Goal: Task Accomplishment & Management: Complete application form

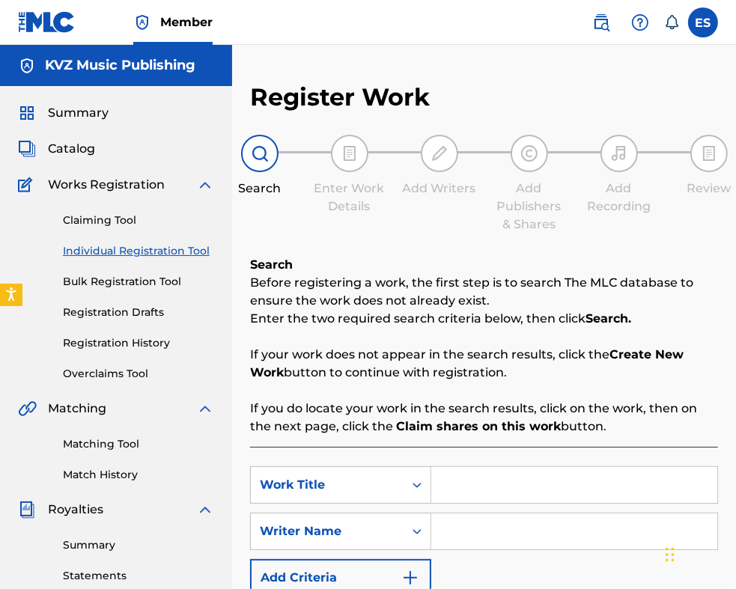
drag, startPoint x: 0, startPoint y: 0, endPoint x: 126, endPoint y: 253, distance: 282.5
click at [123, 253] on link "Individual Registration Tool" at bounding box center [138, 251] width 151 height 16
click at [111, 336] on link "Registration History" at bounding box center [138, 343] width 151 height 16
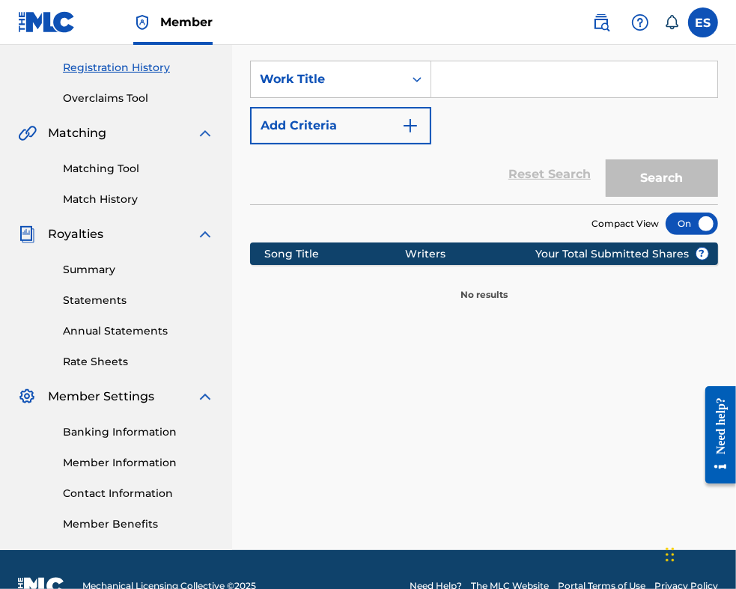
scroll to position [299, 0]
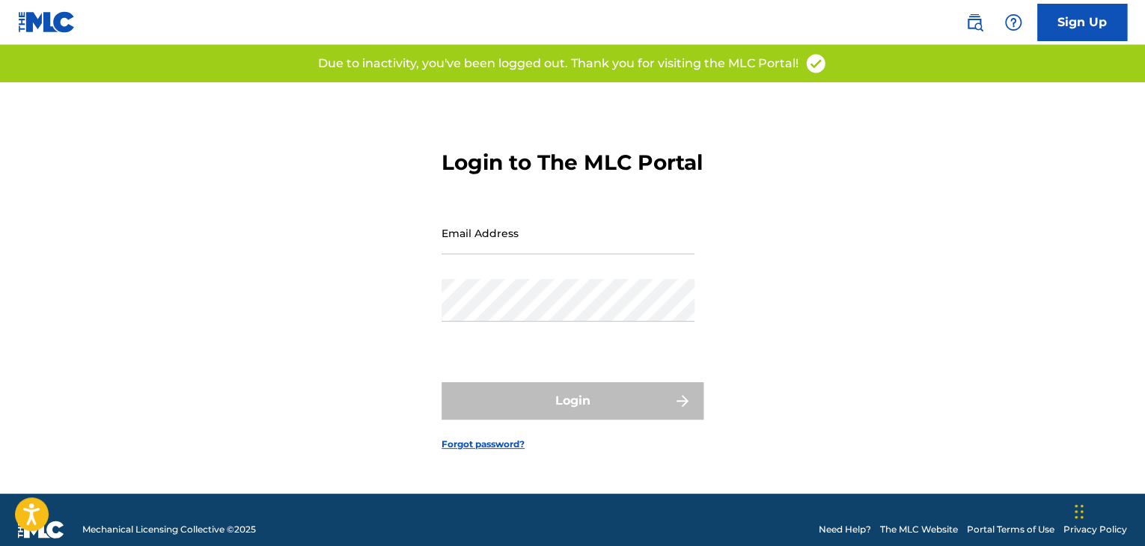
click at [506, 248] on input "Email Address" at bounding box center [568, 233] width 253 height 43
type input "[EMAIL_ADDRESS][DOMAIN_NAME]"
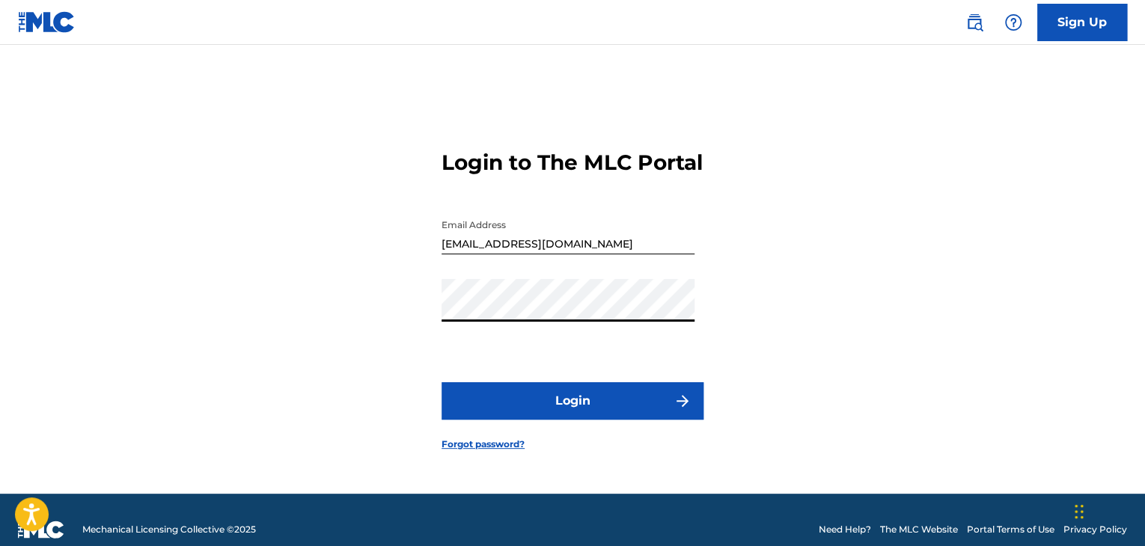
click at [735, 416] on div "Login to The MLC Portal Email Address [EMAIL_ADDRESS][DOMAIN_NAME] Password Log…" at bounding box center [573, 288] width 1048 height 412
click at [660, 407] on button "Login" at bounding box center [573, 400] width 262 height 37
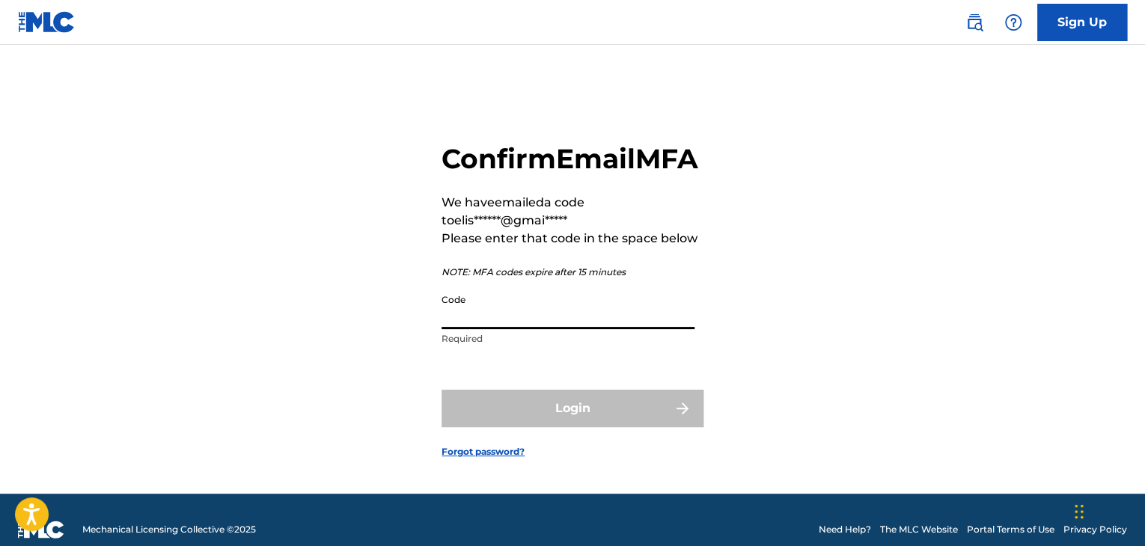
paste input "628242"
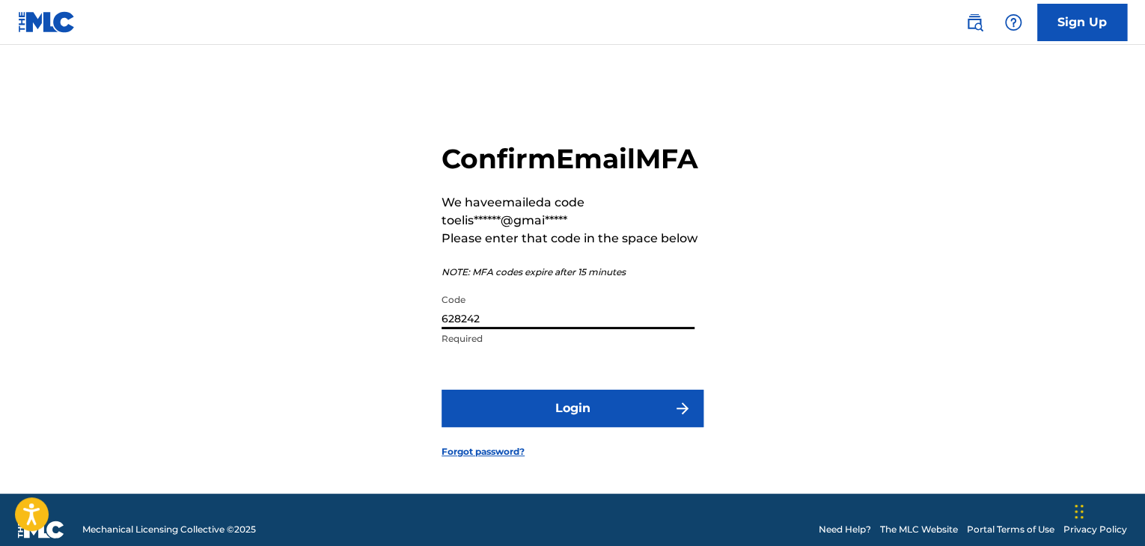
type input "628242"
click at [576, 426] on button "Login" at bounding box center [573, 408] width 262 height 37
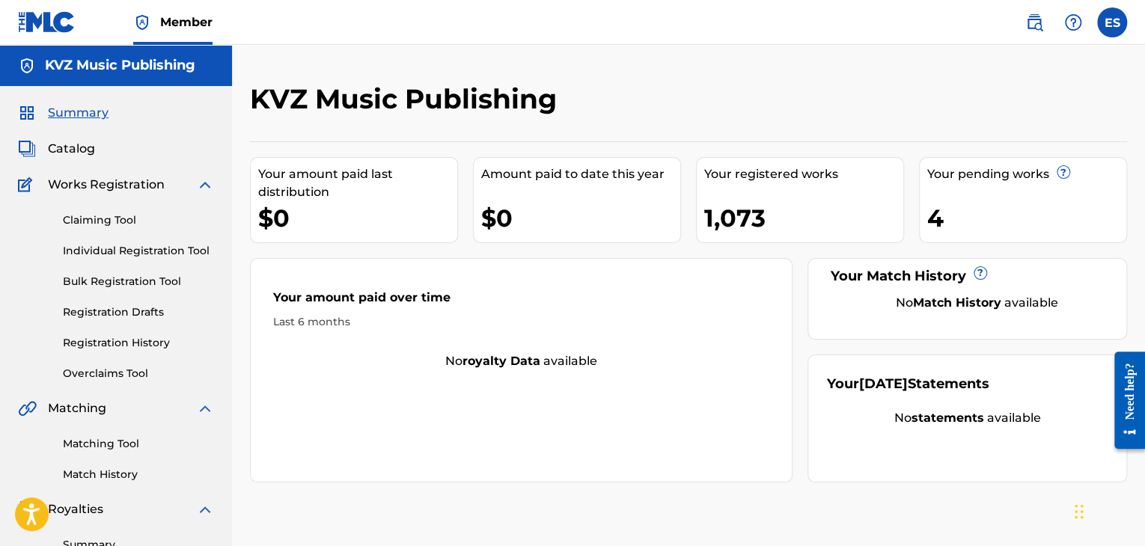
drag, startPoint x: 102, startPoint y: 249, endPoint x: 121, endPoint y: 254, distance: 20.1
click at [102, 249] on link "Individual Registration Tool" at bounding box center [138, 251] width 151 height 16
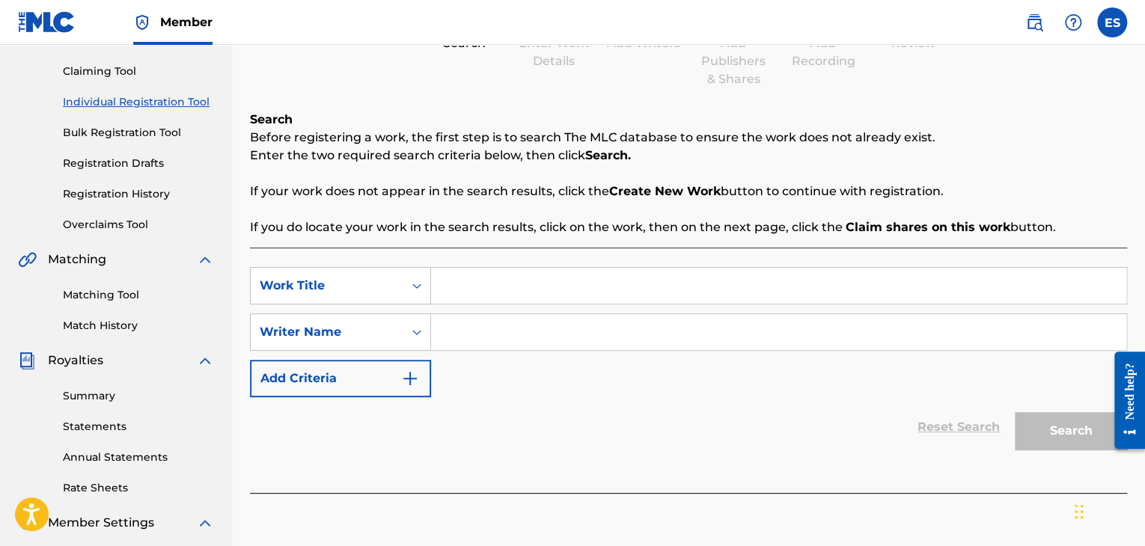
scroll to position [150, 0]
click at [150, 194] on link "Registration History" at bounding box center [138, 194] width 151 height 16
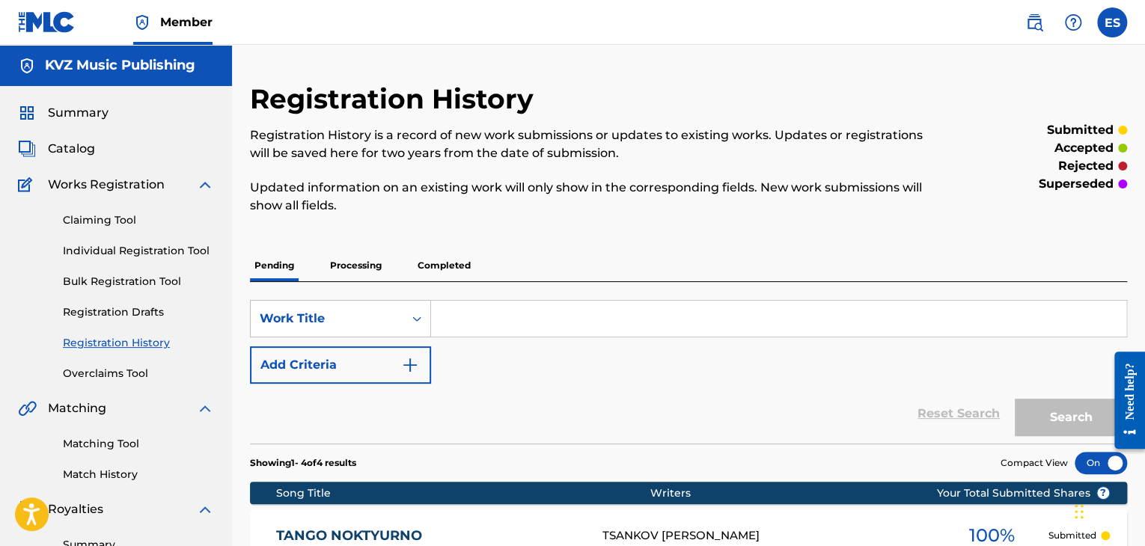
click at [181, 245] on link "Individual Registration Tool" at bounding box center [138, 251] width 151 height 16
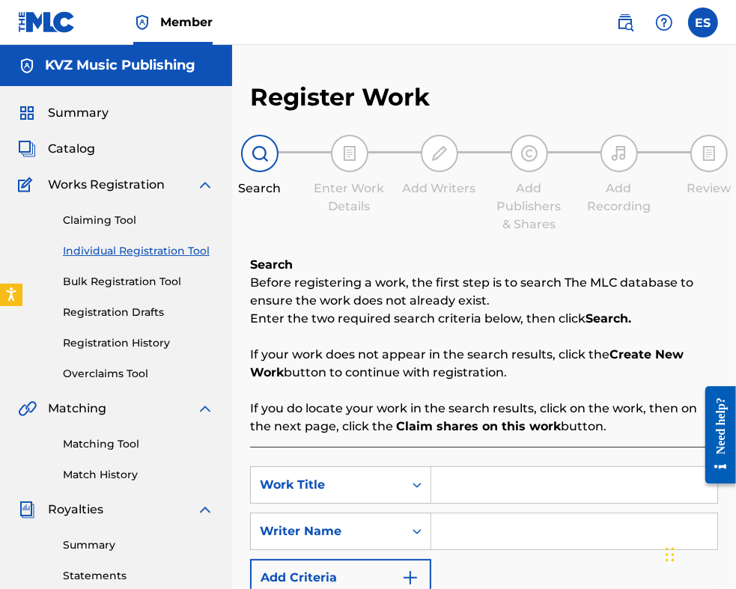
drag, startPoint x: 120, startPoint y: 336, endPoint x: 199, endPoint y: 333, distance: 78.6
click at [120, 336] on link "Registration History" at bounding box center [138, 343] width 151 height 16
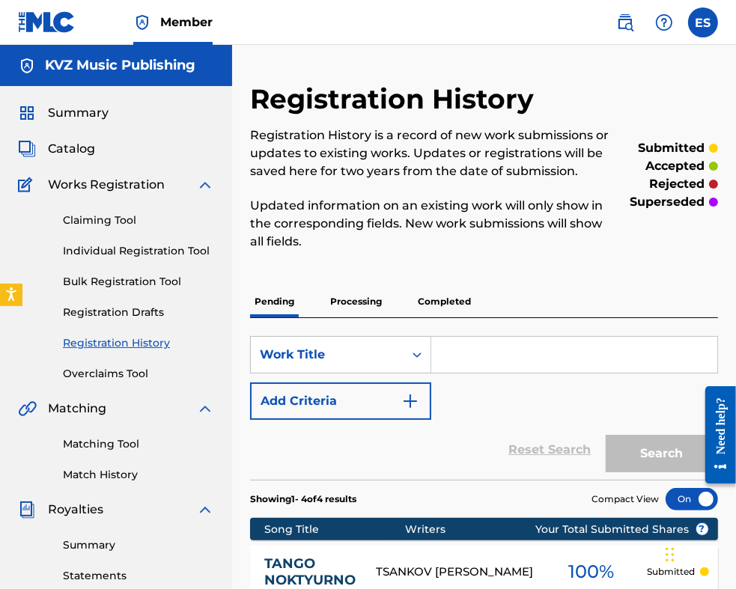
scroll to position [75, 0]
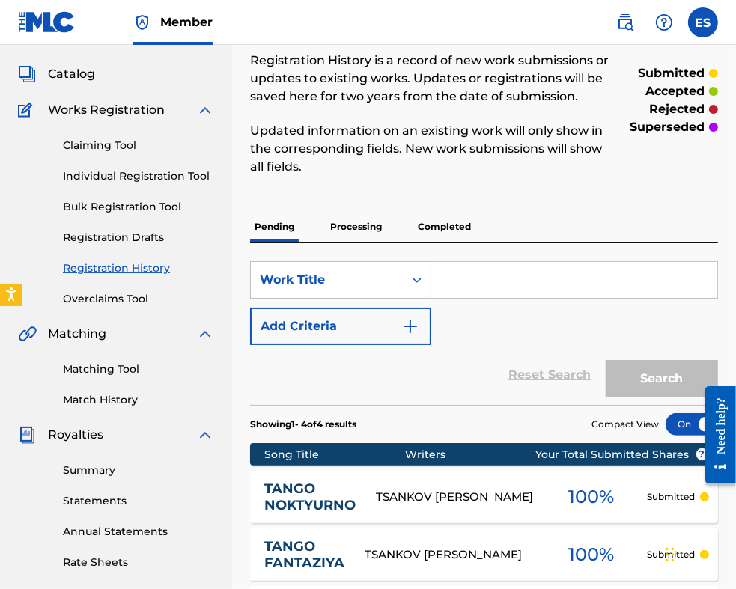
click at [192, 175] on link "Individual Registration Tool" at bounding box center [138, 176] width 151 height 16
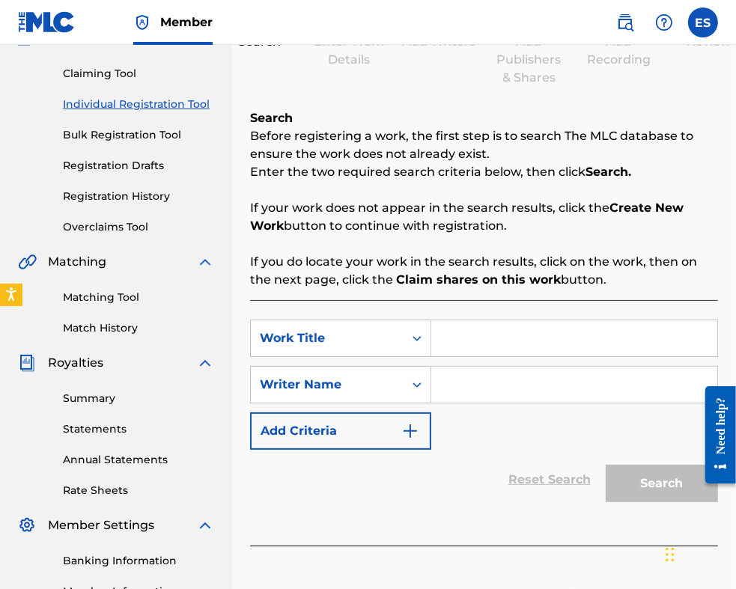
scroll to position [150, 0]
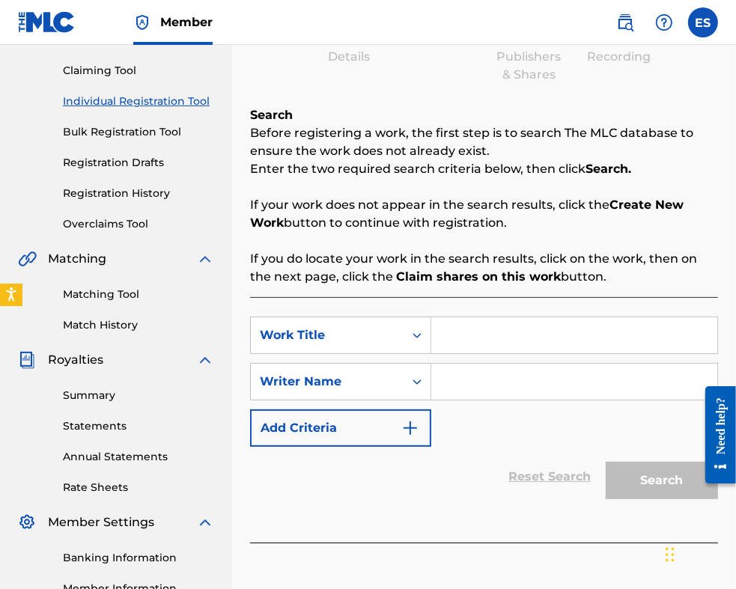
click at [500, 367] on input "Search Form" at bounding box center [574, 382] width 286 height 36
click at [513, 345] on input "Search Form" at bounding box center [574, 335] width 286 height 36
paste input "TANGO POSLEDNO"
type input "TANGO POSLEDNO"
click at [500, 374] on input "Search Form" at bounding box center [574, 382] width 286 height 36
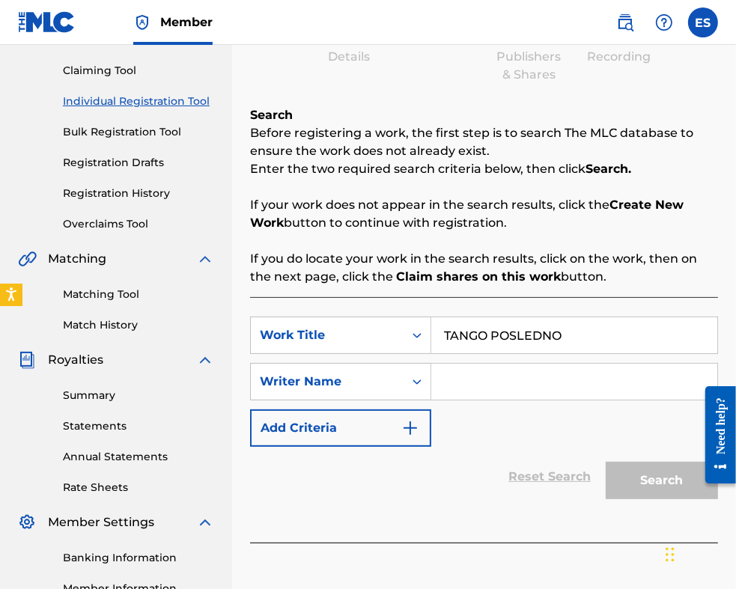
paste input "[PERSON_NAME]"
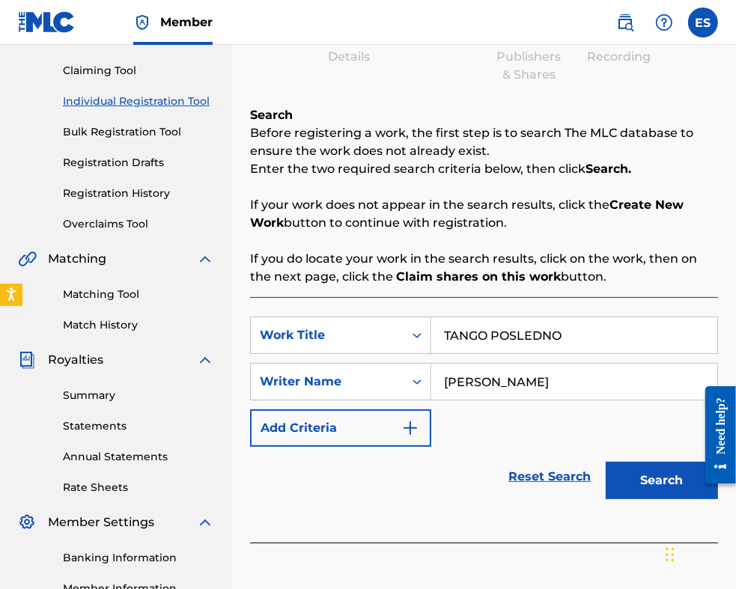
type input "[PERSON_NAME]"
click at [447, 331] on input "TANGO POSLEDNO" at bounding box center [574, 335] width 286 height 36
type input "TANGO POSLEDNO"
click at [631, 473] on button "Search" at bounding box center [661, 480] width 112 height 37
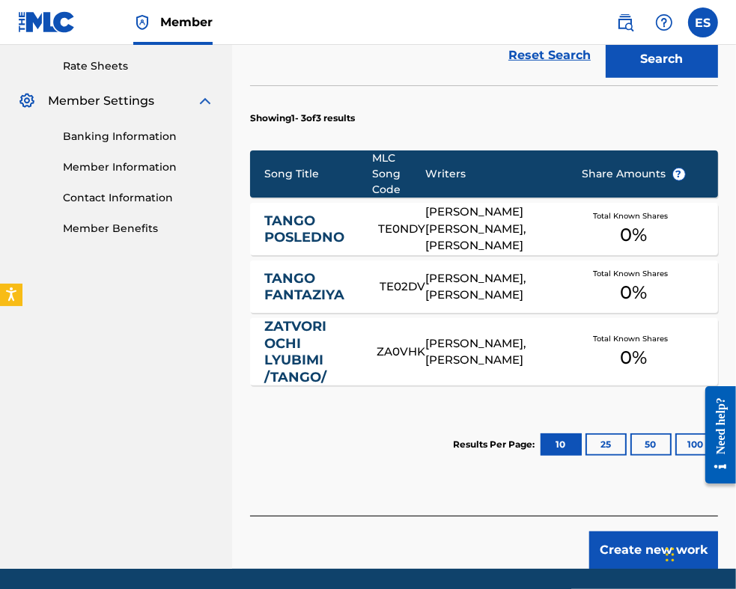
scroll to position [622, 0]
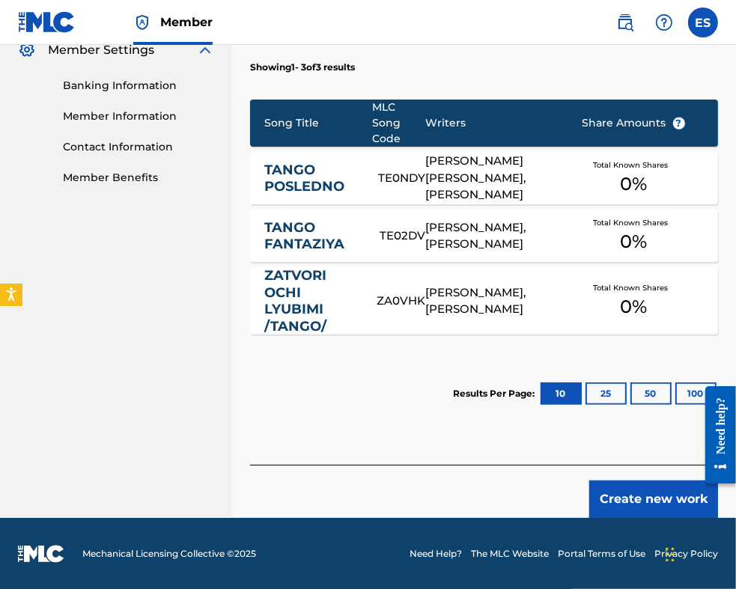
click at [662, 495] on button "Create new work" at bounding box center [653, 498] width 129 height 37
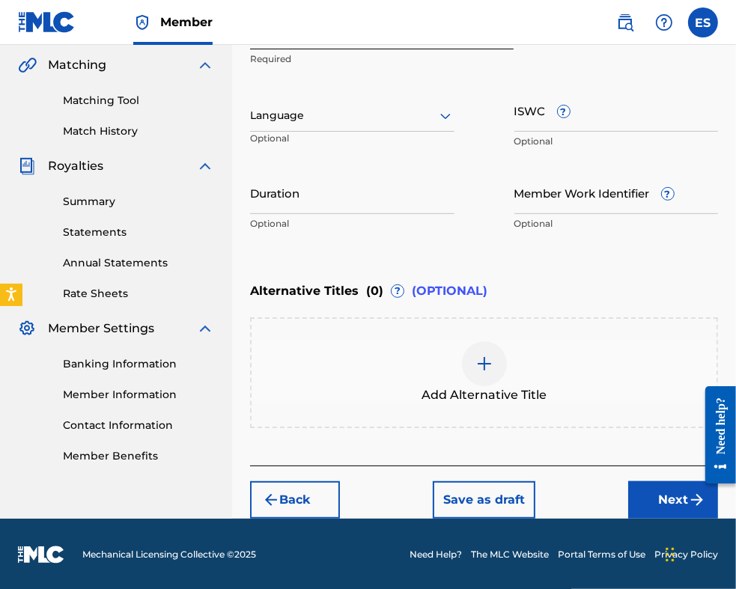
click at [358, 203] on input "Duration" at bounding box center [352, 192] width 204 height 43
type input "04:06"
click at [485, 355] on img at bounding box center [484, 364] width 18 height 18
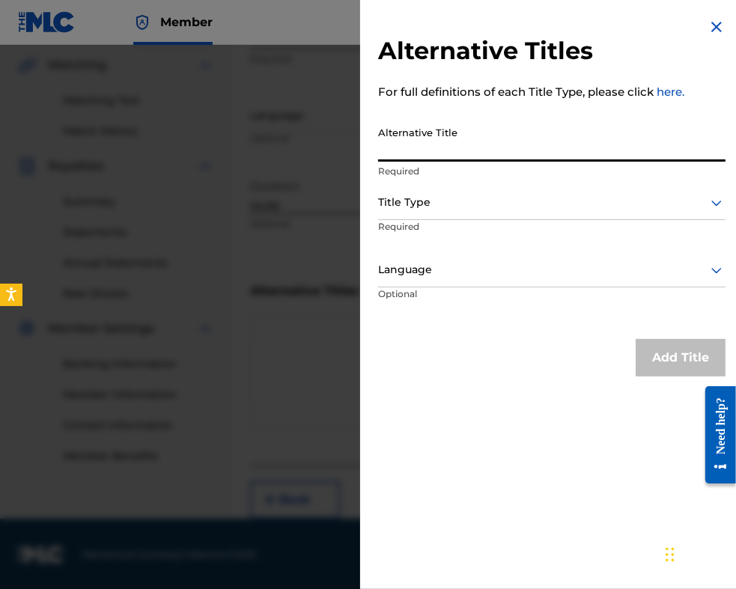
paste input "ТАНГО ПОСЛЕДНО"
type input "ТАНГО ПОСЛЕДНО"
click at [487, 208] on div at bounding box center [551, 202] width 347 height 19
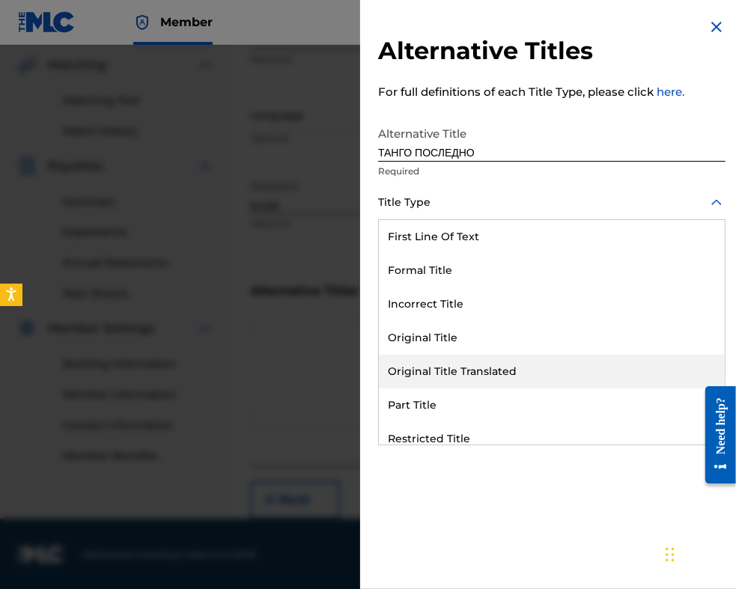
click at [505, 359] on div "Original Title Translated" at bounding box center [552, 372] width 346 height 34
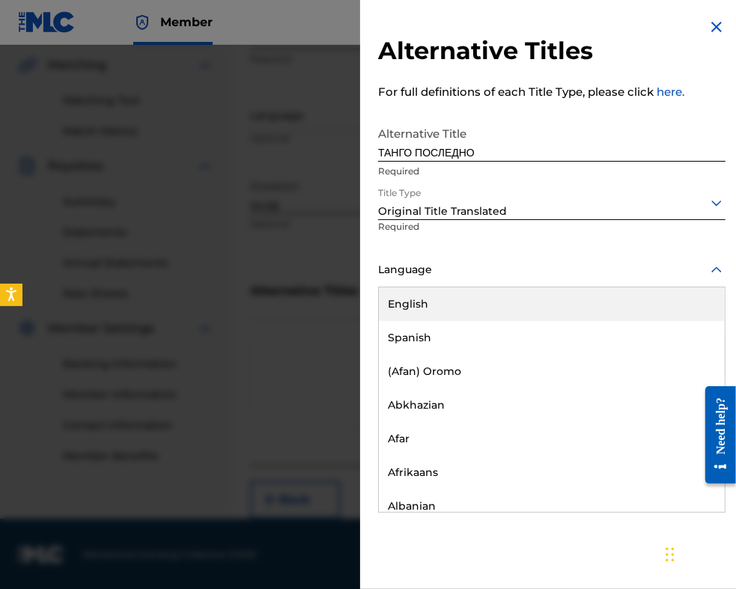
drag, startPoint x: 515, startPoint y: 277, endPoint x: 515, endPoint y: 299, distance: 21.7
click at [515, 277] on div at bounding box center [551, 269] width 347 height 19
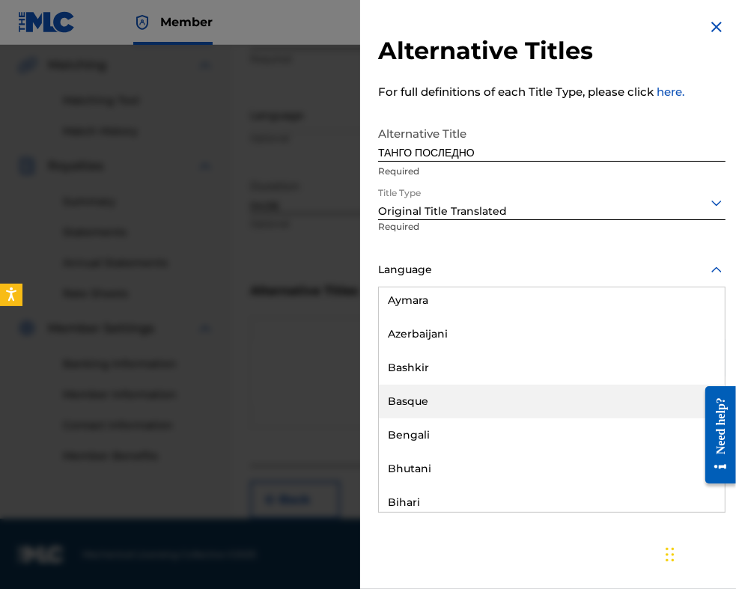
scroll to position [599, 0]
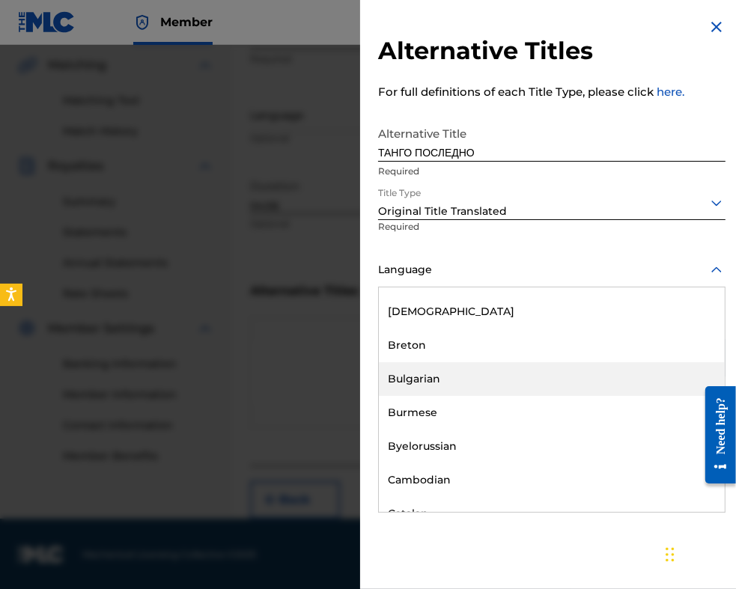
click at [525, 382] on div "Bulgarian" at bounding box center [552, 379] width 346 height 34
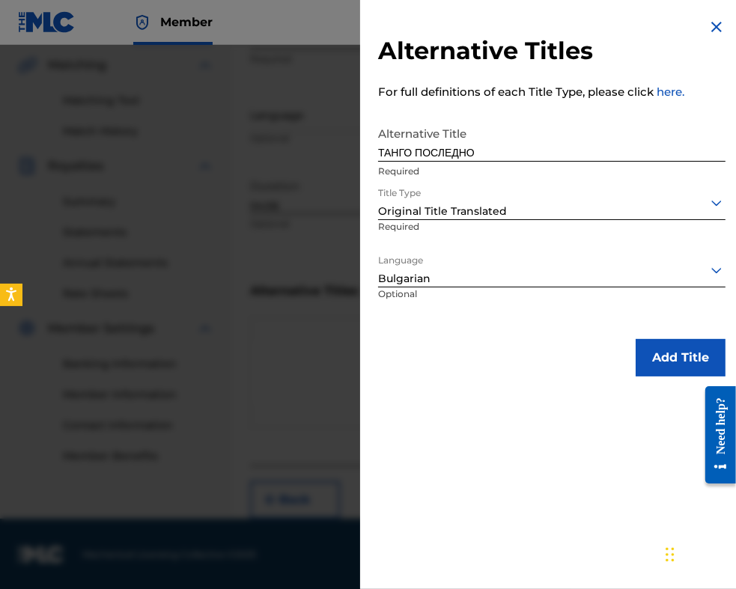
click at [659, 361] on button "Add Title" at bounding box center [680, 357] width 90 height 37
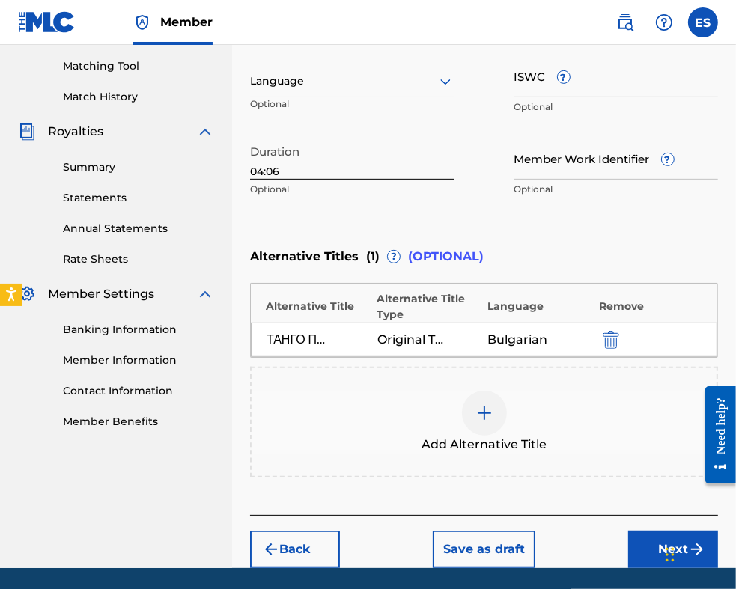
scroll to position [427, 0]
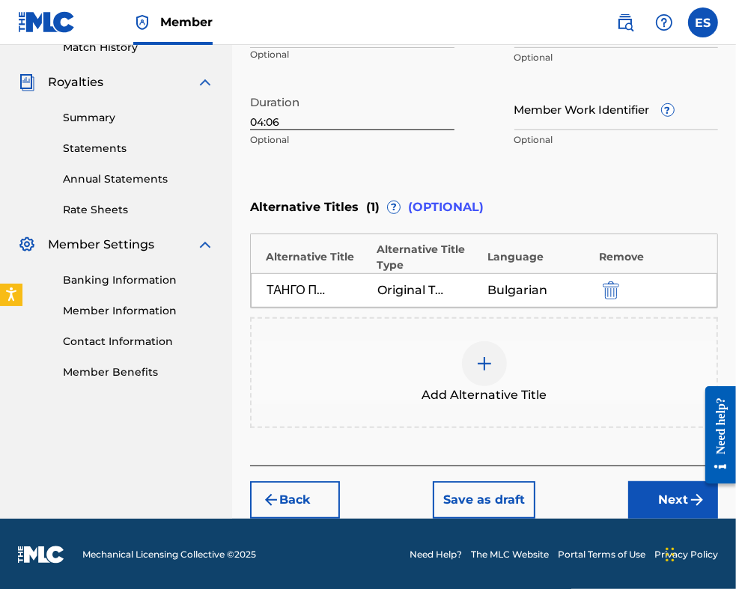
click at [673, 499] on button "Next" at bounding box center [673, 499] width 90 height 37
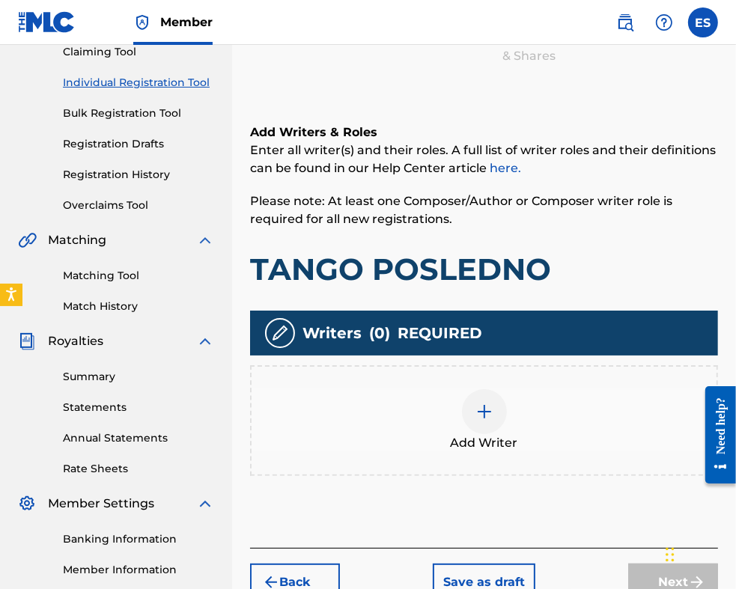
scroll to position [292, 0]
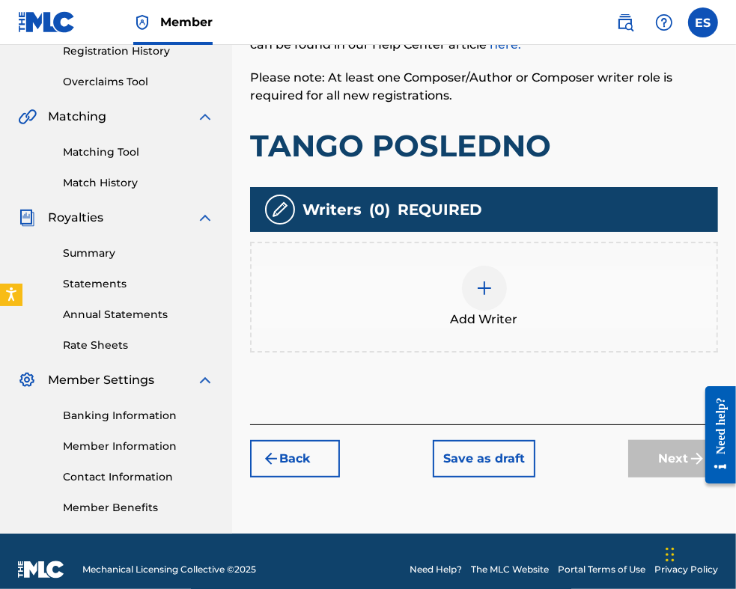
click at [491, 298] on div at bounding box center [484, 288] width 45 height 45
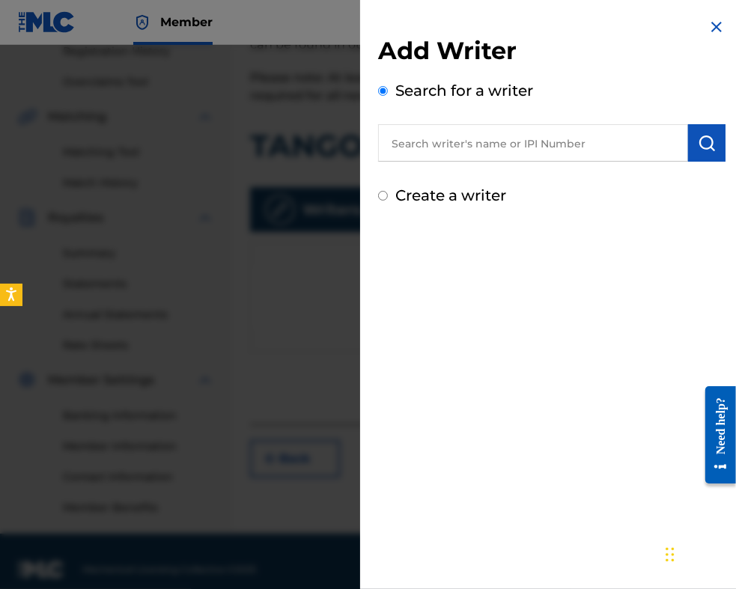
paste input "PAVLOV [PERSON_NAME]"
type input "PAVLOV [PERSON_NAME]"
click at [688, 141] on button "submit" at bounding box center [706, 142] width 37 height 37
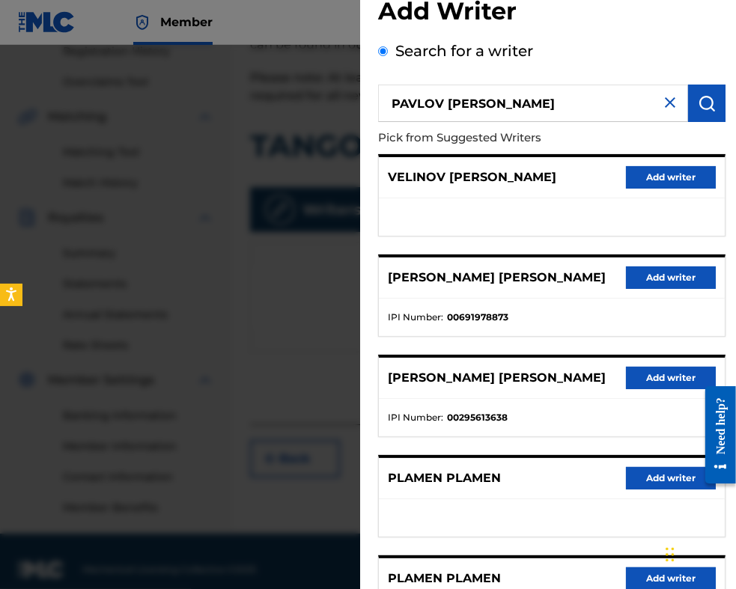
scroll to position [75, 0]
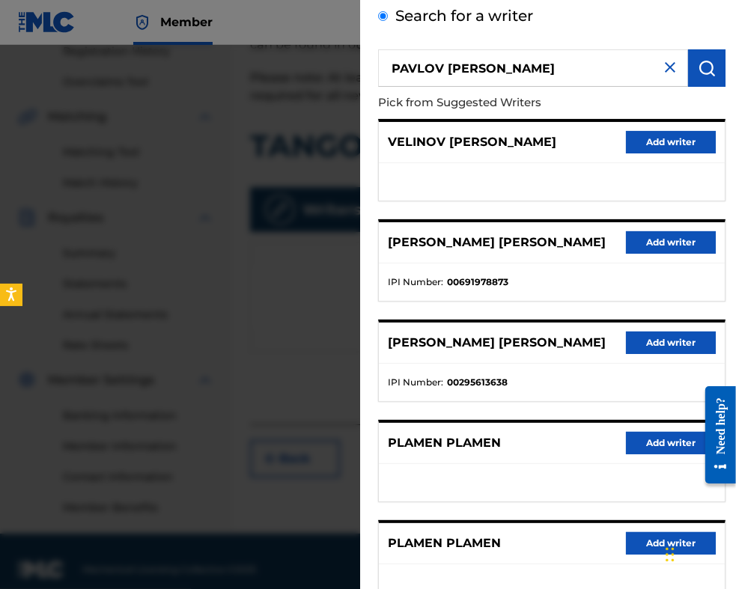
click at [631, 349] on button "Add writer" at bounding box center [671, 343] width 90 height 22
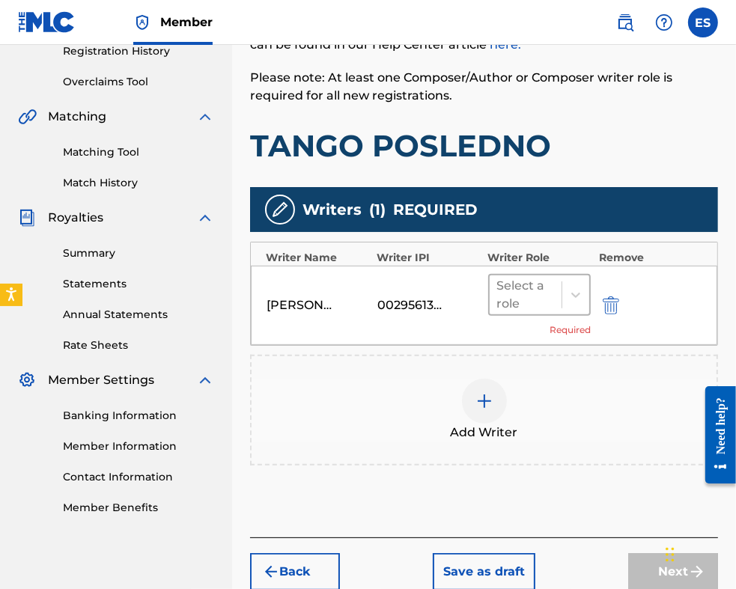
click at [550, 289] on div at bounding box center [526, 294] width 58 height 21
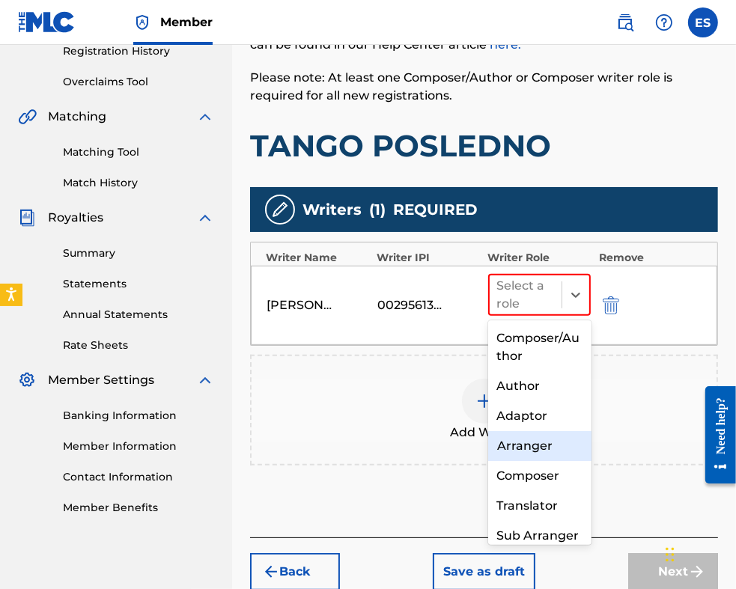
click at [541, 447] on div "Arranger" at bounding box center [539, 446] width 103 height 30
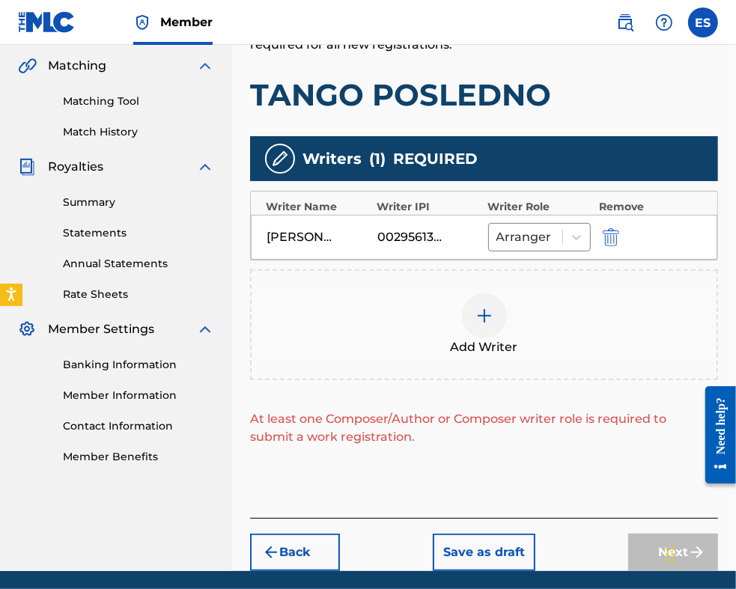
scroll to position [395, 0]
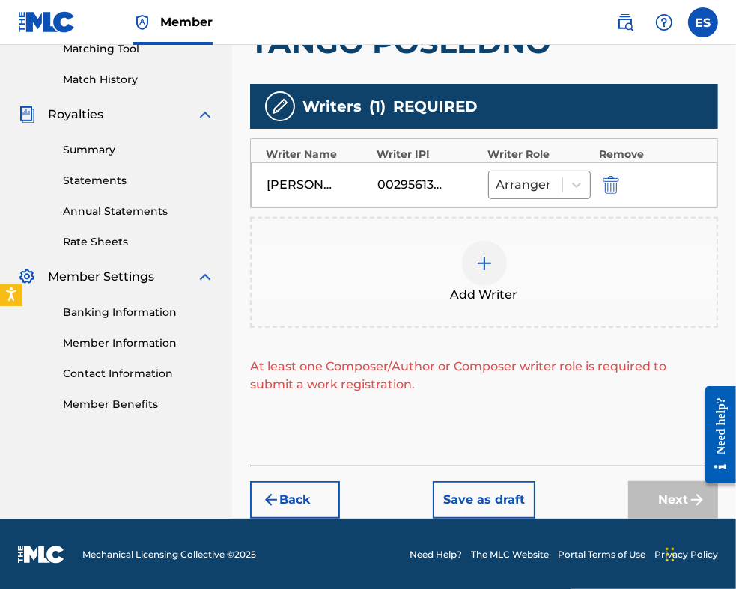
click at [482, 258] on img at bounding box center [484, 263] width 18 height 18
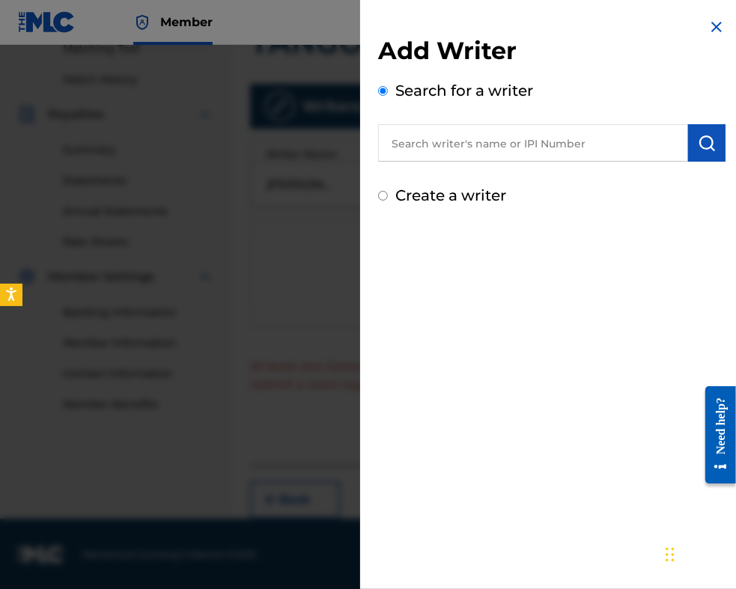
paste input "00087889792"
type input "00087889792"
click at [703, 139] on img "submit" at bounding box center [706, 143] width 18 height 18
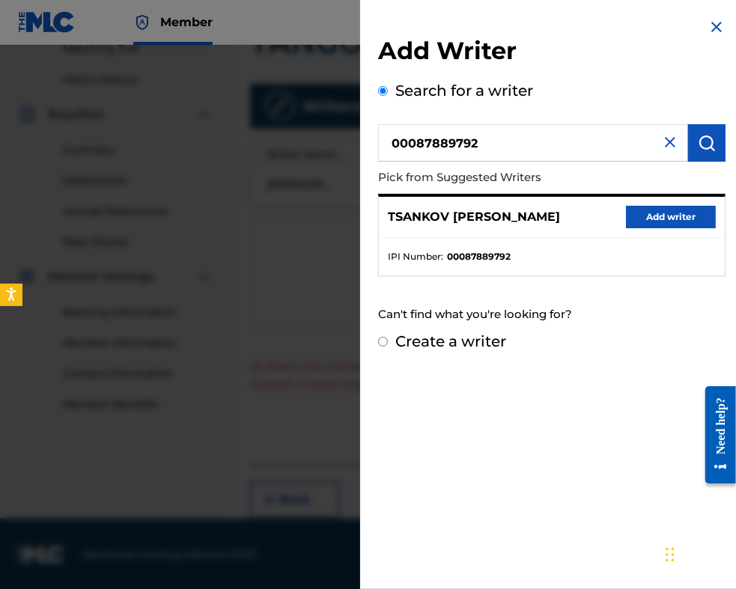
click at [680, 218] on button "Add writer" at bounding box center [671, 217] width 90 height 22
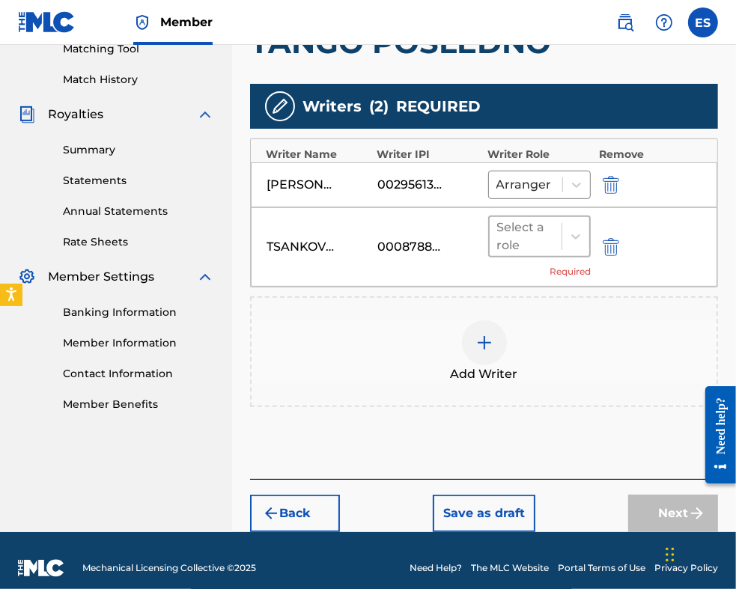
click at [524, 237] on div at bounding box center [526, 236] width 58 height 21
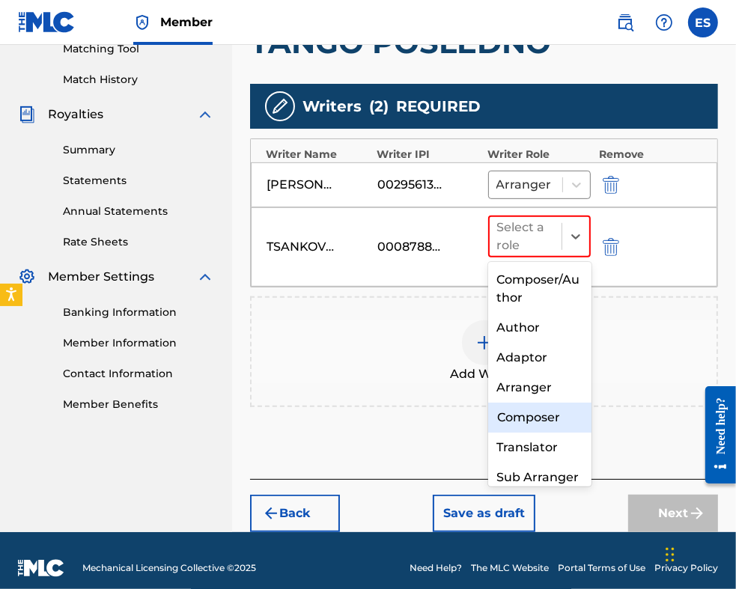
click at [525, 418] on div "Composer" at bounding box center [539, 418] width 103 height 30
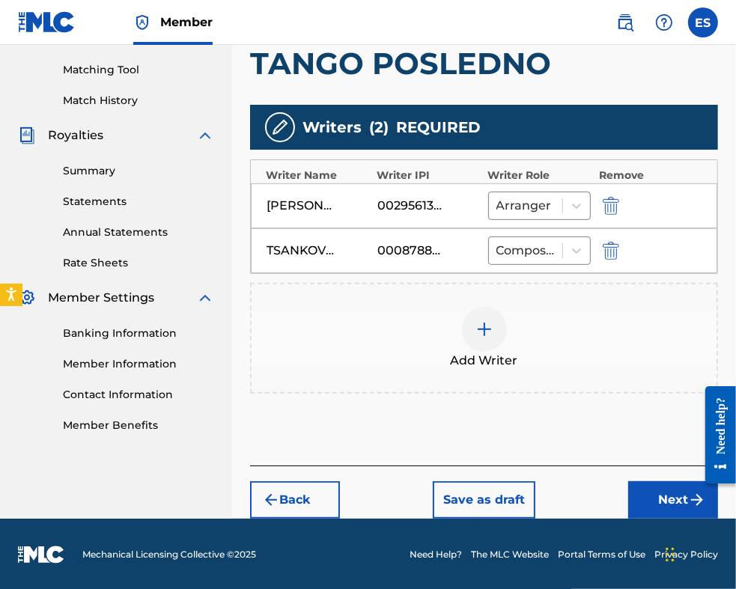
click at [641, 492] on button "Next" at bounding box center [673, 499] width 90 height 37
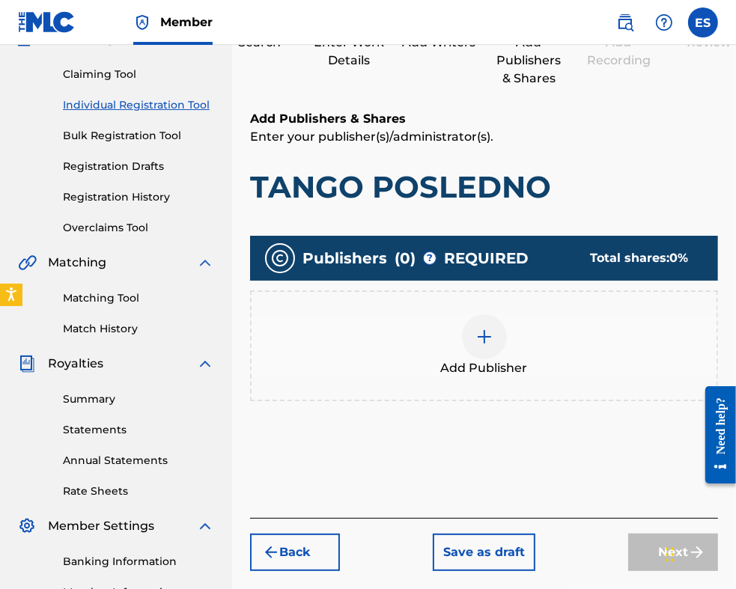
scroll to position [217, 0]
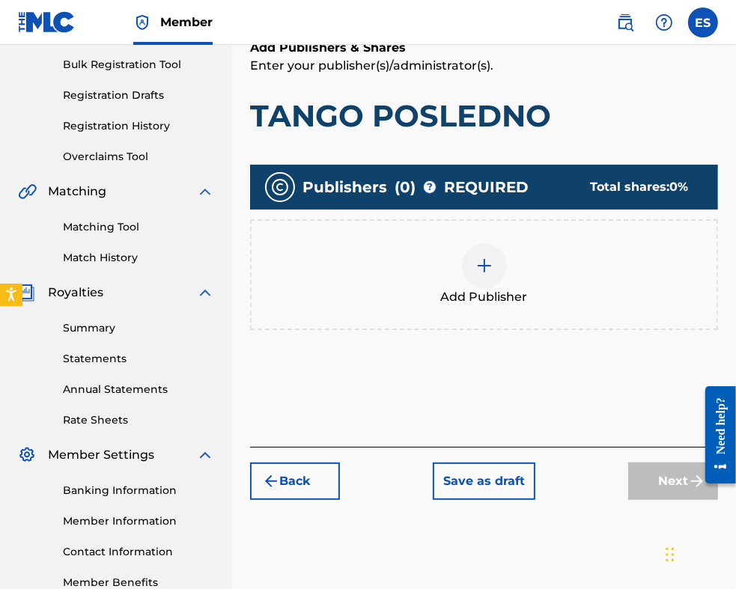
click at [485, 272] on img at bounding box center [484, 266] width 18 height 18
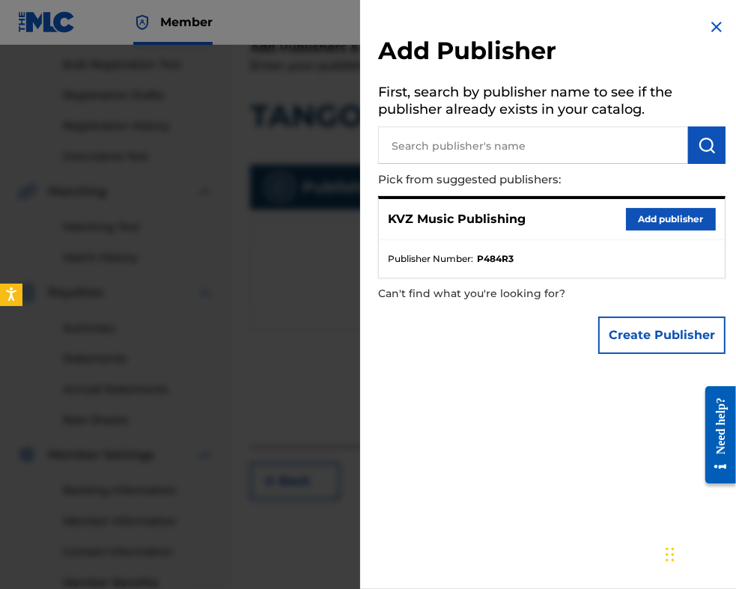
click at [635, 219] on button "Add publisher" at bounding box center [671, 219] width 90 height 22
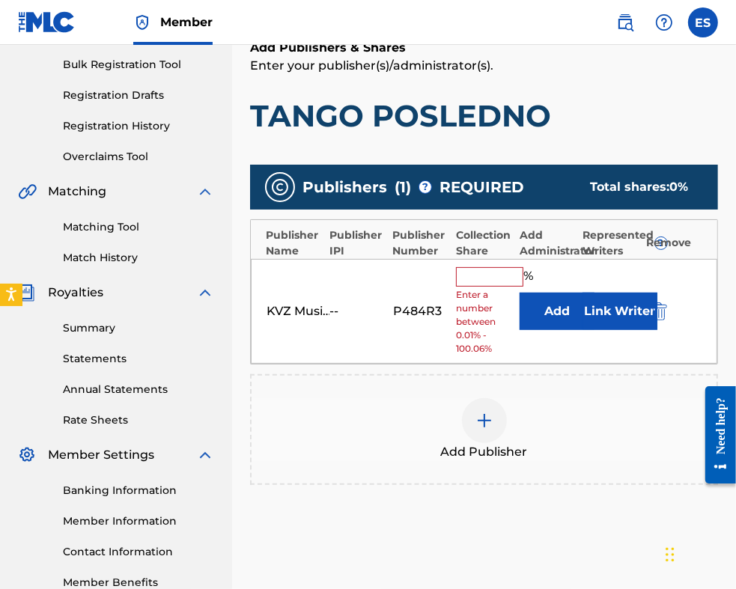
click at [479, 269] on input "text" at bounding box center [489, 276] width 67 height 19
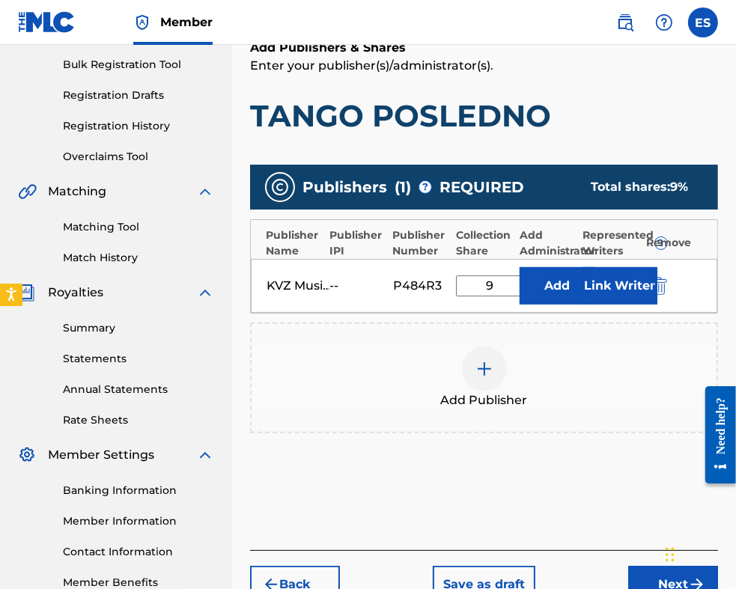
type input "91.67"
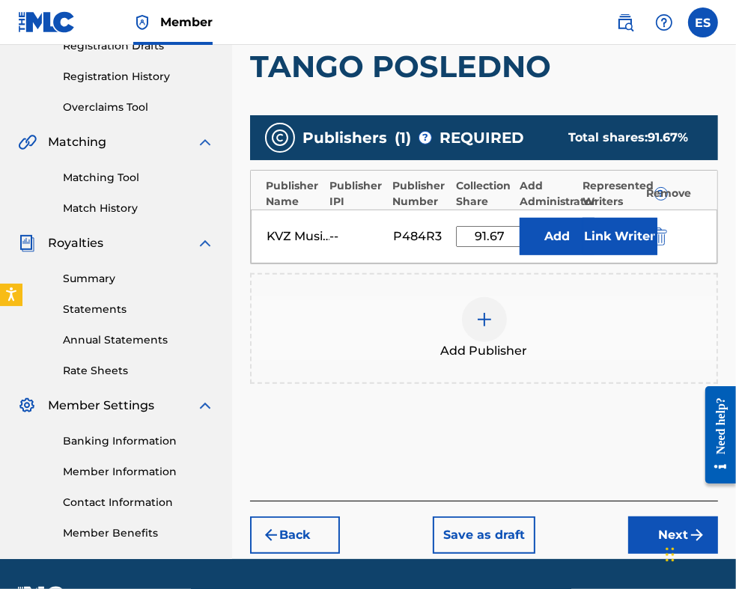
scroll to position [308, 0]
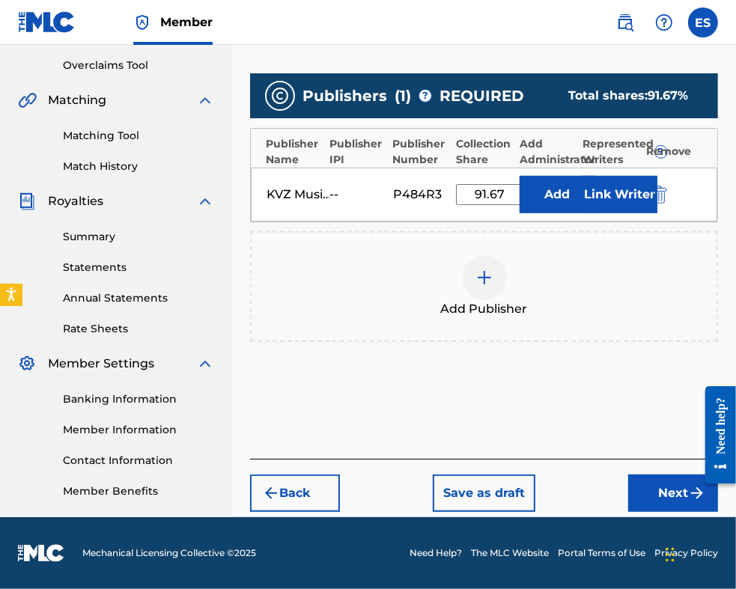
click at [642, 486] on button "Next" at bounding box center [673, 492] width 90 height 37
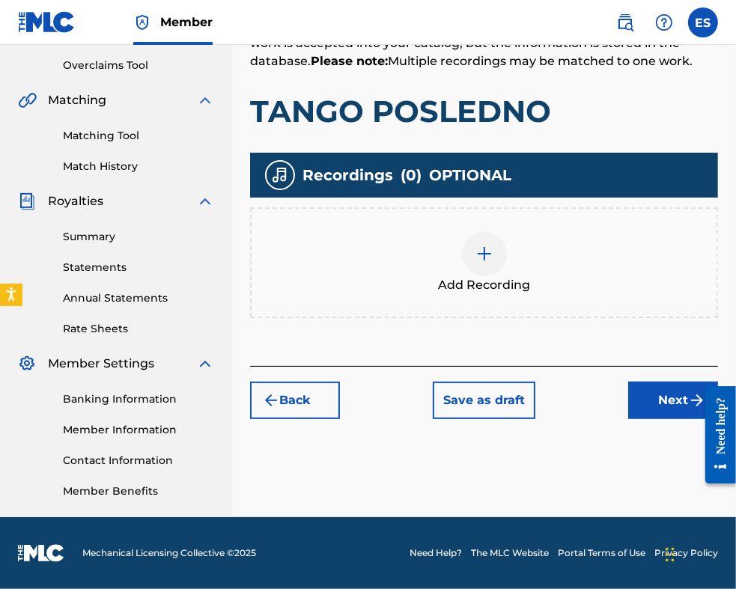
click at [477, 267] on div at bounding box center [484, 253] width 45 height 45
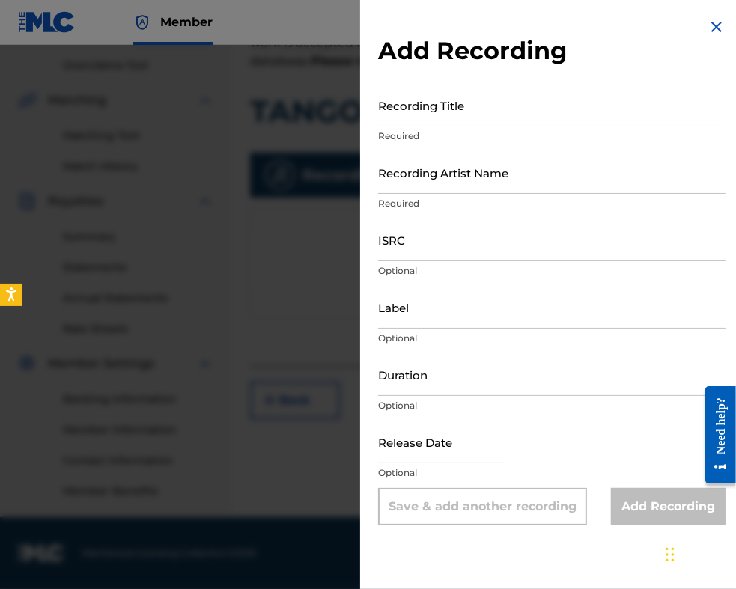
click at [716, 25] on img at bounding box center [716, 27] width 18 height 18
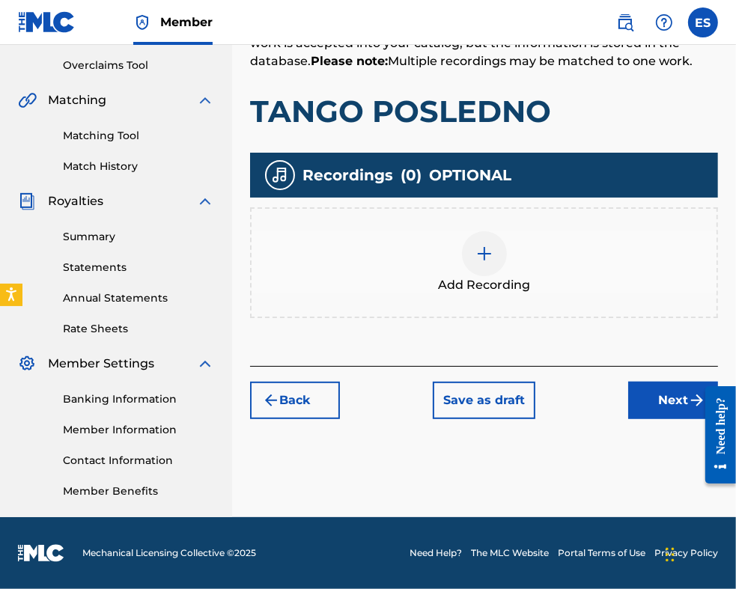
click at [649, 411] on button "Next" at bounding box center [673, 400] width 90 height 37
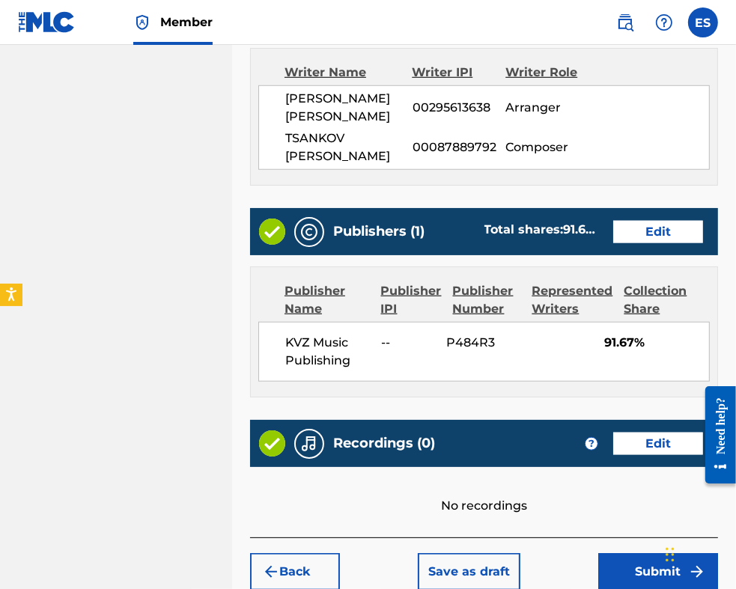
scroll to position [849, 0]
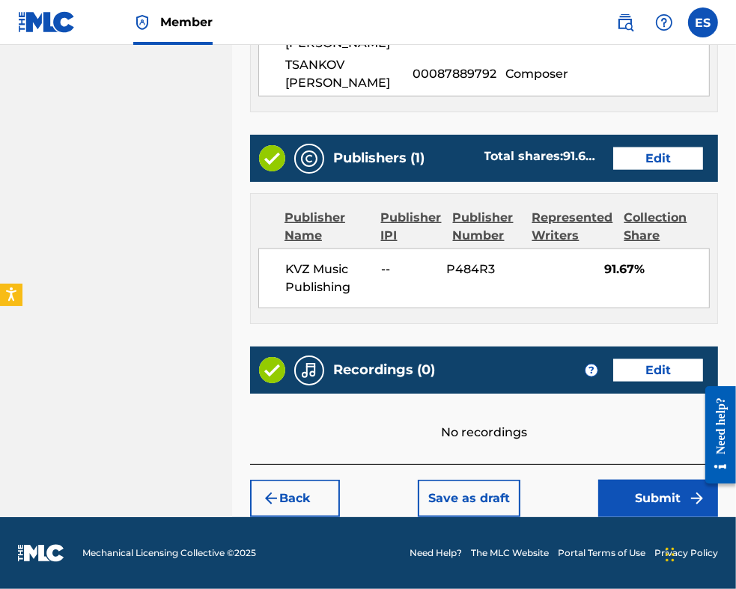
click at [627, 495] on button "Submit" at bounding box center [658, 498] width 120 height 37
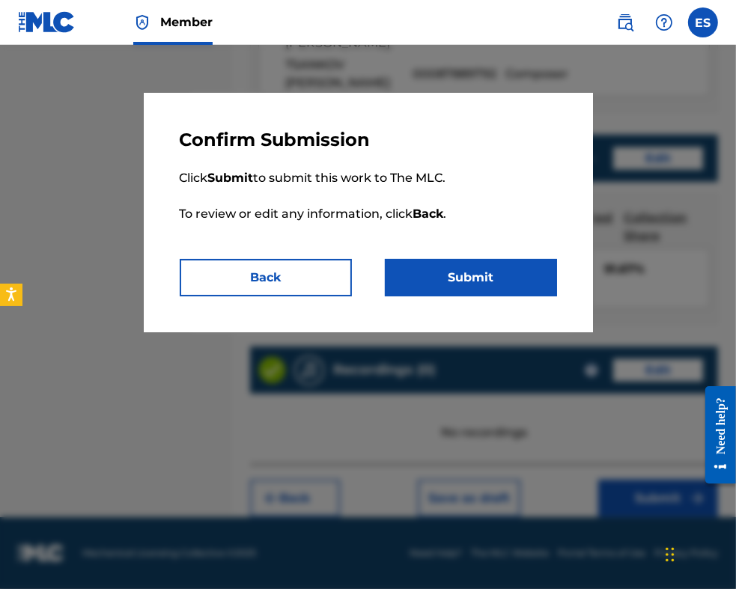
click at [513, 264] on button "Submit" at bounding box center [471, 277] width 172 height 37
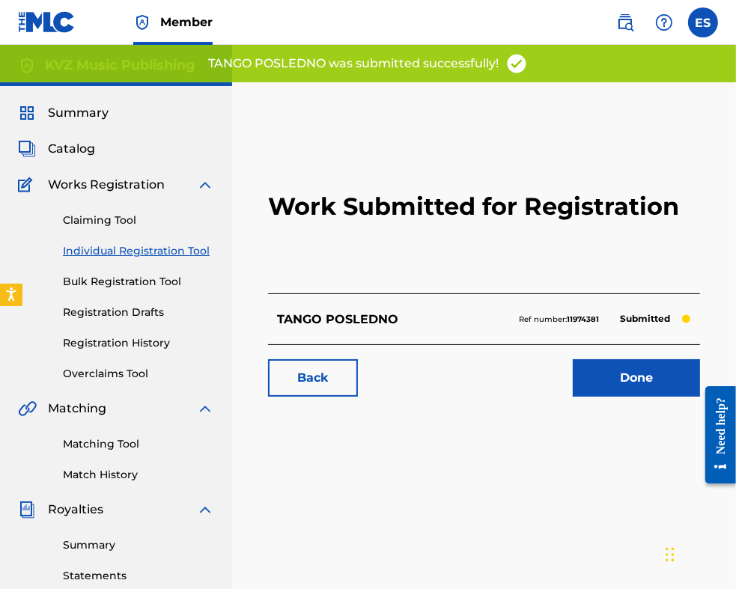
drag, startPoint x: 177, startPoint y: 255, endPoint x: 192, endPoint y: 255, distance: 15.0
click at [176, 255] on link "Individual Registration Tool" at bounding box center [138, 251] width 151 height 16
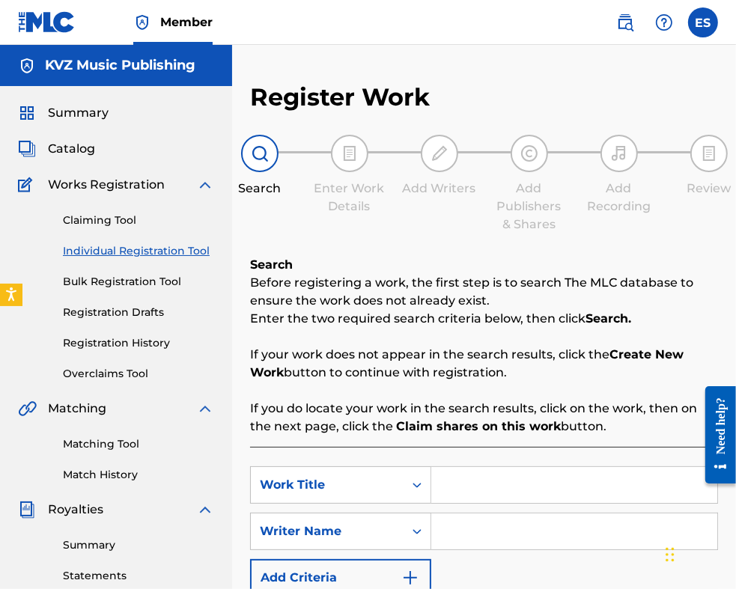
click at [480, 484] on input "Search Form" at bounding box center [574, 485] width 286 height 36
paste input "TANGO SERENADA"
type input "TANGO SERENADA"
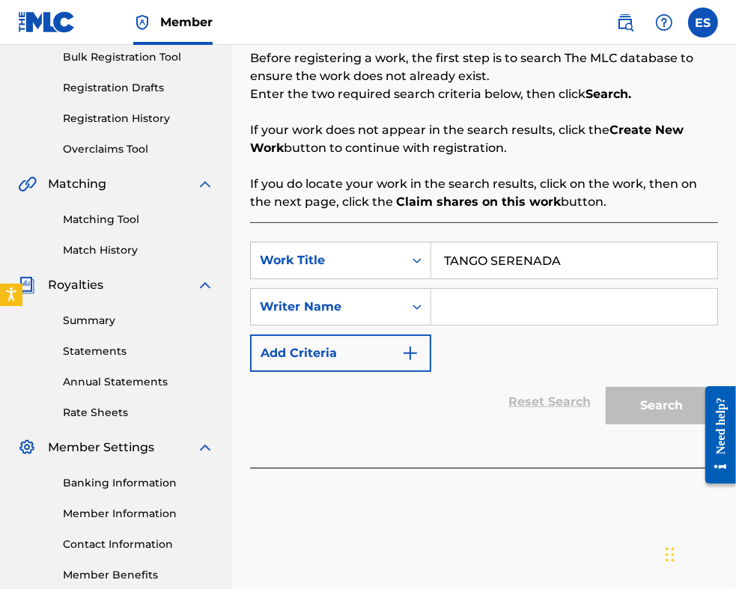
paste input "[PERSON_NAME]"
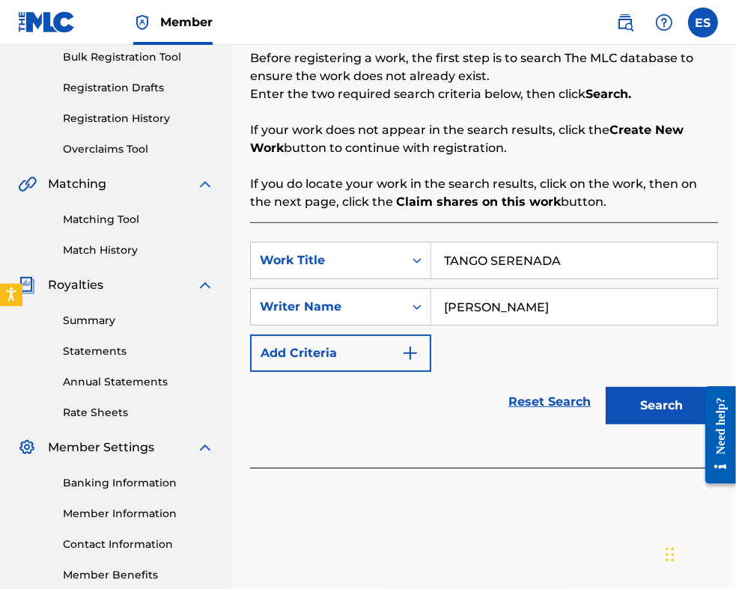
type input "[PERSON_NAME]"
click at [638, 411] on button "Search" at bounding box center [661, 405] width 112 height 37
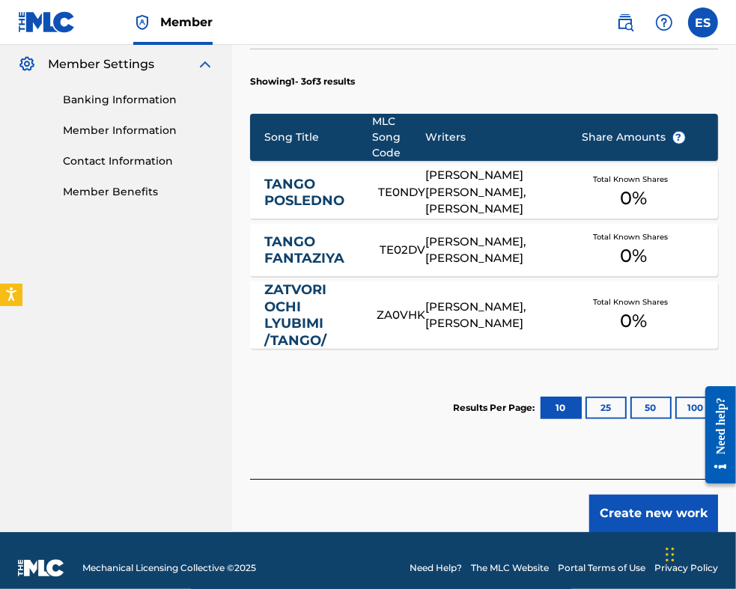
scroll to position [622, 0]
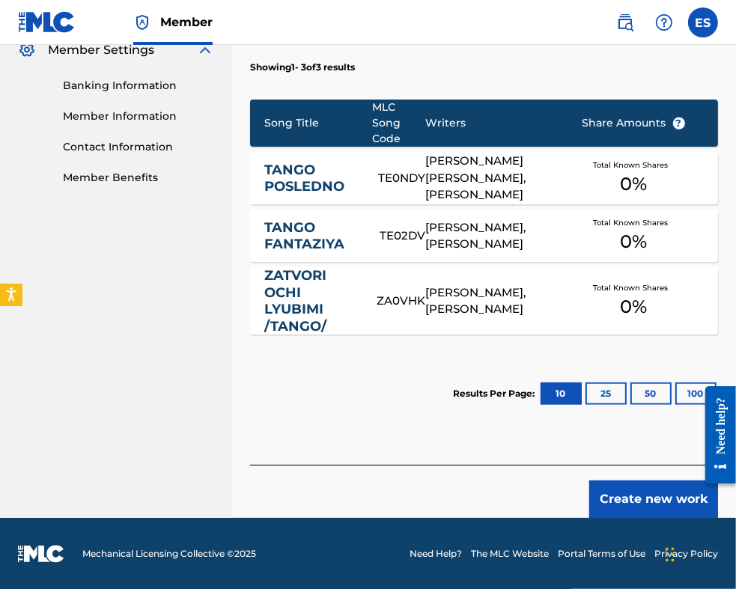
click at [644, 499] on button "Create new work" at bounding box center [653, 498] width 129 height 37
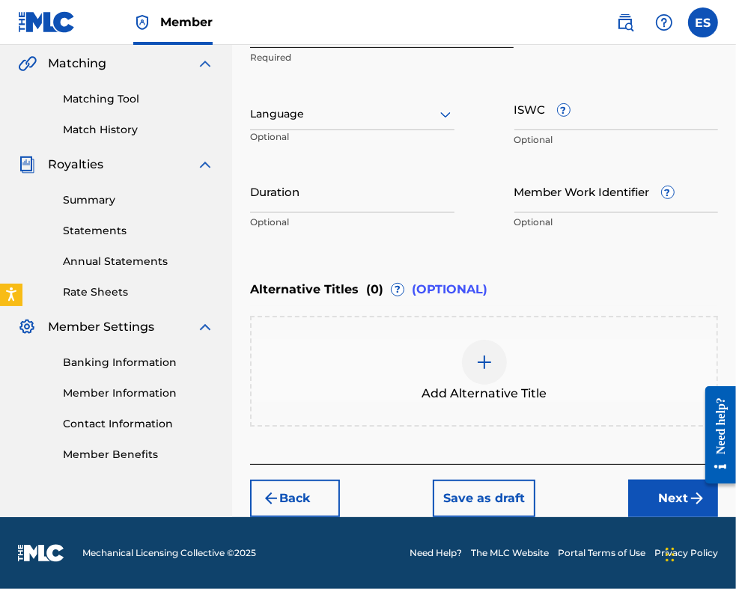
scroll to position [343, 0]
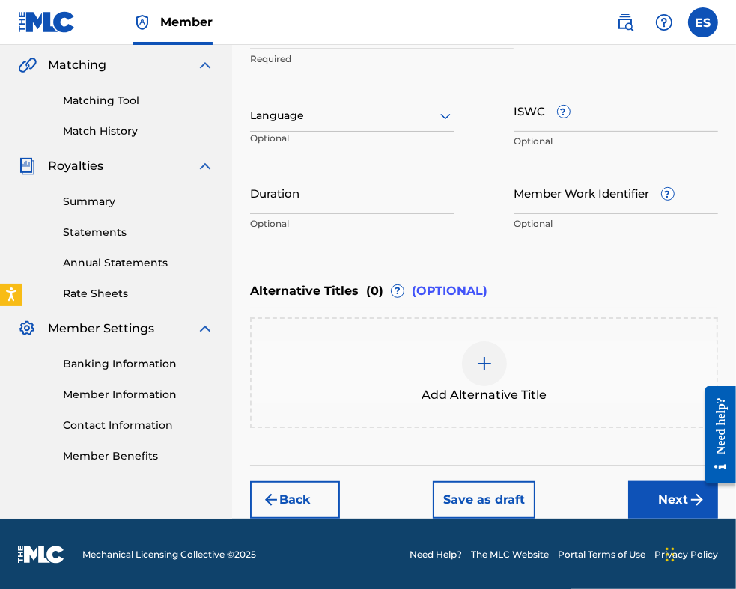
click at [317, 193] on input "Duration" at bounding box center [352, 192] width 204 height 43
type input "03:29"
click at [476, 359] on img at bounding box center [484, 364] width 18 height 18
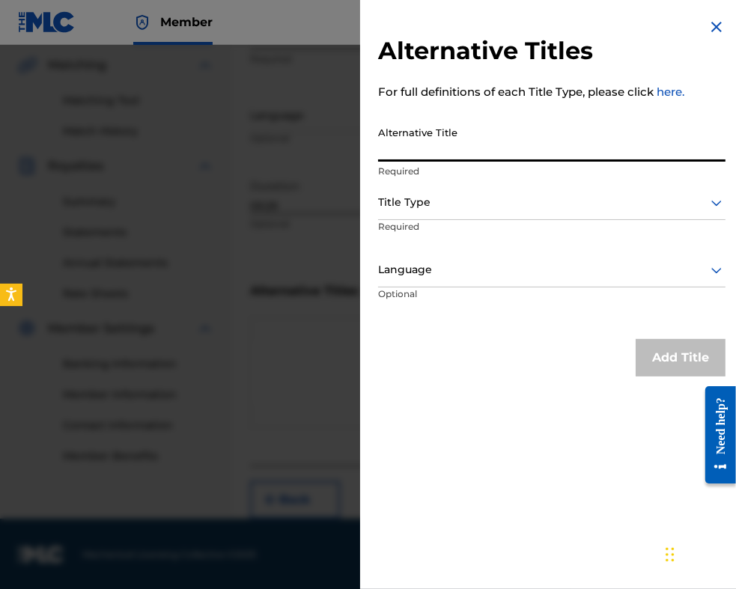
paste input "[PERSON_NAME]"
type input "[PERSON_NAME]"
click at [420, 201] on div at bounding box center [551, 202] width 347 height 19
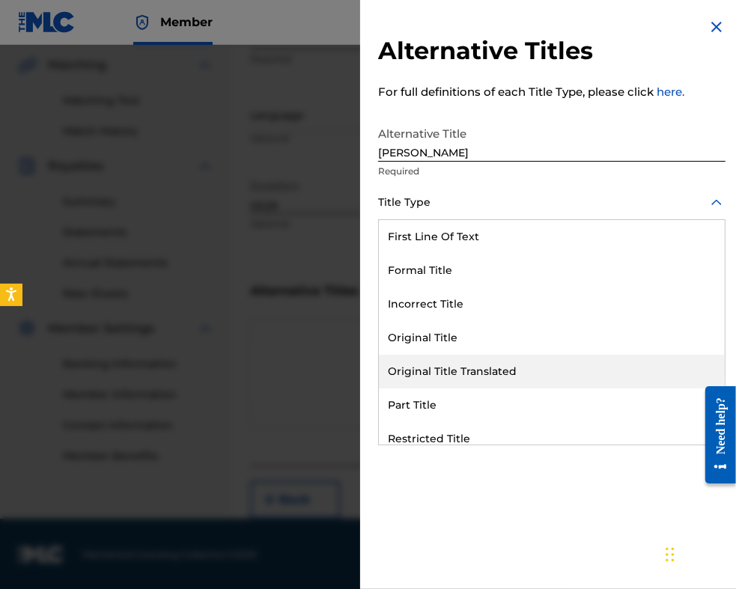
drag, startPoint x: 449, startPoint y: 372, endPoint x: 449, endPoint y: 358, distance: 14.2
click at [449, 367] on div "Original Title Translated" at bounding box center [552, 372] width 346 height 34
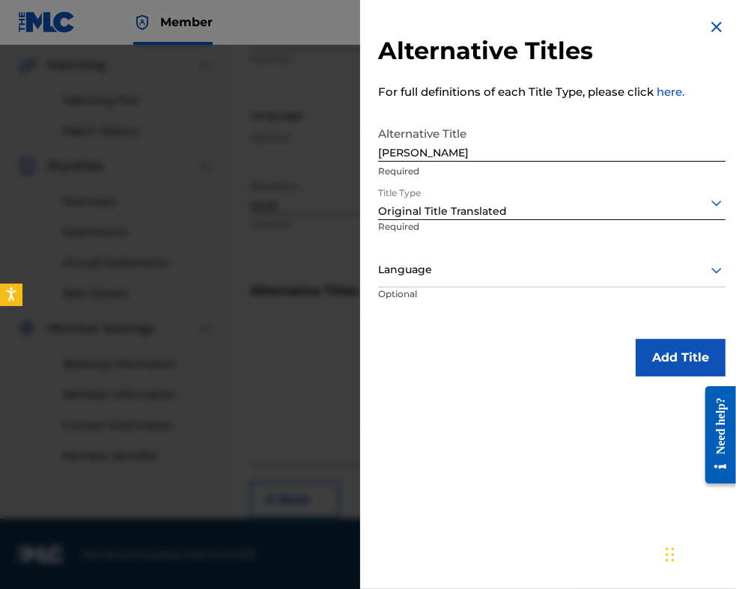
drag, startPoint x: 440, startPoint y: 252, endPoint x: 438, endPoint y: 284, distance: 32.3
click at [440, 253] on div "Alternative Title ТАНГО СЕРЕНАДА Required Title Type option Original Title Tran…" at bounding box center [551, 220] width 347 height 202
click at [440, 264] on div at bounding box center [551, 269] width 347 height 19
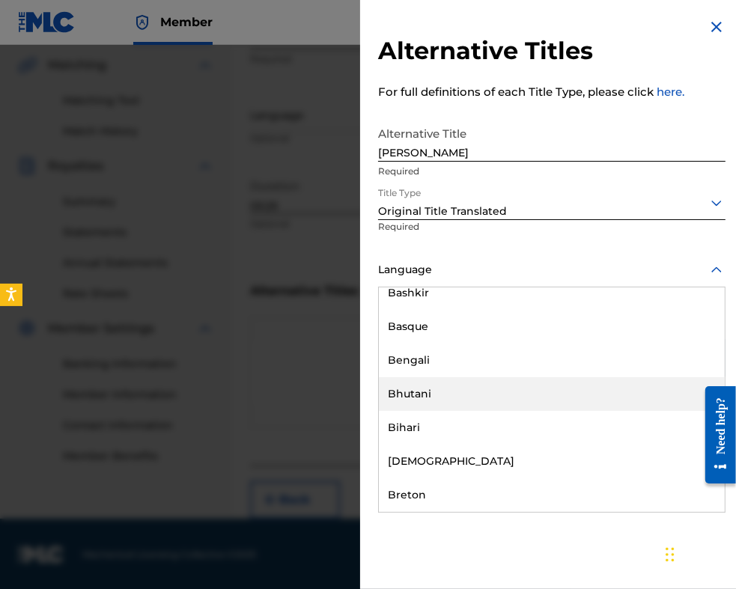
scroll to position [599, 0]
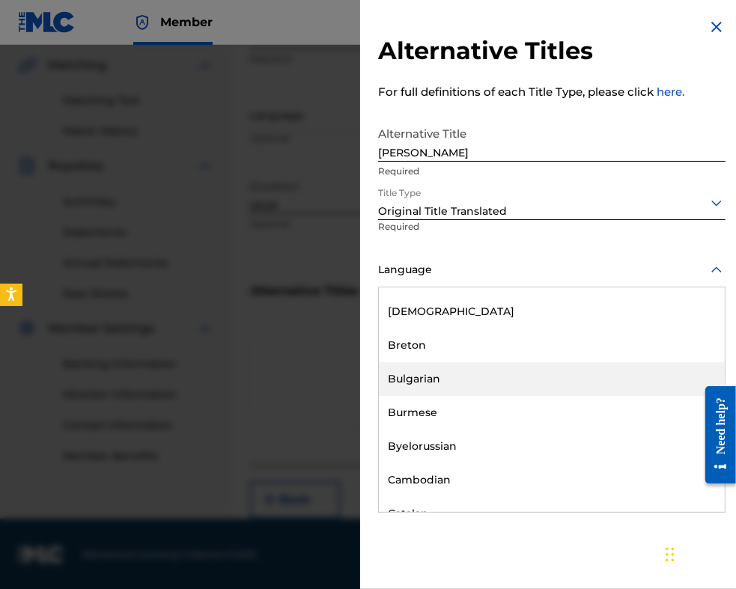
click at [461, 376] on div "Bulgarian" at bounding box center [552, 379] width 346 height 34
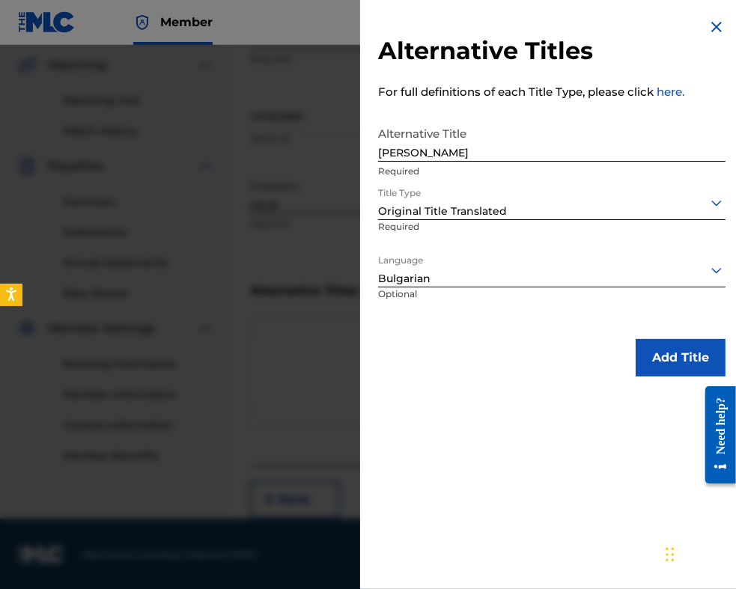
click at [652, 363] on button "Add Title" at bounding box center [680, 357] width 90 height 37
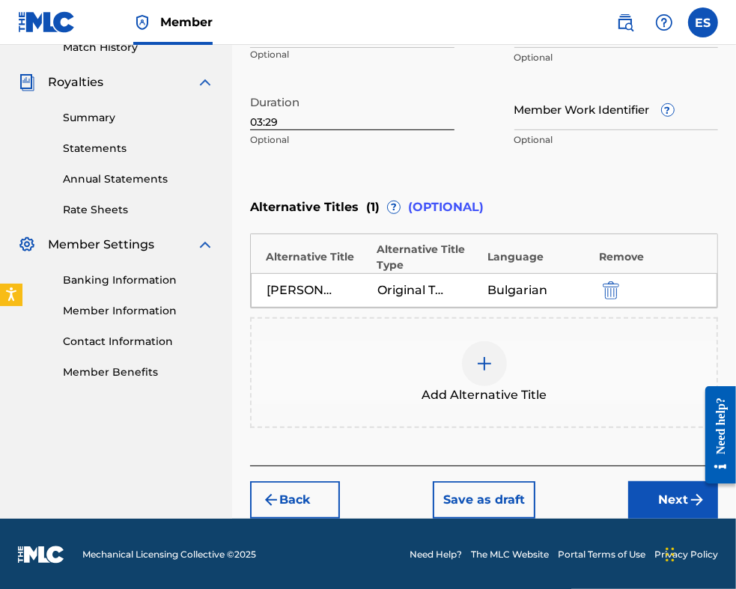
drag, startPoint x: 662, startPoint y: 504, endPoint x: 638, endPoint y: 481, distance: 32.8
click at [659, 501] on button "Next" at bounding box center [673, 499] width 90 height 37
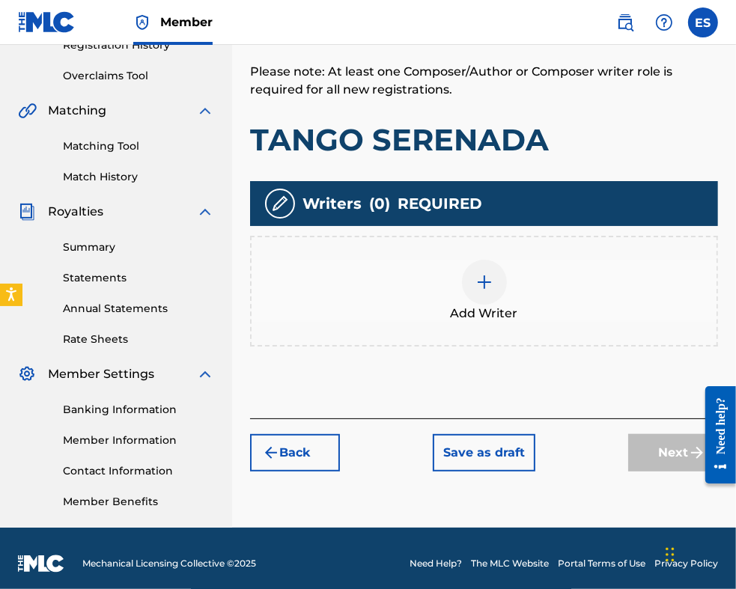
scroll to position [308, 0]
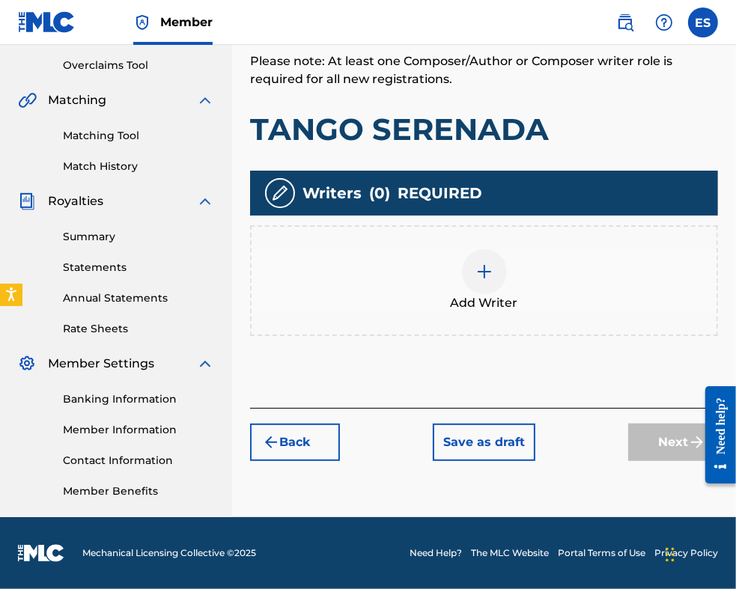
click at [475, 276] on img at bounding box center [484, 272] width 18 height 18
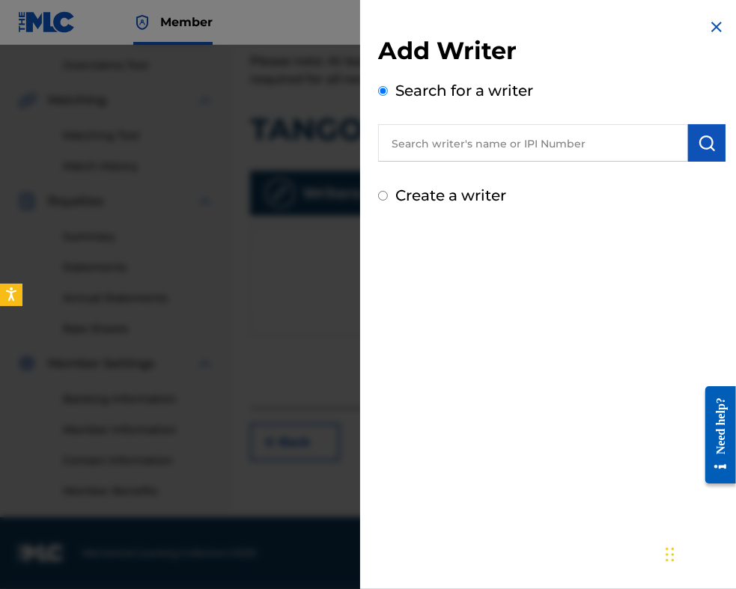
paste input "00087889792"
type input "00087889792"
click at [703, 147] on img "submit" at bounding box center [706, 143] width 18 height 18
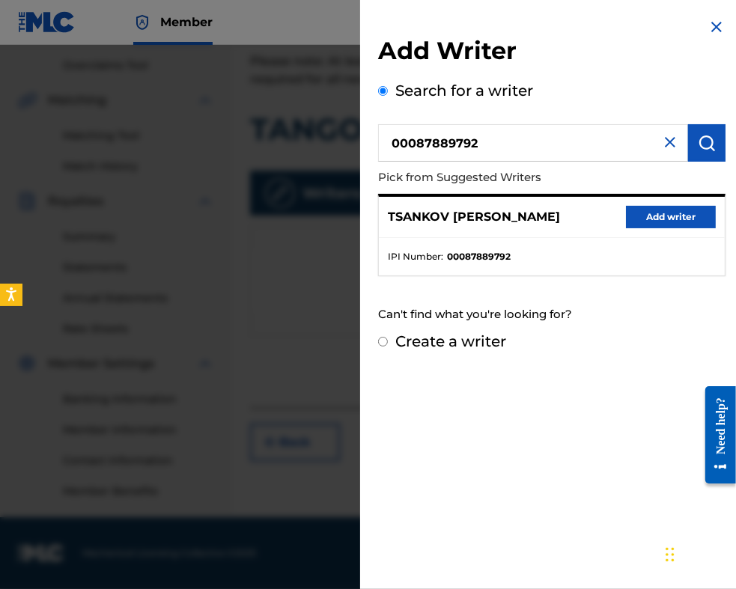
click at [661, 213] on button "Add writer" at bounding box center [671, 217] width 90 height 22
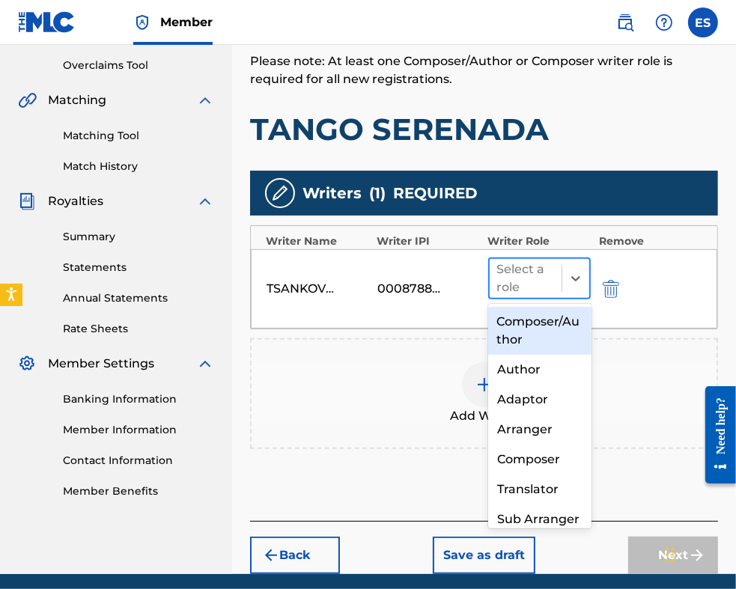
click at [528, 283] on div at bounding box center [526, 278] width 58 height 21
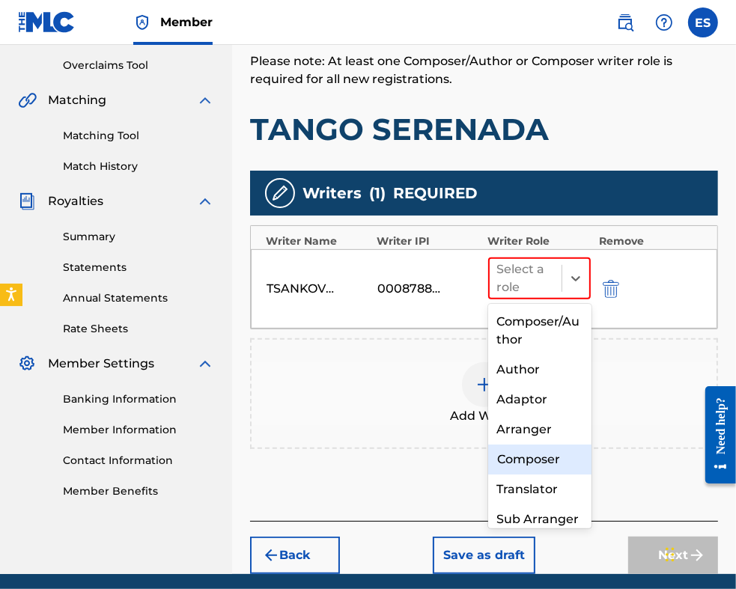
click at [516, 456] on div "Composer" at bounding box center [539, 460] width 103 height 30
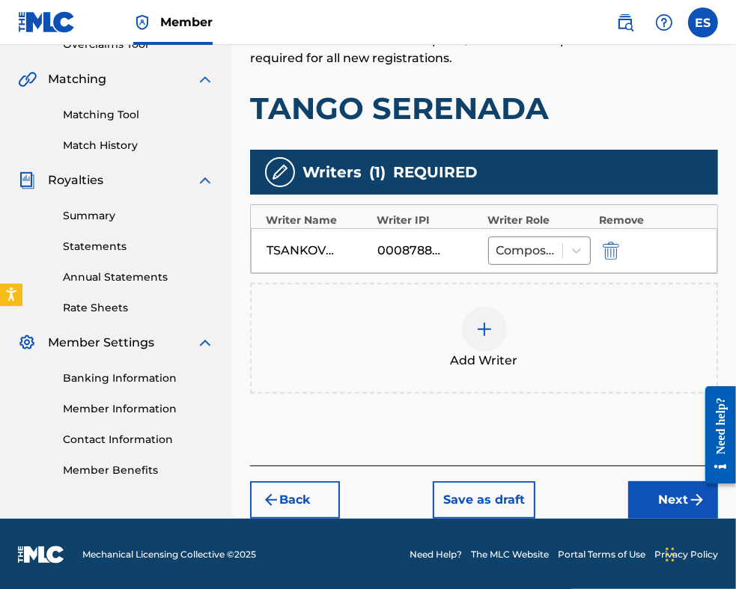
drag, startPoint x: 638, startPoint y: 491, endPoint x: 632, endPoint y: 477, distance: 15.4
click at [638, 492] on button "Next" at bounding box center [673, 499] width 90 height 37
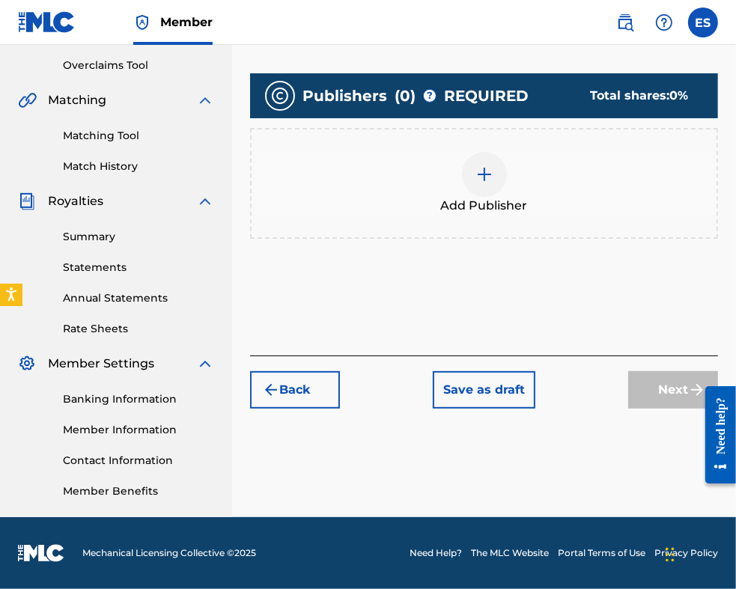
click at [480, 188] on div at bounding box center [484, 174] width 45 height 45
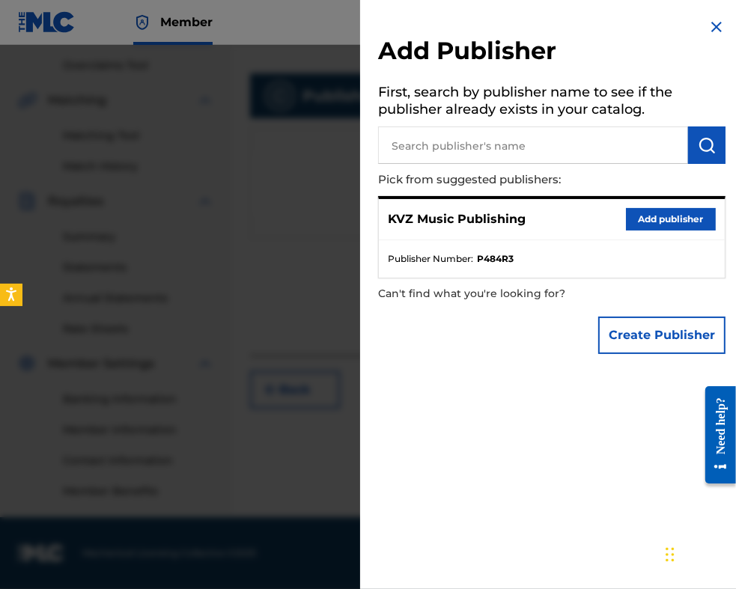
click at [667, 224] on button "Add publisher" at bounding box center [671, 219] width 90 height 22
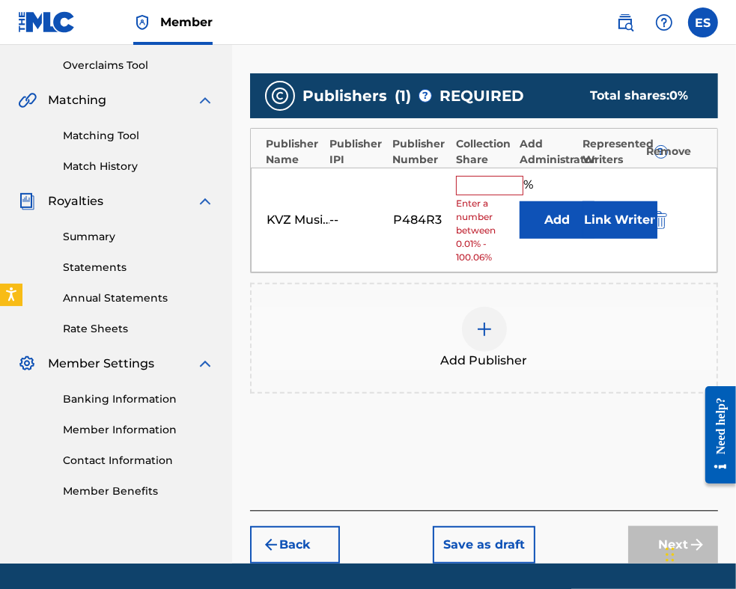
click at [470, 201] on span "Enter a number between 0.01% - 100.06%" at bounding box center [483, 230] width 55 height 67
click at [474, 183] on input "text" at bounding box center [489, 185] width 67 height 19
type input "100"
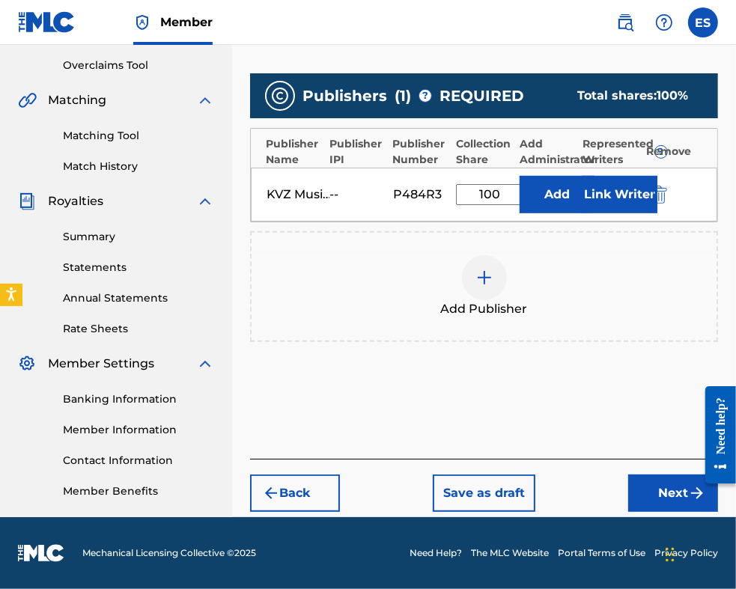
click at [651, 489] on button "Next" at bounding box center [673, 492] width 90 height 37
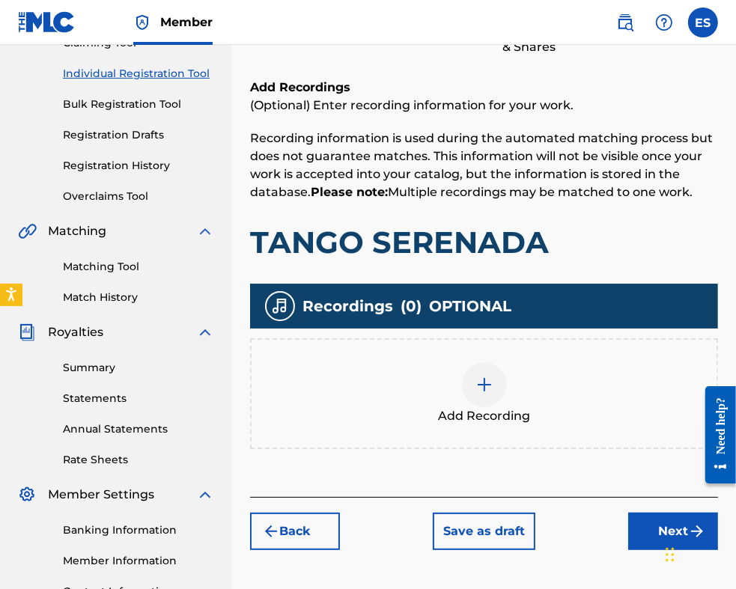
scroll to position [293, 0]
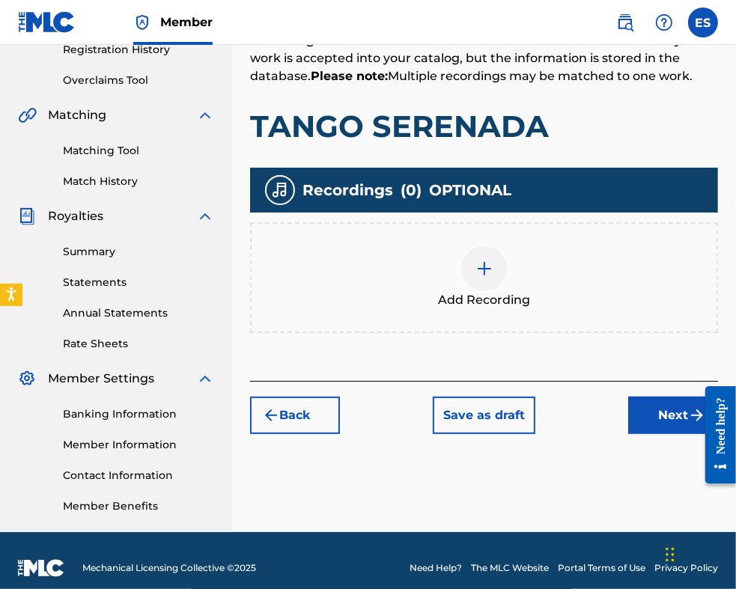
click at [498, 283] on div at bounding box center [484, 268] width 45 height 45
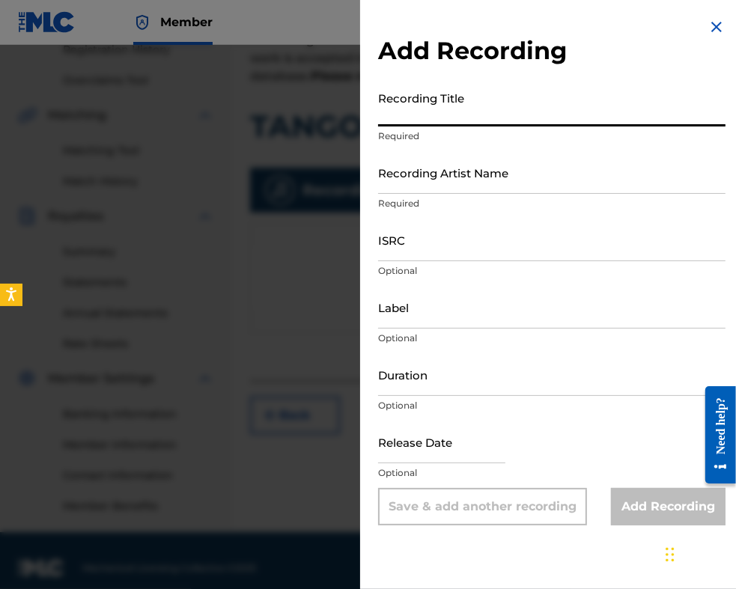
paste input "TANGO SERENADA"
click at [404, 106] on input "TANGO SERENADA" at bounding box center [551, 105] width 347 height 43
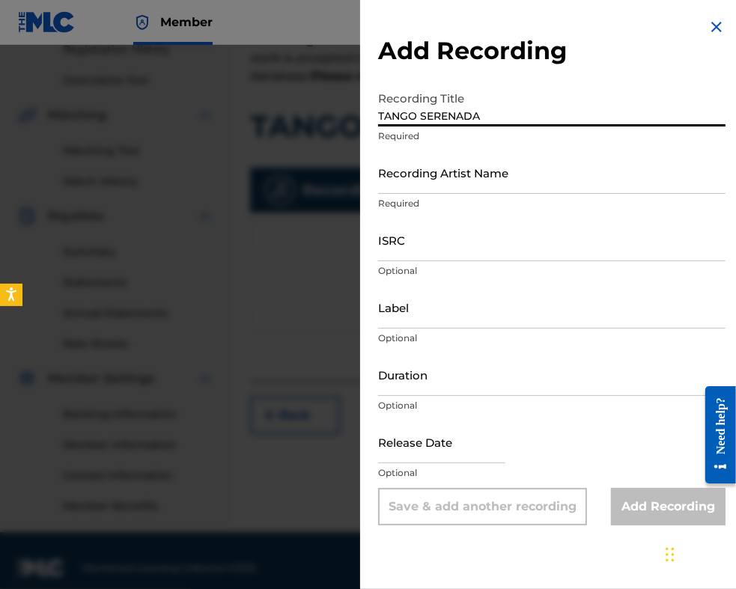
paste input "ango-serenada"
type input "Tango-serenada"
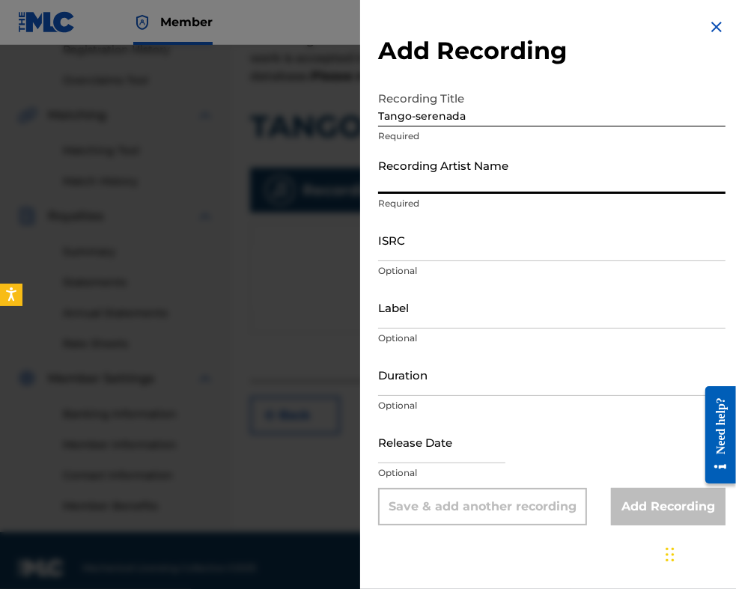
paste input "Bulgarian National Radio Orchestra"
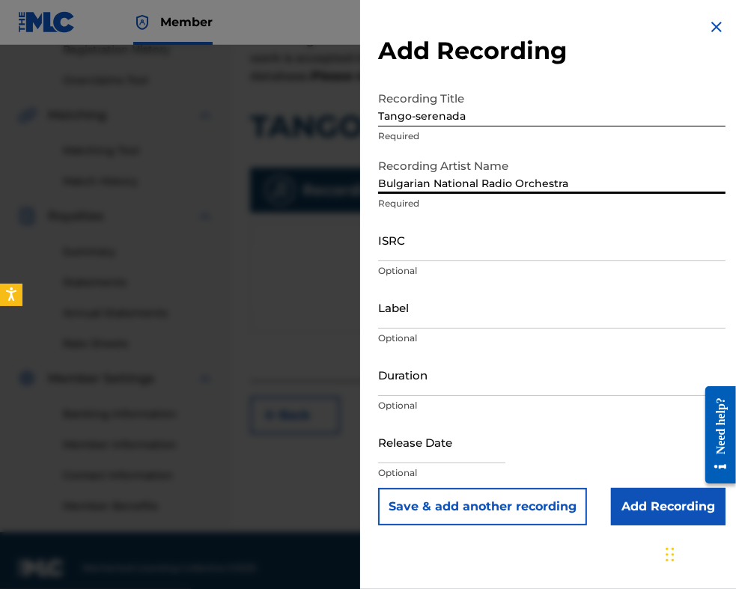
type input "Bulgarian National Radio Orchestra"
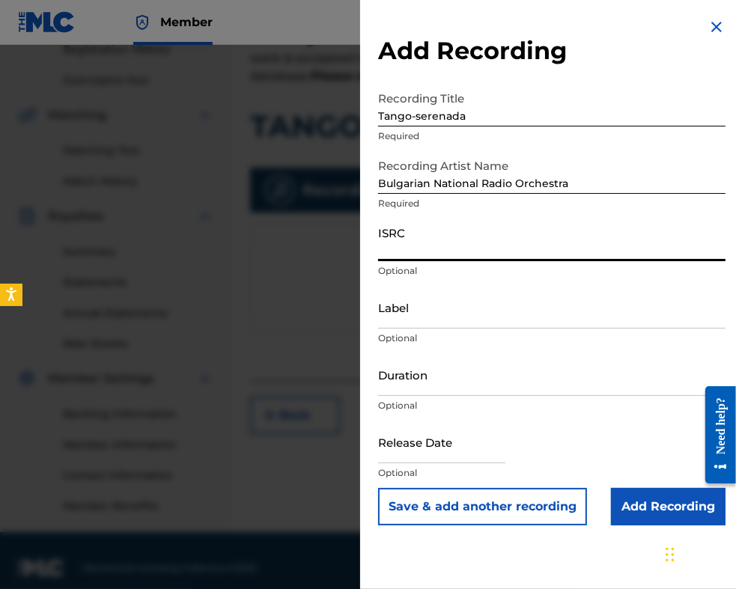
paste input "BGA591102936"
type input "BGA591102936"
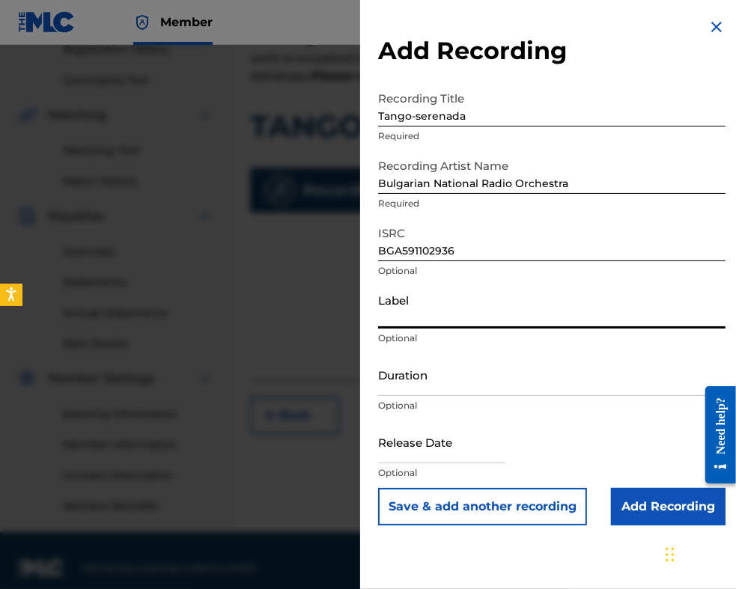
paste input "Bulgarian National Radio"
type input "Bulgarian National Radio"
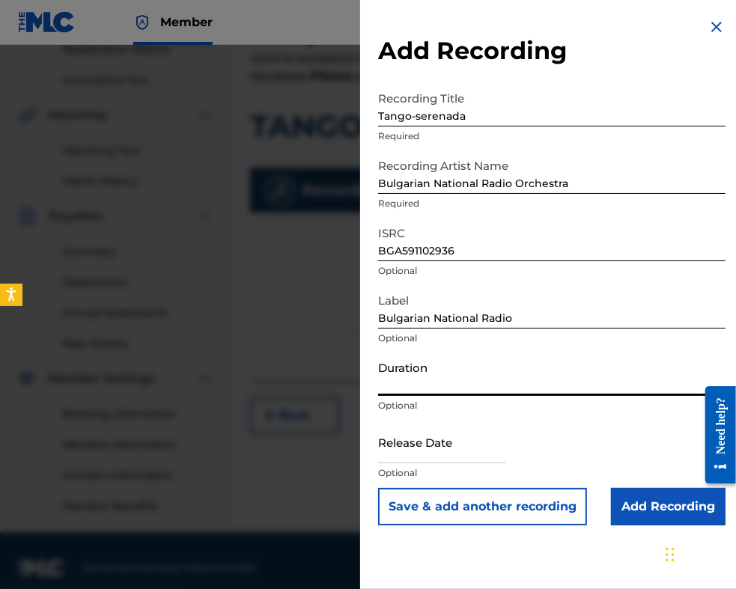
click at [446, 376] on input "Duration" at bounding box center [551, 374] width 347 height 43
type input "03:29"
click at [627, 511] on input "Add Recording" at bounding box center [668, 506] width 114 height 37
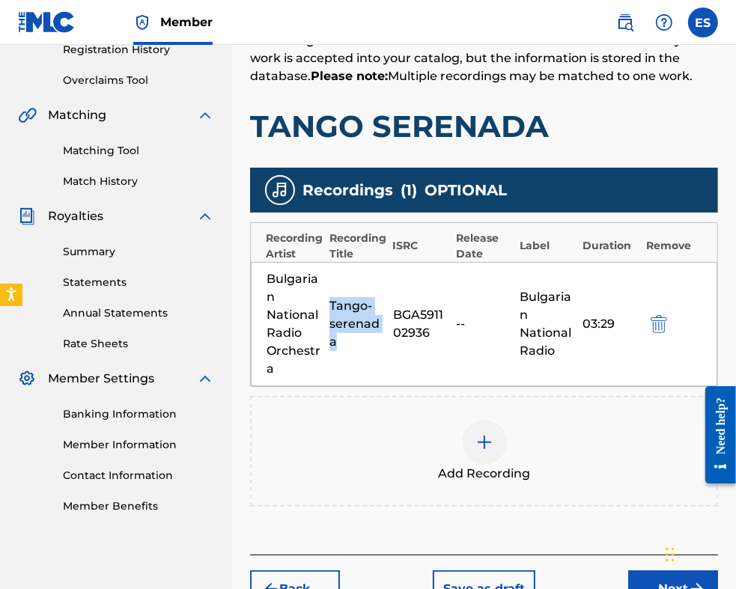
drag, startPoint x: 331, startPoint y: 309, endPoint x: 356, endPoint y: 314, distance: 25.8
click at [350, 345] on div "Tango-serenada" at bounding box center [356, 324] width 55 height 54
copy div "Tango-serenada"
click at [481, 451] on div at bounding box center [484, 442] width 45 height 45
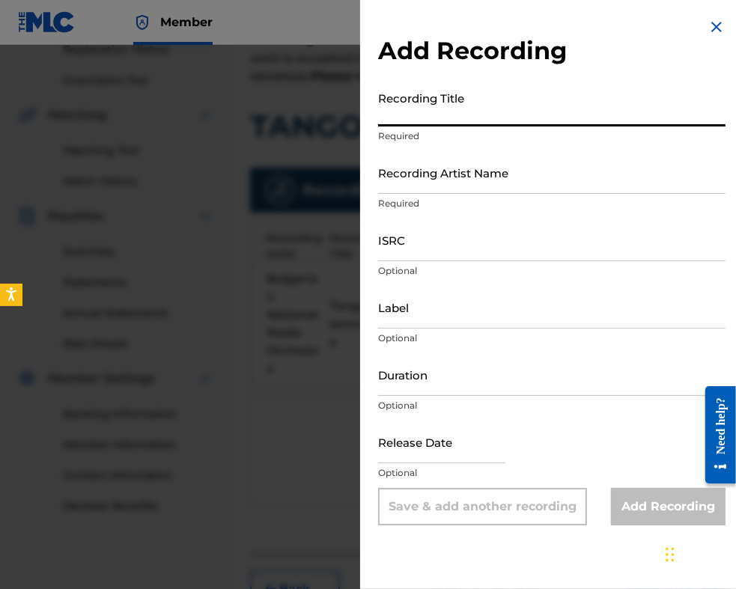
paste input "Tango-serenada"
type input "Tango-serenada"
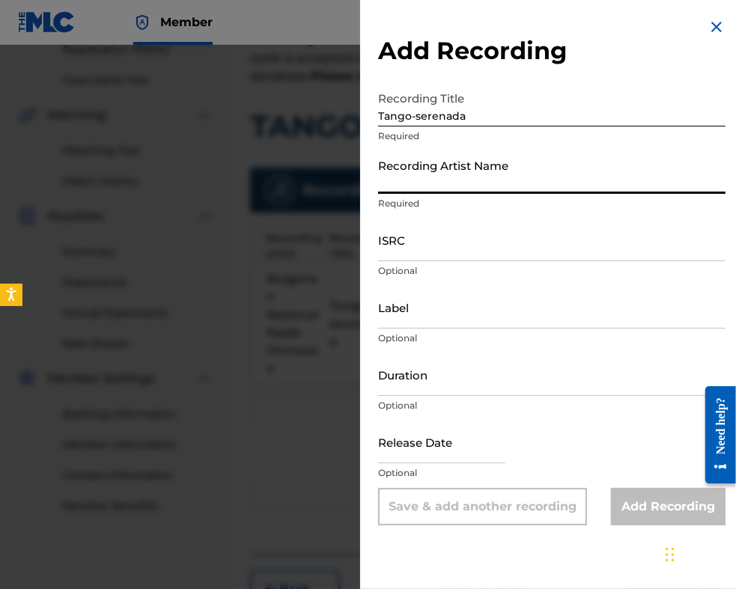
paste input "Estraden dzhaz orkestar s dirigent [PERSON_NAME]"
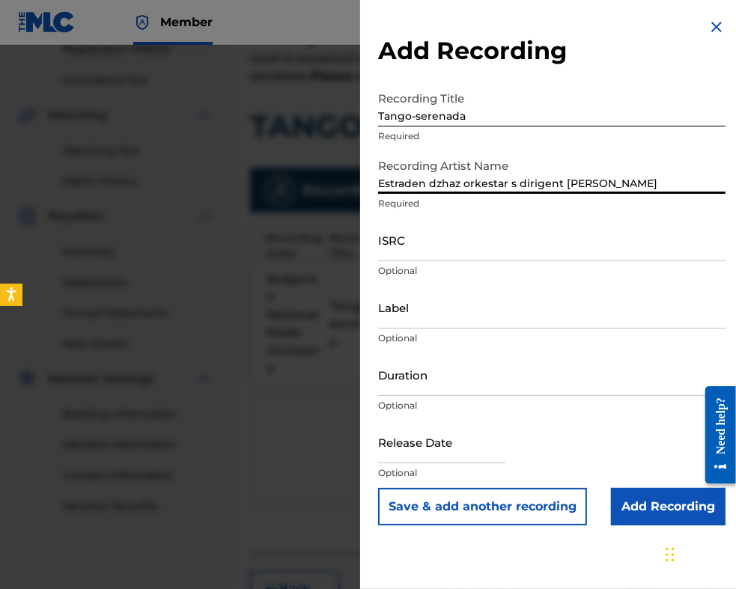
click at [501, 183] on input "Estraden dzhaz orkestar s dirigent [PERSON_NAME]" at bounding box center [551, 172] width 347 height 43
drag, startPoint x: 431, startPoint y: 183, endPoint x: 453, endPoint y: 179, distance: 22.0
click at [459, 180] on input "Estraden dzhaz orkestur s dirigent [PERSON_NAME]" at bounding box center [551, 172] width 347 height 43
paste input "jaz"
type input "Estraden jazz orkestur s dirigent [PERSON_NAME]"
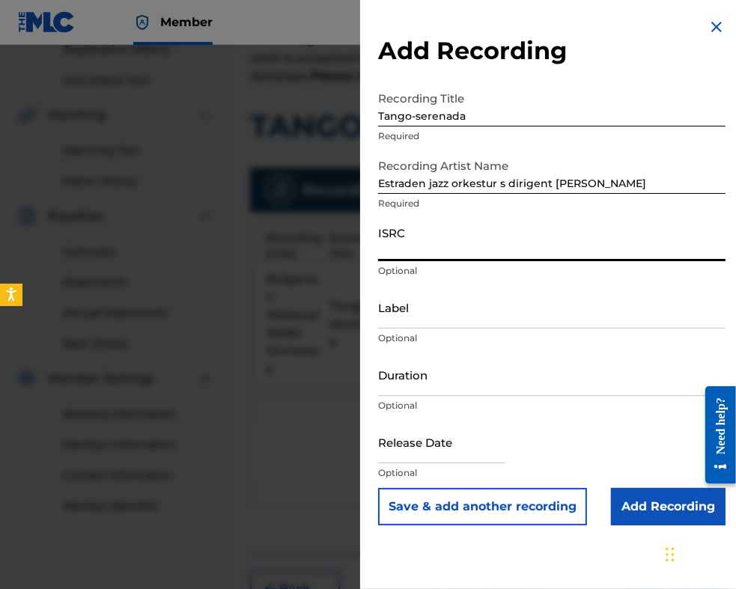
paste input "BGA262228280"
type input "BGA262228280"
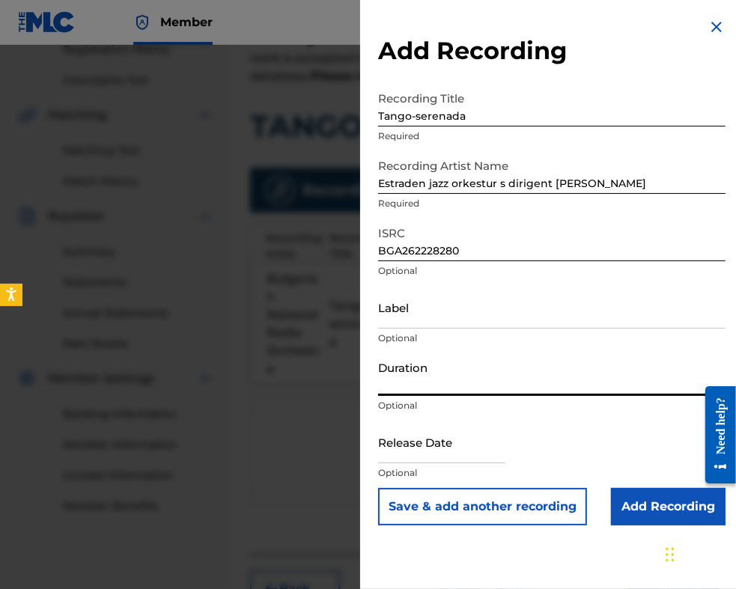
click at [472, 378] on input "Duration" at bounding box center [551, 374] width 347 height 43
type input "03:24"
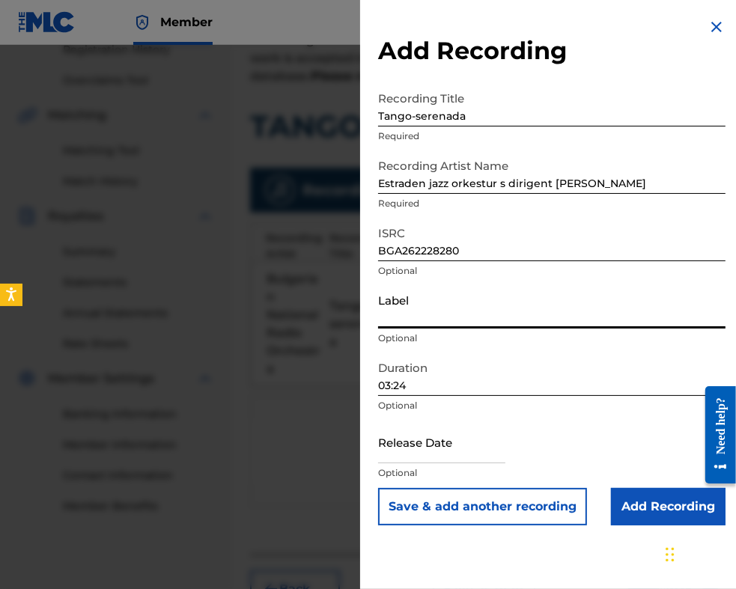
paste input "MIK BALKANTON"
type input "MIK BALKANTON"
click at [631, 518] on input "Add Recording" at bounding box center [668, 506] width 114 height 37
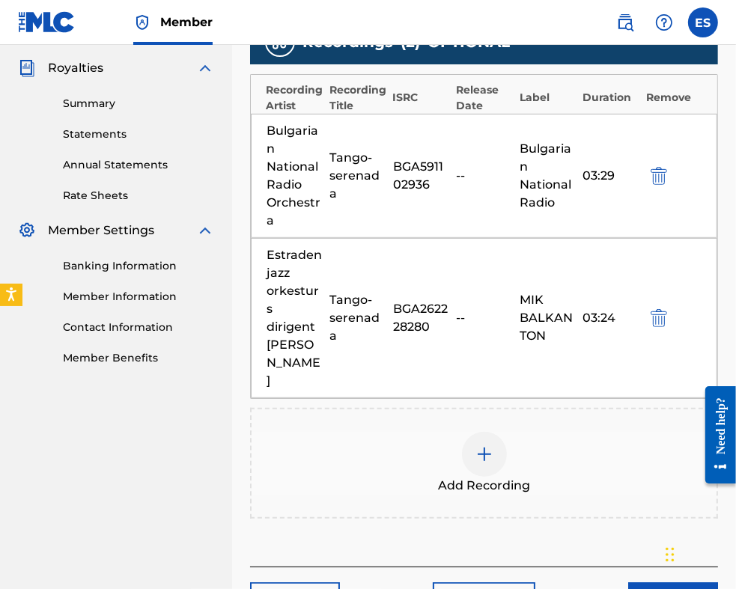
scroll to position [467, 0]
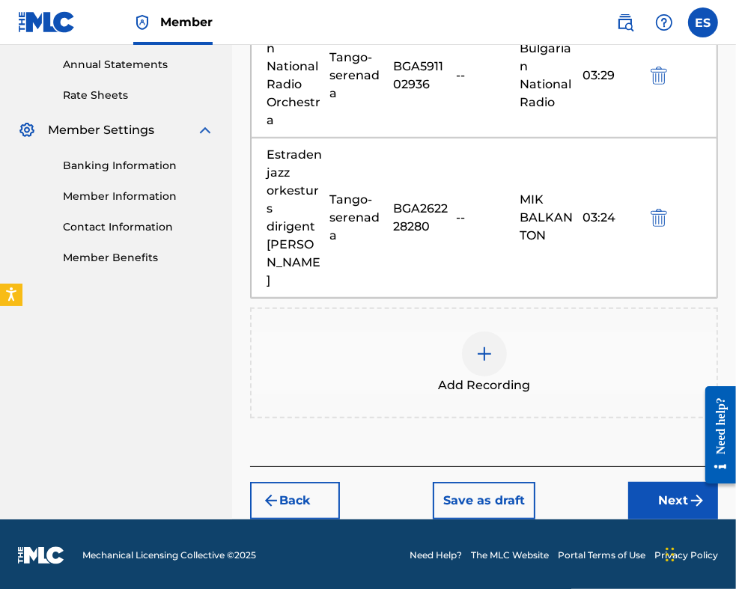
click at [650, 497] on button "Next" at bounding box center [673, 500] width 90 height 37
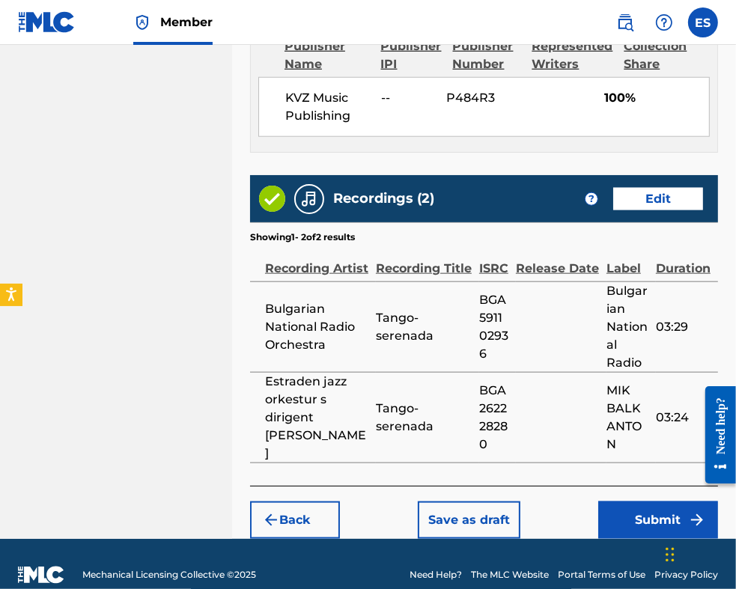
scroll to position [984, 0]
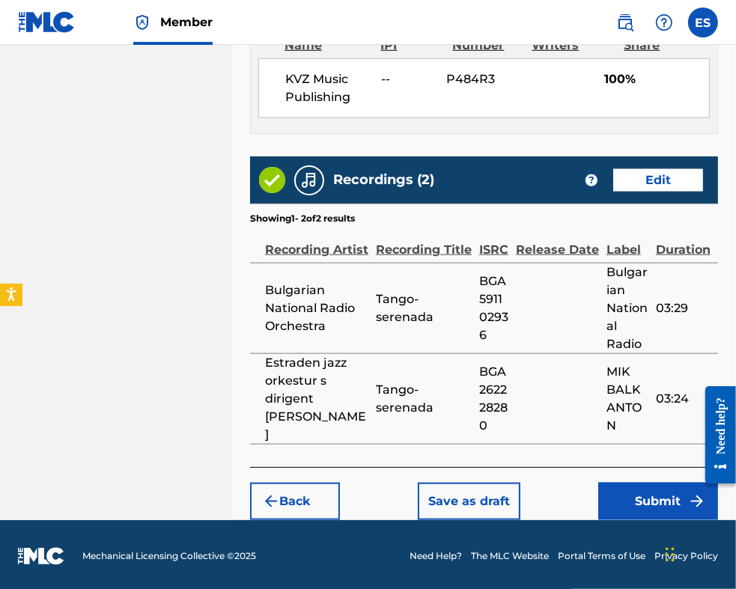
click at [653, 500] on button "Submit" at bounding box center [658, 501] width 120 height 37
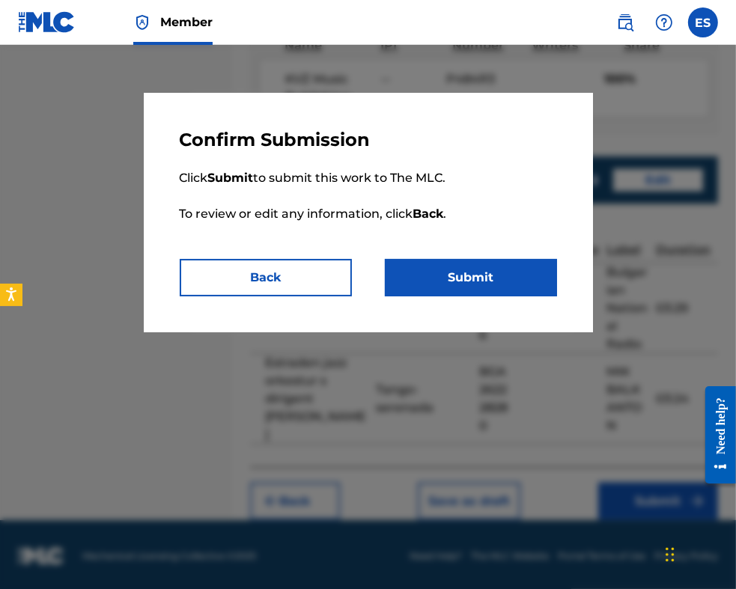
click at [508, 288] on button "Submit" at bounding box center [471, 277] width 172 height 37
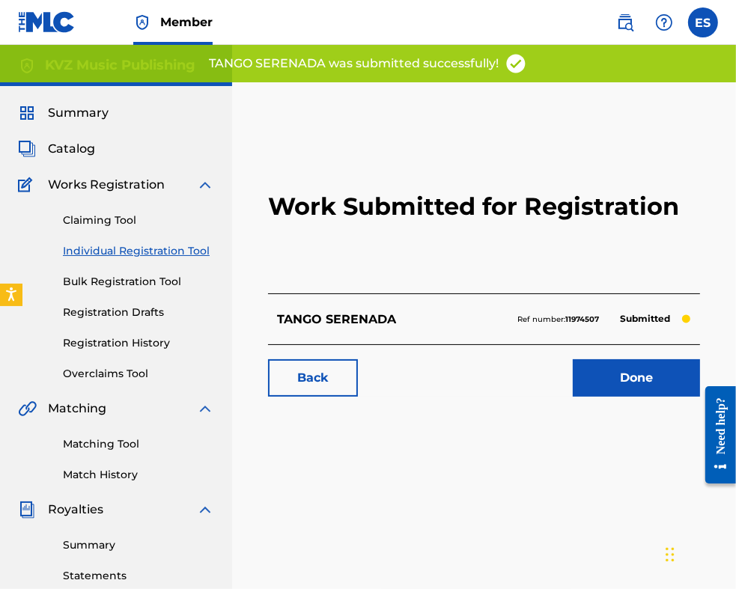
click at [153, 247] on link "Individual Registration Tool" at bounding box center [138, 251] width 151 height 16
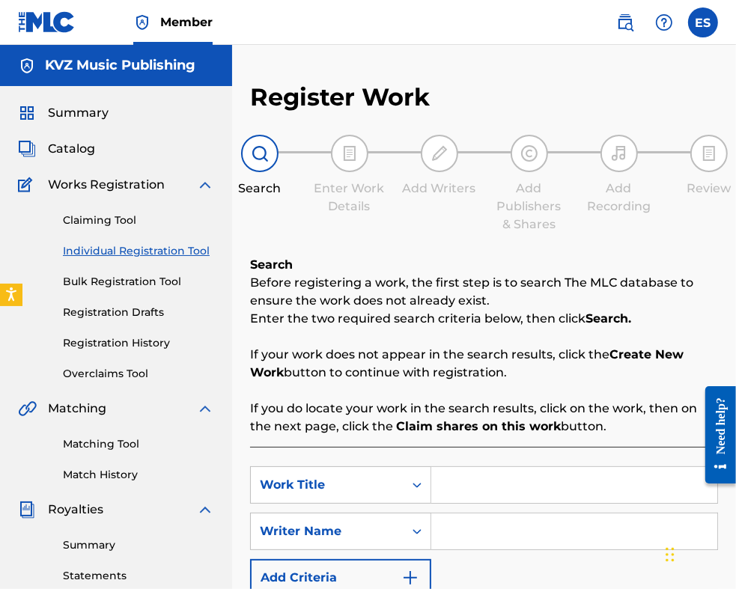
click at [471, 486] on input "Search Form" at bounding box center [574, 485] width 286 height 36
paste input "TANGO ZA TEB"
type input "TANGO ZA TEB"
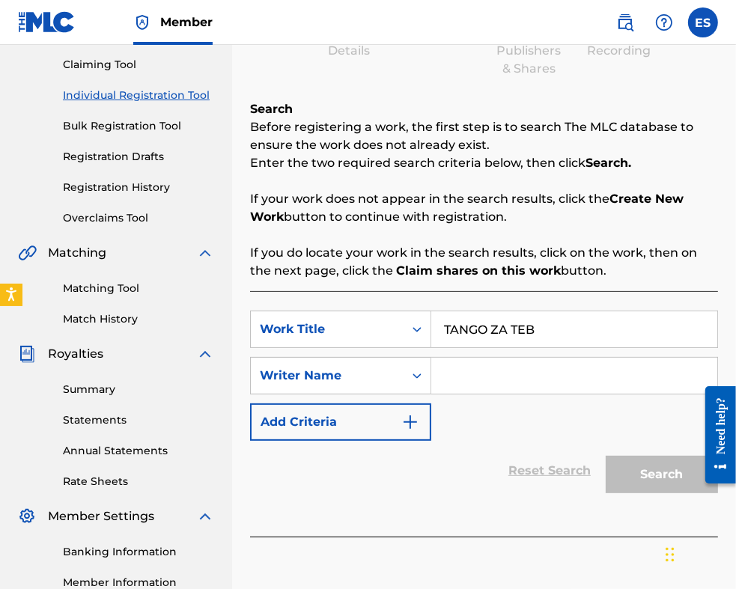
scroll to position [224, 0]
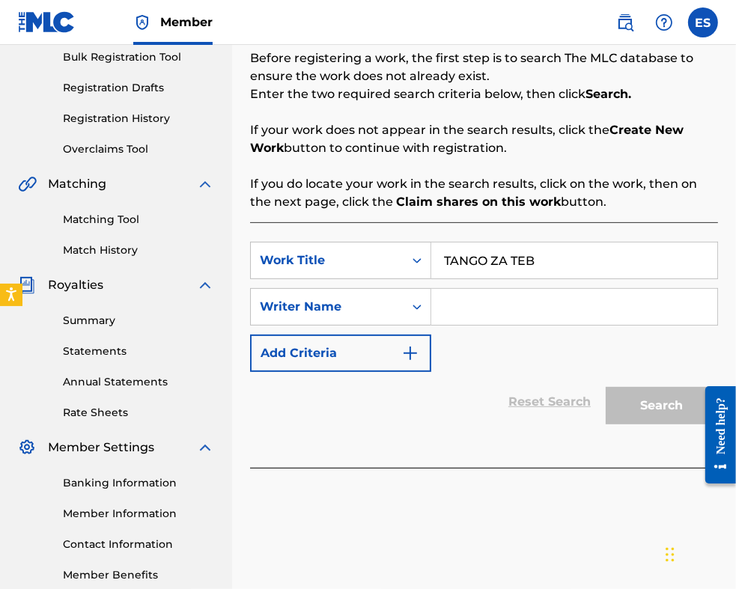
click at [483, 317] on input "Search Form" at bounding box center [574, 307] width 286 height 36
paste input "[PERSON_NAME]"
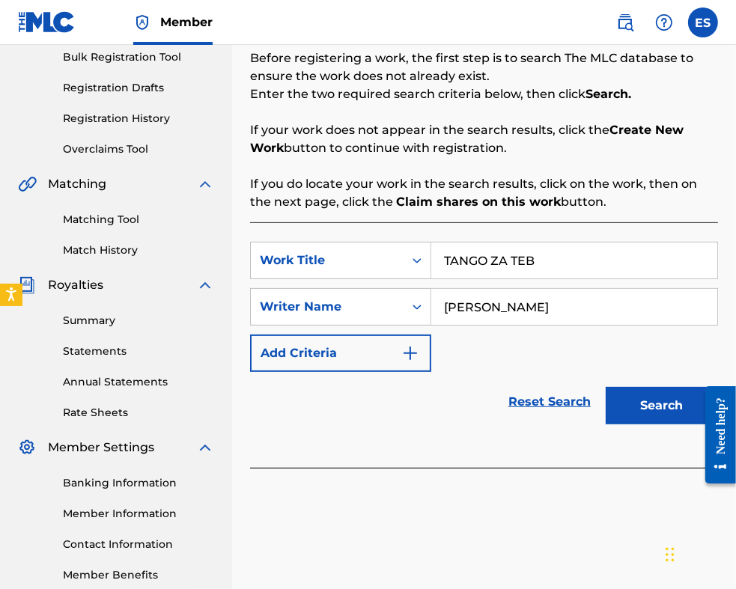
type input "[PERSON_NAME]"
click at [449, 253] on input "TANGO ZA TEB" at bounding box center [574, 260] width 286 height 36
type input "TANGO ZA TEB"
click at [665, 406] on button "Search" at bounding box center [661, 405] width 112 height 37
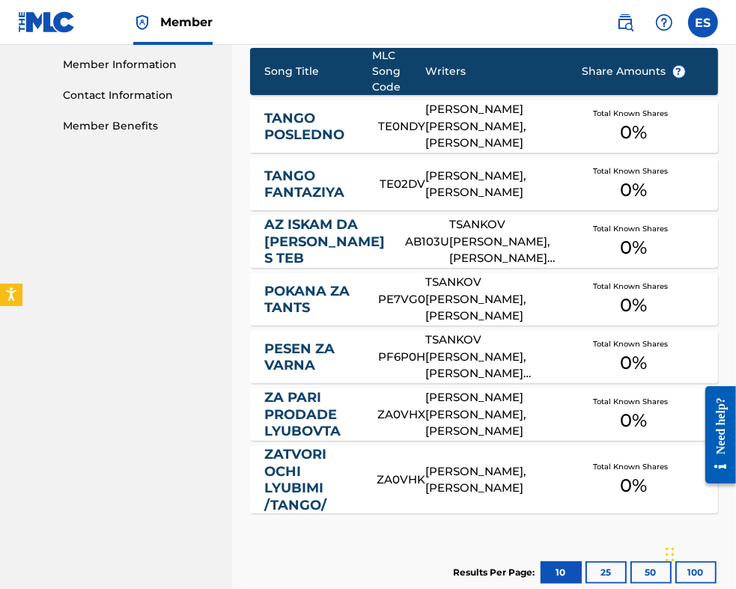
scroll to position [823, 0]
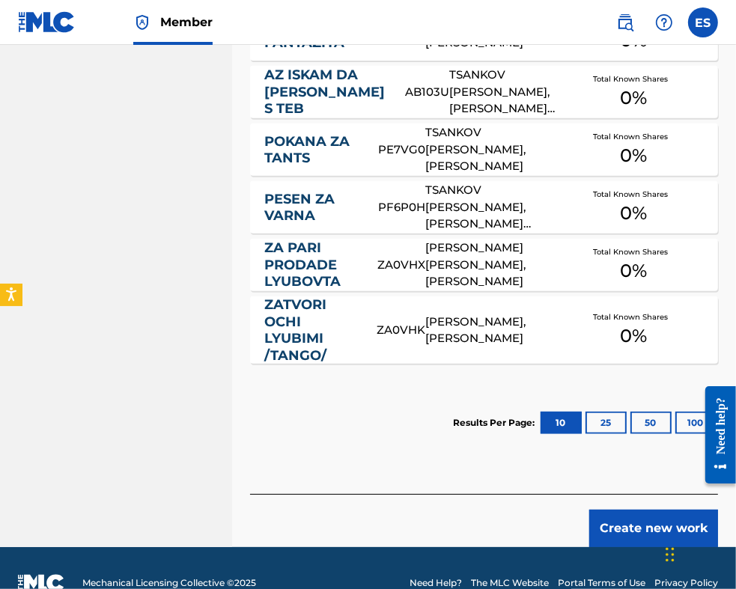
click at [626, 523] on button "Create new work" at bounding box center [653, 528] width 129 height 37
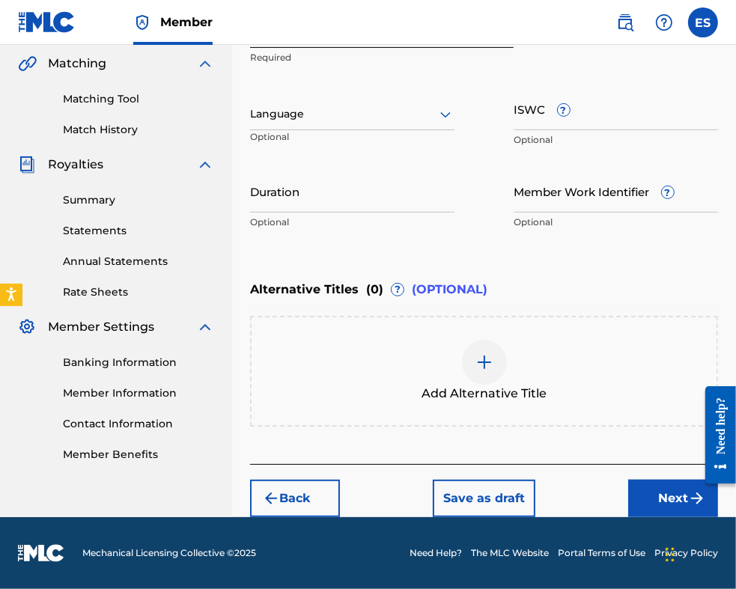
scroll to position [343, 0]
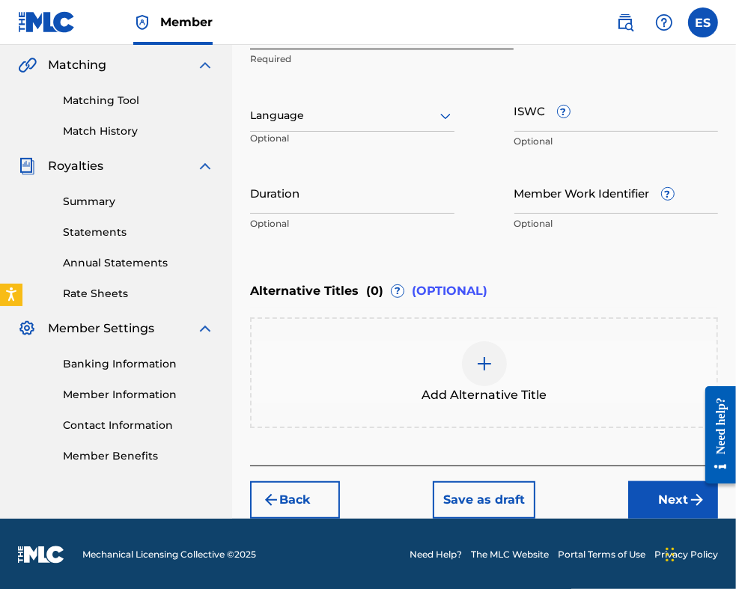
click at [258, 183] on input "Duration" at bounding box center [352, 192] width 204 height 43
type input "03:22"
click at [461, 365] on div "Add Alternative Title" at bounding box center [483, 372] width 465 height 63
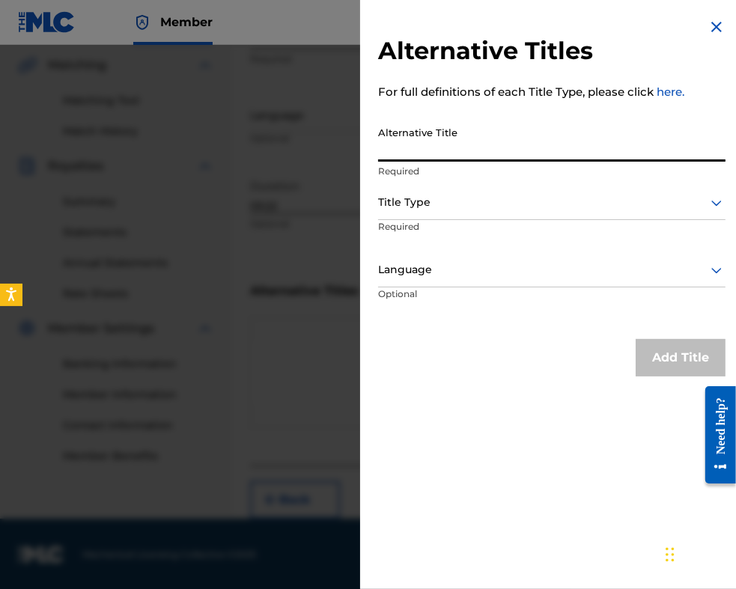
paste input "ТАНГО ЗА ТЕБ"
type input "ТАНГО ЗА ТЕБ"
click at [449, 202] on div at bounding box center [551, 202] width 347 height 19
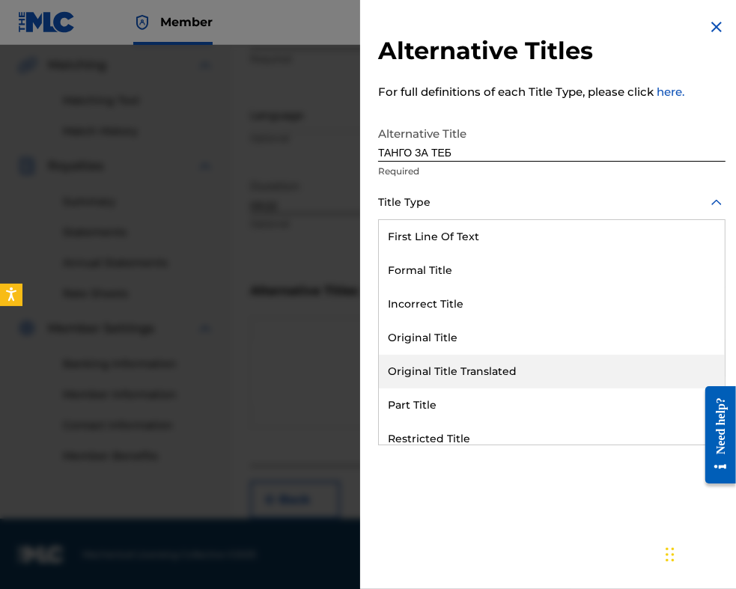
click at [479, 364] on div "Original Title Translated" at bounding box center [552, 372] width 346 height 34
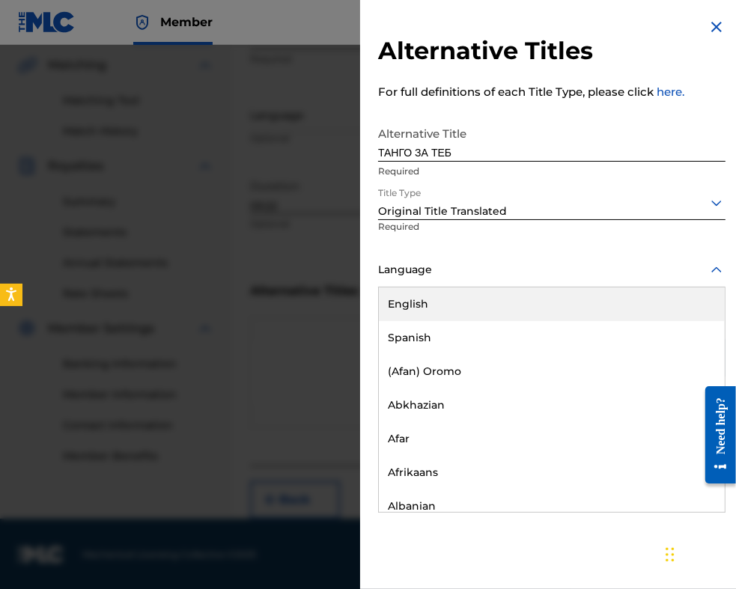
click at [463, 270] on div at bounding box center [551, 269] width 347 height 19
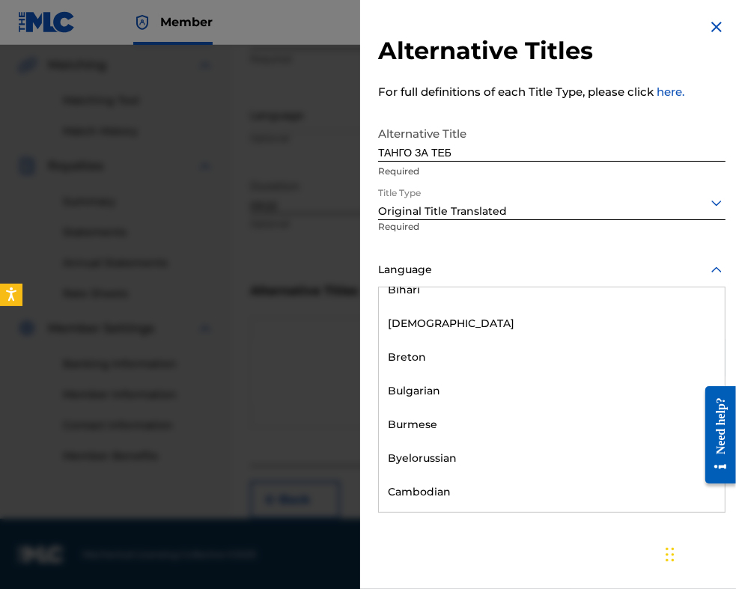
scroll to position [599, 0]
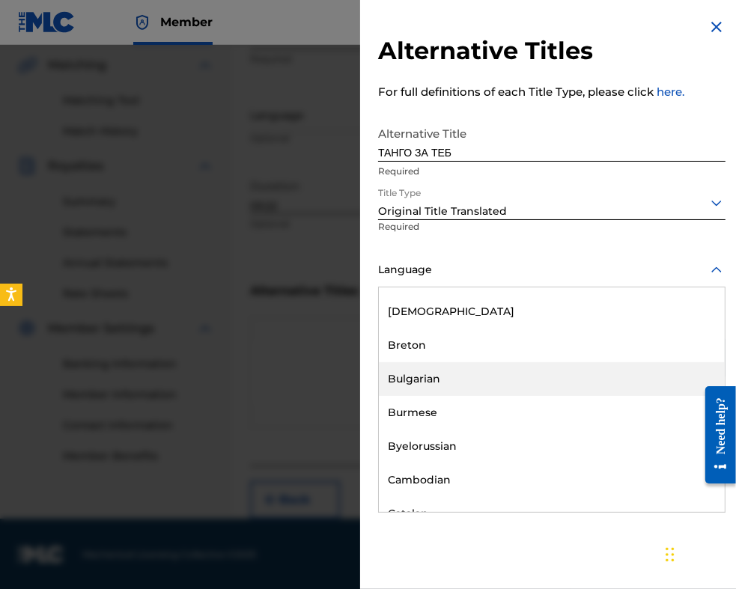
click at [466, 371] on div "Bulgarian" at bounding box center [552, 379] width 346 height 34
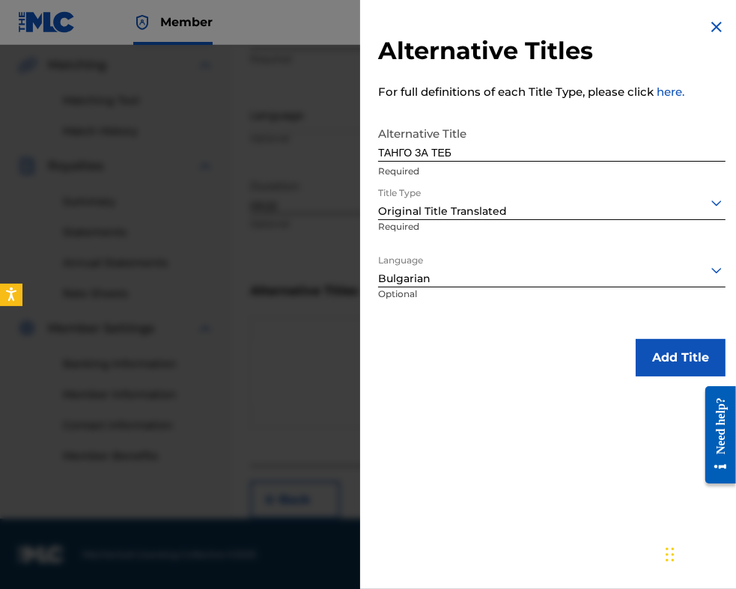
click at [662, 369] on button "Add Title" at bounding box center [680, 357] width 90 height 37
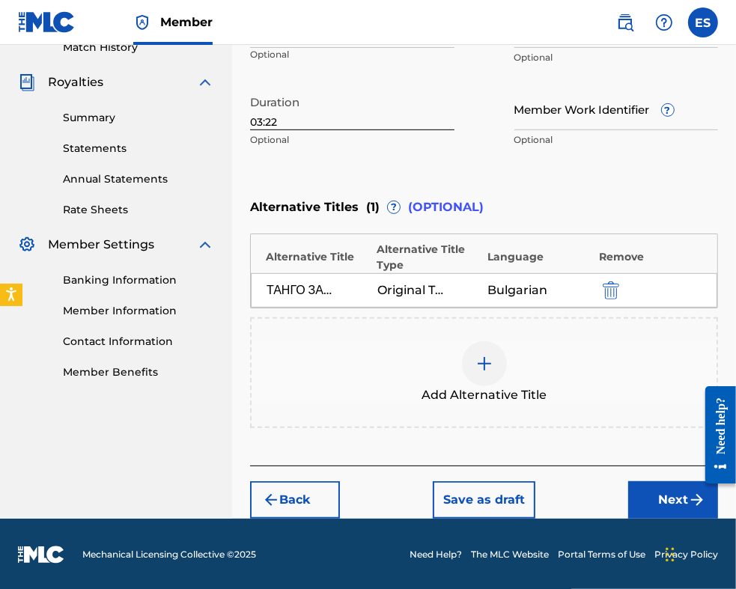
click at [639, 491] on button "Next" at bounding box center [673, 499] width 90 height 37
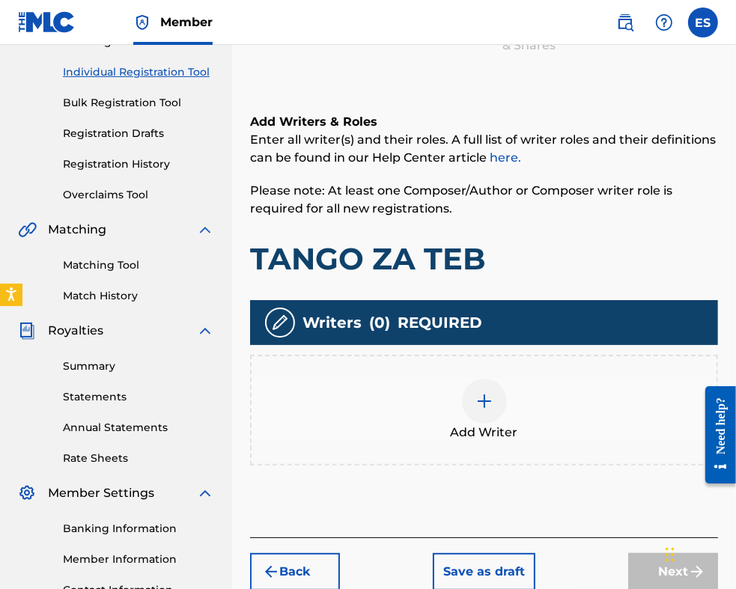
scroll to position [293, 0]
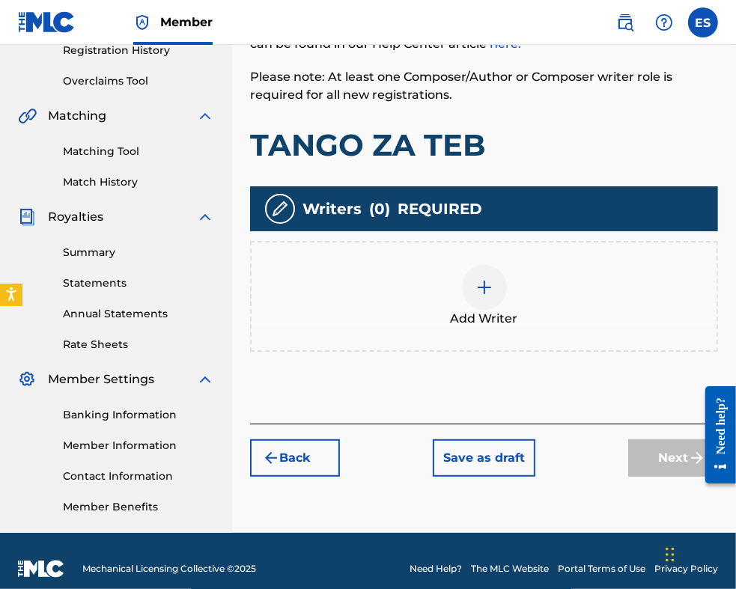
click at [461, 295] on div "Add Writer" at bounding box center [483, 296] width 465 height 63
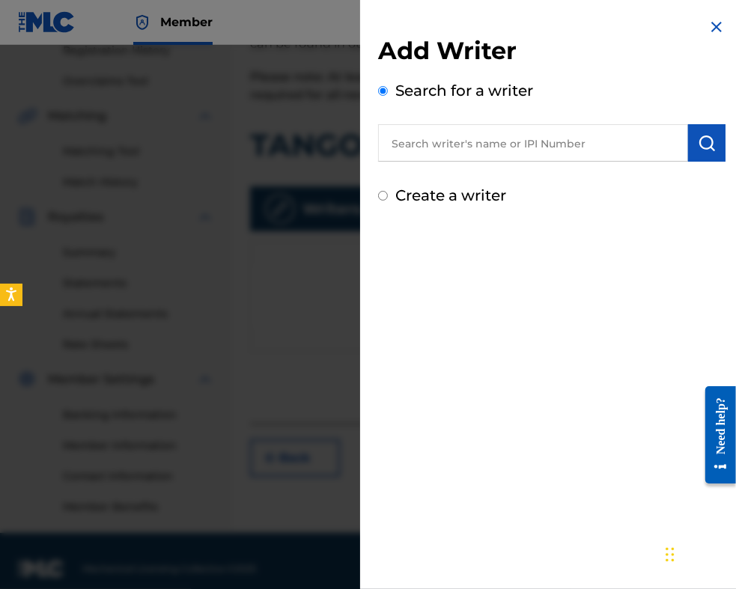
paste input "00087889792"
type input "00087889792"
click at [704, 147] on img "submit" at bounding box center [706, 143] width 18 height 18
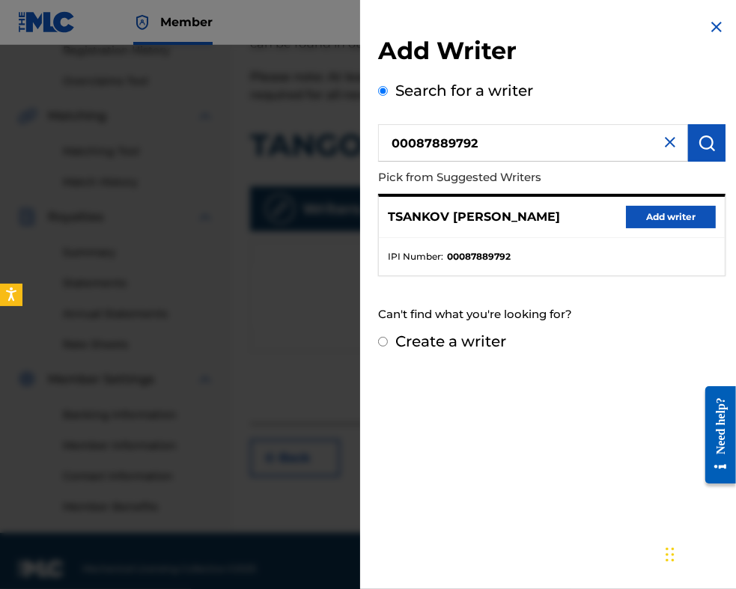
click at [671, 213] on button "Add writer" at bounding box center [671, 217] width 90 height 22
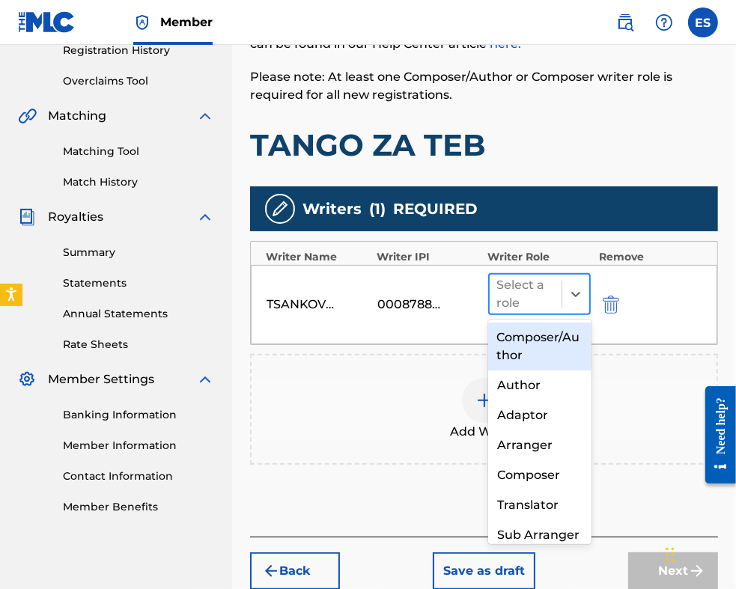
click at [530, 296] on div at bounding box center [526, 294] width 58 height 21
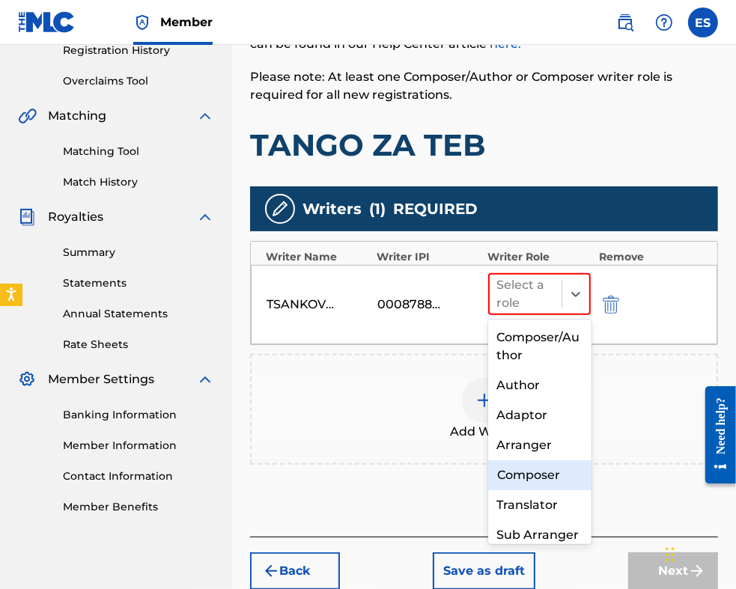
click at [534, 468] on div "Composer" at bounding box center [539, 475] width 103 height 30
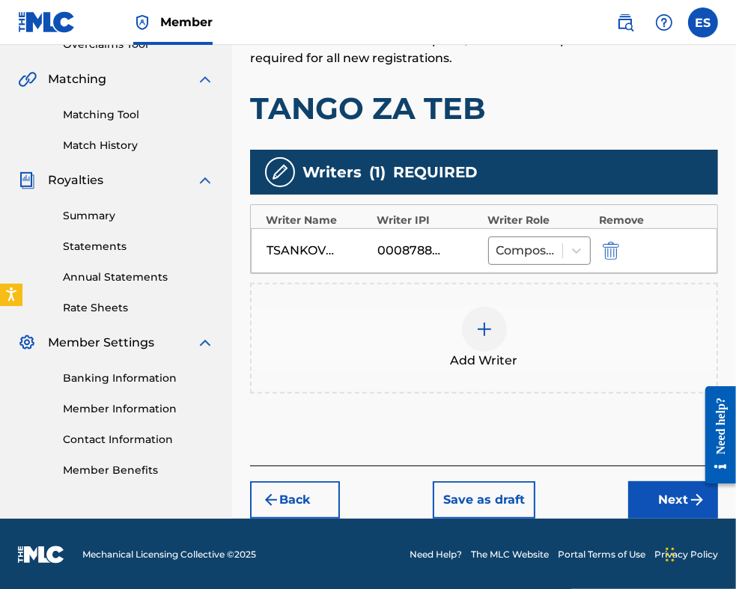
click at [635, 494] on button "Next" at bounding box center [673, 499] width 90 height 37
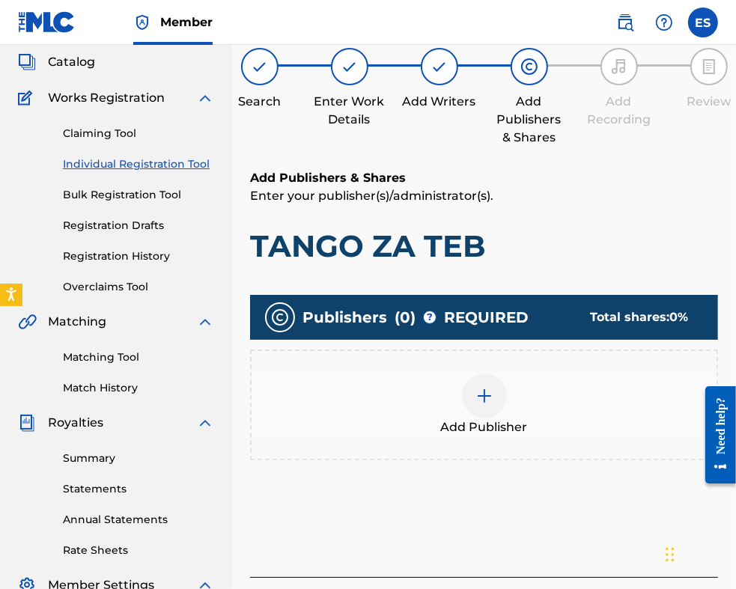
scroll to position [308, 0]
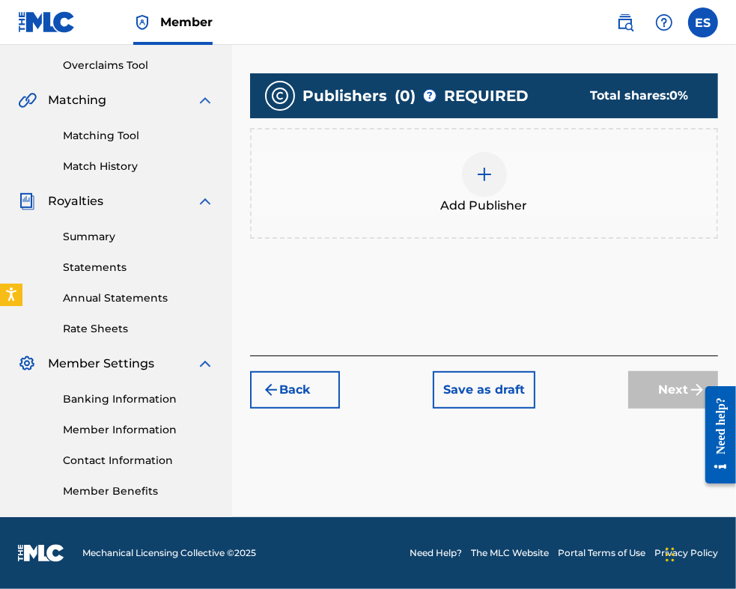
click at [483, 180] on img at bounding box center [484, 174] width 18 height 18
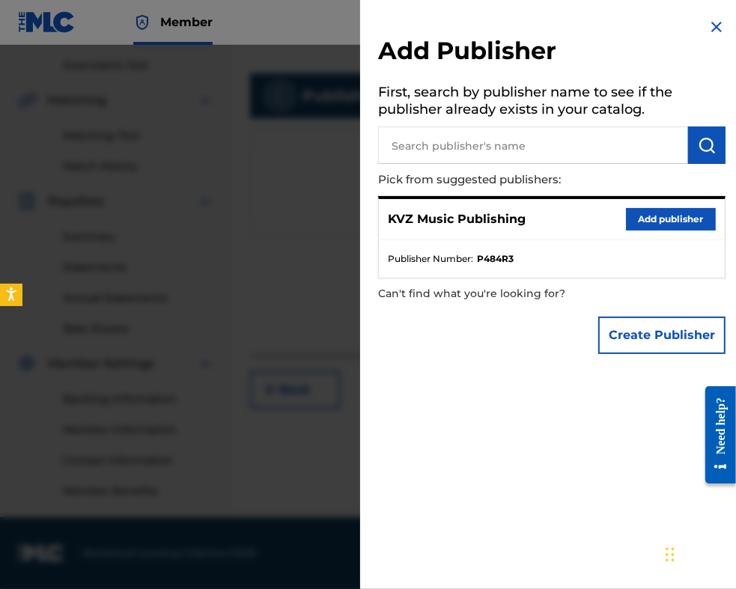
click at [660, 208] on button "Add publisher" at bounding box center [671, 219] width 90 height 22
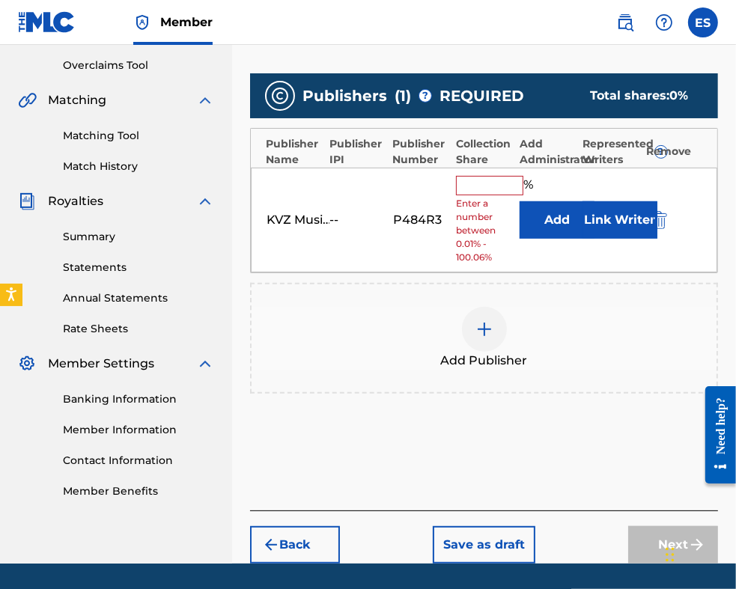
click at [488, 191] on input "text" at bounding box center [489, 185] width 67 height 19
type input "100"
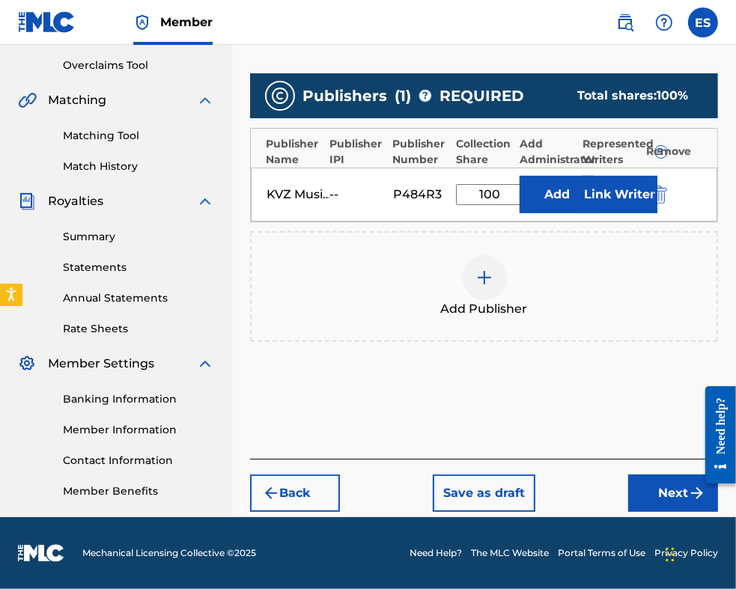
drag, startPoint x: 659, startPoint y: 501, endPoint x: 637, endPoint y: 459, distance: 47.2
click at [659, 500] on button "Next" at bounding box center [673, 492] width 90 height 37
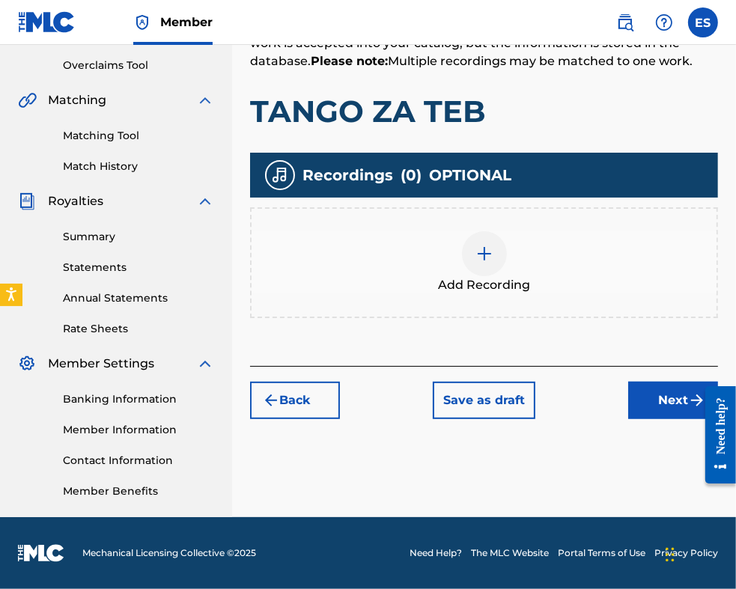
click at [483, 246] on img at bounding box center [484, 254] width 18 height 18
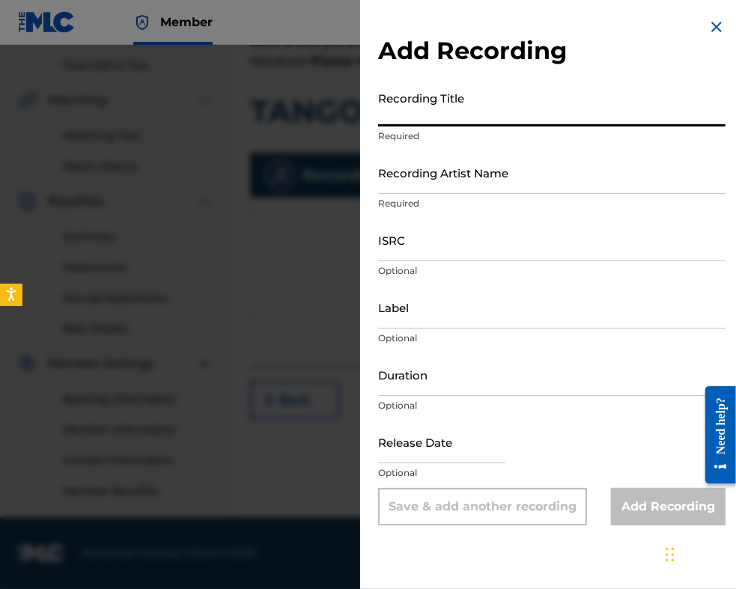
paste input "Tango za teb"
type input "Tango za teb"
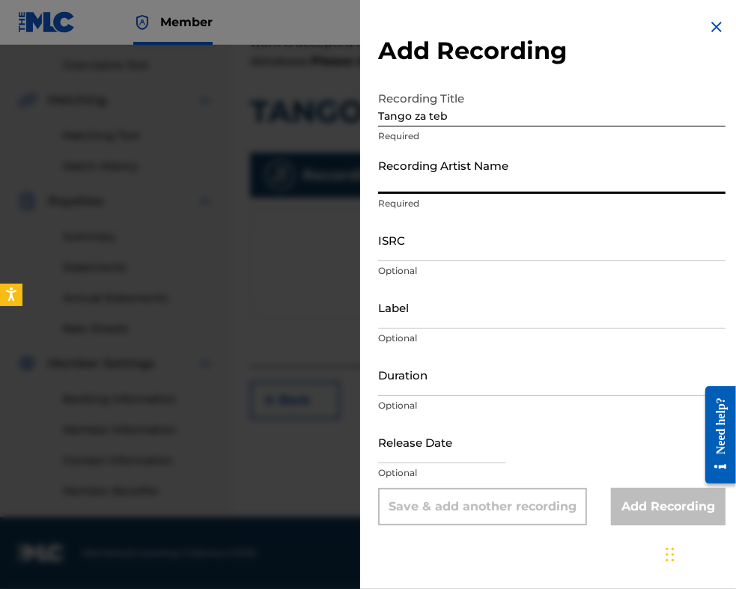
paste input "Bulgarian National Radio Orchestra"
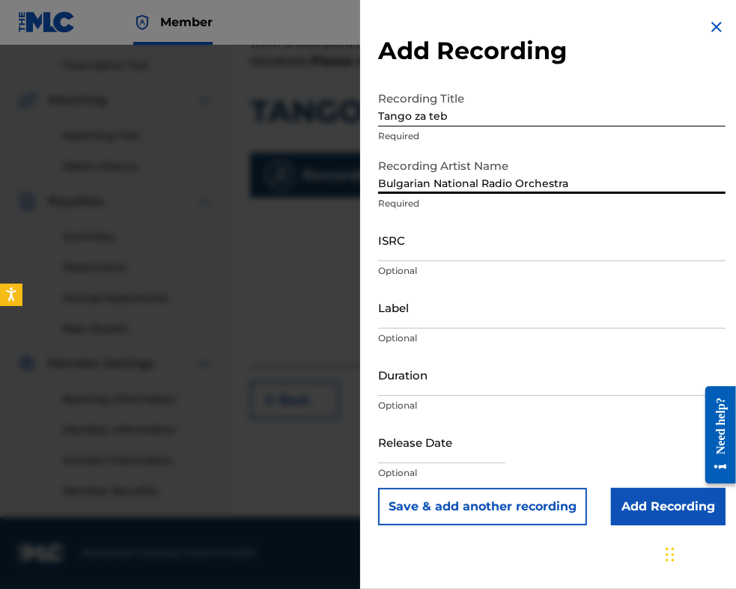
type input "Bulgarian National Radio Orchestra"
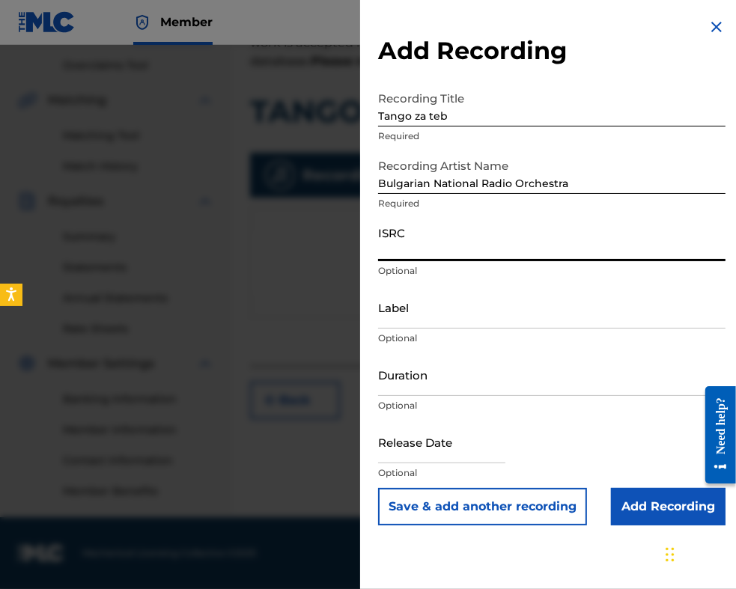
paste input "BGA591102937"
type input "BGA591102937"
click at [390, 291] on input "Label" at bounding box center [551, 307] width 347 height 43
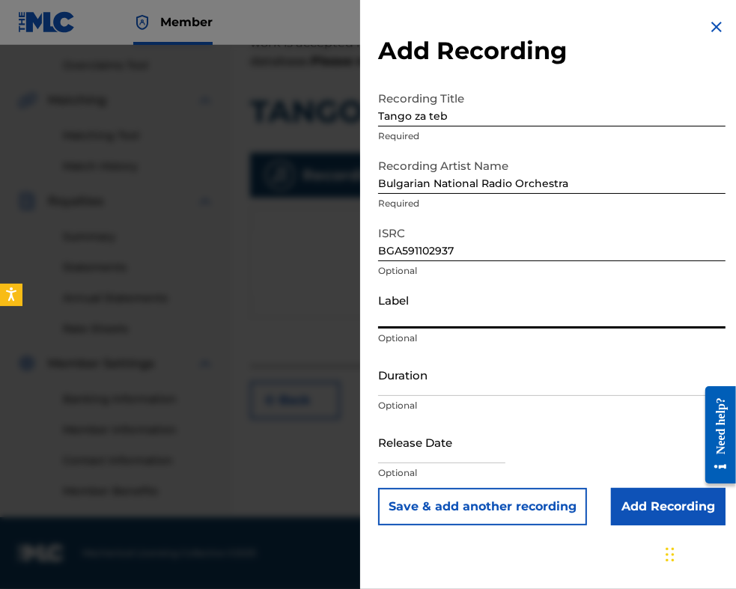
paste input "Bulgarian National Radio"
type input "Bulgarian National Radio"
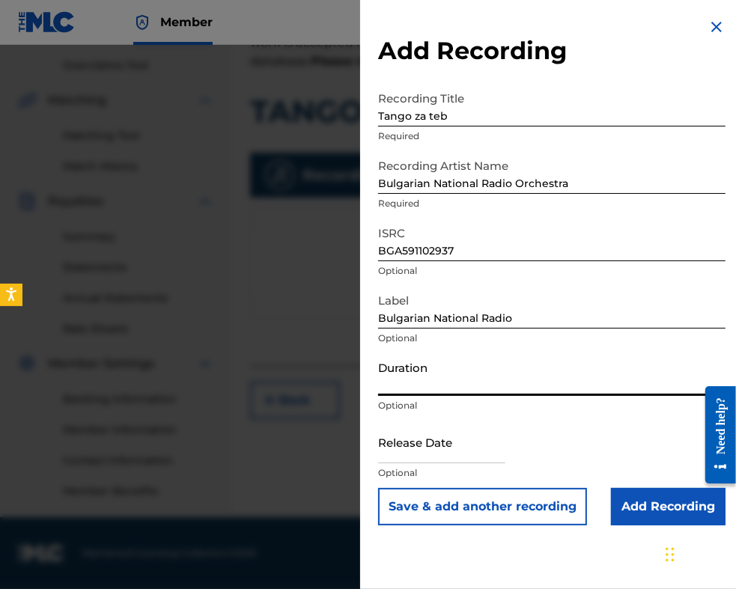
click at [443, 370] on input "Duration" at bounding box center [551, 374] width 347 height 43
type input "03:22"
click at [678, 507] on input "Add Recording" at bounding box center [668, 506] width 114 height 37
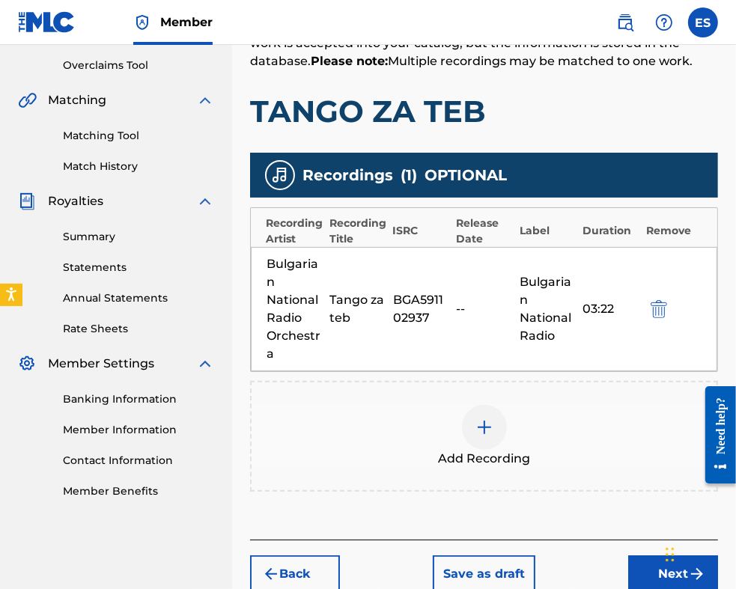
click at [477, 432] on img at bounding box center [484, 427] width 18 height 18
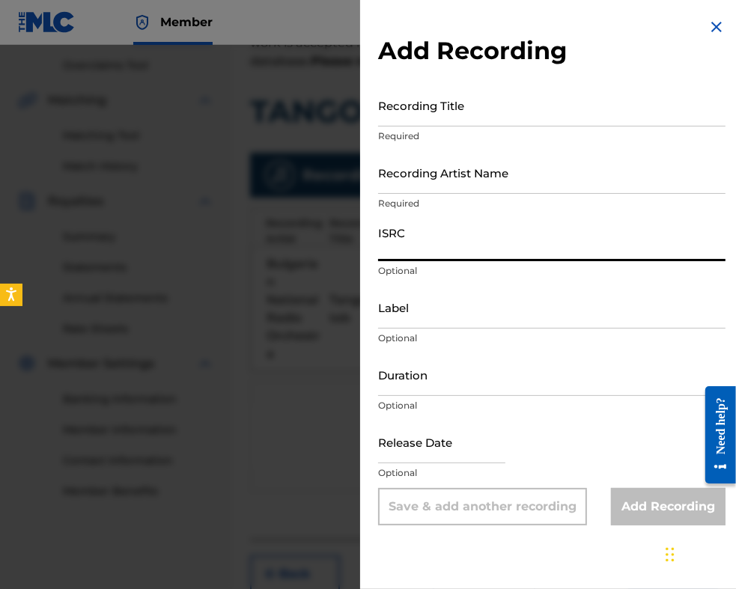
paste input "BGA262198898"
type input "BGA262198898"
click at [707, 30] on img at bounding box center [716, 27] width 18 height 18
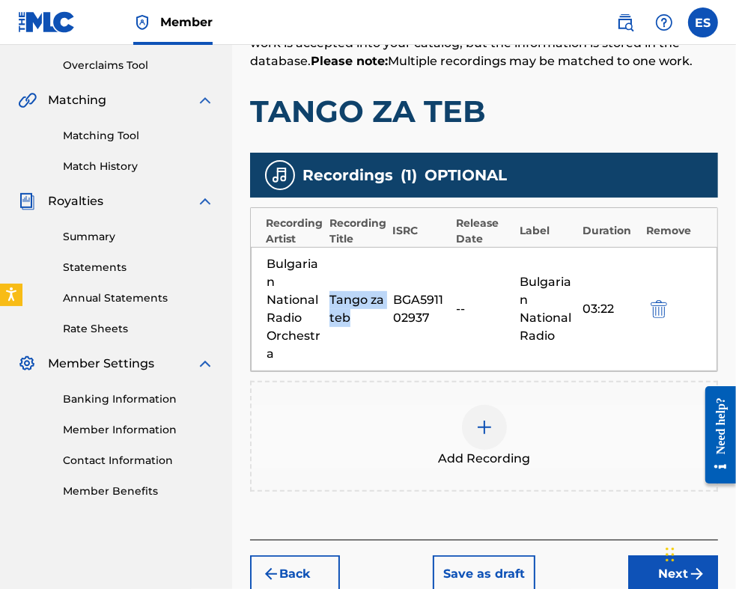
drag, startPoint x: 330, startPoint y: 299, endPoint x: 348, endPoint y: 320, distance: 27.0
click at [348, 320] on div "Tango za teb" at bounding box center [356, 309] width 55 height 36
drag, startPoint x: 323, startPoint y: 315, endPoint x: 337, endPoint y: 310, distance: 14.5
click at [337, 310] on div "Tango za teb" at bounding box center [356, 309] width 55 height 36
drag, startPoint x: 332, startPoint y: 304, endPoint x: 348, endPoint y: 318, distance: 21.2
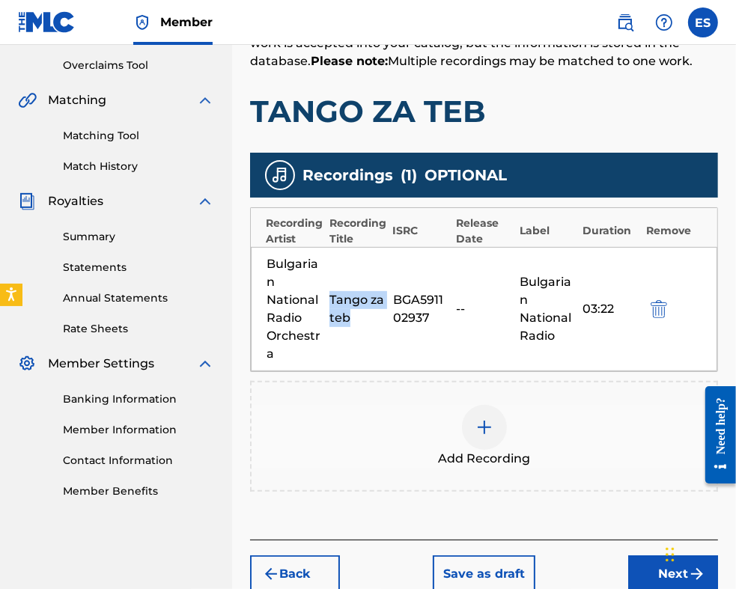
click at [348, 318] on div "Tango za teb" at bounding box center [356, 309] width 55 height 36
copy div "Tango za teb"
click at [485, 430] on img at bounding box center [484, 427] width 18 height 18
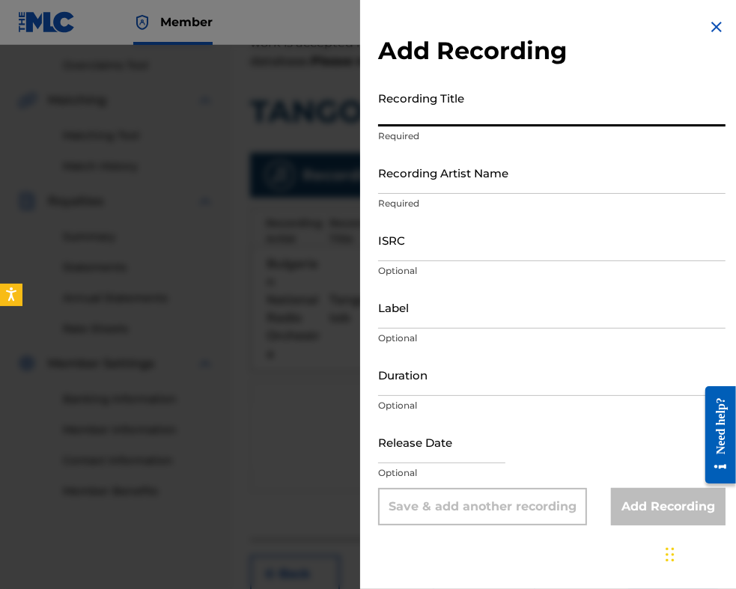
paste input "Tango za teb"
type input "Tango za teb"
drag, startPoint x: 471, startPoint y: 273, endPoint x: 474, endPoint y: 259, distance: 14.5
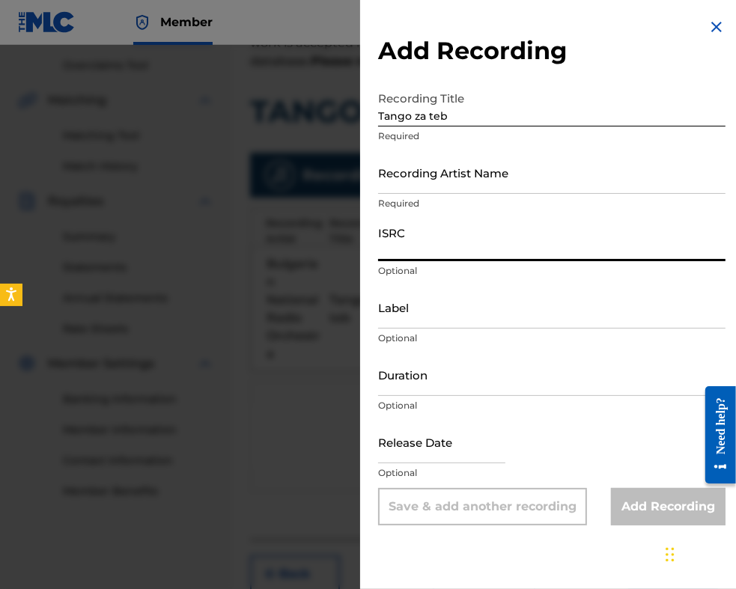
paste input "BGA262198898"
type input "BGA262198898"
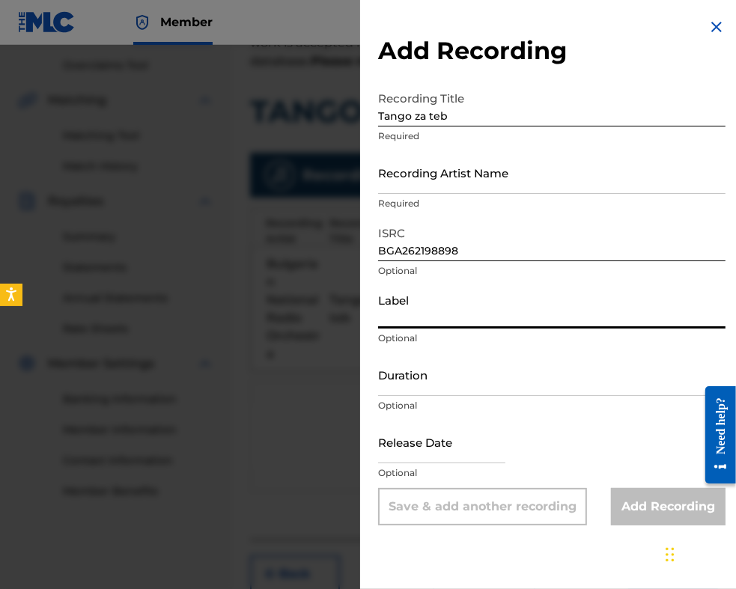
paste input "MIK BALKANTON AD"
type input "MIK BALKANTON AD"
click at [438, 357] on input "Duration" at bounding box center [551, 374] width 347 height 43
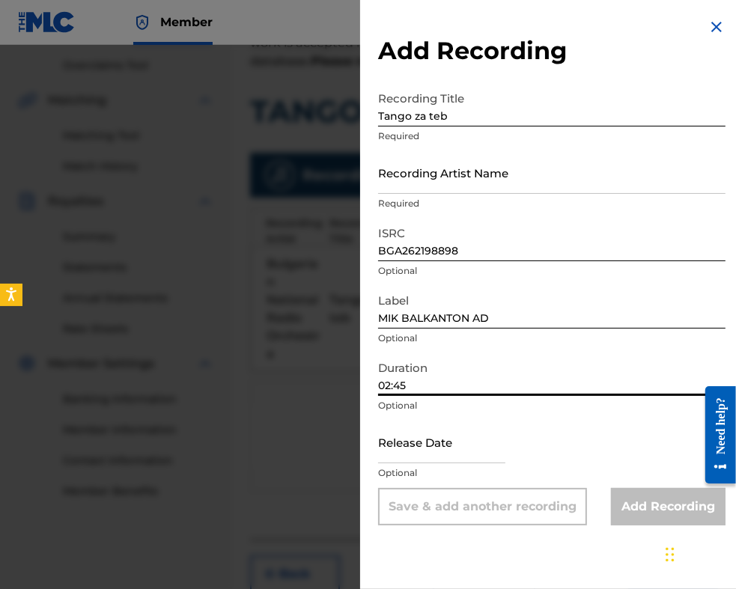
type input "02:45"
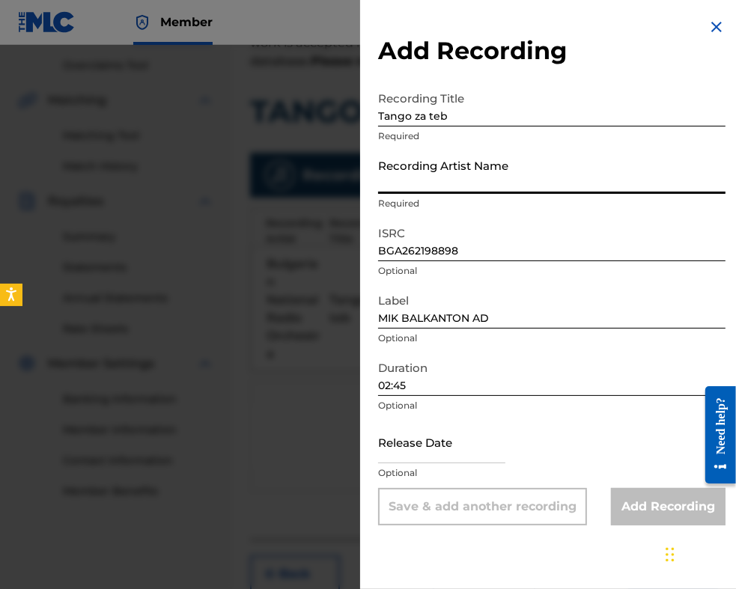
paste input "Orkestar s dirigent [PERSON_NAME]"
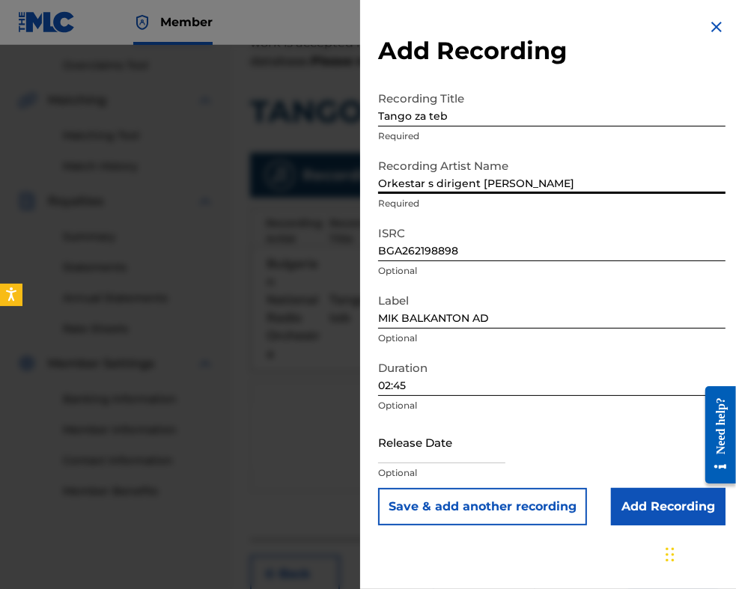
click at [416, 177] on input "Orkestar s dirigent [PERSON_NAME]" at bounding box center [551, 172] width 347 height 43
type input "Orkestur s dirigent [PERSON_NAME]"
click at [659, 510] on input "Add Recording" at bounding box center [668, 506] width 114 height 37
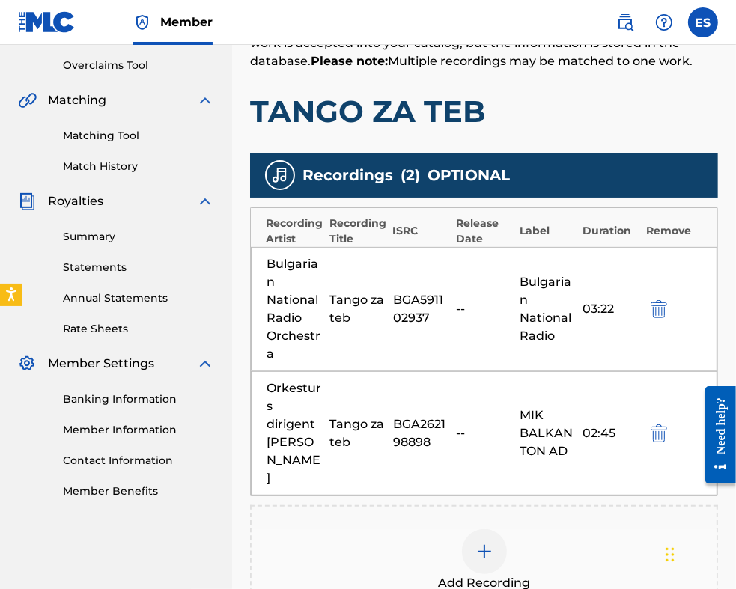
click at [410, 317] on div "BGA591102937" at bounding box center [420, 309] width 55 height 36
copy div "BGA591102937"
click at [420, 428] on div "BGA262198898" at bounding box center [420, 433] width 55 height 36
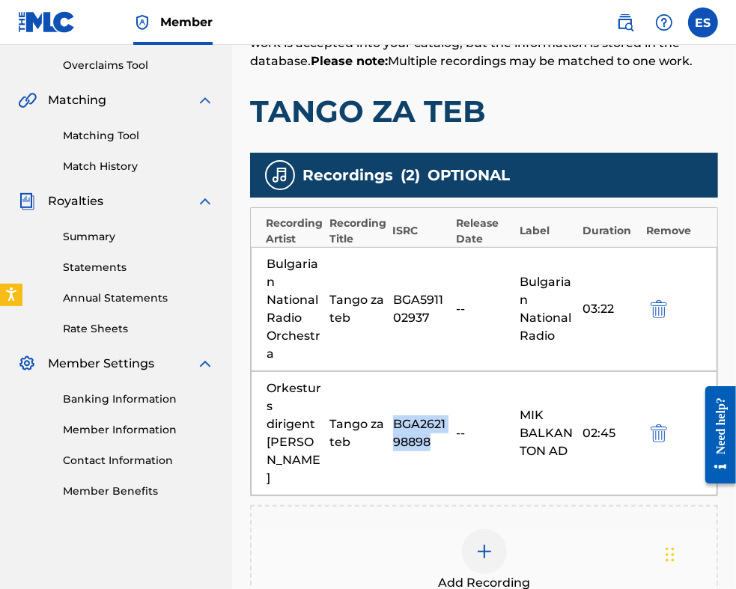
click at [420, 428] on div "BGA262198898" at bounding box center [420, 433] width 55 height 36
copy div "BGA262198898"
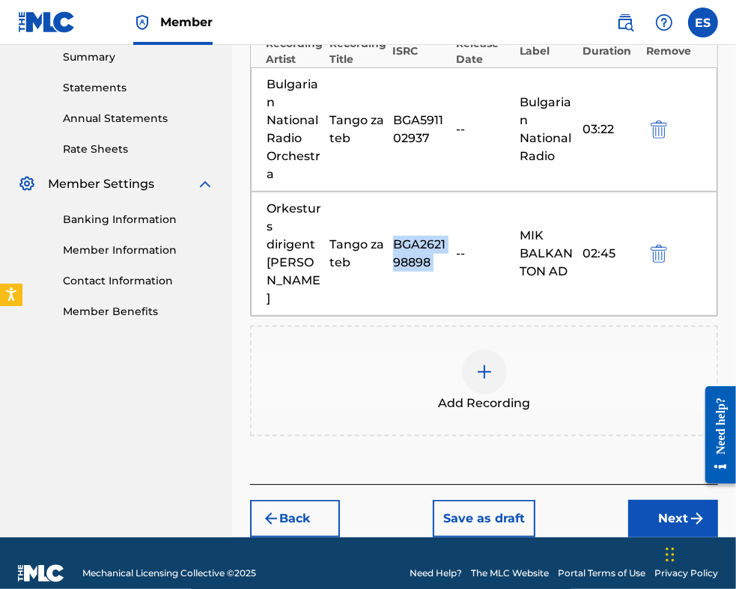
click at [656, 500] on button "Next" at bounding box center [673, 518] width 90 height 37
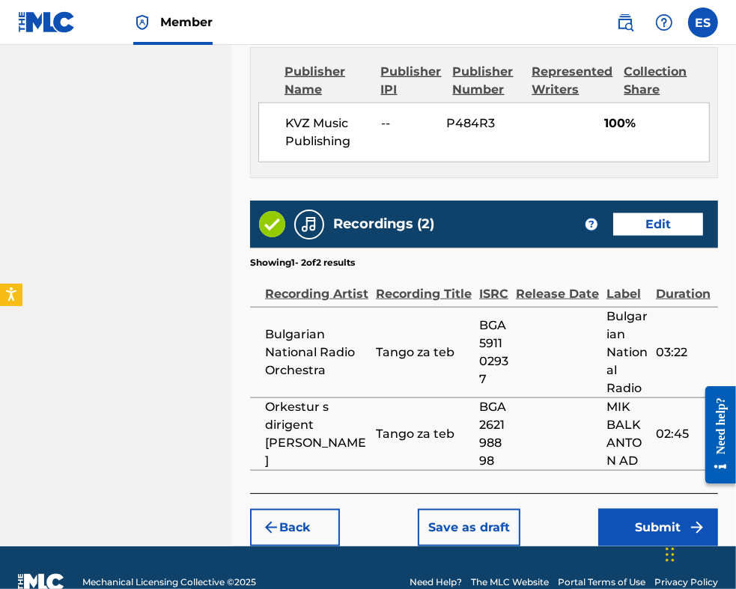
scroll to position [984, 0]
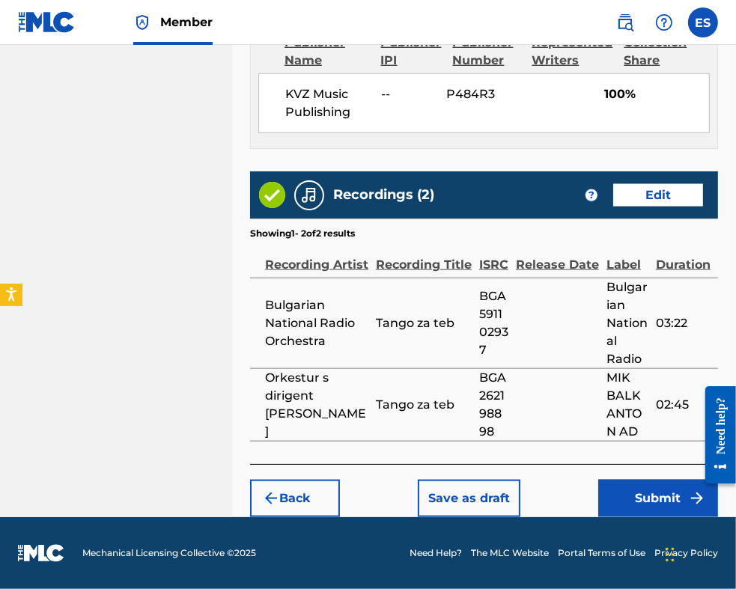
click at [630, 501] on button "Submit" at bounding box center [658, 498] width 120 height 37
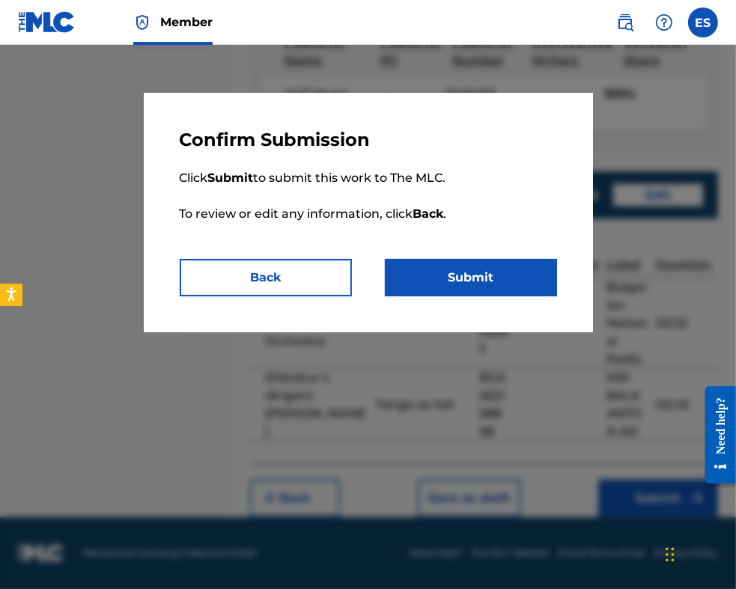
click at [522, 273] on button "Submit" at bounding box center [471, 277] width 172 height 37
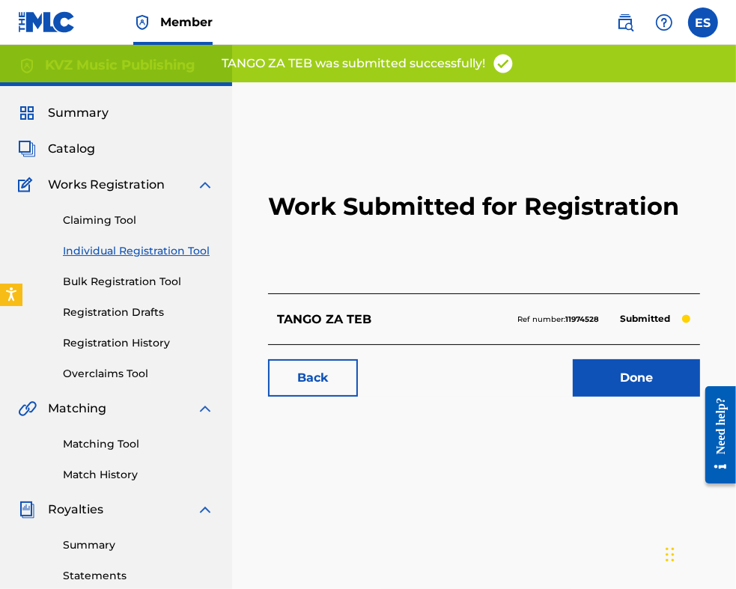
click at [171, 251] on link "Individual Registration Tool" at bounding box center [138, 251] width 151 height 16
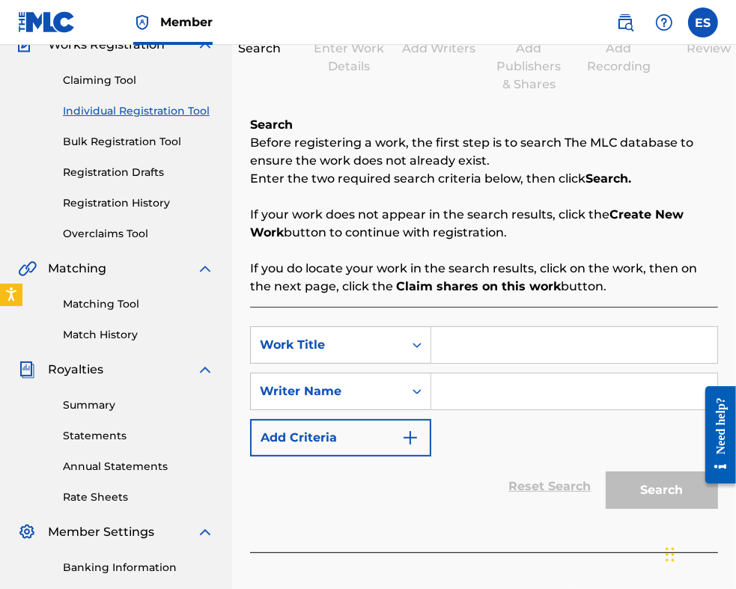
scroll to position [150, 0]
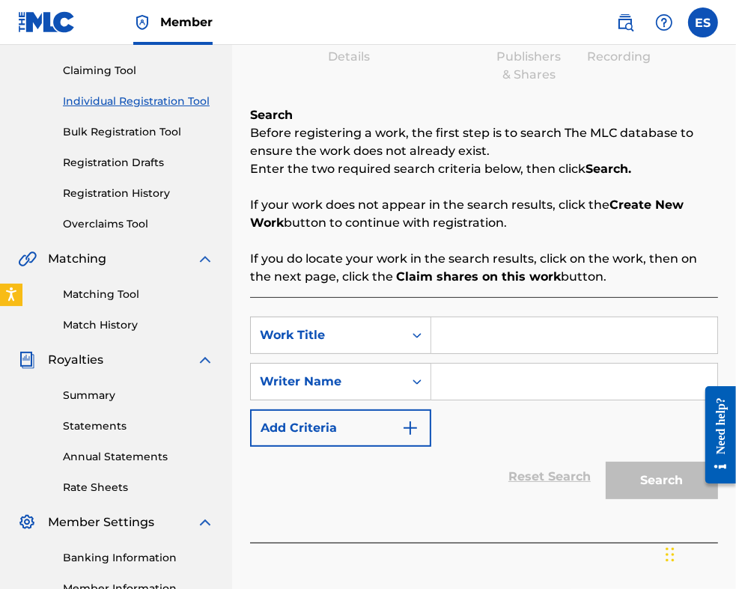
click at [465, 341] on input "Search Form" at bounding box center [574, 335] width 286 height 36
paste input "TANTSUVAY RUMBA"
type input "TANTSUVAY RUMBA"
click at [488, 383] on input "Search Form" at bounding box center [574, 382] width 286 height 36
paste input "[PERSON_NAME]"
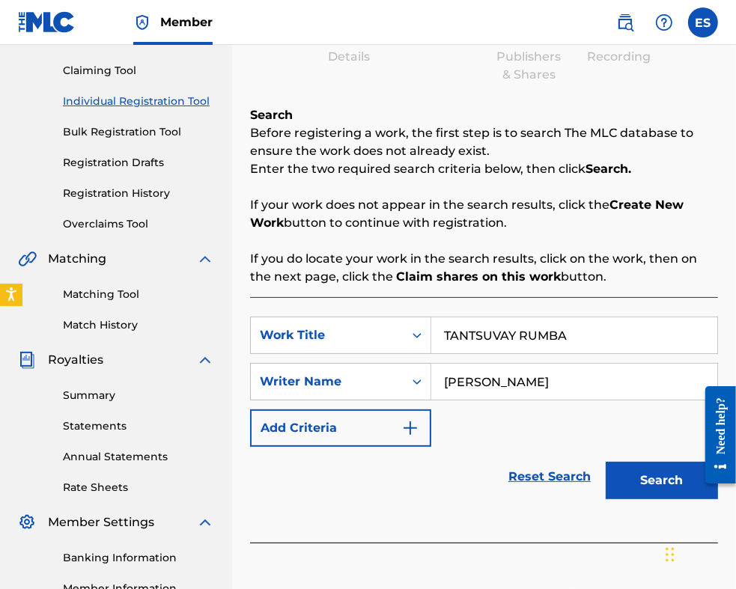
type input "[PERSON_NAME]"
click at [638, 477] on button "Search" at bounding box center [661, 480] width 112 height 37
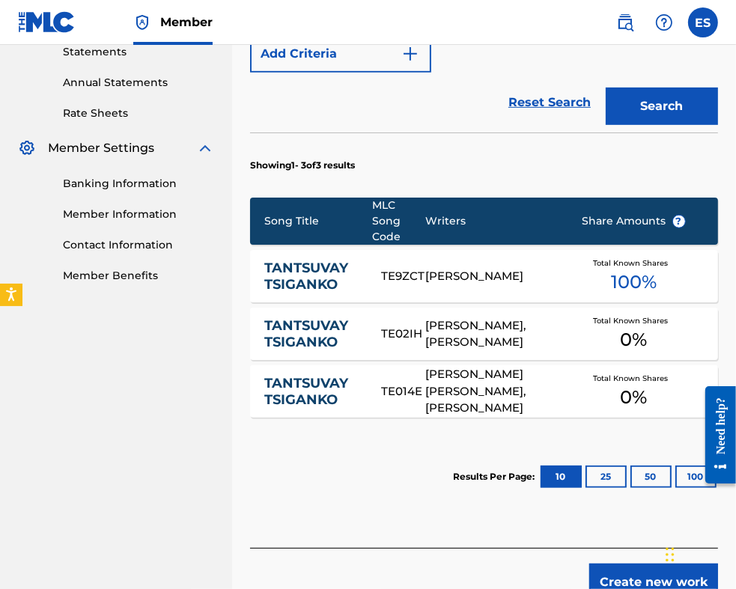
scroll to position [607, 0]
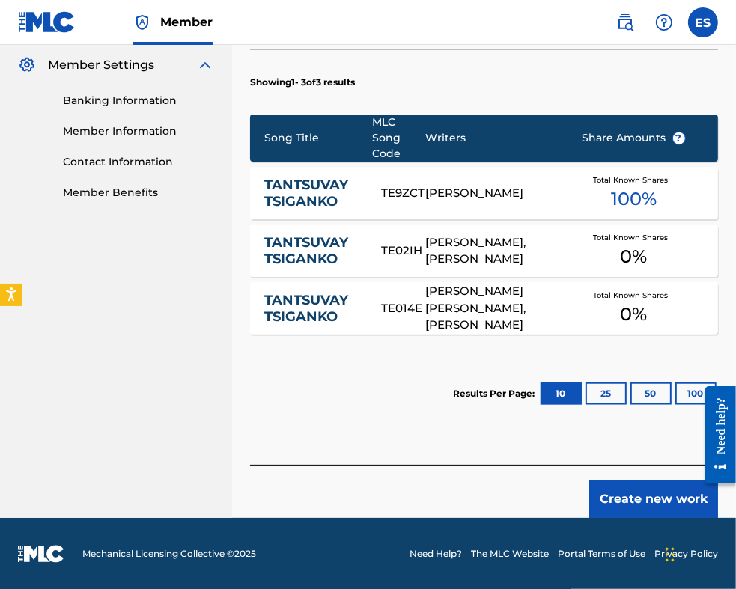
click at [637, 504] on button "Create new work" at bounding box center [653, 498] width 129 height 37
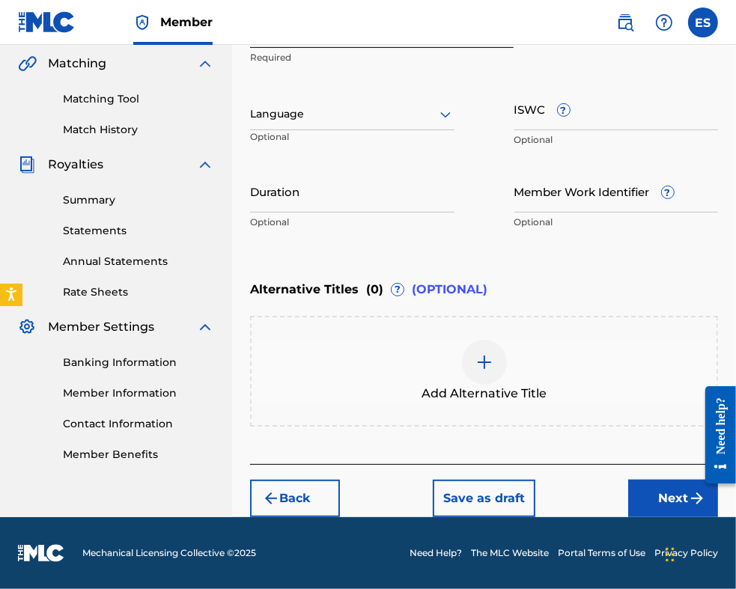
scroll to position [343, 0]
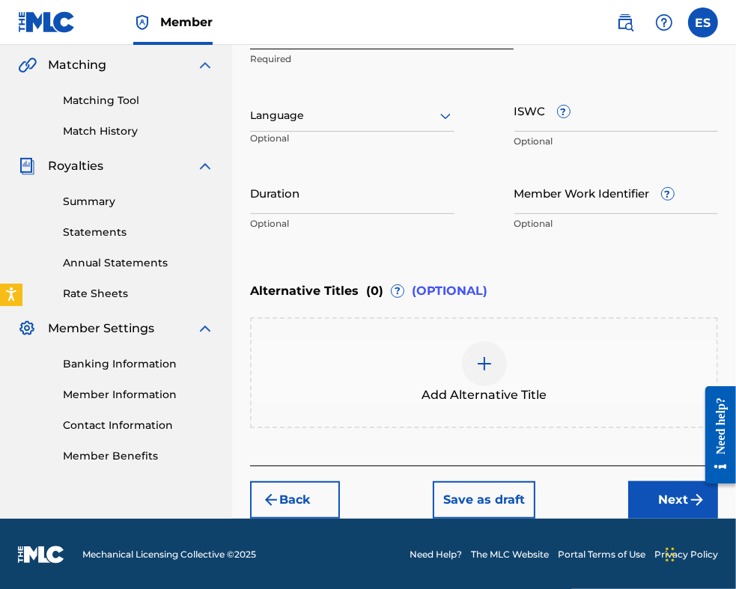
click at [350, 177] on input "Duration" at bounding box center [352, 192] width 204 height 43
type input "02:30"
click at [479, 365] on img at bounding box center [484, 364] width 18 height 18
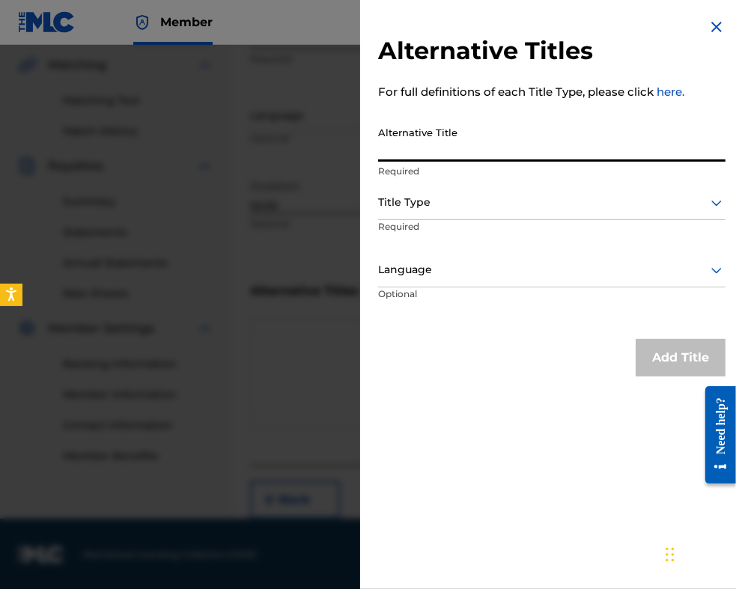
paste input "ТАНЦУВАЙ РУМБА"
type input "ТАНЦУВАЙ РУМБА"
click at [486, 210] on div at bounding box center [551, 202] width 347 height 19
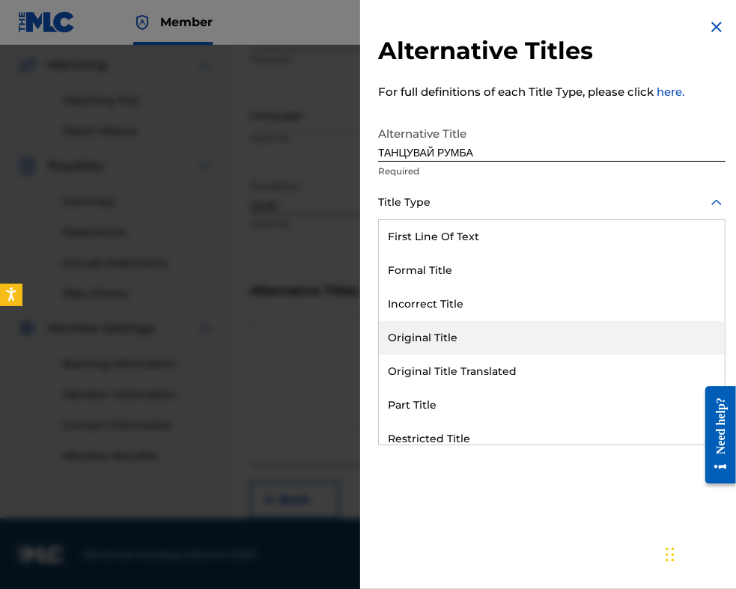
click at [512, 368] on div "Original Title Translated" at bounding box center [552, 372] width 346 height 34
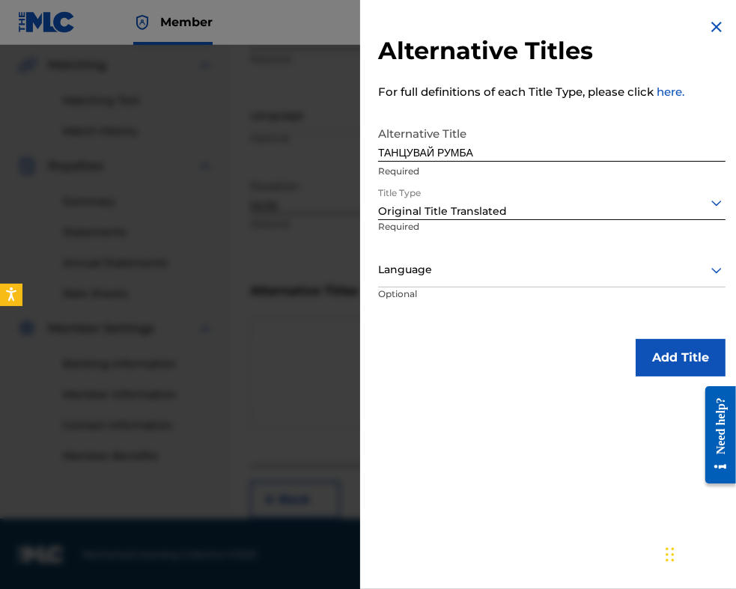
click at [504, 247] on div "Title Type option Original Title Translated, selected. Original Title Translate…" at bounding box center [551, 219] width 347 height 67
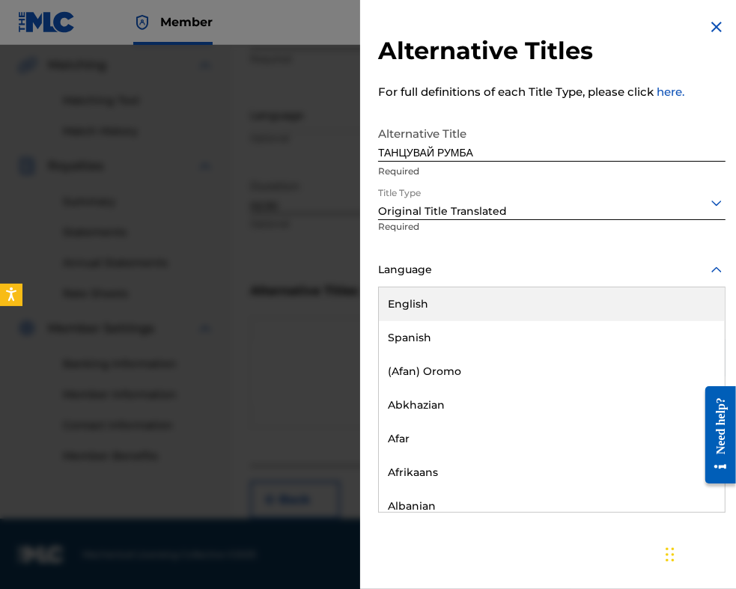
click at [502, 281] on div "Language" at bounding box center [551, 271] width 347 height 34
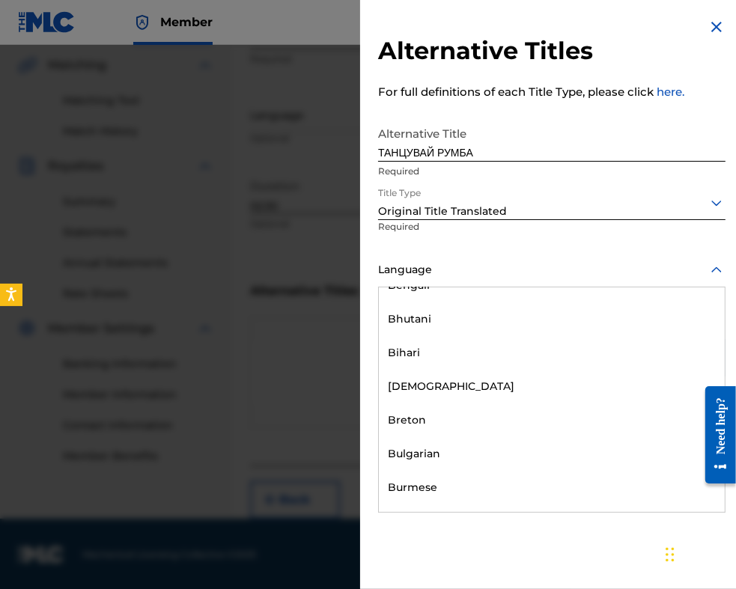
scroll to position [599, 0]
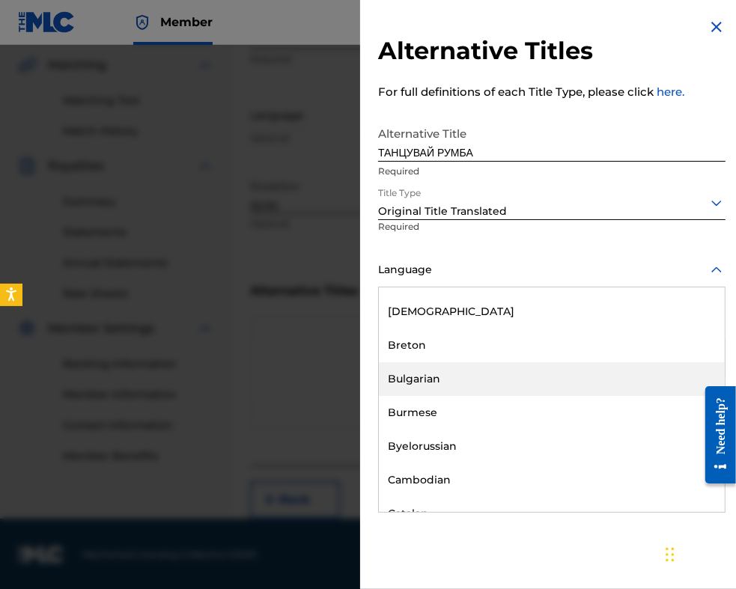
click at [497, 387] on div "Bulgarian" at bounding box center [552, 379] width 346 height 34
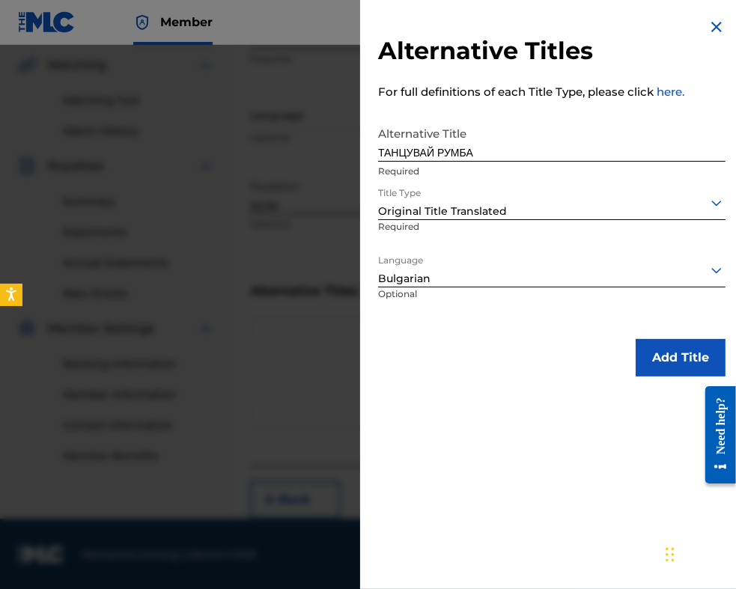
click at [656, 360] on button "Add Title" at bounding box center [680, 357] width 90 height 37
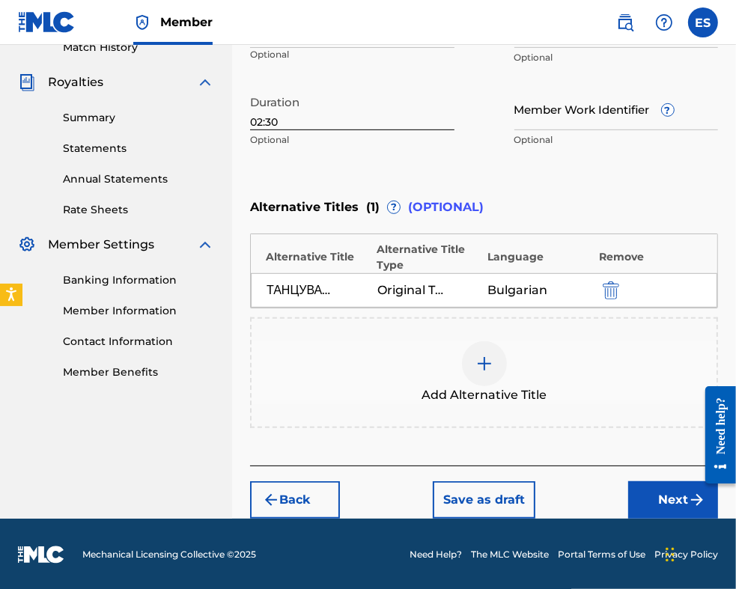
click at [653, 495] on button "Next" at bounding box center [673, 499] width 90 height 37
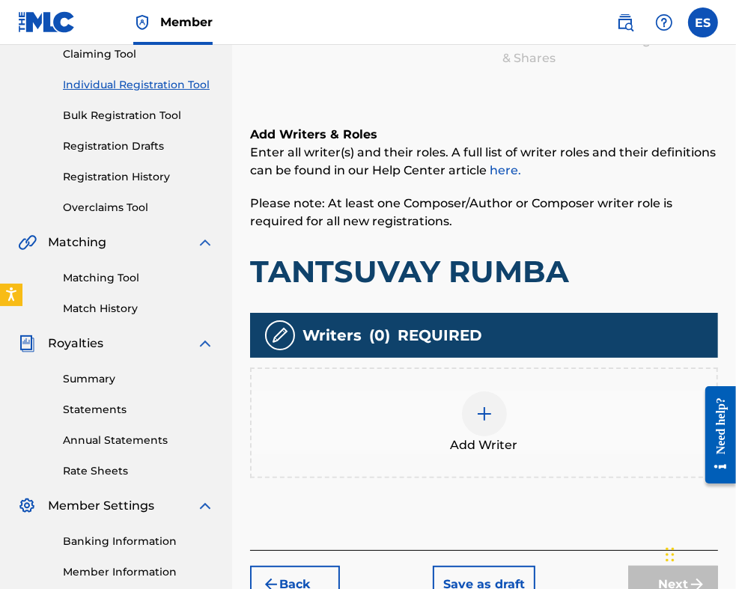
scroll to position [292, 0]
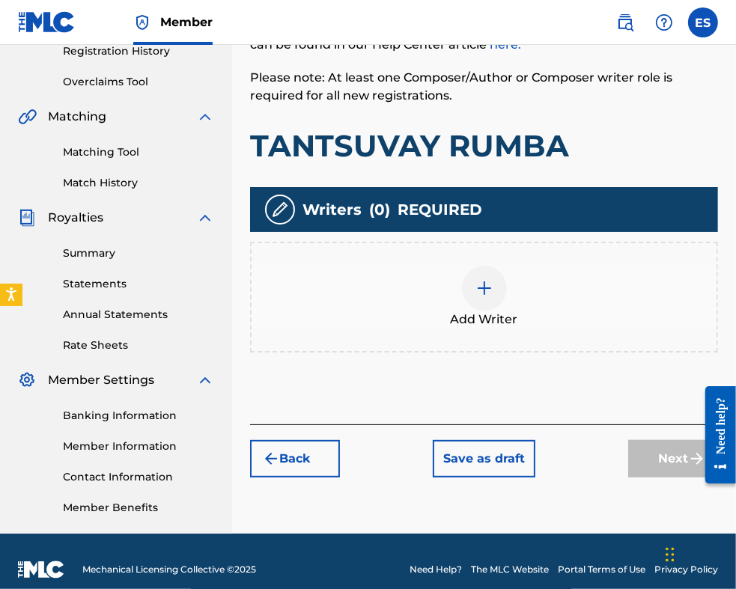
click at [497, 289] on div at bounding box center [484, 288] width 45 height 45
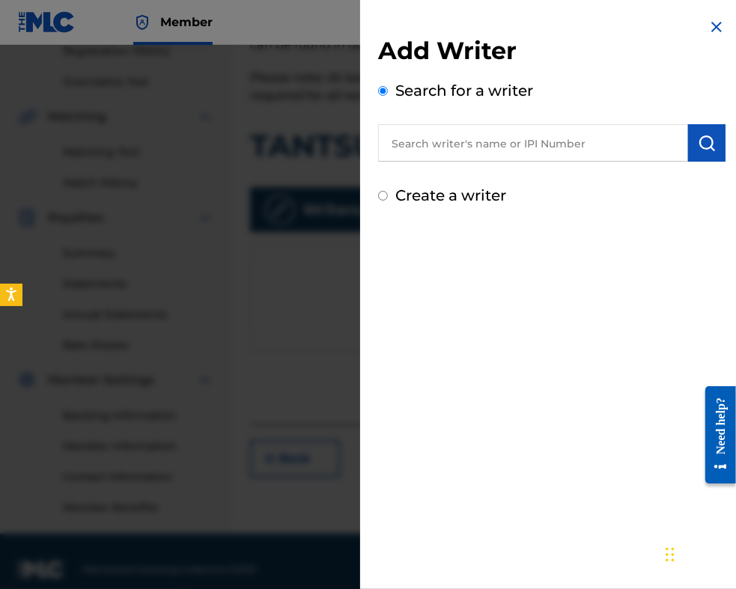
paste input "00087889792"
type input "00087889792"
click at [700, 144] on img "submit" at bounding box center [706, 143] width 18 height 18
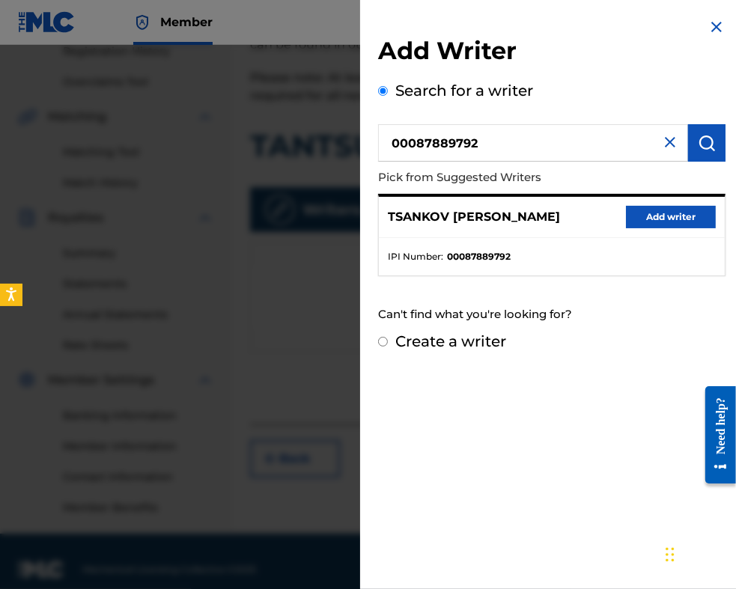
click at [680, 225] on button "Add writer" at bounding box center [671, 217] width 90 height 22
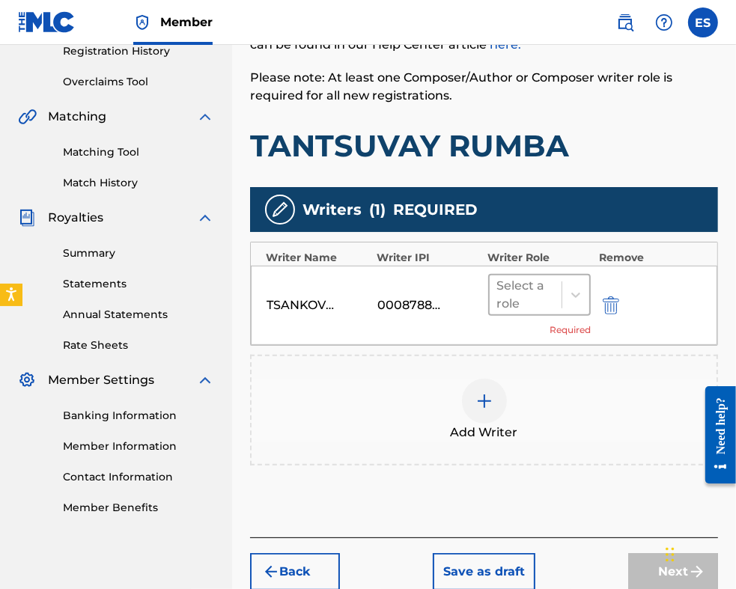
click at [515, 303] on div at bounding box center [526, 294] width 58 height 21
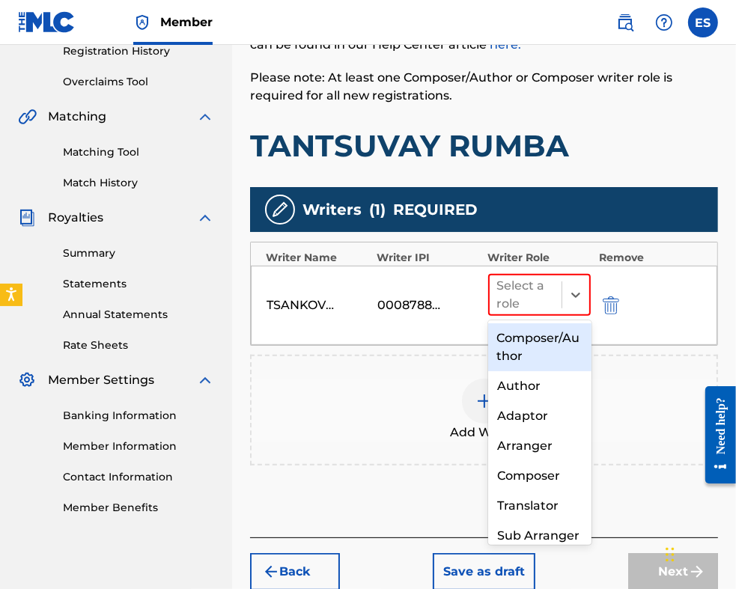
click at [523, 356] on div "Composer/Author" at bounding box center [539, 347] width 103 height 48
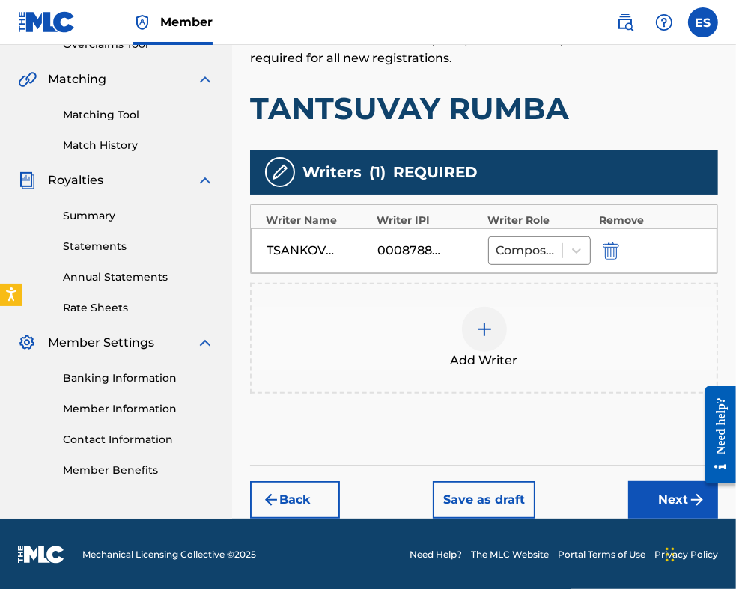
click at [654, 497] on button "Next" at bounding box center [673, 499] width 90 height 37
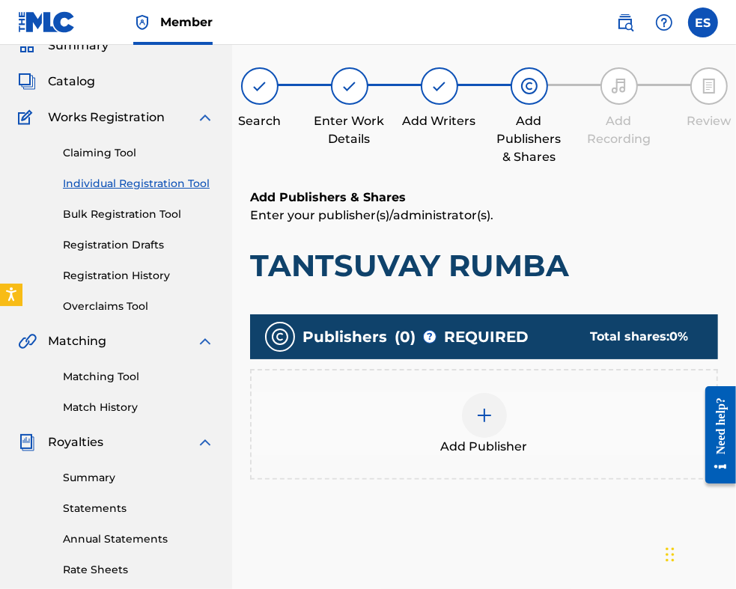
scroll to position [217, 0]
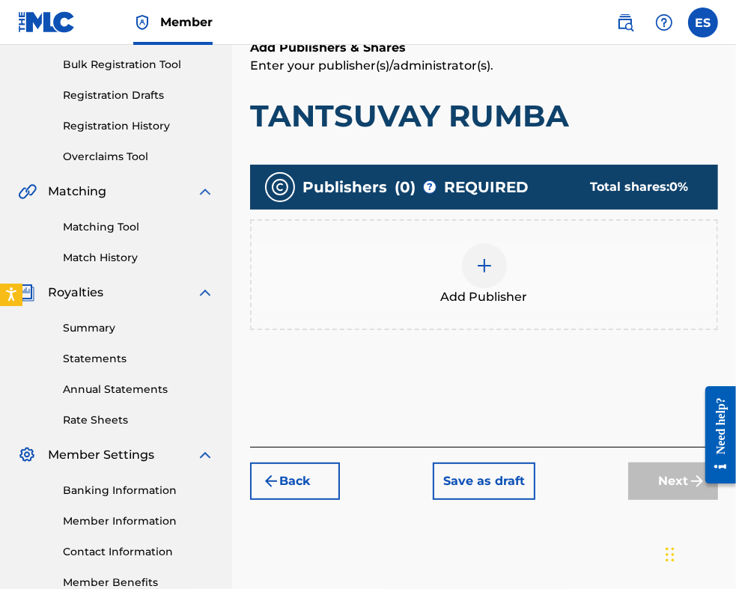
click at [504, 274] on div "Add Publisher" at bounding box center [483, 274] width 465 height 63
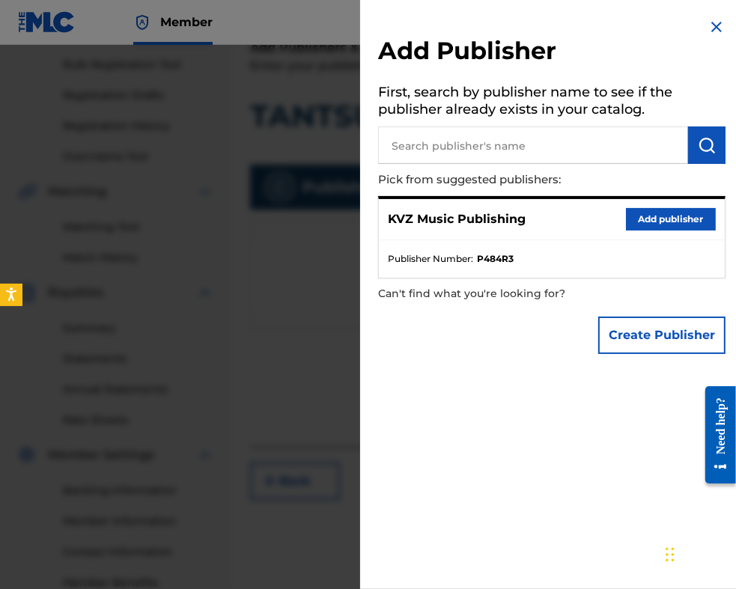
click at [642, 214] on button "Add publisher" at bounding box center [671, 219] width 90 height 22
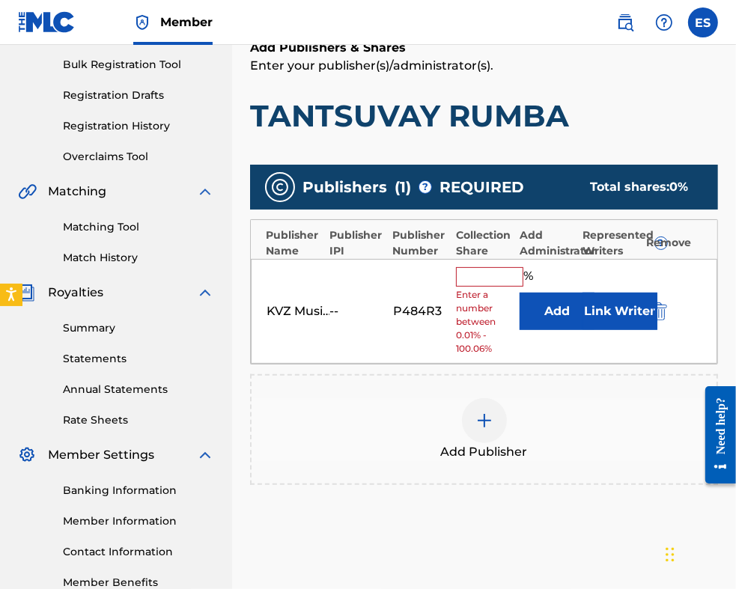
click at [503, 275] on input "text" at bounding box center [489, 276] width 67 height 19
type input "100"
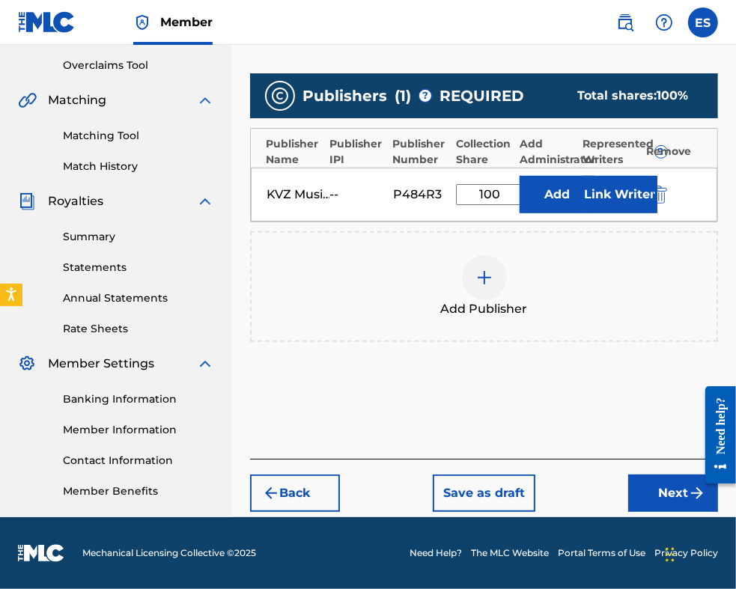
drag, startPoint x: 656, startPoint y: 489, endPoint x: 638, endPoint y: 451, distance: 41.5
click at [655, 487] on button "Next" at bounding box center [673, 492] width 90 height 37
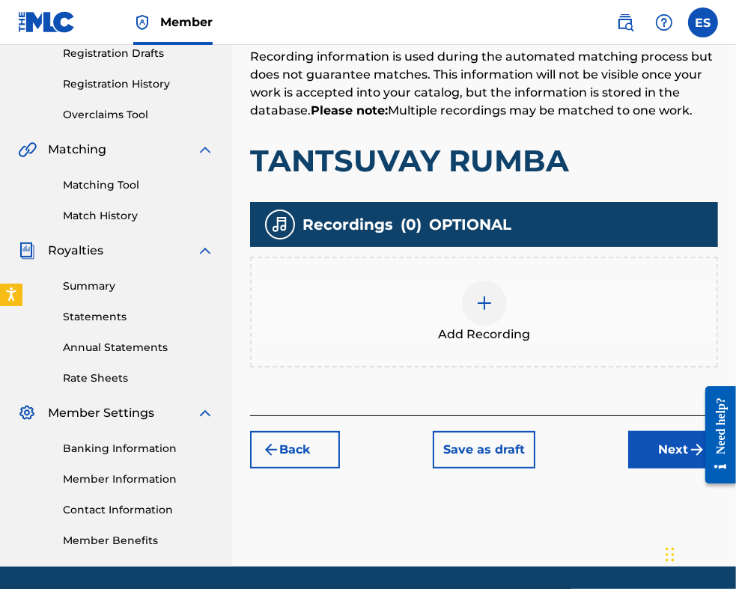
scroll to position [308, 0]
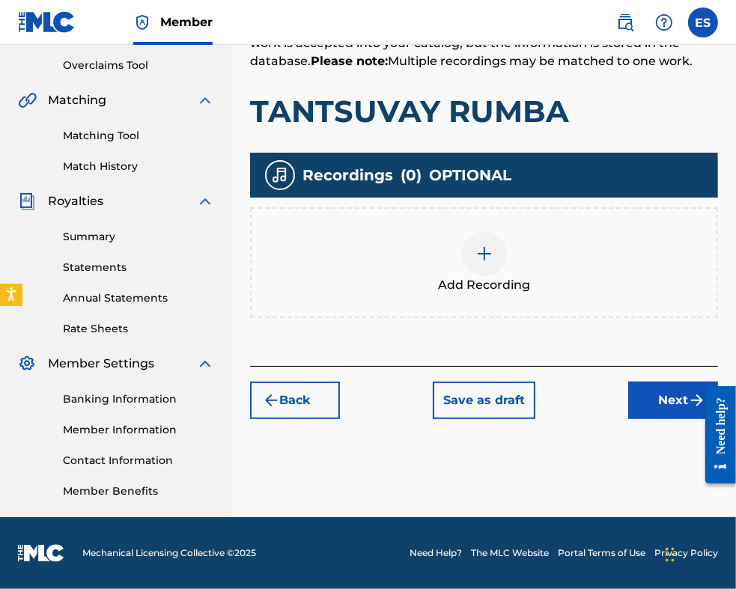
click at [509, 251] on div "Add Recording" at bounding box center [483, 262] width 465 height 63
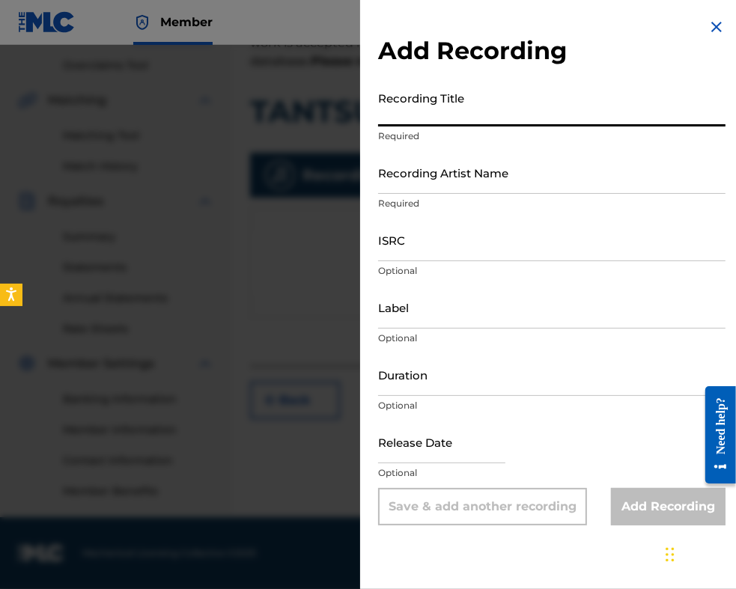
paste input "TANTSUVAY RUMBA"
type input "TANTSUVAY RUMBA"
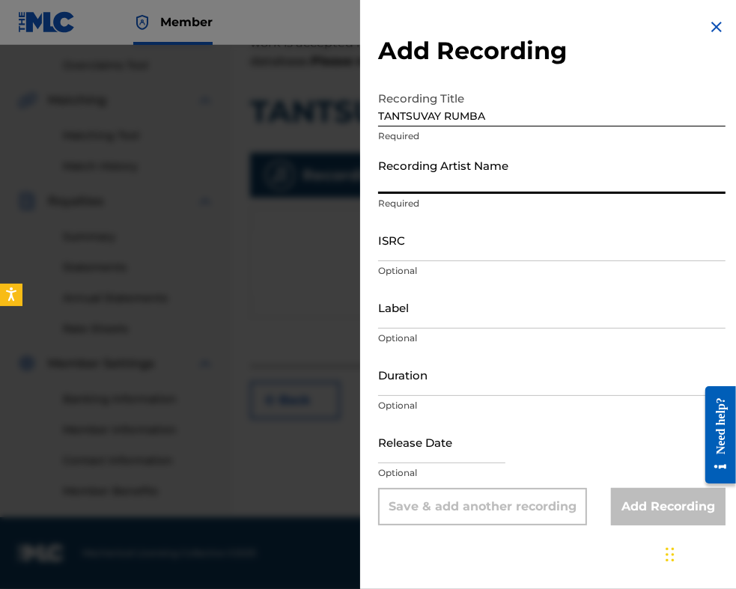
paste input "Orkestar s dirigent [PERSON_NAME]"
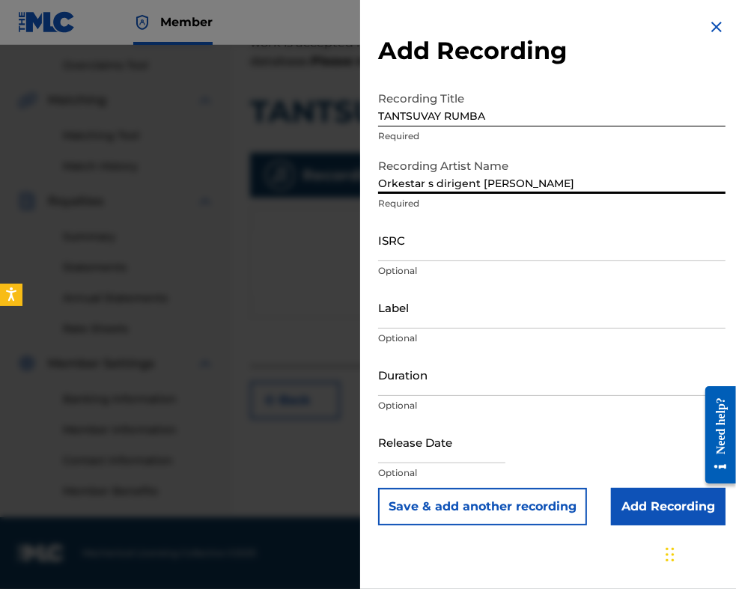
click at [416, 177] on input "Orkestar s dirigent [PERSON_NAME]" at bounding box center [551, 172] width 347 height 43
type input "Orkestur s dirigent [PERSON_NAME]"
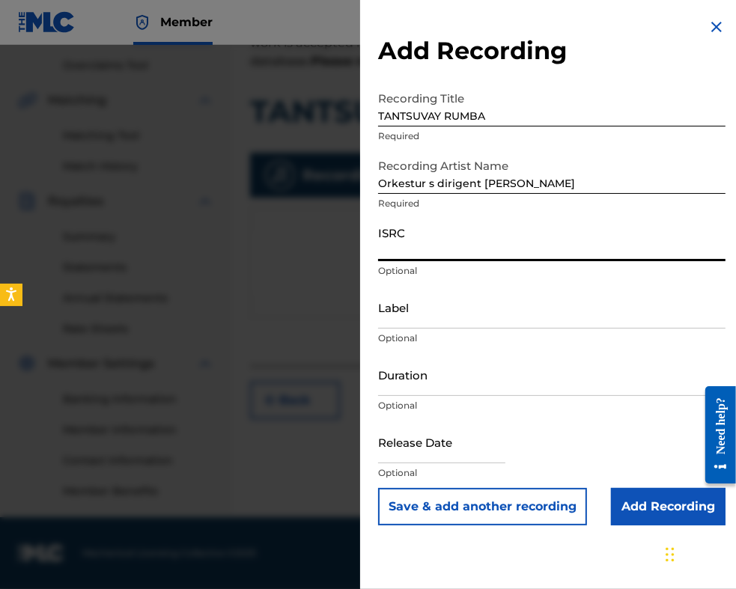
paste input "BGA262283902"
type input "BGA262283902"
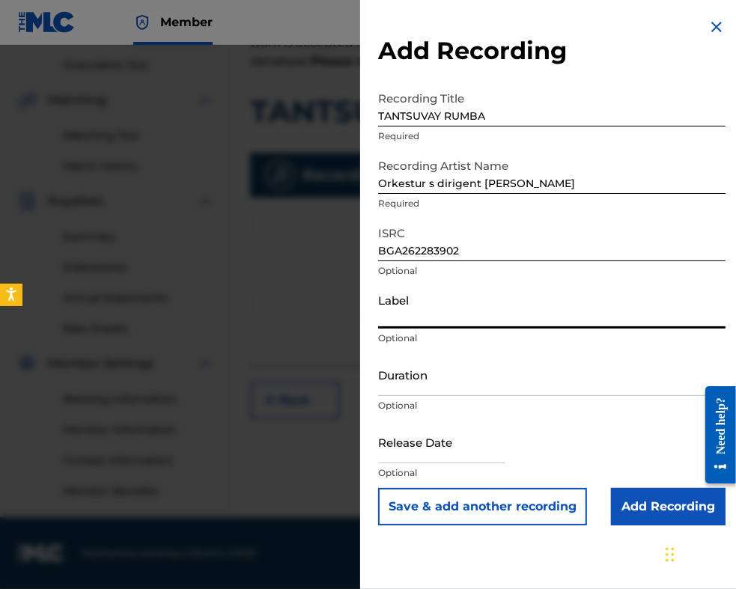
paste input "BALKANTON AD"
type input "BALKANTON AD"
click at [382, 114] on input "TANTSUVAY RUMBA" at bounding box center [551, 105] width 347 height 43
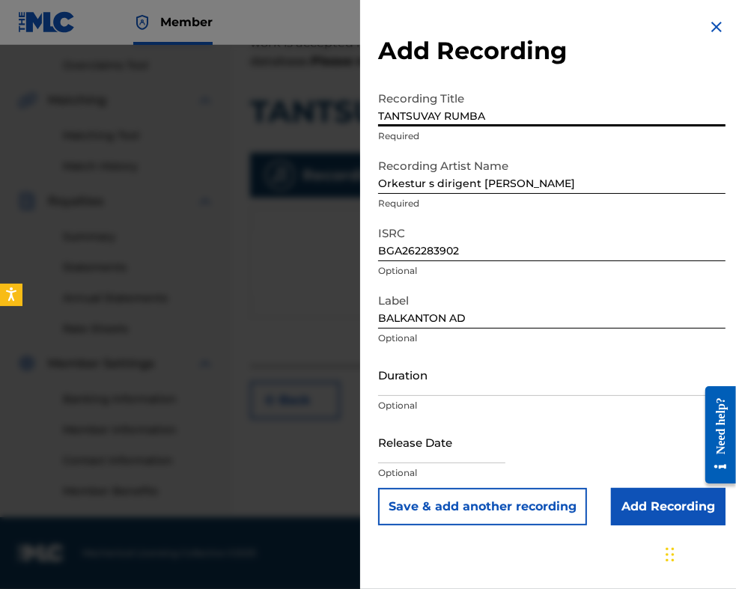
type input "TANTSUVAY RUMBA"
click at [474, 376] on input "Duration" at bounding box center [551, 374] width 347 height 43
type input "02:30"
click at [633, 510] on input "Add Recording" at bounding box center [668, 506] width 114 height 37
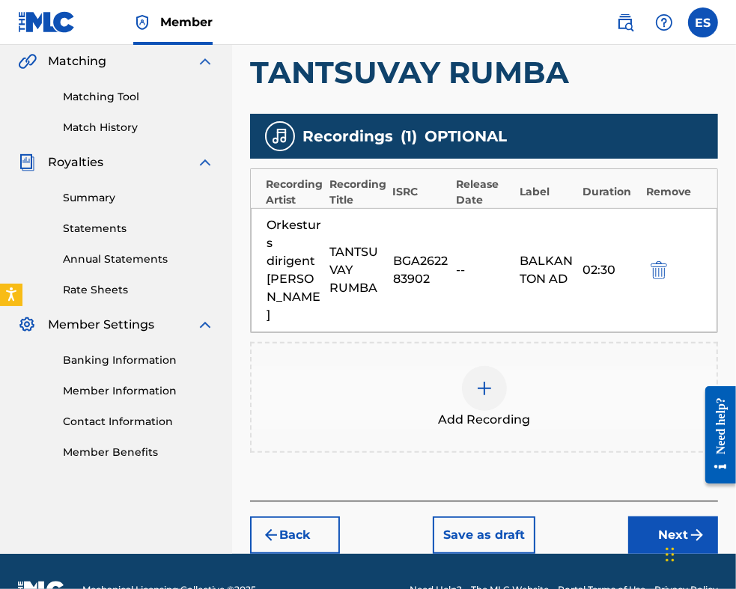
scroll to position [364, 0]
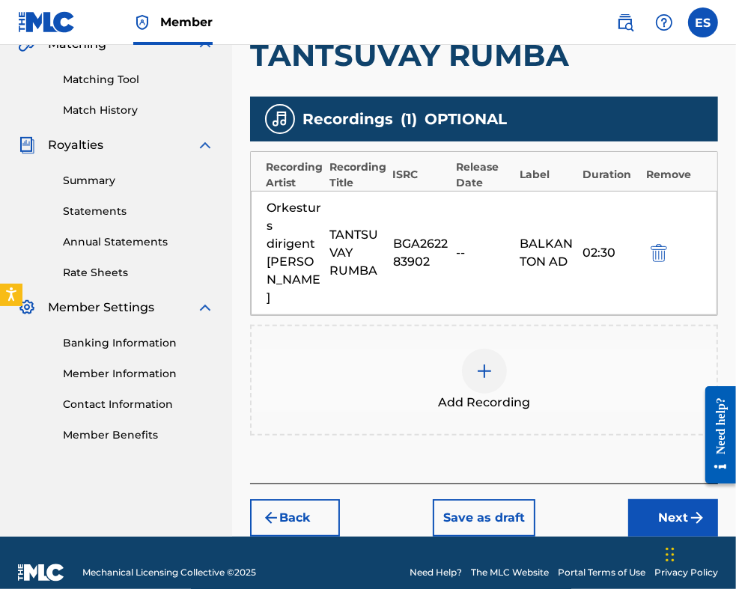
click at [477, 362] on img at bounding box center [484, 371] width 18 height 18
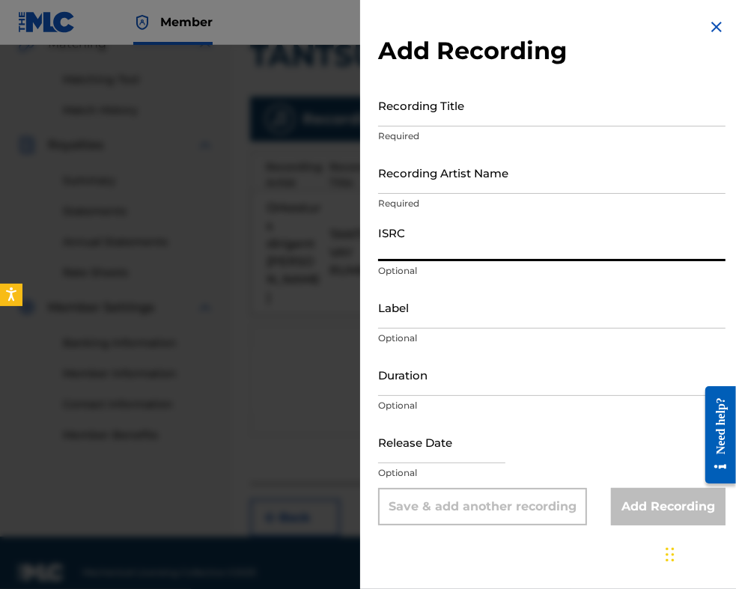
paste input "BGA262197599"
type input "BGA262197599"
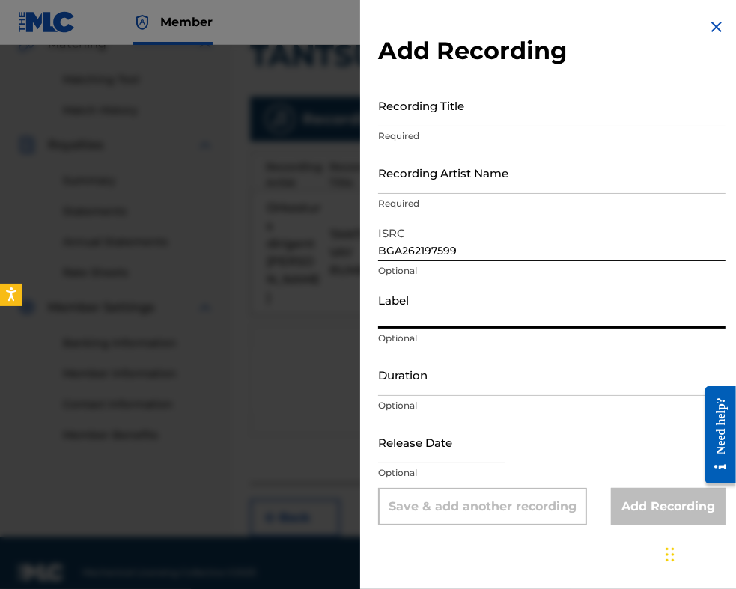
paste input "MIK BALKANTON AD"
type input "MIK BALKANTON AD"
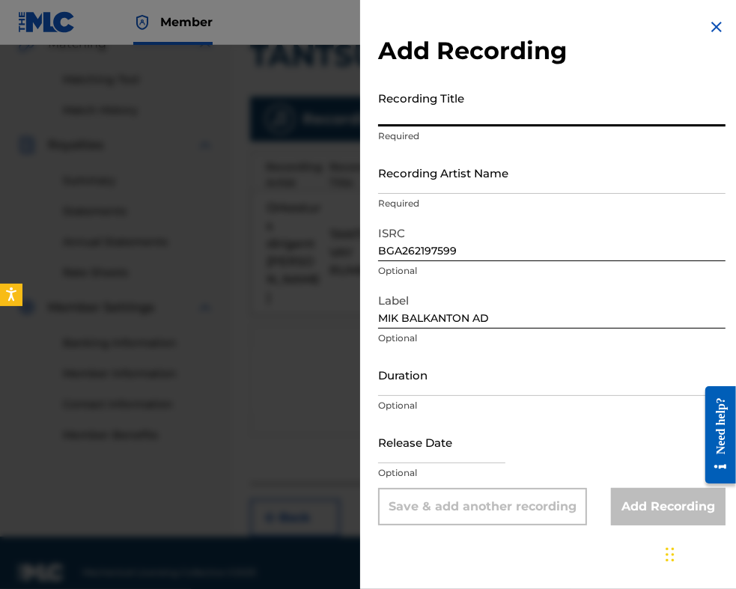
paste input "TANTSUVAY RUMBA"
type input "TANTSUVAY RUMBA"
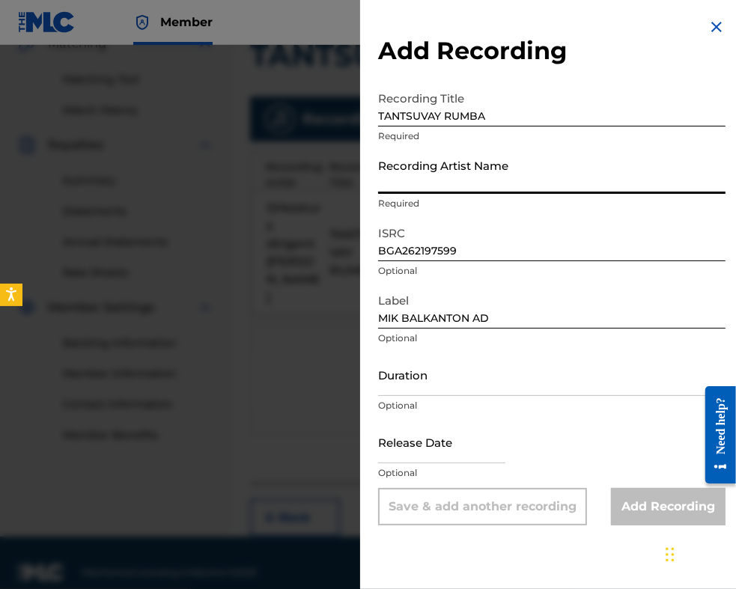
paste input "Orkestar s dirigent [PERSON_NAME]"
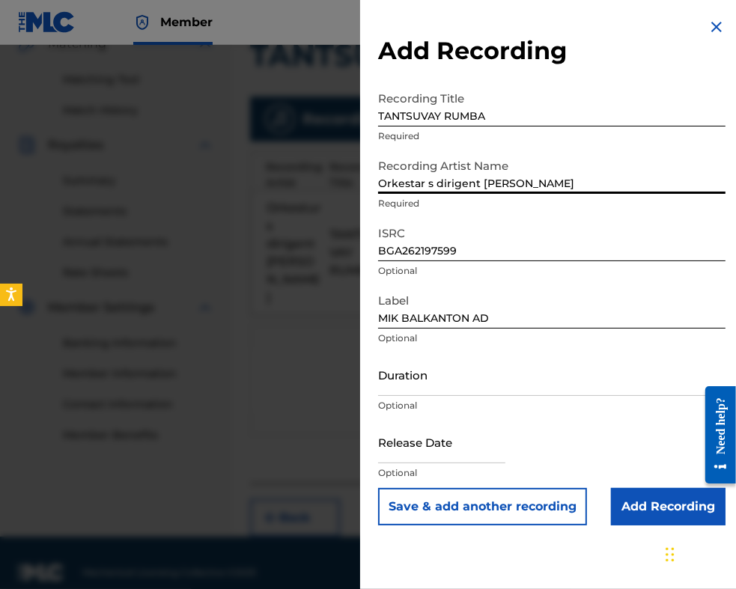
click at [415, 178] on input "Orkestar s dirigent [PERSON_NAME]" at bounding box center [551, 172] width 347 height 43
type input "Orkestur s dirigent [PERSON_NAME]"
click at [382, 114] on input "TANTSUVAY RUMBA" at bounding box center [551, 105] width 347 height 43
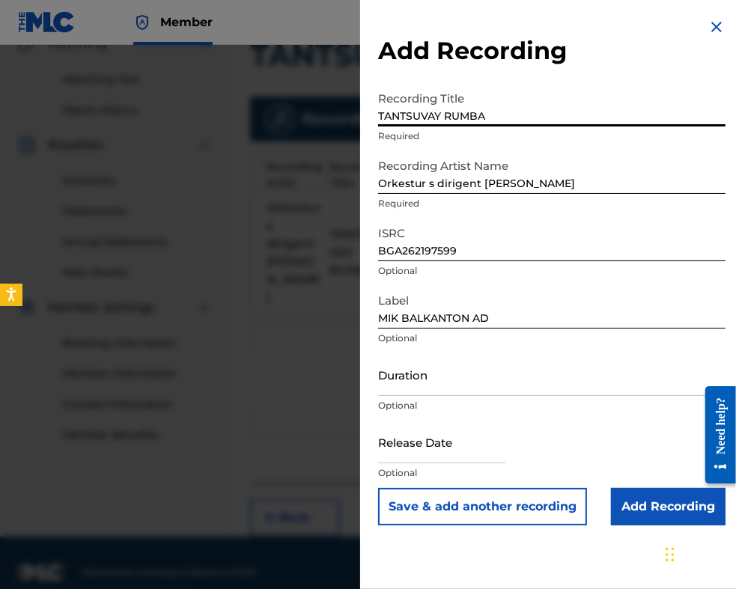
type input "TANTSUVAY RUMBA"
click at [484, 367] on input "Duration" at bounding box center [551, 374] width 347 height 43
type input "02:29"
click at [636, 513] on input "Add Recording" at bounding box center [668, 506] width 114 height 37
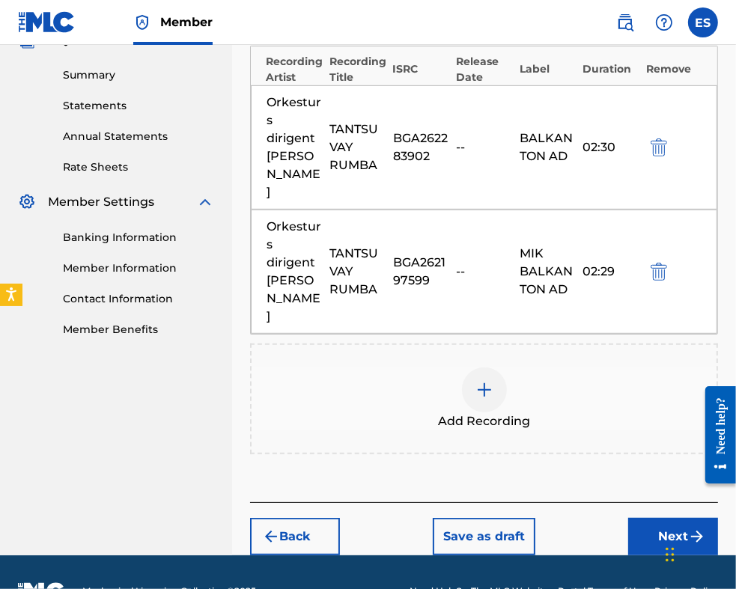
click at [651, 518] on button "Next" at bounding box center [673, 536] width 90 height 37
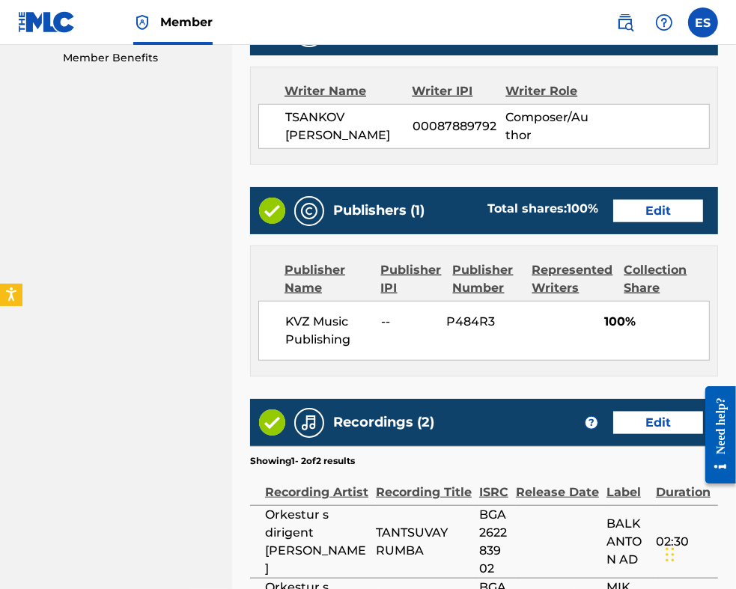
scroll to position [966, 0]
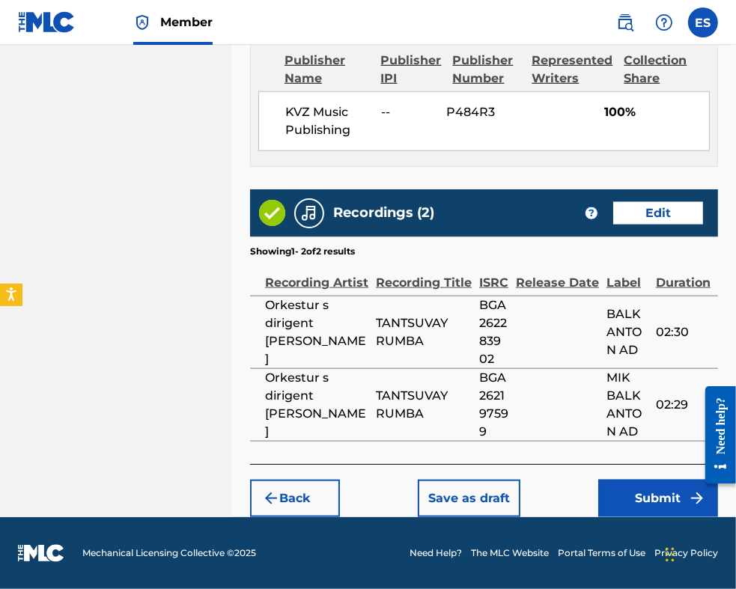
click at [278, 492] on img "submit" at bounding box center [271, 498] width 18 height 18
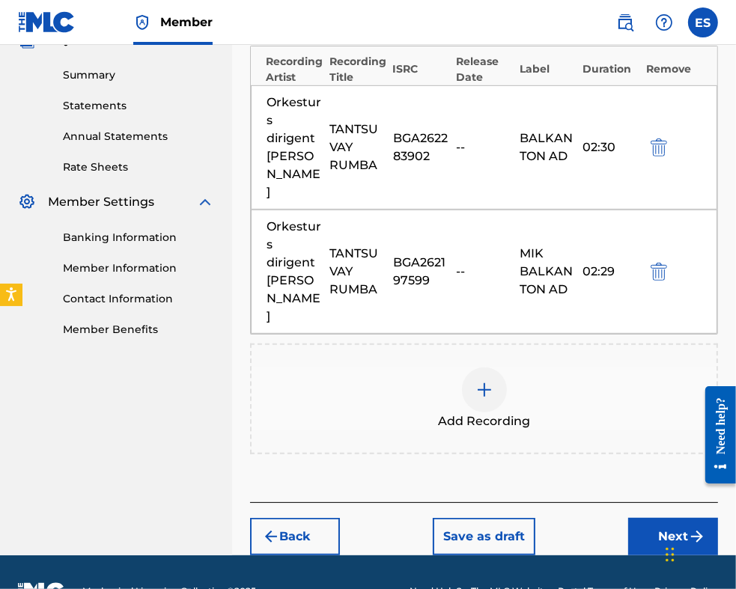
click at [313, 518] on button "Back" at bounding box center [295, 536] width 90 height 37
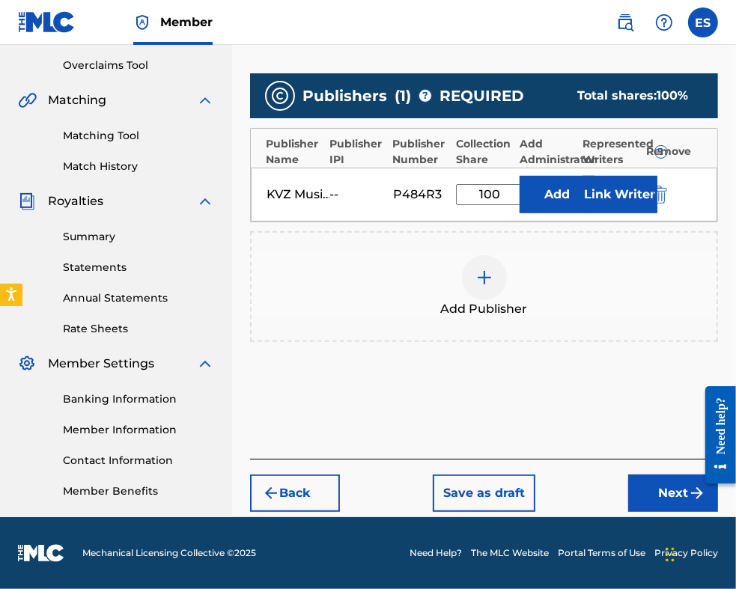
scroll to position [308, 0]
click at [307, 483] on button "Back" at bounding box center [295, 492] width 90 height 37
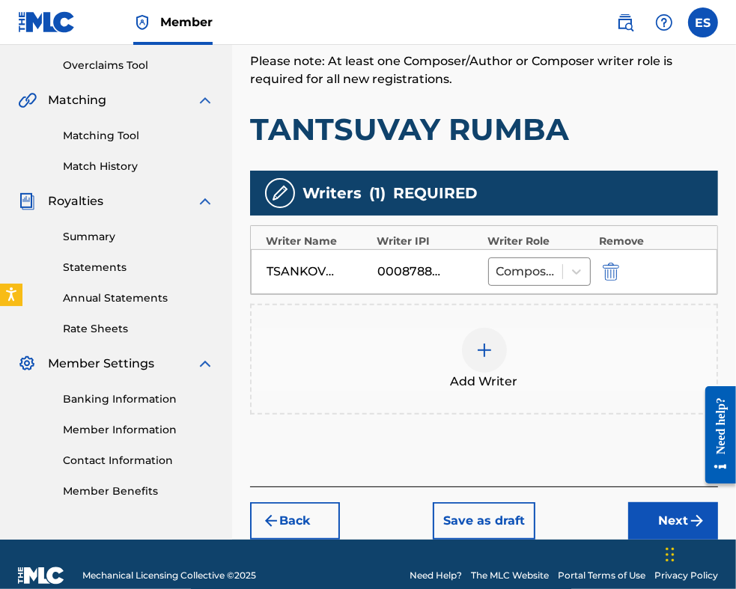
scroll to position [329, 0]
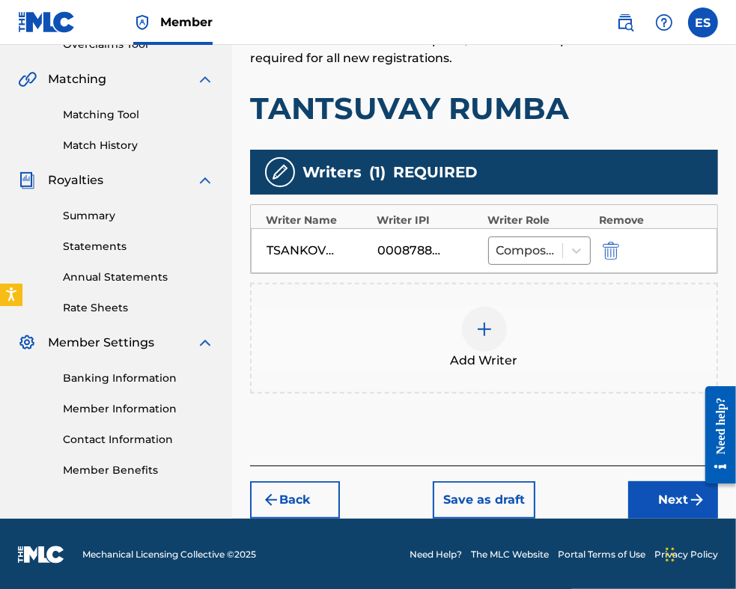
click at [311, 502] on button "Back" at bounding box center [295, 499] width 90 height 37
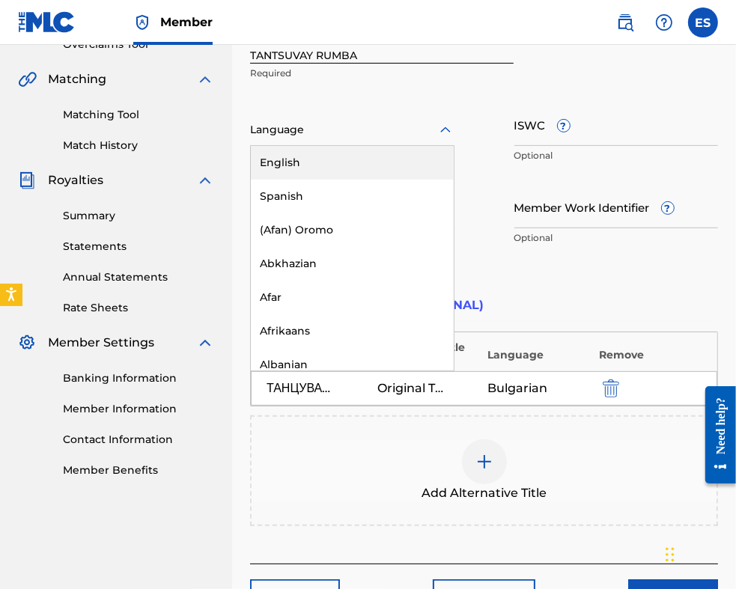
click at [386, 126] on div at bounding box center [352, 129] width 204 height 19
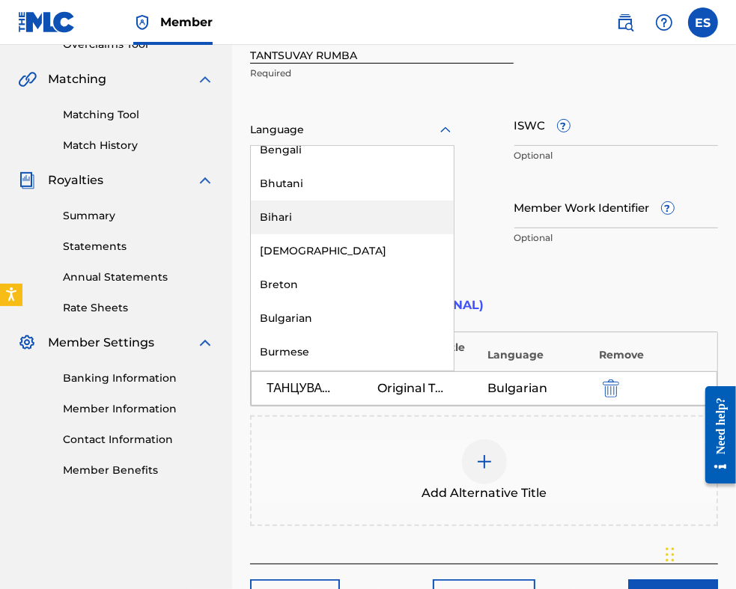
scroll to position [599, 0]
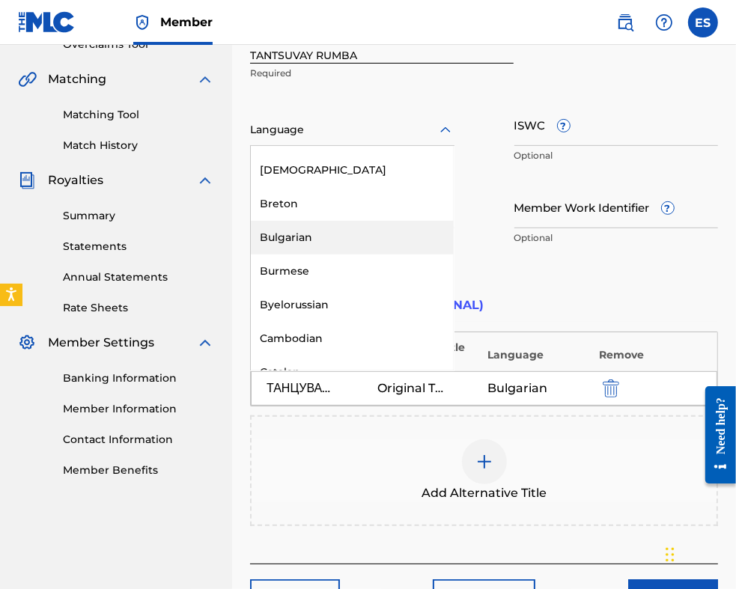
click at [354, 247] on div "Bulgarian" at bounding box center [352, 238] width 203 height 34
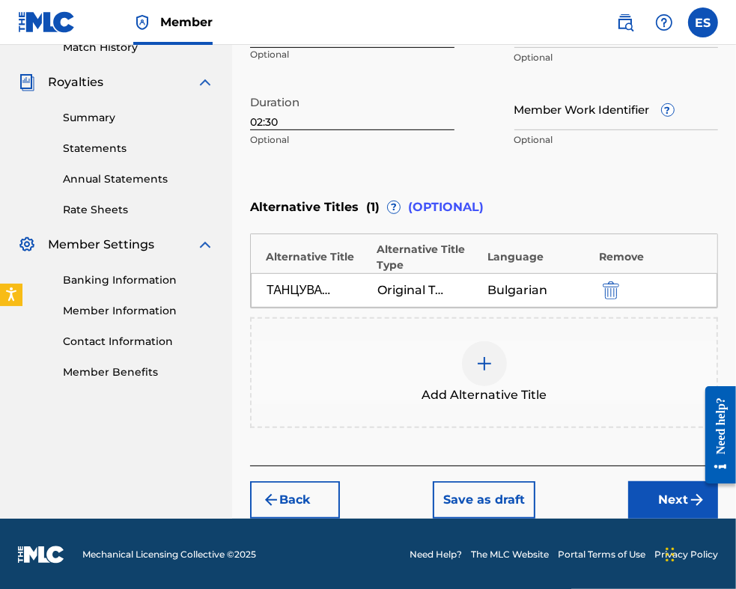
click at [644, 495] on button "Next" at bounding box center [673, 499] width 90 height 37
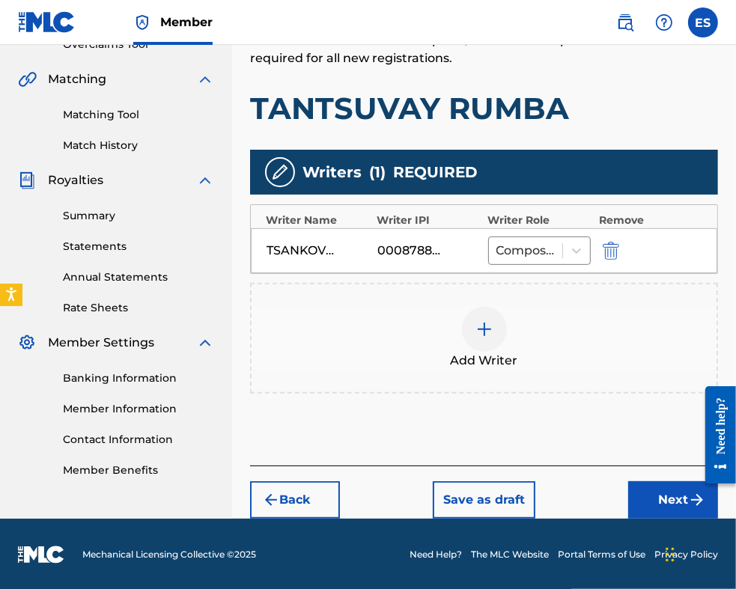
click at [656, 501] on button "Next" at bounding box center [673, 499] width 90 height 37
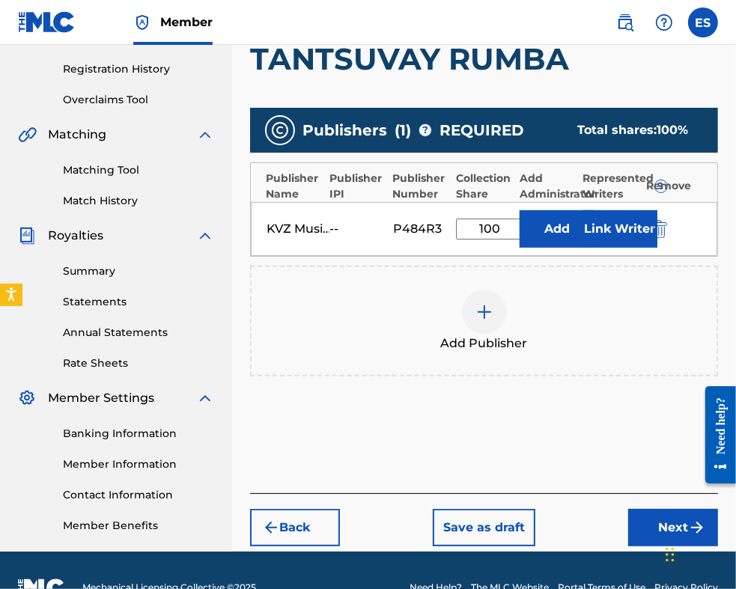
scroll to position [308, 0]
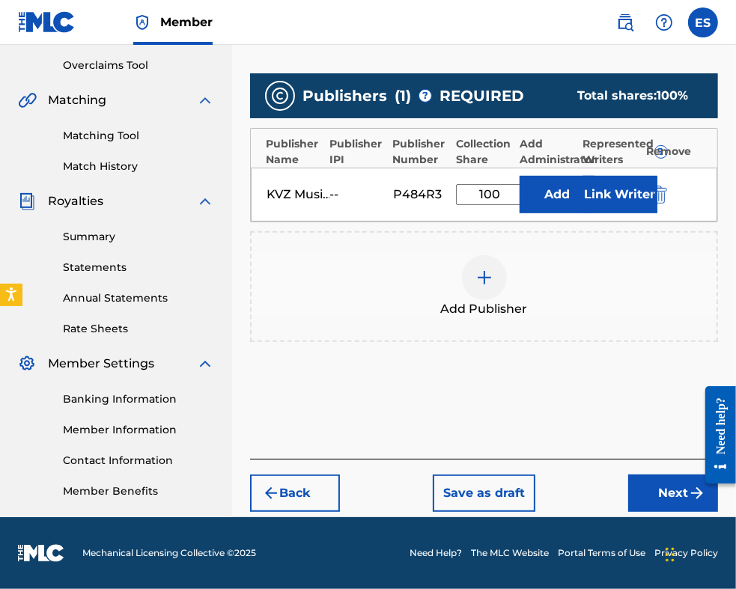
click at [664, 491] on button "Next" at bounding box center [673, 492] width 90 height 37
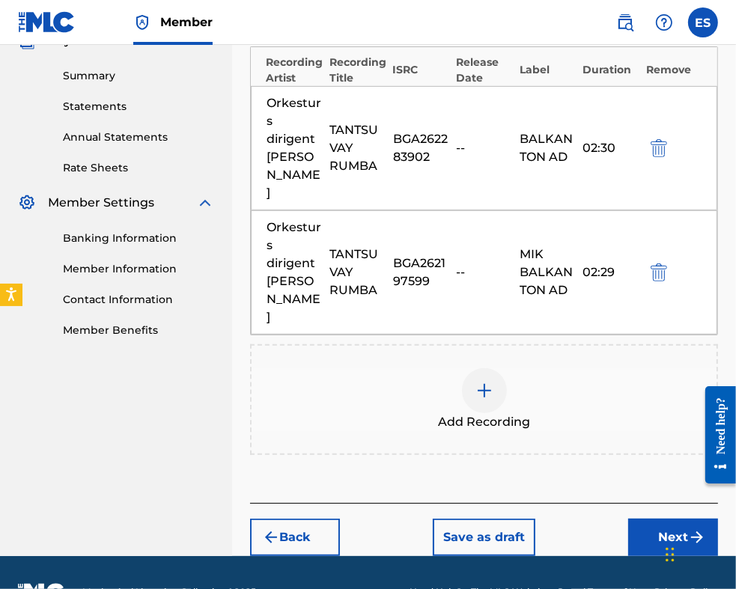
scroll to position [470, 0]
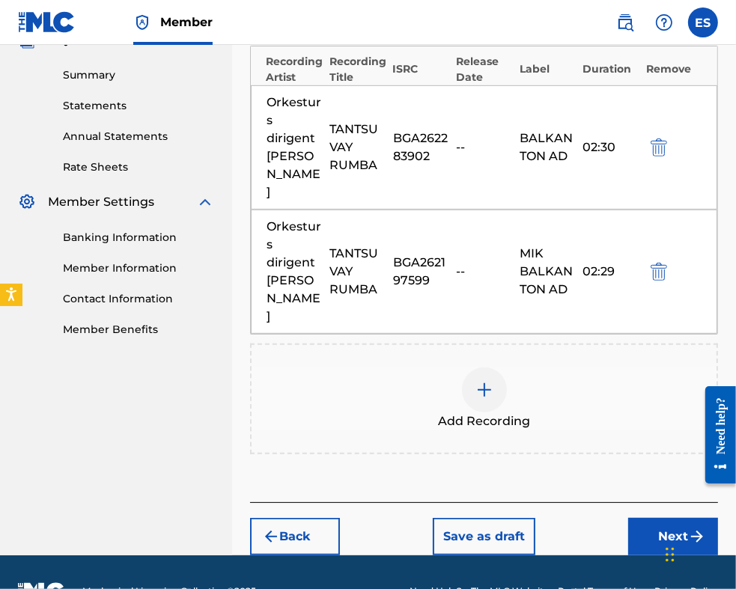
click at [302, 518] on button "Back" at bounding box center [295, 536] width 90 height 37
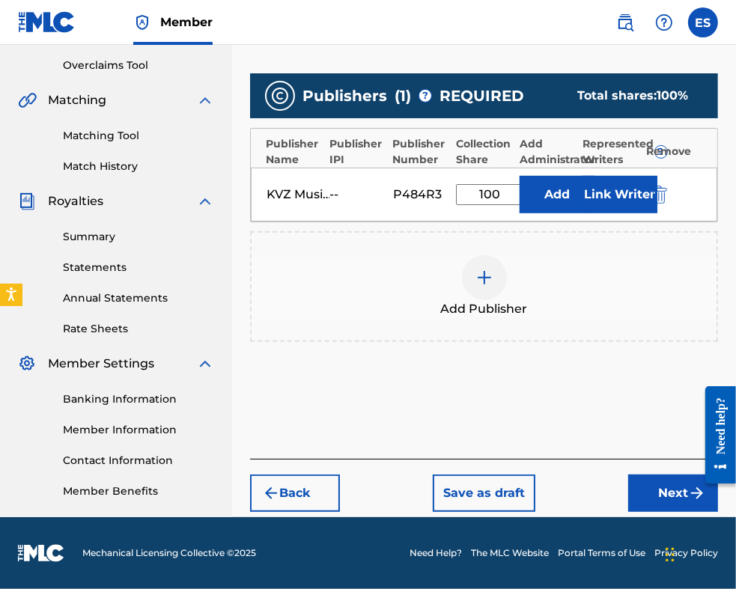
click at [304, 493] on button "Back" at bounding box center [295, 492] width 90 height 37
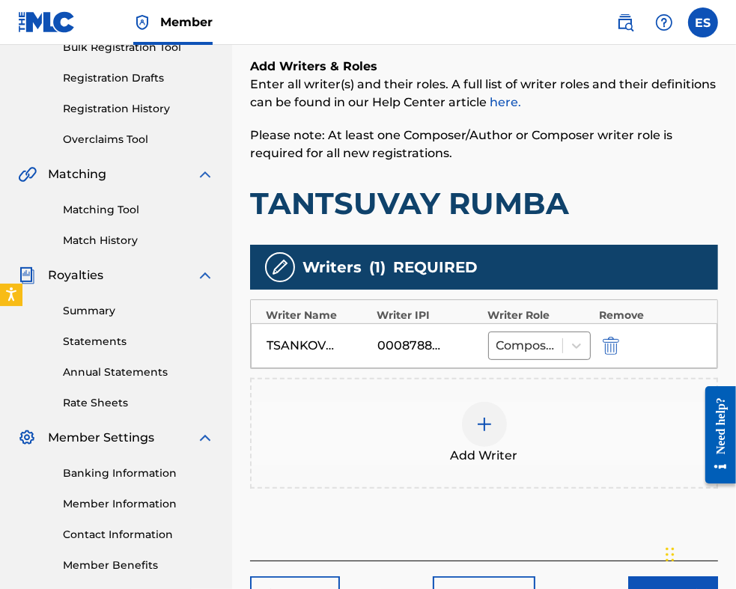
scroll to position [329, 0]
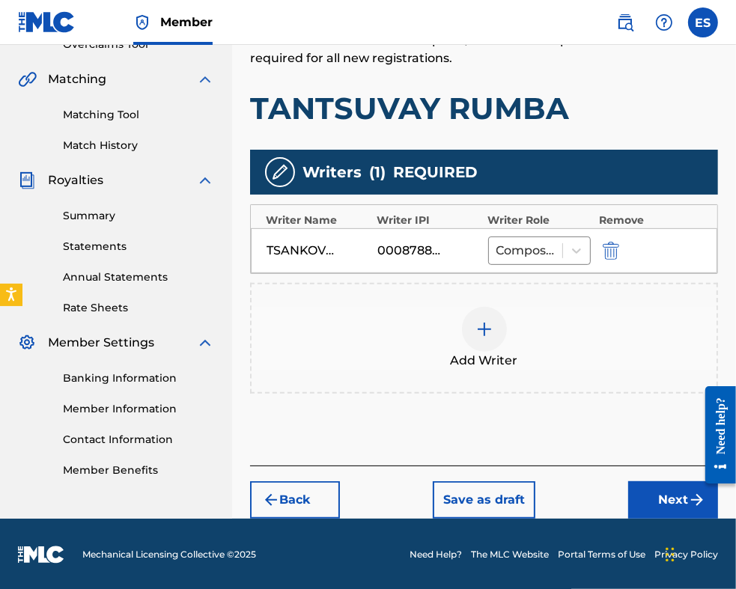
click at [302, 492] on button "Back" at bounding box center [295, 499] width 90 height 37
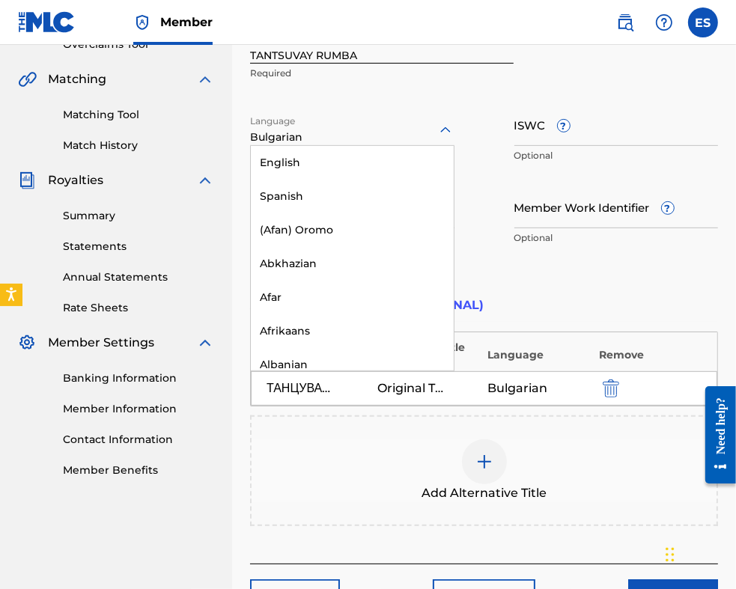
click at [421, 132] on div at bounding box center [352, 129] width 204 height 19
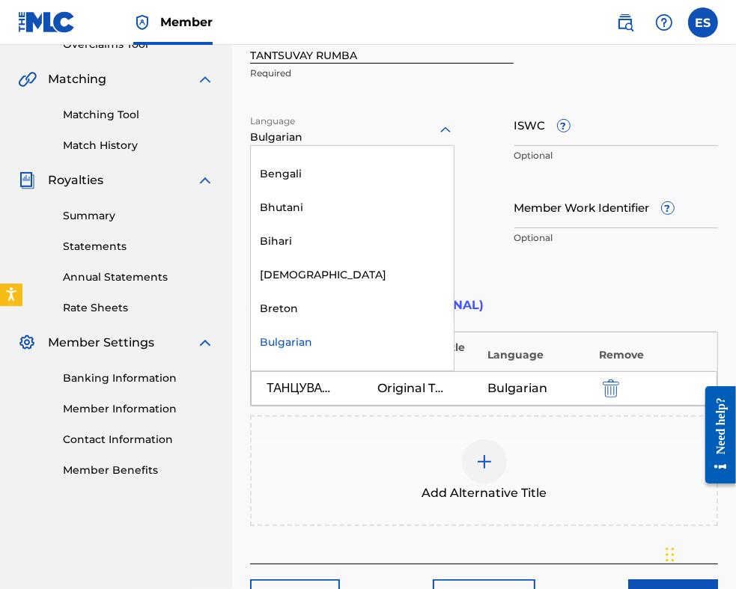
click at [421, 132] on div at bounding box center [352, 129] width 204 height 19
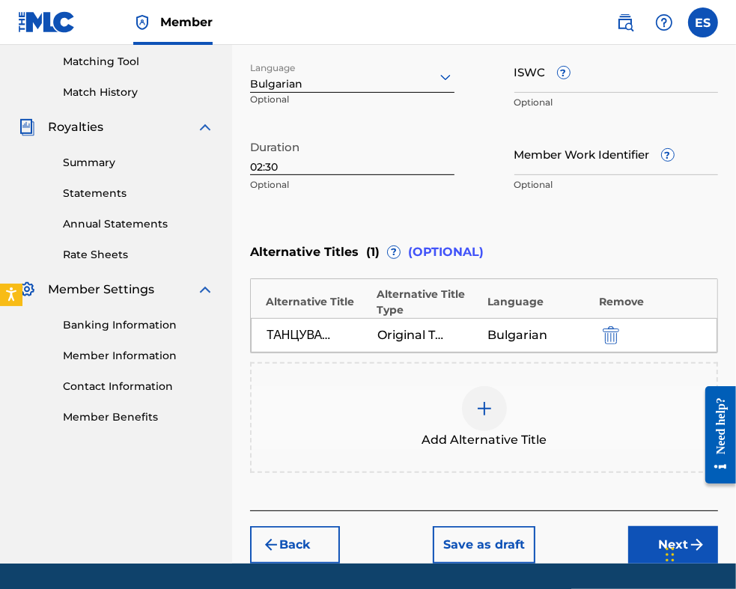
scroll to position [427, 0]
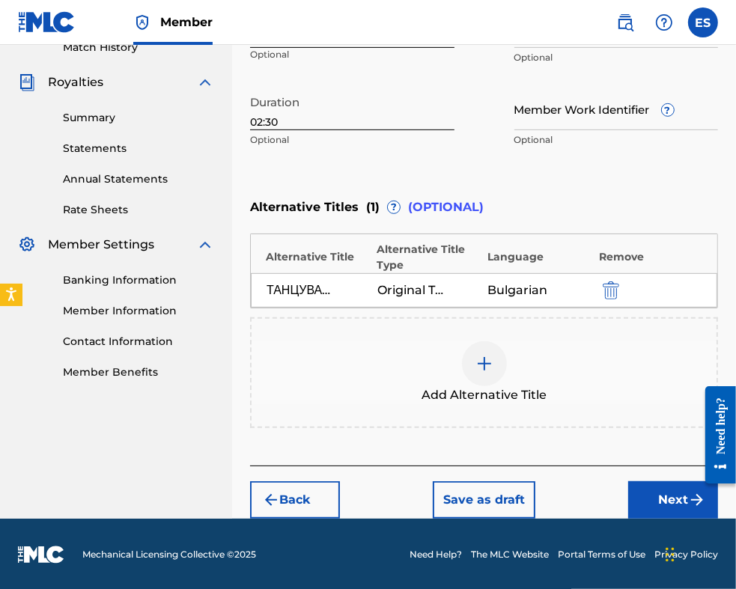
click at [652, 498] on button "Next" at bounding box center [673, 499] width 90 height 37
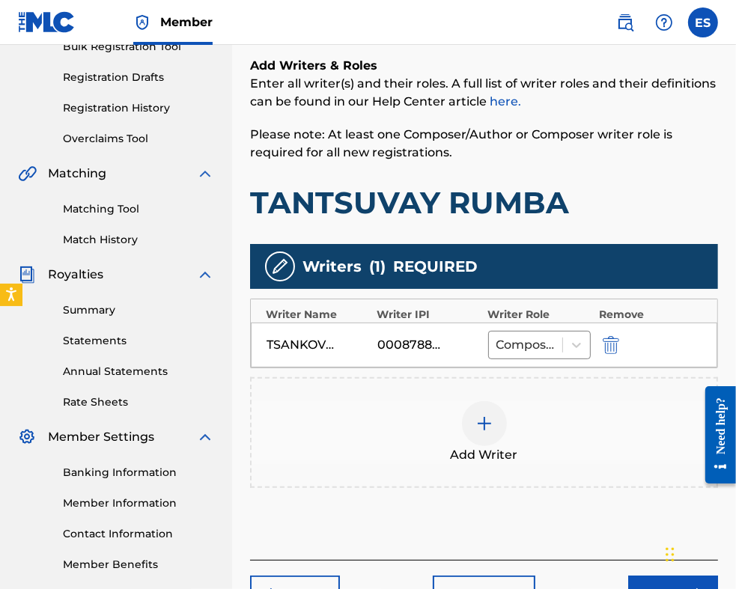
scroll to position [329, 0]
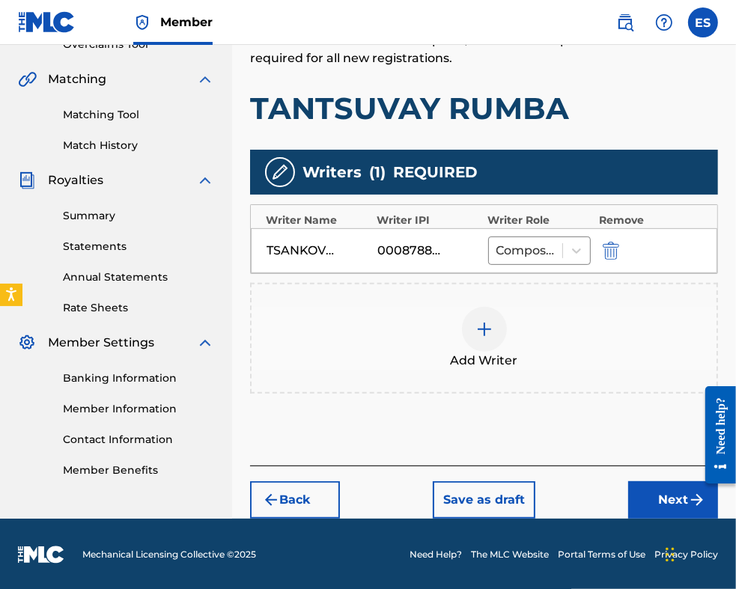
click at [308, 490] on button "Back" at bounding box center [295, 499] width 90 height 37
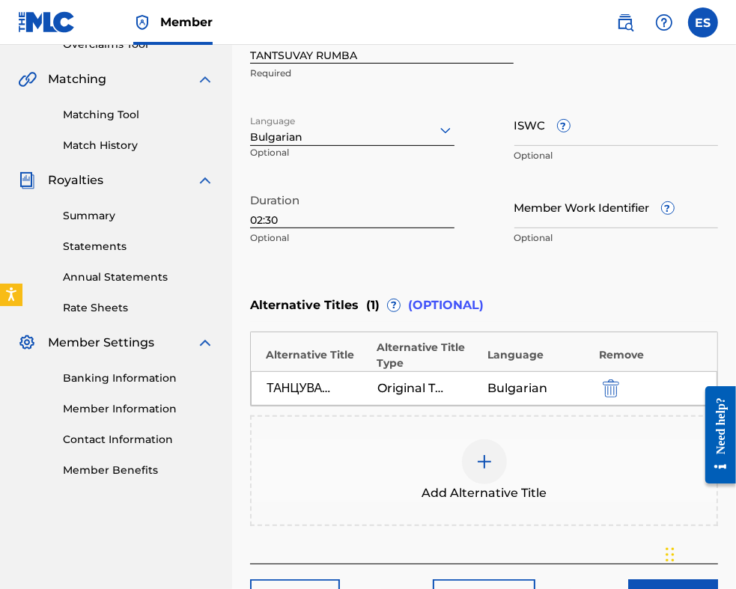
scroll to position [254, 0]
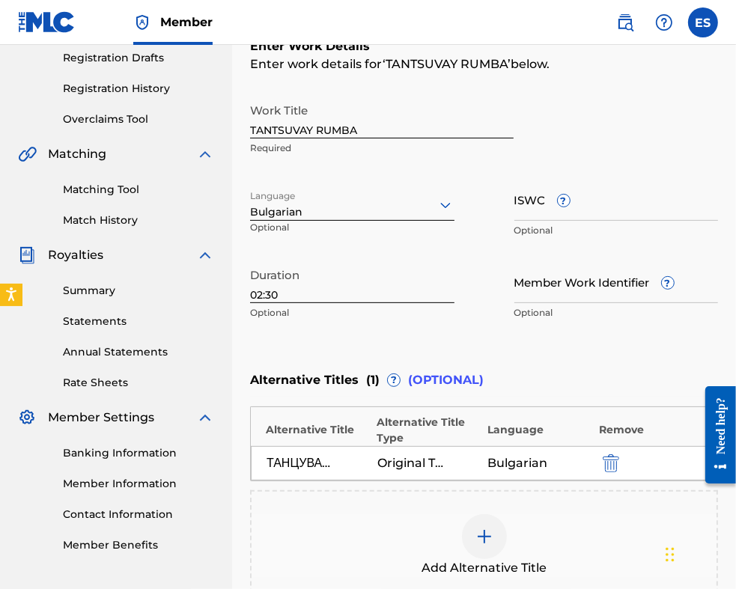
click at [424, 209] on div at bounding box center [352, 204] width 204 height 19
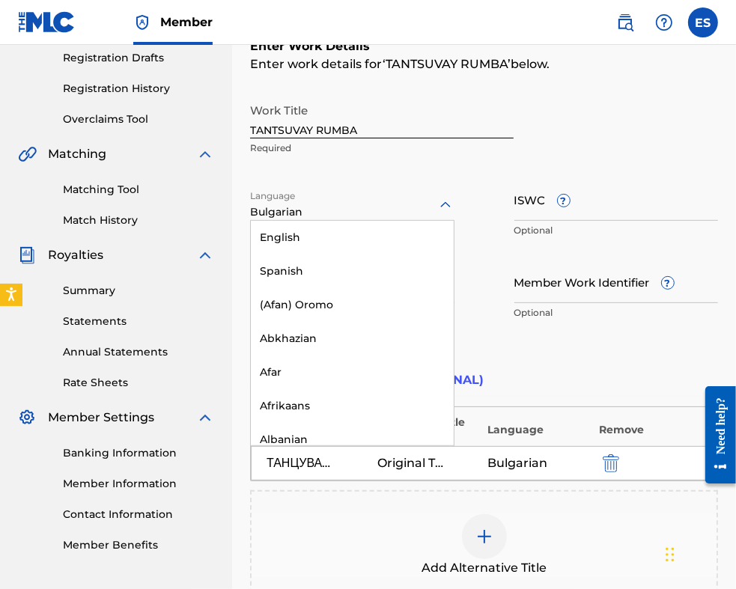
scroll to position [494, 0]
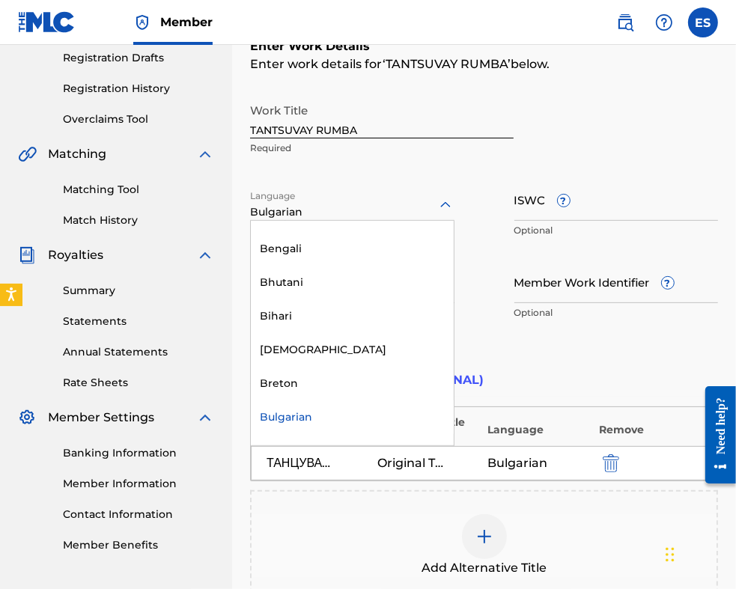
type input "0"
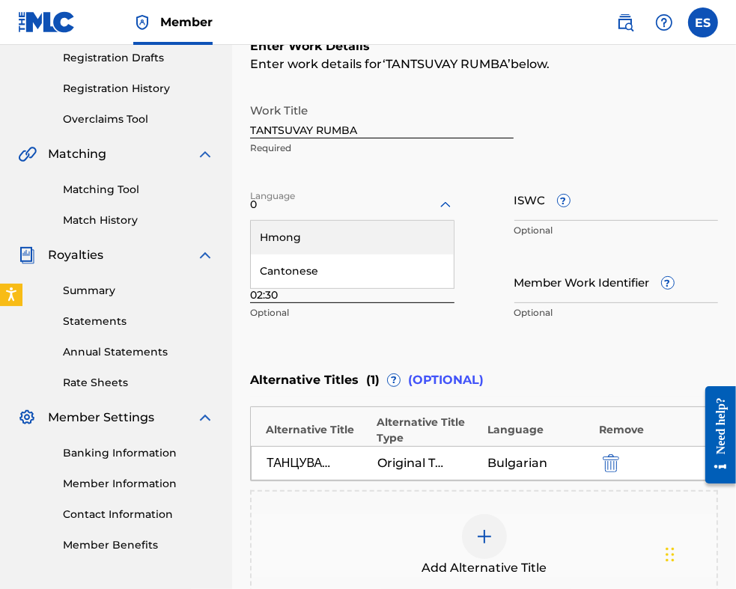
scroll to position [0, 0]
click at [329, 231] on div "Hmong" at bounding box center [352, 238] width 203 height 34
click at [456, 205] on div "Work Title TANTSUVAY RUMBA Required Language option Hmong, selected. Hmong Opti…" at bounding box center [484, 212] width 468 height 232
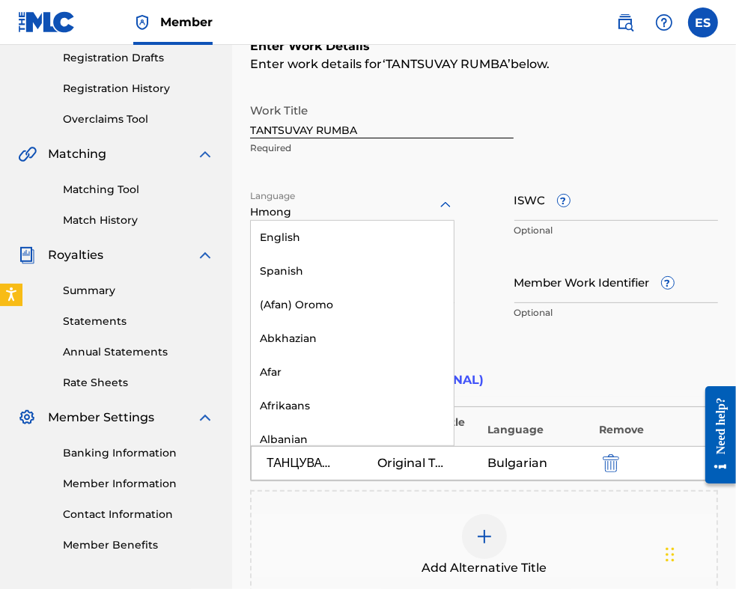
click at [447, 214] on div "Hmong" at bounding box center [352, 212] width 204 height 16
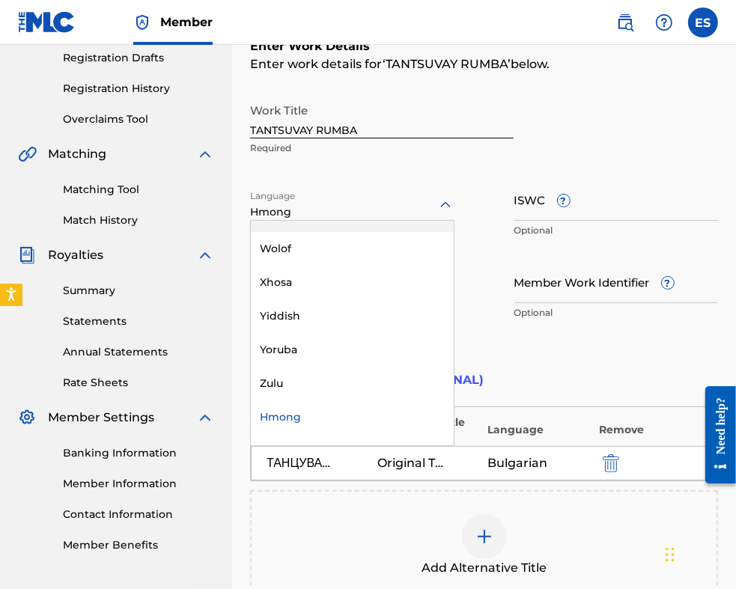
click at [432, 225] on div "Welsh" at bounding box center [352, 215] width 203 height 34
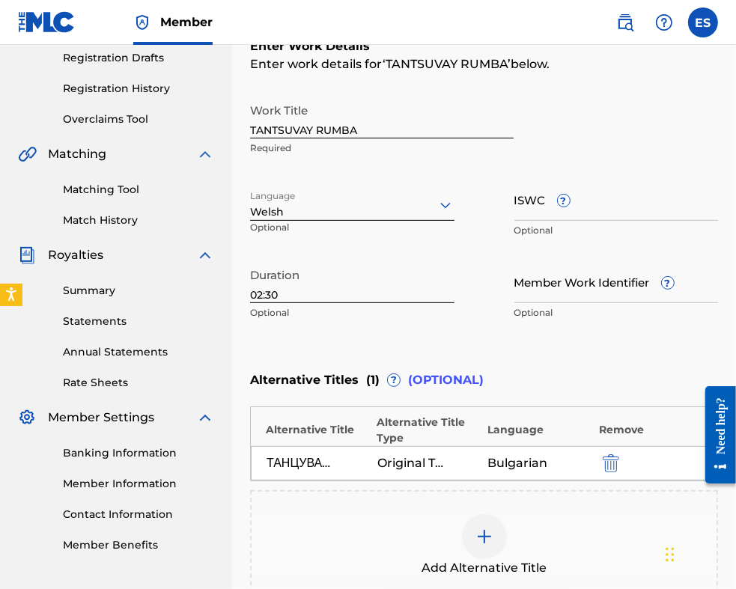
click at [449, 201] on icon at bounding box center [445, 205] width 18 height 18
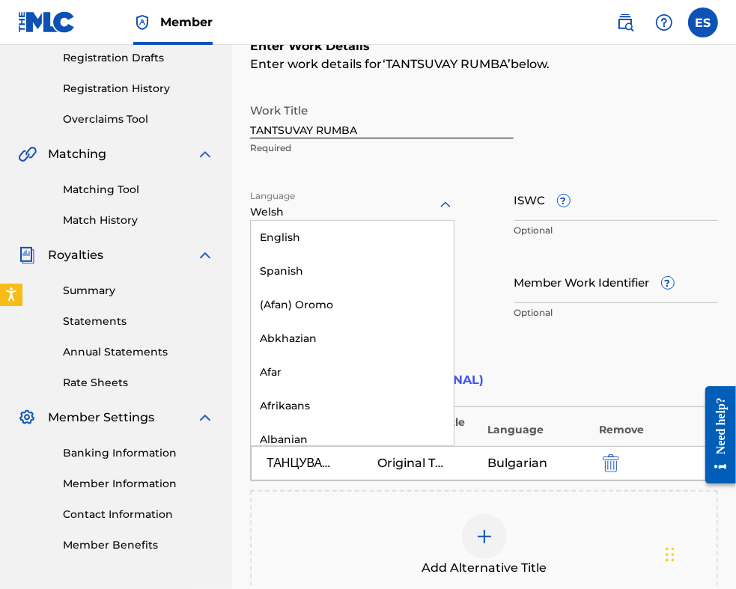
scroll to position [4400, 0]
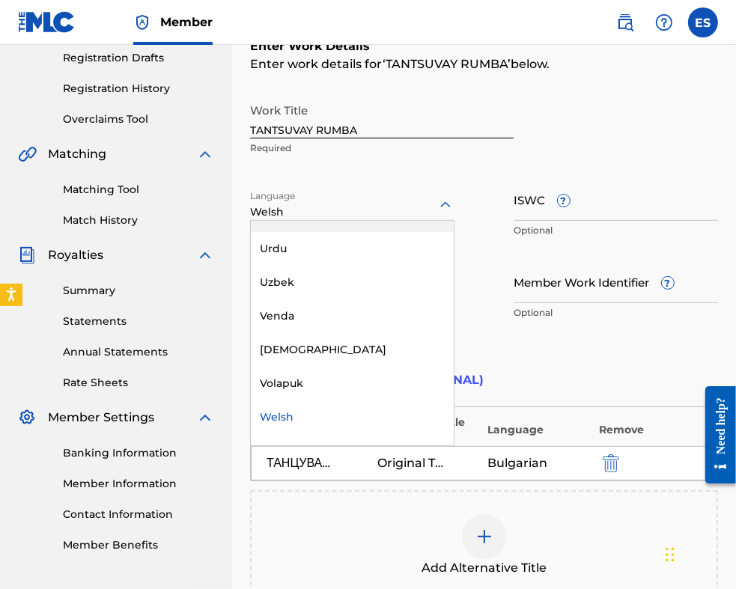
click at [422, 228] on div "Ukranian" at bounding box center [352, 215] width 203 height 34
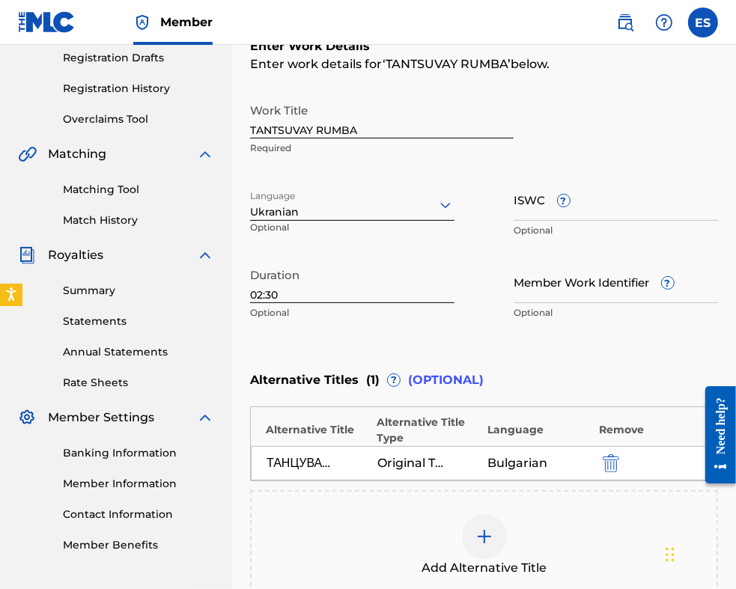
click at [443, 201] on icon at bounding box center [445, 205] width 18 height 18
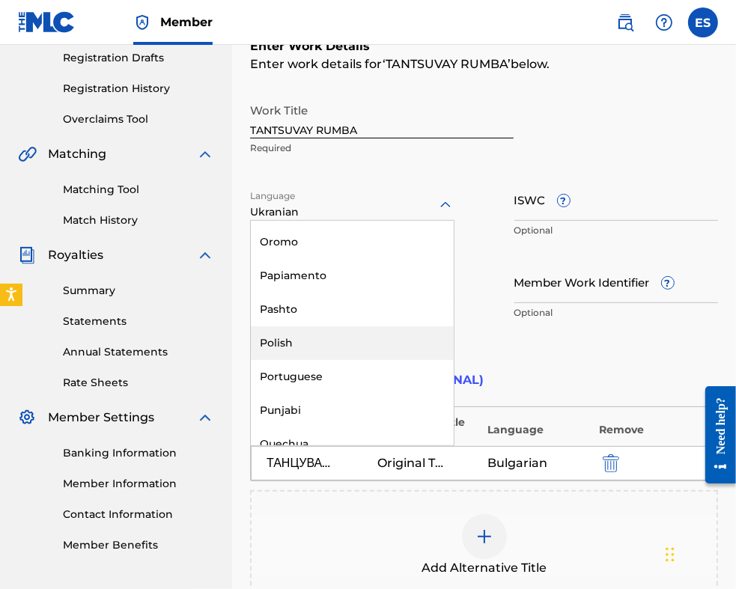
scroll to position [2993, 0]
click at [381, 201] on div at bounding box center [352, 204] width 204 height 19
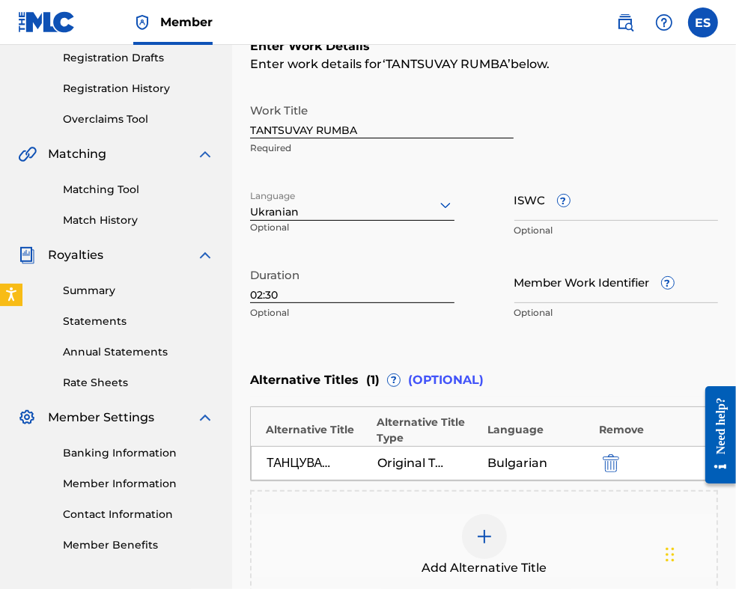
click at [383, 213] on div "Ukranian" at bounding box center [352, 204] width 204 height 31
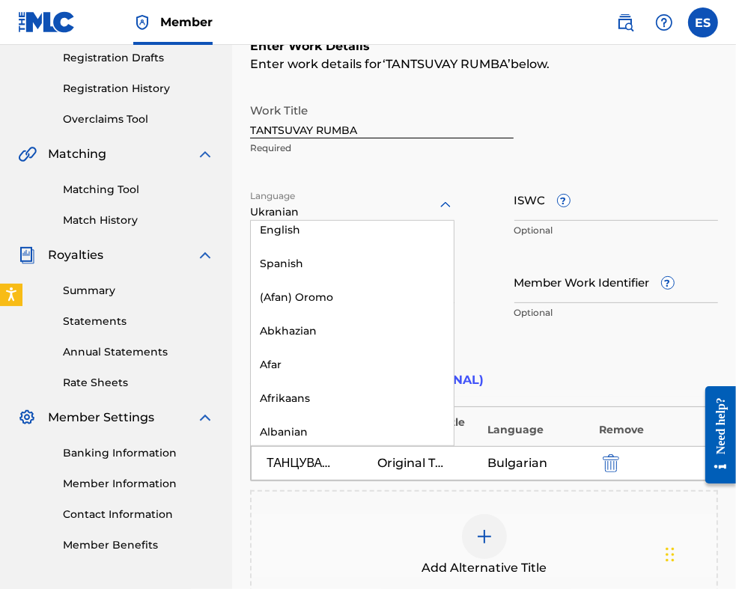
scroll to position [0, 0]
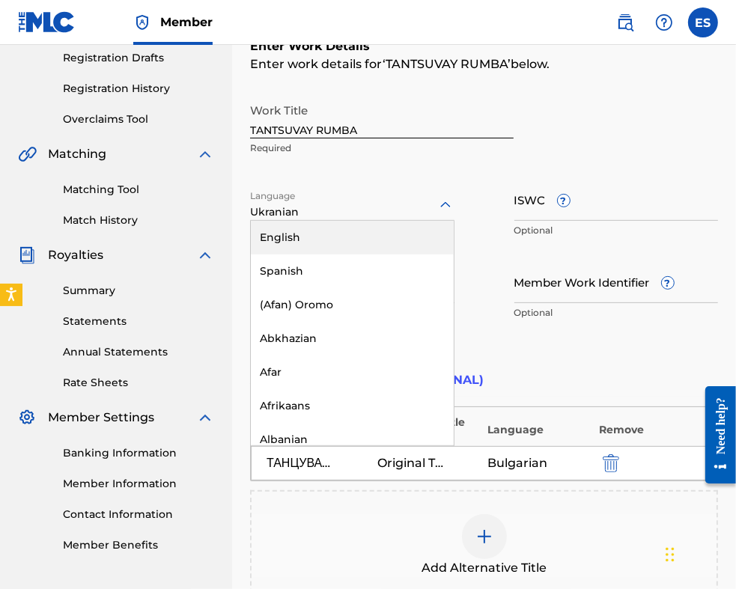
click at [384, 240] on div "English" at bounding box center [352, 238] width 203 height 34
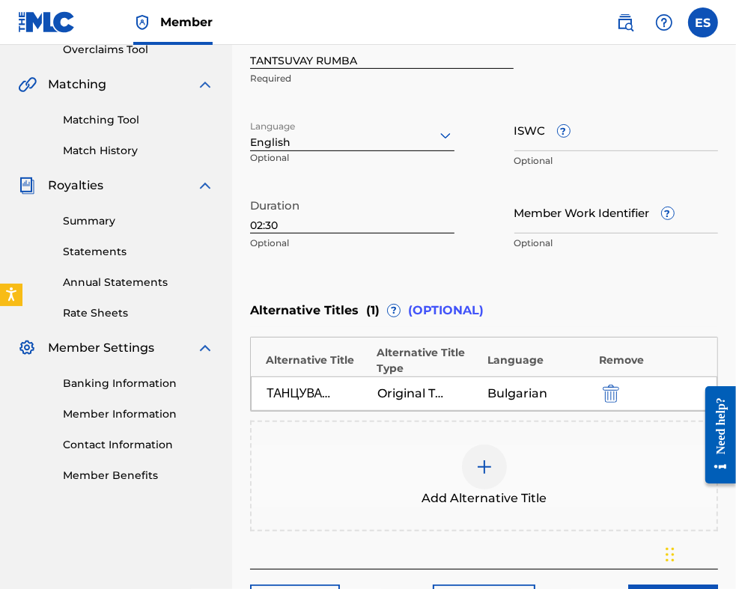
scroll to position [203, 0]
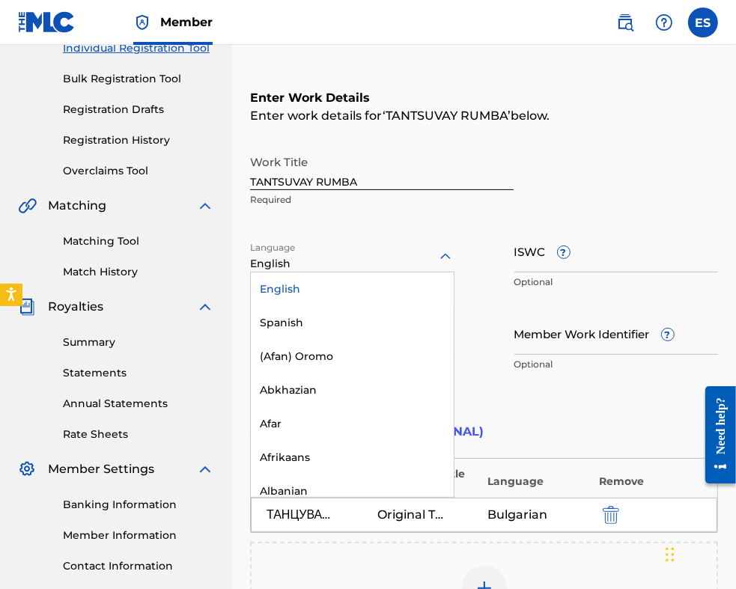
click at [369, 257] on div at bounding box center [352, 256] width 204 height 19
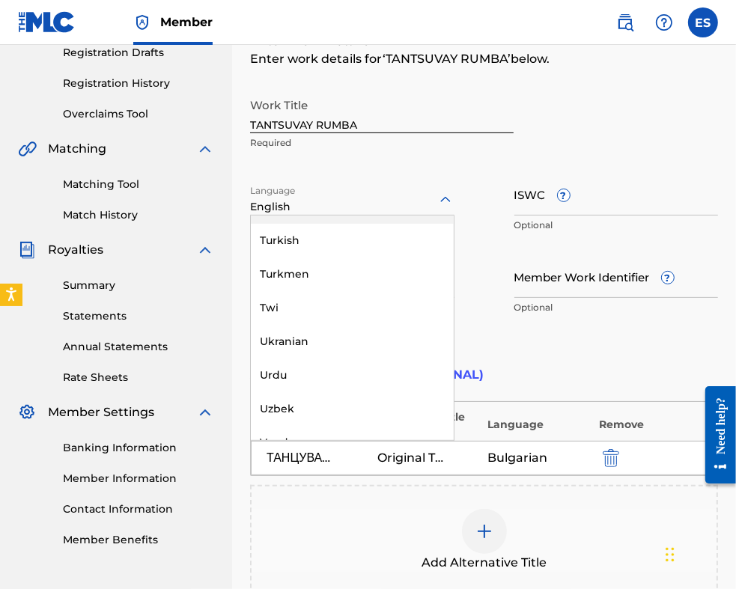
scroll to position [427, 0]
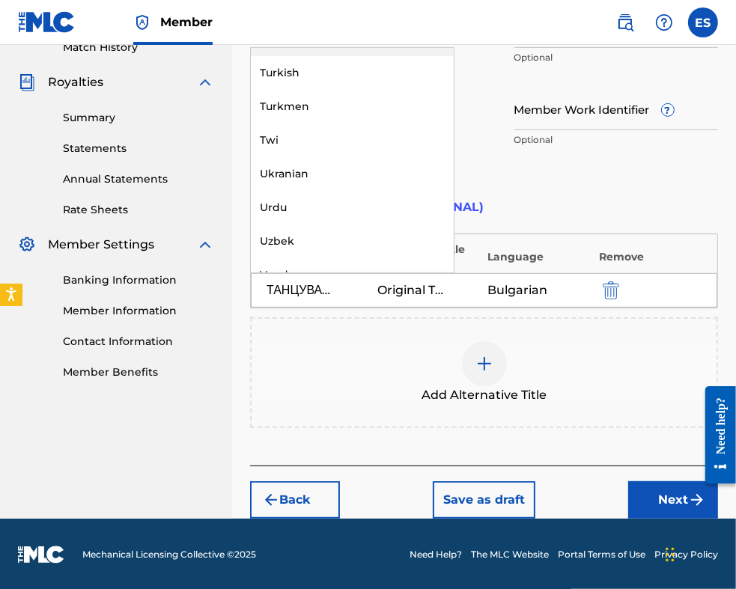
click at [670, 493] on button "Next" at bounding box center [673, 499] width 90 height 37
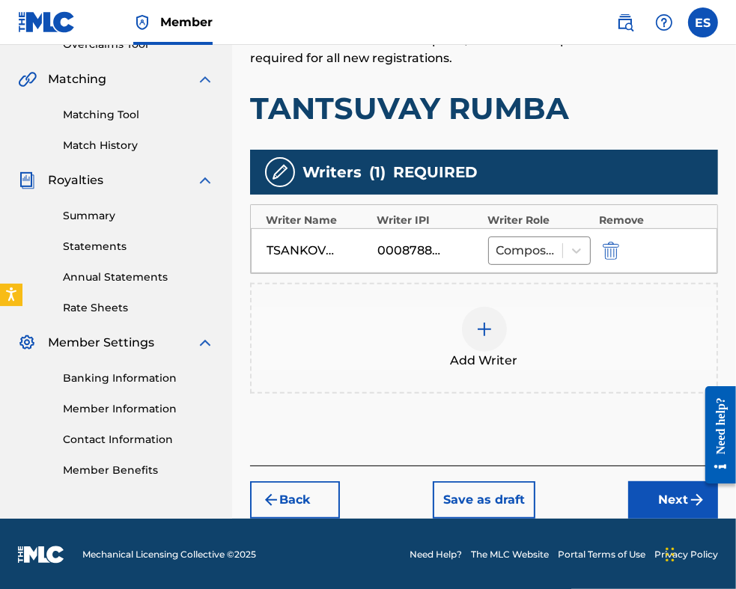
click at [665, 500] on button "Next" at bounding box center [673, 499] width 90 height 37
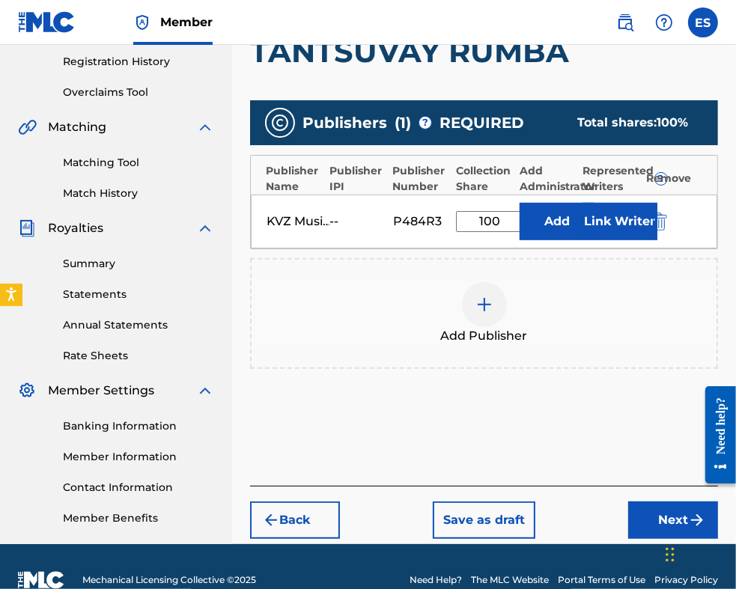
scroll to position [308, 0]
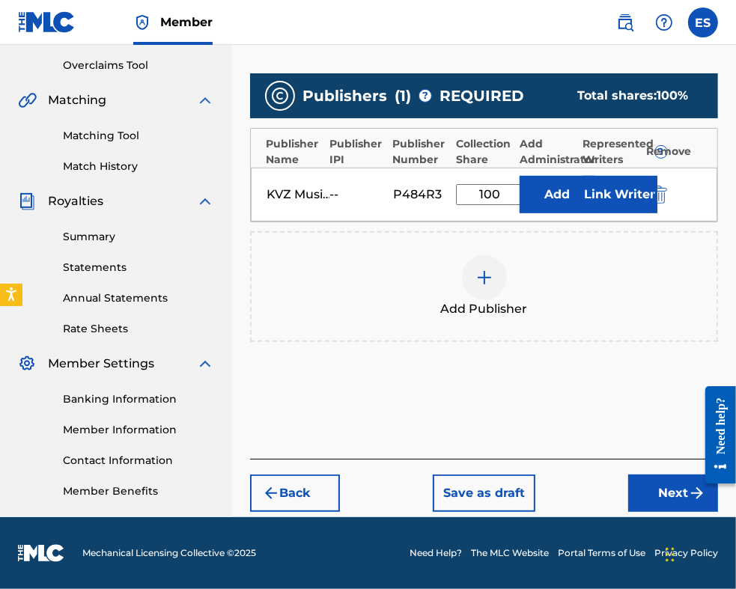
click at [670, 487] on button "Next" at bounding box center [673, 492] width 90 height 37
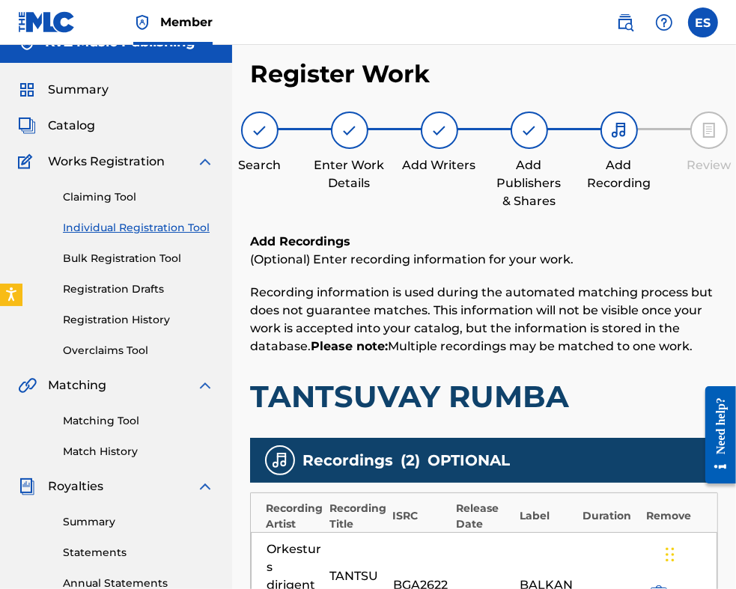
scroll to position [0, 0]
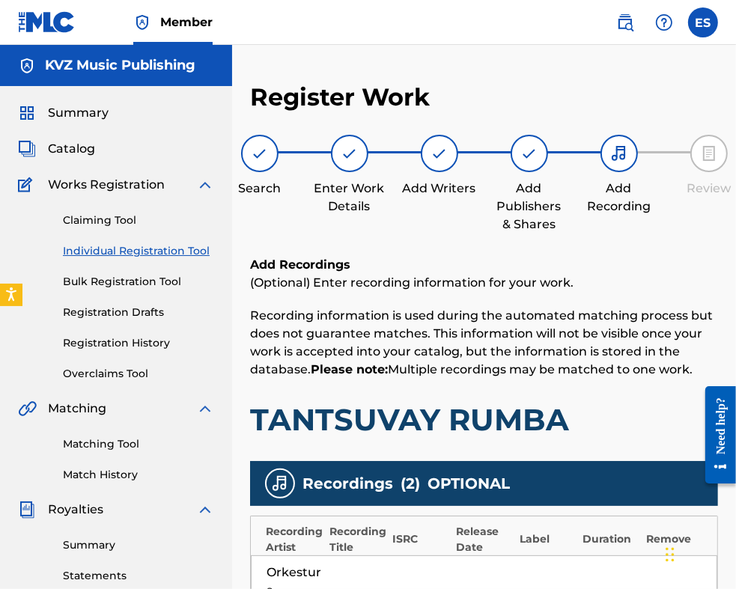
drag, startPoint x: 153, startPoint y: 345, endPoint x: 152, endPoint y: 291, distance: 53.9
click at [153, 344] on link "Registration History" at bounding box center [138, 343] width 151 height 16
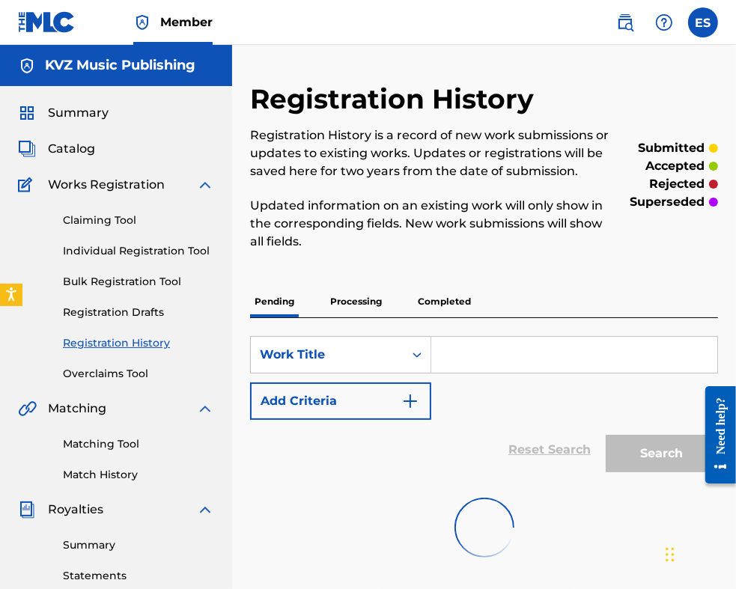
click at [152, 249] on link "Individual Registration Tool" at bounding box center [138, 251] width 151 height 16
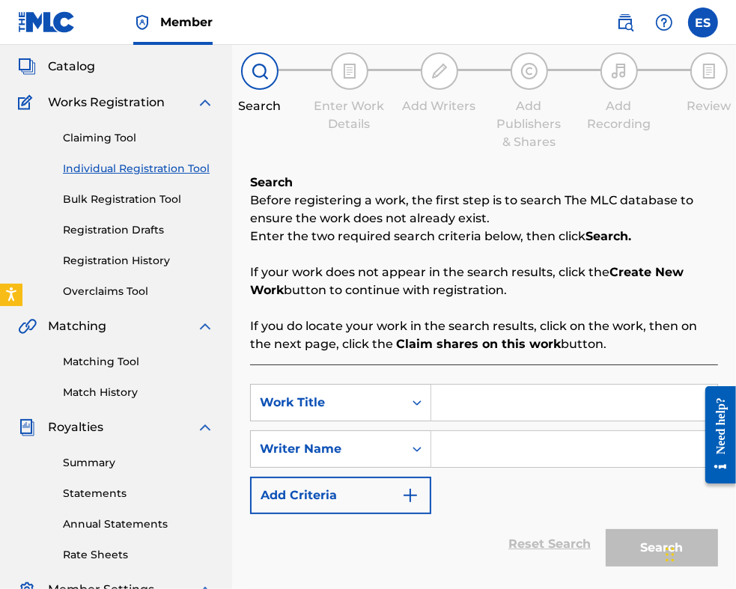
scroll to position [299, 0]
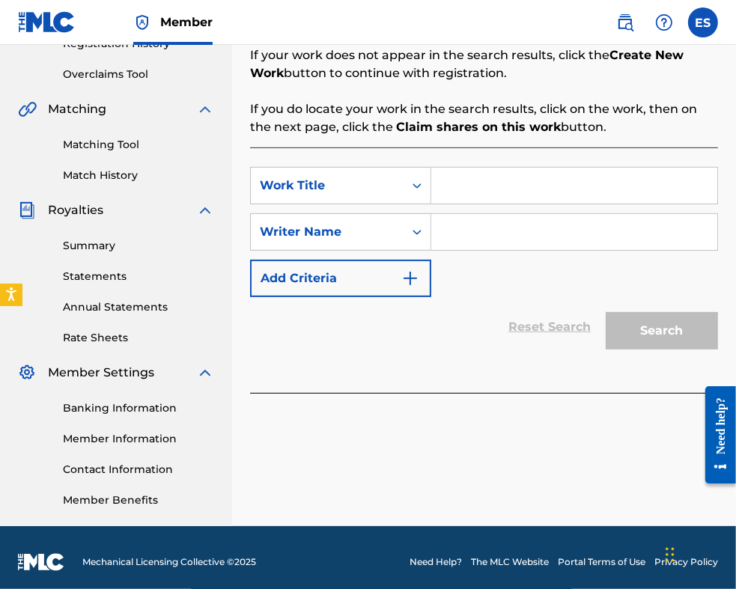
click at [510, 179] on input "Search Form" at bounding box center [574, 186] width 286 height 36
paste input "TANTSUVAY RUMBA"
type input "TANTSUVAY RUMBA"
paste input "[PERSON_NAME]"
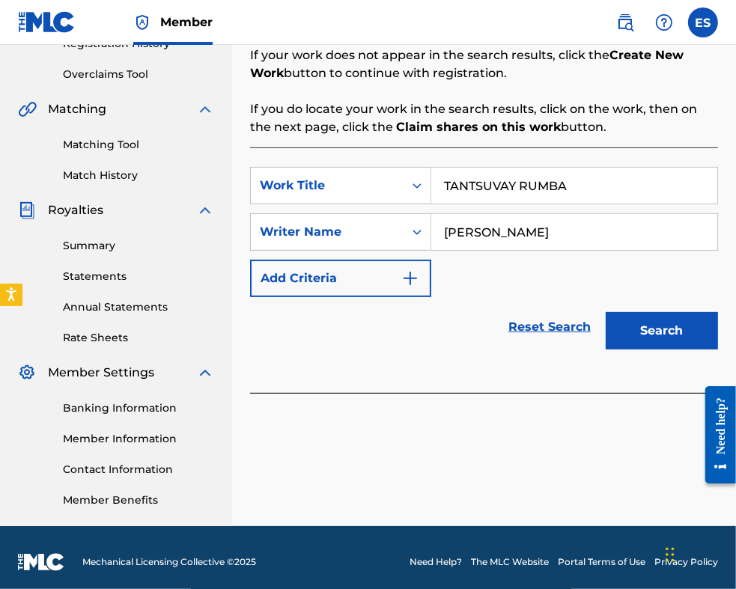
type input "[PERSON_NAME]"
click at [638, 329] on button "Search" at bounding box center [661, 330] width 112 height 37
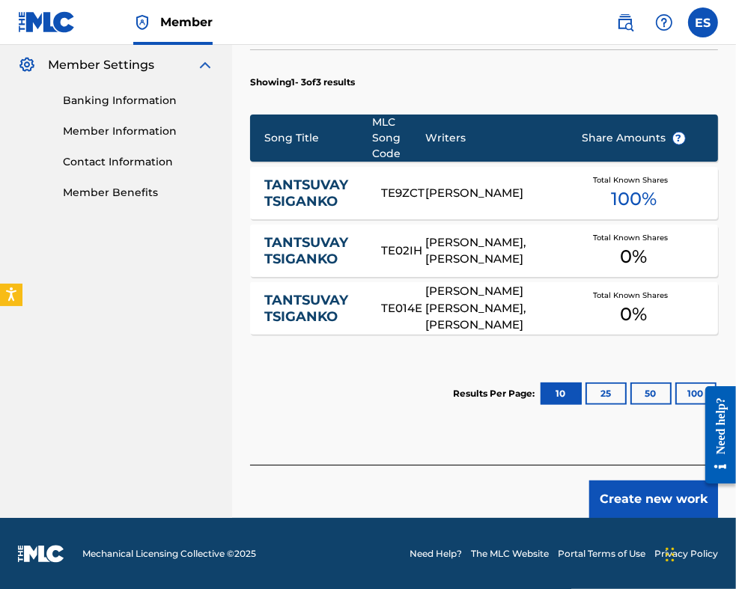
click at [645, 501] on button "Create new work" at bounding box center [653, 498] width 129 height 37
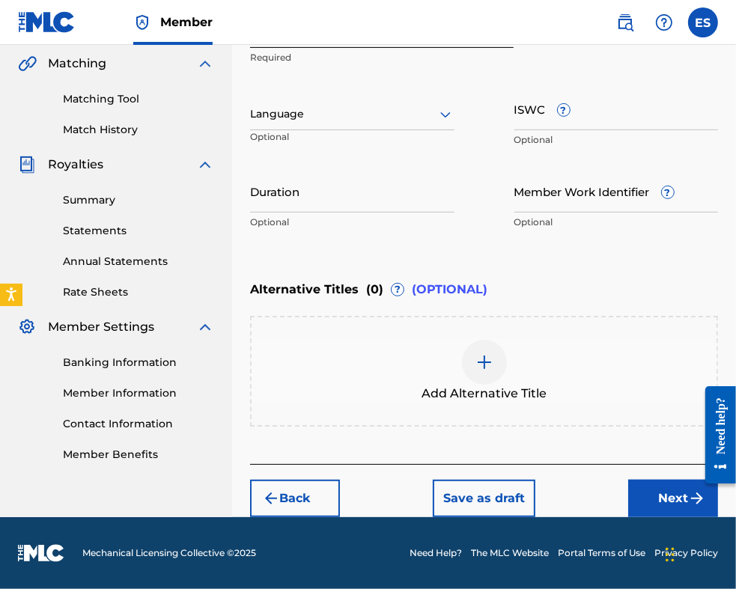
scroll to position [343, 0]
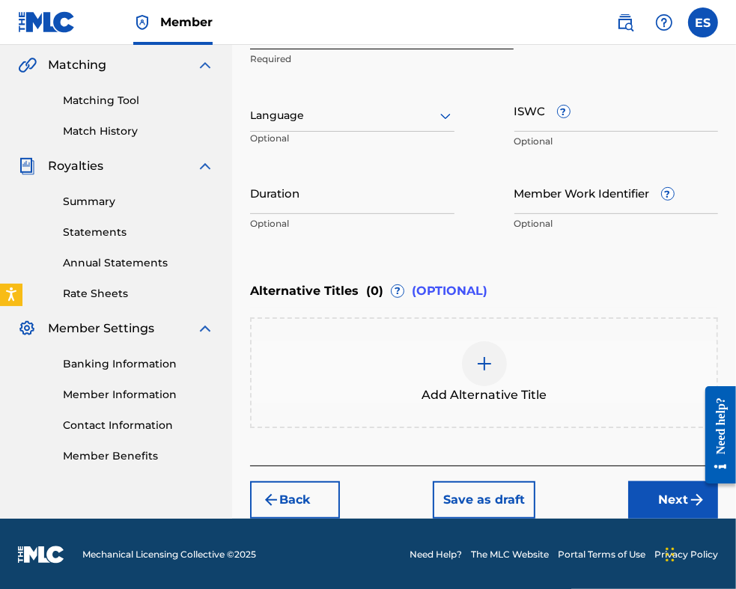
click at [375, 192] on input "Duration" at bounding box center [352, 192] width 204 height 43
type input "02:30"
click at [479, 357] on img at bounding box center [484, 364] width 18 height 18
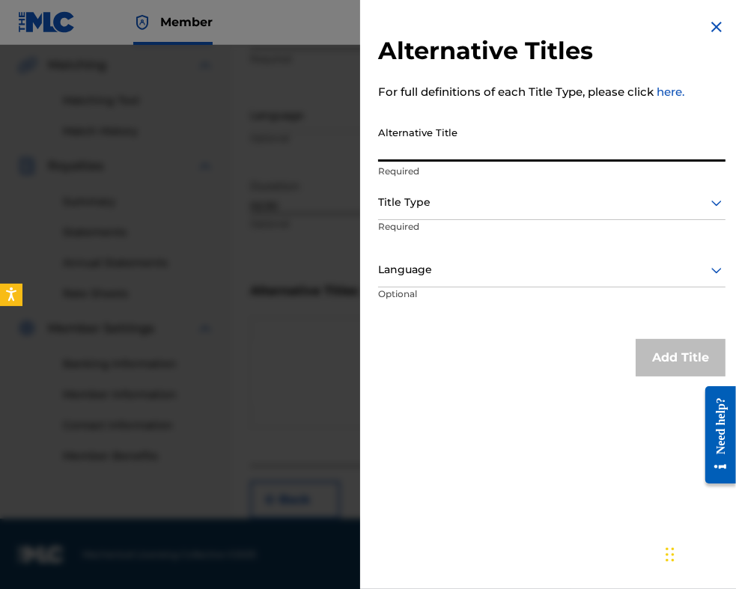
paste input "ТАНЦУВАЙ РУМБА"
type input "ТАНЦУВАЙ РУМБА"
click at [511, 208] on div at bounding box center [551, 202] width 347 height 19
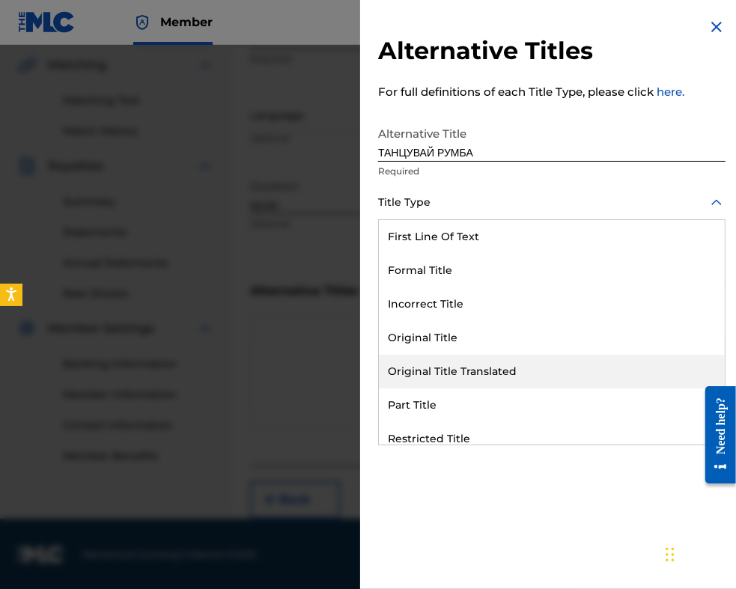
click at [520, 364] on div "Original Title Translated" at bounding box center [552, 372] width 346 height 34
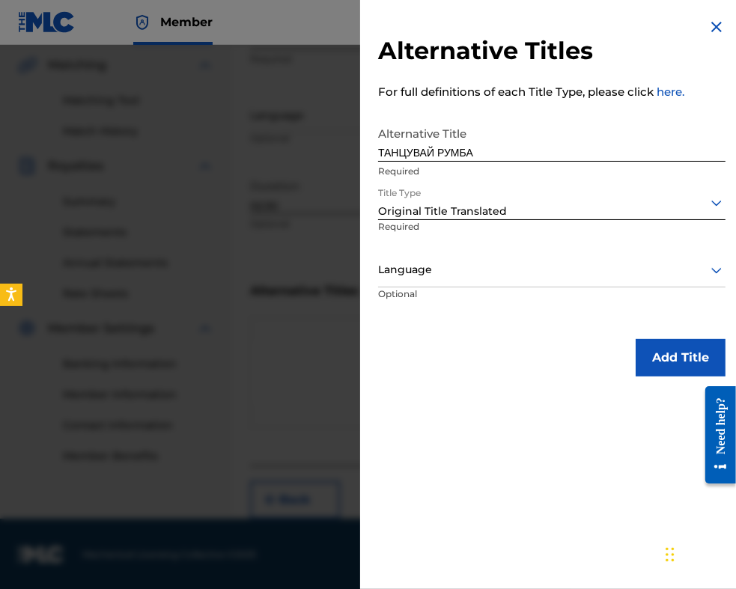
click at [508, 271] on div at bounding box center [551, 269] width 347 height 19
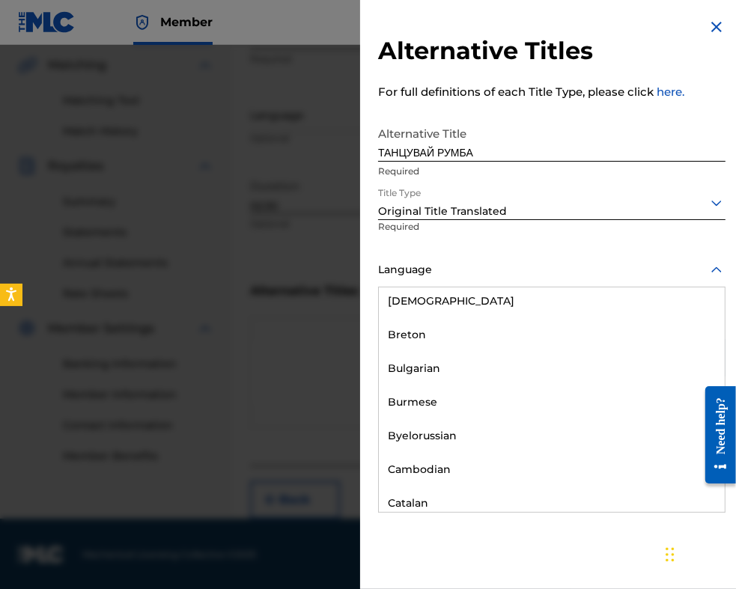
scroll to position [673, 0]
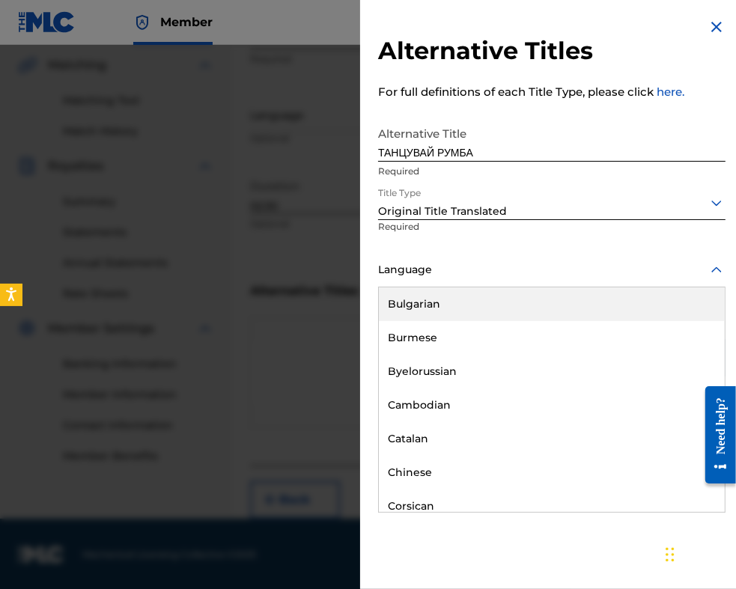
click at [496, 314] on div "Bulgarian" at bounding box center [552, 304] width 346 height 34
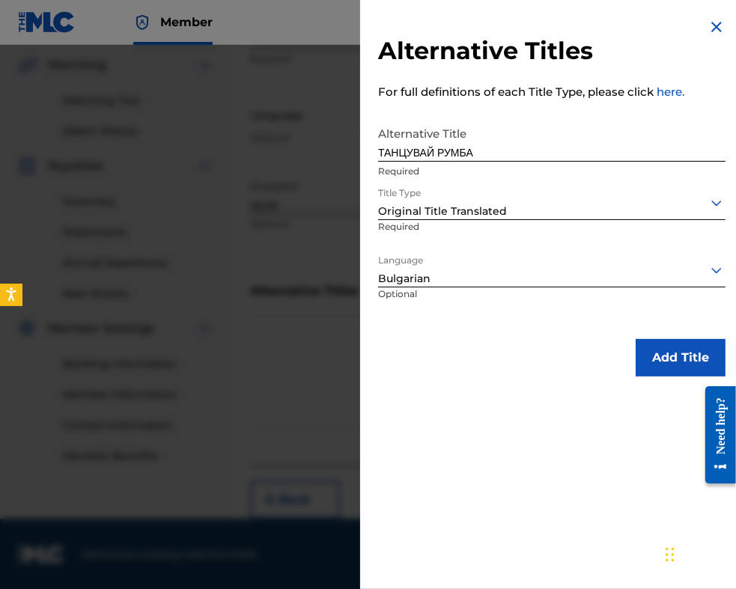
click at [656, 354] on button "Add Title" at bounding box center [680, 357] width 90 height 37
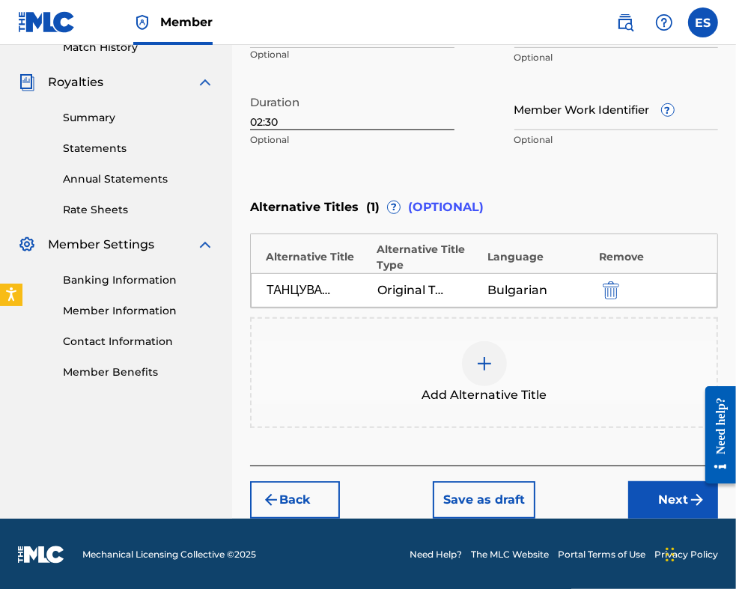
drag, startPoint x: 663, startPoint y: 500, endPoint x: 659, endPoint y: 486, distance: 14.7
click at [663, 497] on button "Next" at bounding box center [673, 499] width 90 height 37
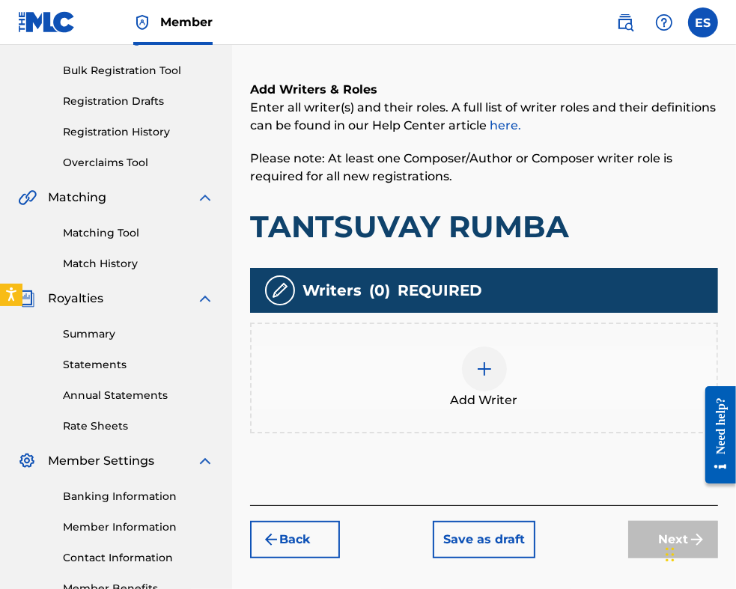
scroll to position [308, 0]
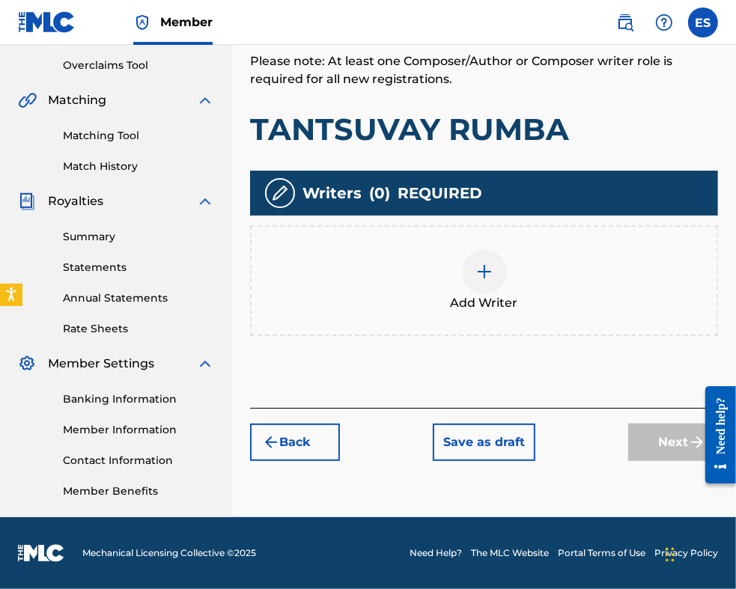
click at [478, 272] on img at bounding box center [484, 272] width 18 height 18
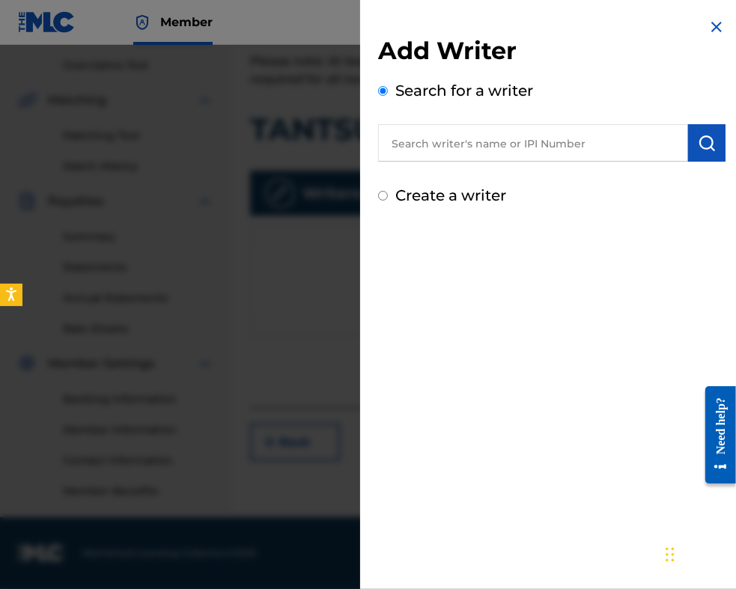
paste input "00087889792"
type input "00087889792"
click at [700, 139] on img "submit" at bounding box center [706, 143] width 18 height 18
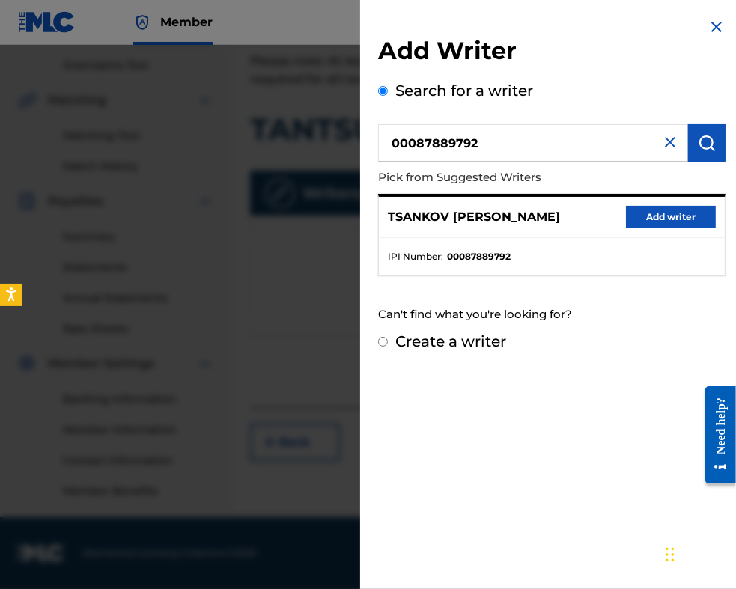
click at [694, 215] on button "Add writer" at bounding box center [671, 217] width 90 height 22
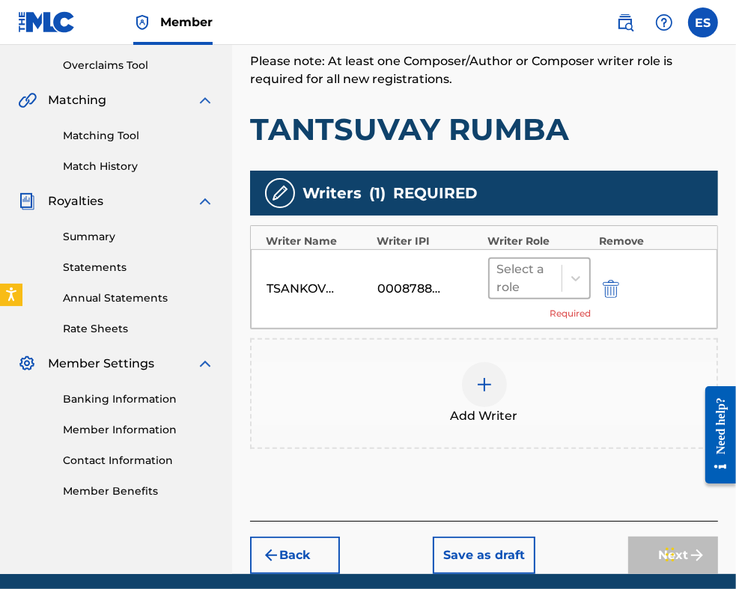
click at [548, 276] on div at bounding box center [526, 278] width 58 height 21
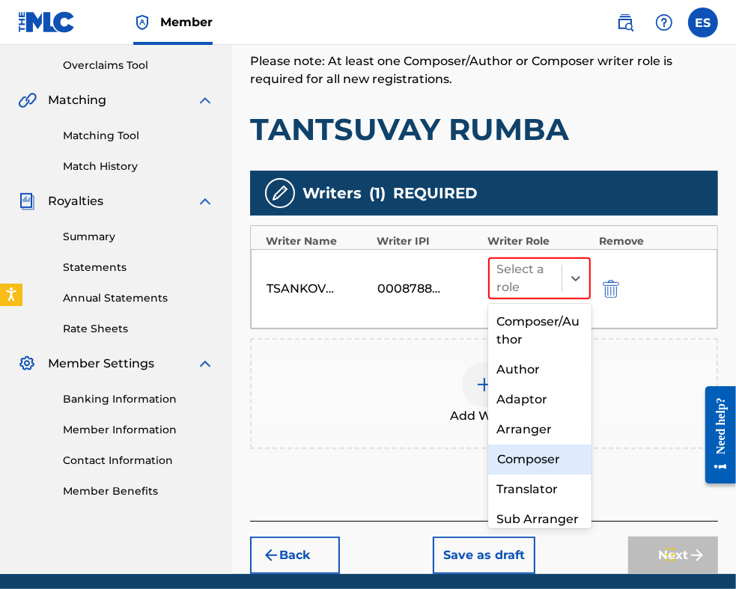
drag, startPoint x: 539, startPoint y: 468, endPoint x: 536, endPoint y: 433, distance: 35.3
click at [539, 467] on div "Composer" at bounding box center [539, 460] width 103 height 30
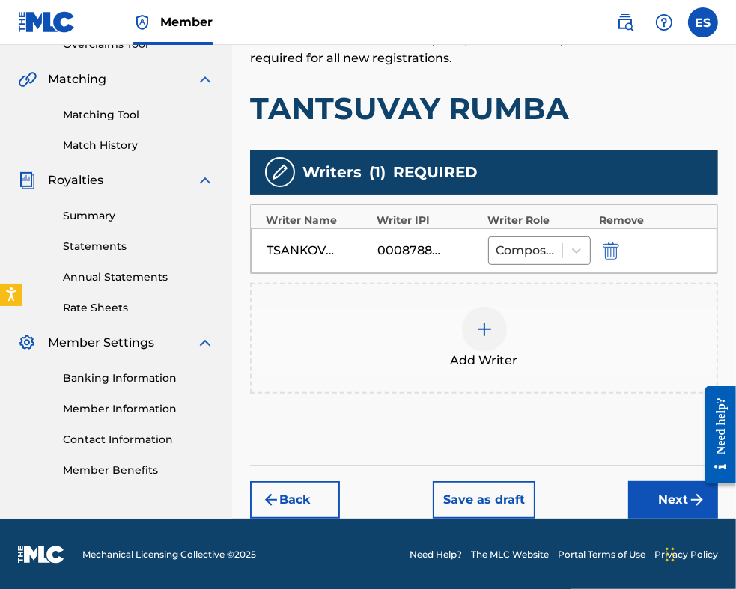
click at [650, 495] on button "Next" at bounding box center [673, 499] width 90 height 37
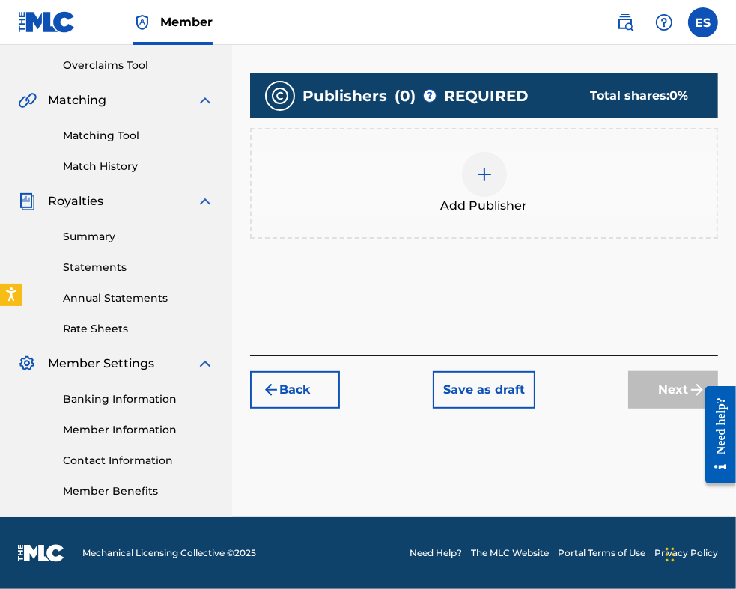
click at [501, 192] on div "Add Publisher" at bounding box center [483, 183] width 465 height 63
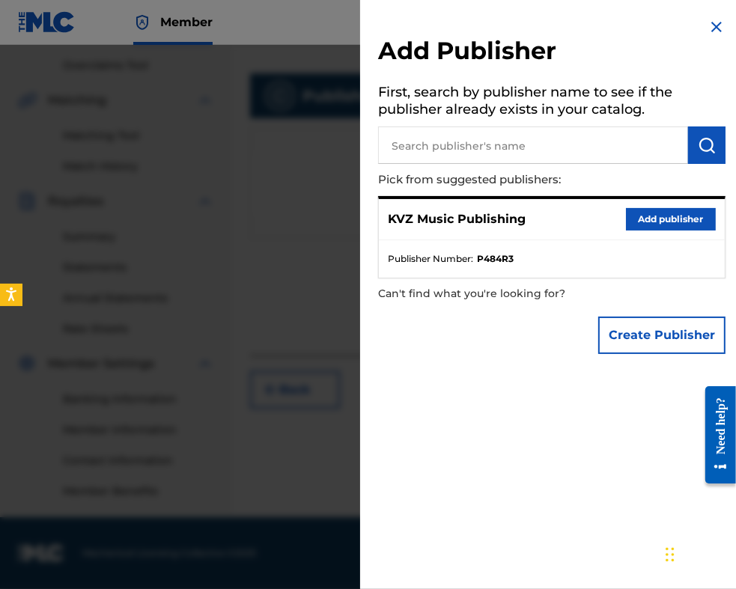
click at [659, 213] on button "Add publisher" at bounding box center [671, 219] width 90 height 22
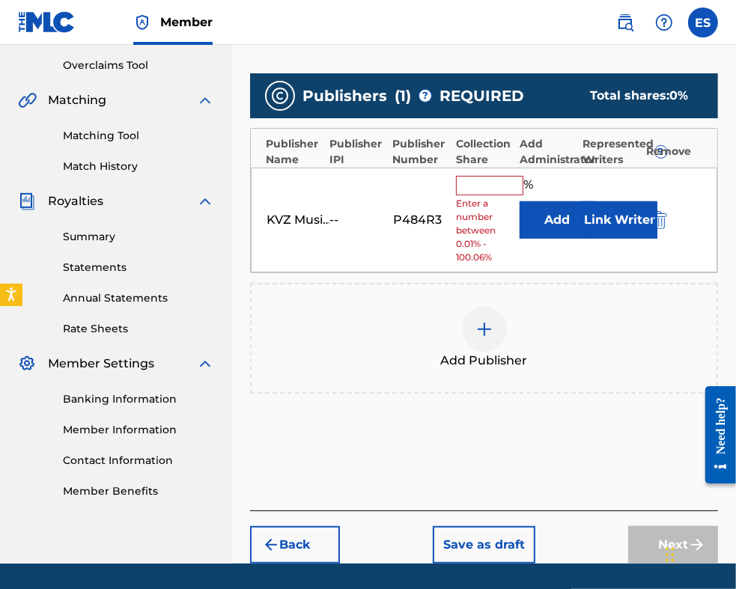
click at [504, 197] on span "Enter a number between 0.01% - 100.06%" at bounding box center [483, 230] width 55 height 67
click at [488, 176] on input "text" at bounding box center [489, 185] width 67 height 19
type input "100"
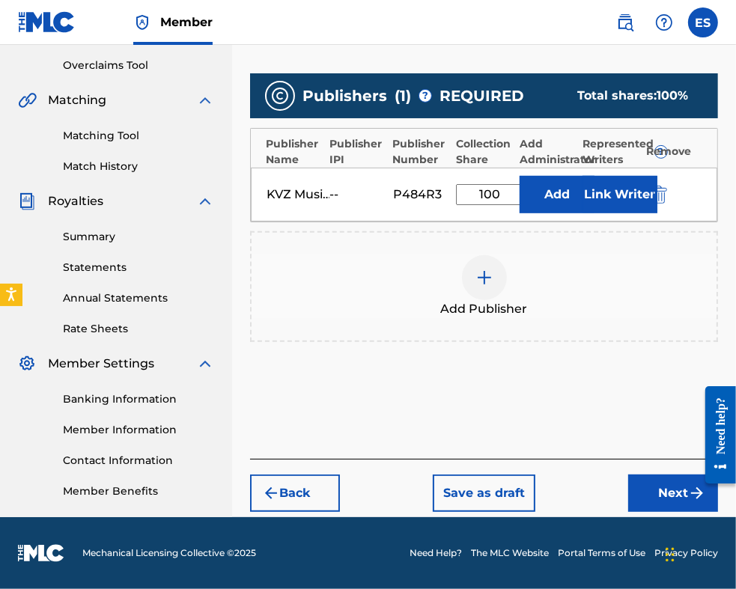
click at [653, 487] on button "Next" at bounding box center [673, 492] width 90 height 37
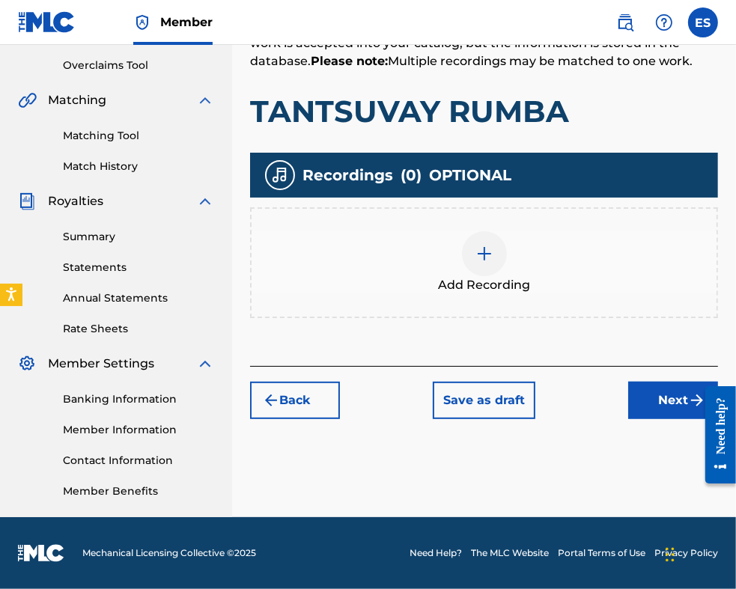
click at [500, 257] on div at bounding box center [484, 253] width 45 height 45
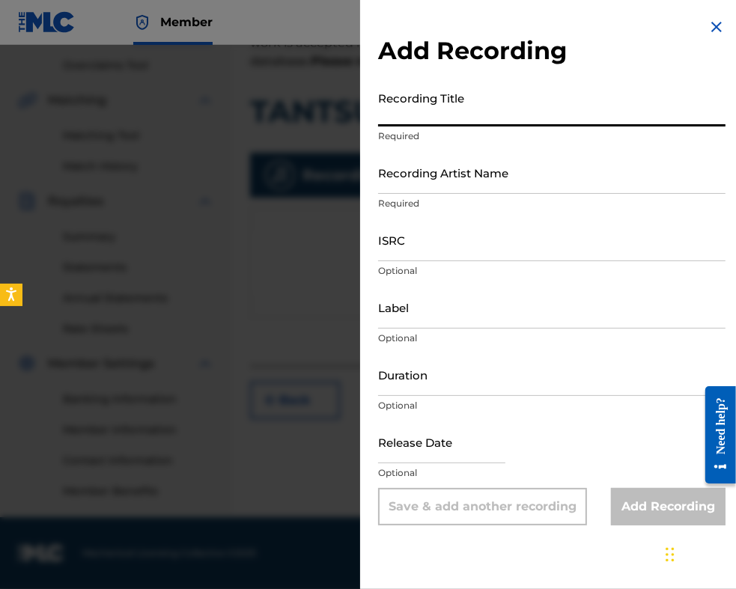
paste input "TANTSUVAY RUMBA"
type input "TANTSUVAY RUMBA"
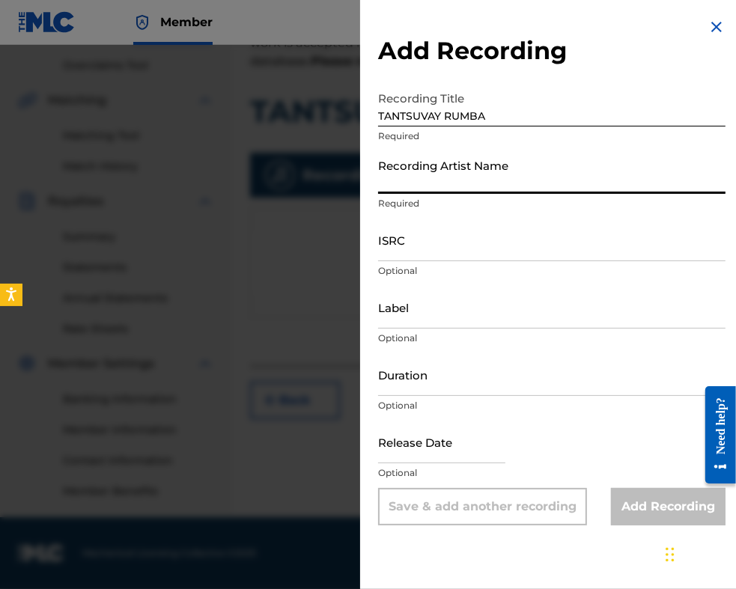
drag, startPoint x: 400, startPoint y: 174, endPoint x: 386, endPoint y: 256, distance: 82.8
click at [386, 257] on input "ISRC" at bounding box center [551, 240] width 347 height 43
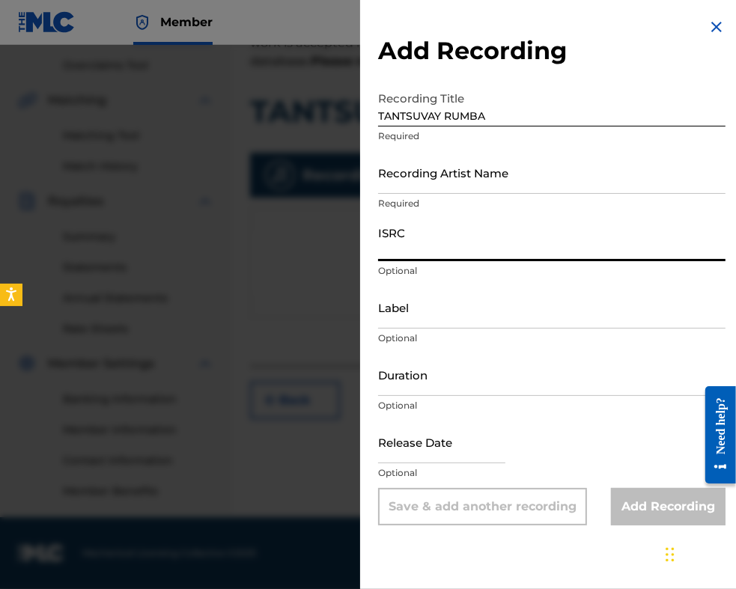
paste input "BGA262283902"
type input "BGA262283902"
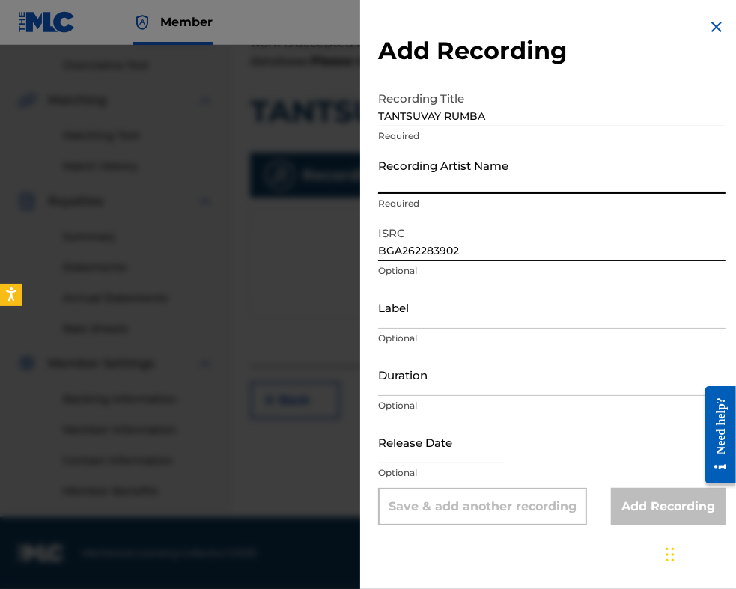
paste input "Orkestar s dirigent [PERSON_NAME]"
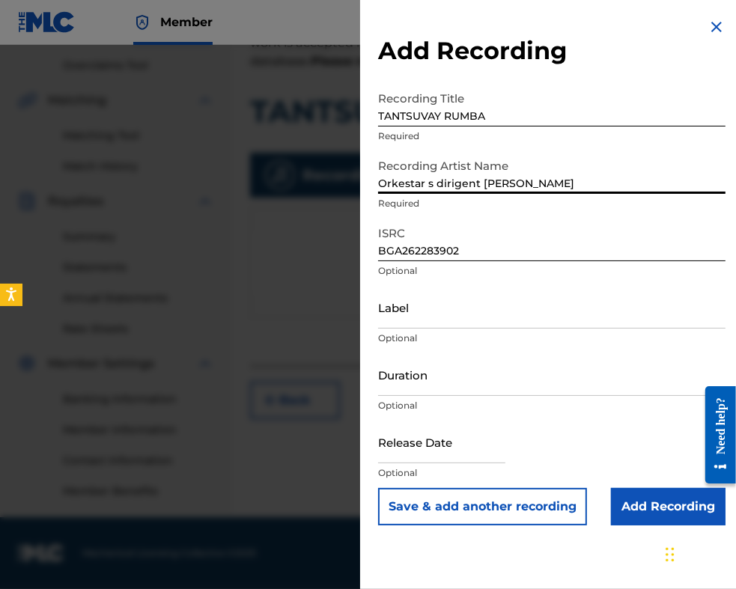
click at [417, 180] on input "Orkestar s dirigent [PERSON_NAME]" at bounding box center [551, 172] width 347 height 43
type input "Orkestur s dirigent [PERSON_NAME]"
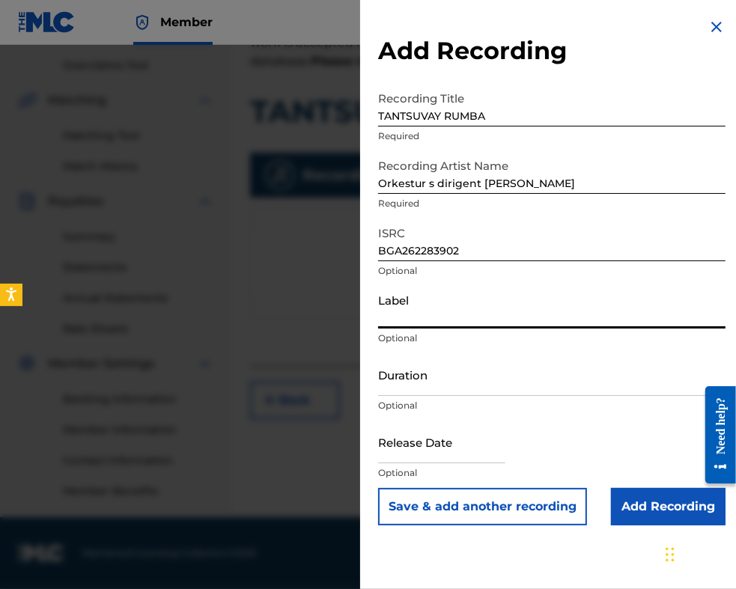
click at [419, 301] on input "Label" at bounding box center [551, 307] width 347 height 43
paste input "BALKANTON AD"
type input "BALKANTON AD"
click at [382, 109] on input "TANTSUVAY RUMBA" at bounding box center [551, 105] width 347 height 43
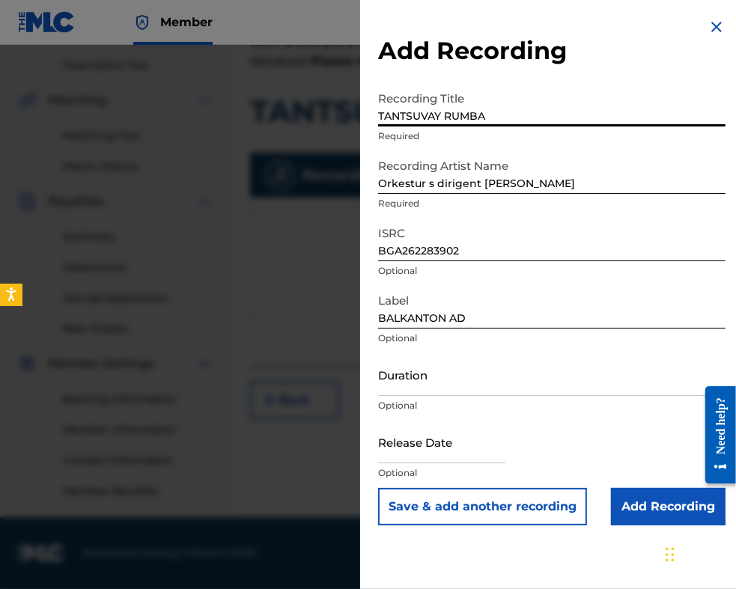
type input "TANTSUVAY RUMBA"
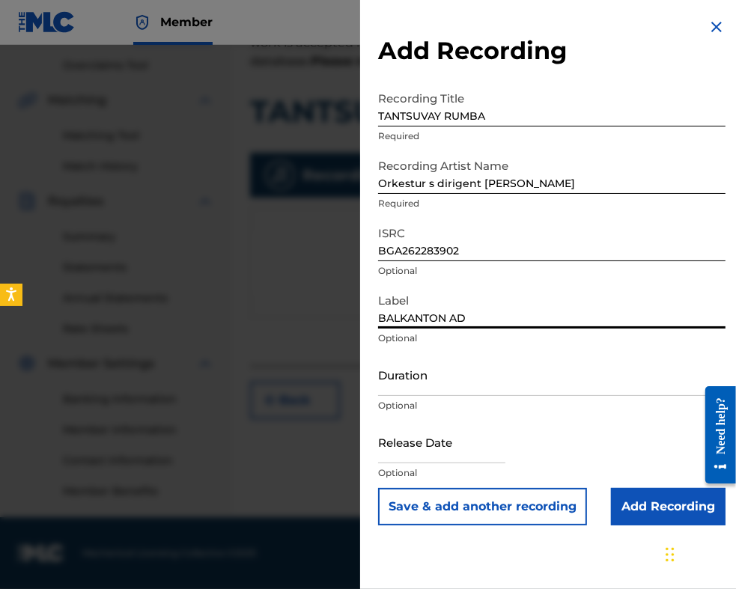
click at [454, 327] on input "BALKANTON AD" at bounding box center [551, 307] width 347 height 43
click at [461, 377] on input "Duration" at bounding box center [551, 374] width 347 height 43
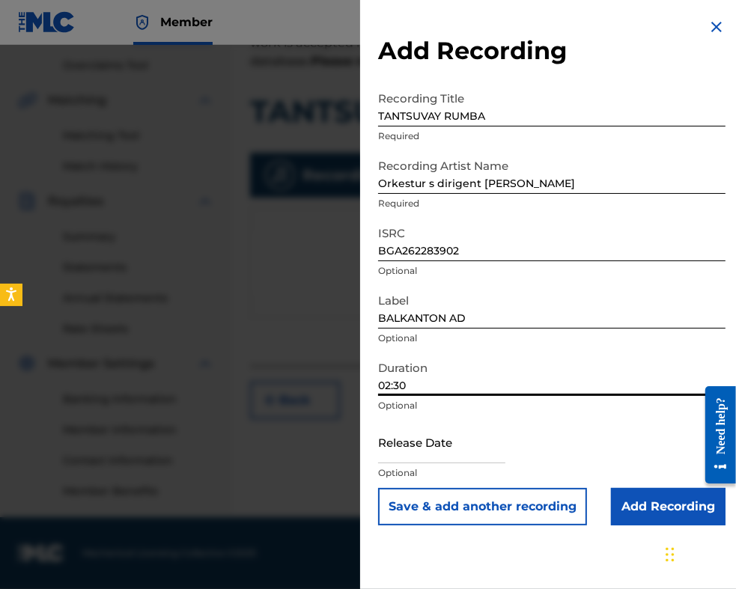
type input "02:30"
click at [647, 517] on input "Add Recording" at bounding box center [668, 506] width 114 height 37
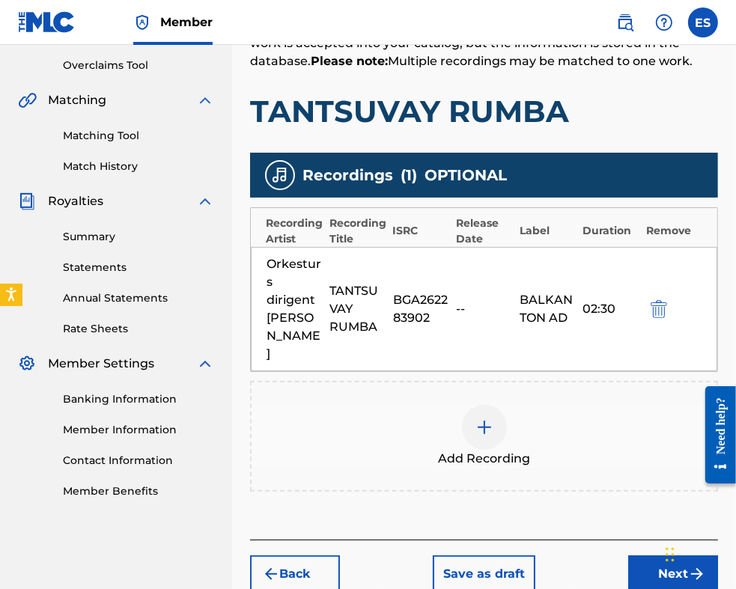
click at [475, 418] on img at bounding box center [484, 427] width 18 height 18
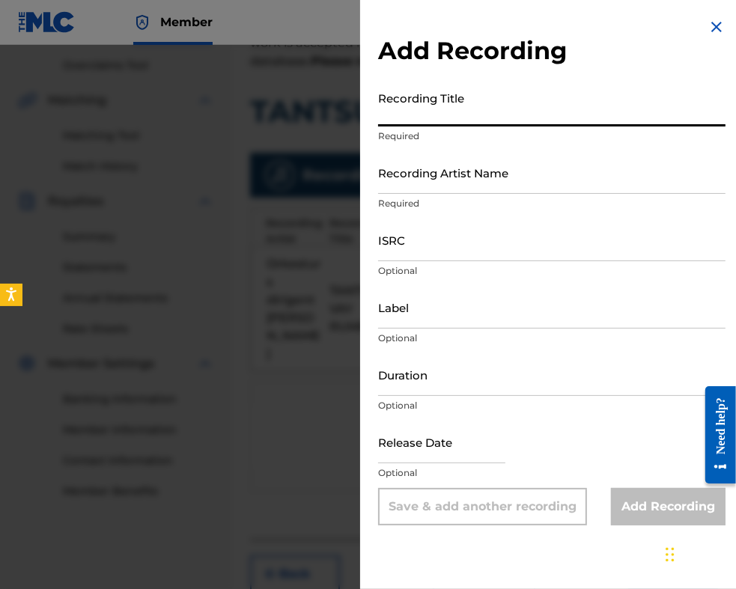
drag, startPoint x: 561, startPoint y: 104, endPoint x: 409, endPoint y: 112, distance: 152.9
paste input "TANTSUVAY RUMBA"
click at [382, 111] on input "TANTSUVAY RUMBA" at bounding box center [551, 105] width 347 height 43
type input "TANTSUVAY RUMBA"
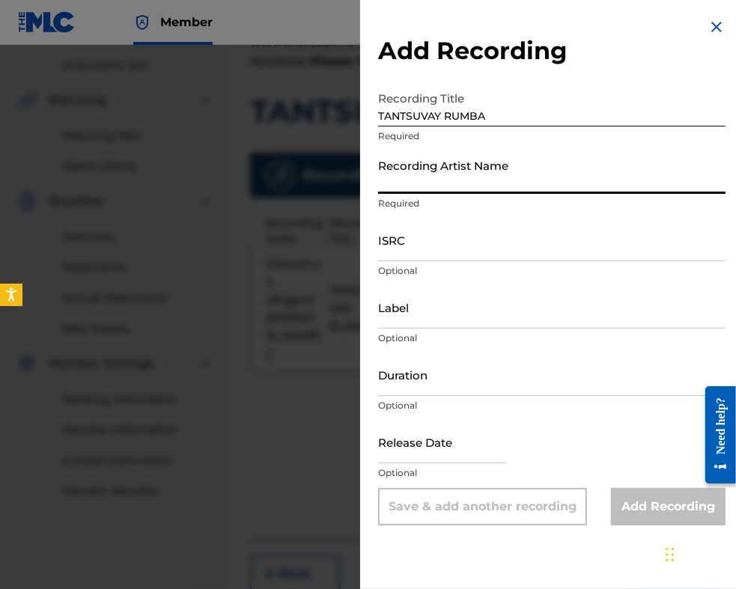
paste input "Orkestar s dirigent [PERSON_NAME]"
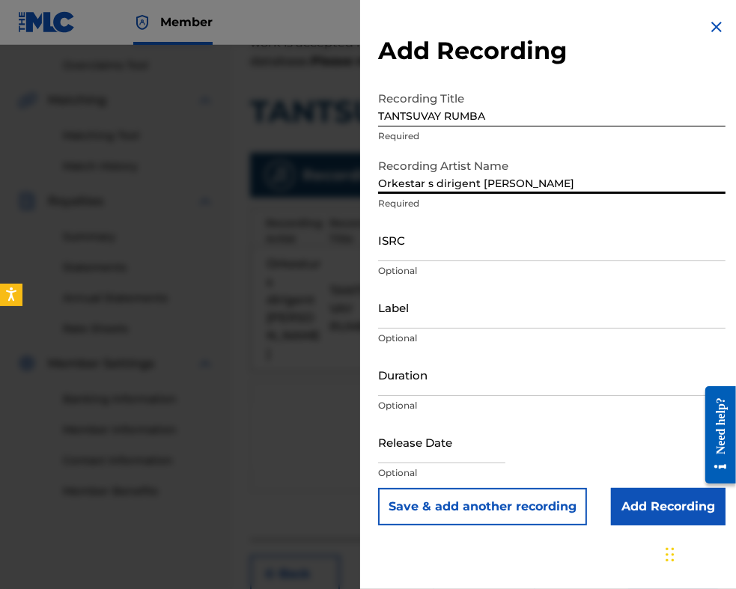
click at [416, 180] on input "Orkestar s dirigent [PERSON_NAME]" at bounding box center [551, 172] width 347 height 43
type input "Orkestur s dirigent [PERSON_NAME]"
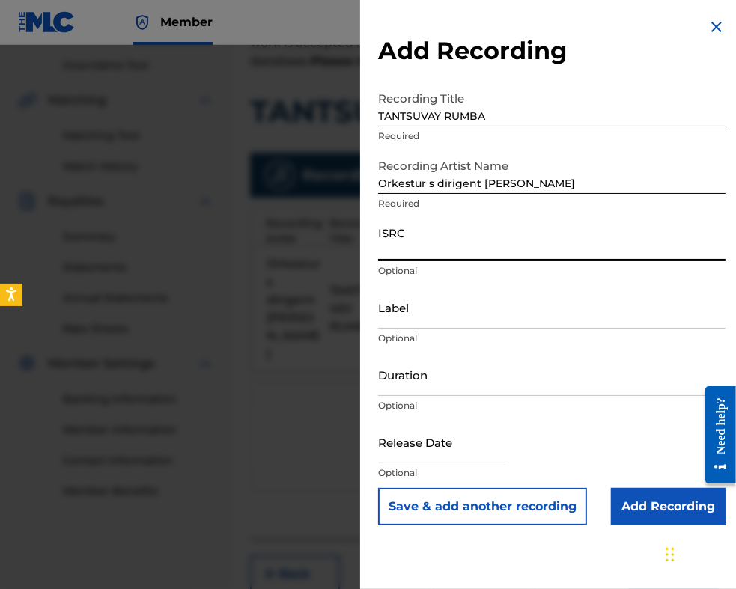
paste input "BGA262197599"
type input "BGA262197599"
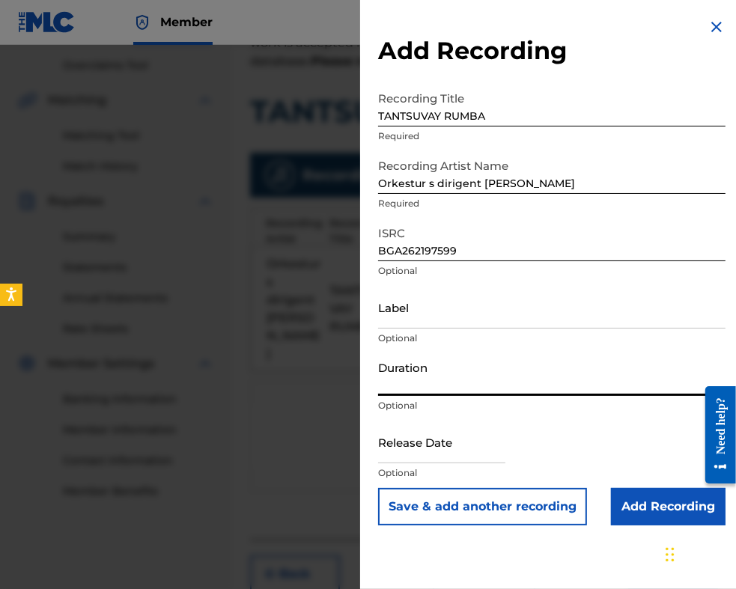
click at [431, 380] on input "Duration" at bounding box center [551, 374] width 347 height 43
type input "02:29"
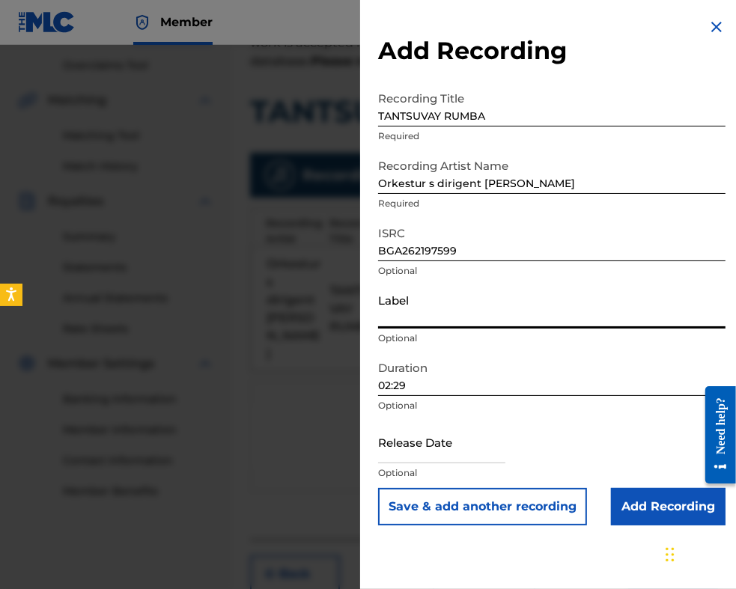
paste input "MIK BALKANTON AD"
type input "MIK BALKANTON AD"
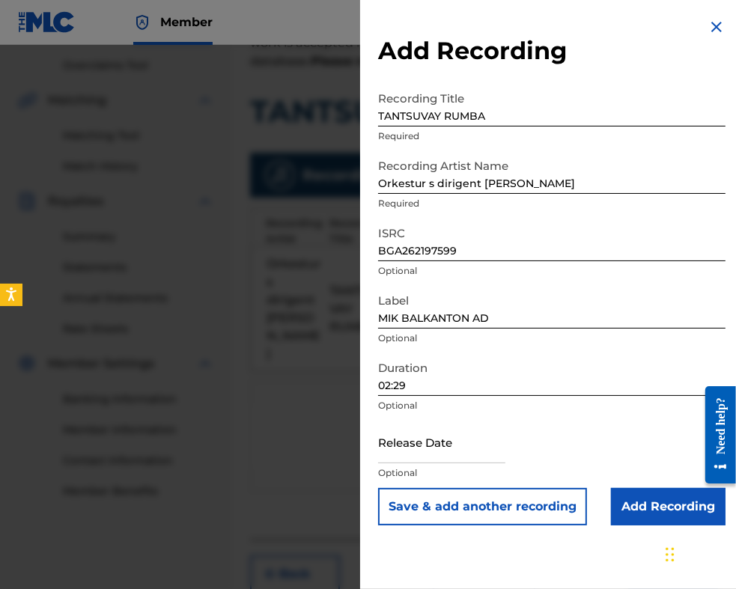
click at [629, 508] on input "Add Recording" at bounding box center [668, 506] width 114 height 37
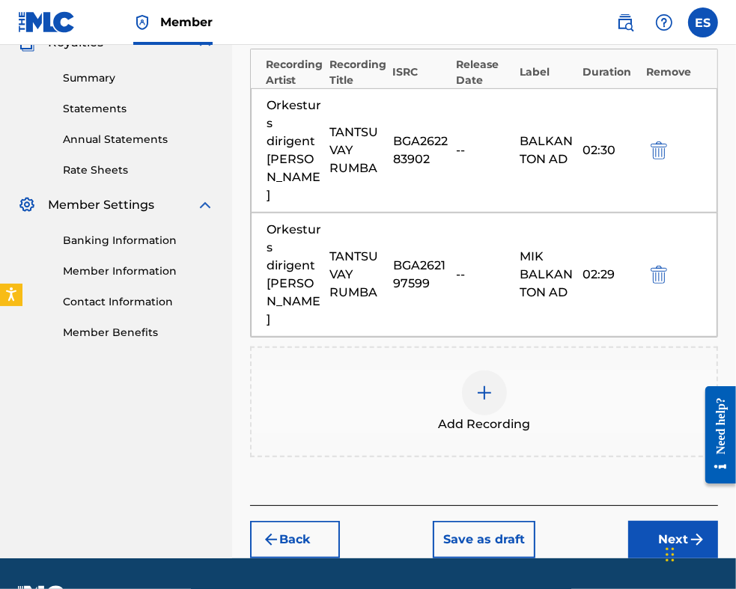
scroll to position [470, 0]
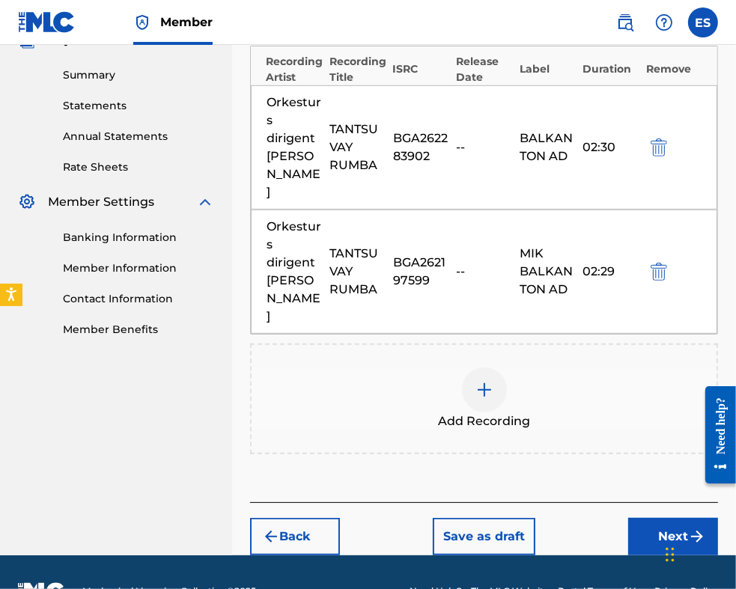
click at [643, 518] on button "Next" at bounding box center [673, 536] width 90 height 37
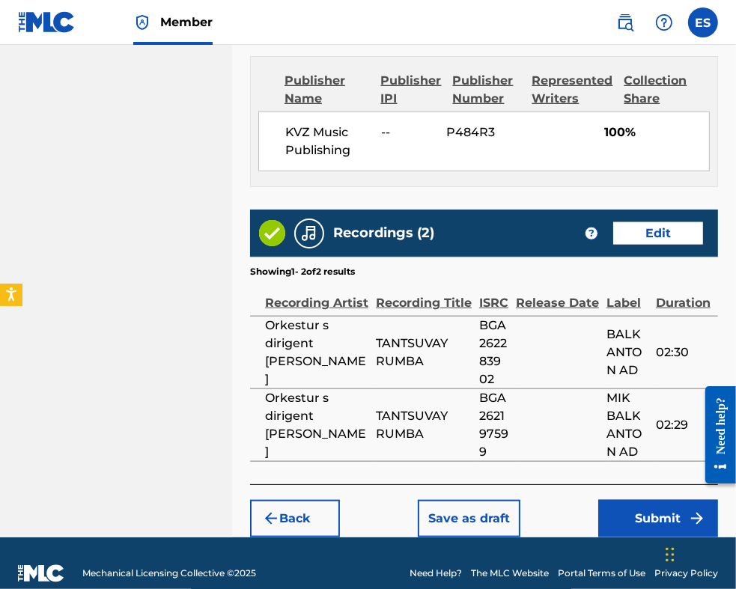
scroll to position [966, 0]
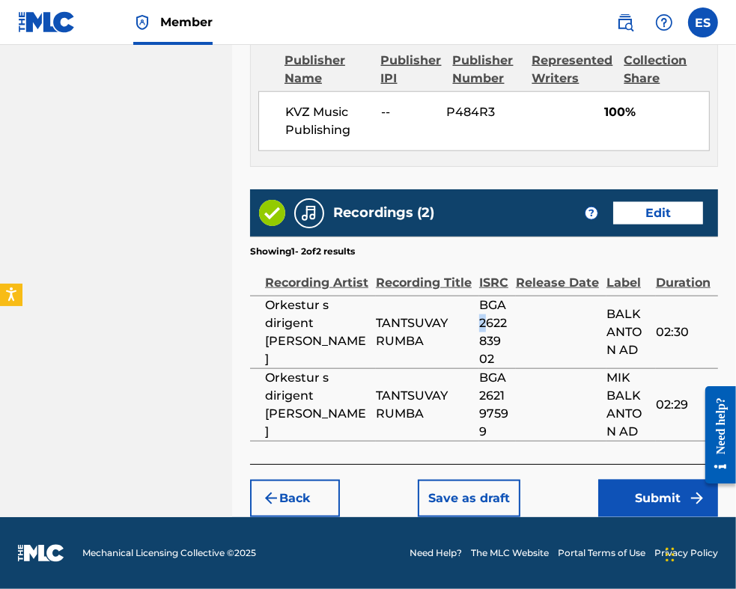
click at [482, 327] on span "BGA262283902" at bounding box center [493, 332] width 29 height 72
copy div "BGA262283902"
click at [623, 495] on button "Submit" at bounding box center [658, 498] width 120 height 37
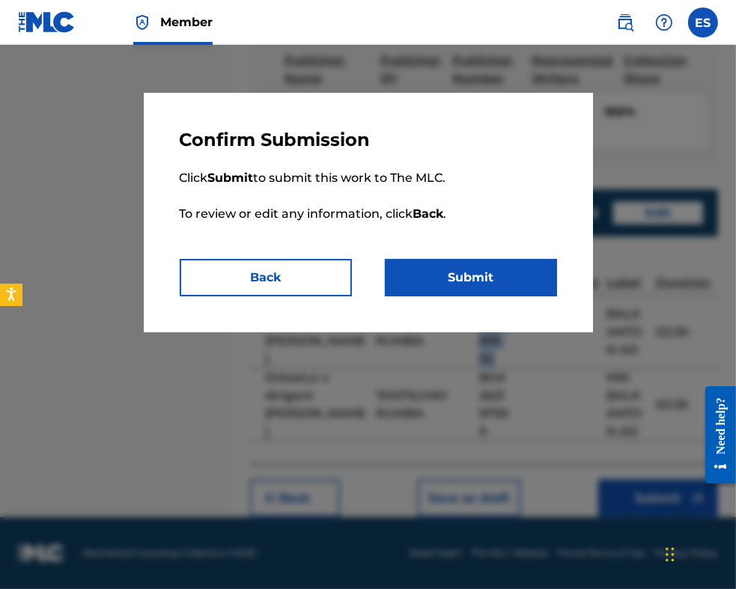
click at [477, 281] on button "Submit" at bounding box center [471, 277] width 172 height 37
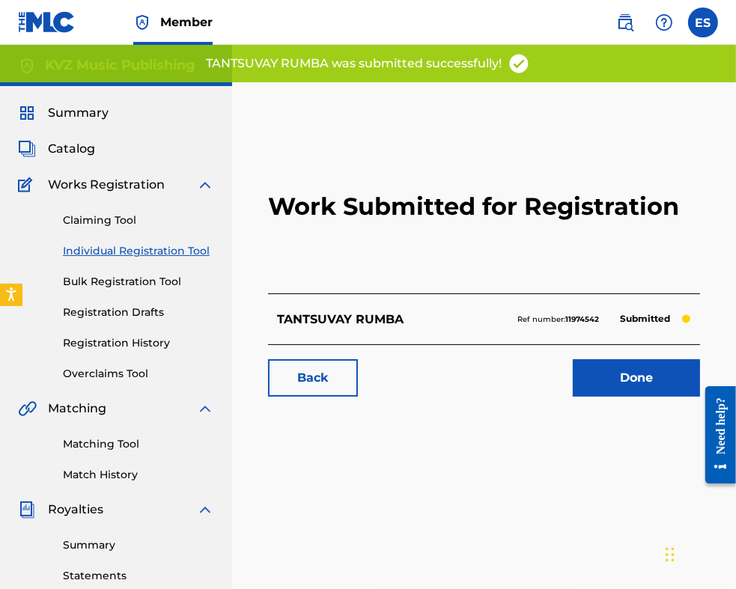
click at [178, 249] on link "Individual Registration Tool" at bounding box center [138, 251] width 151 height 16
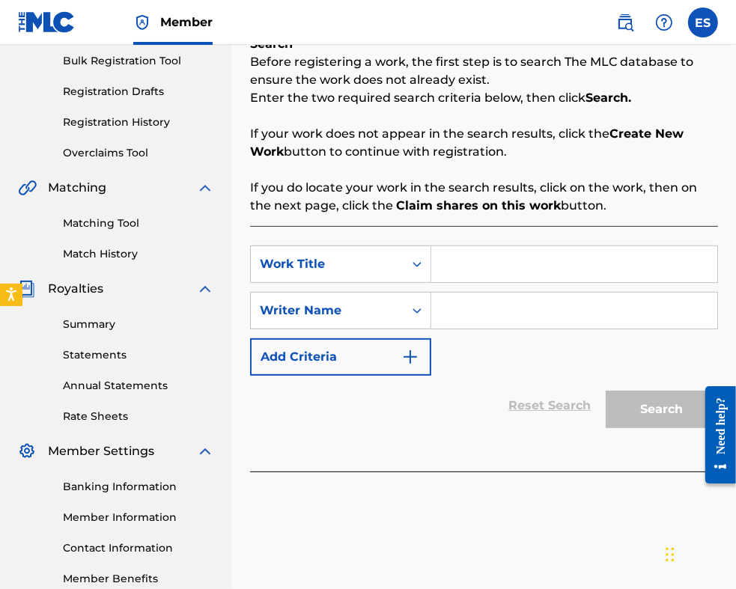
scroll to position [224, 0]
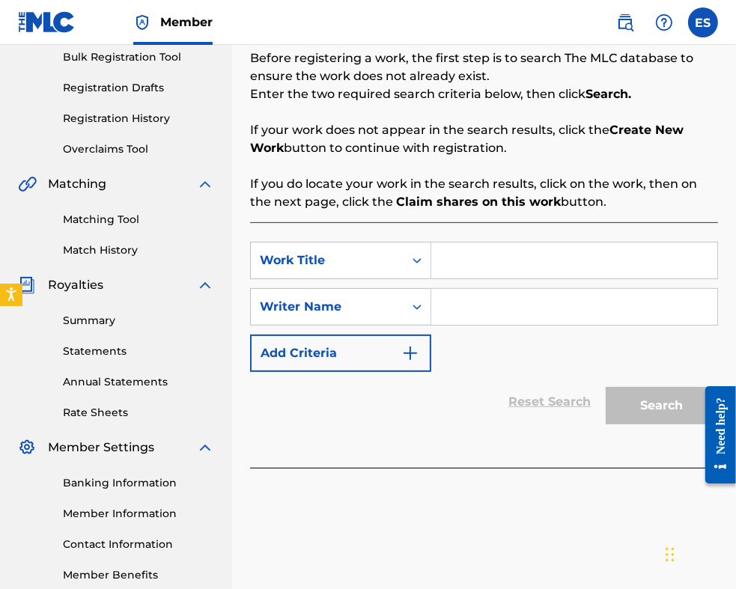
click at [473, 255] on input "Search Form" at bounding box center [574, 260] width 286 height 36
paste input "TANTSUVAY TSIGANKO"
type input "TANTSUVAY TSIGANKO"
paste input "[PERSON_NAME]"
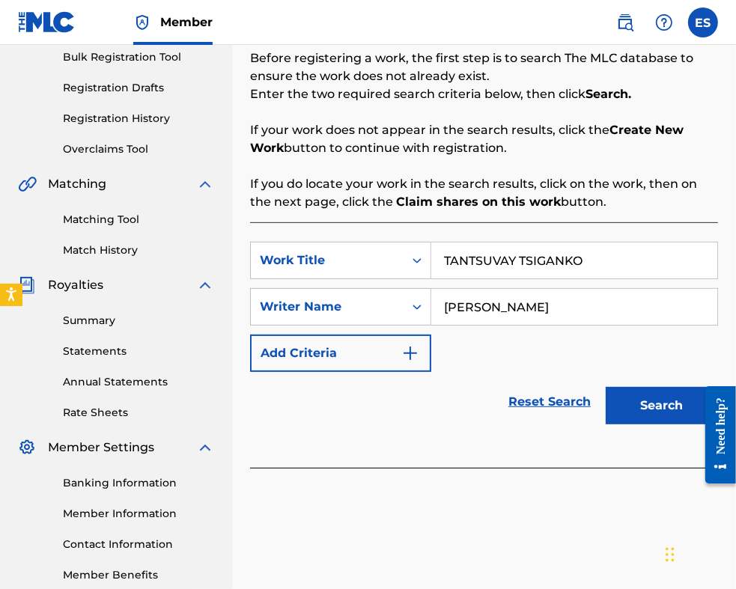
type input "[PERSON_NAME]"
click at [614, 400] on button "Search" at bounding box center [661, 405] width 112 height 37
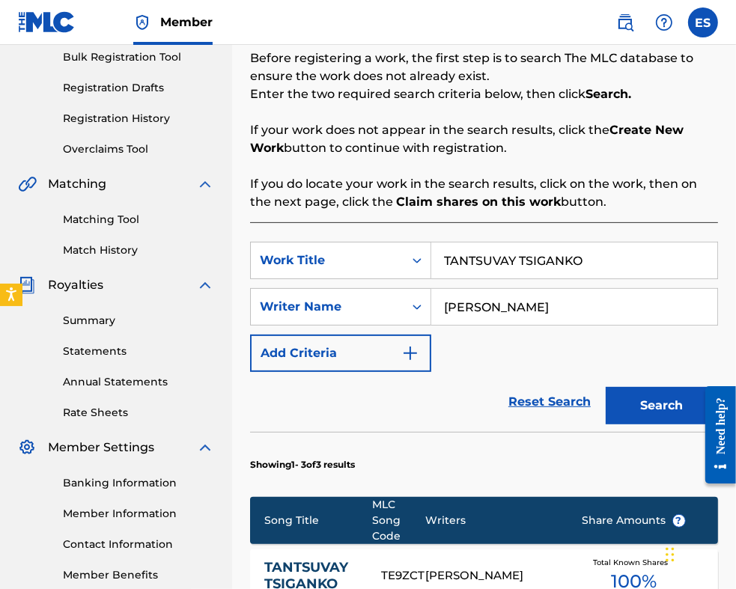
click at [449, 263] on input "TANTSUVAY TSIGANKO" at bounding box center [574, 260] width 286 height 36
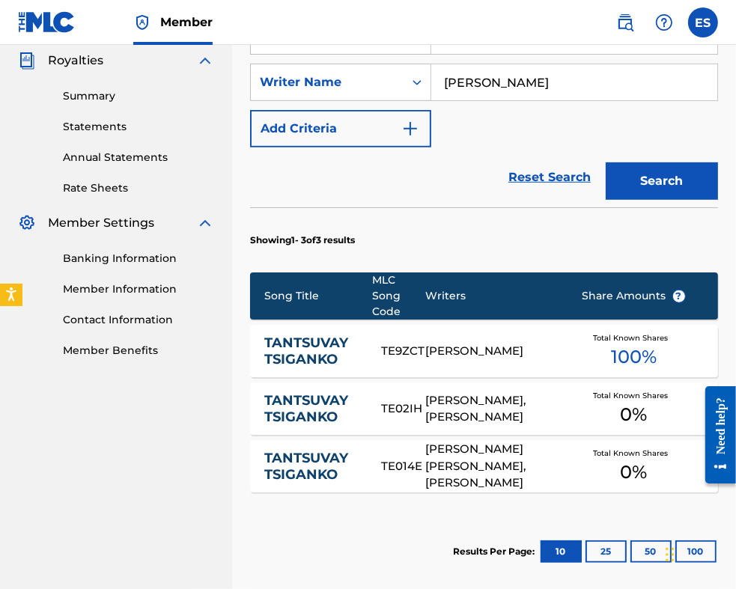
type input "TANTSUVAY TSIGANKO"
click at [662, 185] on button "Search" at bounding box center [661, 180] width 112 height 37
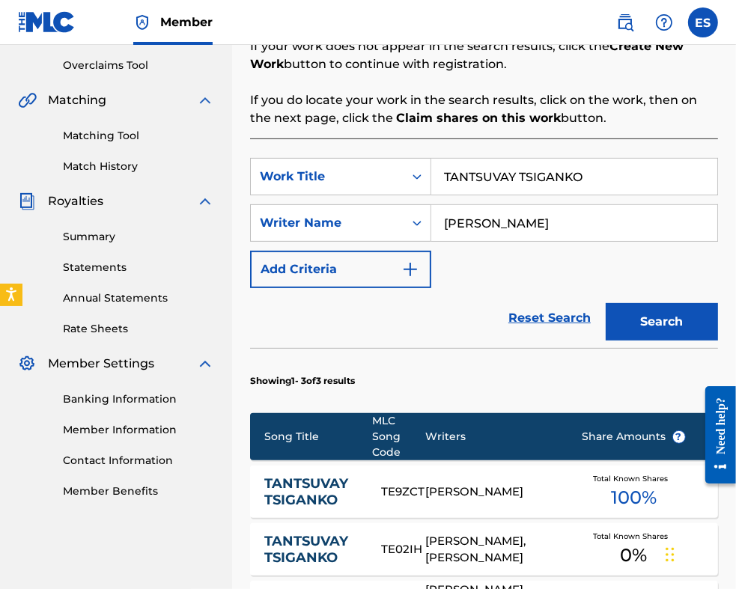
scroll to position [449, 0]
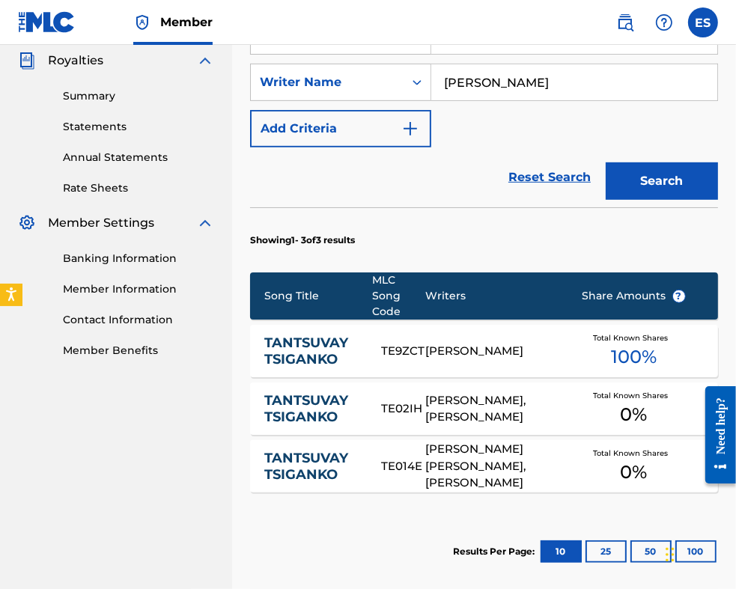
click at [488, 352] on div "[PERSON_NAME]" at bounding box center [491, 351] width 133 height 17
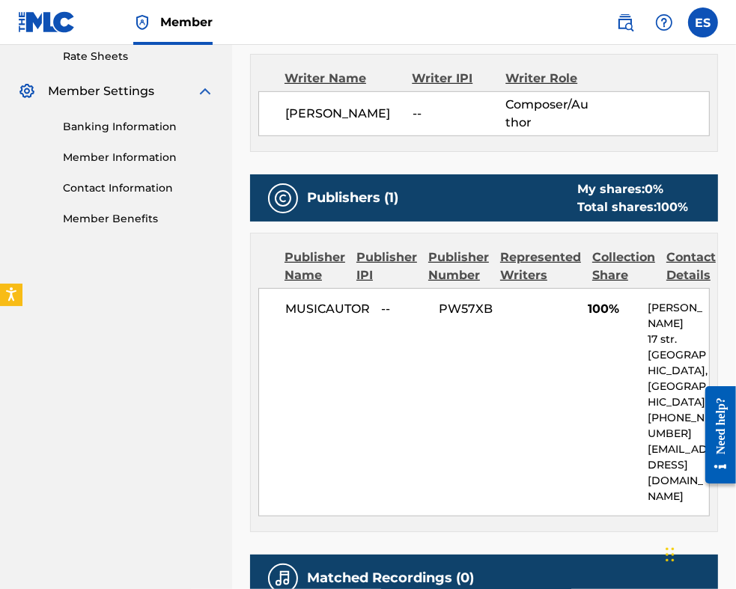
scroll to position [599, 0]
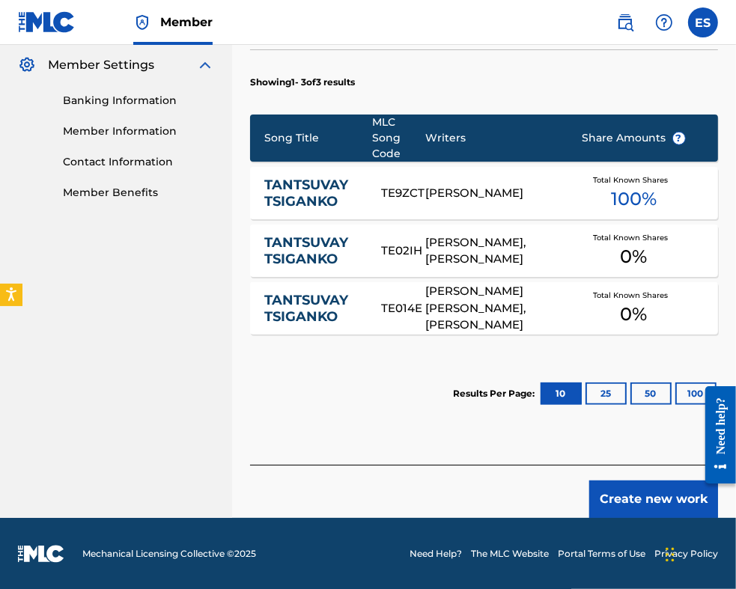
click at [645, 500] on button "Create new work" at bounding box center [653, 498] width 129 height 37
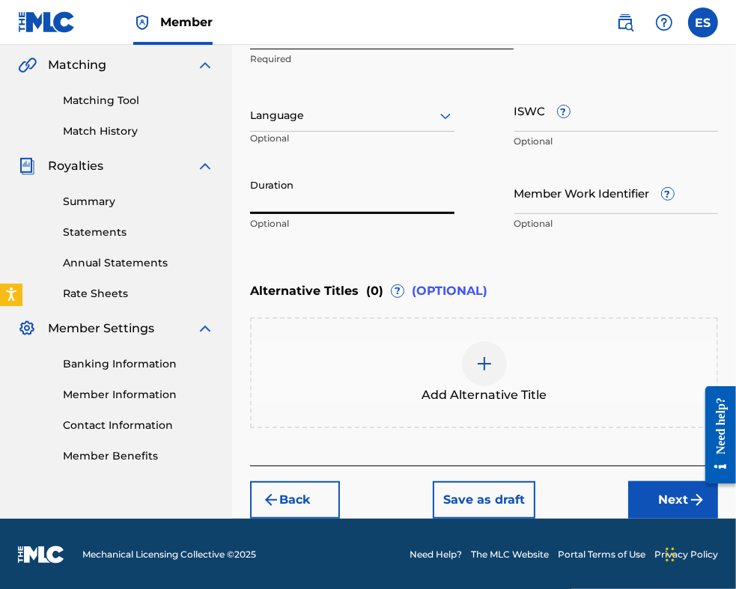
click at [332, 199] on input "Duration" at bounding box center [352, 192] width 204 height 43
type input "03:12"
click at [492, 358] on img at bounding box center [484, 364] width 18 height 18
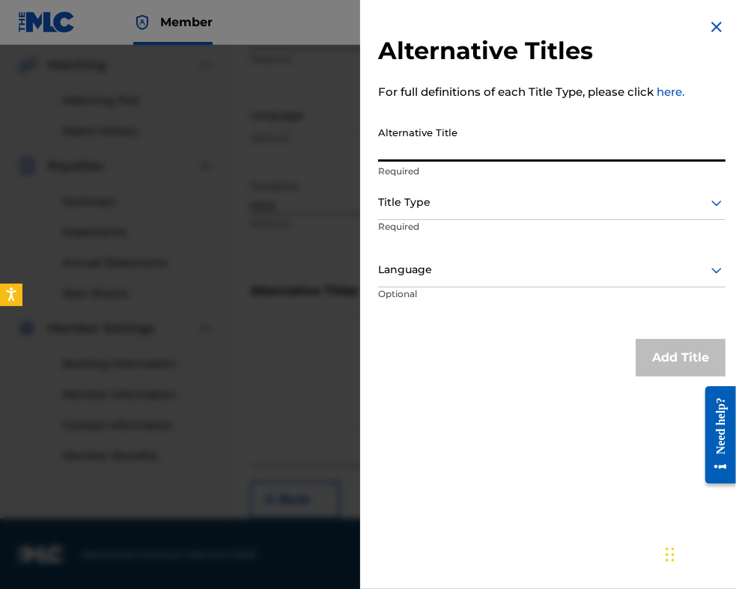
paste input "[PERSON_NAME]"
type input "[PERSON_NAME]"
click at [425, 210] on div at bounding box center [551, 202] width 347 height 19
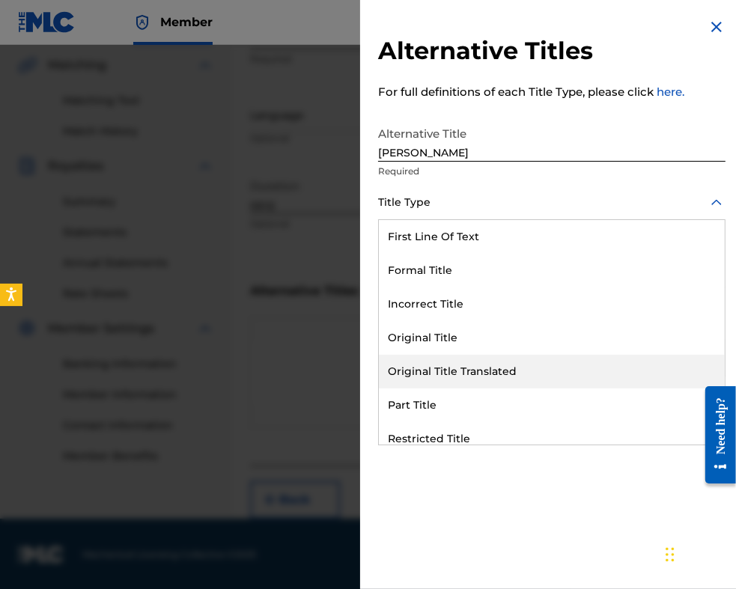
click at [457, 376] on div "Original Title Translated" at bounding box center [552, 372] width 346 height 34
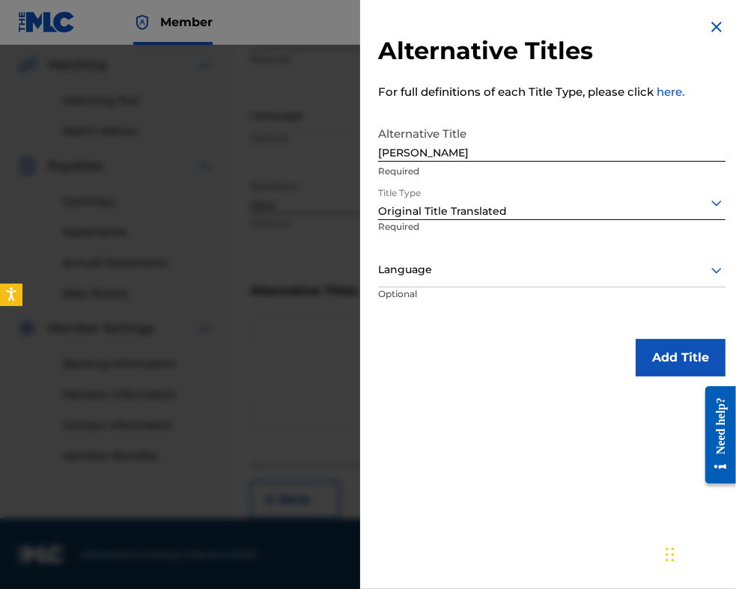
click at [441, 278] on div at bounding box center [551, 269] width 347 height 19
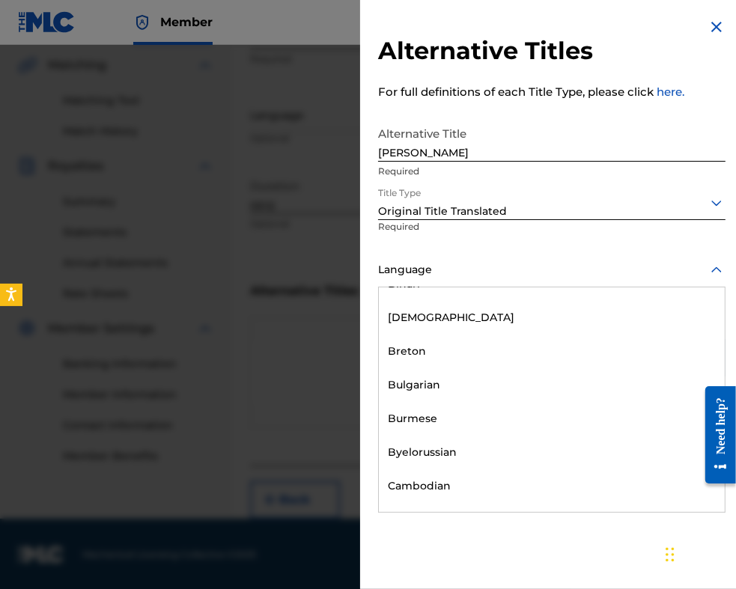
scroll to position [599, 0]
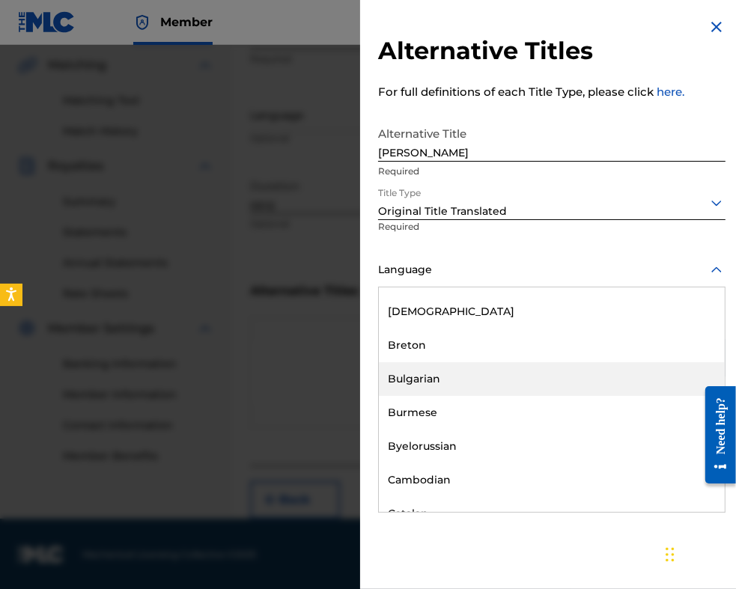
click at [451, 388] on div "Bulgarian" at bounding box center [552, 379] width 346 height 34
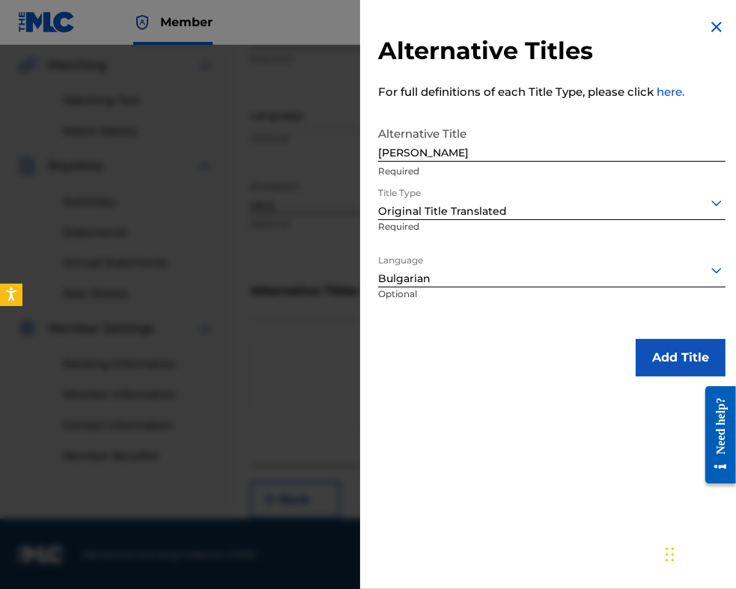
click at [679, 365] on button "Add Title" at bounding box center [680, 357] width 90 height 37
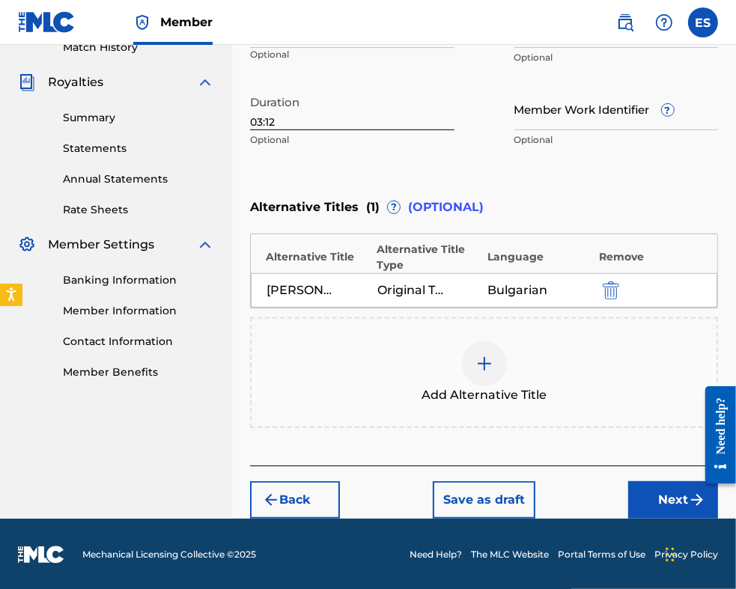
click at [644, 498] on button "Next" at bounding box center [673, 499] width 90 height 37
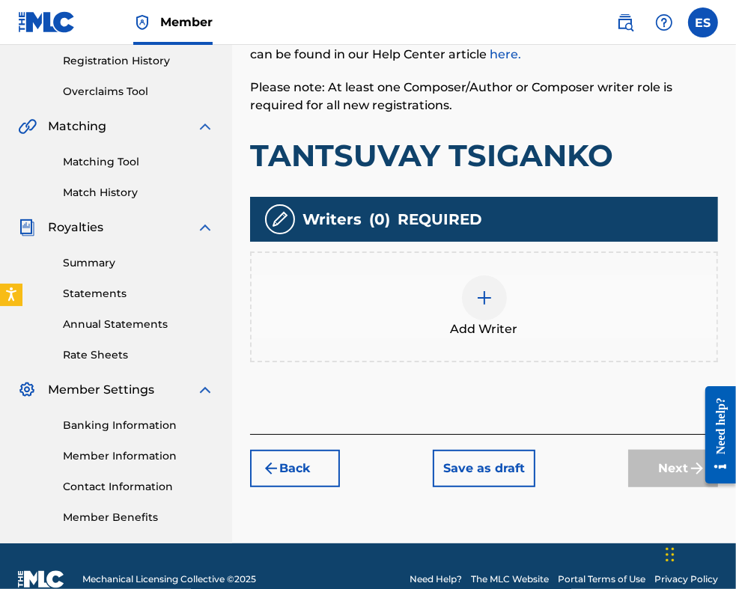
scroll to position [302, 0]
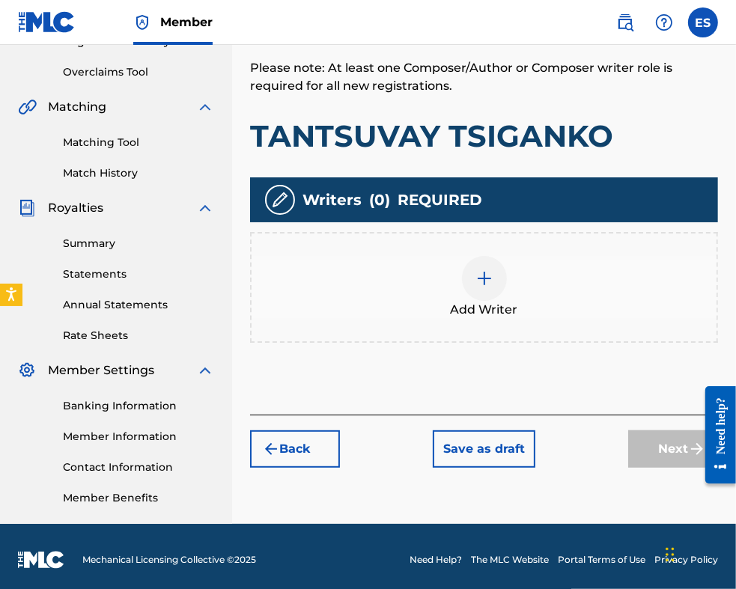
click at [472, 269] on div at bounding box center [484, 278] width 45 height 45
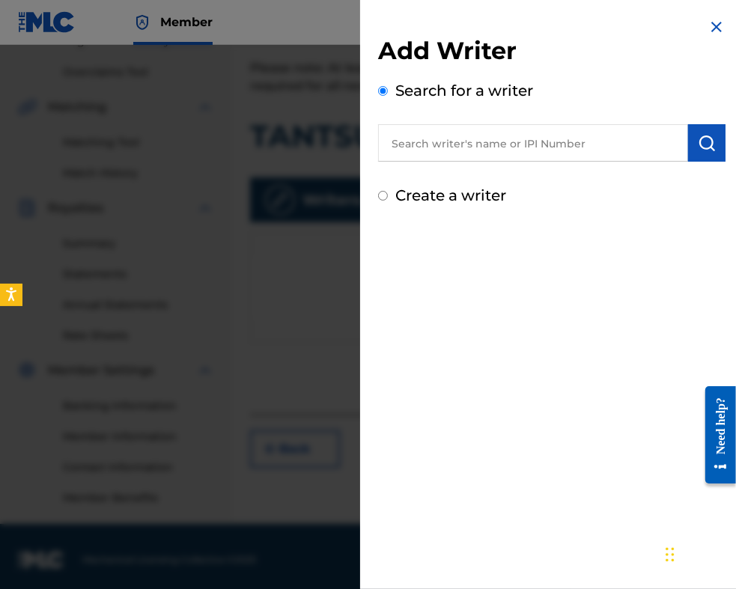
paste input "[PERSON_NAME]"
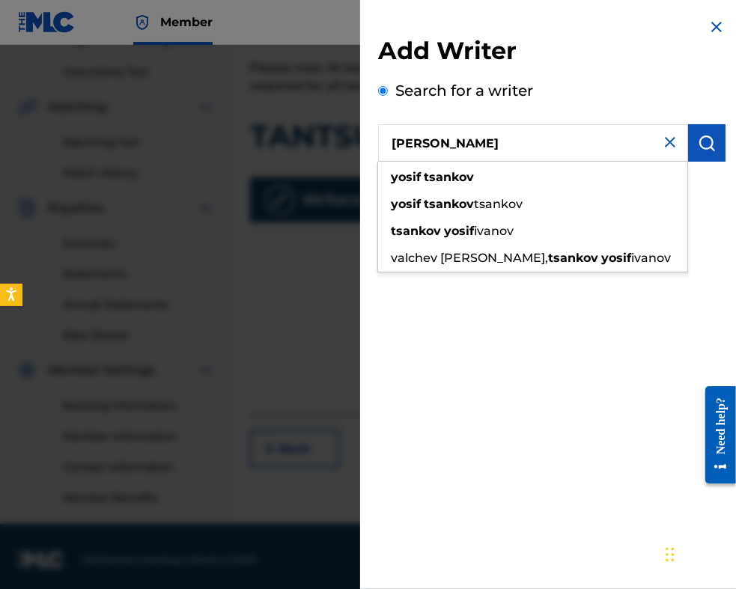
type input "[PERSON_NAME]"
click at [697, 150] on img "submit" at bounding box center [706, 143] width 18 height 18
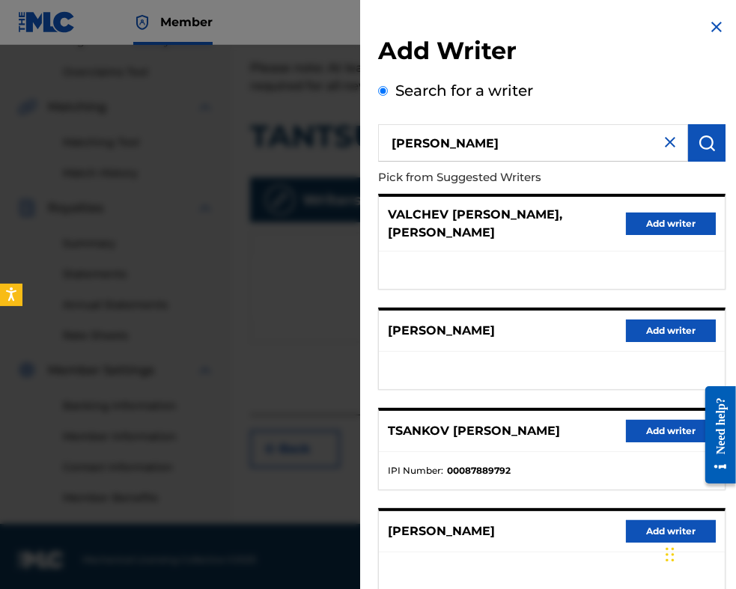
click at [667, 137] on img at bounding box center [670, 142] width 18 height 18
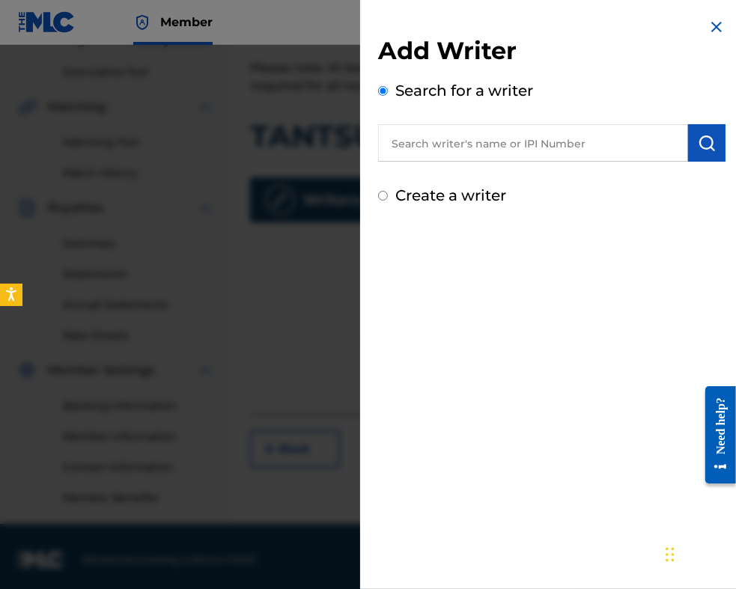
paste input "00087889792"
type input "00087889792"
click at [706, 146] on img "submit" at bounding box center [706, 143] width 18 height 18
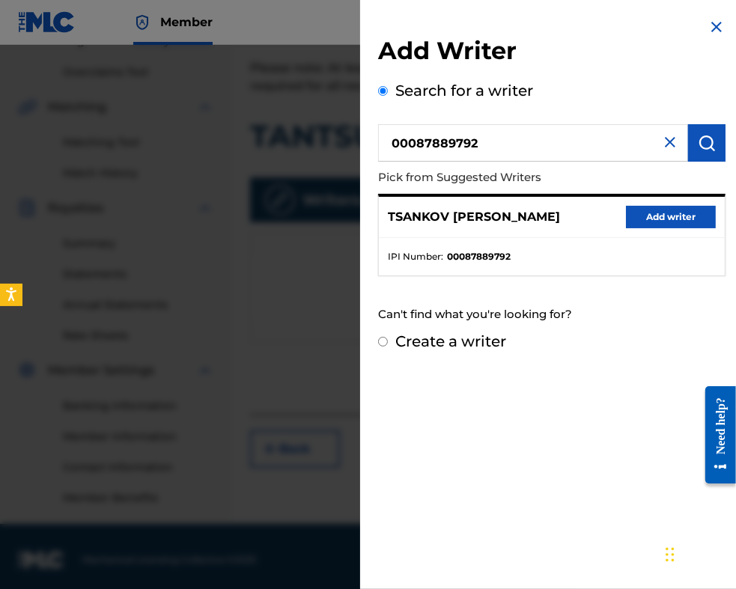
click at [668, 209] on button "Add writer" at bounding box center [671, 217] width 90 height 22
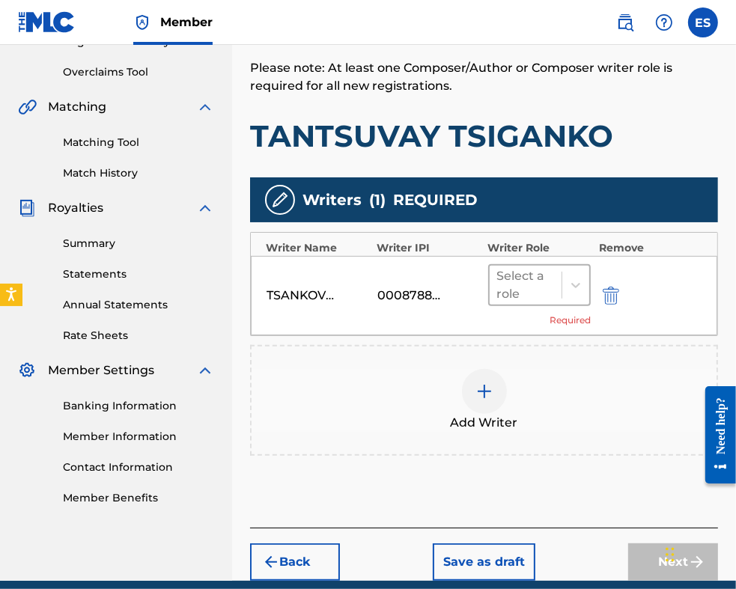
click at [525, 282] on div at bounding box center [526, 285] width 58 height 21
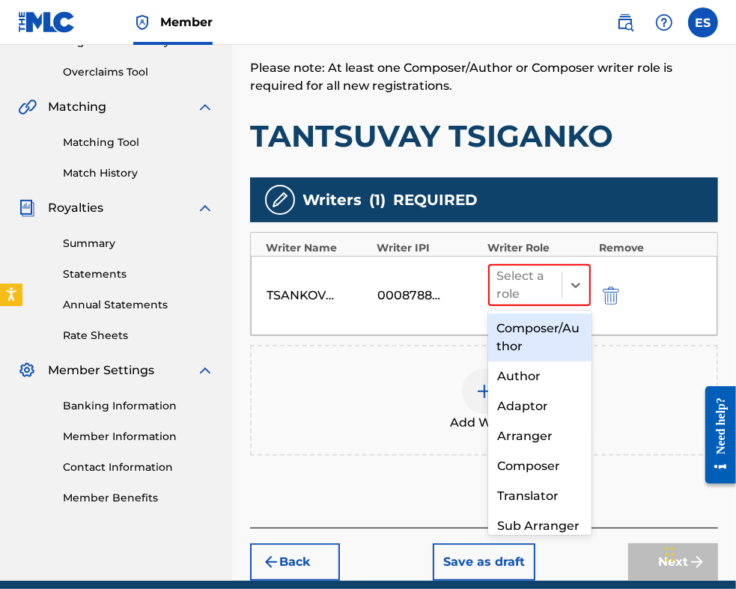
click at [543, 344] on div "Composer/Author" at bounding box center [539, 338] width 103 height 48
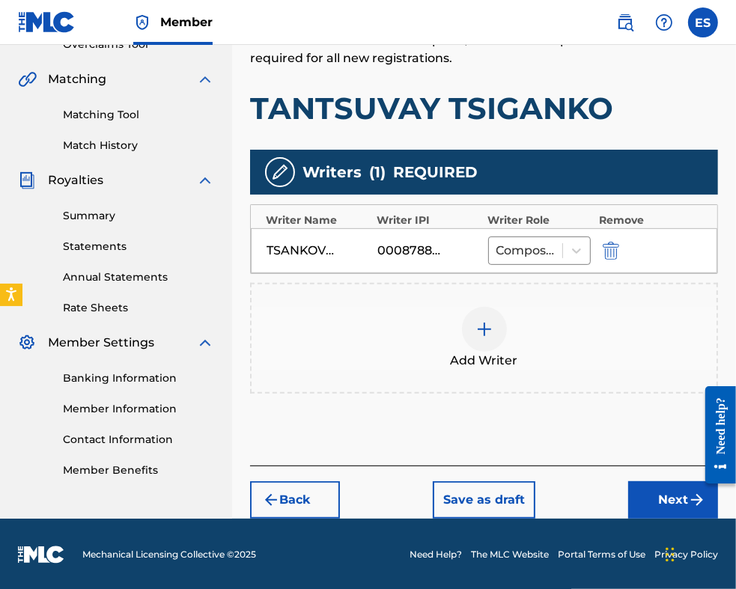
drag, startPoint x: 656, startPoint y: 492, endPoint x: 609, endPoint y: 432, distance: 76.2
click at [656, 490] on button "Next" at bounding box center [673, 499] width 90 height 37
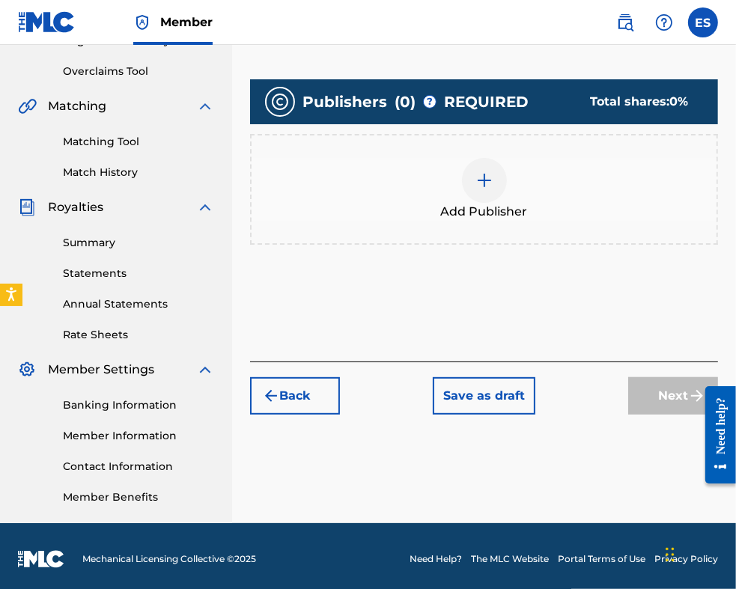
scroll to position [308, 0]
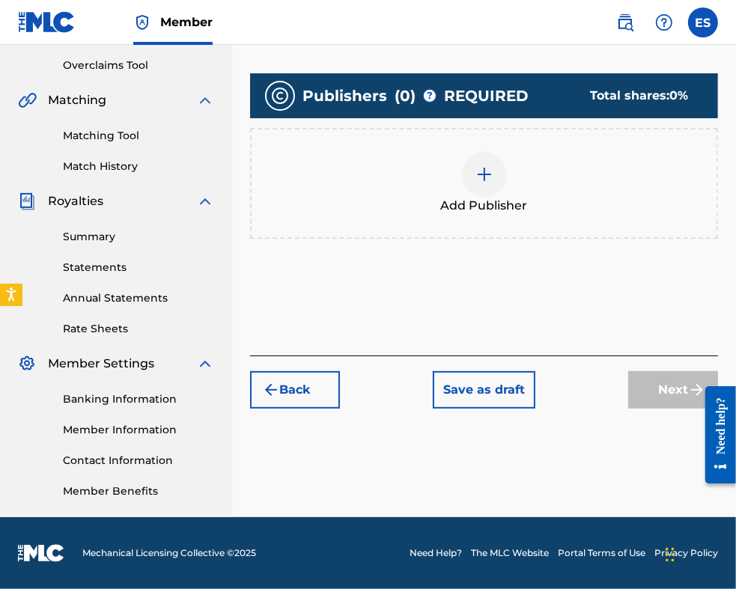
click at [463, 198] on span "Add Publisher" at bounding box center [484, 206] width 87 height 18
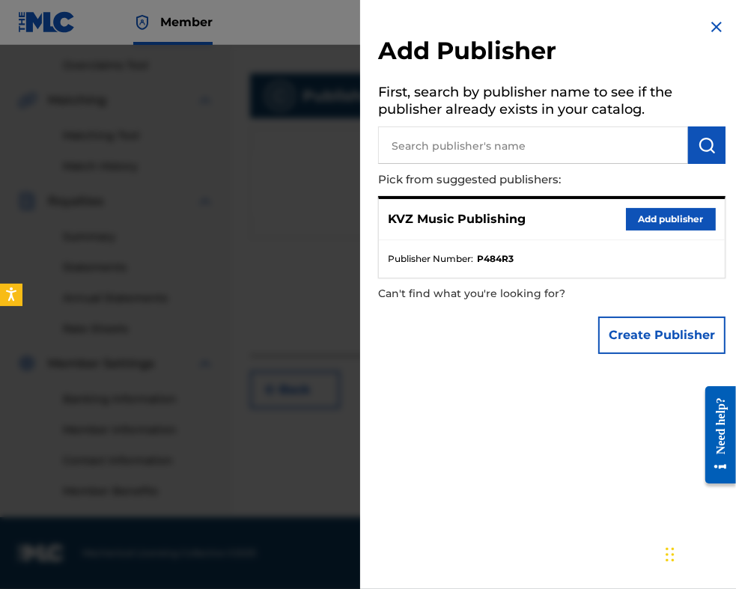
click at [652, 219] on button "Add publisher" at bounding box center [671, 219] width 90 height 22
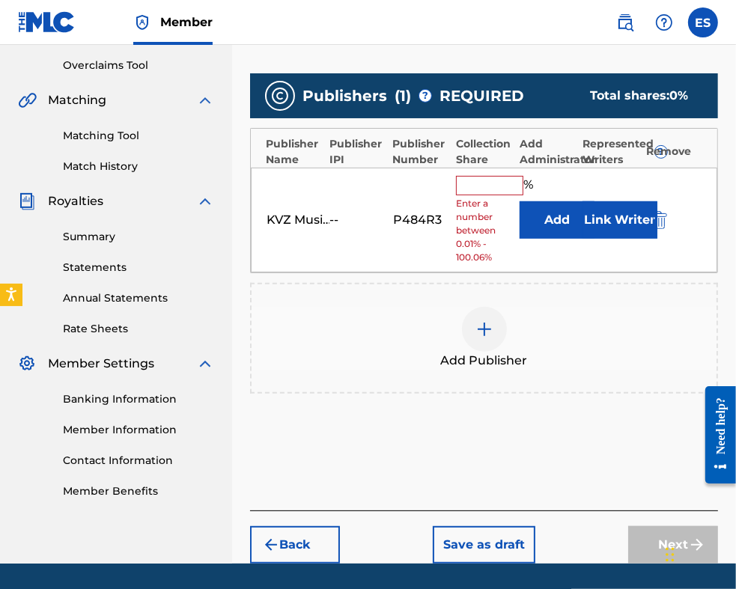
click at [501, 180] on input "text" at bounding box center [489, 185] width 67 height 19
type input "100"
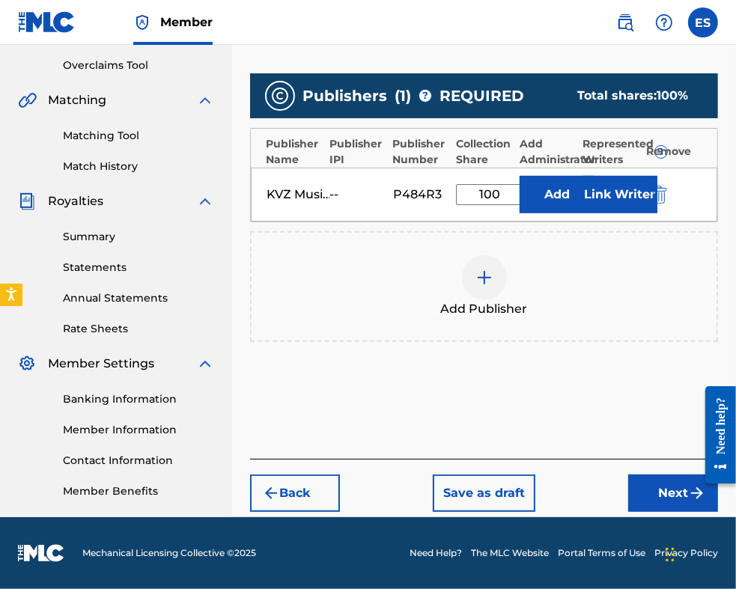
click at [659, 488] on button "Next" at bounding box center [673, 492] width 90 height 37
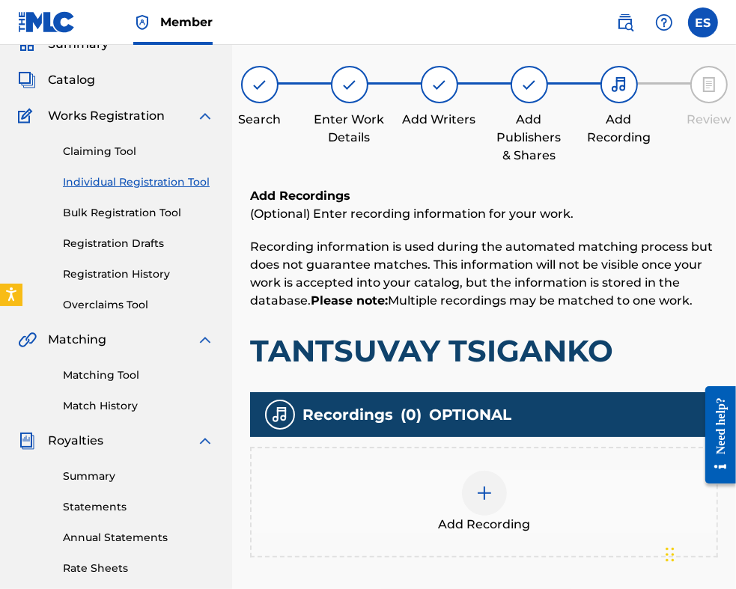
scroll to position [292, 0]
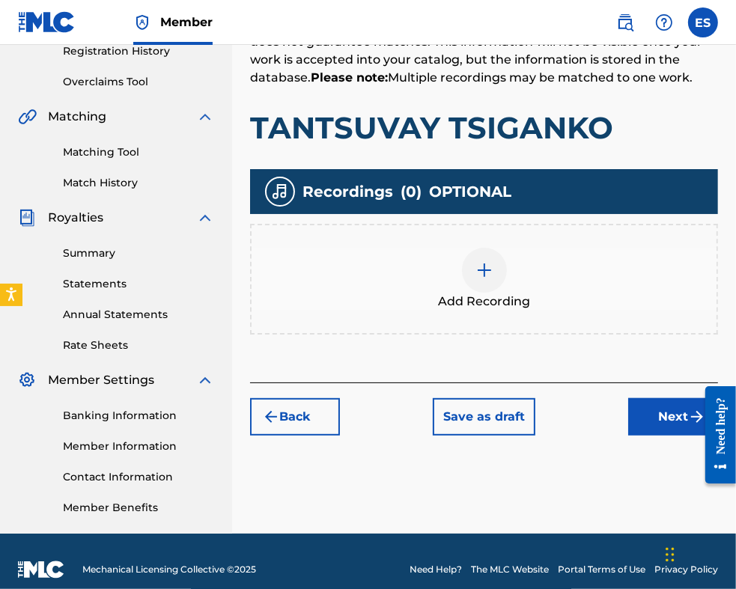
click at [469, 272] on div at bounding box center [484, 270] width 45 height 45
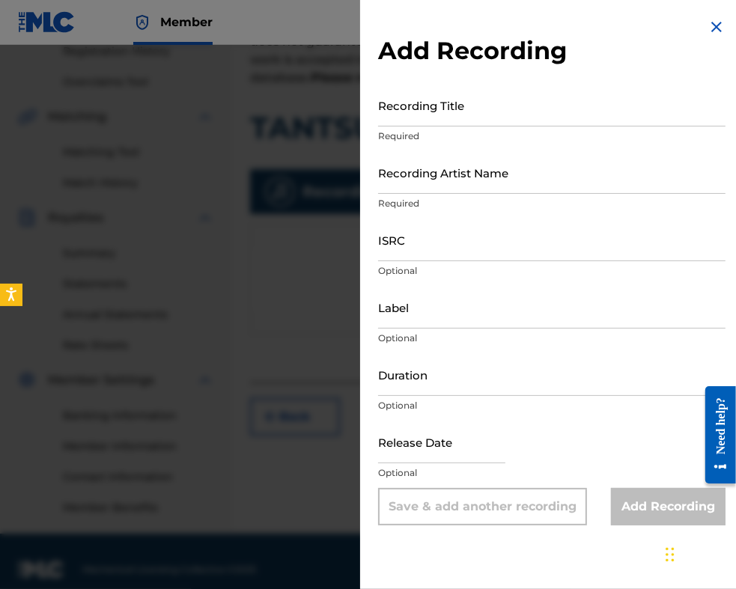
click at [454, 259] on input "ISRC" at bounding box center [551, 240] width 347 height 43
paste input "BGA262025706"
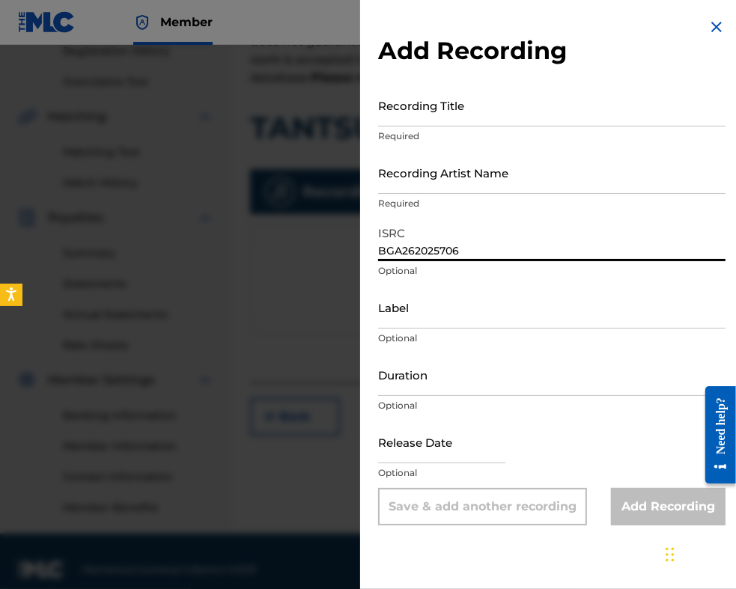
type input "BGA262025706"
click at [434, 297] on input "Label" at bounding box center [551, 307] width 347 height 43
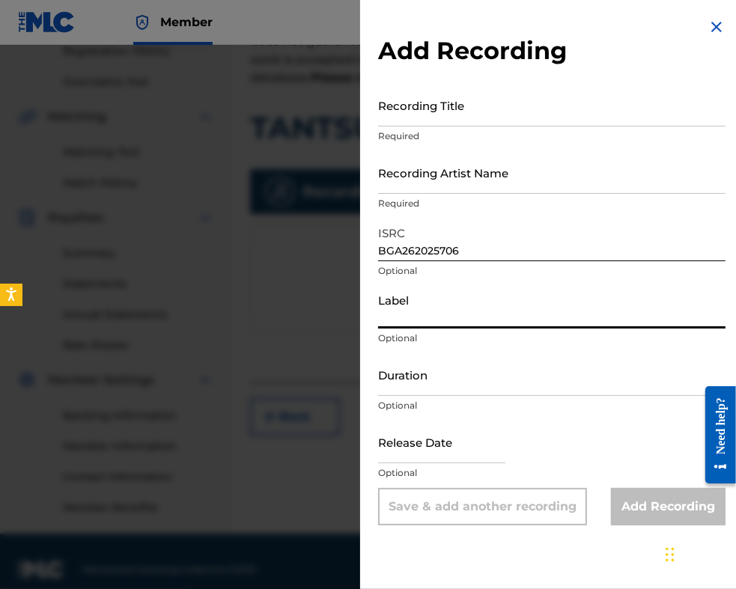
paste input "BALKANTON AD"
type input "BALKANTON AD"
click at [477, 109] on input "Recording Title" at bounding box center [551, 105] width 347 height 43
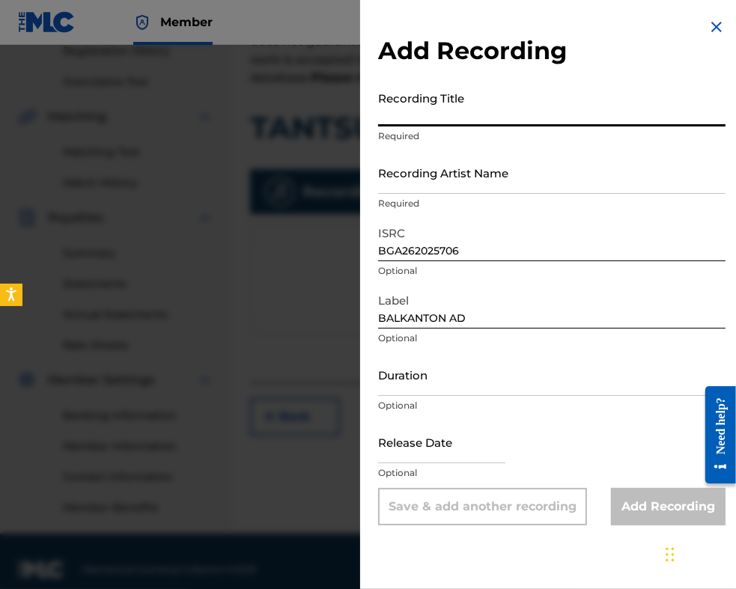
paste input "TANTSUVAY TSIGANKO"
type input "TANTSUVAY TSIGANKO"
click at [404, 184] on input "Recording Artist Name" at bounding box center [551, 172] width 347 height 43
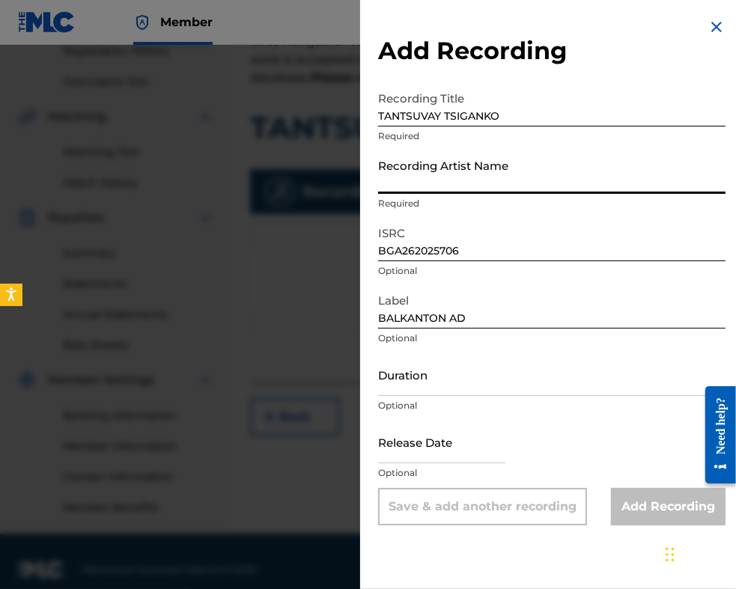
paste input "[PERSON_NAME]"
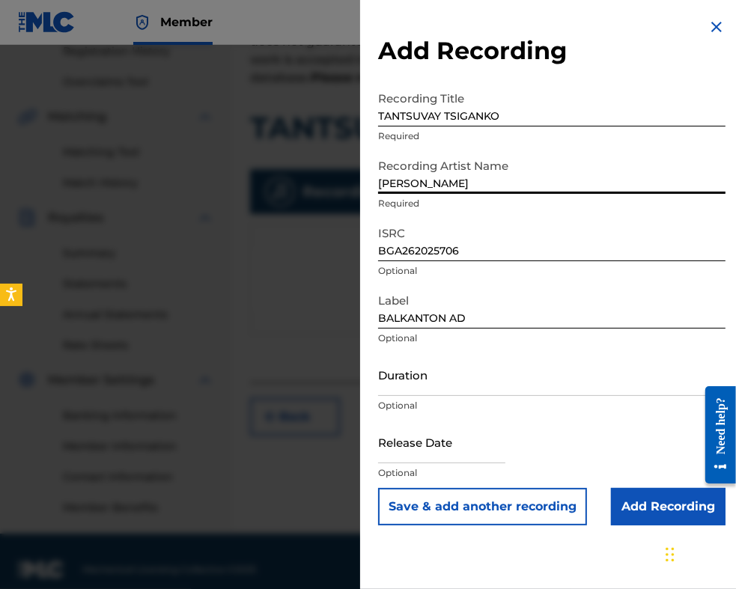
type input "[PERSON_NAME]"
click at [418, 377] on input "Duration" at bounding box center [551, 374] width 347 height 43
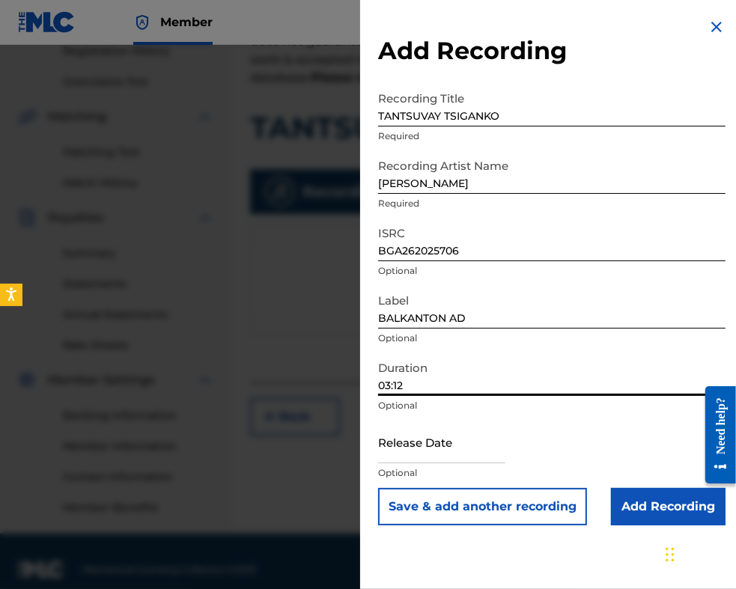
type input "03:12"
click at [635, 510] on input "Add Recording" at bounding box center [668, 506] width 114 height 37
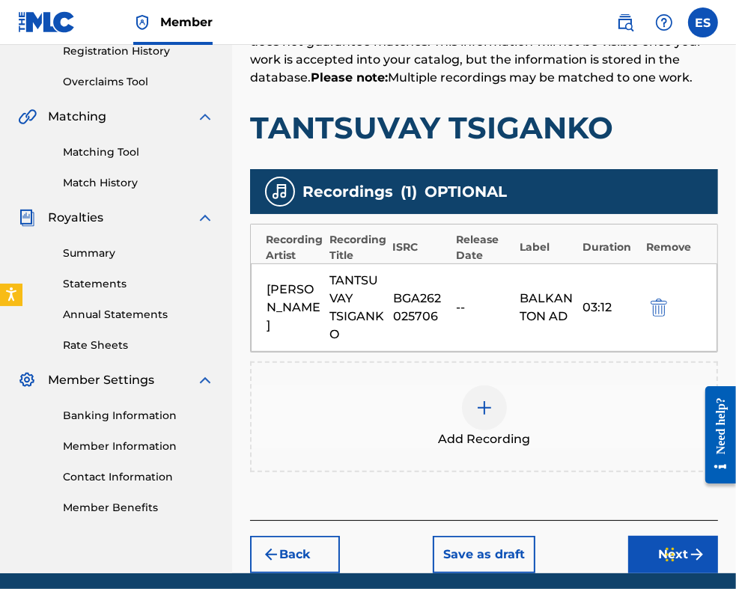
click at [473, 408] on div at bounding box center [484, 407] width 45 height 45
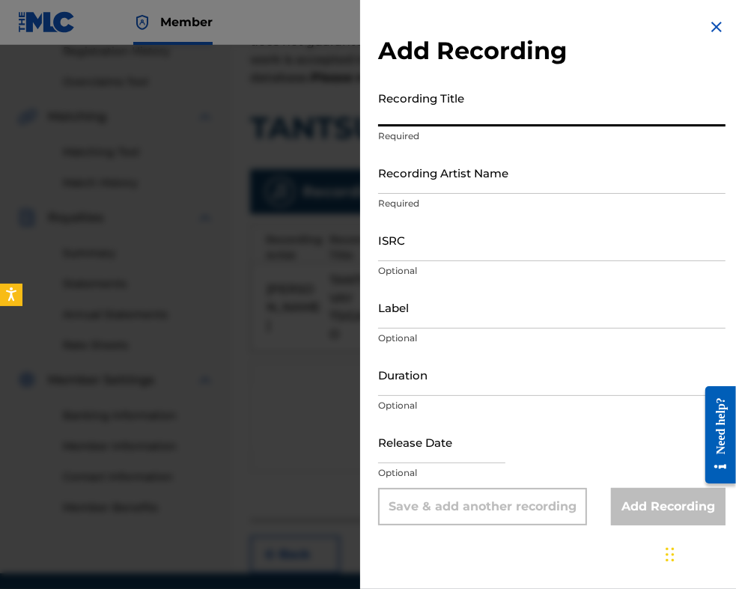
paste input "TANTSUVAY TSIGANKO"
type input "TANTSUVAY TSIGANKO"
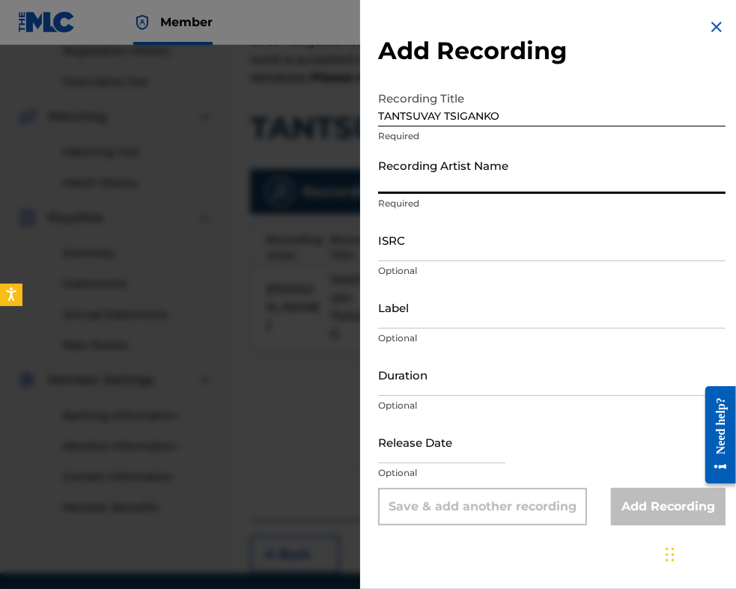
paste input "Asparuh Leshnikov & Orkestar Rokshtro"
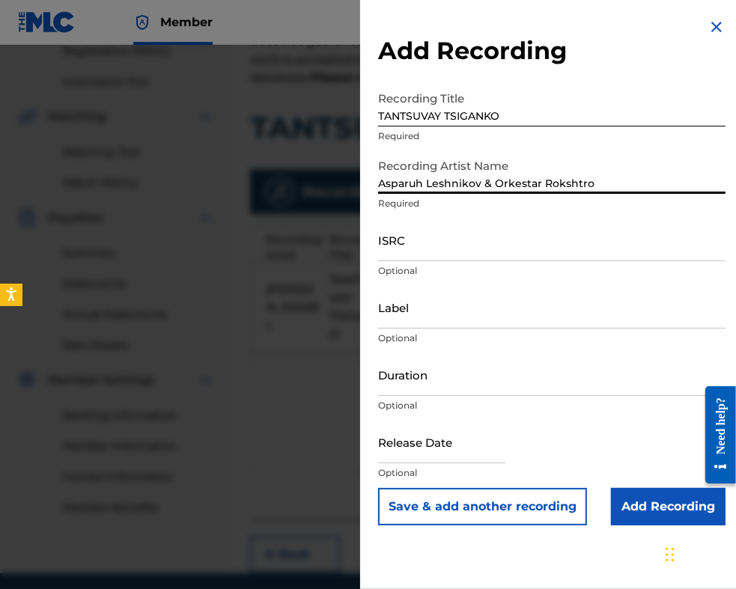
type input "Asparuh Leshnikov & Orkestar Rokshtro"
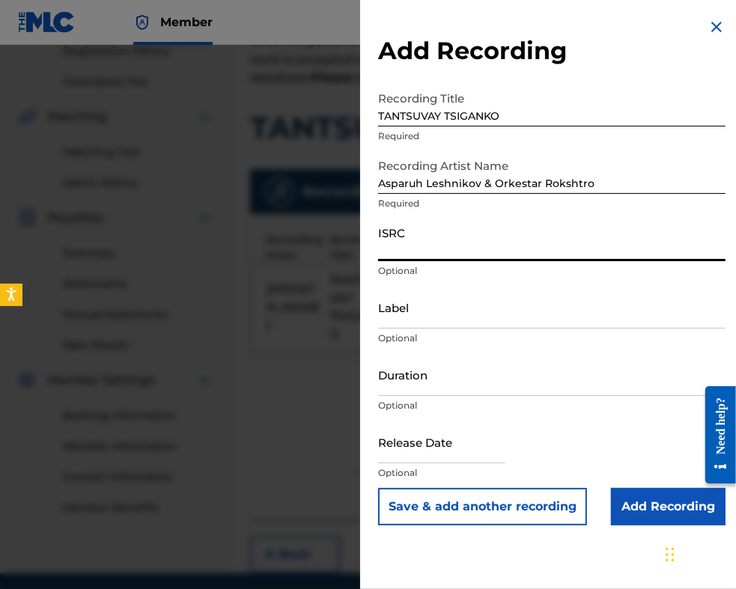
paste input "BGA672211107"
type input "BGA672211107"
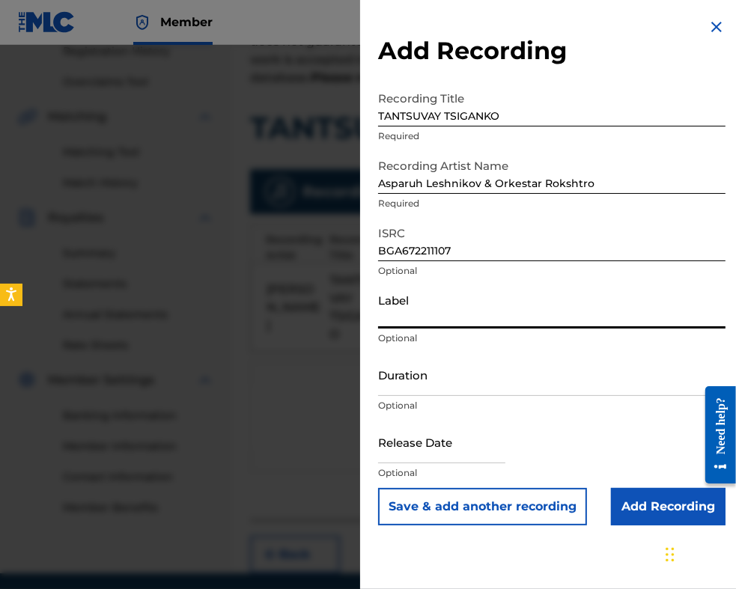
paste input "MIK BALKANTON"
type input "MIK BALKANTON"
click at [430, 375] on input "Duration" at bounding box center [551, 374] width 347 height 43
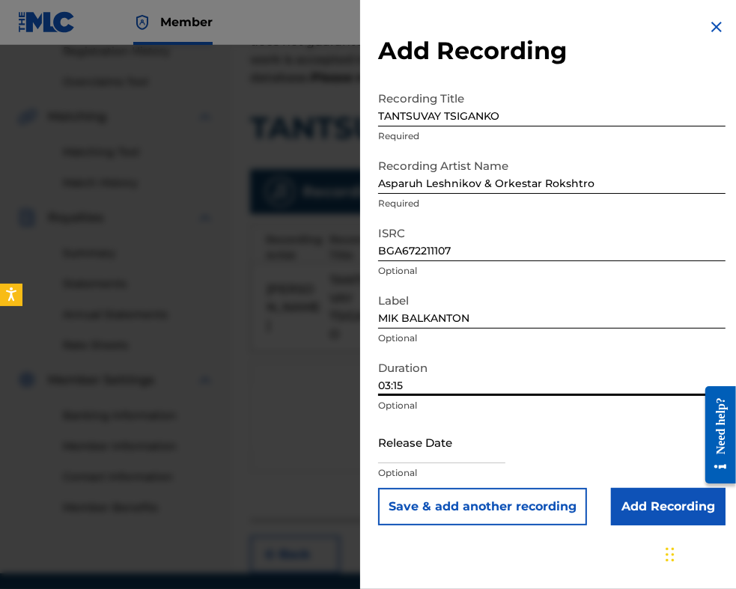
type input "03:15"
click at [635, 513] on input "Add Recording" at bounding box center [668, 506] width 114 height 37
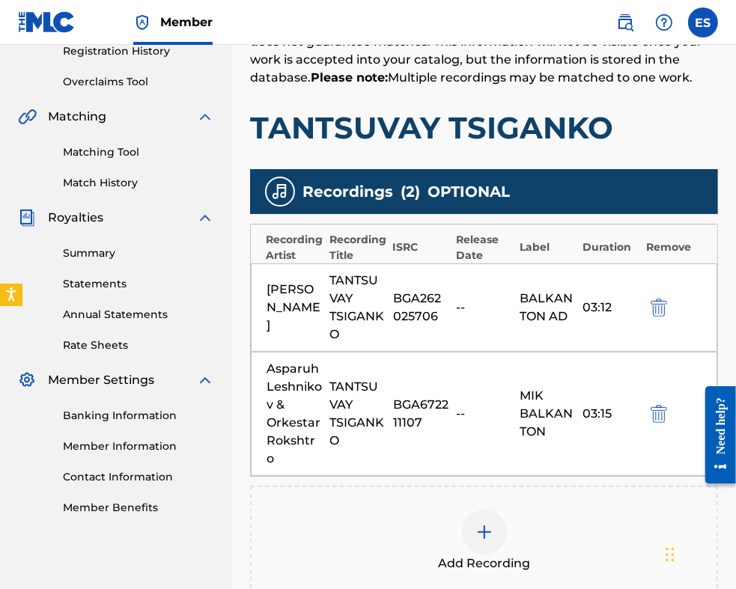
click at [484, 523] on img at bounding box center [484, 532] width 18 height 18
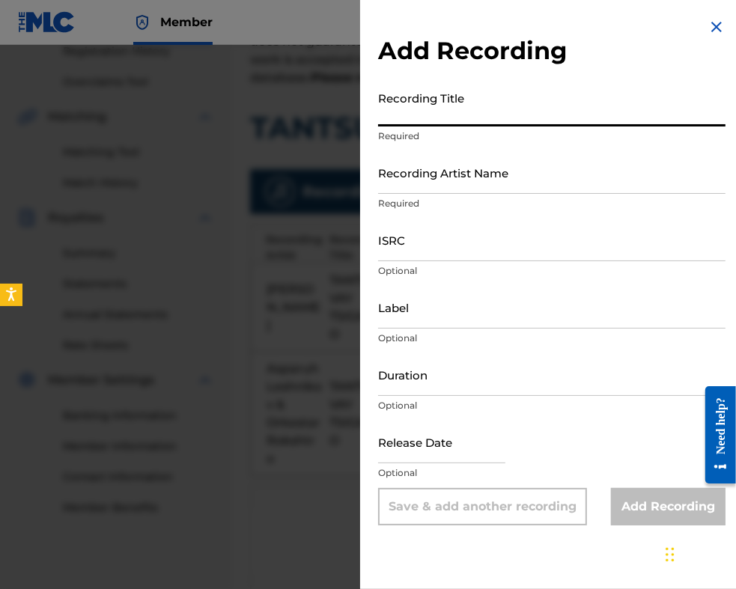
paste input "TANTSUVAY TSIGANKO"
type input "TANTSUVAY TSIGANKO"
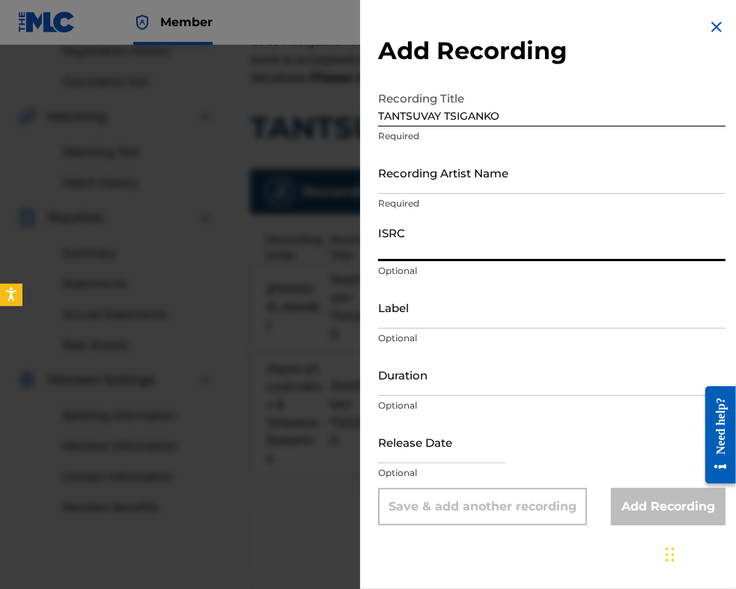
paste input "BGA262259406"
type input "BGA262259406"
click at [376, 174] on div "Add Recording Recording Title [PERSON_NAME] Required Recording Artist Name Requ…" at bounding box center [551, 271] width 383 height 543
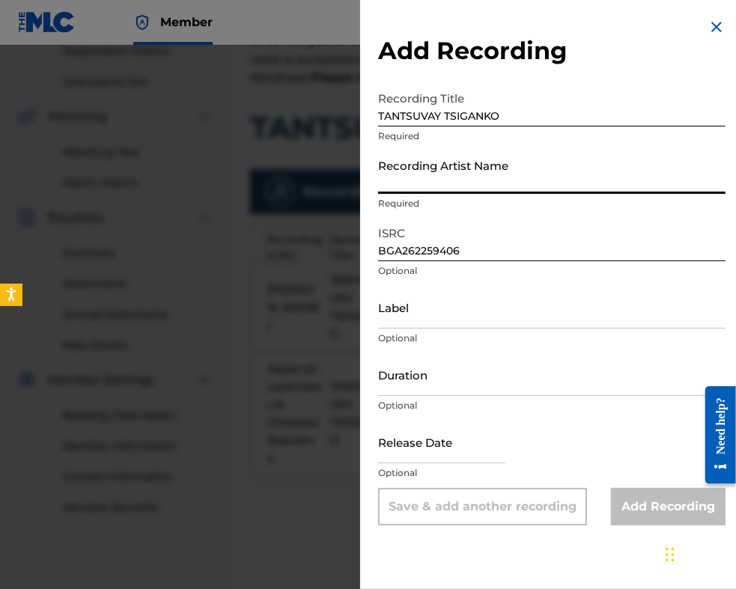
click at [388, 181] on input "Recording Artist Name" at bounding box center [551, 172] width 347 height 43
paste input "Asparuh Leshnikov & Orkestar Rokshtro"
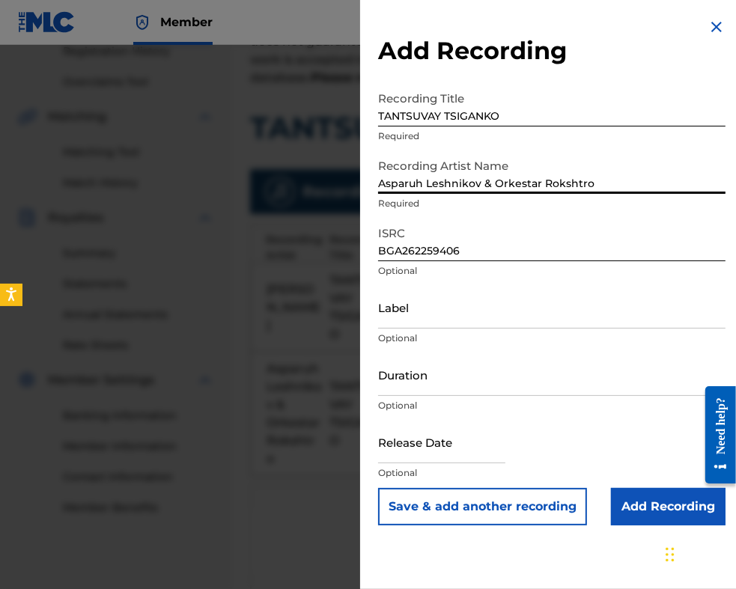
drag, startPoint x: 509, startPoint y: 186, endPoint x: 1152, endPoint y: 278, distance: 649.3
click at [735, 278] on html "Accessibility Screen-Reader Guide, Feedback, and Issue Reporting | New window M…" at bounding box center [368, 2] width 736 height 589
type input "[PERSON_NAME]"
click at [407, 302] on input "Label" at bounding box center [551, 307] width 347 height 43
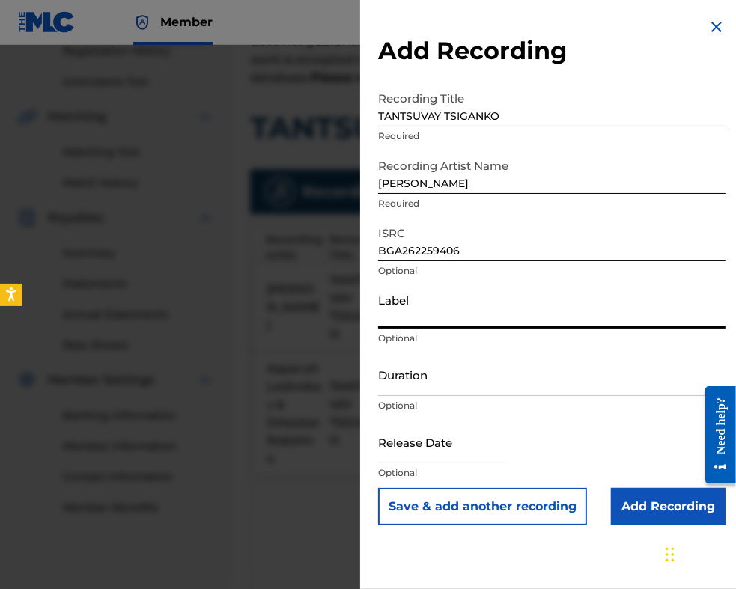
paste input "BALKANTON AD"
type input "BALKANTON AD"
click at [466, 375] on input "Duration" at bounding box center [551, 374] width 347 height 43
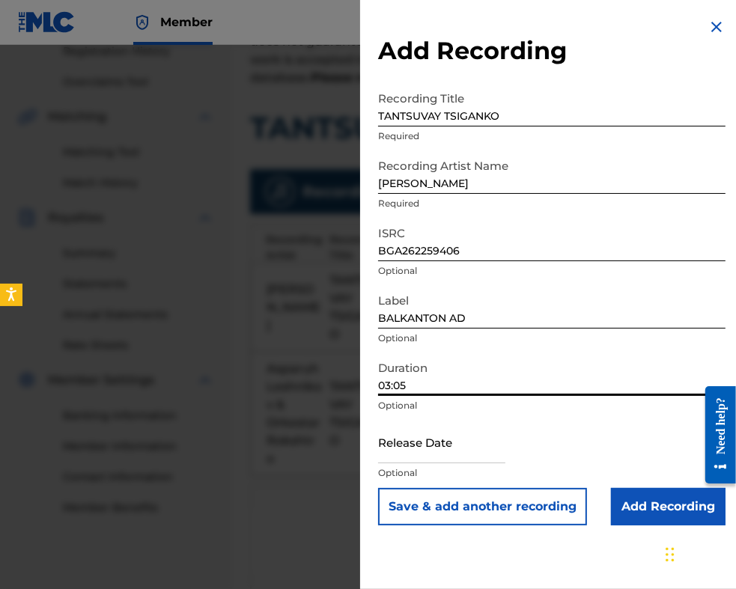
type input "03:05"
click at [653, 513] on input "Add Recording" at bounding box center [668, 506] width 114 height 37
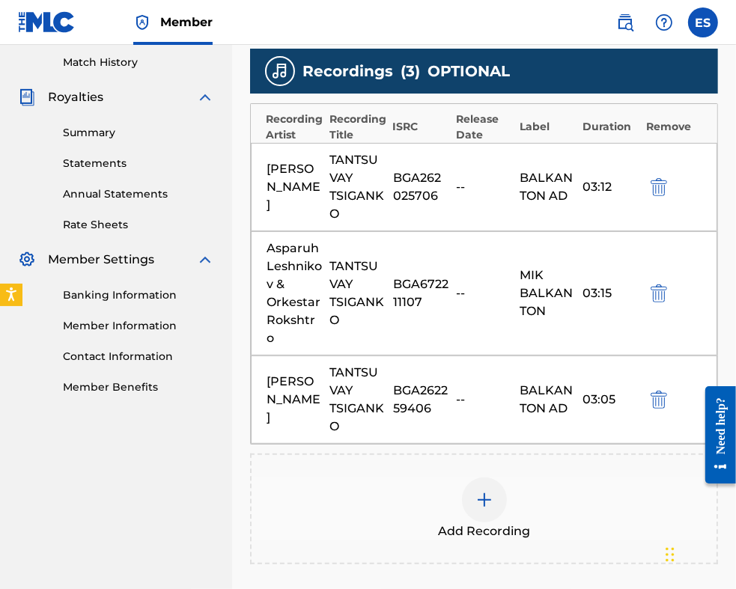
scroll to position [516, 0]
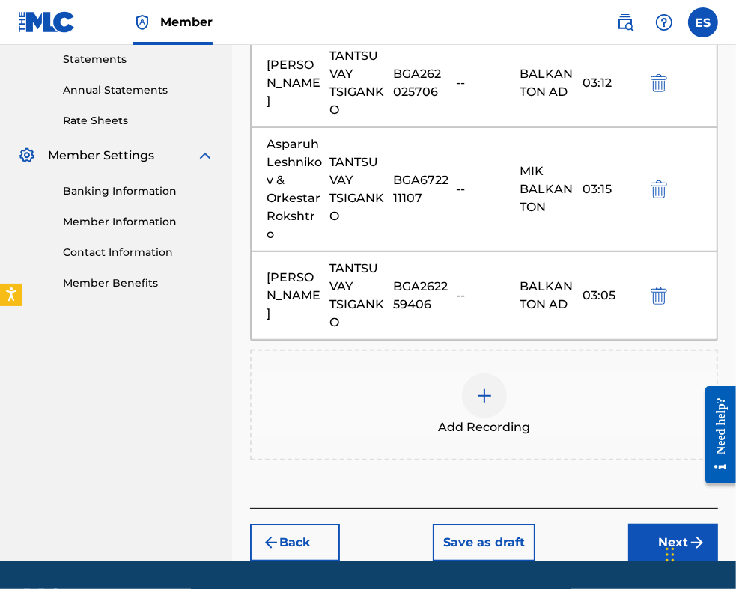
click at [480, 387] on img at bounding box center [484, 396] width 18 height 18
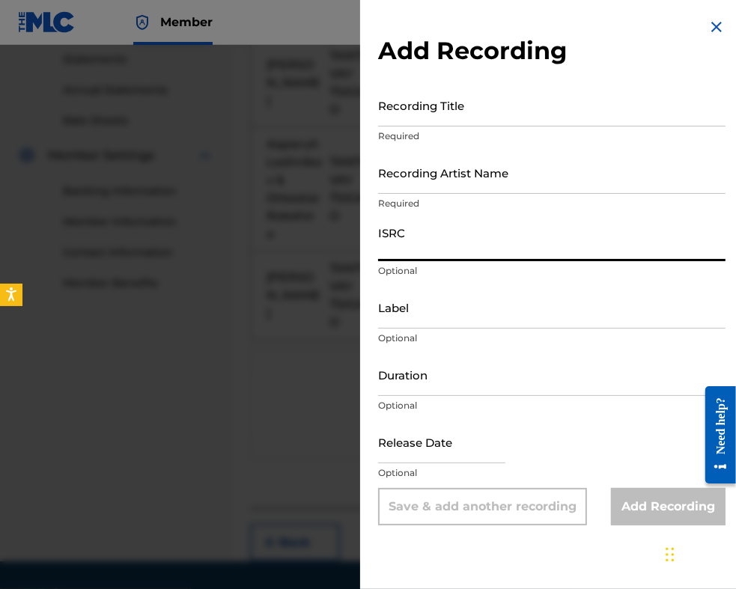
paste input "BGA262226355"
type input "BGA262226355"
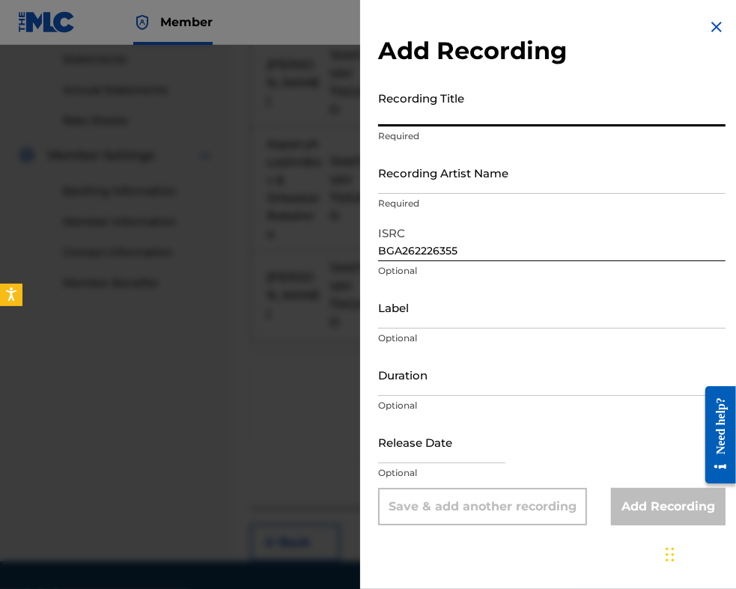
paste input "TANTSUVAY TSIGANKO"
click at [441, 114] on input "TANTSUVAY TSIGANKO" at bounding box center [551, 105] width 347 height 43
type input "TANTSUVAY, TSIGANKO"
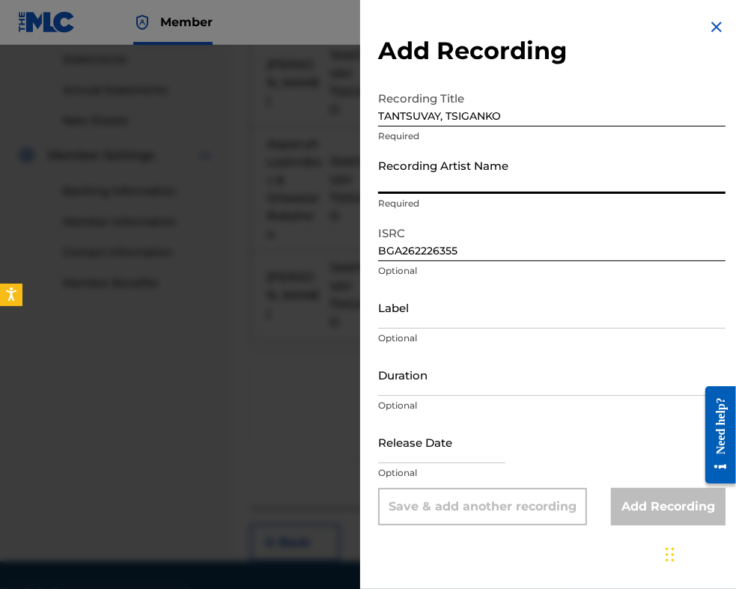
paste input "Asparuh Leshnikov & Orkestar Rokshtro"
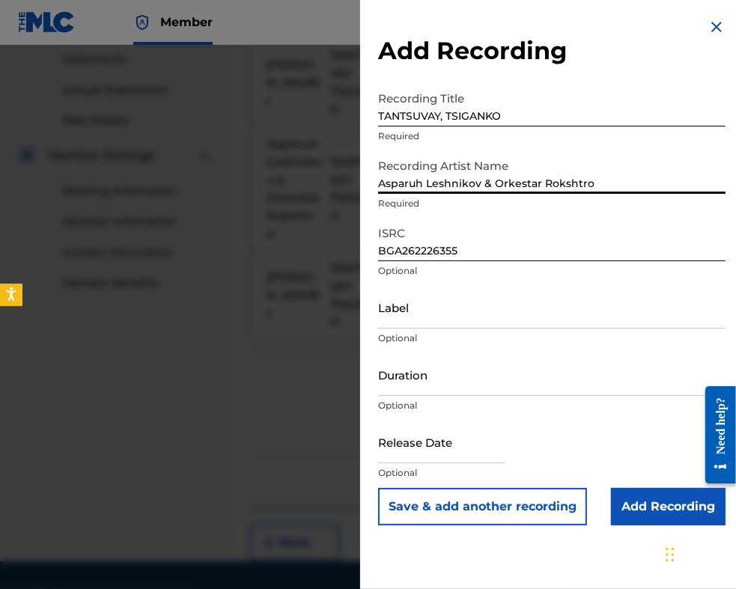
type input "Asparuh Leshnikov & Orkestar Rokshtro"
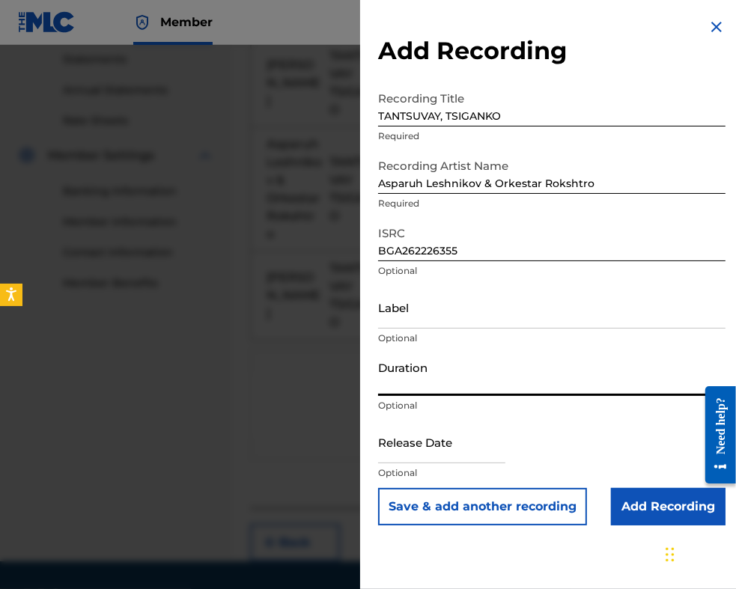
click at [427, 356] on input "Duration" at bounding box center [551, 374] width 347 height 43
type input "03:13"
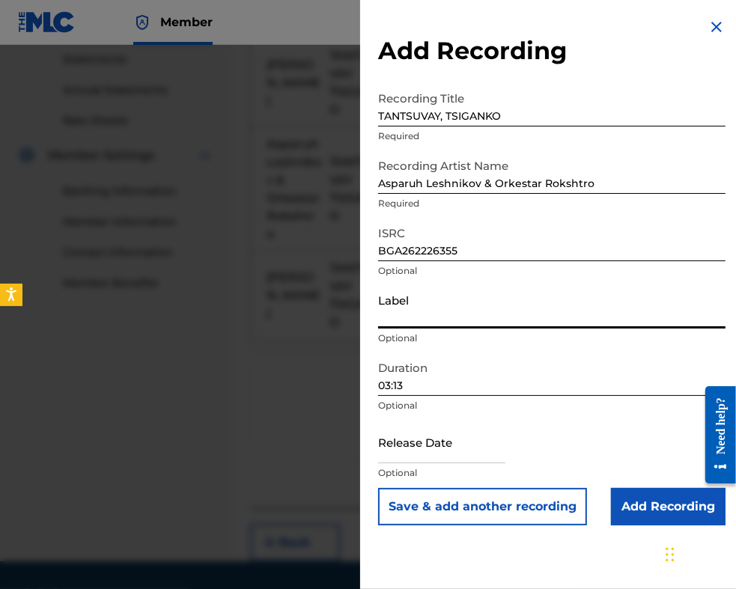
paste input "MIK BALKANTON"
type input "MIK BALKANTON"
click at [574, 459] on div "Release Date Optional" at bounding box center [551, 454] width 347 height 67
click at [633, 492] on input "Add Recording" at bounding box center [668, 506] width 114 height 37
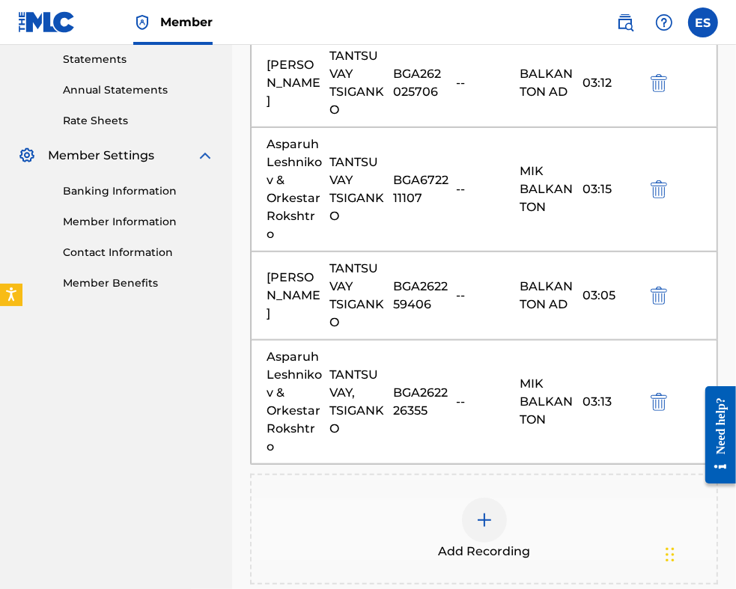
click at [466, 498] on div at bounding box center [484, 520] width 45 height 45
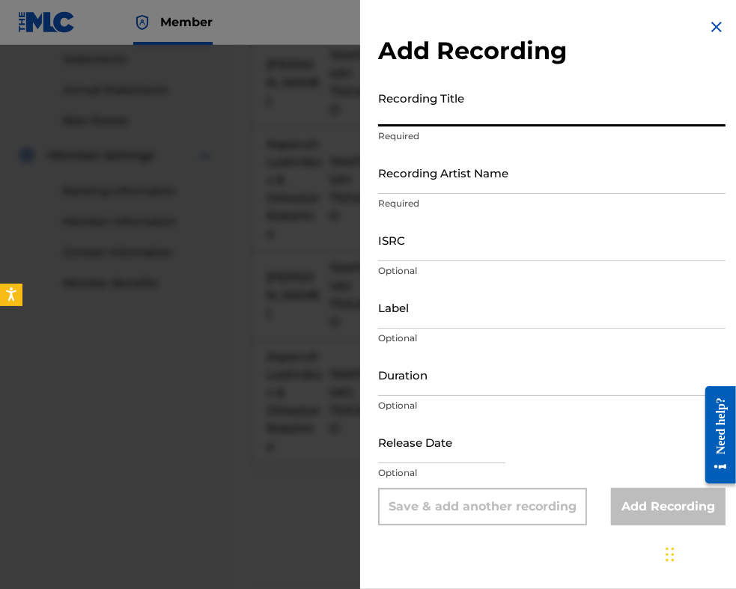
paste input "TANTSUVAY TSIGANKO"
click at [440, 116] on input "TANTSUVAY TSIGANKO" at bounding box center [551, 105] width 347 height 43
type input "TANTSUVAY, TSIGANKO"
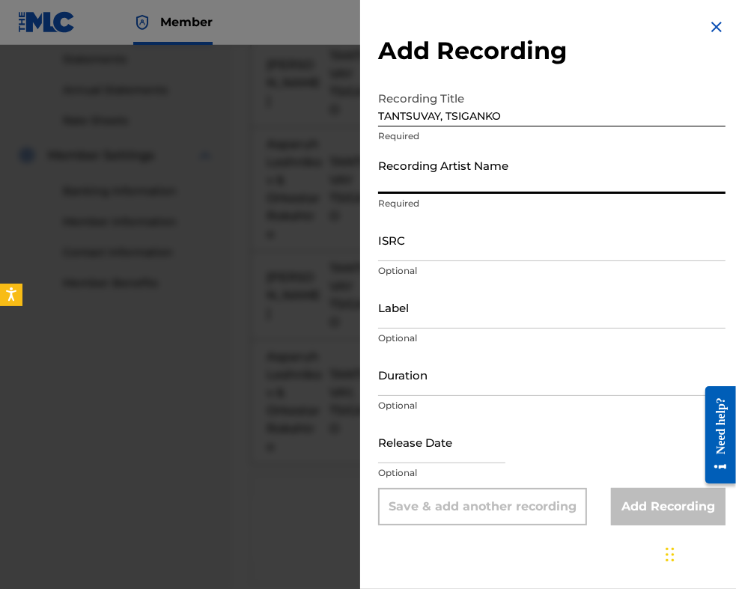
paste input "[PERSON_NAME]"
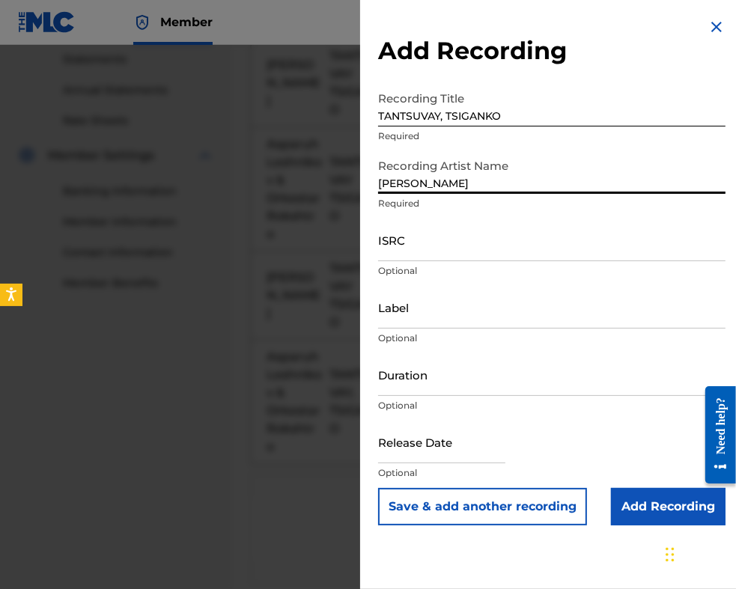
type input "[PERSON_NAME]"
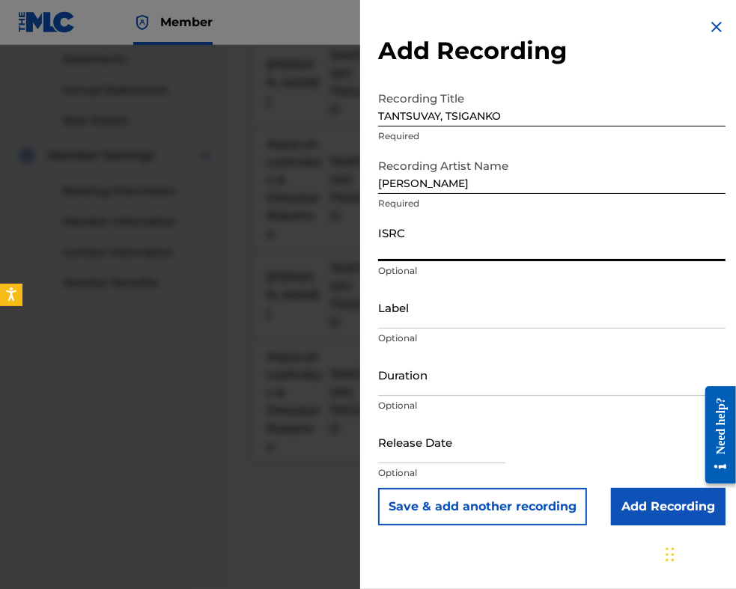
paste input "BGA260922714"
type input "BGA260922714"
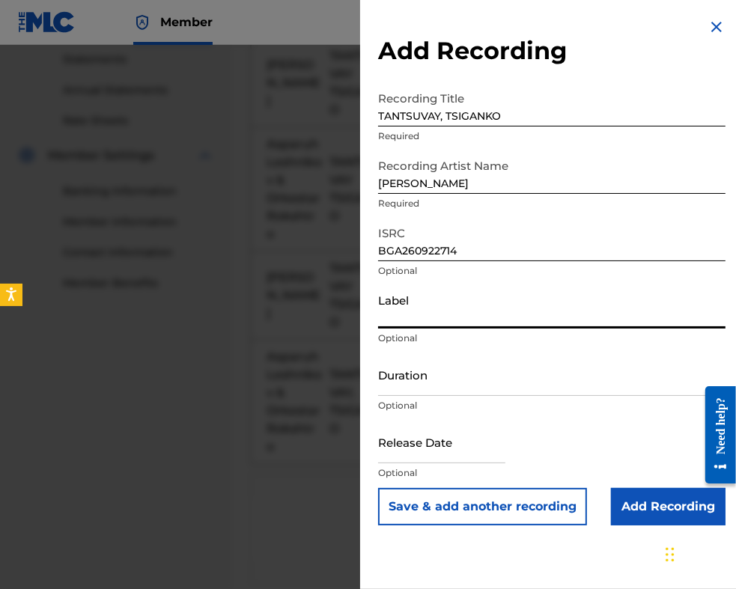
paste input "Balkanton"
type input "Balkanton"
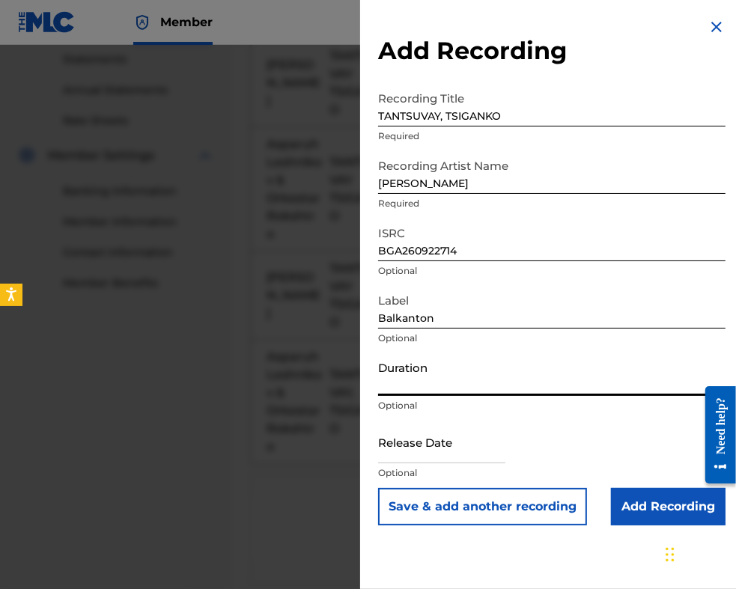
click at [421, 382] on input "Duration" at bounding box center [551, 374] width 347 height 43
type input "03:06"
click at [646, 501] on input "Add Recording" at bounding box center [668, 506] width 114 height 37
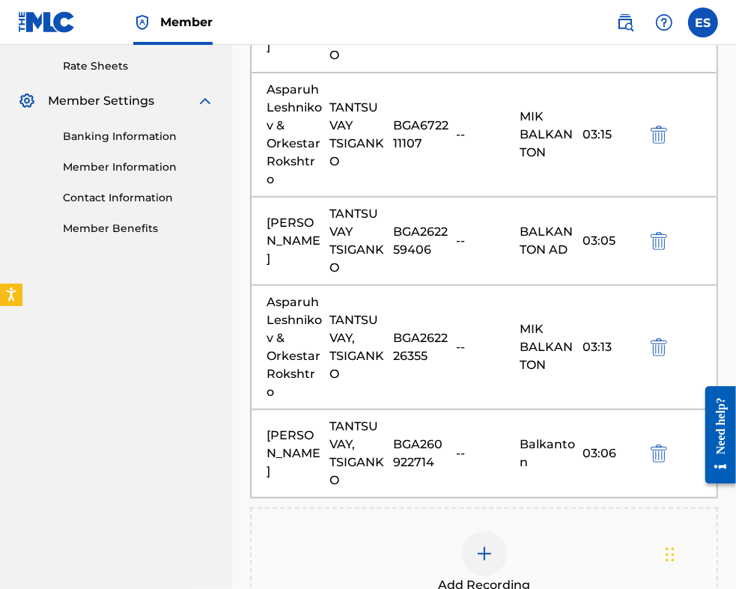
scroll to position [734, 0]
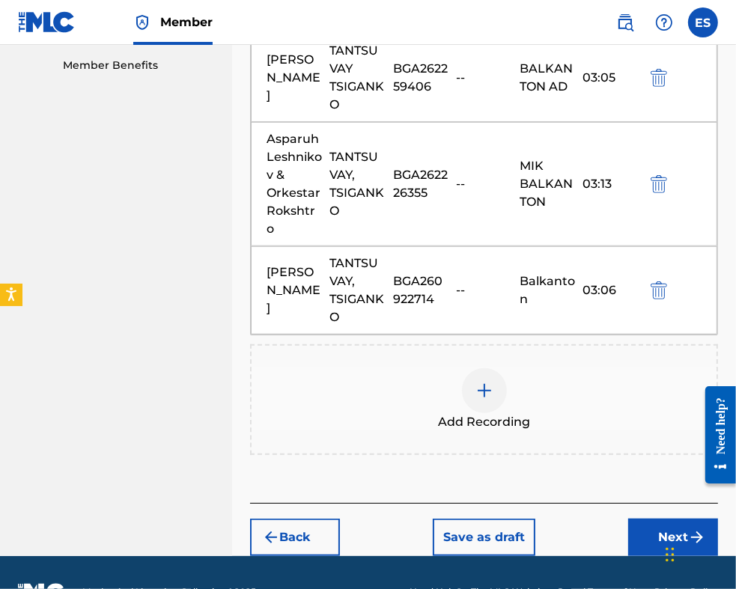
click at [470, 368] on div at bounding box center [484, 390] width 45 height 45
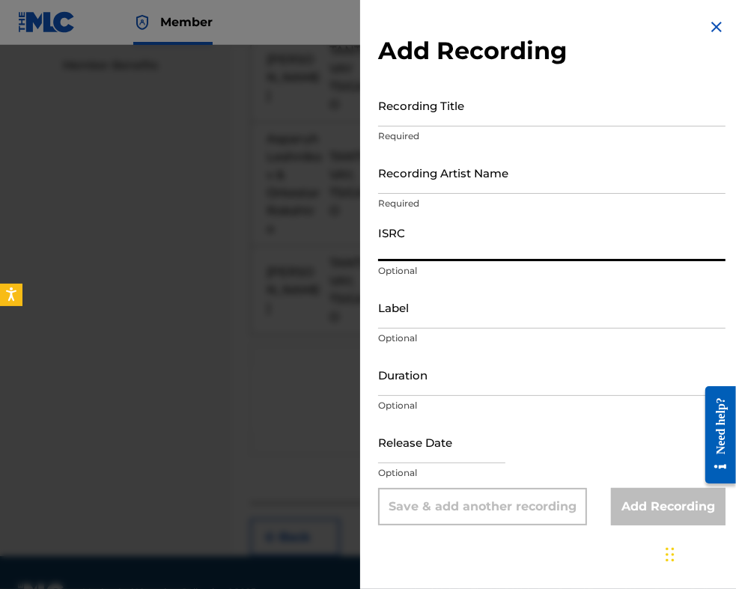
paste input "BGA260922714"
type input "BGA260922714"
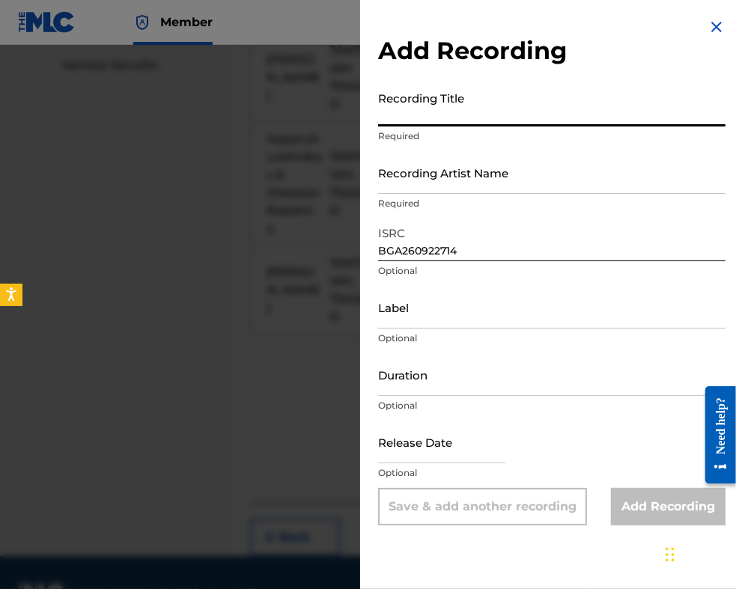
paste input "TANTSUVAY TSIGANKO"
type input "TANTSUVAY TSIGANKO"
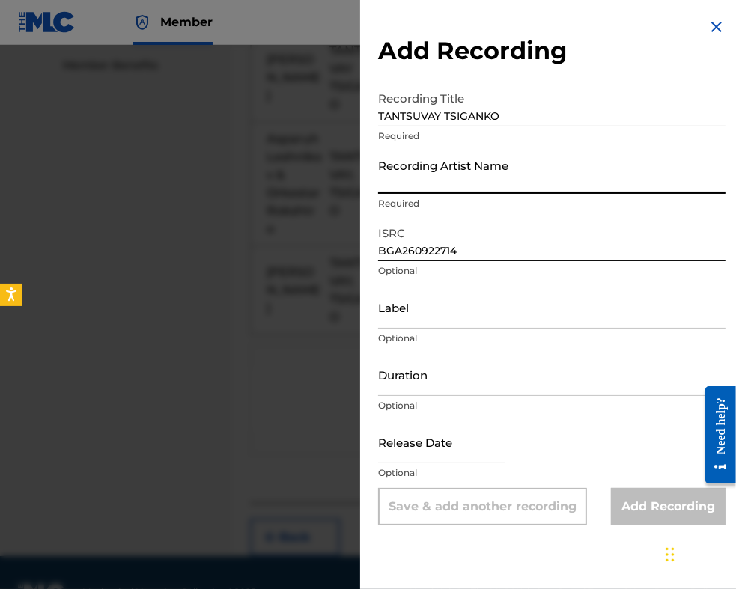
paste input "[PERSON_NAME]"
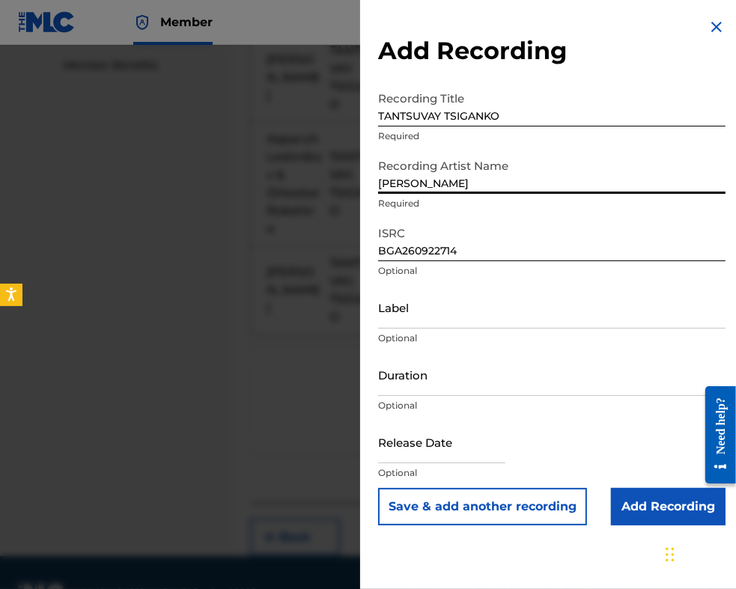
type input "[PERSON_NAME]"
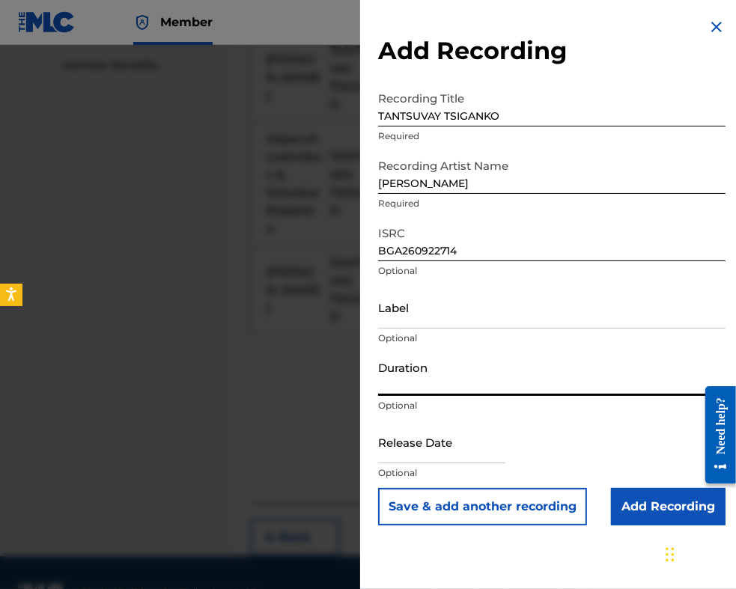
click at [412, 372] on input "Duration" at bounding box center [551, 374] width 347 height 43
type input "03:16"
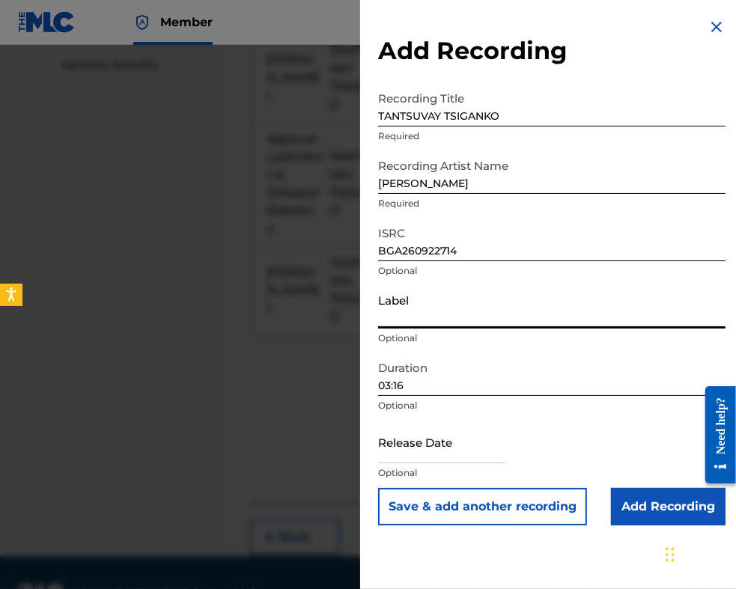
paste input "Balkanton"
type input "Balkanton"
click at [383, 114] on input "TANTSUVAY TSIGANKO" at bounding box center [551, 105] width 347 height 43
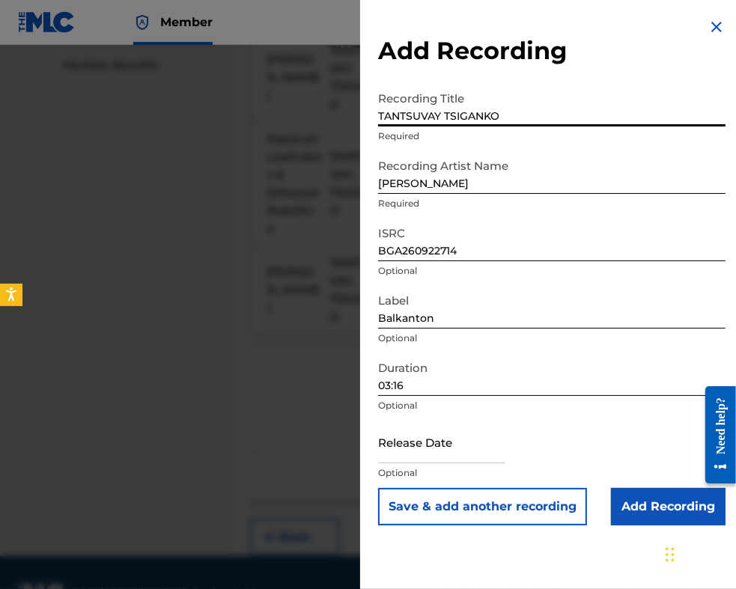
type input "TANTSUVAY TSIGANKO"
click at [632, 515] on input "Add Recording" at bounding box center [668, 506] width 114 height 37
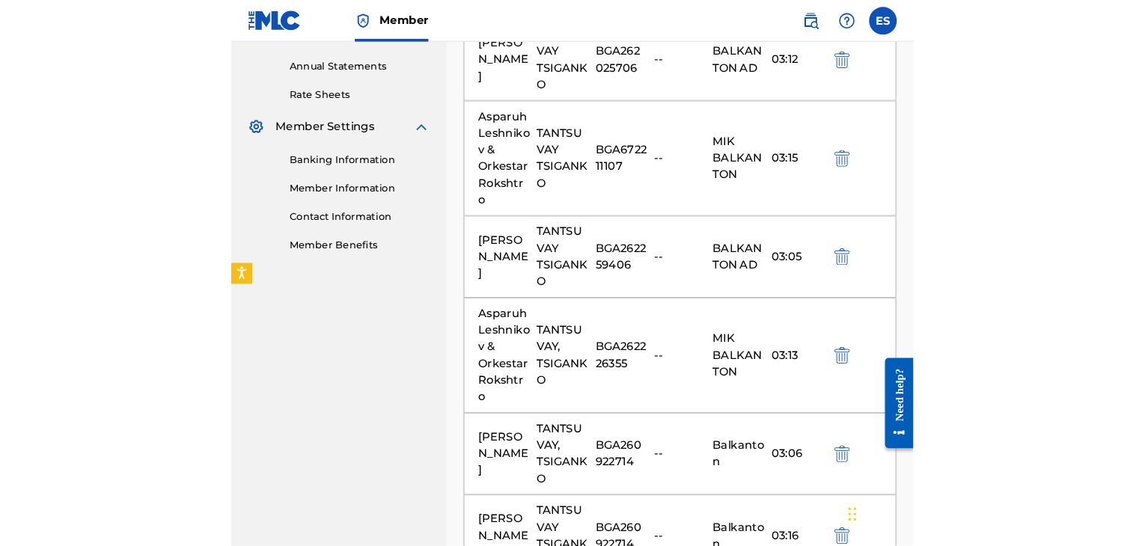
scroll to position [435, 0]
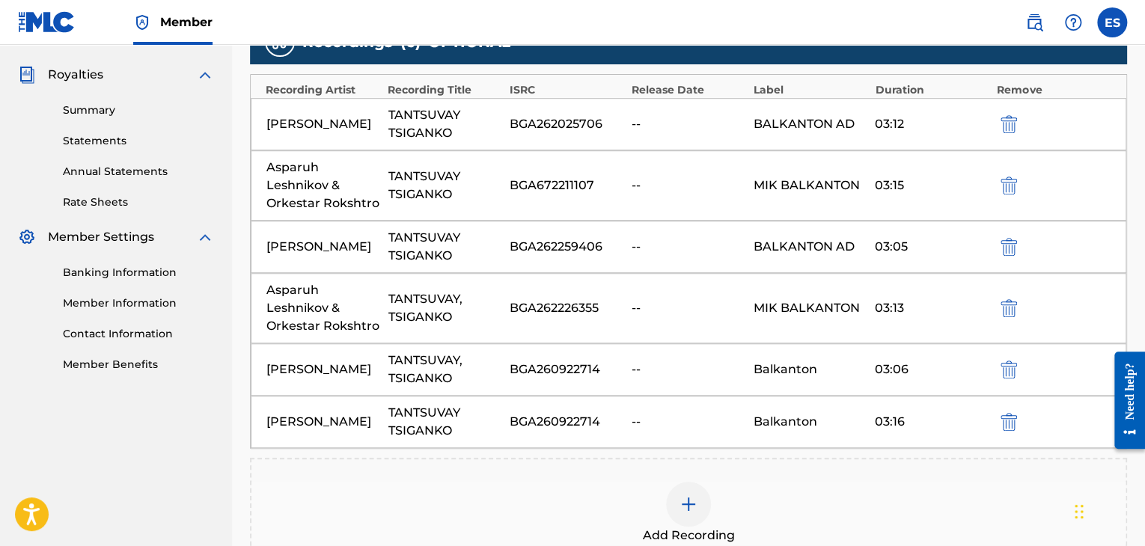
click at [735, 426] on img "submit" at bounding box center [1008, 422] width 16 height 18
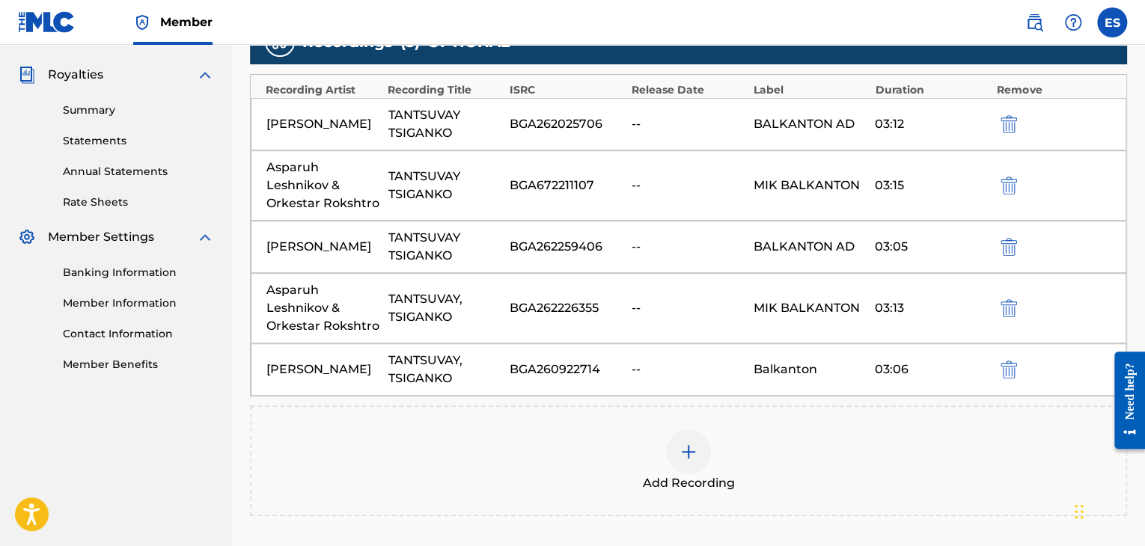
click at [680, 435] on div at bounding box center [688, 452] width 45 height 45
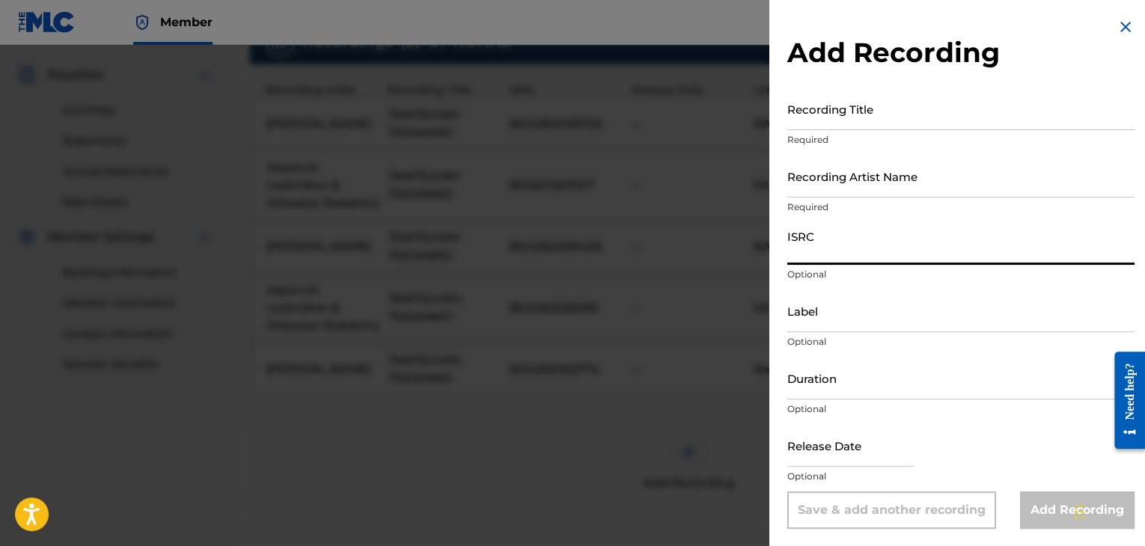
paste input "BGA262228723"
type input "BGA262228723"
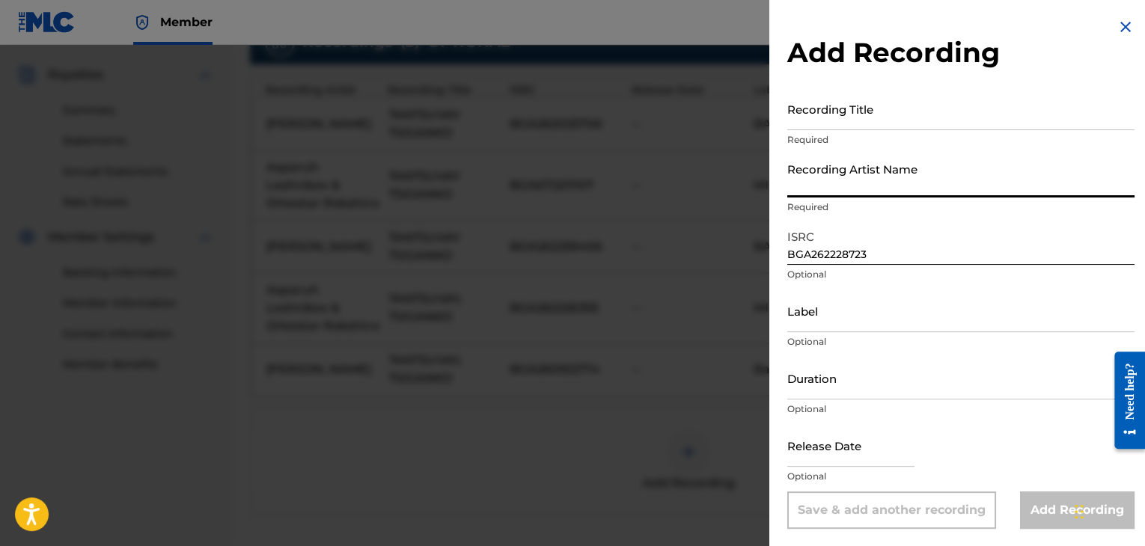
paste input "[PERSON_NAME]"
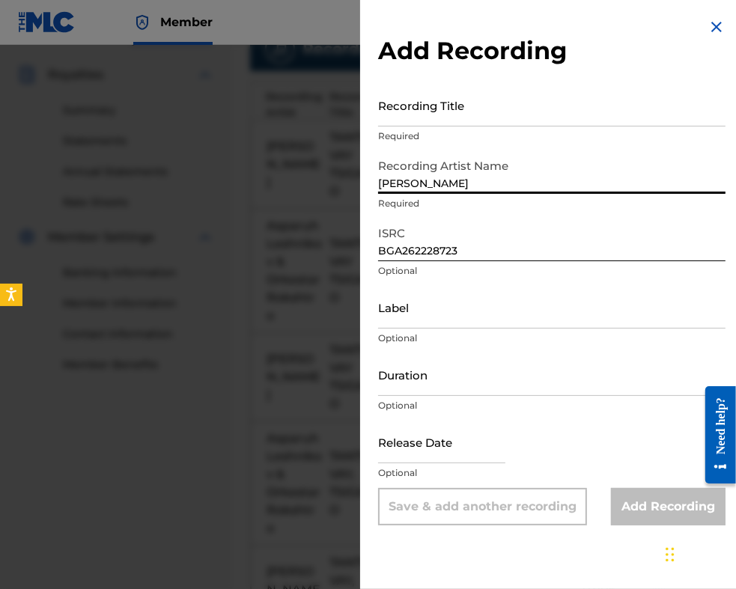
type input "[PERSON_NAME]"
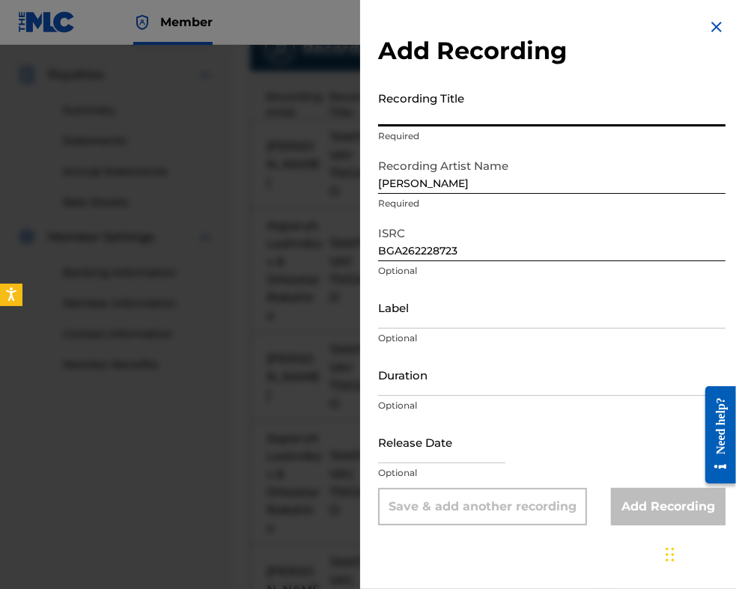
paste input "TANTSUVAY TSIGANKO"
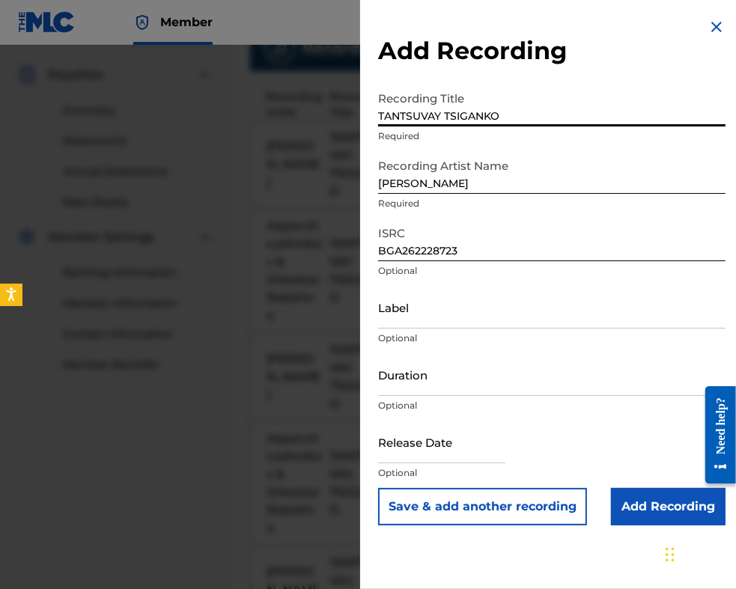
type input "TANTSUVAY TSIGANKO"
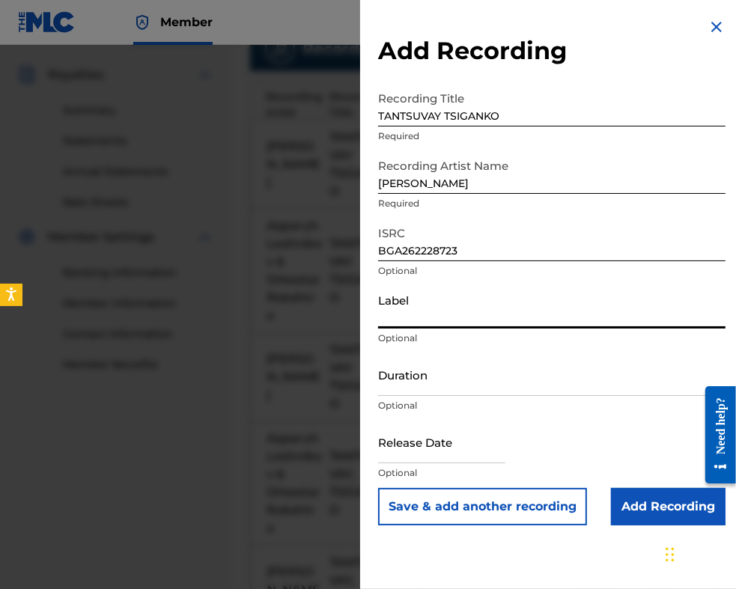
paste input "Balkanton"
type input "Balkanton"
click at [441, 383] on input "Duration" at bounding box center [551, 374] width 347 height 43
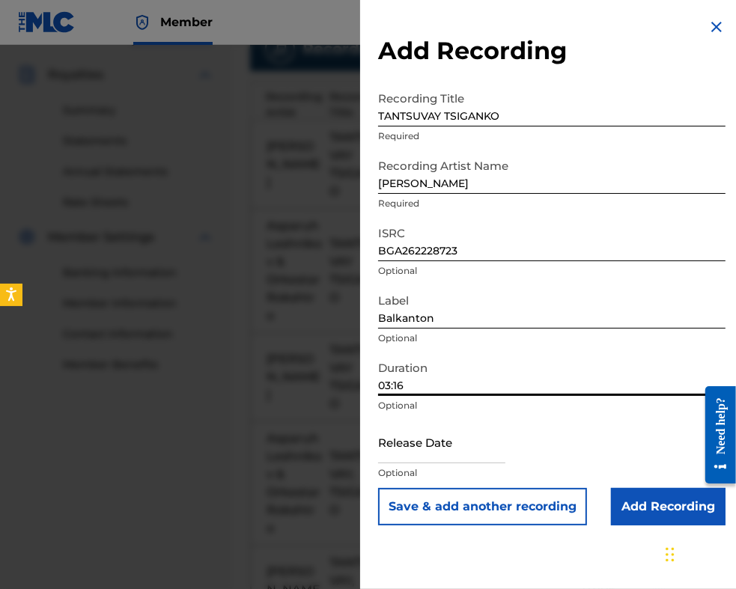
type input "03:16"
click at [619, 517] on input "Add Recording" at bounding box center [668, 506] width 114 height 37
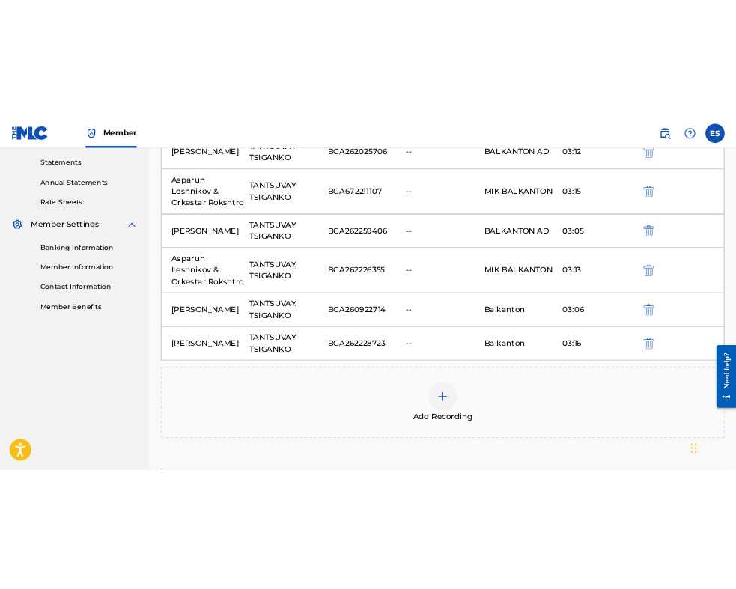
scroll to position [510, 0]
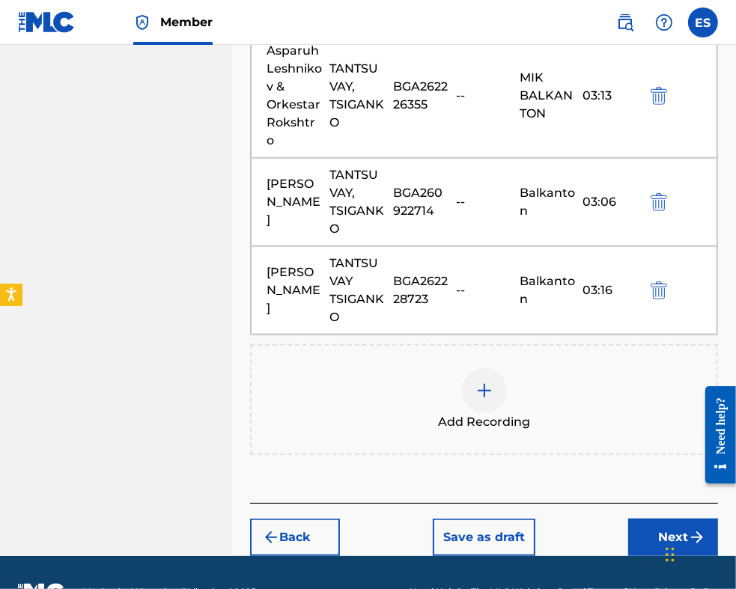
click at [656, 519] on button "Next" at bounding box center [673, 537] width 90 height 37
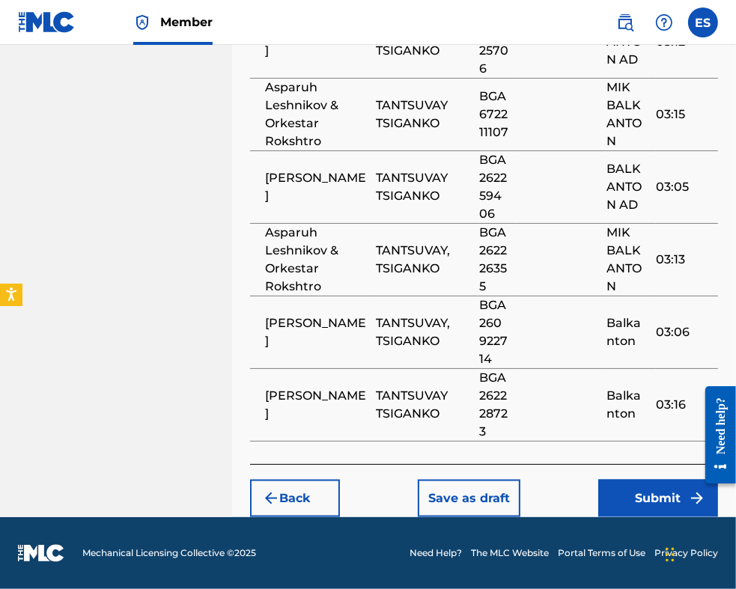
scroll to position [1256, 0]
click at [320, 501] on button "Back" at bounding box center [295, 498] width 90 height 37
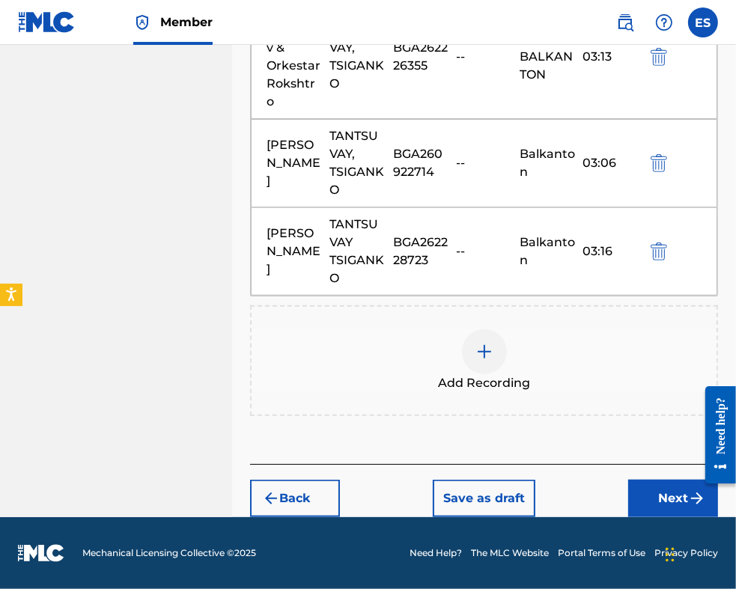
scroll to position [822, 0]
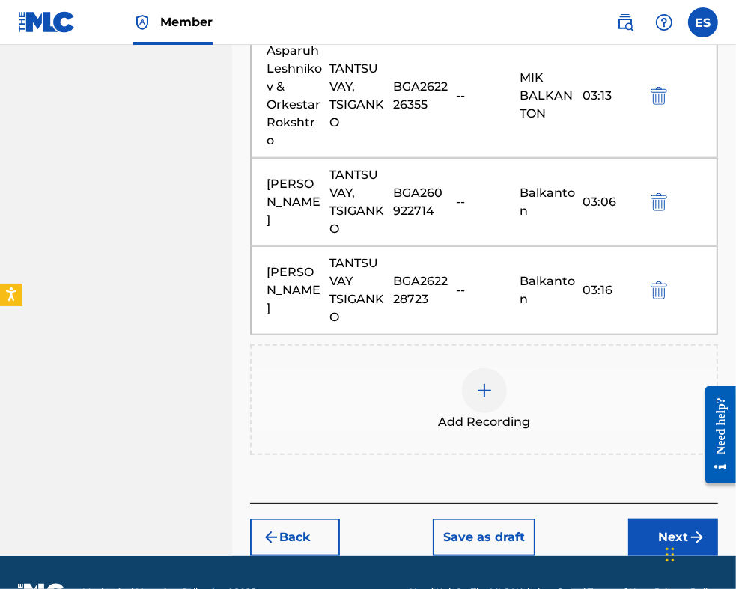
click at [314, 519] on button "Back" at bounding box center [295, 537] width 90 height 37
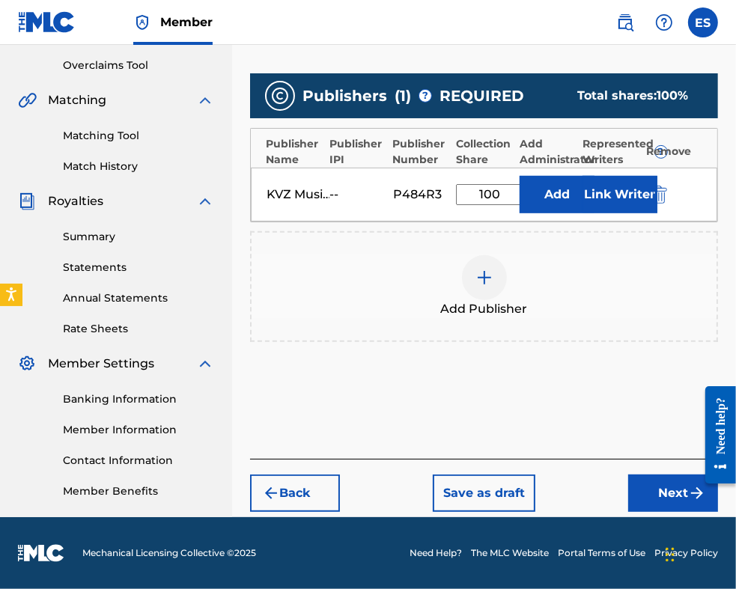
scroll to position [308, 0]
click at [312, 483] on button "Back" at bounding box center [295, 492] width 90 height 37
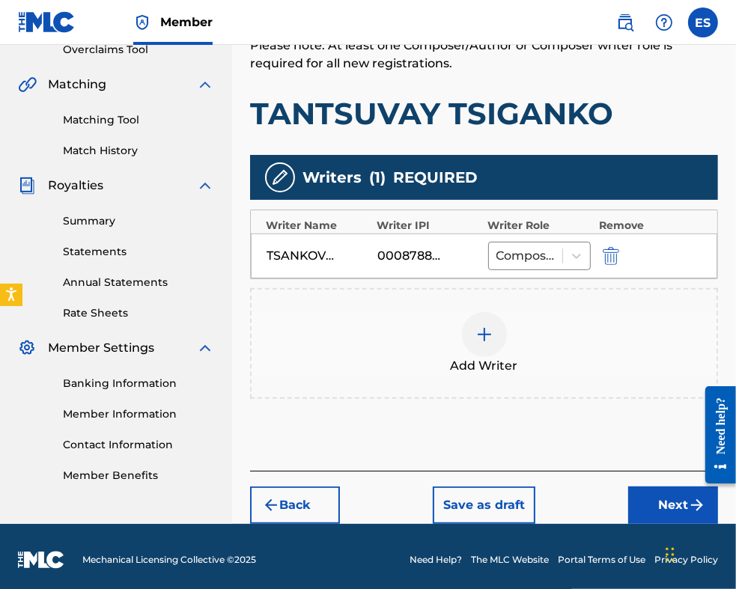
scroll to position [329, 0]
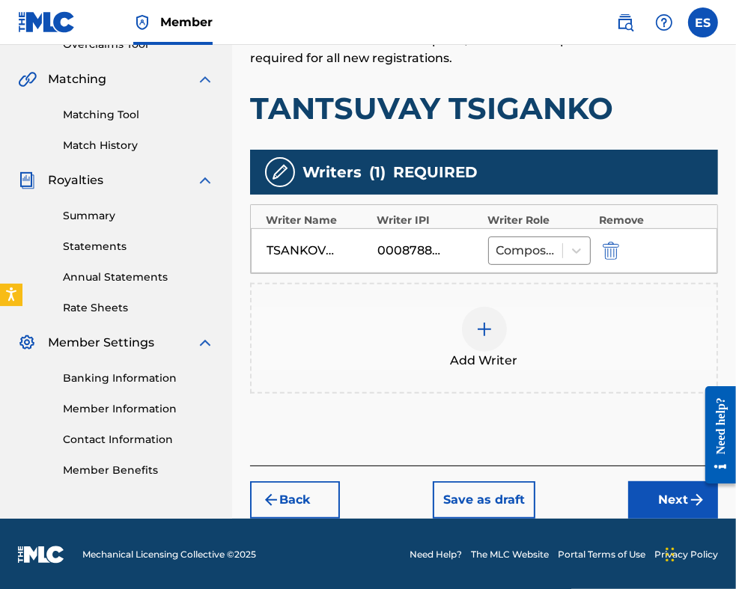
click at [311, 492] on button "Back" at bounding box center [295, 499] width 90 height 37
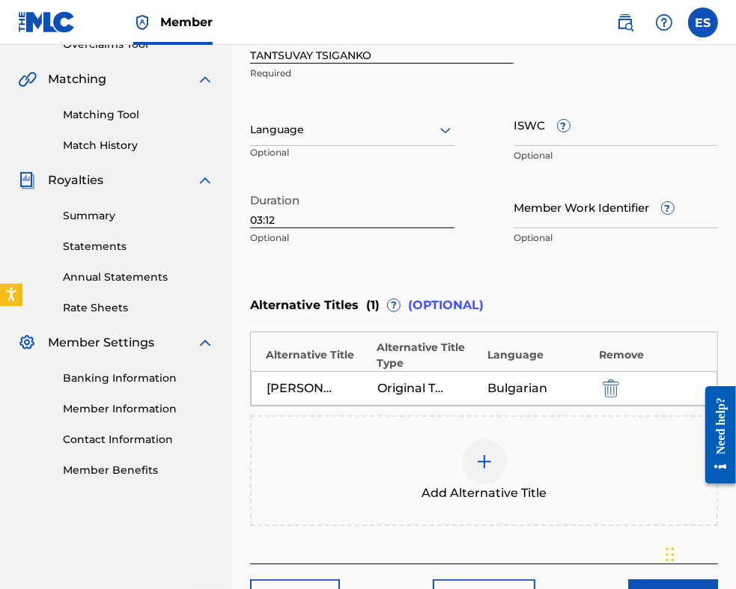
click at [344, 135] on div at bounding box center [352, 129] width 204 height 19
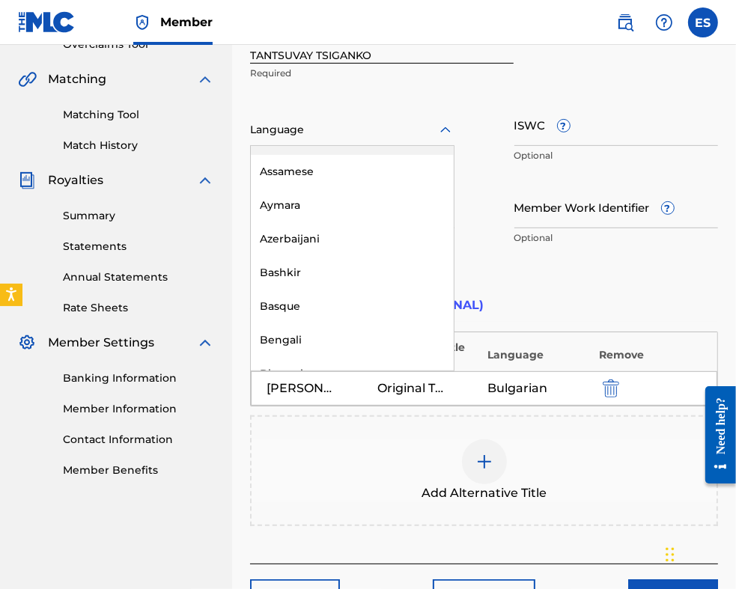
scroll to position [374, 0]
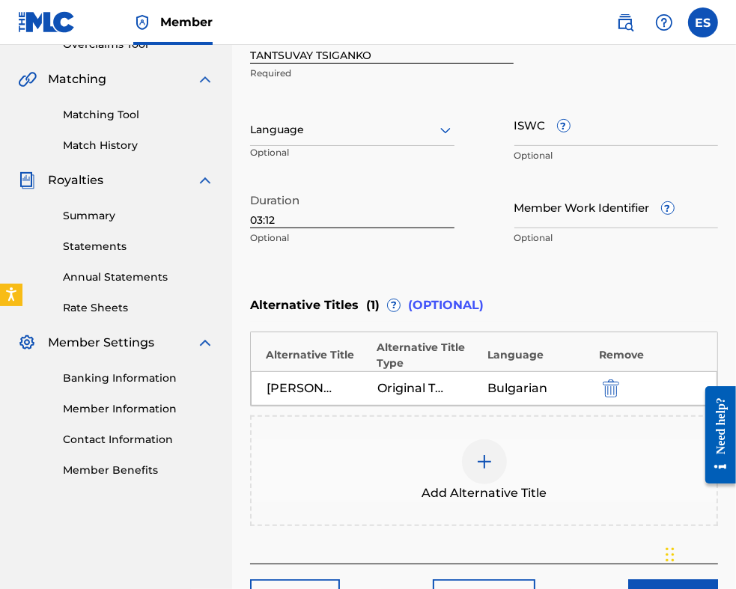
click at [306, 128] on div at bounding box center [352, 129] width 204 height 19
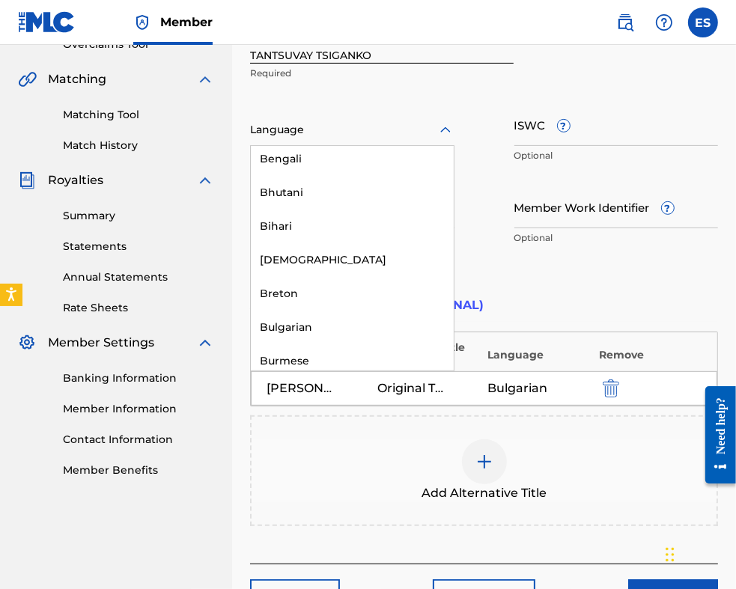
scroll to position [599, 0]
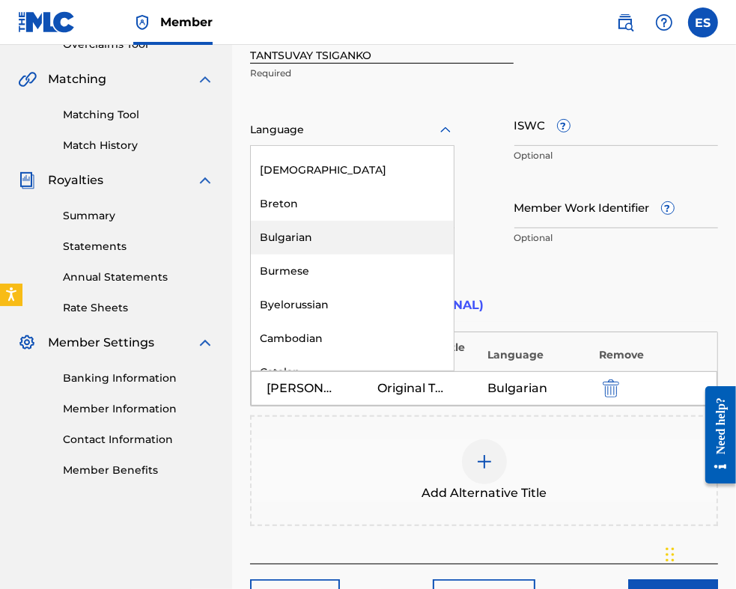
click at [326, 240] on div "Bulgarian" at bounding box center [352, 238] width 203 height 34
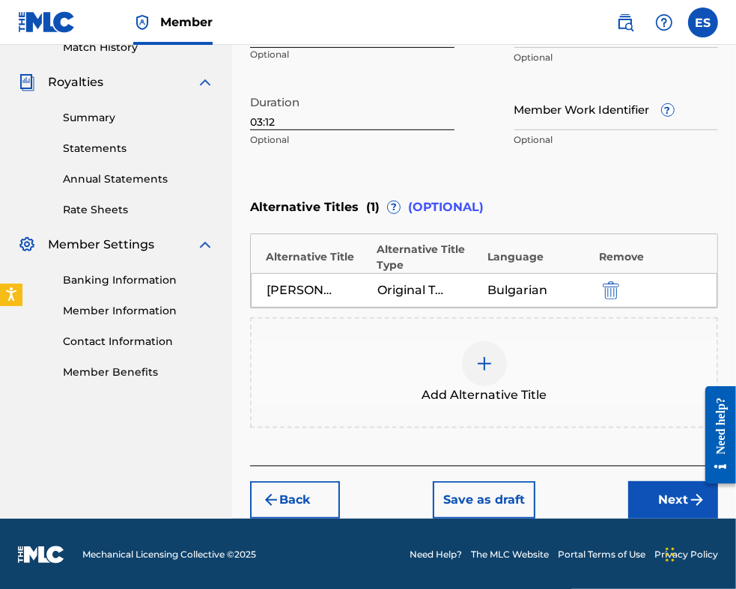
click at [636, 498] on button "Next" at bounding box center [673, 499] width 90 height 37
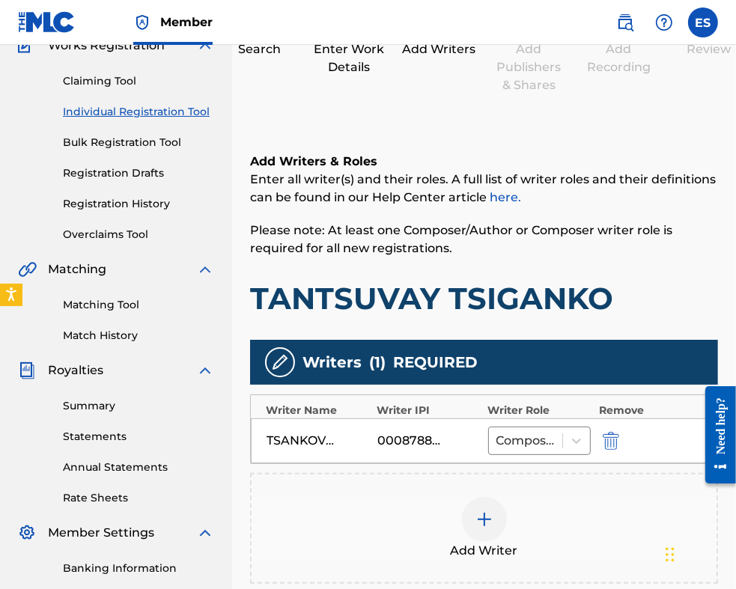
scroll to position [329, 0]
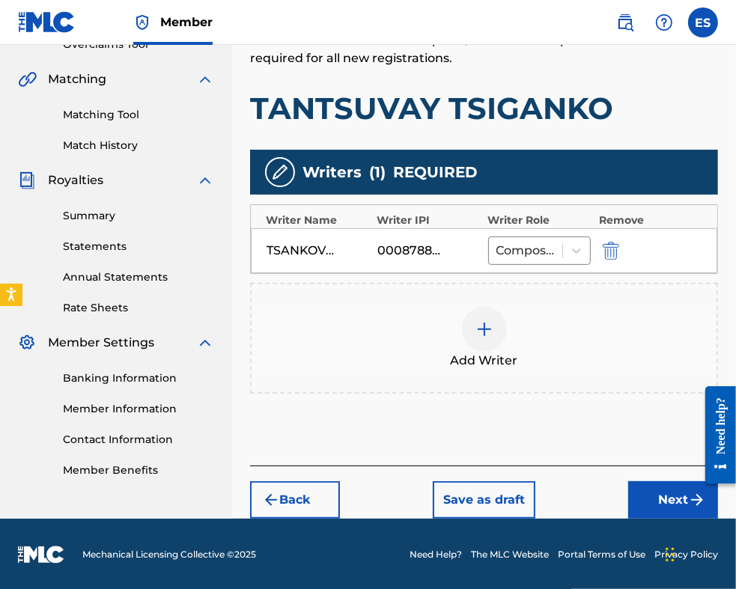
click at [653, 495] on button "Next" at bounding box center [673, 499] width 90 height 37
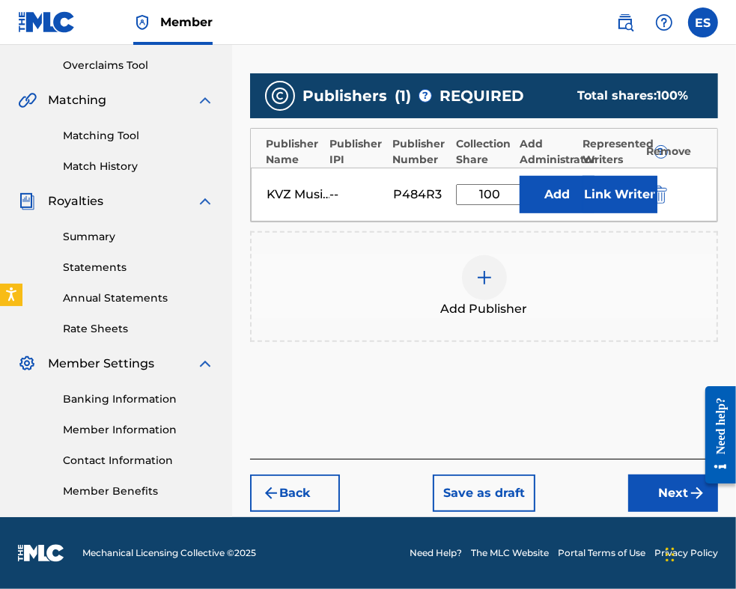
click at [665, 491] on button "Next" at bounding box center [673, 492] width 90 height 37
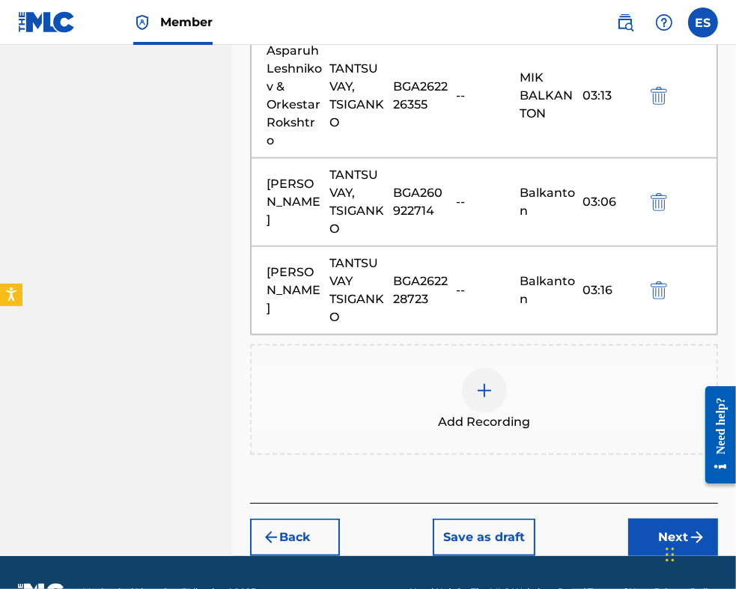
click at [641, 519] on button "Next" at bounding box center [673, 537] width 90 height 37
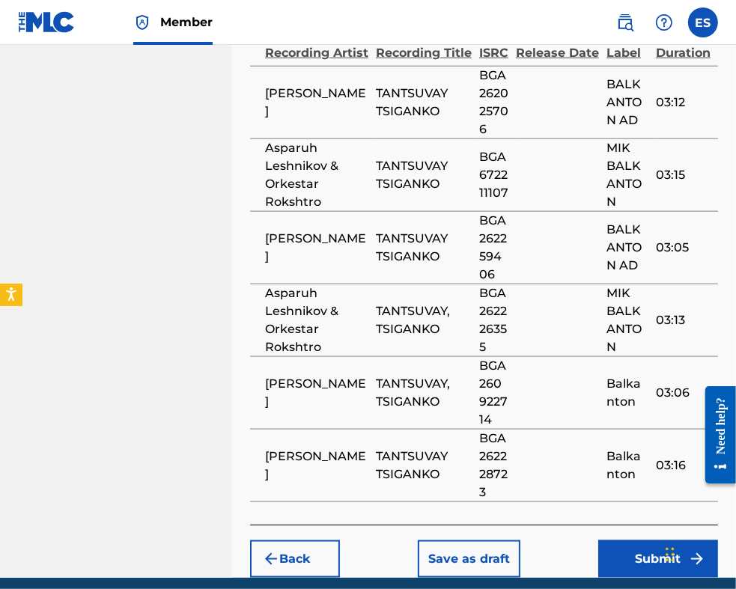
scroll to position [1256, 0]
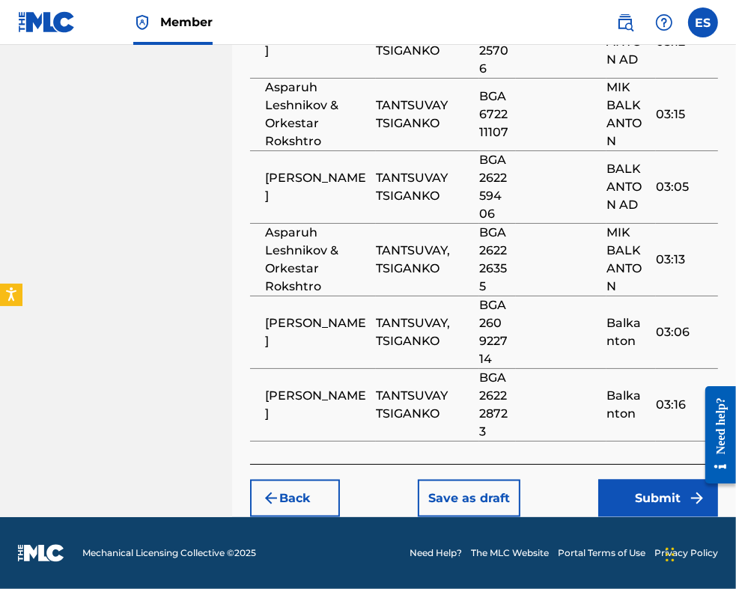
click at [634, 498] on button "Submit" at bounding box center [658, 498] width 120 height 37
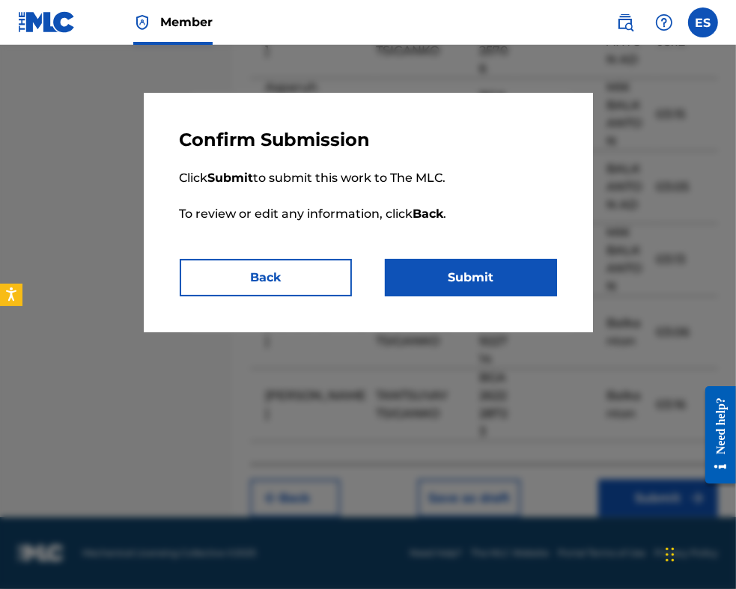
click at [488, 277] on button "Submit" at bounding box center [471, 277] width 172 height 37
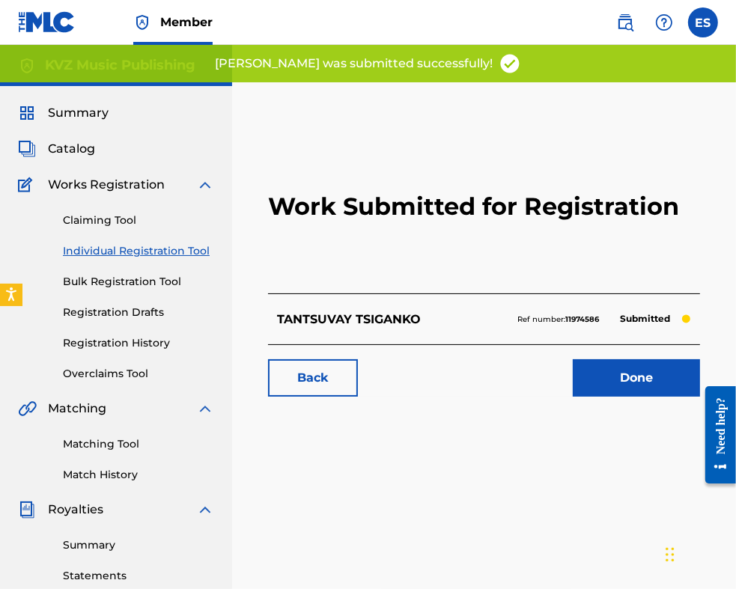
click at [180, 254] on link "Individual Registration Tool" at bounding box center [138, 251] width 151 height 16
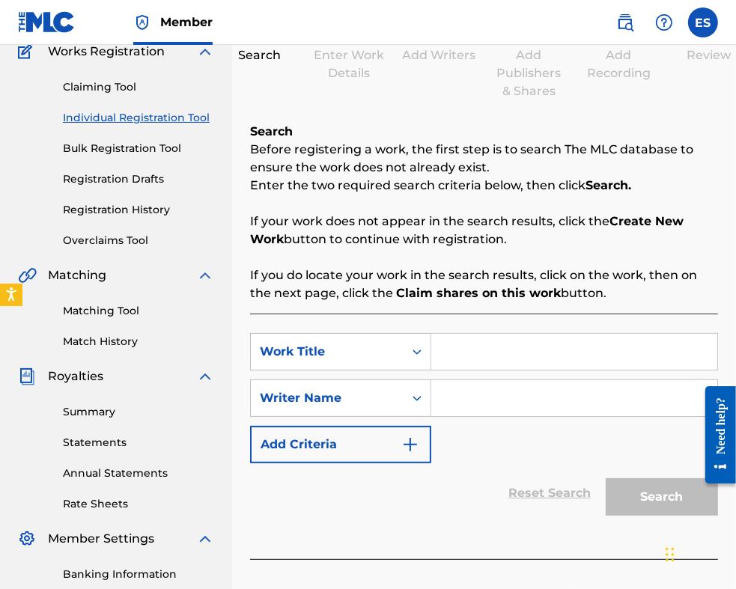
scroll to position [224, 0]
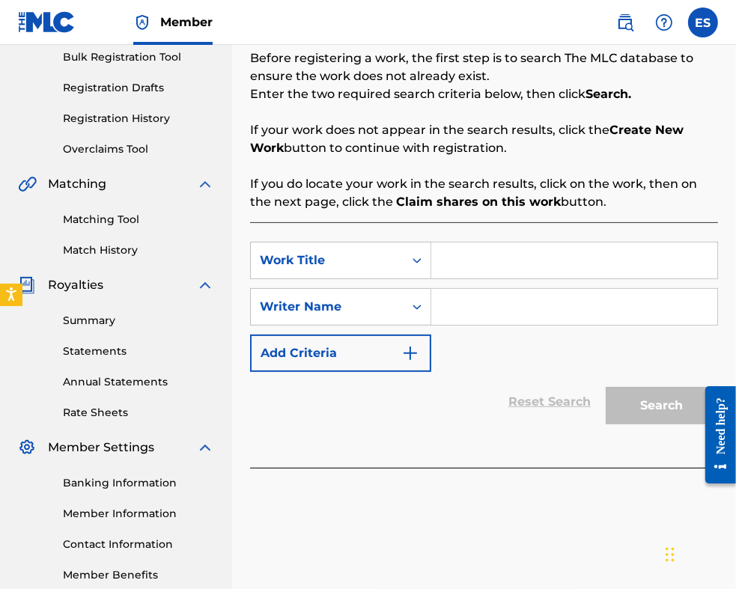
click at [492, 263] on input "Search Form" at bounding box center [574, 260] width 286 height 36
paste input "TANTSUVAY TSIGANKO"
type input "TANTSUVAY TSIGANKO"
paste input "[PERSON_NAME]"
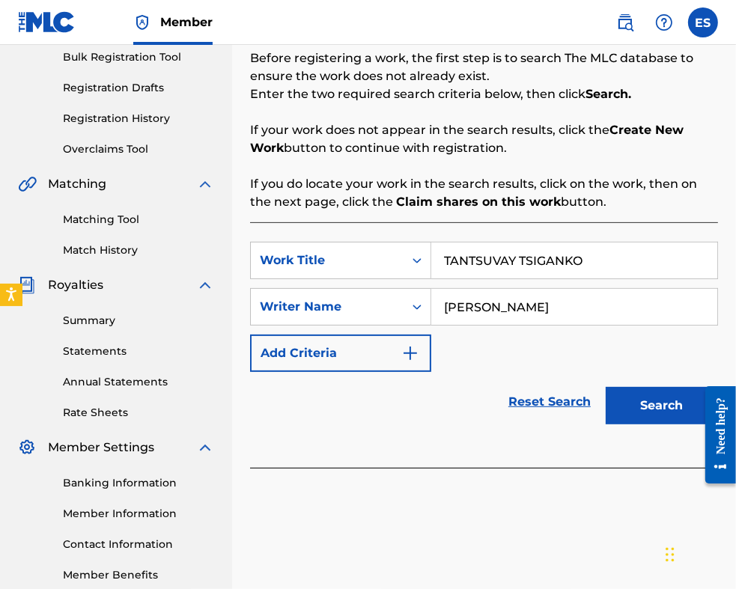
type input "[PERSON_NAME]"
click at [451, 260] on input "TANTSUVAY TSIGANKO" at bounding box center [574, 260] width 286 height 36
click at [448, 258] on input "TANTSUVAY TSIGANKO" at bounding box center [574, 260] width 286 height 36
type input "TANTSUVAY TSIGANKO"
click at [641, 391] on button "Search" at bounding box center [661, 405] width 112 height 37
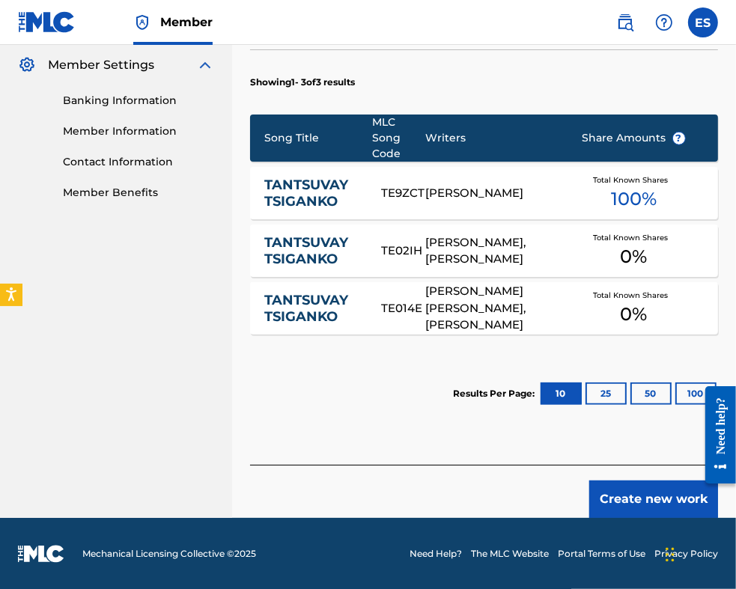
click at [637, 489] on button "Create new work" at bounding box center [653, 498] width 129 height 37
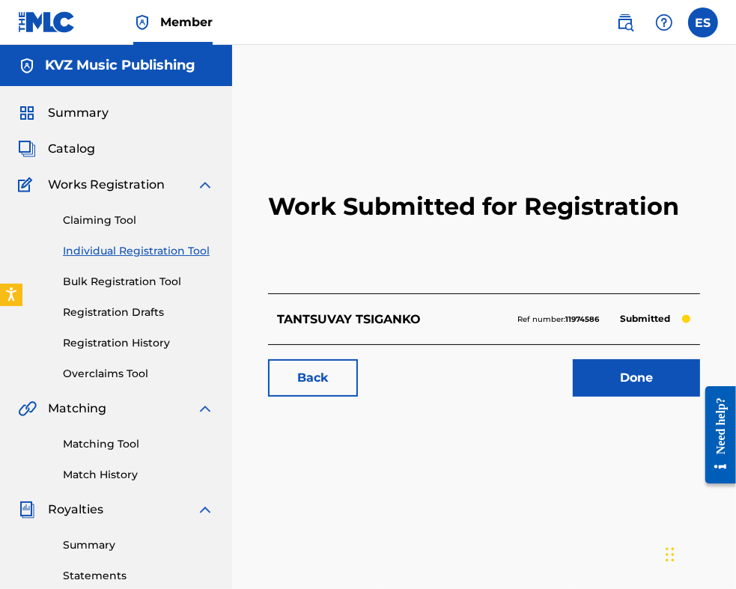
drag, startPoint x: 189, startPoint y: 249, endPoint x: 246, endPoint y: 284, distance: 67.5
click at [189, 249] on link "Individual Registration Tool" at bounding box center [138, 251] width 151 height 16
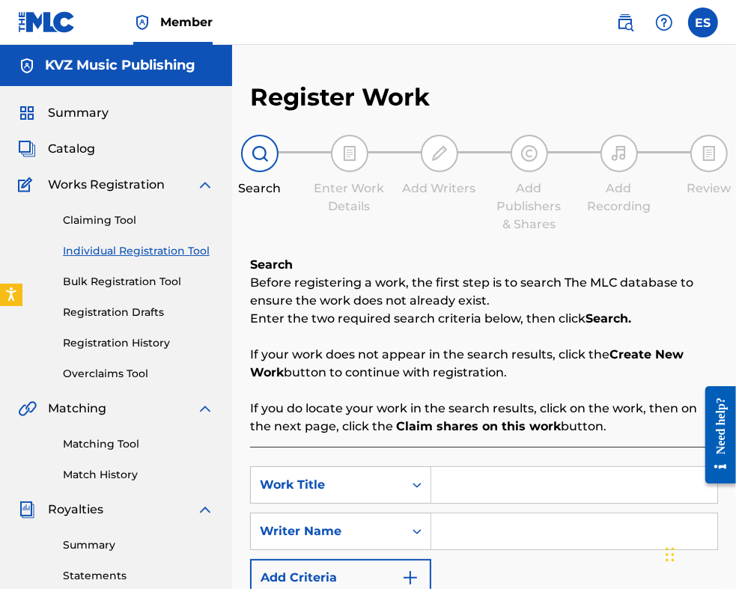
paste input "[PERSON_NAME]"
type input "[PERSON_NAME]"
click at [556, 476] on input "Search Form" at bounding box center [574, 485] width 286 height 36
paste input "TANTSUVAY TSIGANKO"
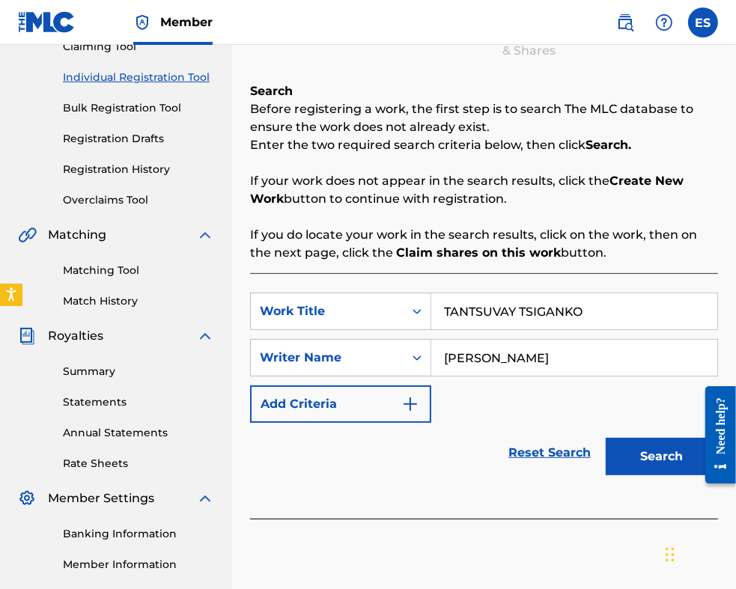
scroll to position [308, 0]
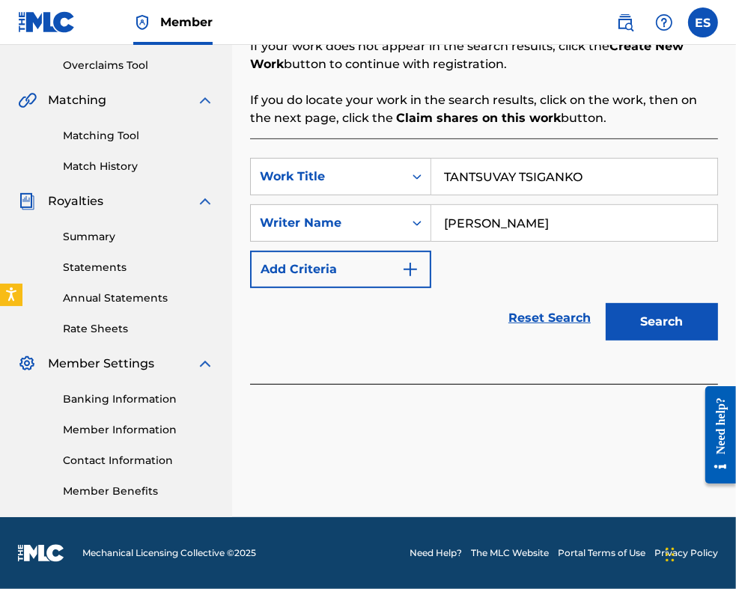
click at [451, 173] on input "TANTSUVAY TSIGANKO" at bounding box center [574, 177] width 286 height 36
click at [449, 174] on input "TANTSUVAY TSIGANKO" at bounding box center [574, 177] width 286 height 36
type input "TANTSUVAY TSIGANKO"
click at [670, 328] on button "Search" at bounding box center [661, 321] width 112 height 37
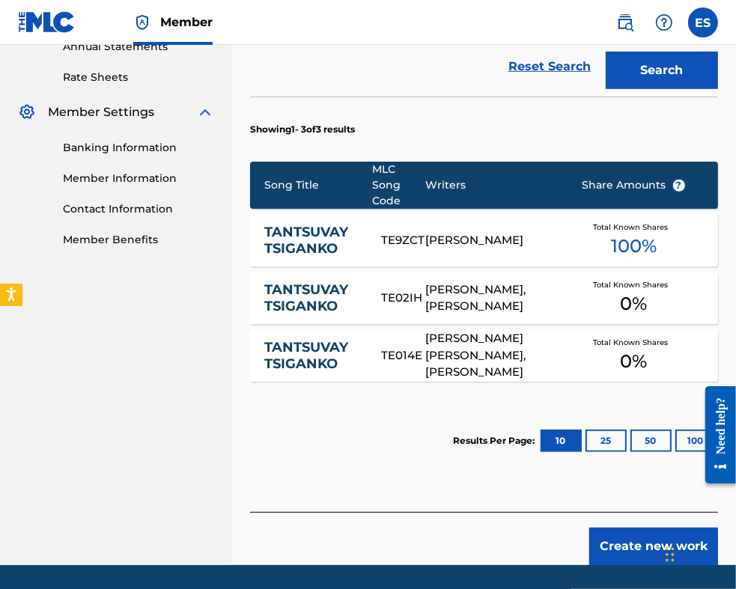
scroll to position [607, 0]
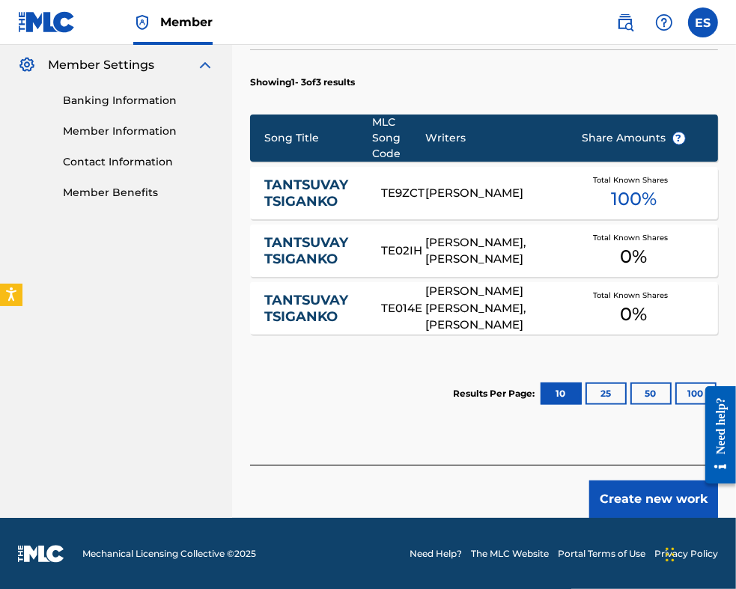
click at [662, 514] on button "Create new work" at bounding box center [653, 498] width 129 height 37
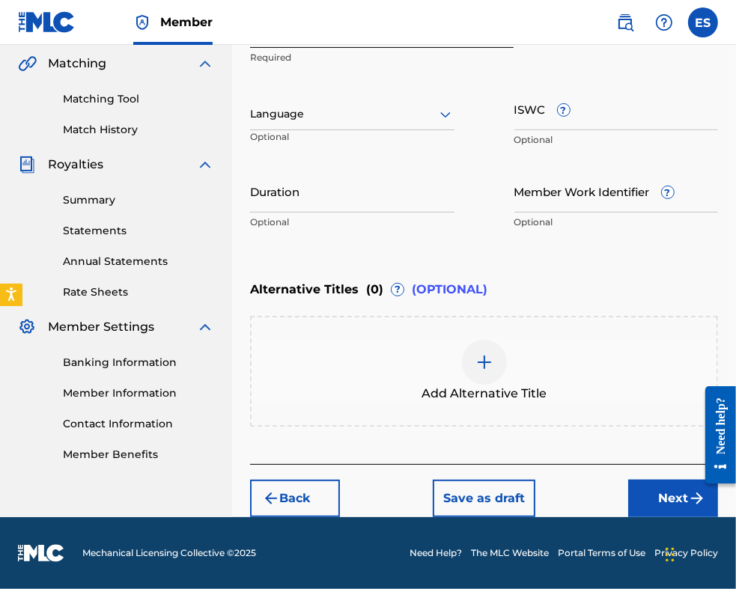
scroll to position [343, 0]
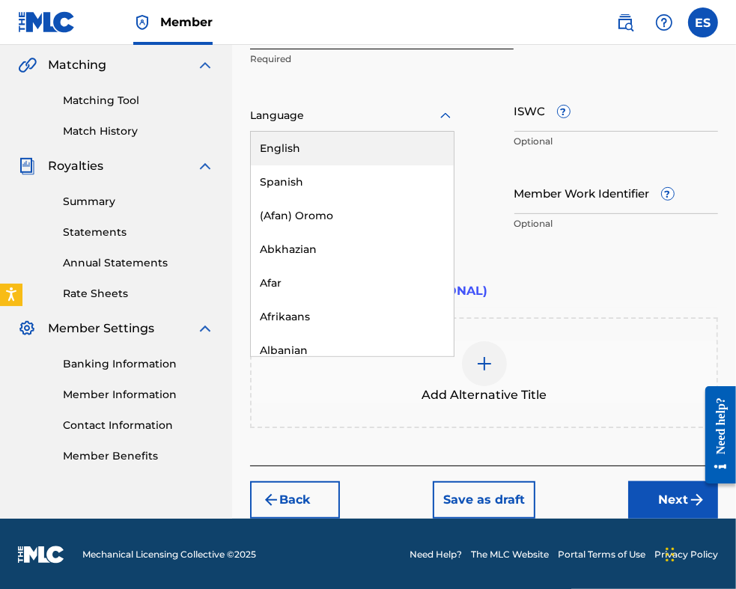
click at [375, 112] on div at bounding box center [352, 115] width 204 height 19
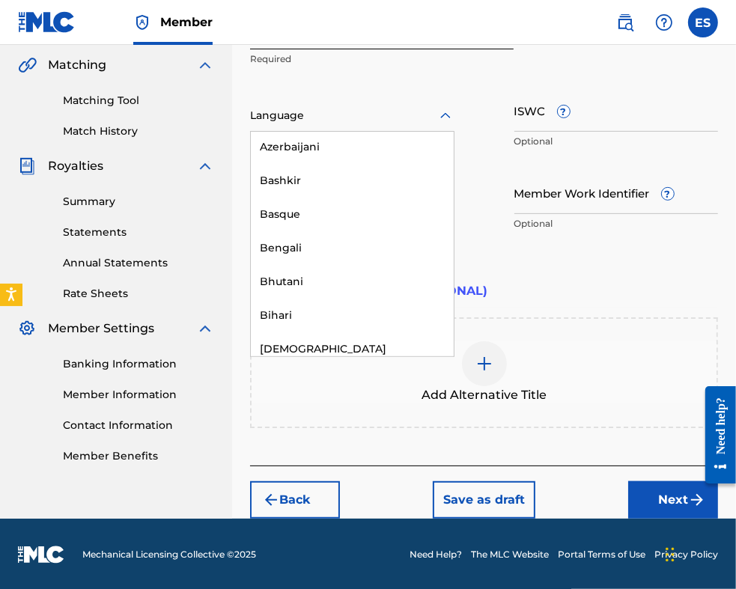
scroll to position [524, 0]
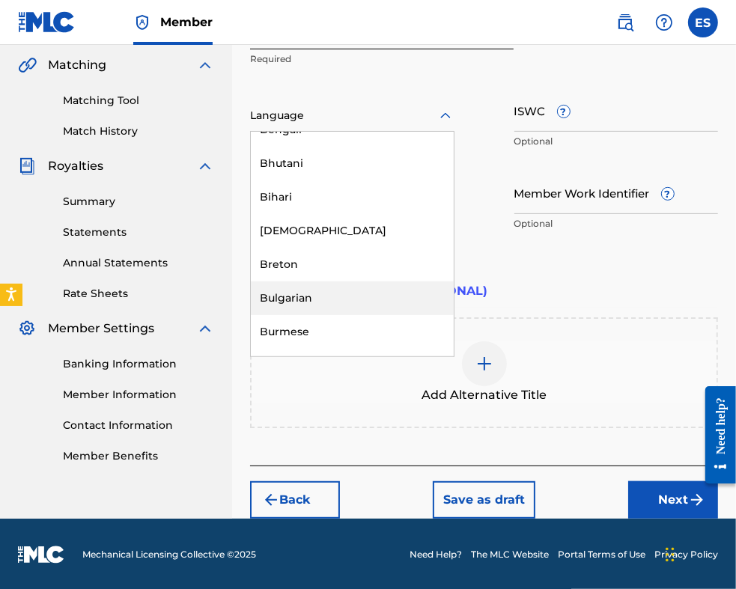
click at [343, 294] on div "Bulgarian" at bounding box center [352, 298] width 203 height 34
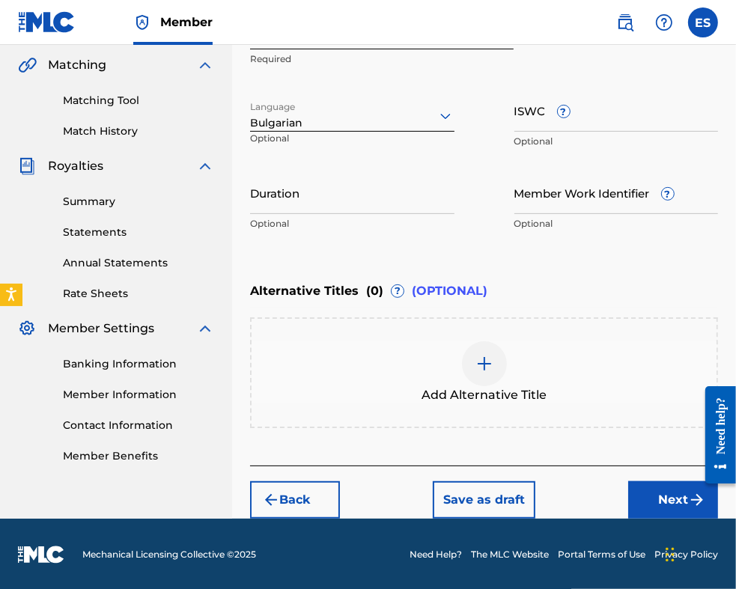
click at [370, 192] on input "Duration" at bounding box center [352, 192] width 204 height 43
type input "04:00"
click at [486, 351] on div at bounding box center [484, 363] width 45 height 45
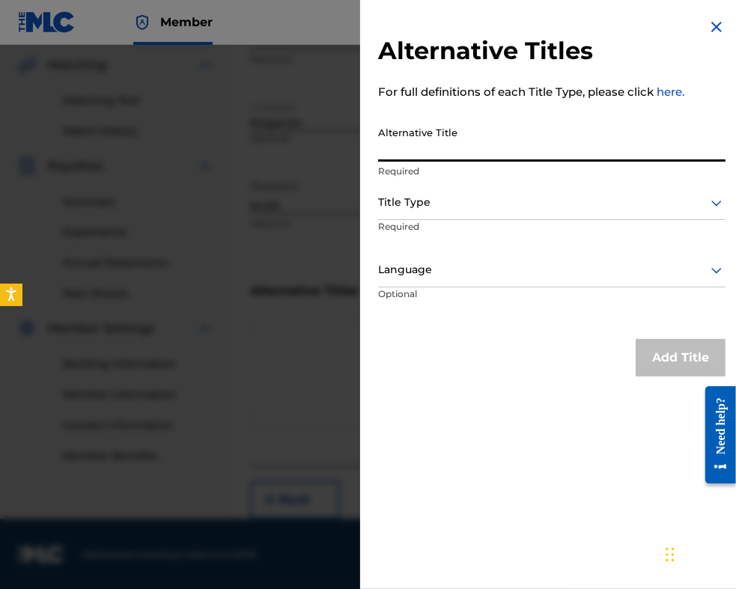
paste input "[PERSON_NAME]"
type input "[PERSON_NAME]"
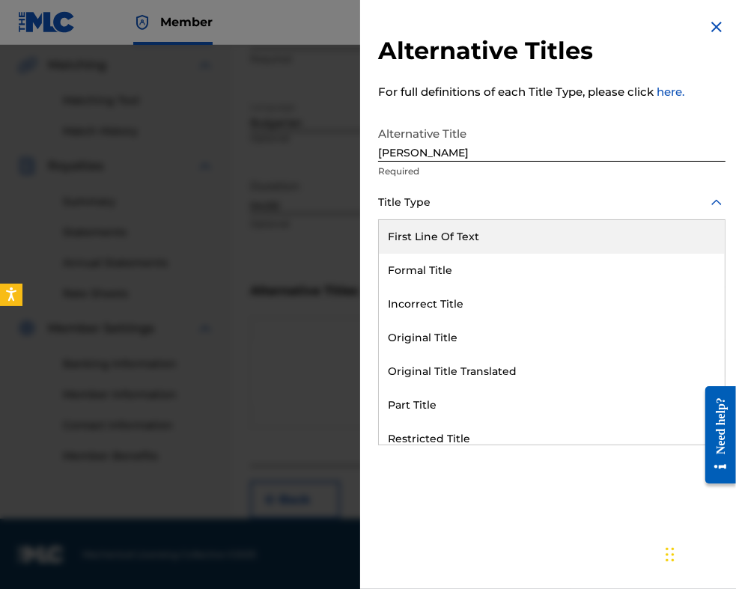
click at [423, 200] on div at bounding box center [551, 202] width 347 height 19
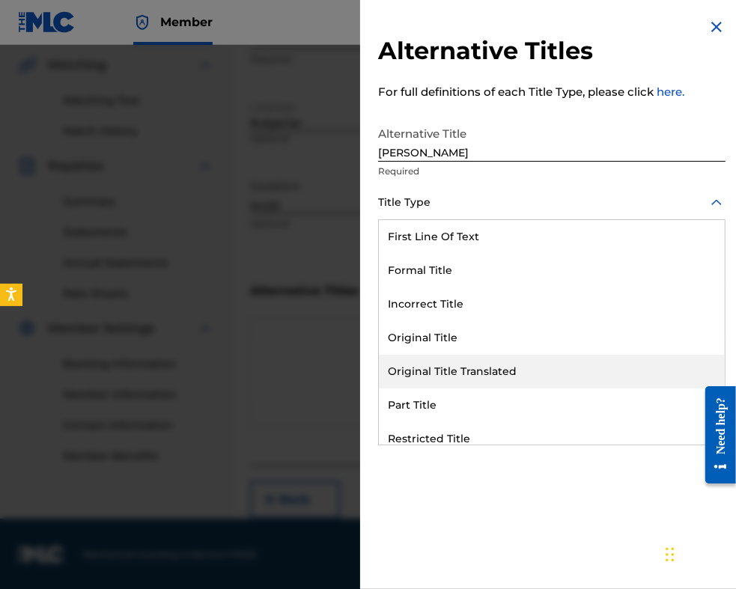
drag, startPoint x: 462, startPoint y: 370, endPoint x: 462, endPoint y: 281, distance: 89.1
click at [463, 364] on div "Original Title Translated" at bounding box center [552, 372] width 346 height 34
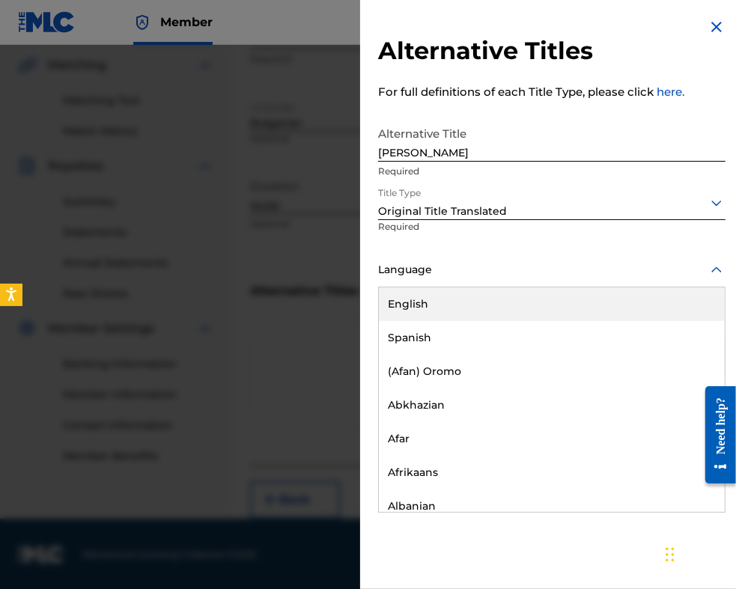
drag, startPoint x: 461, startPoint y: 266, endPoint x: 465, endPoint y: 361, distance: 95.9
click at [461, 268] on div at bounding box center [551, 269] width 347 height 19
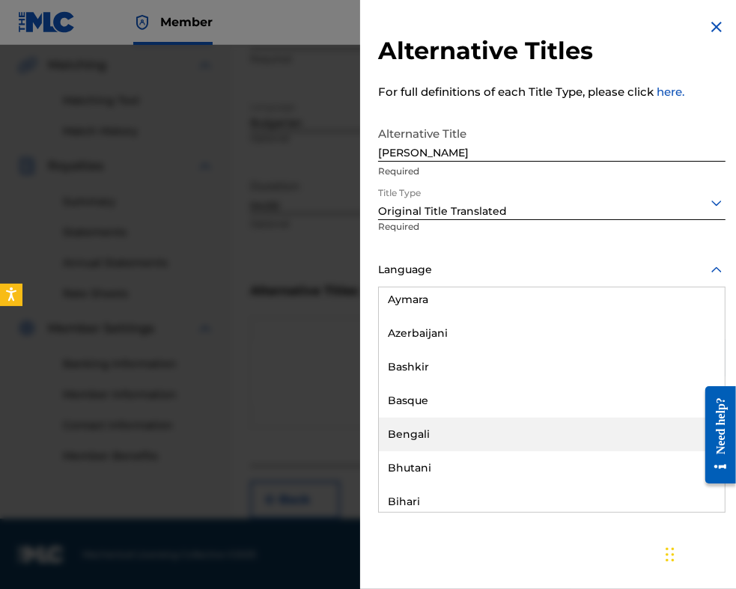
scroll to position [673, 0]
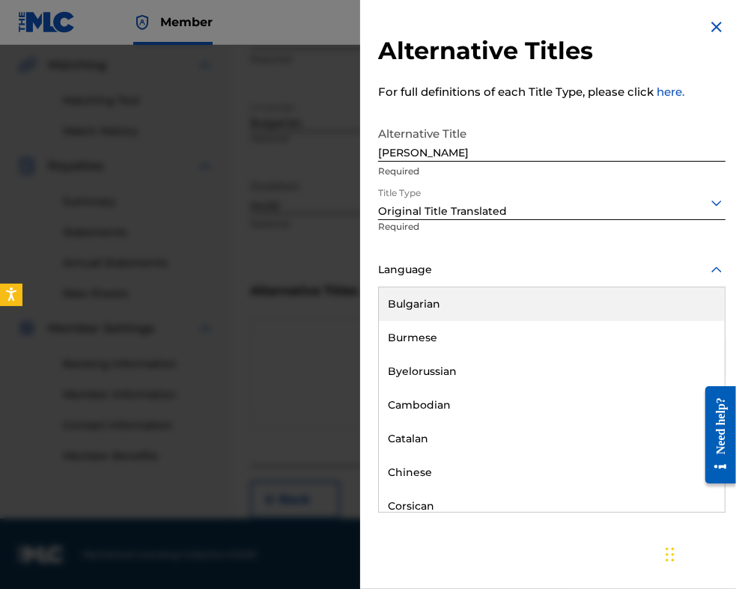
click at [448, 291] on div "Bulgarian" at bounding box center [552, 304] width 346 height 34
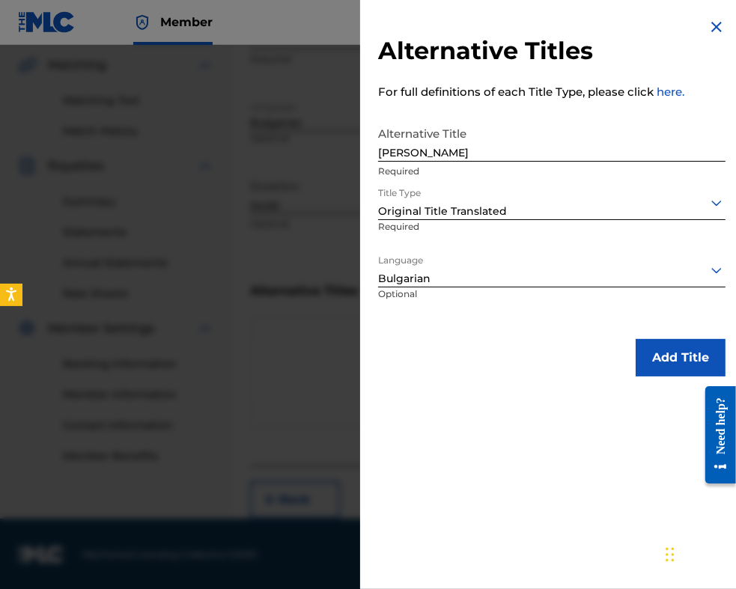
click at [642, 364] on button "Add Title" at bounding box center [680, 357] width 90 height 37
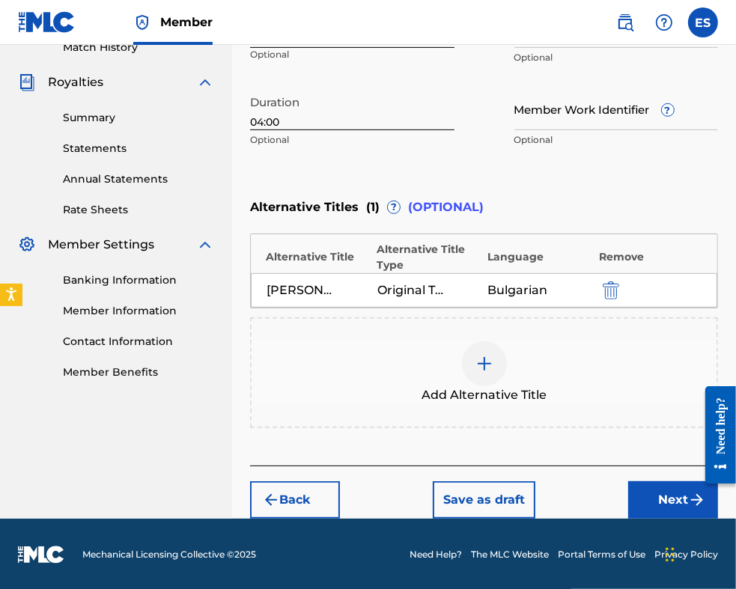
drag, startPoint x: 643, startPoint y: 486, endPoint x: 631, endPoint y: 462, distance: 26.1
click at [642, 483] on button "Next" at bounding box center [673, 499] width 90 height 37
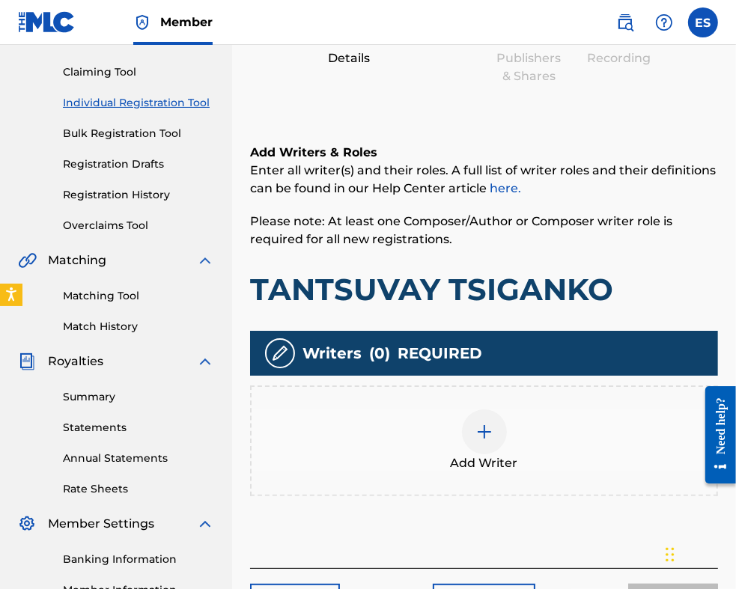
scroll to position [302, 0]
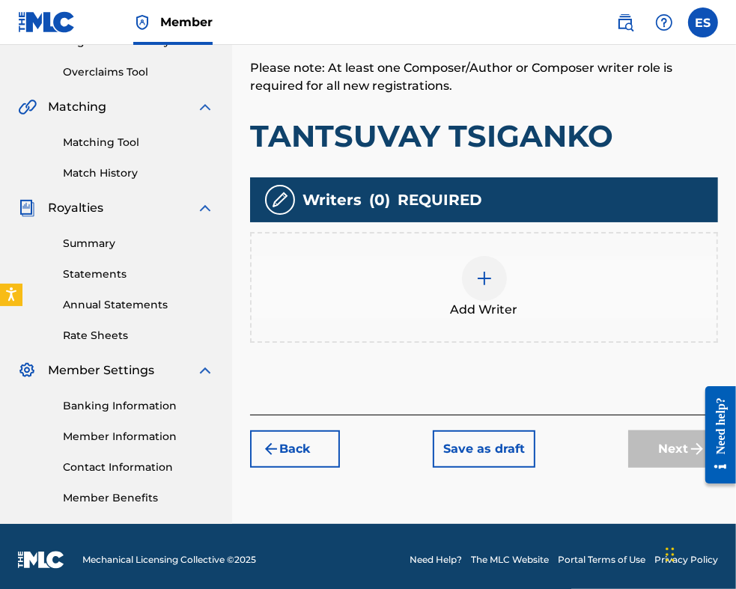
click at [488, 276] on img at bounding box center [484, 278] width 18 height 18
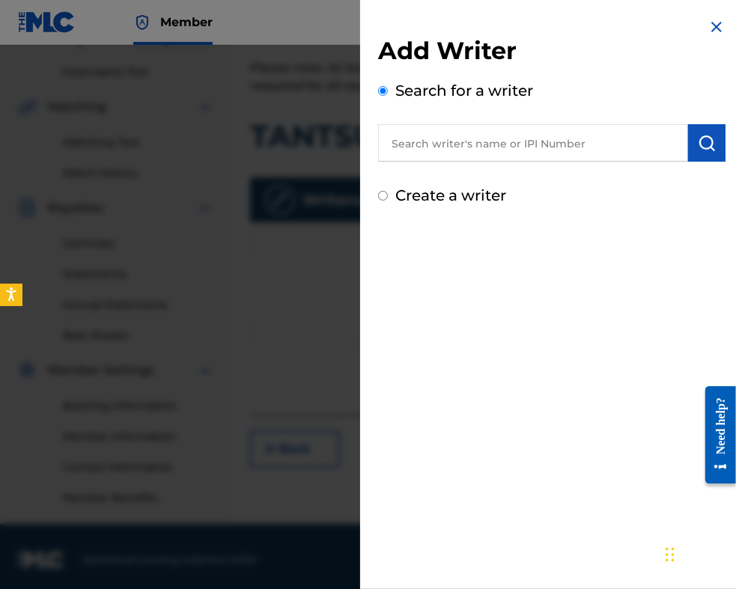
paste input "DRAGNEV [PERSON_NAME]"
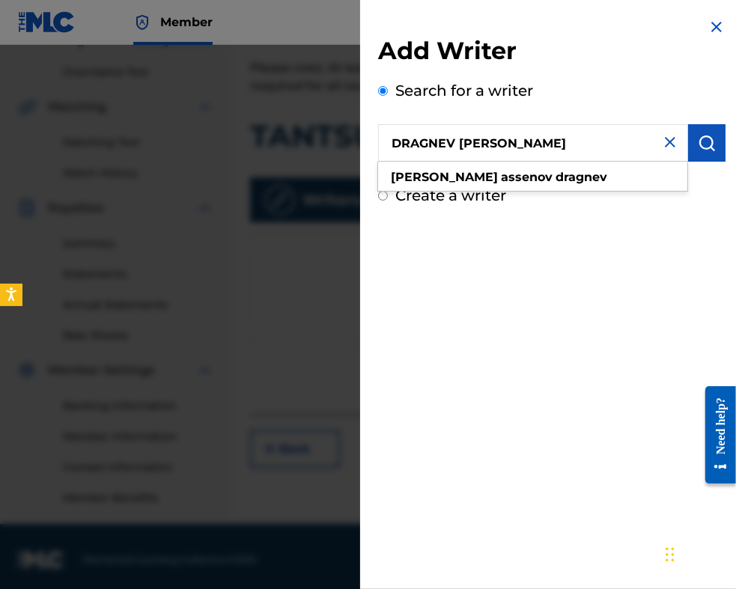
type input "DRAGNEV [PERSON_NAME]"
click at [700, 148] on img "submit" at bounding box center [706, 143] width 18 height 18
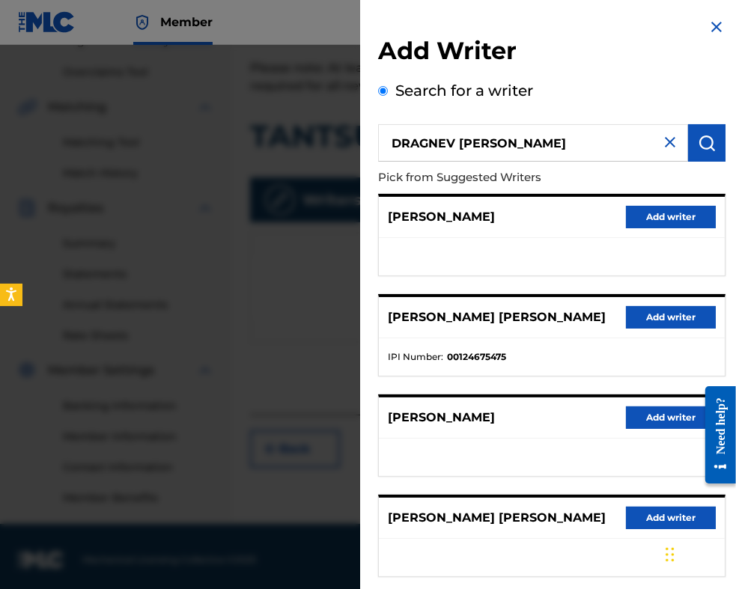
click at [635, 318] on button "Add writer" at bounding box center [671, 317] width 90 height 22
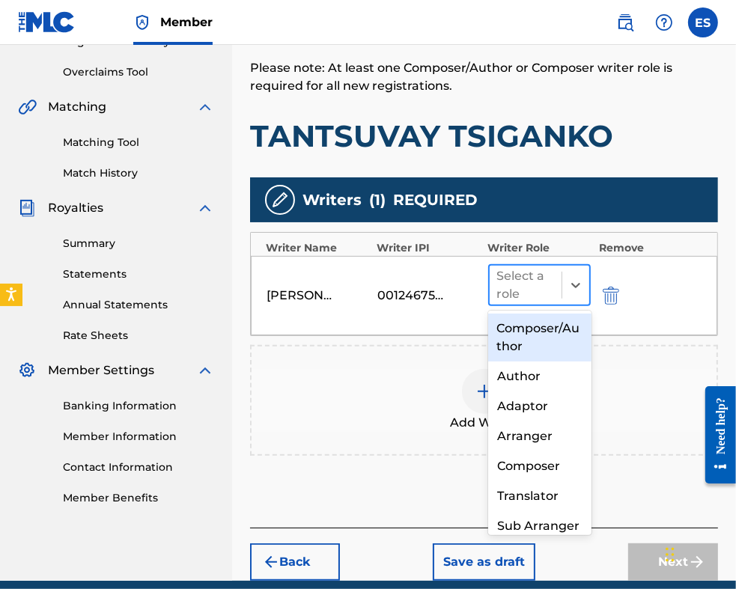
click at [521, 294] on div "Select a role" at bounding box center [526, 285] width 58 height 36
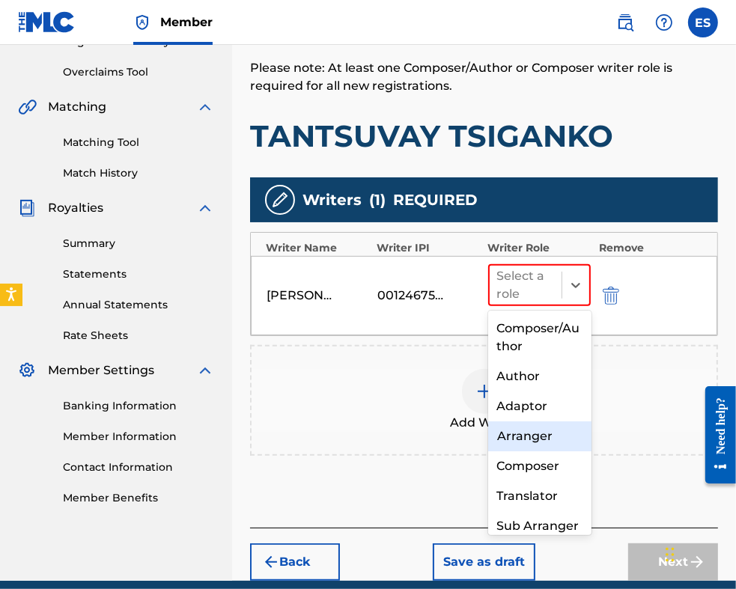
drag, startPoint x: 530, startPoint y: 441, endPoint x: 519, endPoint y: 391, distance: 51.2
click at [530, 439] on div "Arranger" at bounding box center [539, 436] width 103 height 30
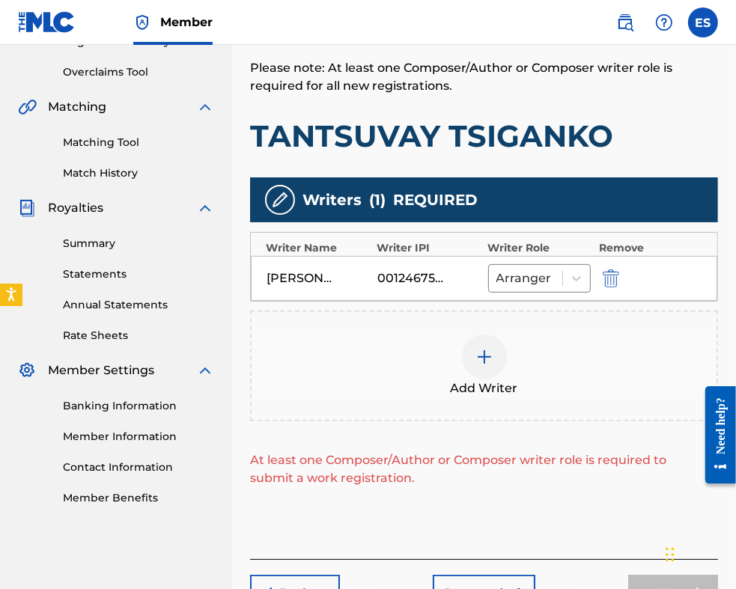
click at [493, 370] on div at bounding box center [484, 356] width 45 height 45
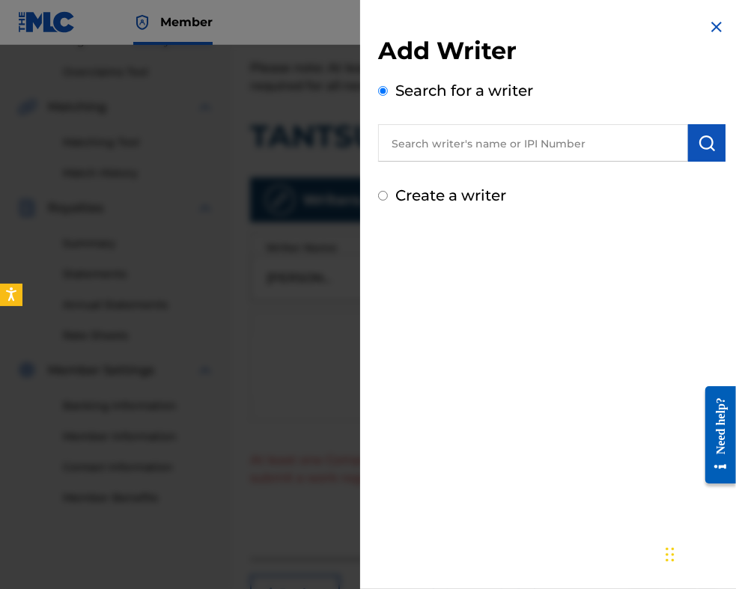
paste input "00087889792"
type input "00087889792"
click at [700, 157] on button "submit" at bounding box center [706, 142] width 37 height 37
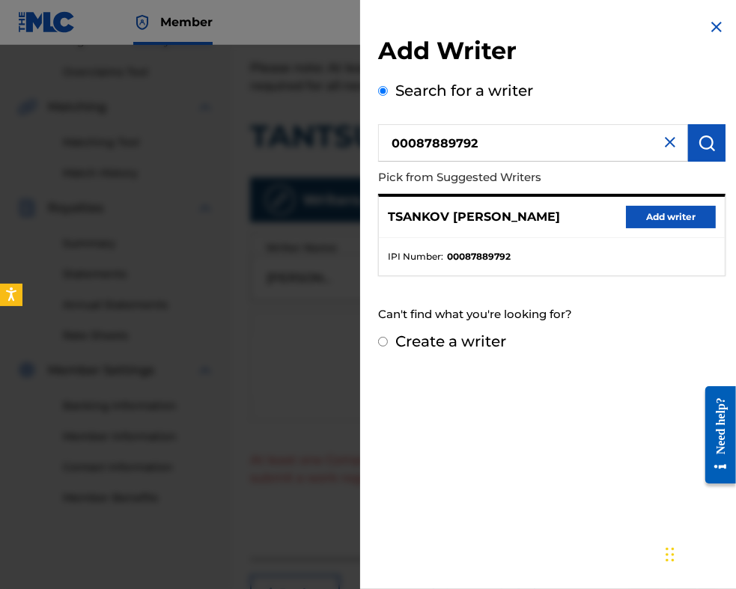
click at [660, 218] on button "Add writer" at bounding box center [671, 217] width 90 height 22
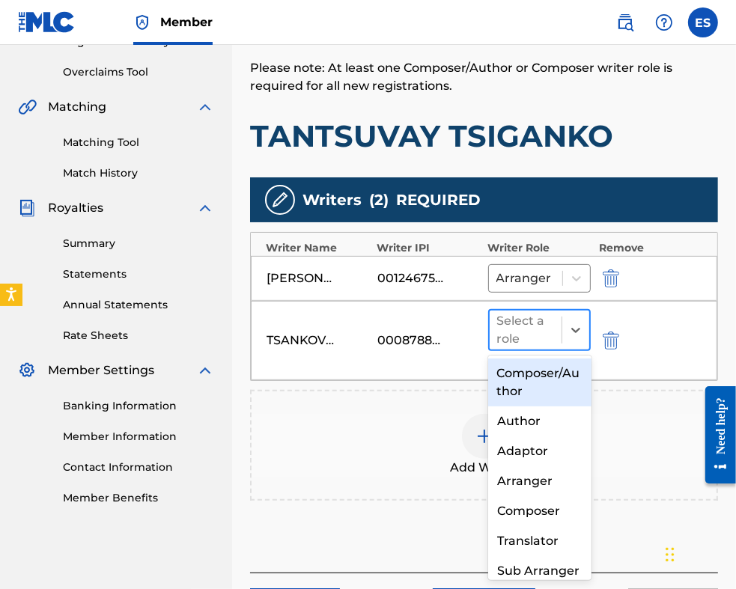
click at [540, 315] on div "Select a role" at bounding box center [526, 330] width 58 height 36
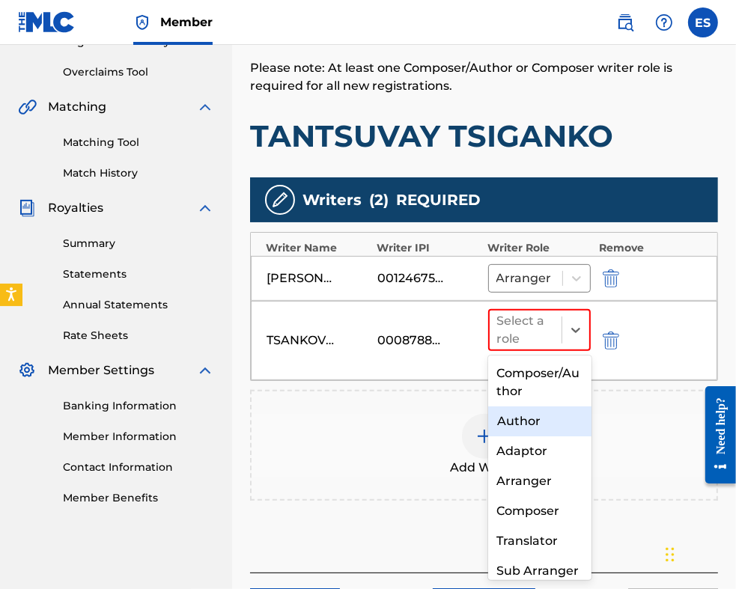
click at [529, 424] on div "Author" at bounding box center [539, 421] width 103 height 30
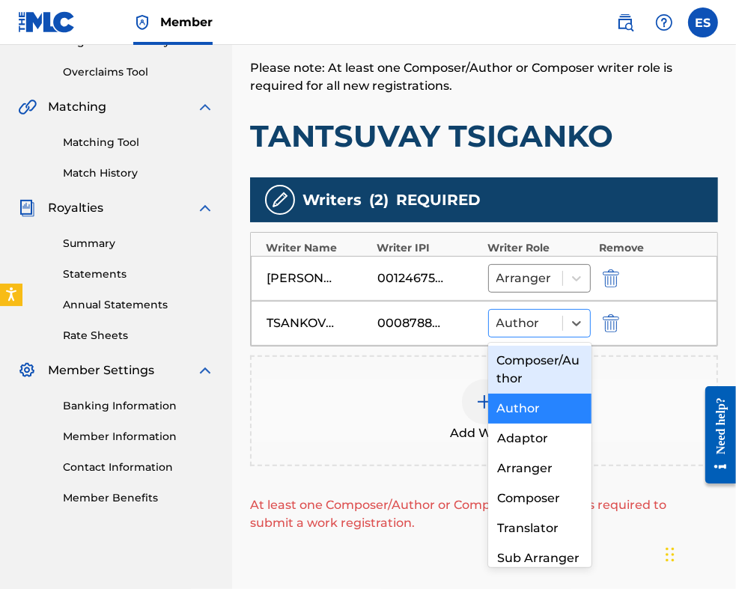
click at [528, 324] on div at bounding box center [525, 323] width 59 height 21
click at [527, 376] on div "Composer/Author" at bounding box center [539, 370] width 103 height 48
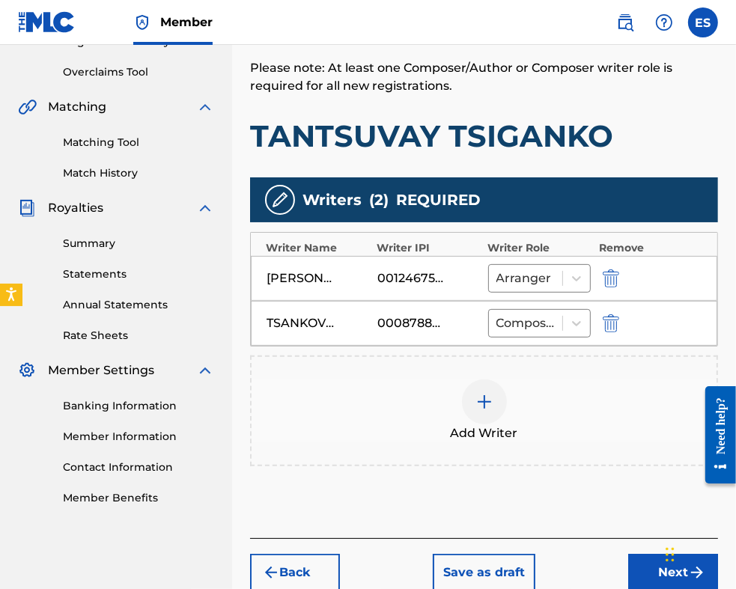
scroll to position [374, 0]
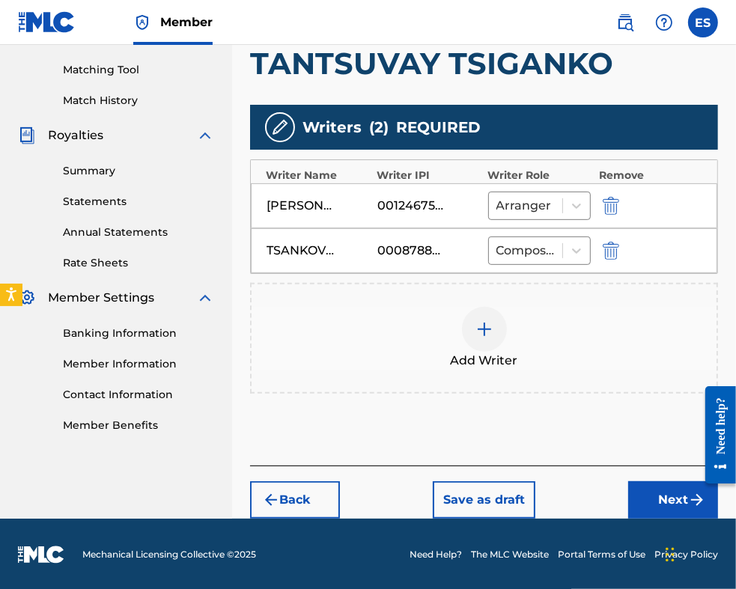
drag, startPoint x: 659, startPoint y: 495, endPoint x: 606, endPoint y: 417, distance: 93.8
click at [656, 489] on button "Next" at bounding box center [673, 499] width 90 height 37
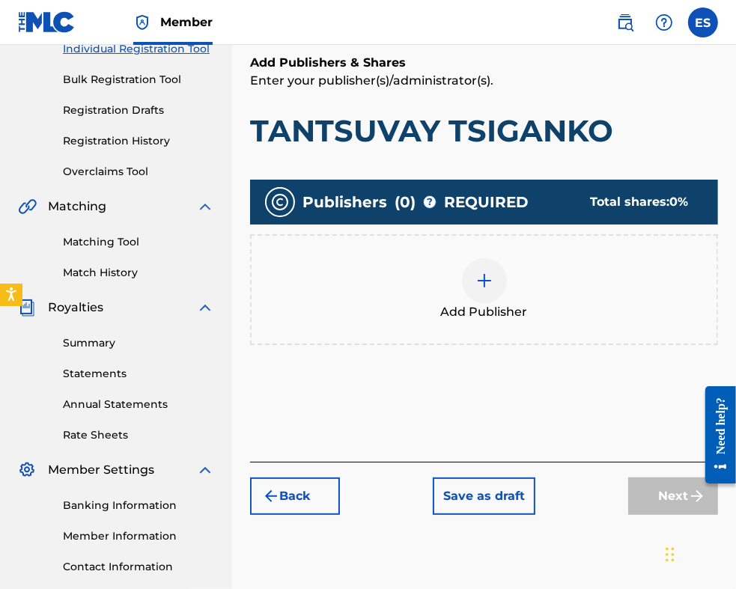
scroll to position [308, 0]
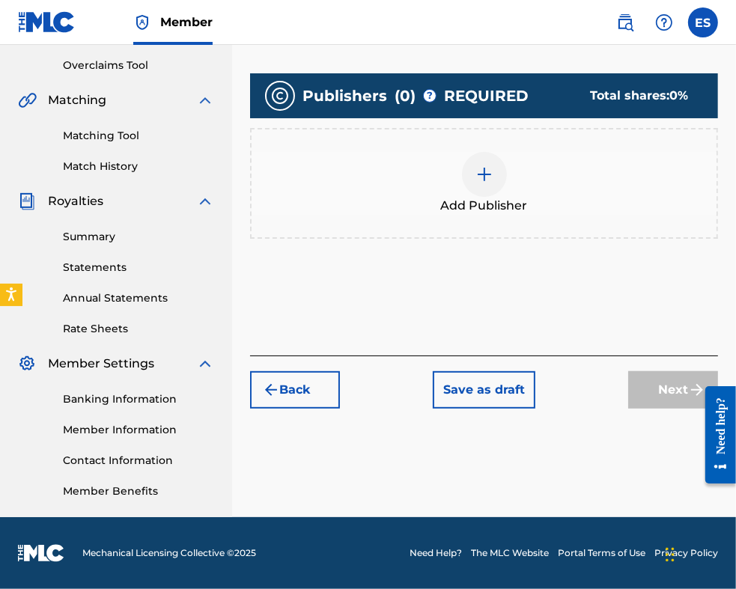
click at [482, 210] on span "Add Publisher" at bounding box center [484, 206] width 87 height 18
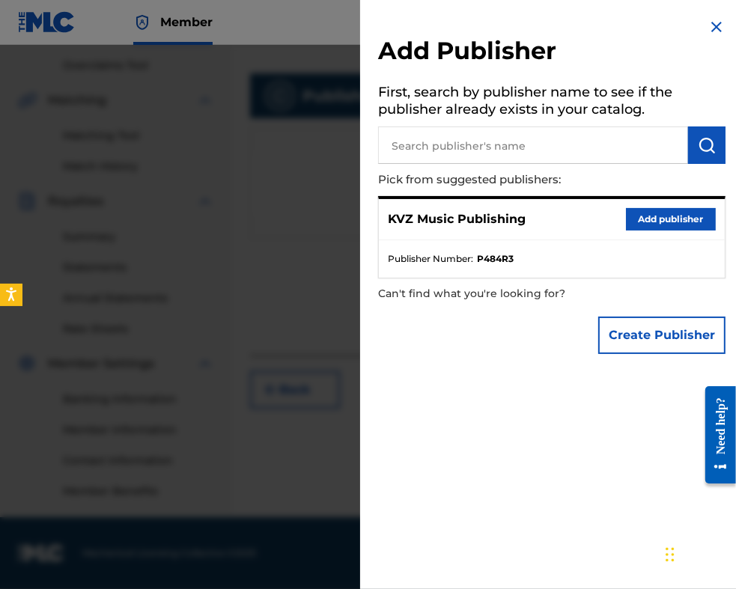
click at [647, 226] on button "Add publisher" at bounding box center [671, 219] width 90 height 22
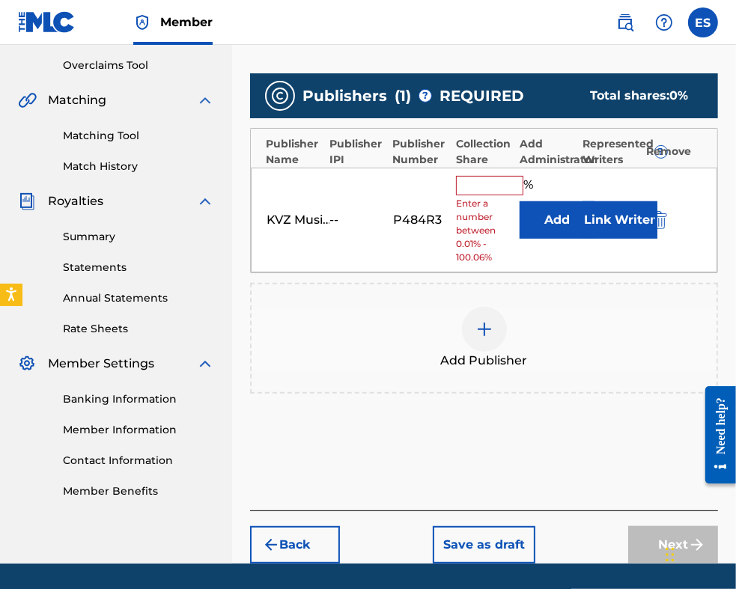
drag, startPoint x: 492, startPoint y: 180, endPoint x: 492, endPoint y: 194, distance: 13.5
click at [492, 183] on input "text" at bounding box center [489, 185] width 67 height 19
type input "83.33"
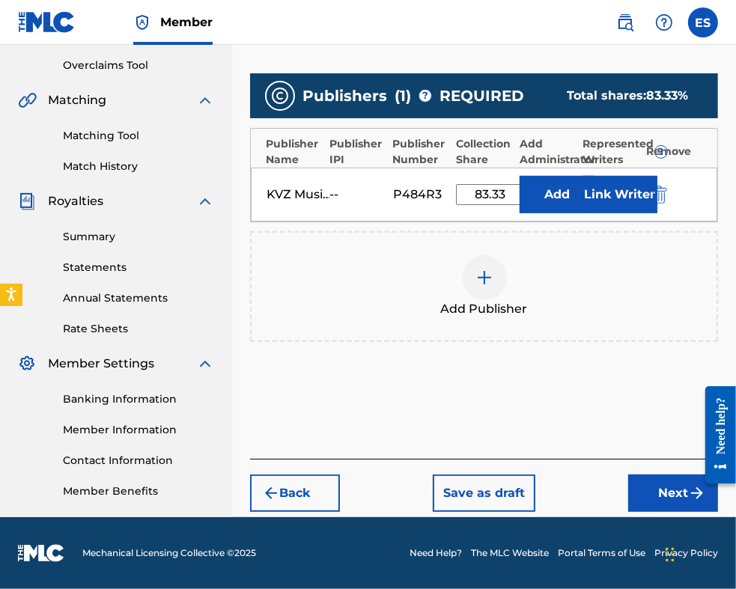
click at [661, 498] on button "Next" at bounding box center [673, 492] width 90 height 37
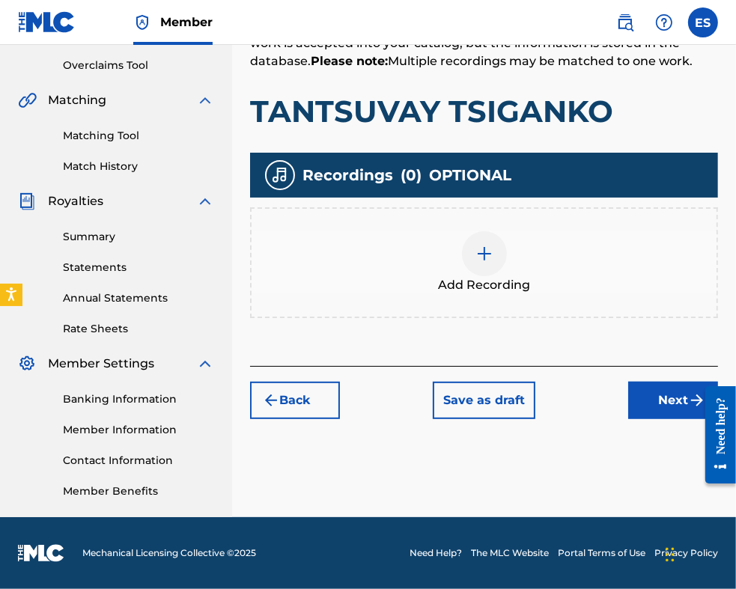
click at [479, 263] on div at bounding box center [484, 253] width 45 height 45
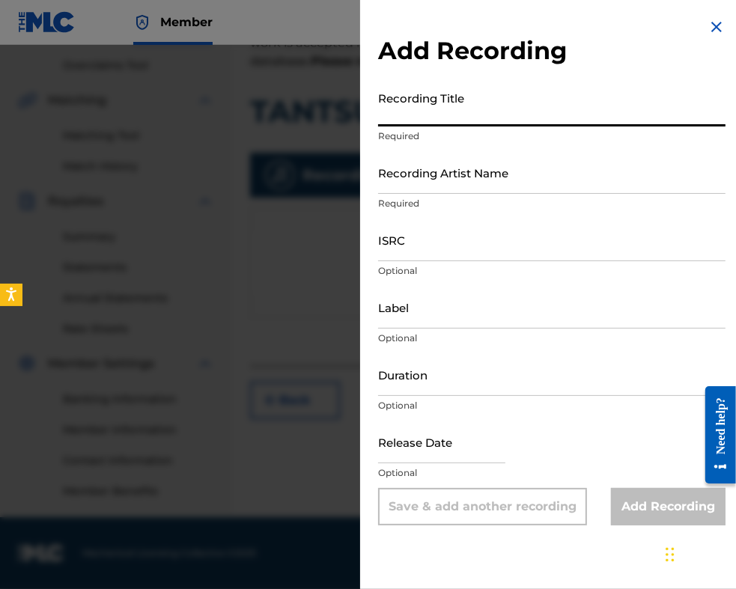
paste input "TANTSUVAY TSIGANKO"
type input "TANTSUVAY TSIGANKO"
click at [458, 387] on input "Duration" at bounding box center [551, 374] width 347 height 43
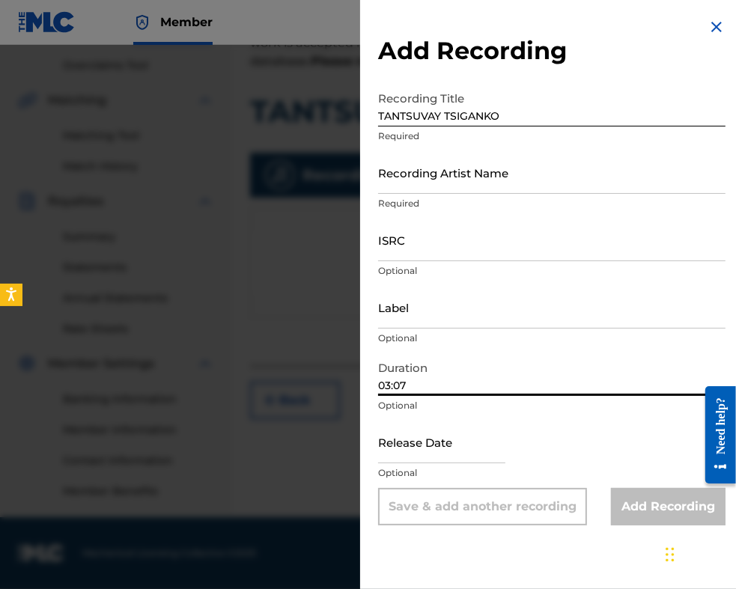
type input "03:07"
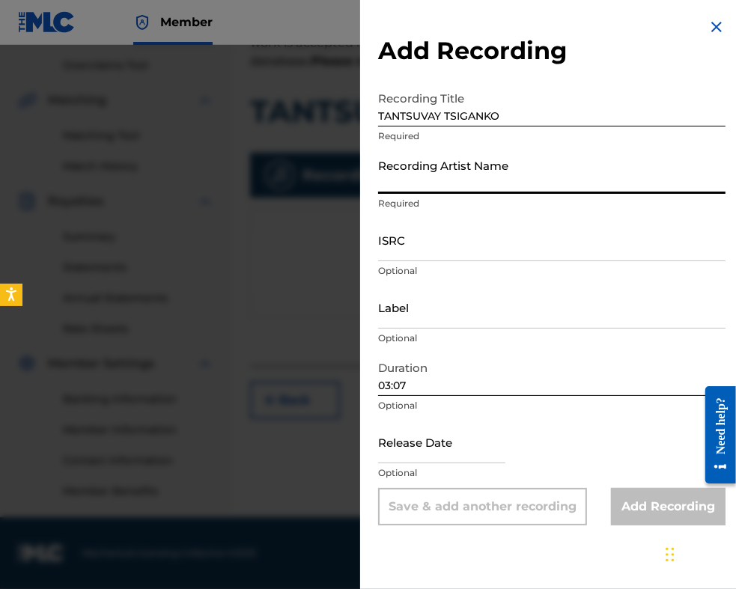
paste input "[PERSON_NAME]"
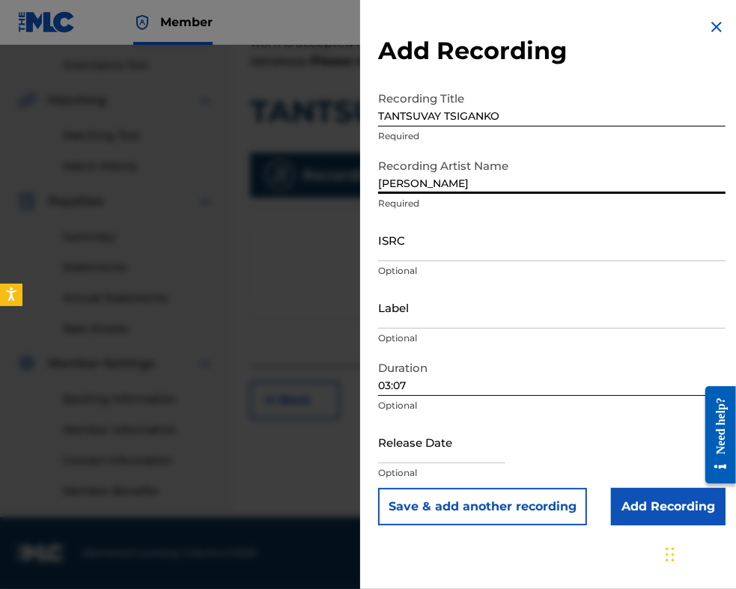
click at [384, 183] on input "[PERSON_NAME]" at bounding box center [551, 172] width 347 height 43
type input "[PERSON_NAME]"
click at [664, 506] on input "Add Recording" at bounding box center [668, 506] width 114 height 37
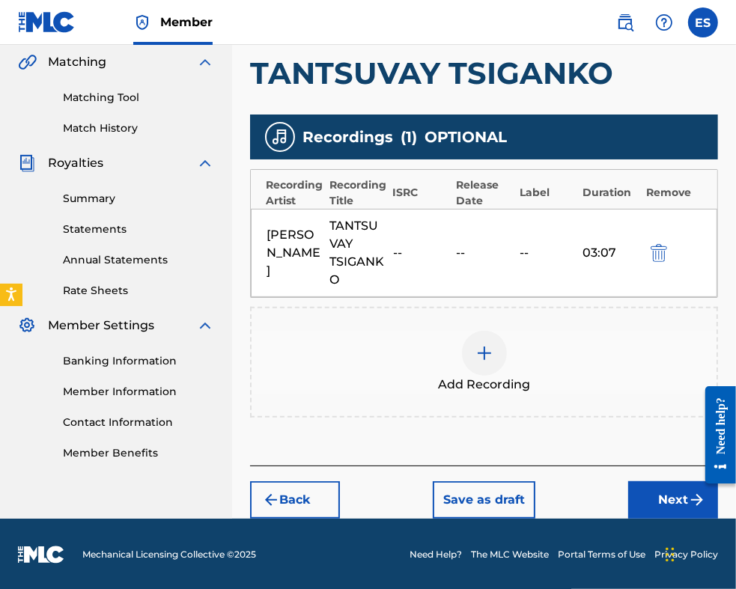
click at [281, 498] on button "Back" at bounding box center [295, 499] width 90 height 37
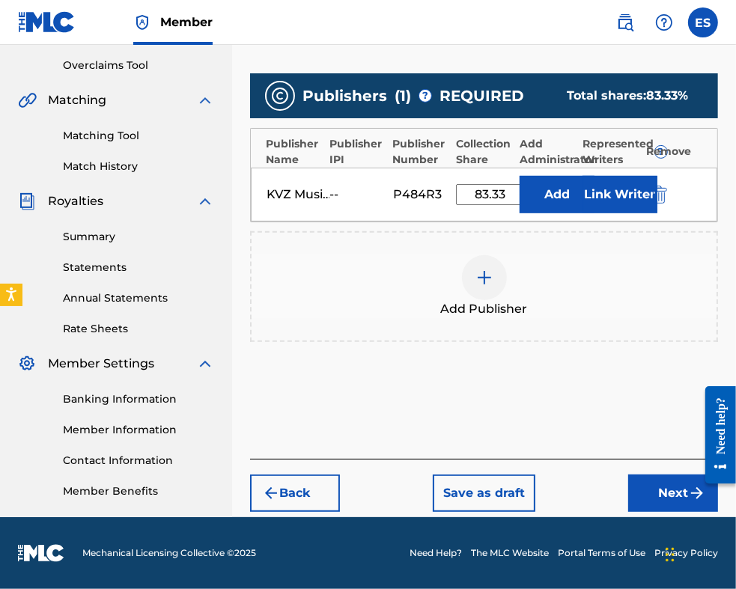
click at [295, 501] on button "Back" at bounding box center [295, 492] width 90 height 37
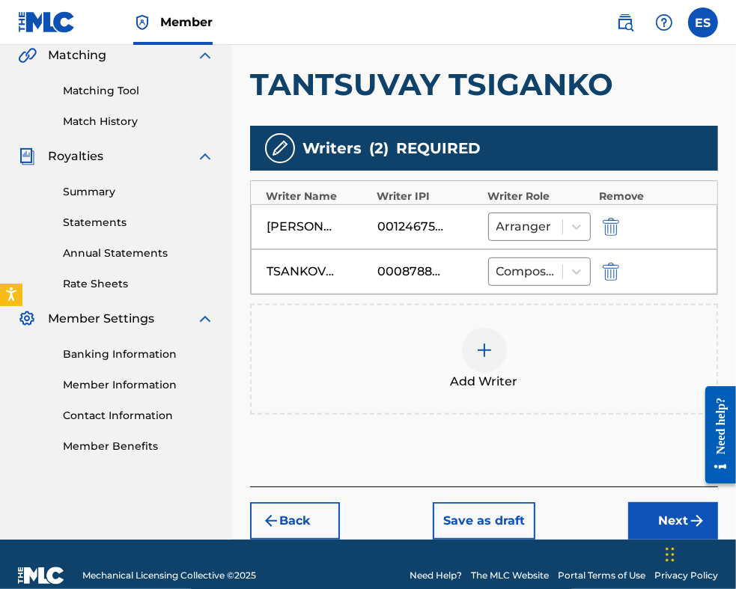
scroll to position [374, 0]
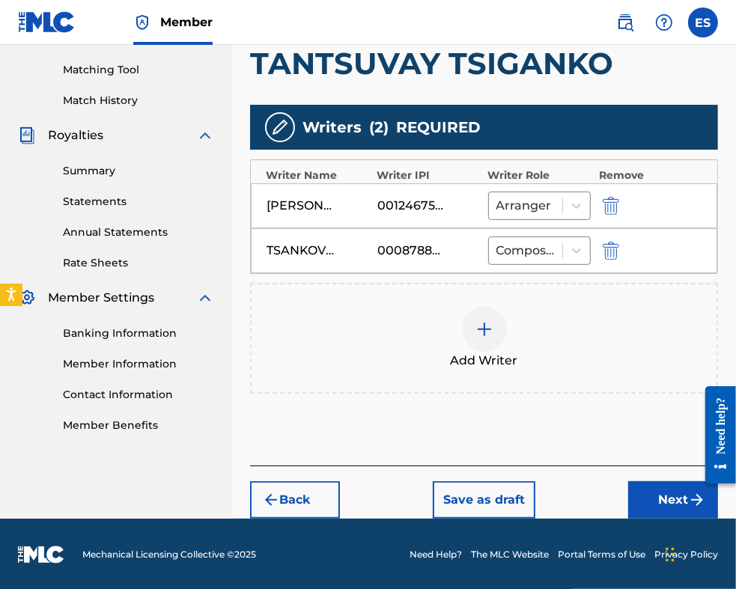
click at [296, 497] on button "Back" at bounding box center [295, 499] width 90 height 37
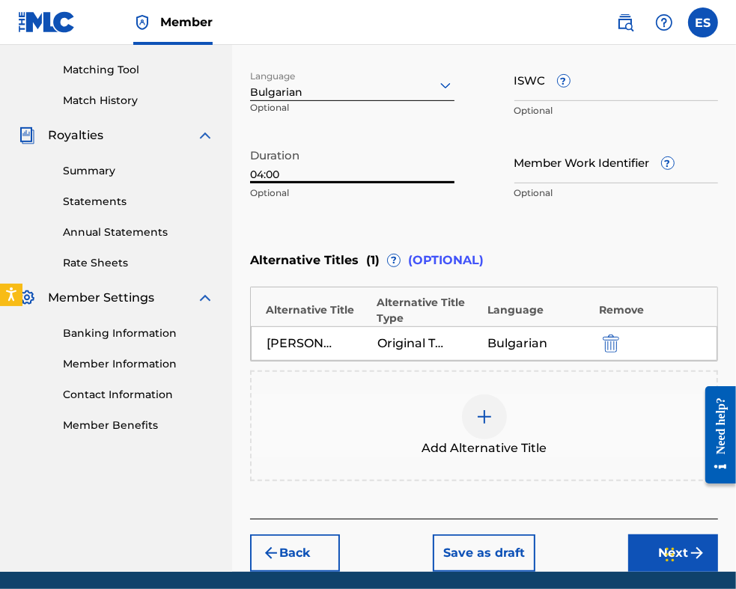
drag, startPoint x: 288, startPoint y: 180, endPoint x: 3, endPoint y: 123, distance: 290.7
click at [3, 127] on main "KVZ Music Publishing Summary Catalog Works Registration Claiming Tool Individua…" at bounding box center [368, 121] width 736 height 901
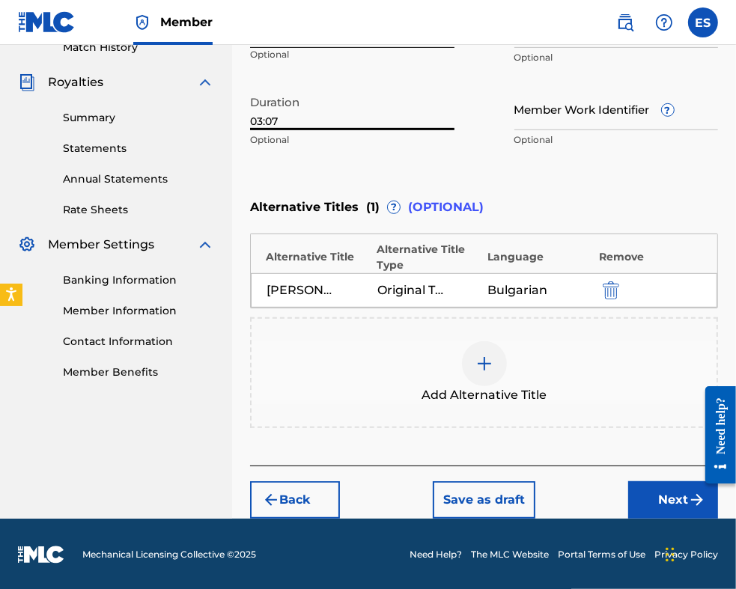
type input "03:07"
click at [653, 488] on button "Next" at bounding box center [673, 499] width 90 height 37
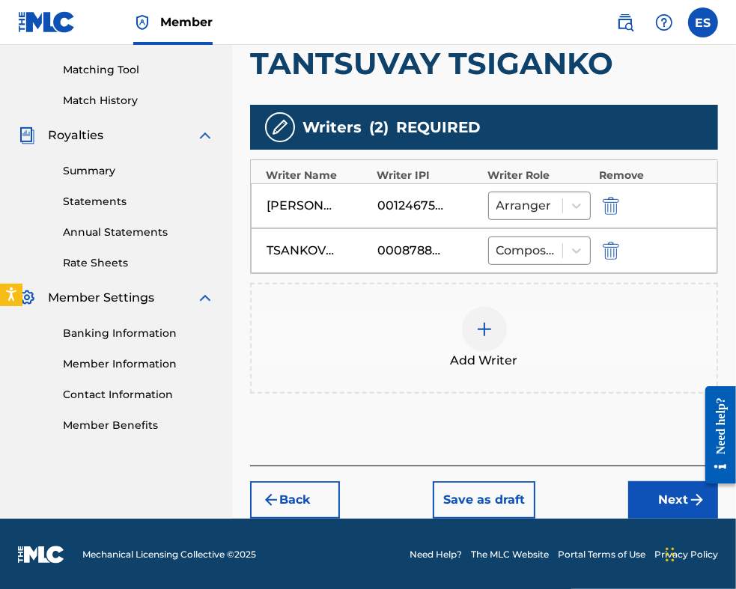
click at [643, 491] on button "Next" at bounding box center [673, 499] width 90 height 37
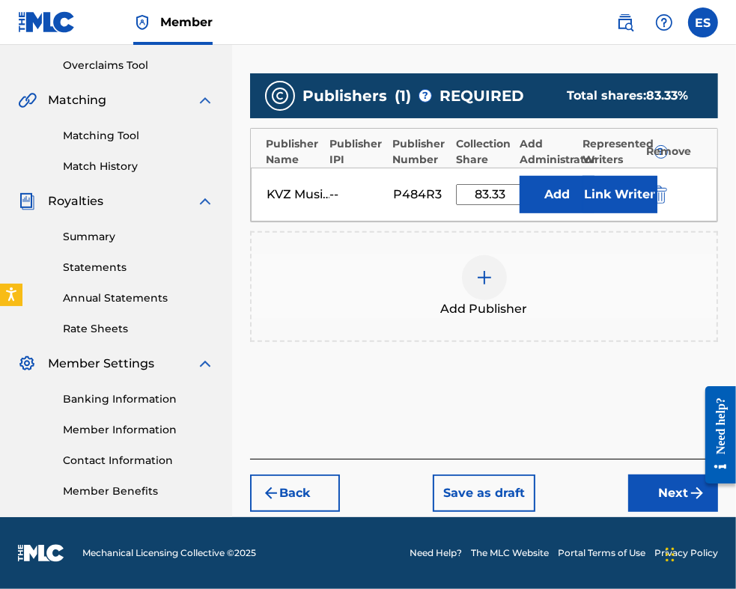
click at [647, 492] on button "Next" at bounding box center [673, 492] width 90 height 37
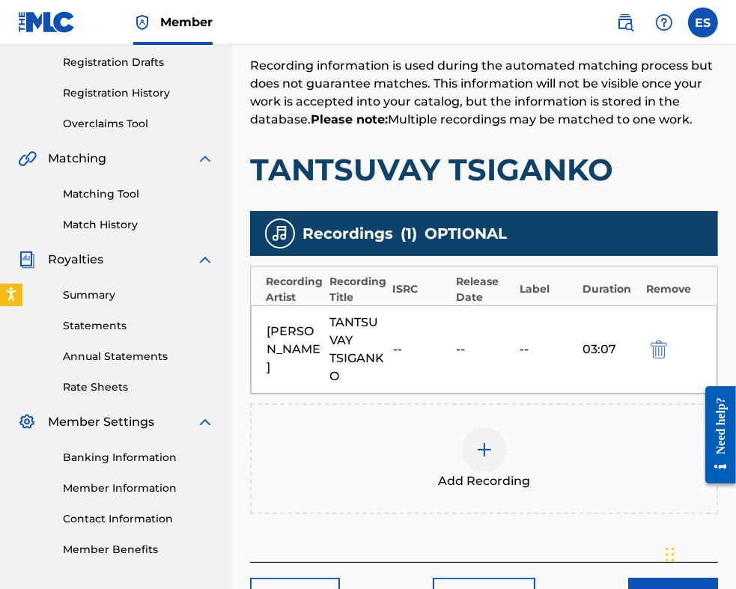
scroll to position [346, 0]
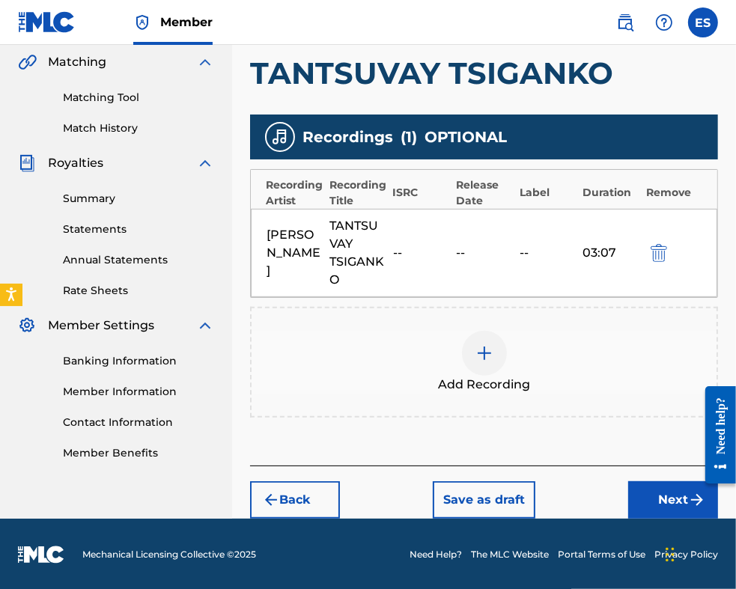
click at [649, 502] on button "Next" at bounding box center [673, 499] width 90 height 37
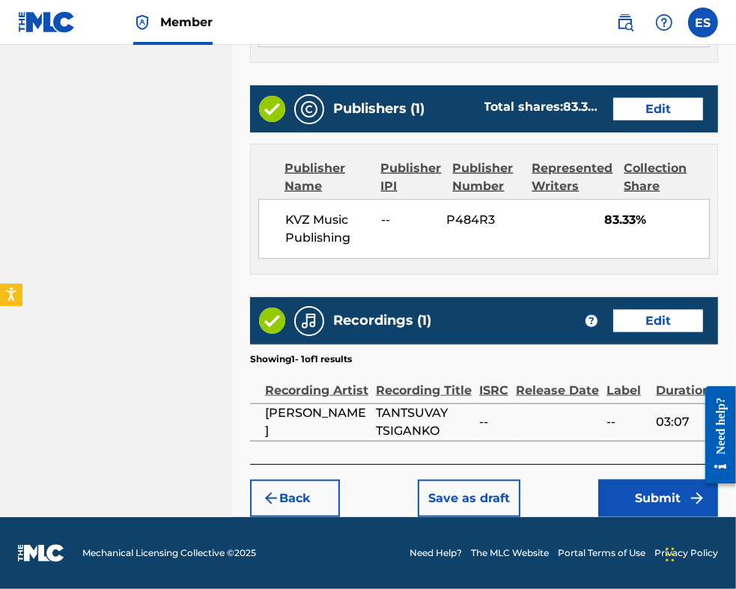
scroll to position [898, 0]
click at [638, 501] on button "Submit" at bounding box center [658, 498] width 120 height 37
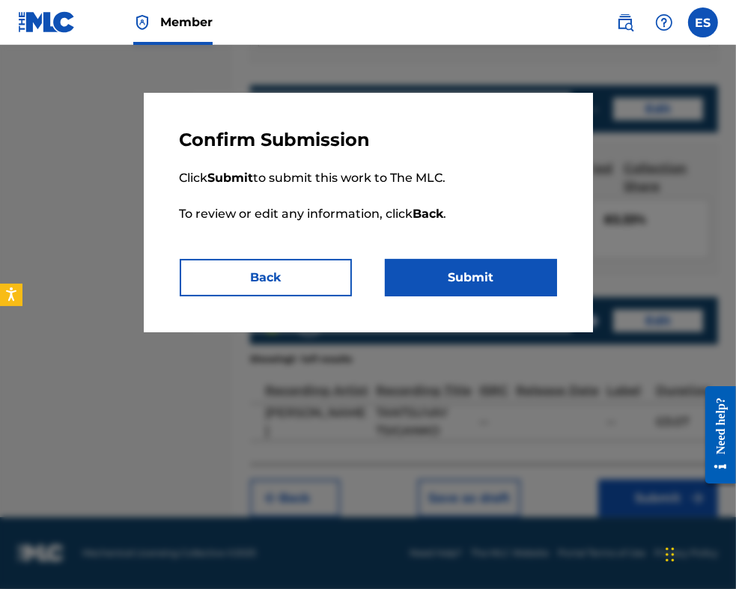
click at [483, 291] on button "Submit" at bounding box center [471, 277] width 172 height 37
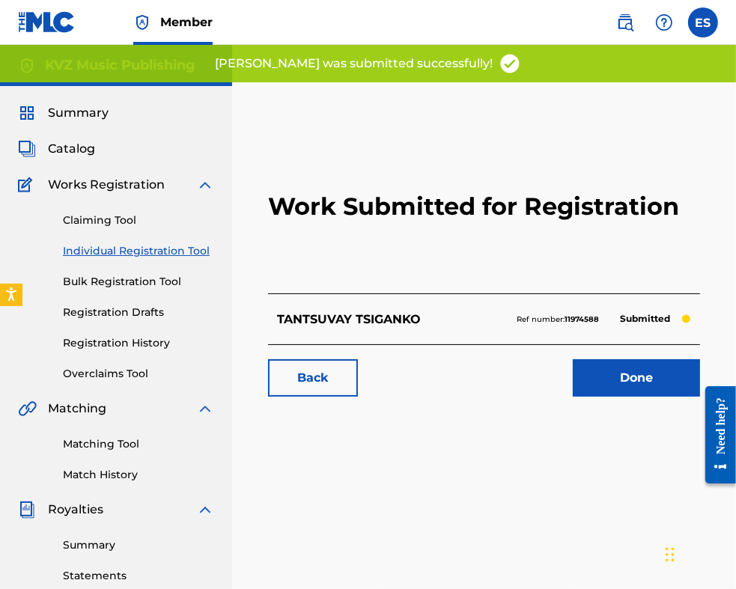
click at [115, 255] on link "Individual Registration Tool" at bounding box center [138, 251] width 151 height 16
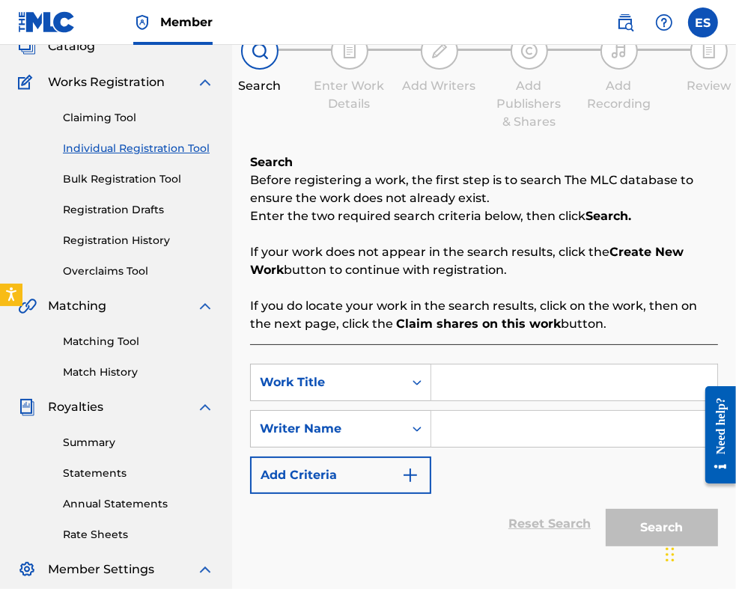
scroll to position [224, 0]
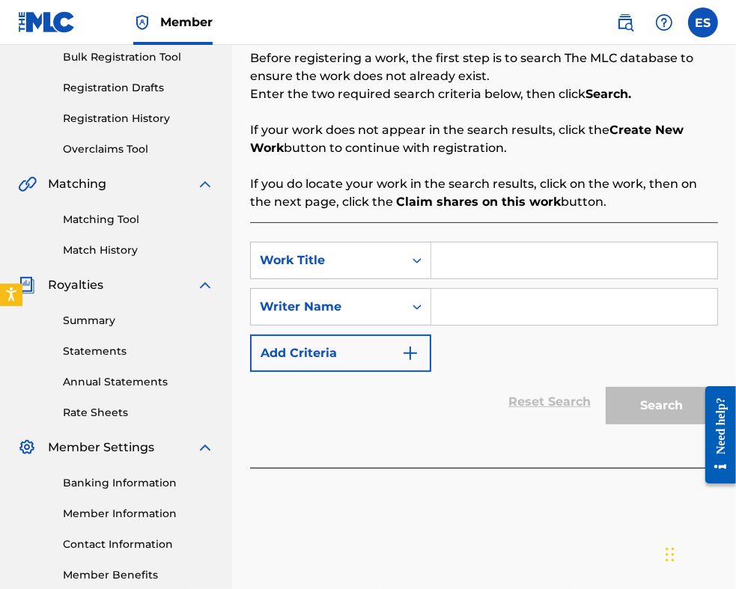
click at [473, 257] on input "Search Form" at bounding box center [574, 260] width 286 height 36
drag, startPoint x: 473, startPoint y: 258, endPoint x: 470, endPoint y: 266, distance: 8.8
paste input "TANTSUVAY TSIGANKO"
type input "TANTSUVAY TSIGANKO"
paste
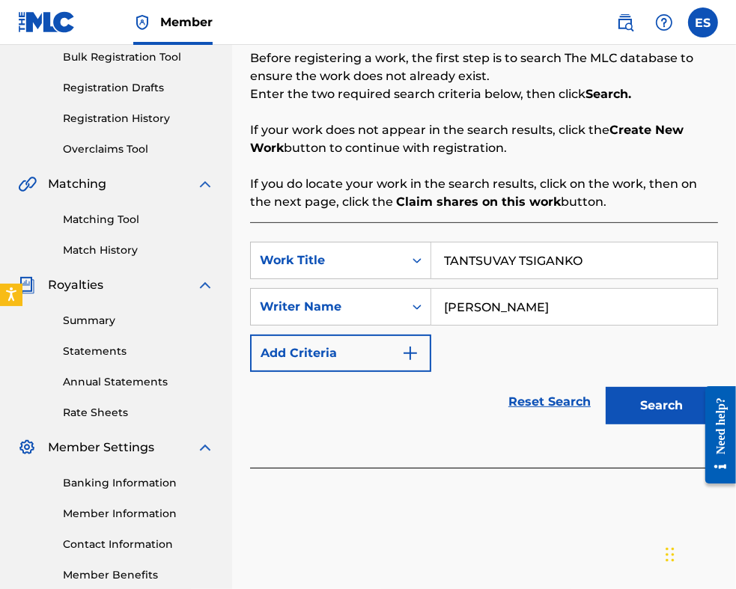
type input "[PERSON_NAME]"
click at [448, 257] on input "TANTSUVAY TSIGANKO" at bounding box center [574, 260] width 286 height 36
type input "TANTSUVAY TSIGANKO"
click at [638, 412] on button "Search" at bounding box center [661, 405] width 112 height 37
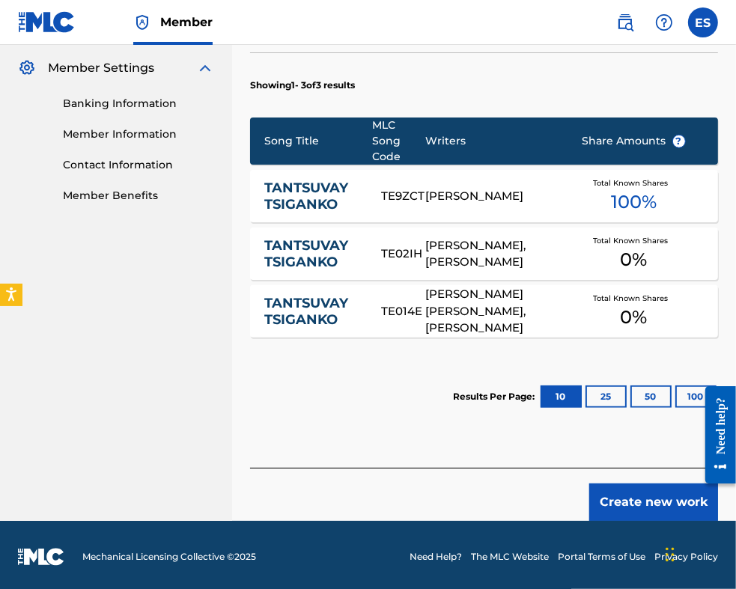
scroll to position [607, 0]
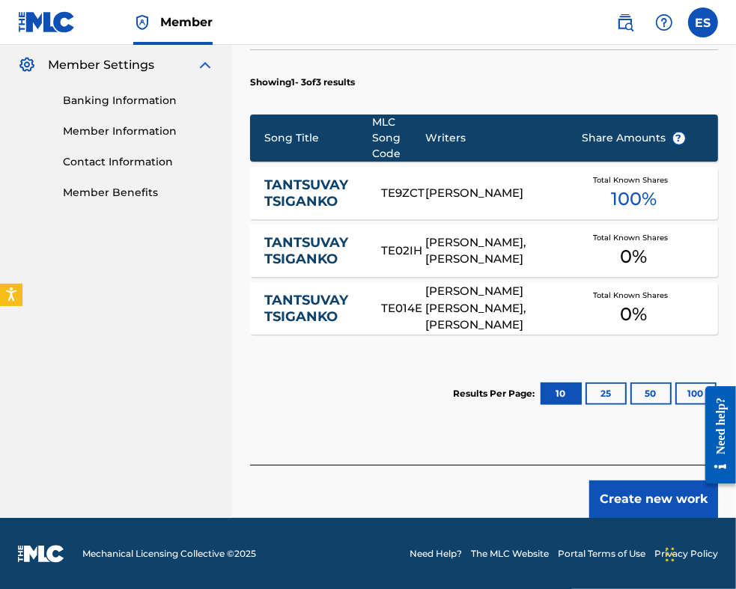
click at [650, 496] on button "Create new work" at bounding box center [653, 498] width 129 height 37
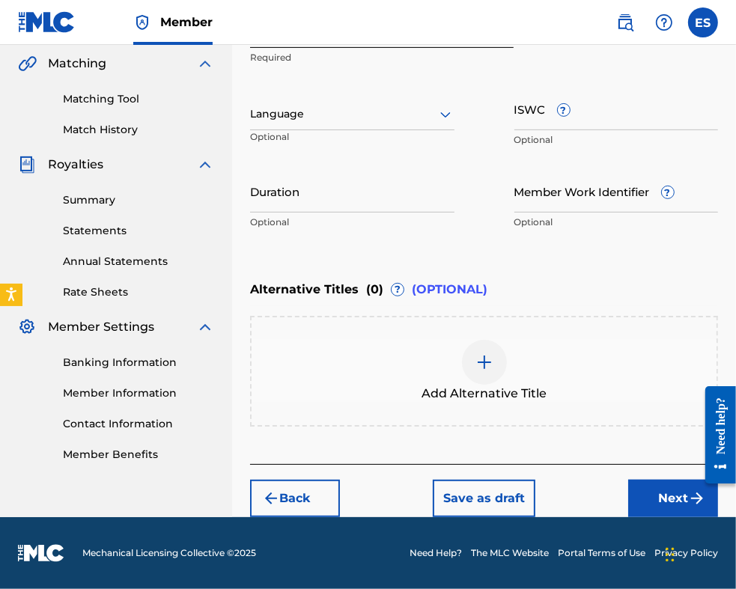
scroll to position [343, 0]
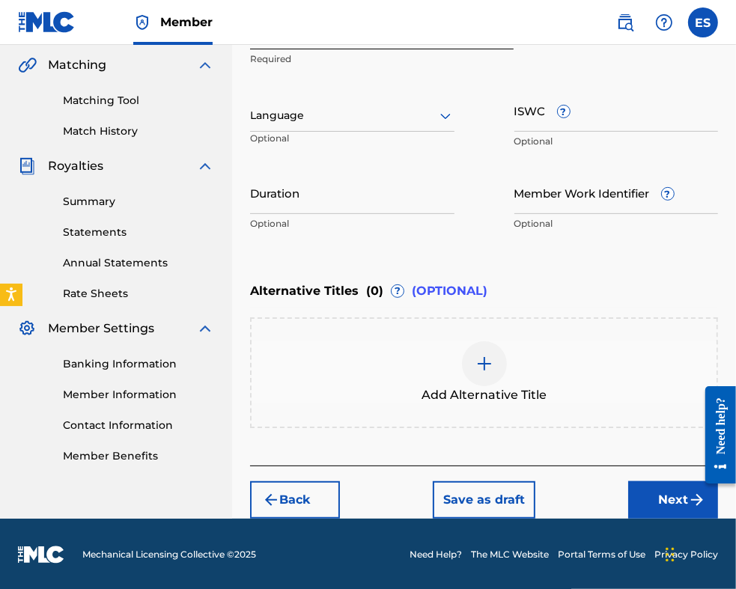
click at [358, 209] on input "Duration" at bounding box center [352, 192] width 204 height 43
click at [344, 110] on div at bounding box center [352, 115] width 204 height 19
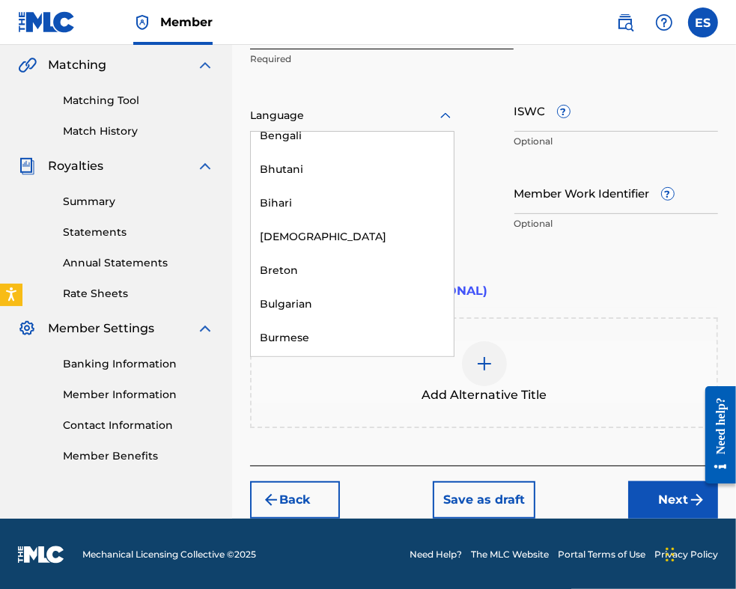
scroll to position [524, 0]
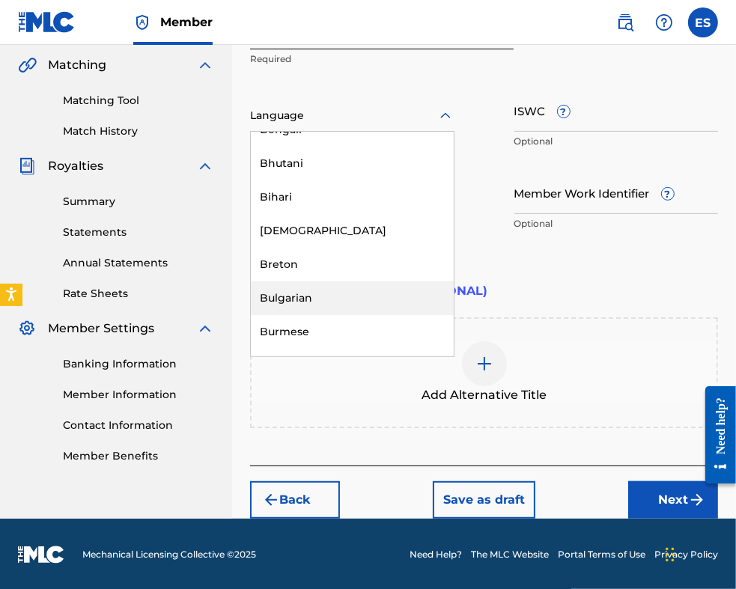
click at [342, 290] on div "Bulgarian" at bounding box center [352, 298] width 203 height 34
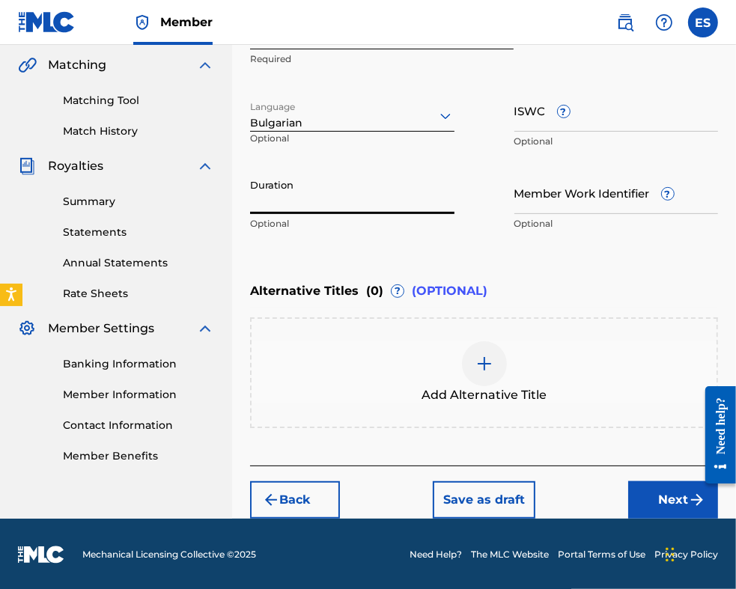
click at [332, 201] on input "Duration" at bounding box center [352, 192] width 204 height 43
type input "03:35"
click at [485, 364] on img at bounding box center [484, 364] width 18 height 18
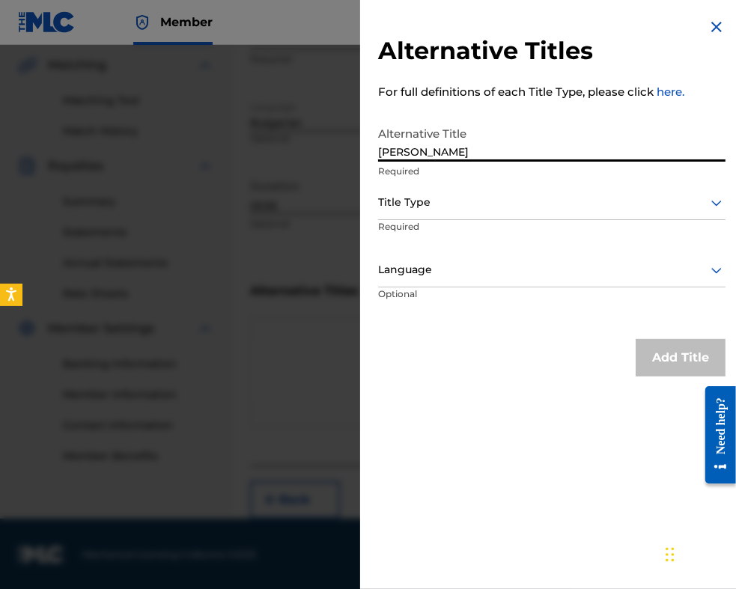
type input "[PERSON_NAME]"
click at [404, 186] on div "Title Type" at bounding box center [551, 203] width 347 height 34
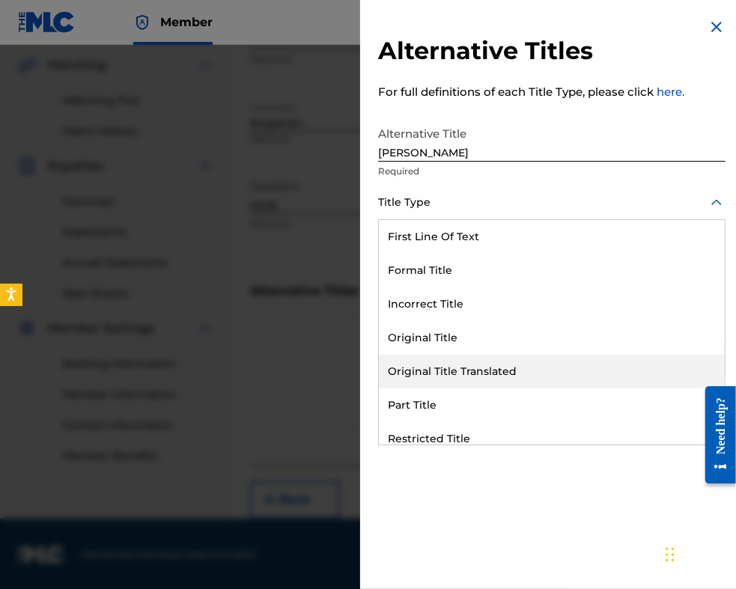
click at [437, 366] on div "Original Title Translated" at bounding box center [552, 372] width 346 height 34
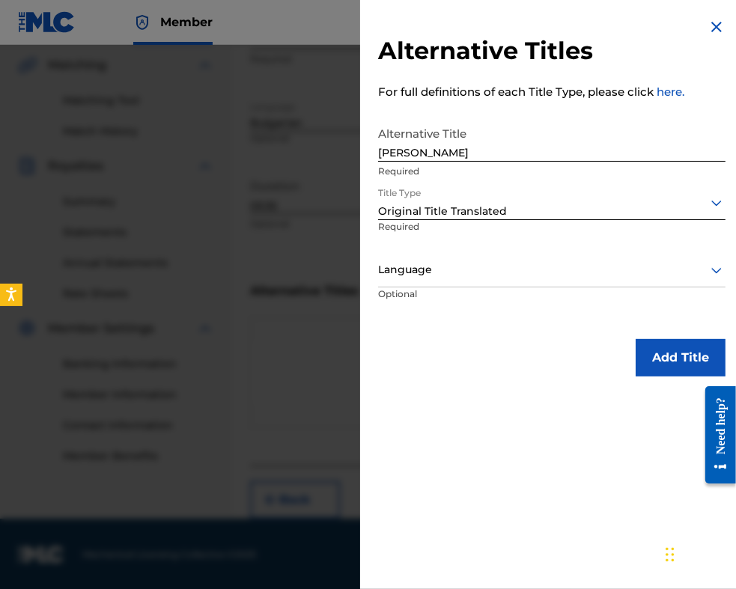
click at [440, 284] on div "Language" at bounding box center [551, 271] width 347 height 34
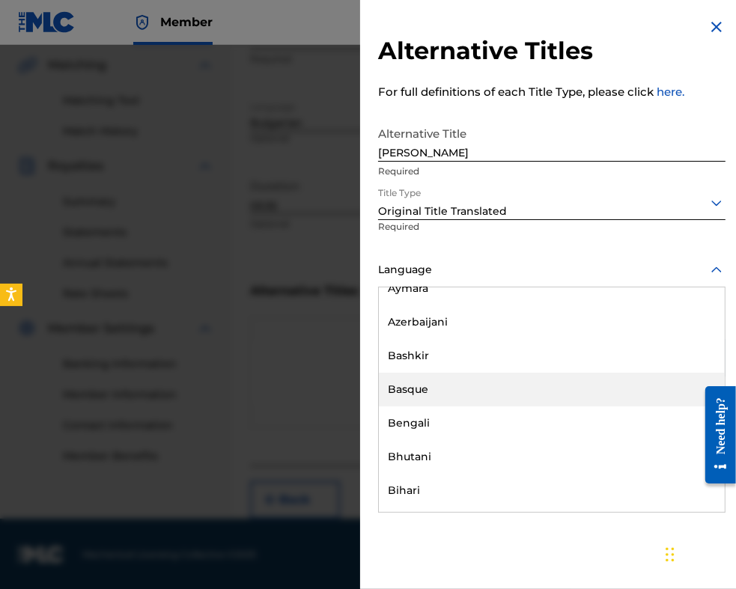
scroll to position [599, 0]
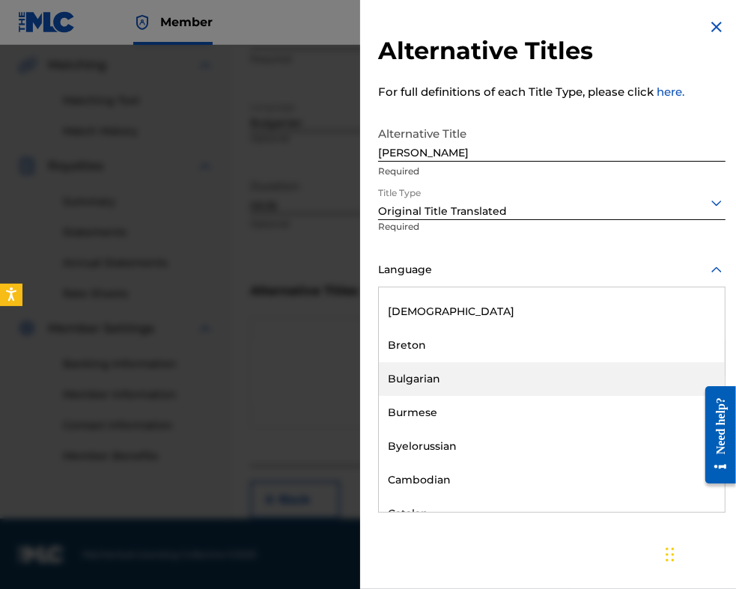
click at [455, 375] on div "Bulgarian" at bounding box center [552, 379] width 346 height 34
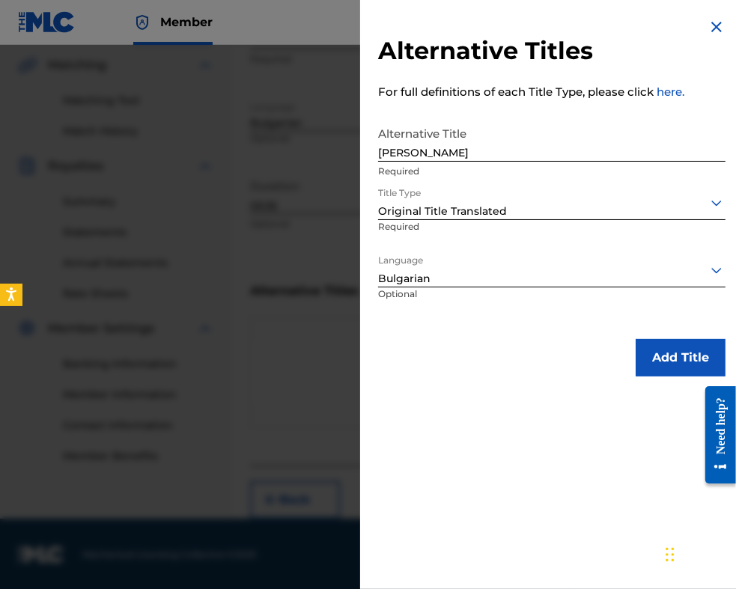
click at [653, 361] on button "Add Title" at bounding box center [680, 357] width 90 height 37
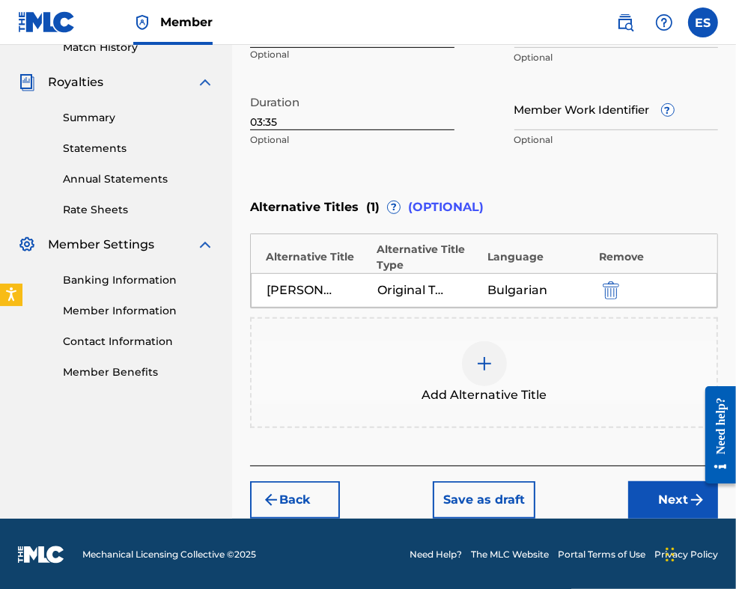
click at [676, 499] on button "Next" at bounding box center [673, 499] width 90 height 37
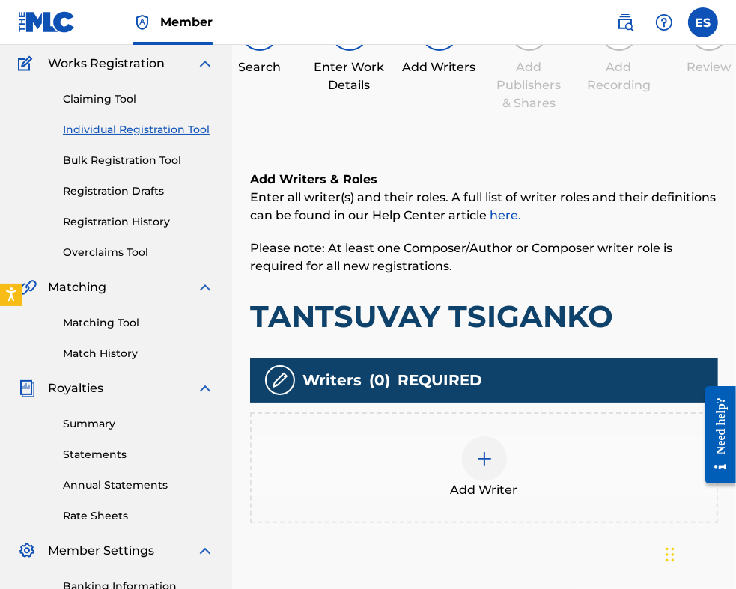
scroll to position [292, 0]
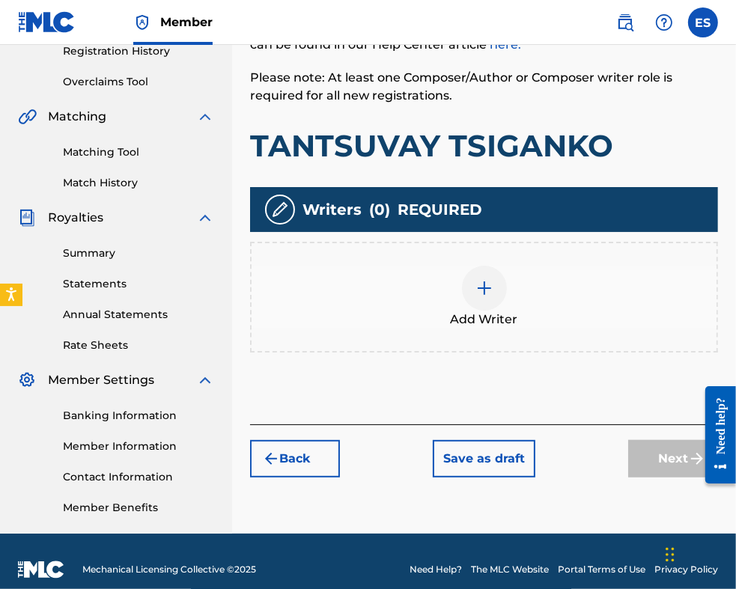
click at [464, 278] on div at bounding box center [484, 288] width 45 height 45
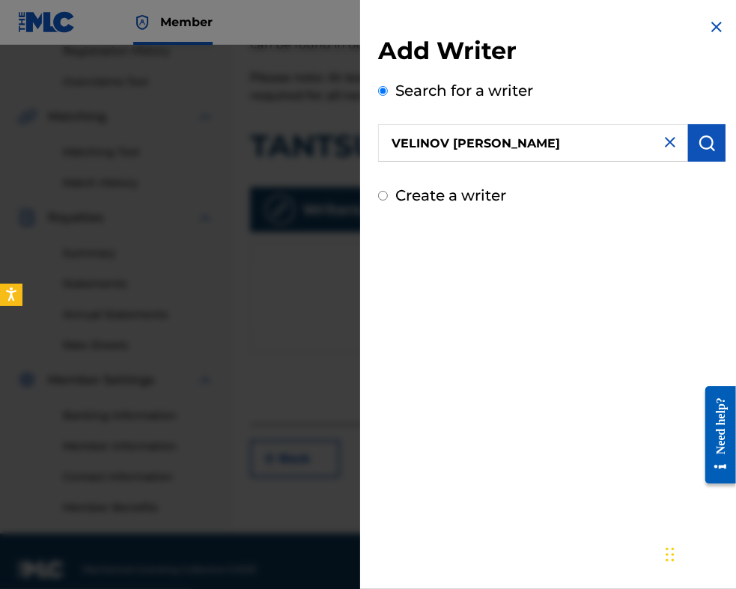
type input "VELINOV [PERSON_NAME]"
click at [697, 145] on img "submit" at bounding box center [706, 143] width 18 height 18
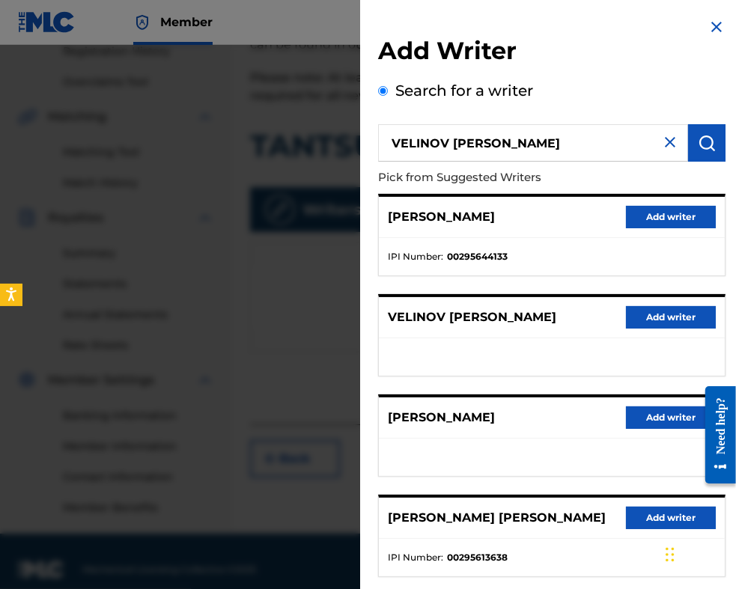
click at [636, 219] on button "Add writer" at bounding box center [671, 217] width 90 height 22
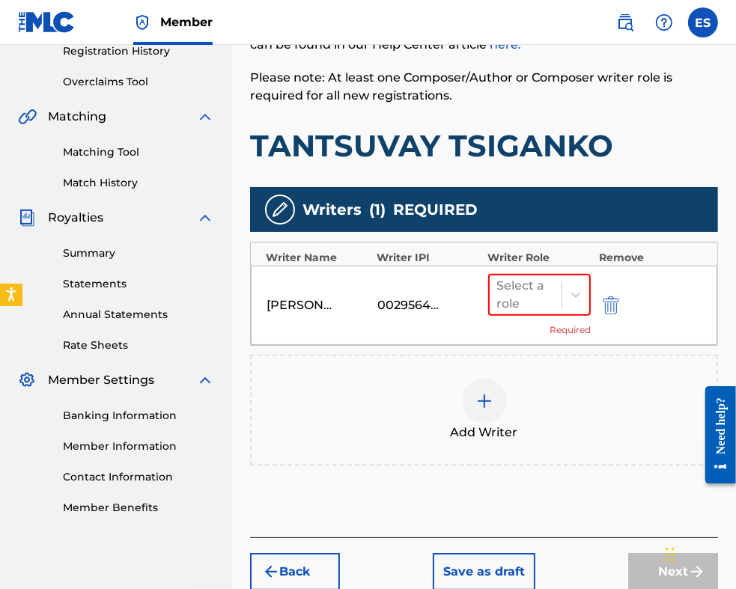
click at [614, 306] on img "submit" at bounding box center [610, 305] width 16 height 18
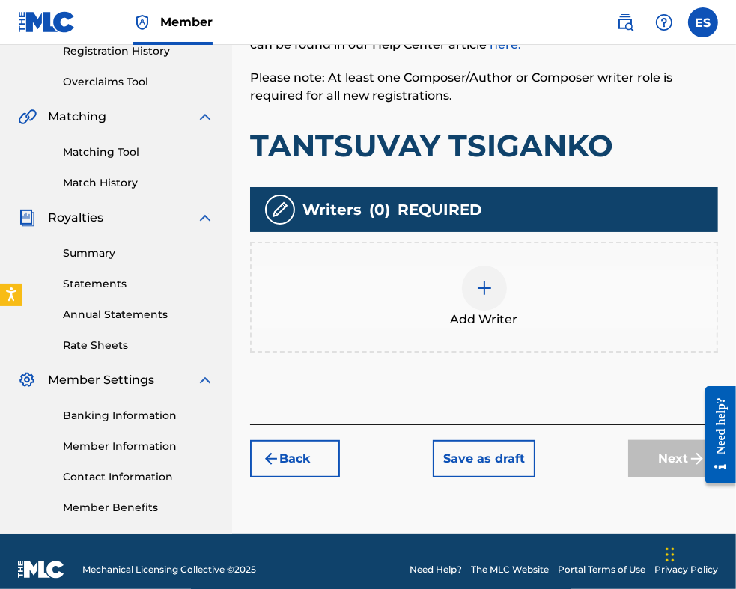
click at [495, 288] on div at bounding box center [484, 288] width 45 height 45
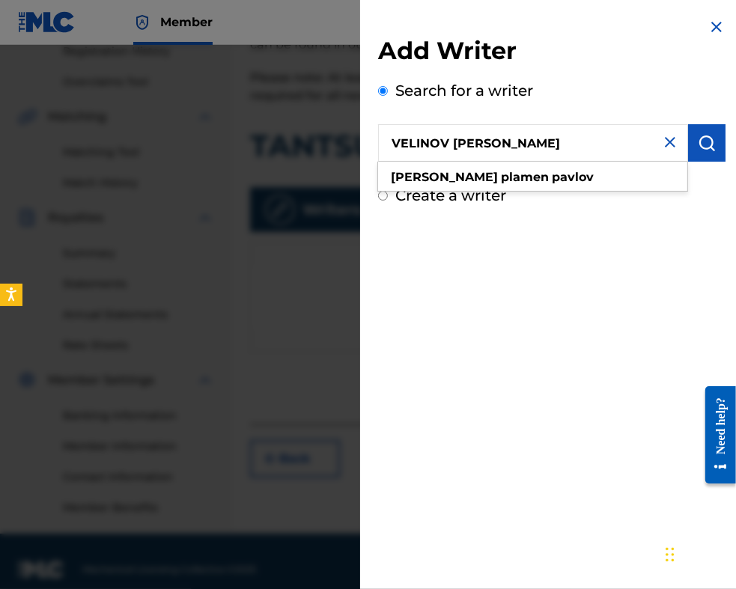
type input "VELINOV [PERSON_NAME]"
click at [709, 132] on button "submit" at bounding box center [706, 142] width 37 height 37
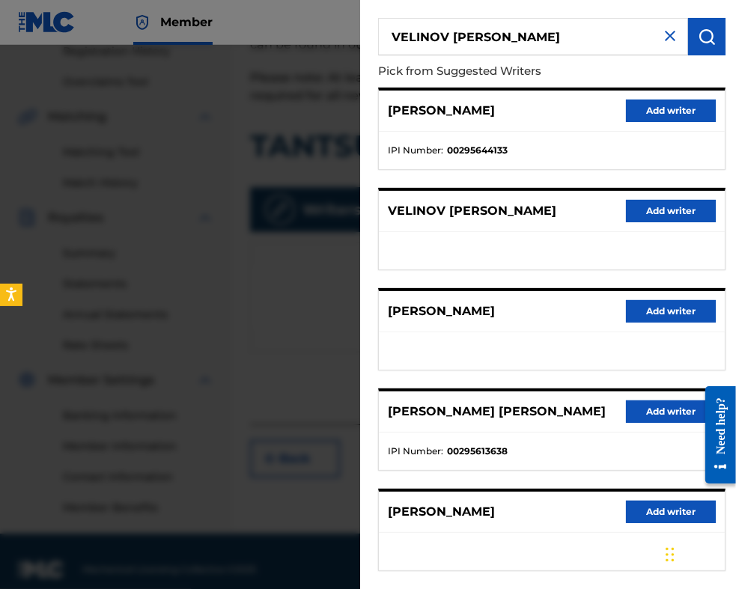
scroll to position [0, 0]
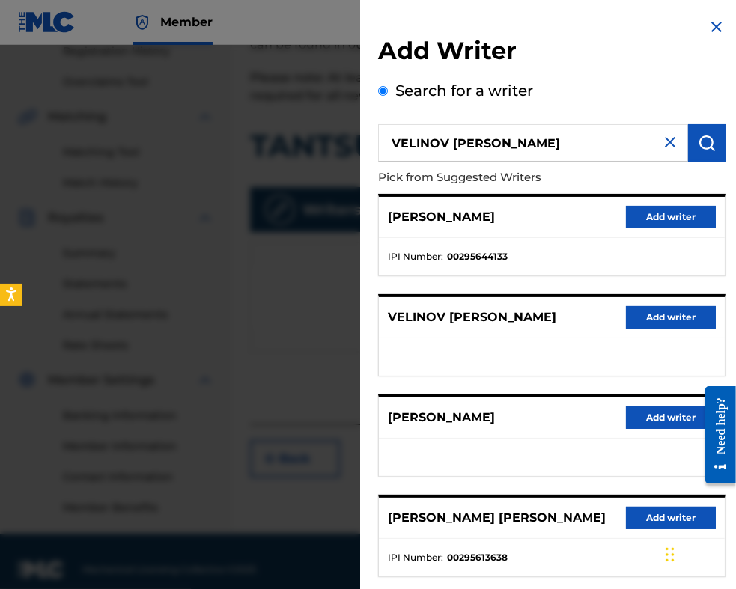
drag, startPoint x: 626, startPoint y: 140, endPoint x: 665, endPoint y: 142, distance: 39.0
click at [665, 142] on img at bounding box center [670, 142] width 18 height 18
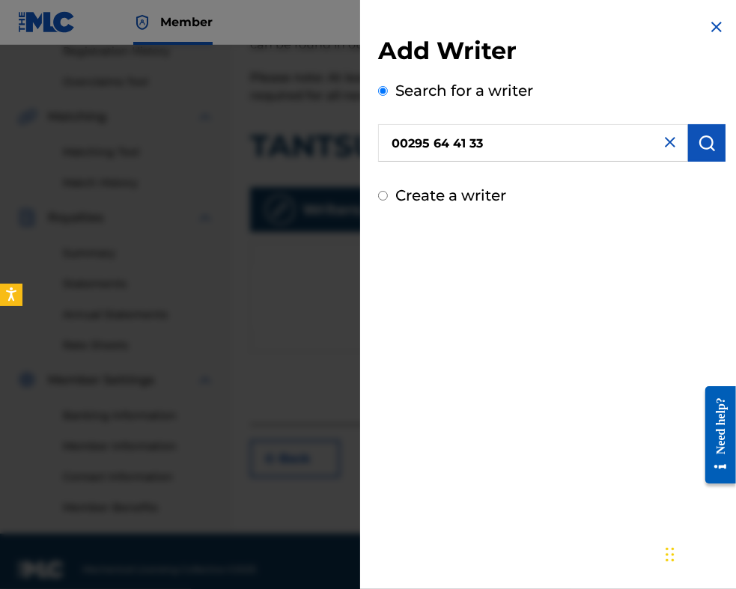
click at [433, 141] on input "00295 64 41 33" at bounding box center [533, 142] width 310 height 37
click at [451, 141] on input "0029564 41 33" at bounding box center [533, 142] width 310 height 37
click at [463, 142] on input "002956441 33" at bounding box center [533, 142] width 310 height 37
type input "00295644133"
click at [700, 142] on img "submit" at bounding box center [706, 143] width 18 height 18
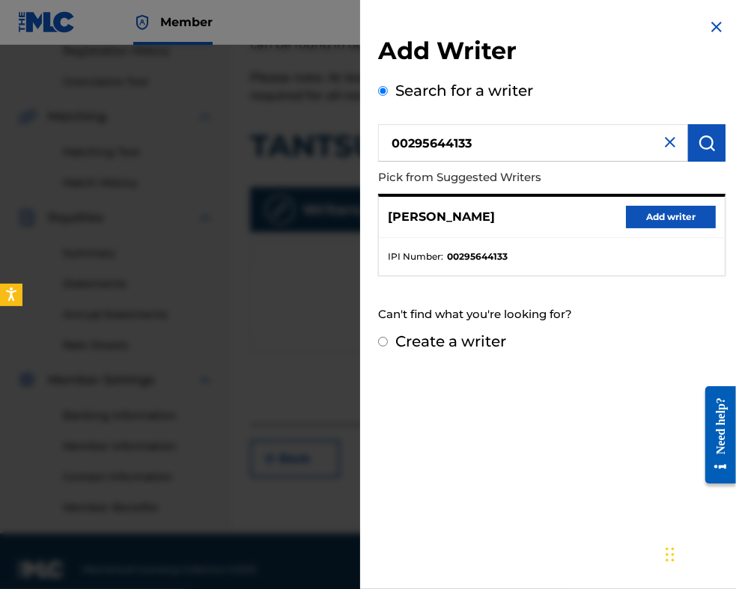
click at [673, 210] on button "Add writer" at bounding box center [671, 217] width 90 height 22
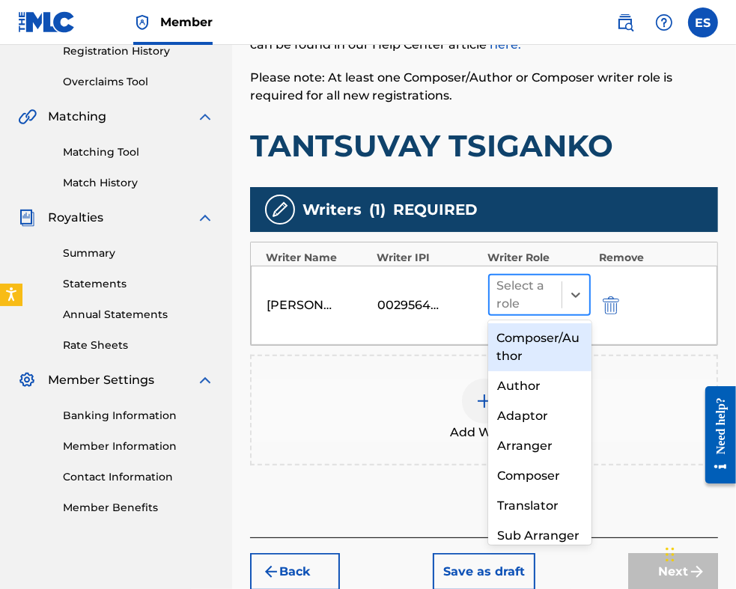
click at [546, 299] on div at bounding box center [526, 294] width 58 height 21
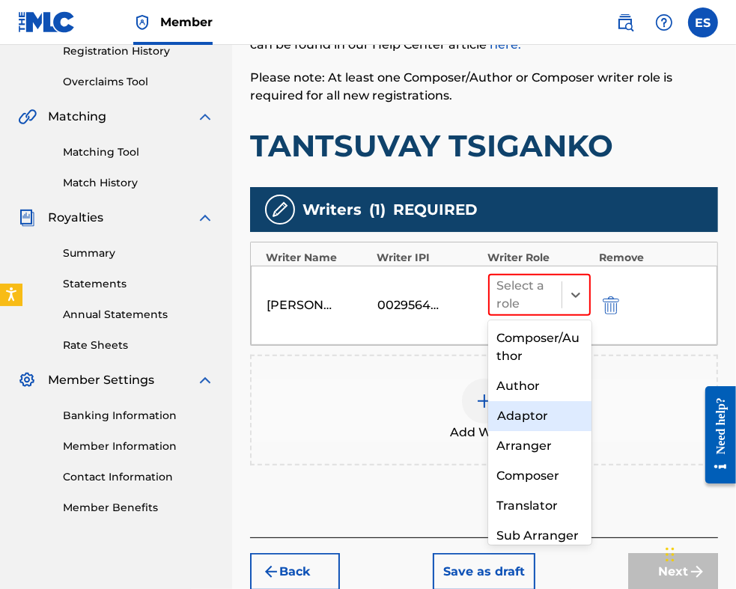
click at [539, 421] on div "Adaptor" at bounding box center [539, 416] width 103 height 30
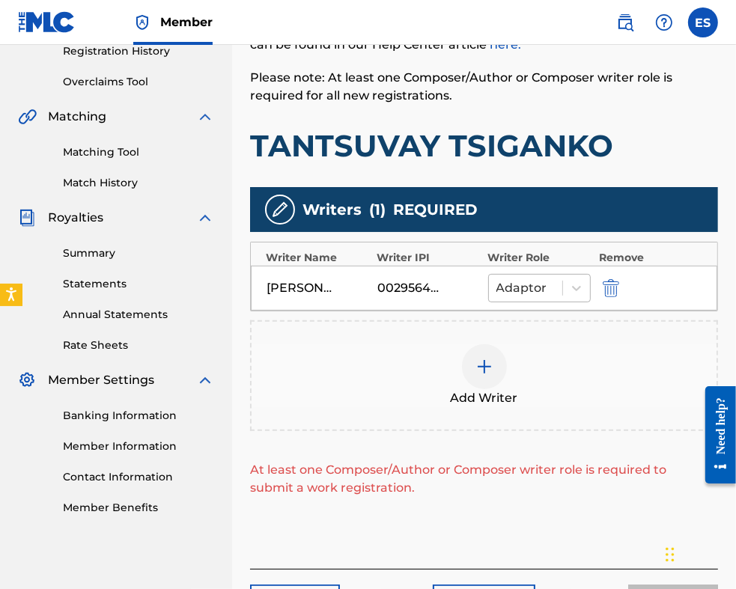
click at [522, 289] on div at bounding box center [525, 288] width 59 height 21
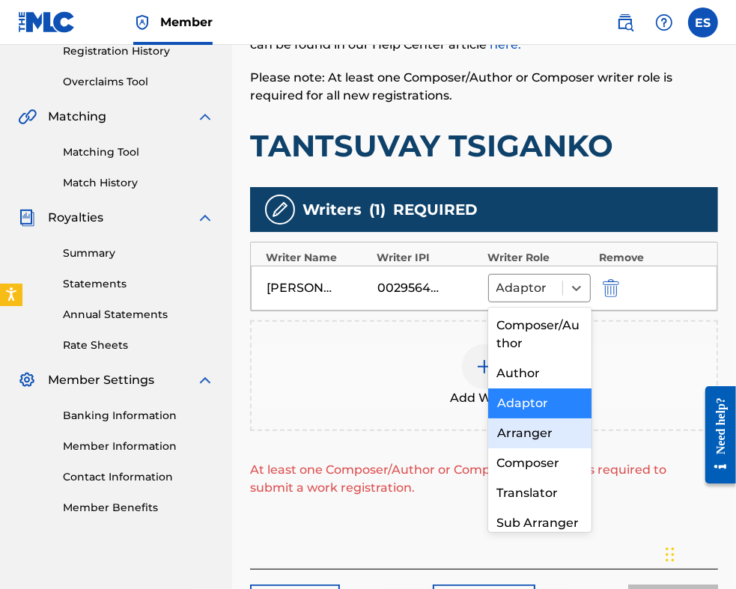
drag, startPoint x: 530, startPoint y: 430, endPoint x: 467, endPoint y: 363, distance: 91.6
click at [528, 427] on div "Arranger" at bounding box center [539, 433] width 103 height 30
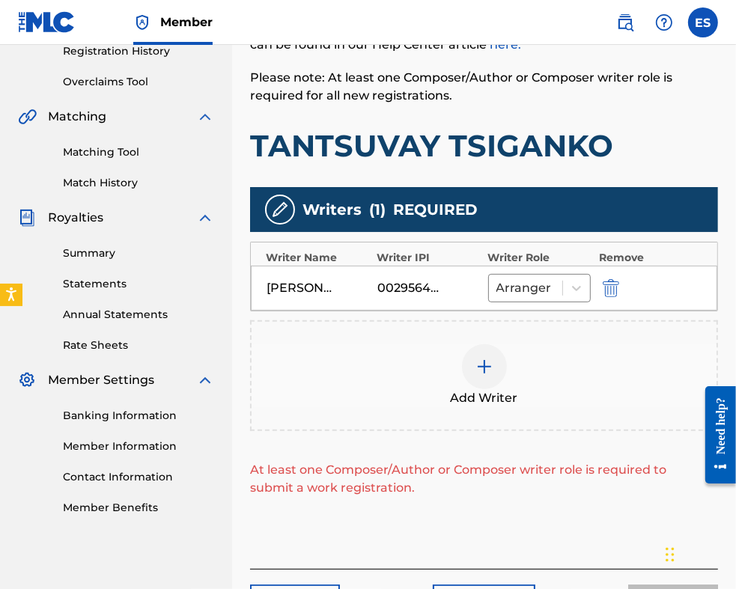
click at [476, 366] on img at bounding box center [484, 367] width 18 height 18
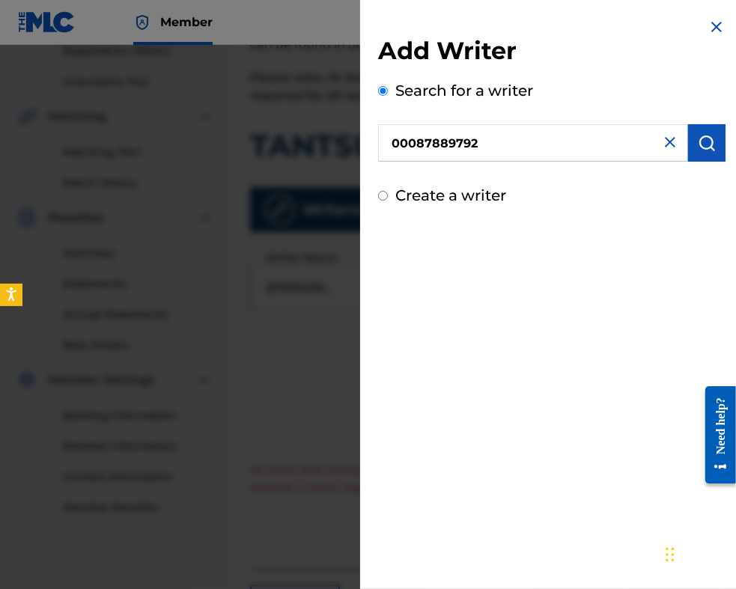
type input "00087889792"
click at [700, 141] on img "submit" at bounding box center [706, 143] width 18 height 18
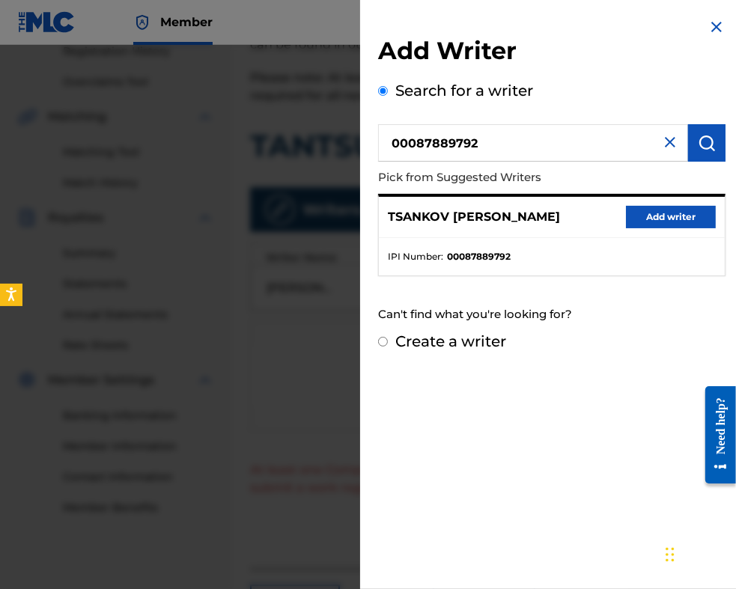
click at [673, 217] on button "Add writer" at bounding box center [671, 217] width 90 height 22
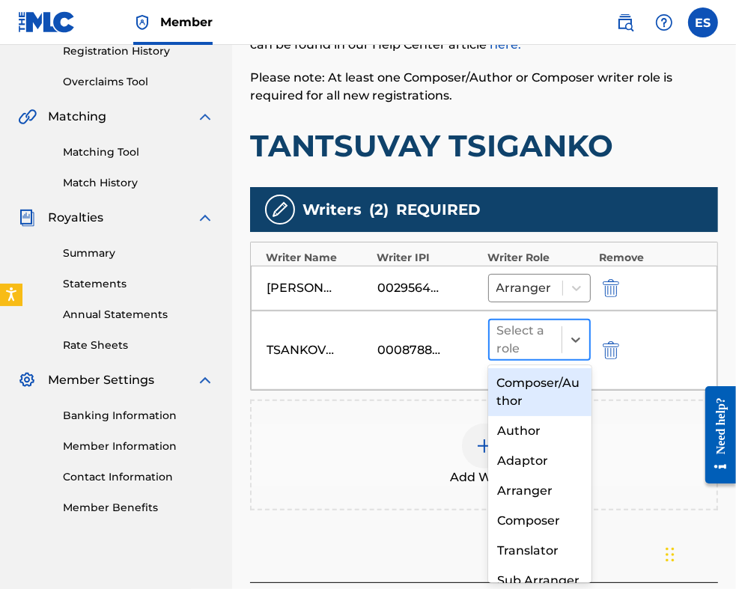
click at [541, 339] on div at bounding box center [526, 339] width 58 height 21
click at [521, 404] on div "Composer/Author" at bounding box center [539, 392] width 103 height 48
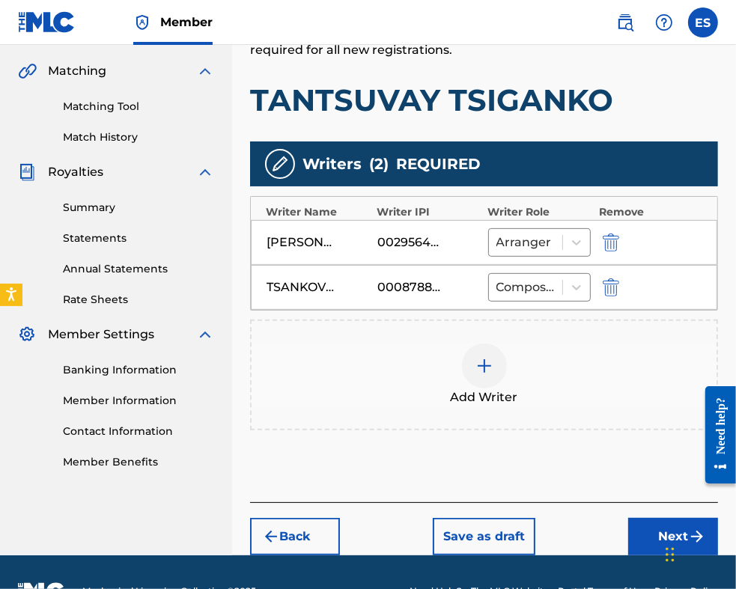
scroll to position [374, 0]
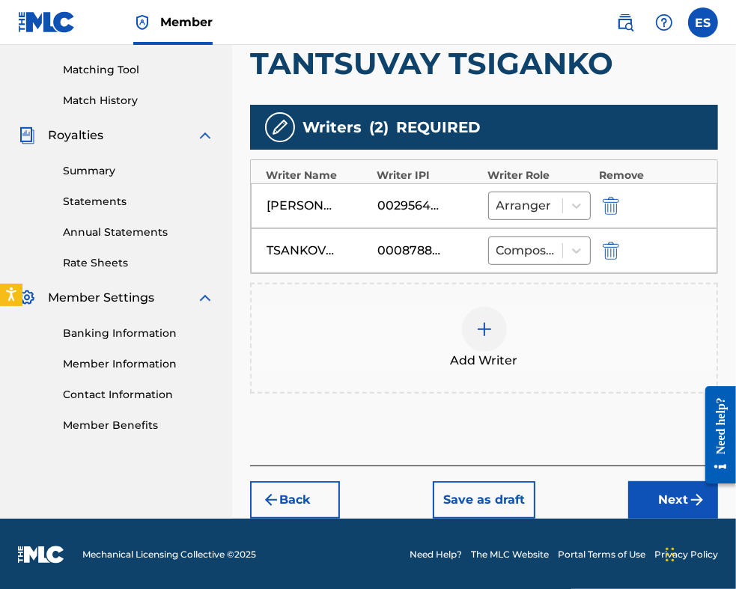
click at [641, 488] on button "Next" at bounding box center [673, 499] width 90 height 37
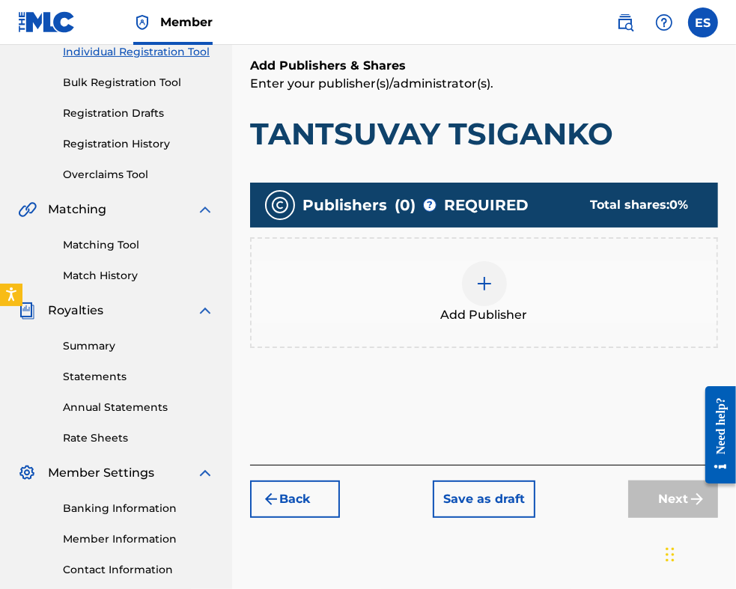
scroll to position [292, 0]
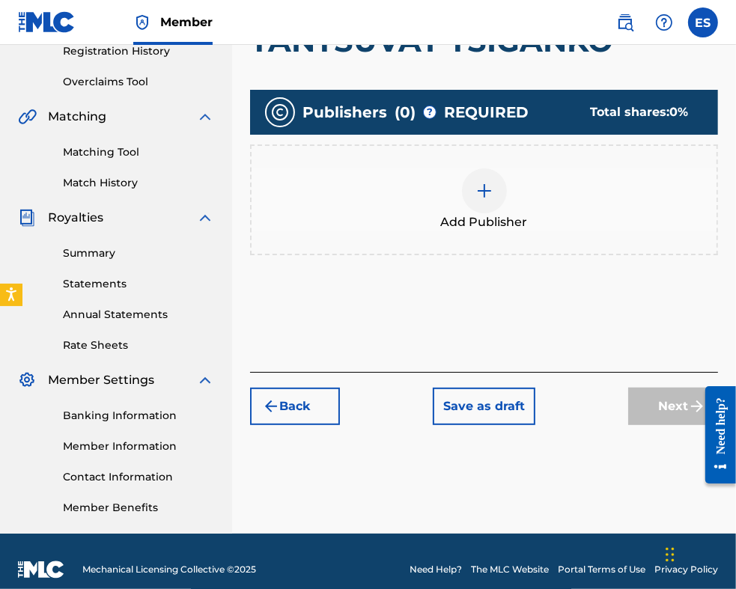
click at [494, 213] on span "Add Publisher" at bounding box center [484, 222] width 87 height 18
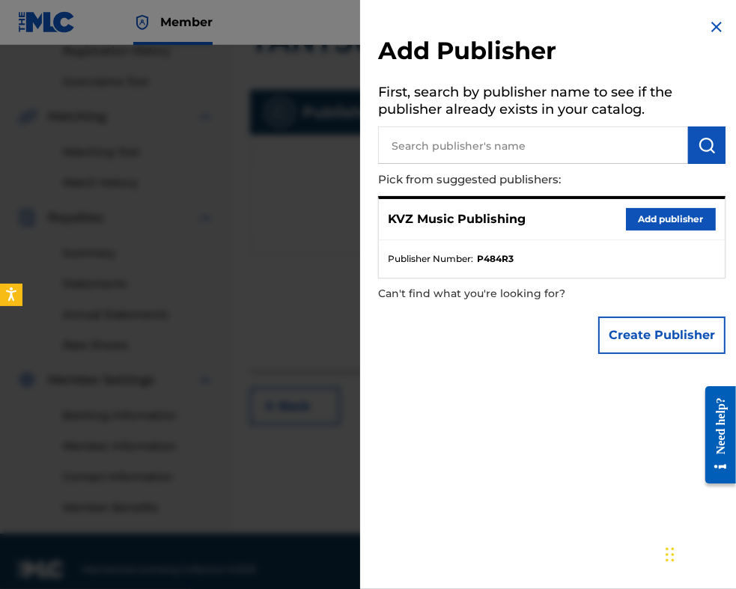
click at [658, 224] on button "Add publisher" at bounding box center [671, 219] width 90 height 22
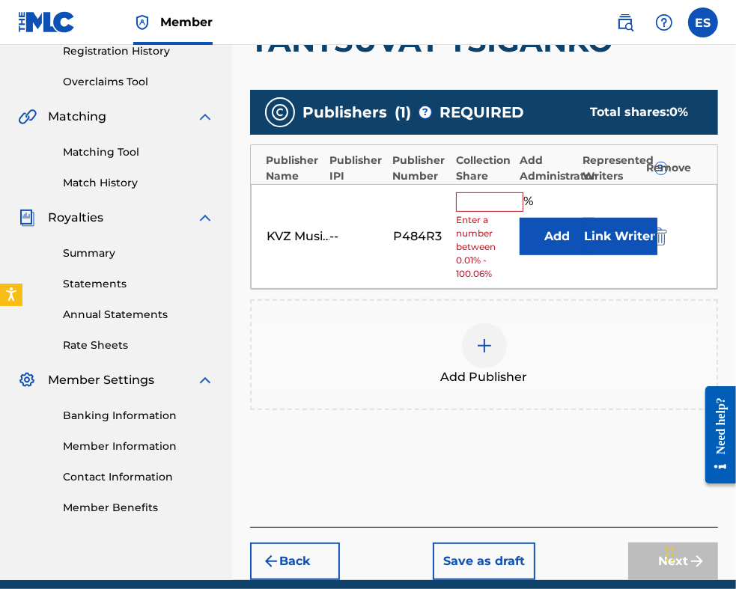
click at [494, 204] on input "text" at bounding box center [489, 201] width 67 height 19
type input "83.33"
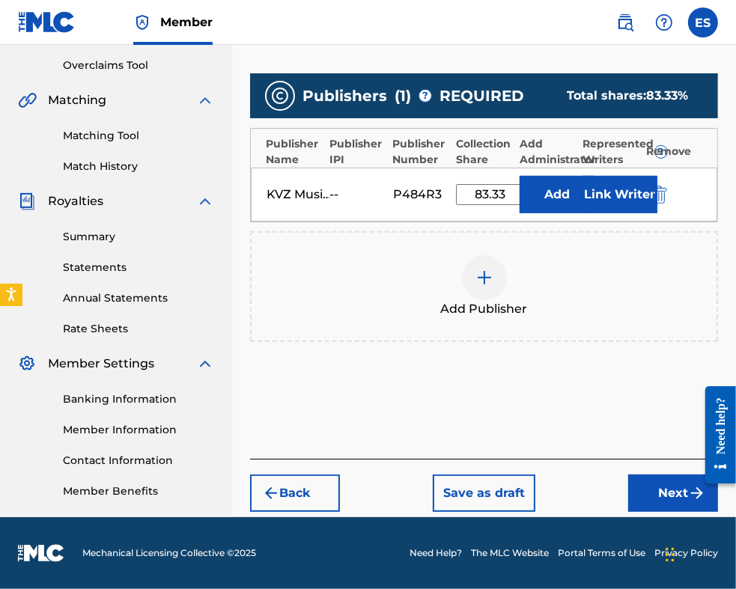
click at [659, 492] on button "Next" at bounding box center [673, 492] width 90 height 37
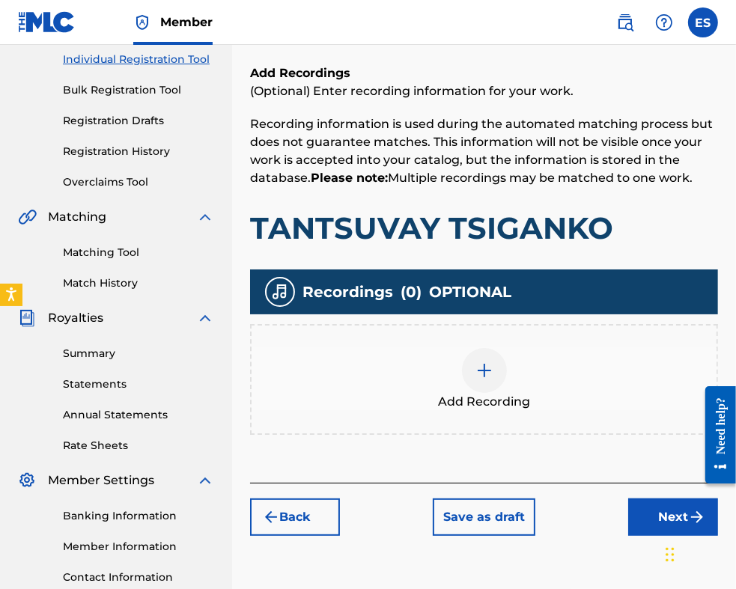
scroll to position [308, 0]
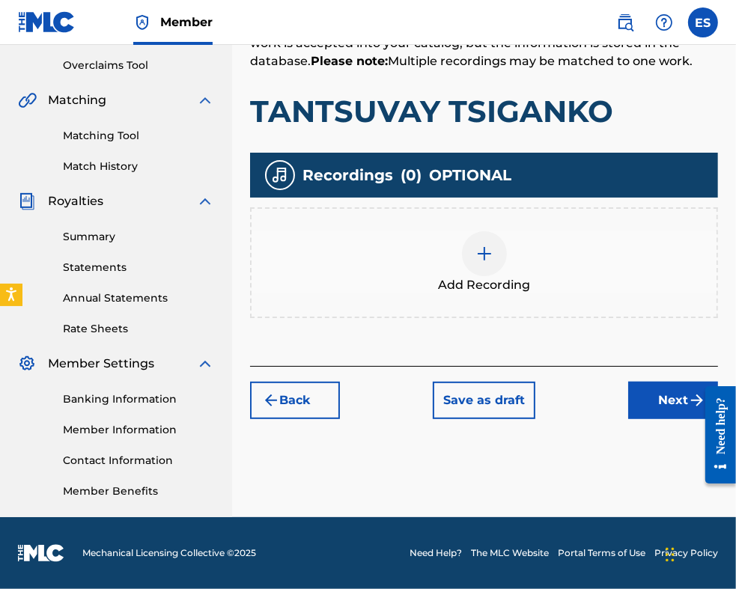
click at [476, 257] on img at bounding box center [484, 254] width 18 height 18
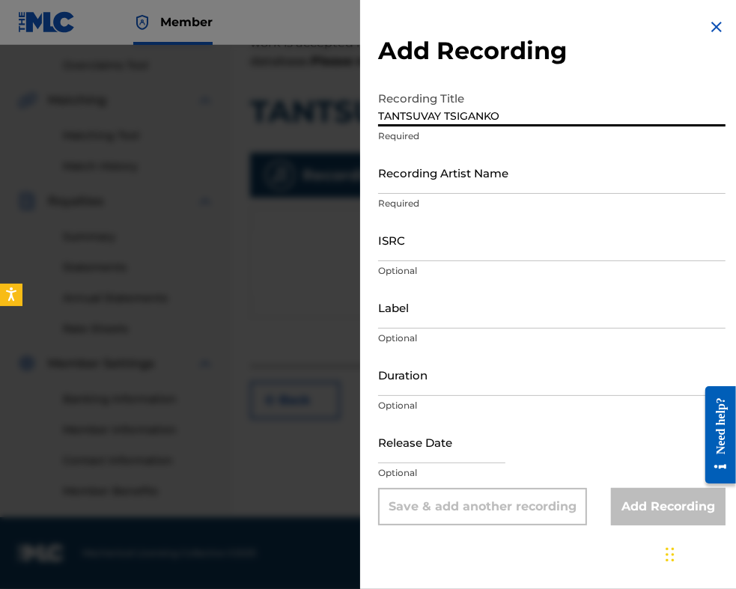
click at [382, 114] on input "TANTSUVAY TSIGANKO" at bounding box center [551, 105] width 347 height 43
type input "TANTSUVAY TSIGANKO"
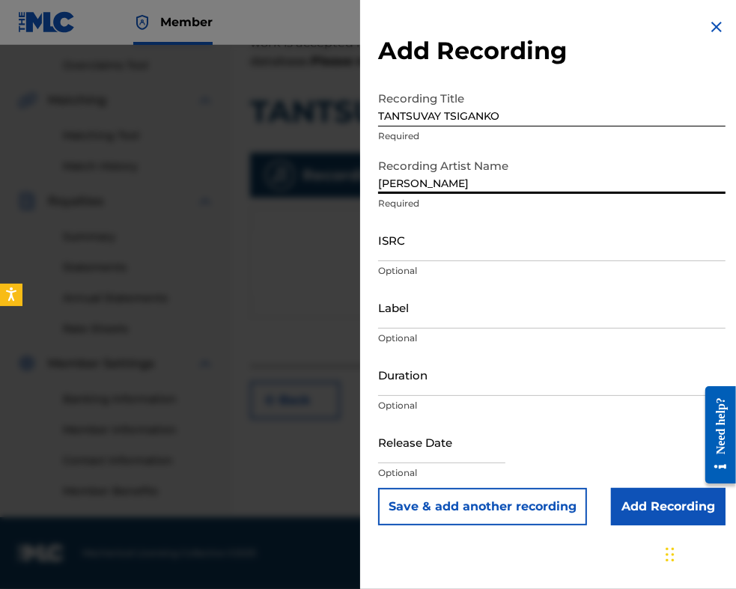
type input "[PERSON_NAME]"
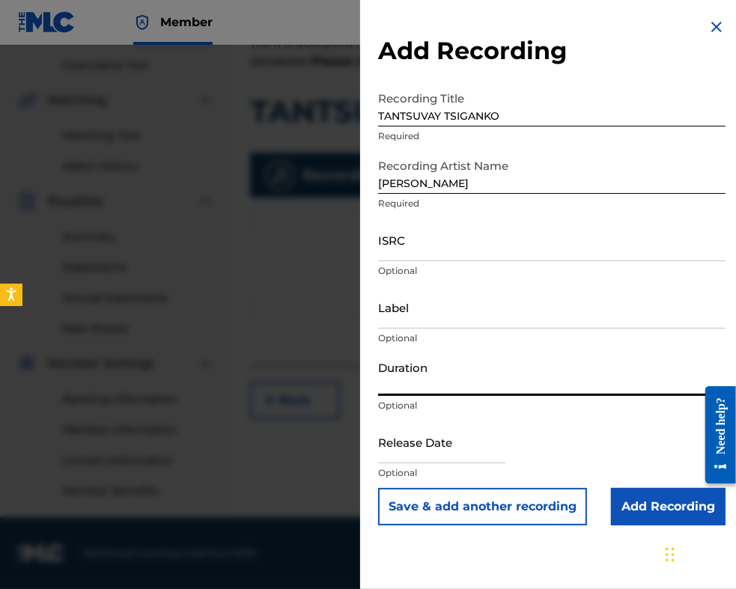
click at [464, 380] on input "Duration" at bounding box center [551, 374] width 347 height 43
type input "03:35"
click at [648, 499] on input "Add Recording" at bounding box center [668, 506] width 114 height 37
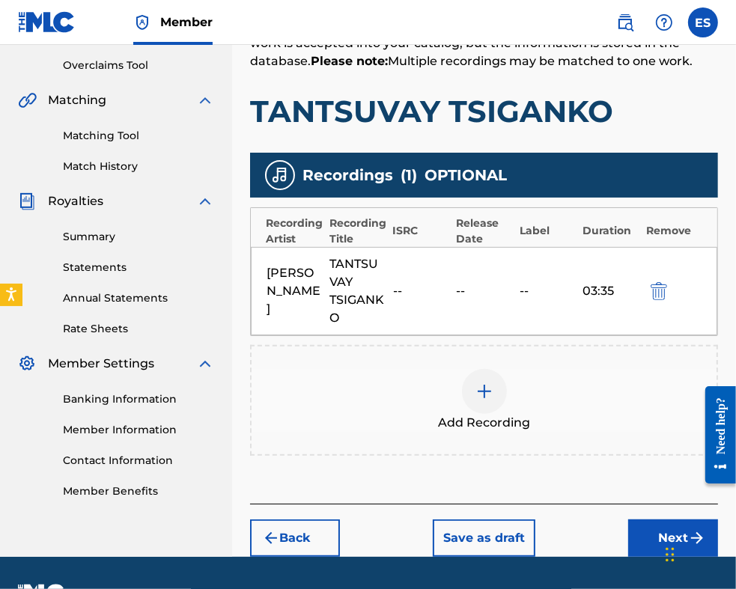
scroll to position [346, 0]
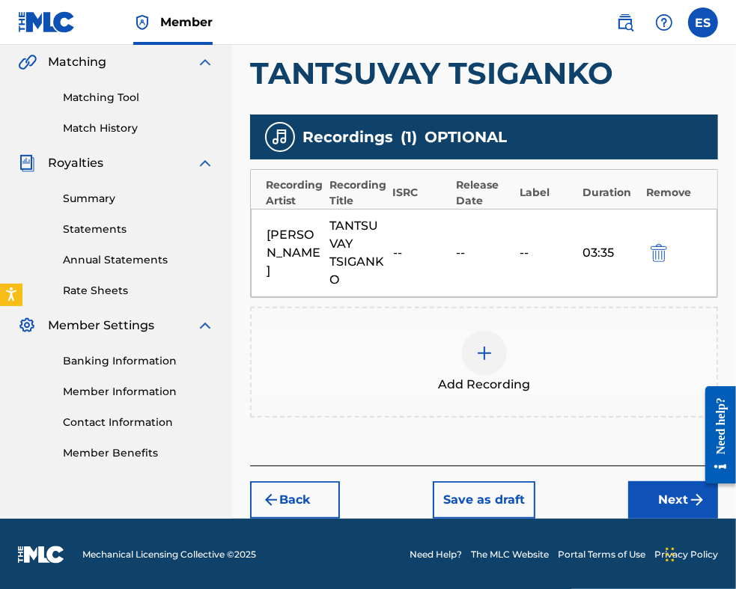
click at [646, 501] on button "Next" at bounding box center [673, 499] width 90 height 37
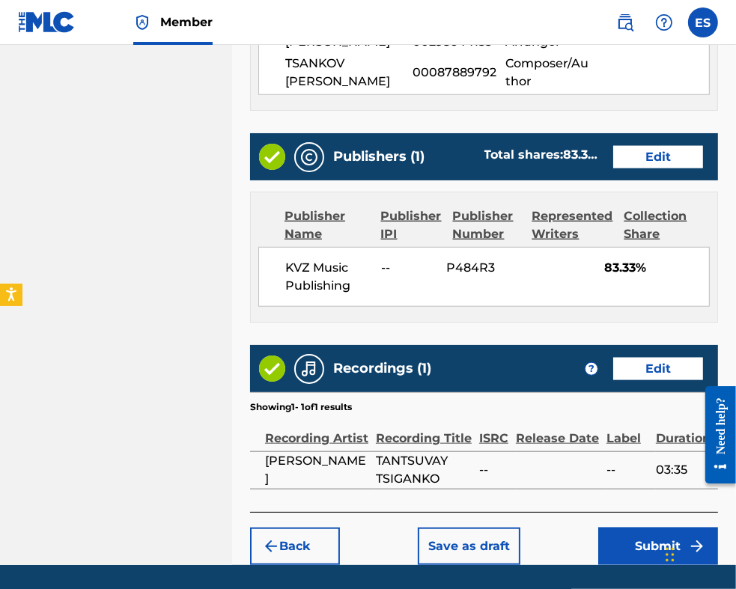
scroll to position [880, 0]
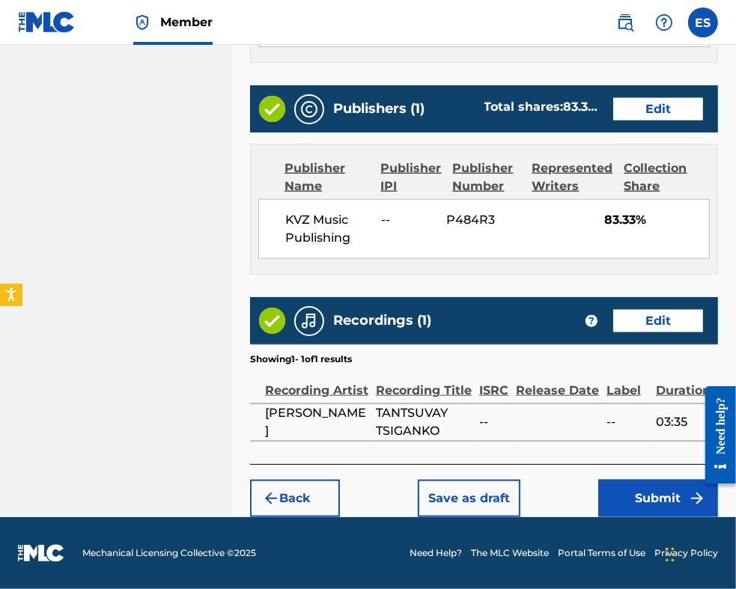
click at [635, 493] on button "Submit" at bounding box center [658, 498] width 120 height 37
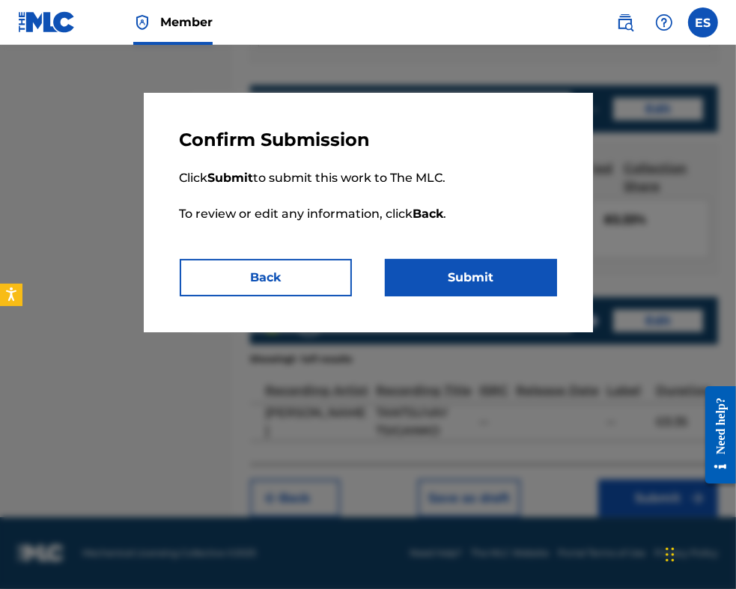
click at [502, 275] on button "Submit" at bounding box center [471, 277] width 172 height 37
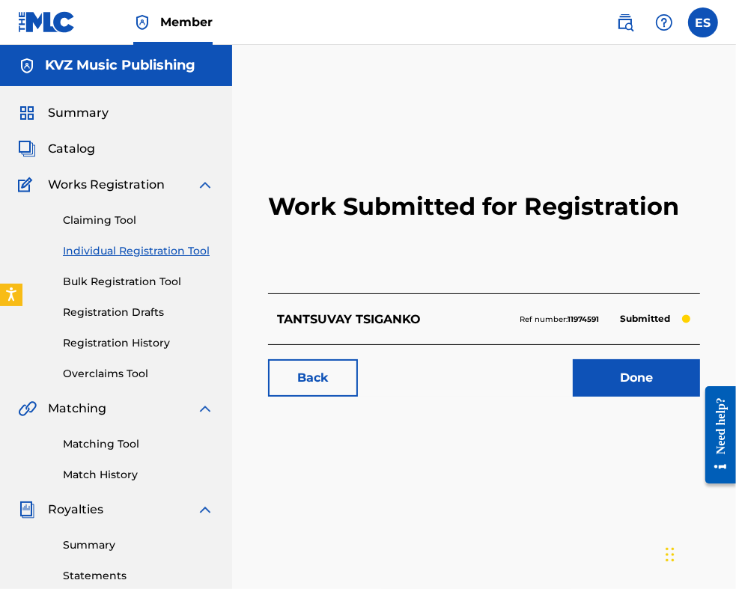
click at [144, 251] on link "Individual Registration Tool" at bounding box center [138, 251] width 151 height 16
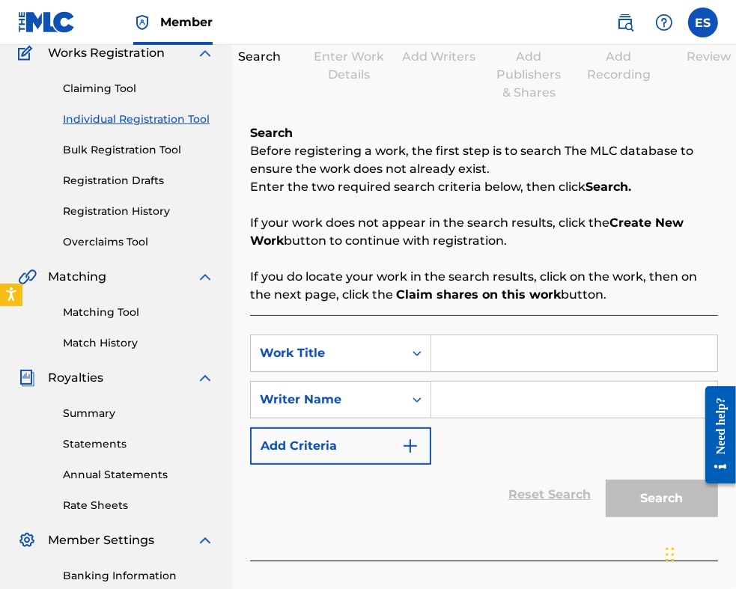
scroll to position [299, 0]
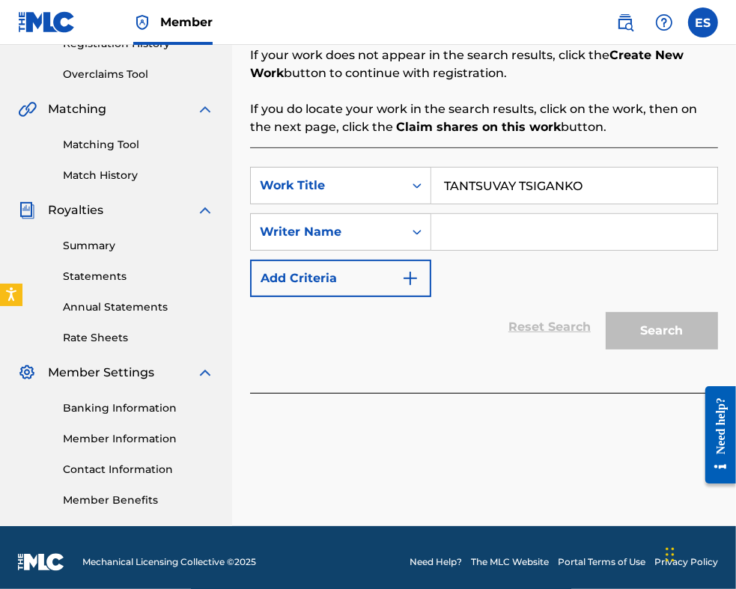
type input "TANTSUVAY TSIGANKO"
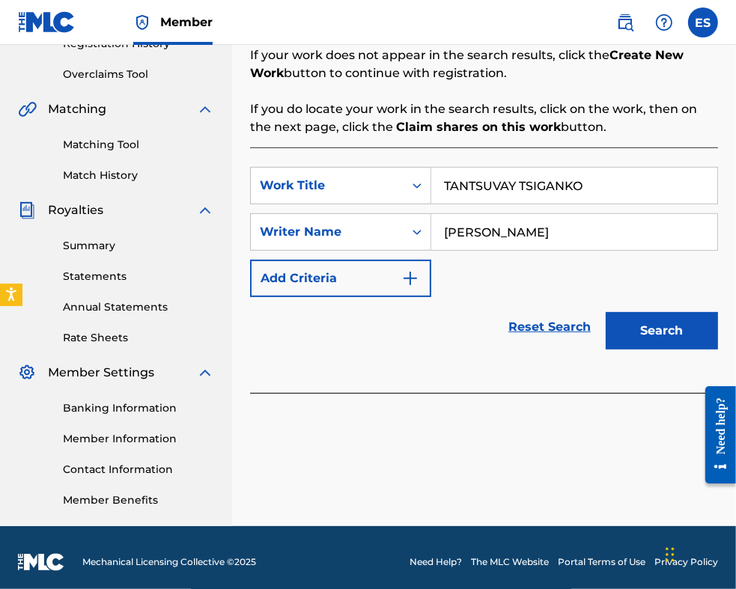
type input "[PERSON_NAME]"
click at [629, 338] on button "Search" at bounding box center [661, 330] width 112 height 37
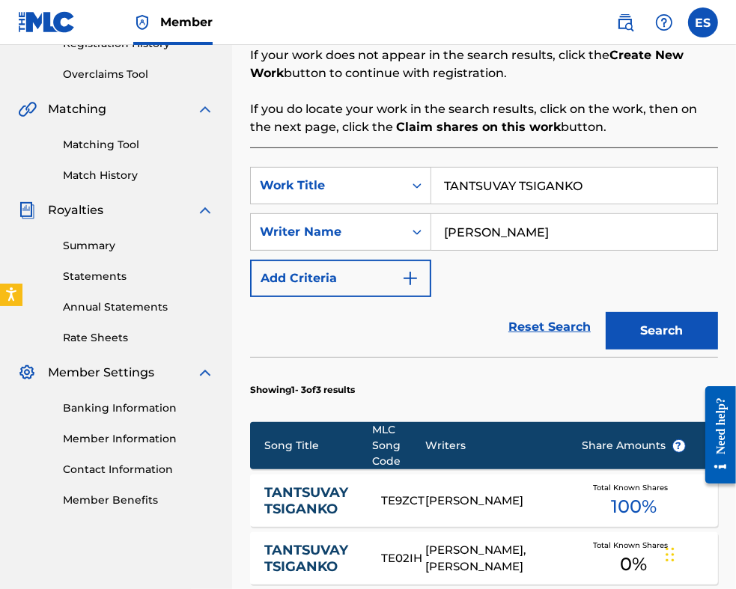
scroll to position [599, 0]
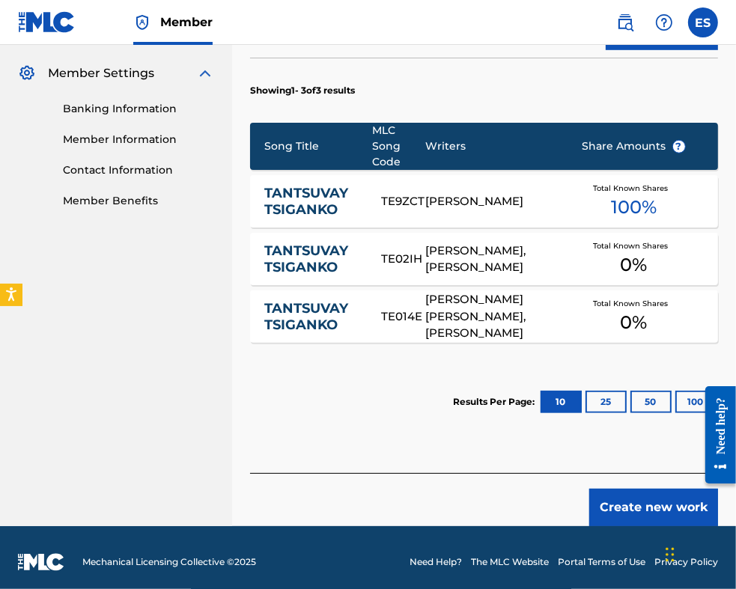
click at [674, 501] on button "Create new work" at bounding box center [653, 507] width 129 height 37
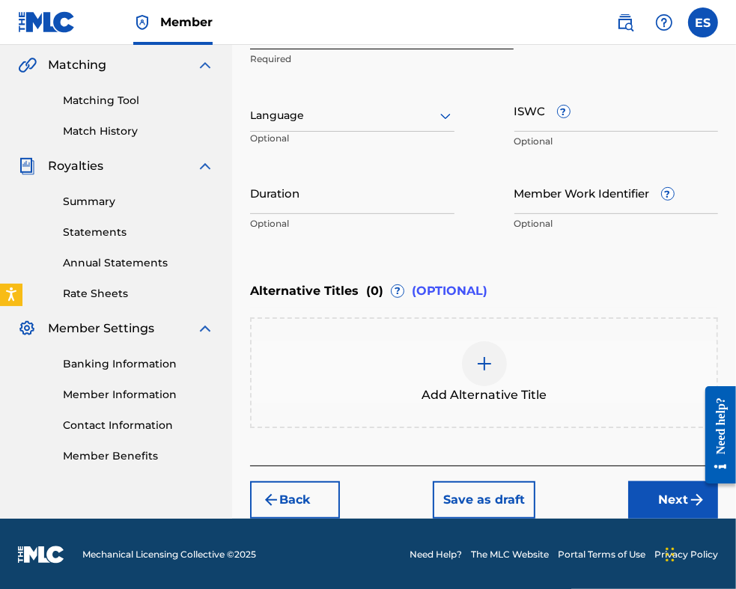
click at [412, 114] on div at bounding box center [352, 115] width 204 height 19
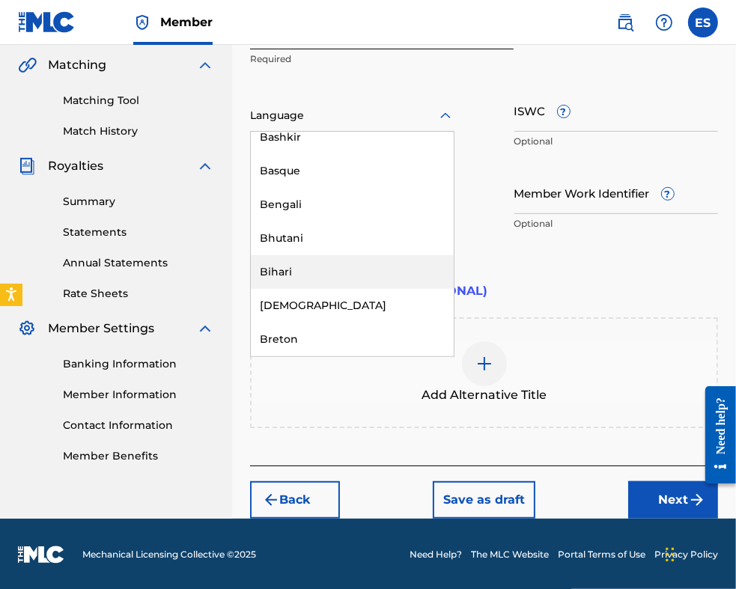
scroll to position [599, 0]
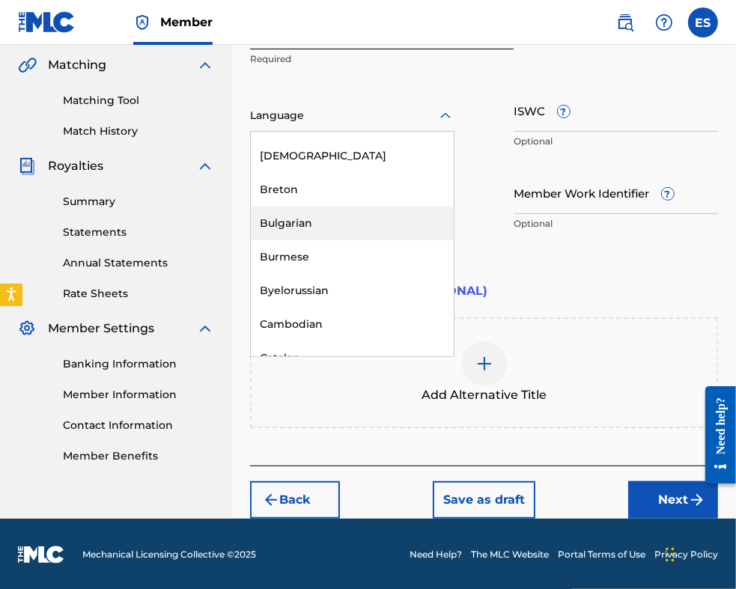
click at [323, 224] on div "Bulgarian" at bounding box center [352, 224] width 203 height 34
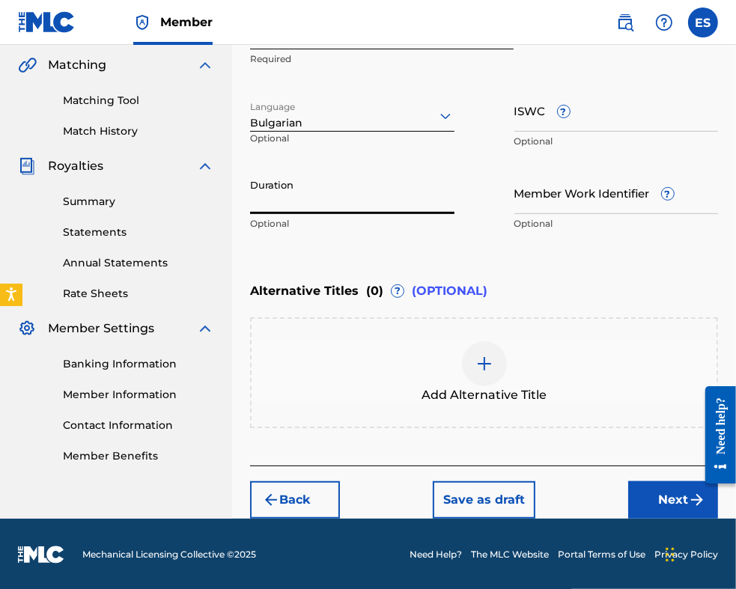
click at [329, 204] on input "Duration" at bounding box center [352, 192] width 204 height 43
type input "02:48"
click at [476, 367] on img at bounding box center [484, 364] width 18 height 18
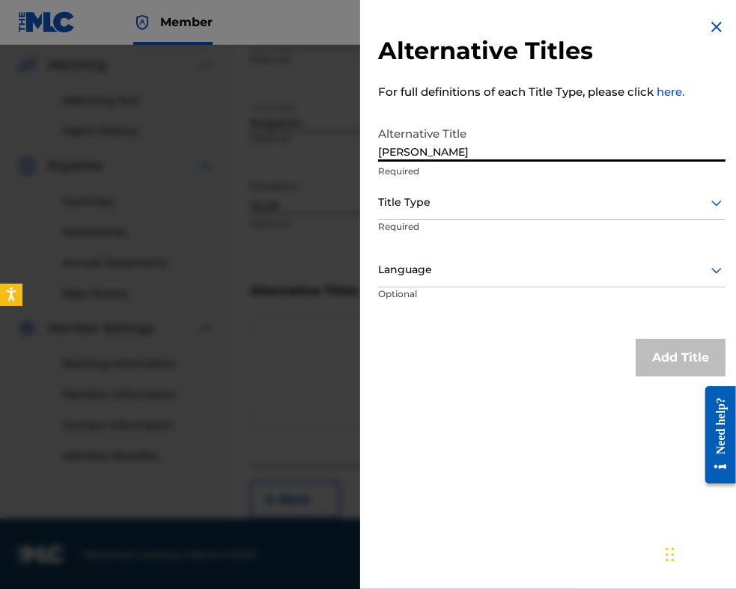
type input "[PERSON_NAME]"
drag, startPoint x: 496, startPoint y: 207, endPoint x: 496, endPoint y: 216, distance: 8.2
click at [496, 210] on div at bounding box center [551, 202] width 347 height 19
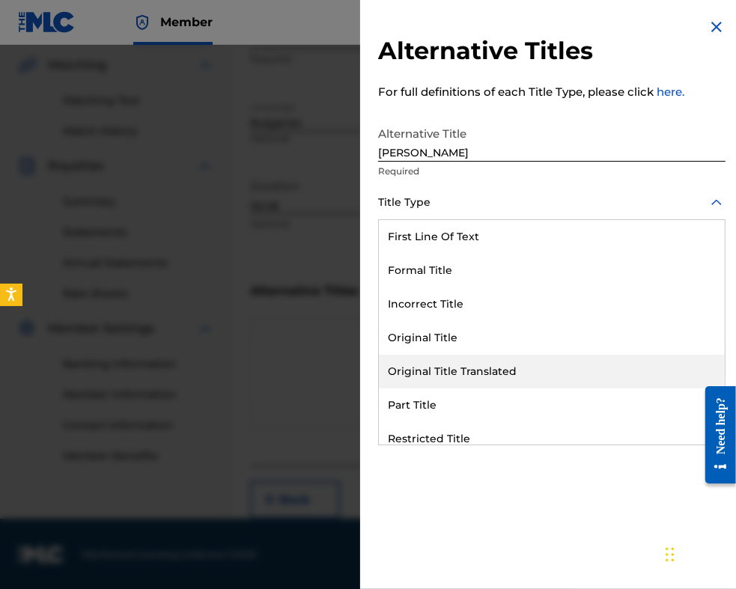
click at [512, 362] on div "Original Title Translated" at bounding box center [552, 372] width 346 height 34
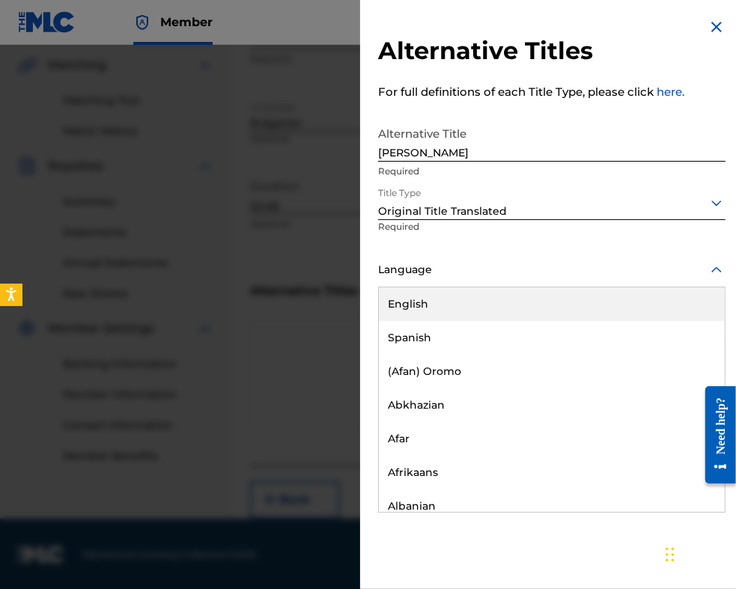
click at [492, 281] on div "Language" at bounding box center [551, 271] width 347 height 34
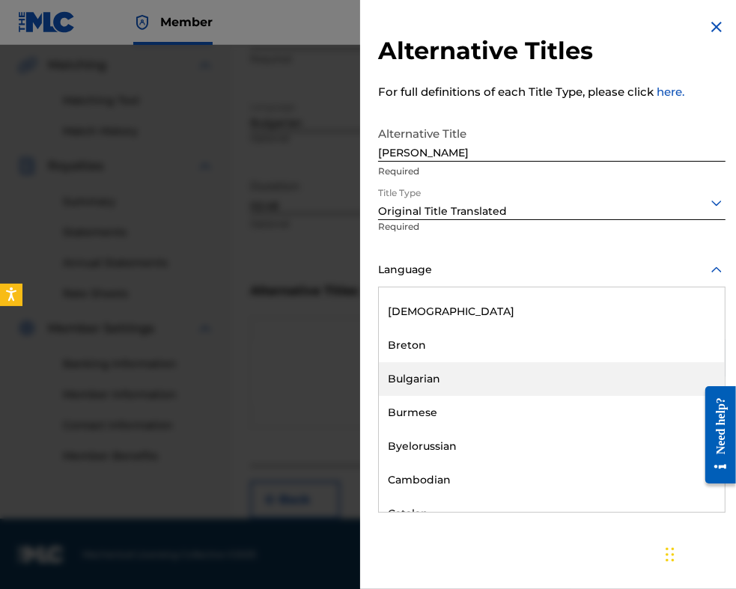
click at [477, 375] on div "Bulgarian" at bounding box center [552, 379] width 346 height 34
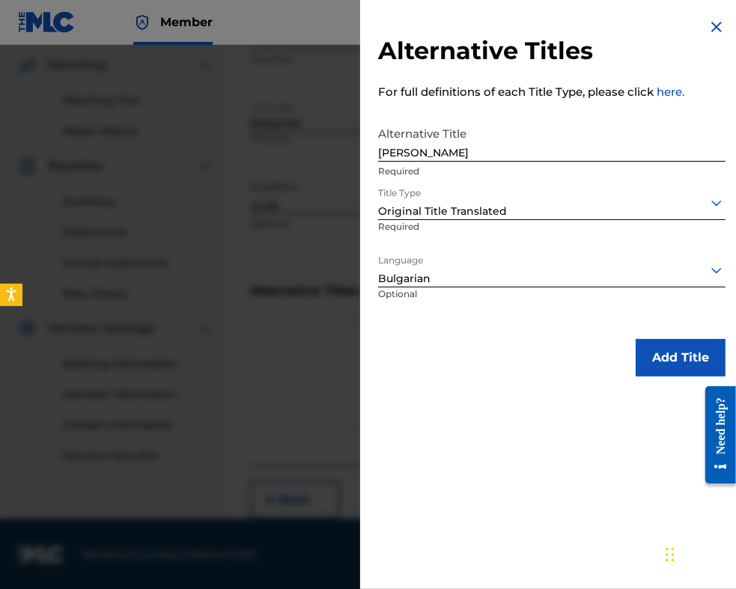
click at [677, 370] on button "Add Title" at bounding box center [680, 357] width 90 height 37
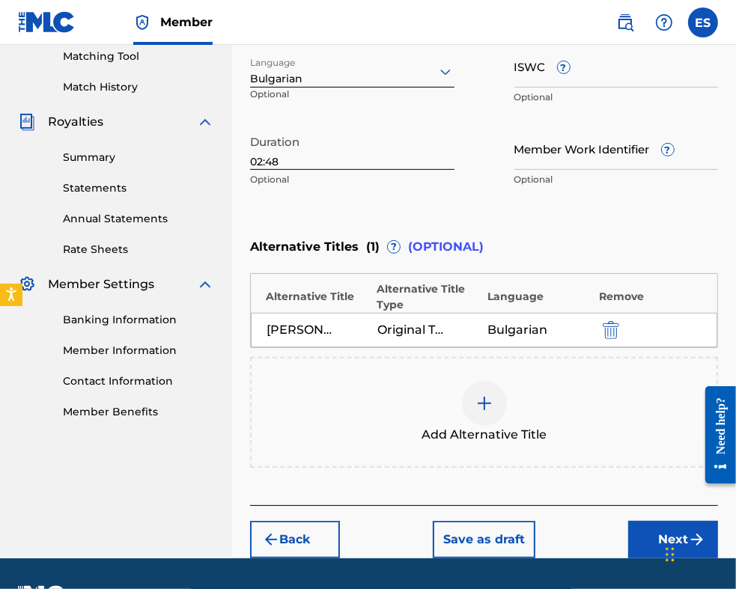
scroll to position [427, 0]
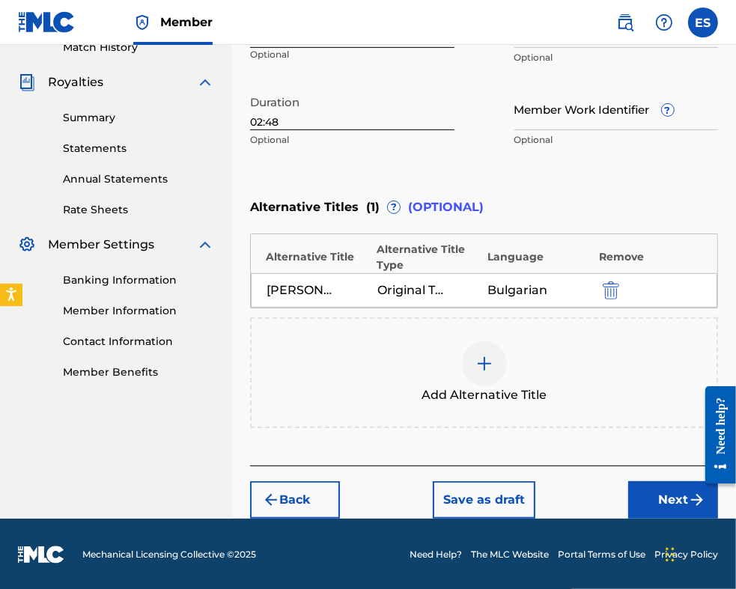
click at [626, 489] on div "Back Save as draft Next" at bounding box center [484, 491] width 468 height 53
drag, startPoint x: 653, startPoint y: 504, endPoint x: 641, endPoint y: 481, distance: 25.8
click at [653, 501] on button "Next" at bounding box center [673, 499] width 90 height 37
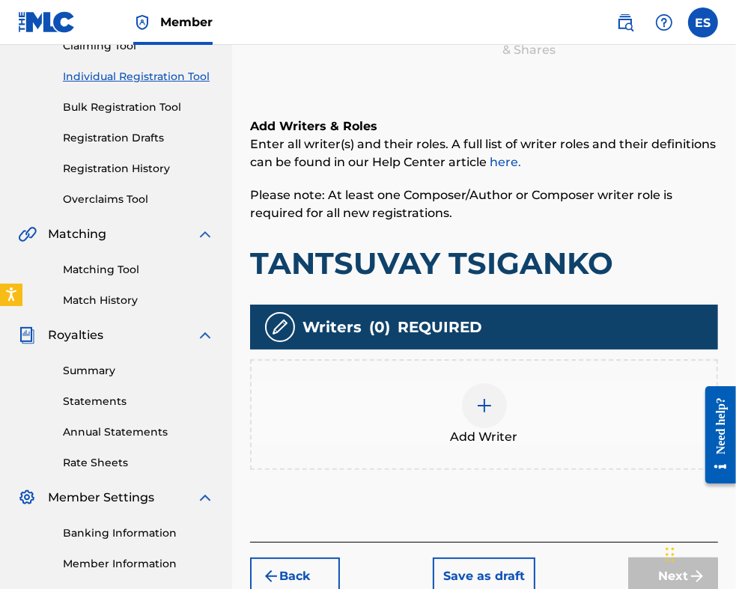
scroll to position [292, 0]
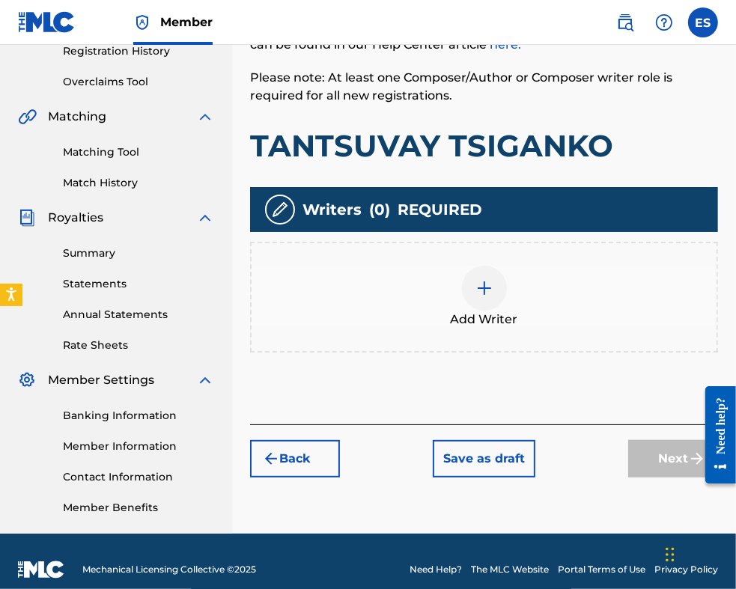
click at [482, 301] on div at bounding box center [484, 288] width 45 height 45
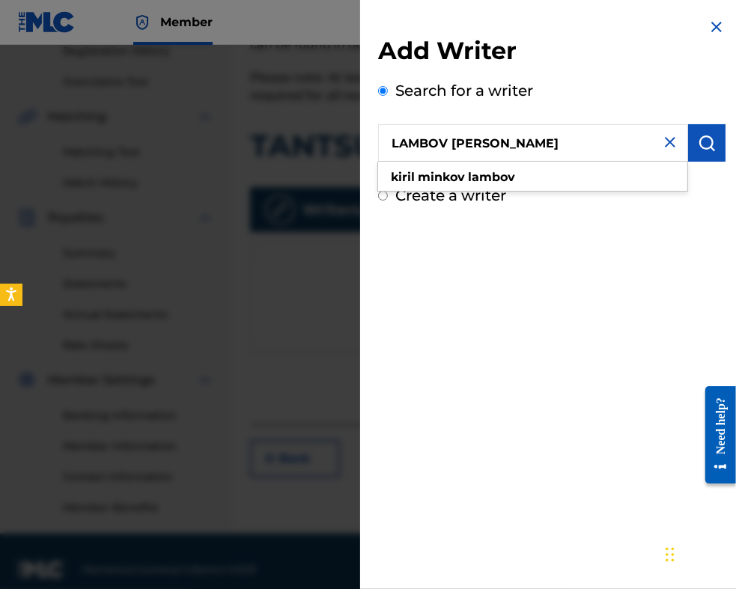
type input "LAMBOV [PERSON_NAME]"
click at [716, 150] on button "submit" at bounding box center [706, 142] width 37 height 37
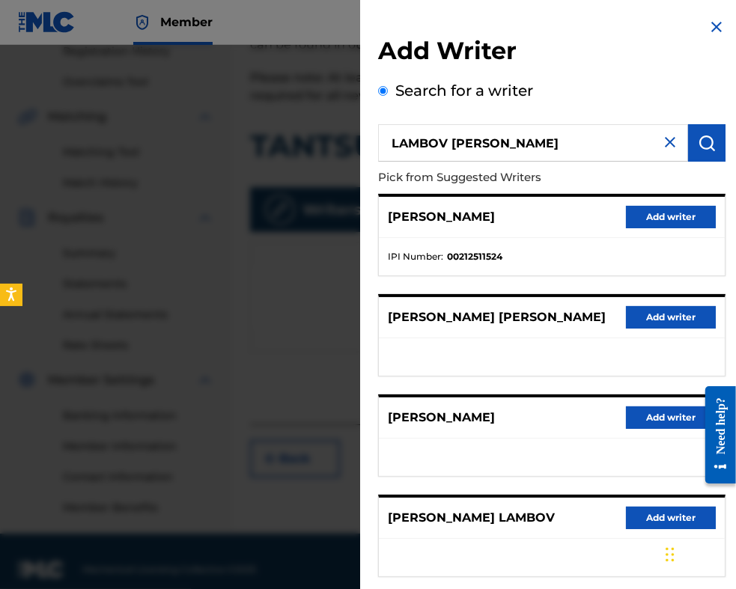
click at [688, 206] on button "Add writer" at bounding box center [671, 217] width 90 height 22
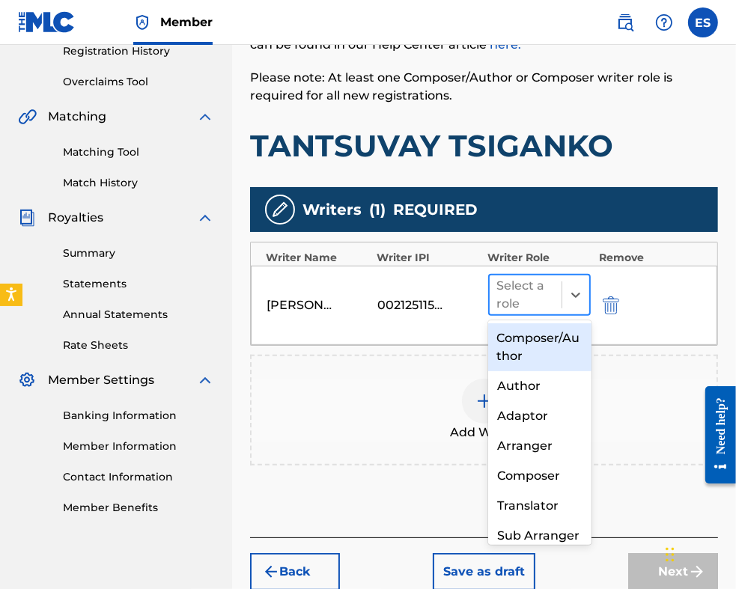
click at [534, 294] on div at bounding box center [526, 294] width 58 height 21
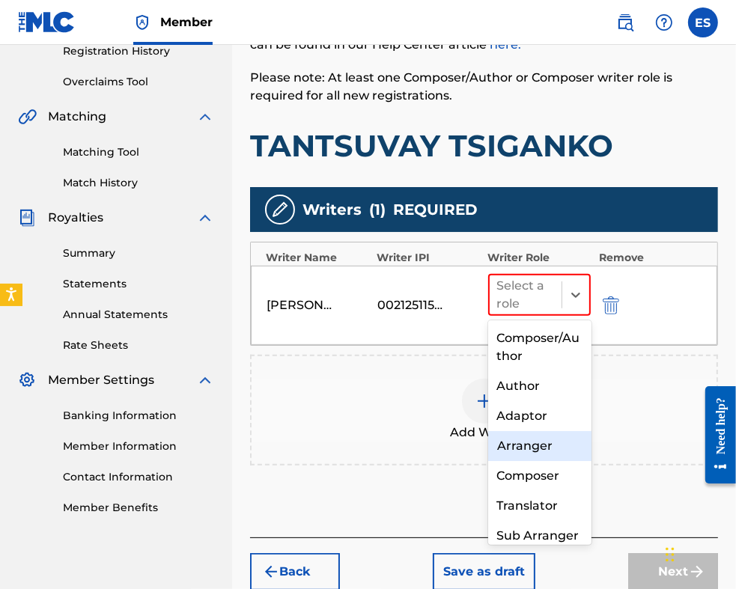
click at [522, 445] on div "Arranger" at bounding box center [539, 446] width 103 height 30
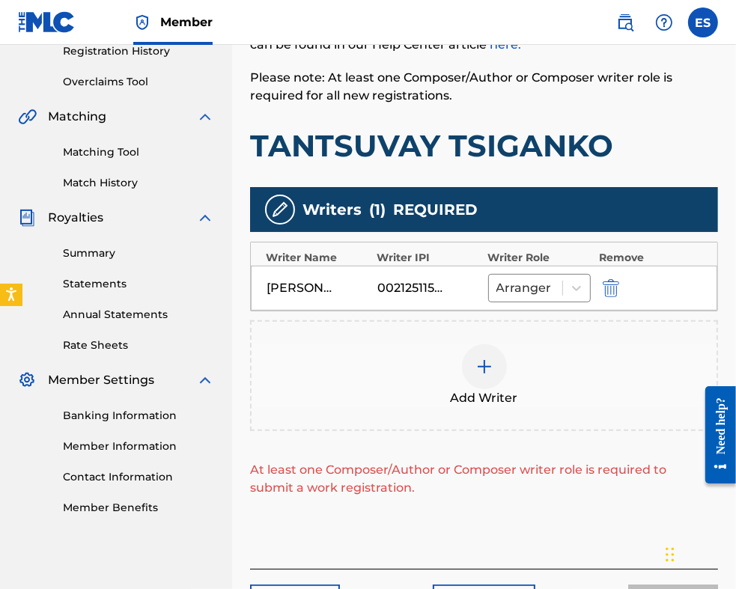
click at [499, 372] on div at bounding box center [484, 366] width 45 height 45
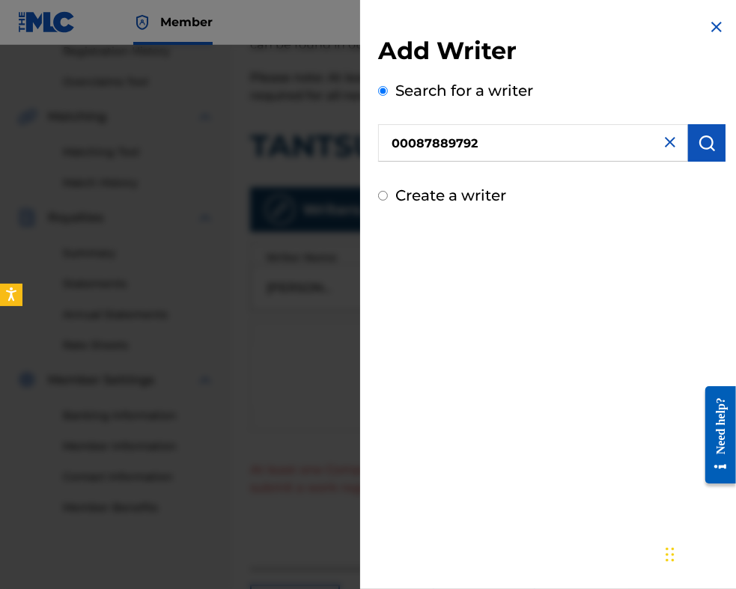
type input "00087889792"
click at [715, 141] on button "submit" at bounding box center [706, 142] width 37 height 37
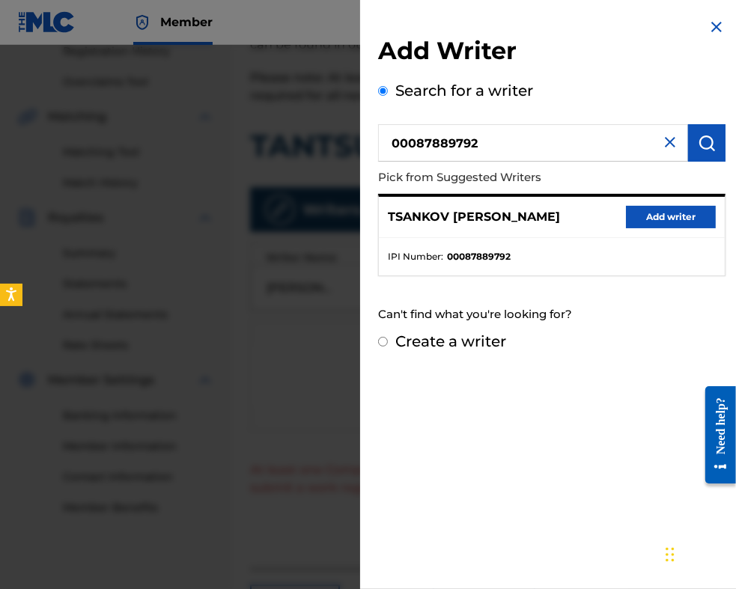
click at [669, 215] on button "Add writer" at bounding box center [671, 217] width 90 height 22
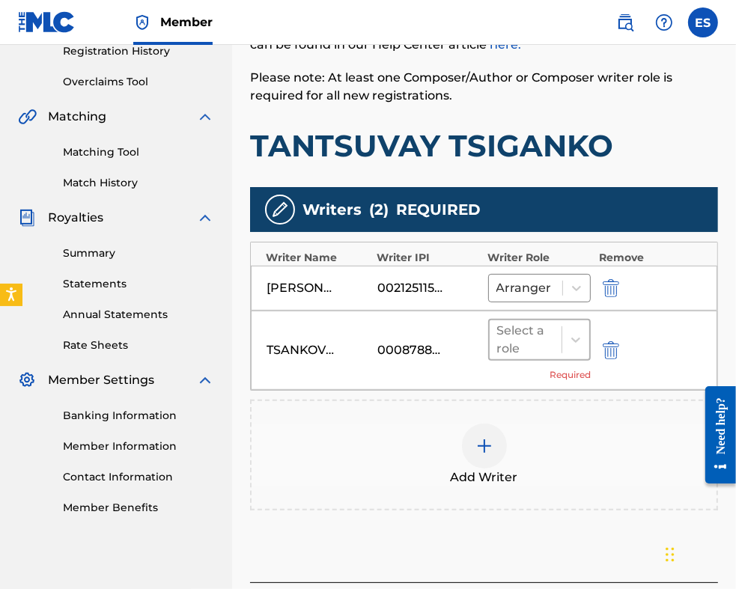
click at [522, 332] on div at bounding box center [526, 339] width 58 height 21
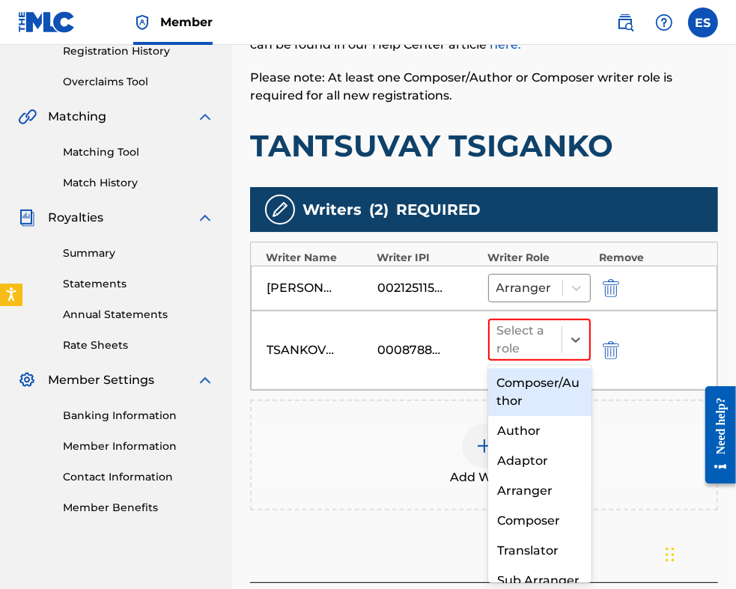
click at [522, 400] on div "Composer/Author" at bounding box center [539, 392] width 103 height 48
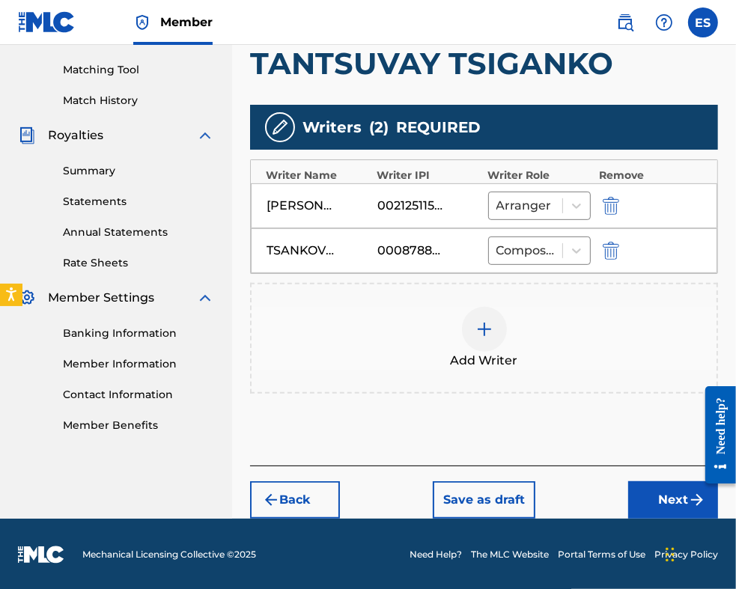
drag, startPoint x: 644, startPoint y: 489, endPoint x: 629, endPoint y: 467, distance: 26.8
click at [644, 486] on button "Next" at bounding box center [673, 499] width 90 height 37
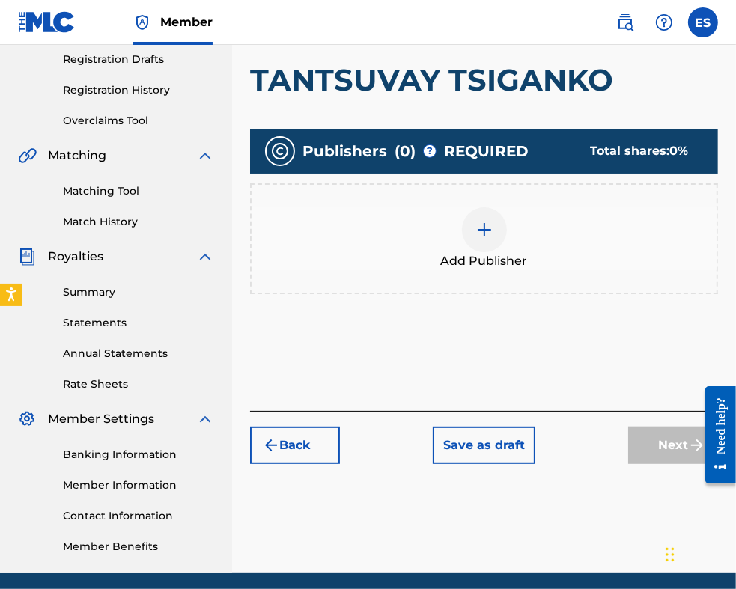
scroll to position [308, 0]
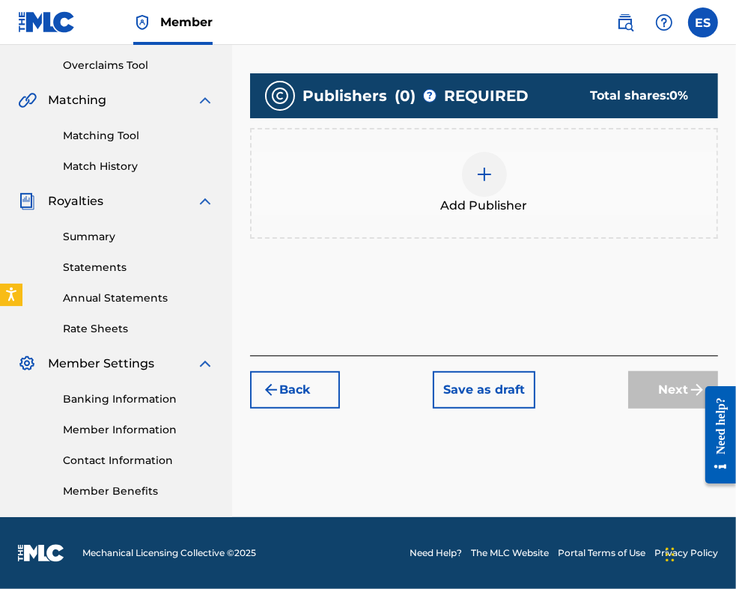
click at [473, 181] on div at bounding box center [484, 174] width 45 height 45
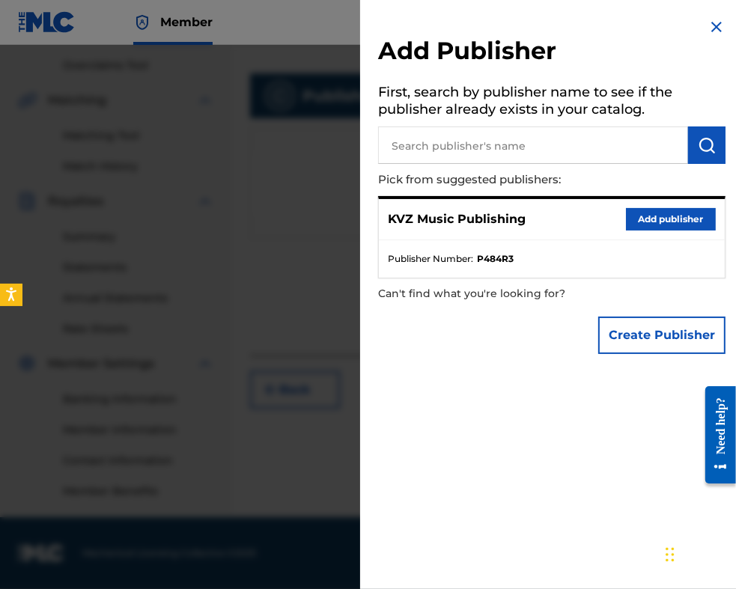
drag, startPoint x: 620, startPoint y: 207, endPoint x: 629, endPoint y: 215, distance: 12.2
click at [623, 210] on div "KVZ Music Publishing Add publisher" at bounding box center [552, 219] width 346 height 41
click at [632, 216] on button "Add publisher" at bounding box center [671, 219] width 90 height 22
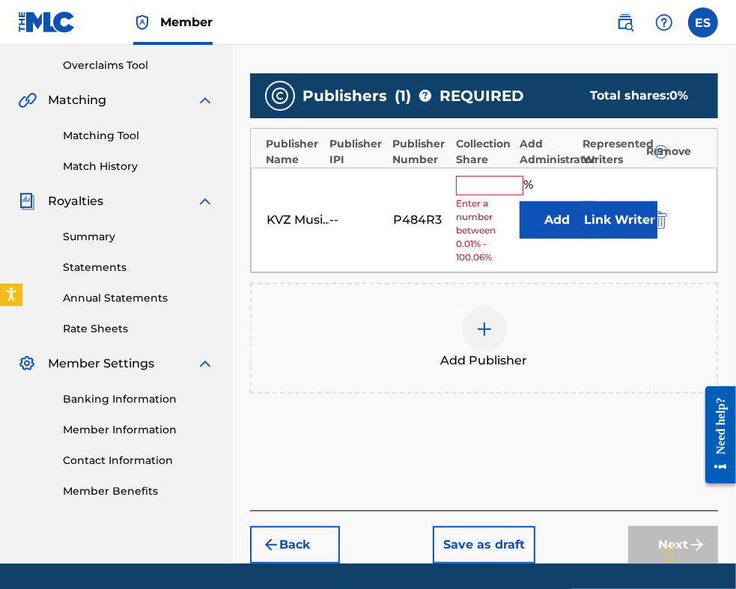
click at [488, 186] on input "text" at bounding box center [489, 185] width 67 height 19
type input "83.33"
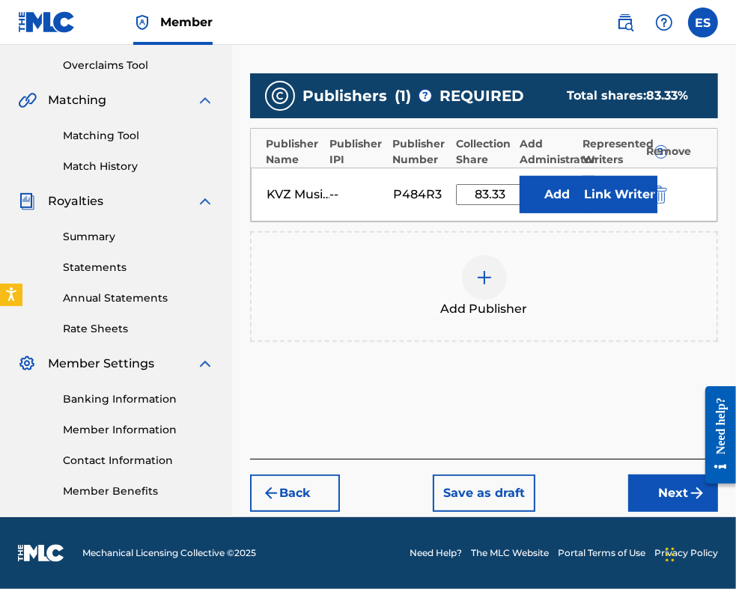
click at [650, 486] on button "Next" at bounding box center [673, 492] width 90 height 37
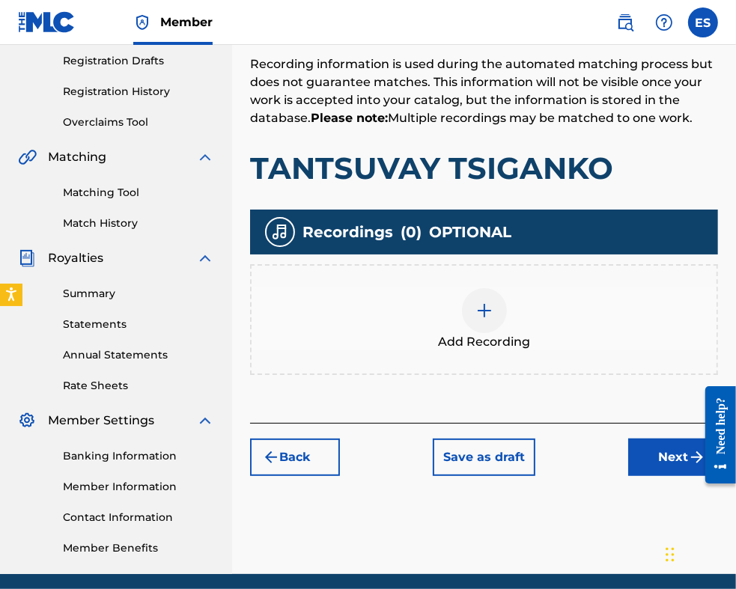
scroll to position [305, 0]
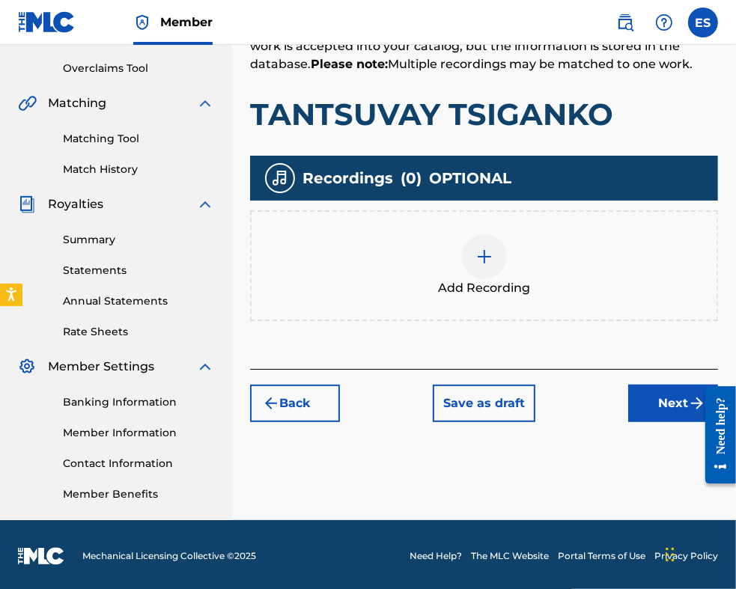
click at [494, 246] on div at bounding box center [484, 256] width 45 height 45
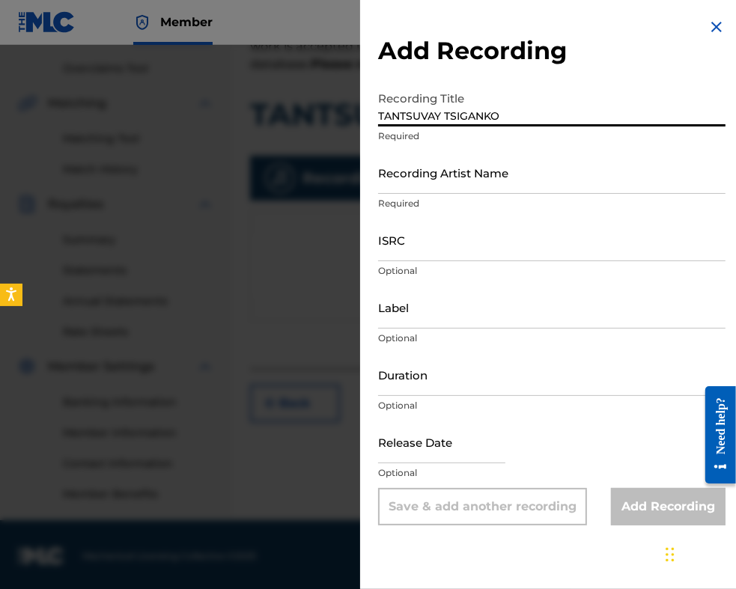
type input "TANTSUVAY TSIGANKO"
click at [512, 374] on input "Duration" at bounding box center [551, 374] width 347 height 43
type input "02:48"
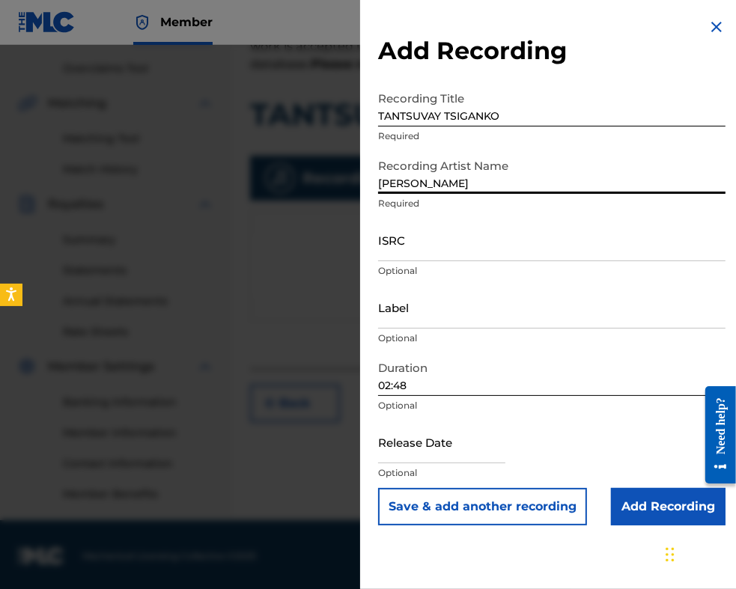
click at [383, 183] on input "[PERSON_NAME]" at bounding box center [551, 172] width 347 height 43
type input "[PERSON_NAME]"
click at [382, 117] on input "TANTSUVAY TSIGANKO" at bounding box center [551, 105] width 347 height 43
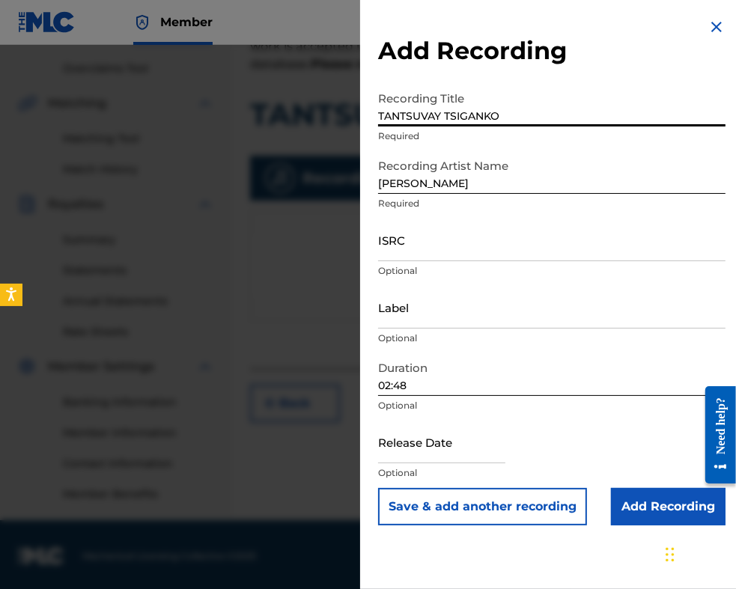
type input "TANTSUVAY TSIGANKO"
click at [629, 518] on input "Add Recording" at bounding box center [668, 506] width 114 height 37
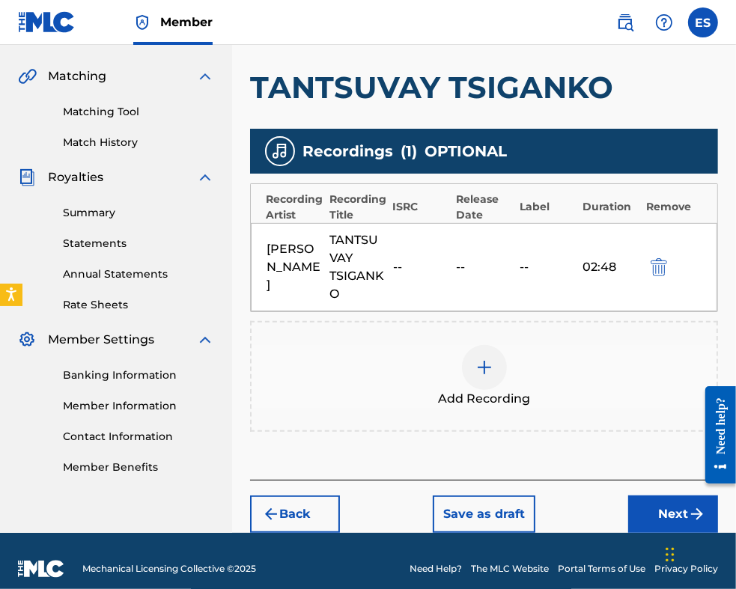
scroll to position [346, 0]
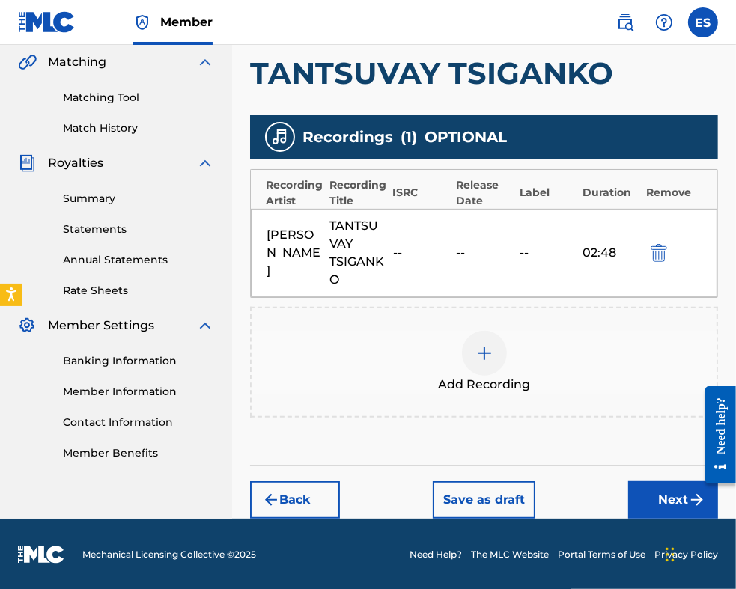
click at [656, 499] on button "Next" at bounding box center [673, 499] width 90 height 37
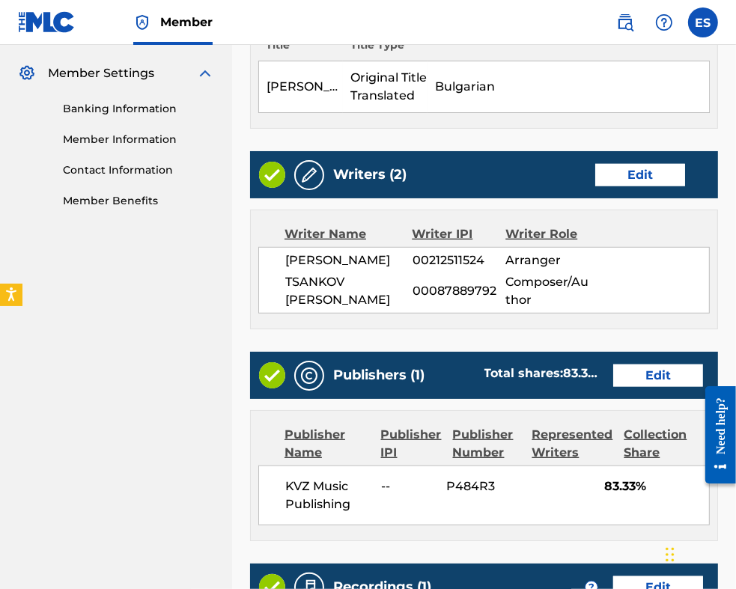
scroll to position [898, 0]
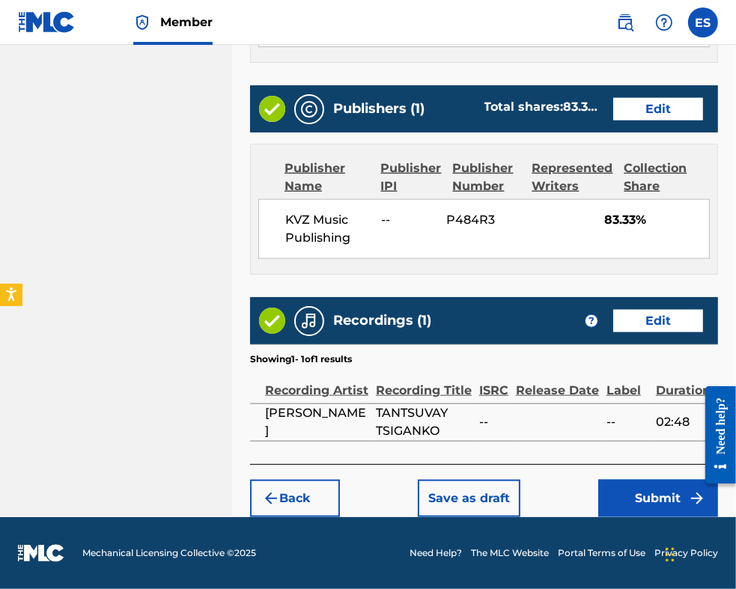
click at [639, 499] on button "Submit" at bounding box center [658, 498] width 120 height 37
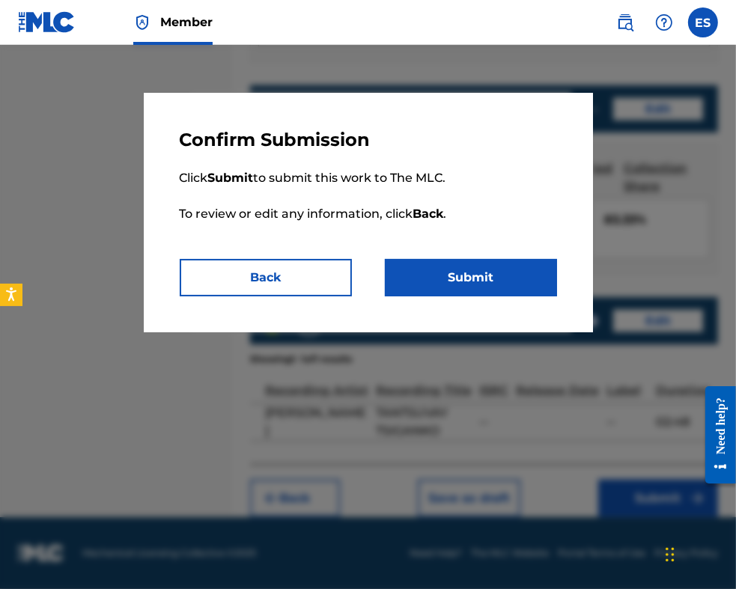
click at [421, 275] on button "Submit" at bounding box center [471, 277] width 172 height 37
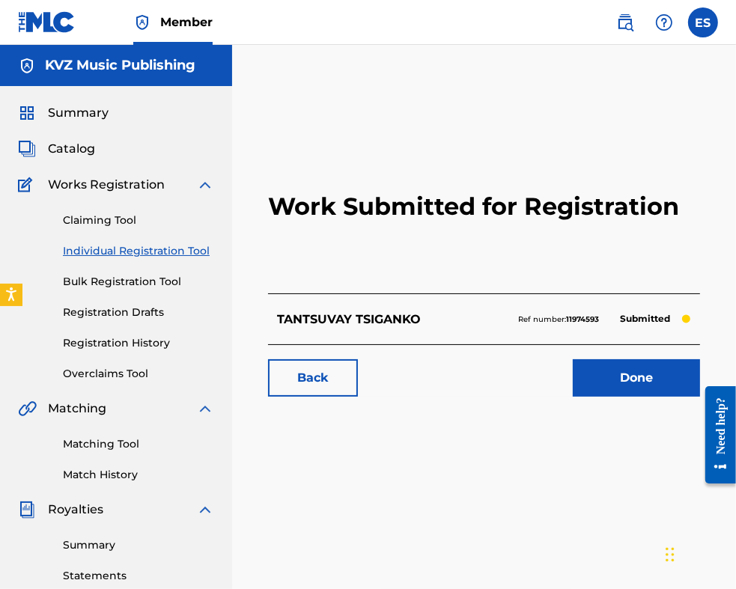
click at [150, 251] on link "Individual Registration Tool" at bounding box center [138, 251] width 151 height 16
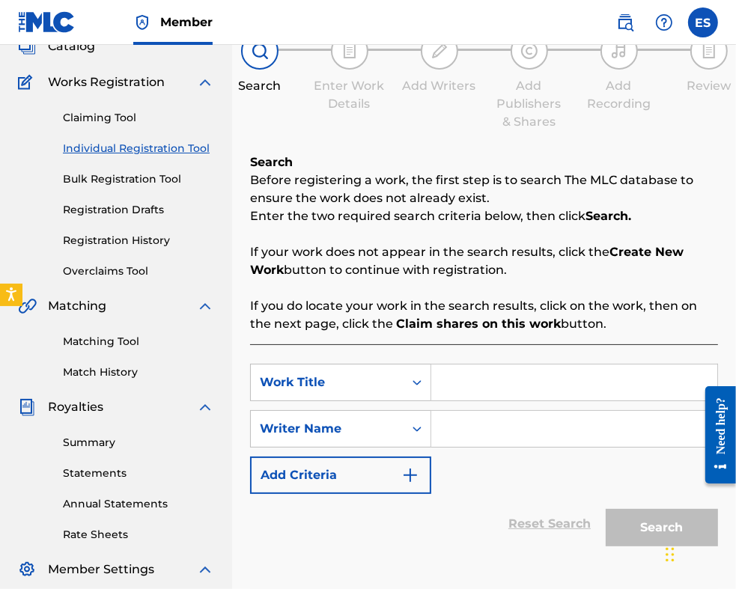
scroll to position [299, 0]
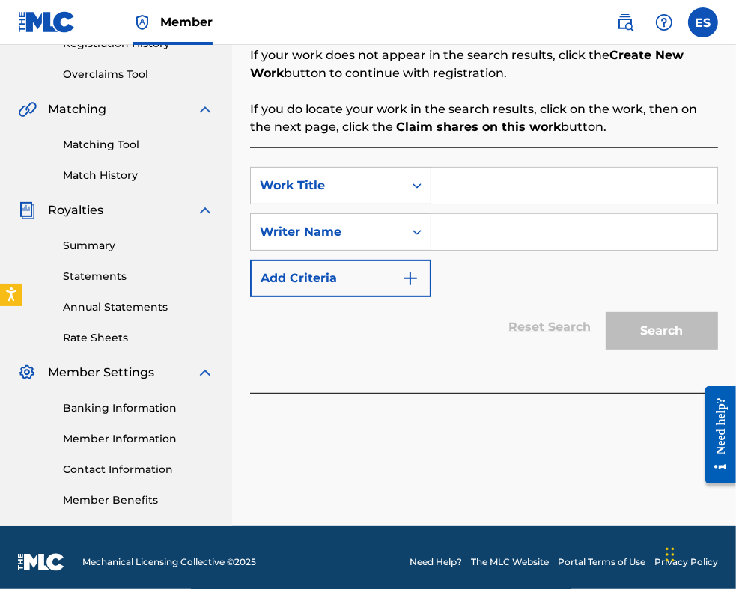
click at [473, 199] on input "Search Form" at bounding box center [574, 186] width 286 height 36
type input "TRIMATA"
click at [456, 355] on div "Reset Search Search" at bounding box center [484, 327] width 468 height 60
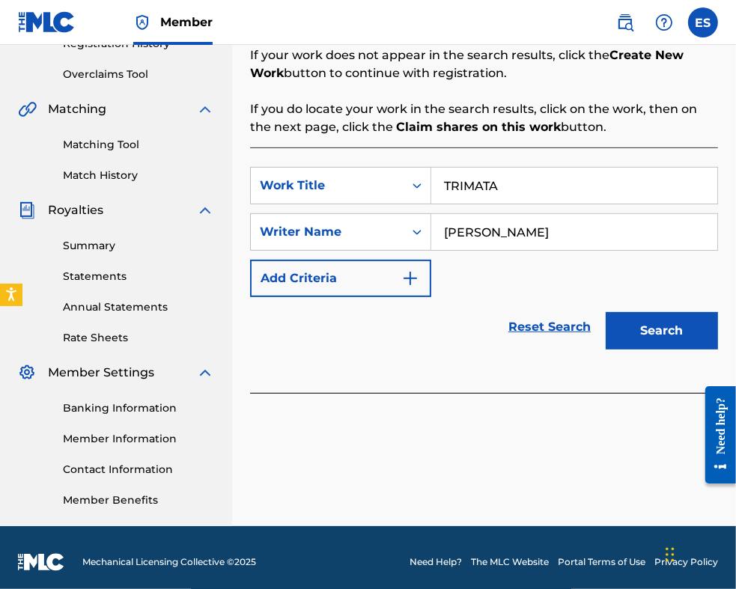
type input "[PERSON_NAME]"
click at [444, 186] on input "TRIMATA" at bounding box center [574, 186] width 286 height 36
click at [679, 336] on button "Search" at bounding box center [661, 330] width 112 height 37
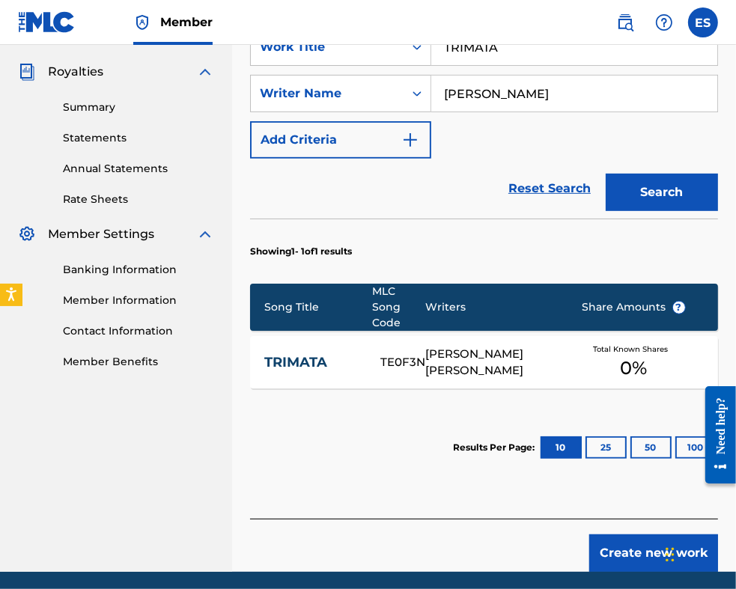
scroll to position [492, 0]
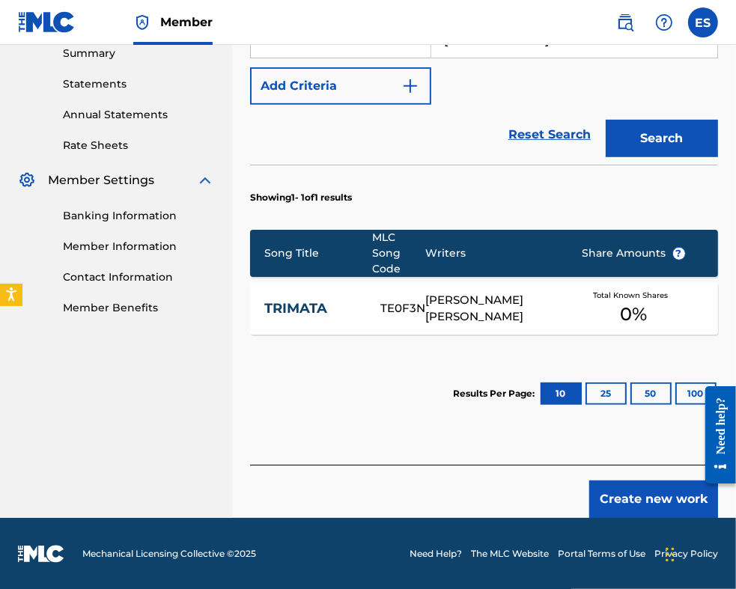
click at [644, 507] on button "Create new work" at bounding box center [653, 498] width 129 height 37
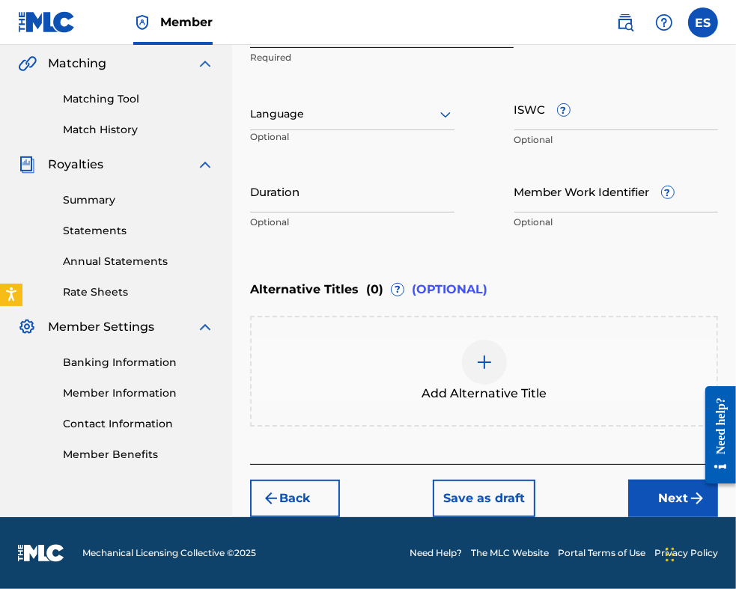
scroll to position [343, 0]
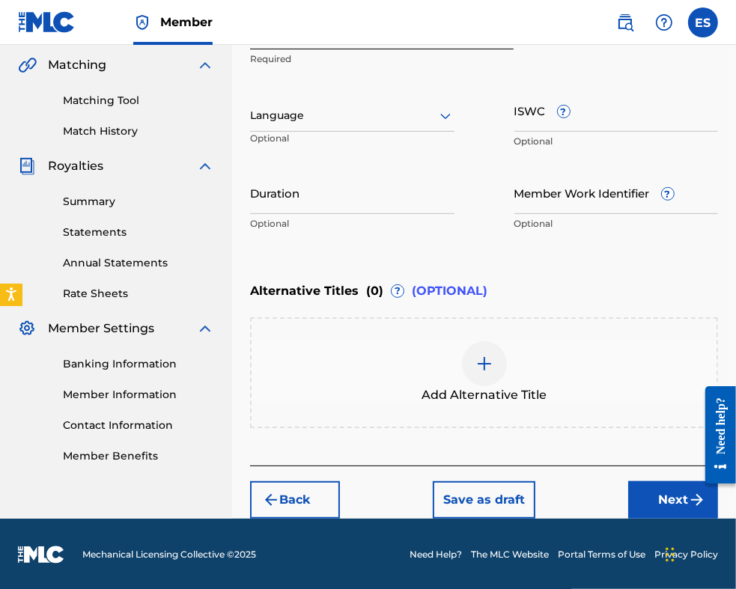
click at [332, 192] on input "Duration" at bounding box center [352, 192] width 204 height 43
type input "03:56"
click at [468, 376] on div at bounding box center [484, 363] width 45 height 45
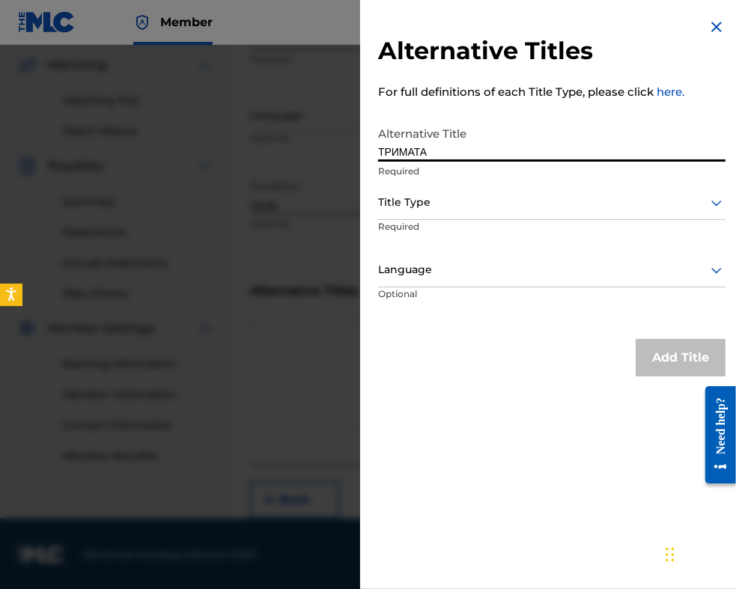
type input "ТРИМАТА"
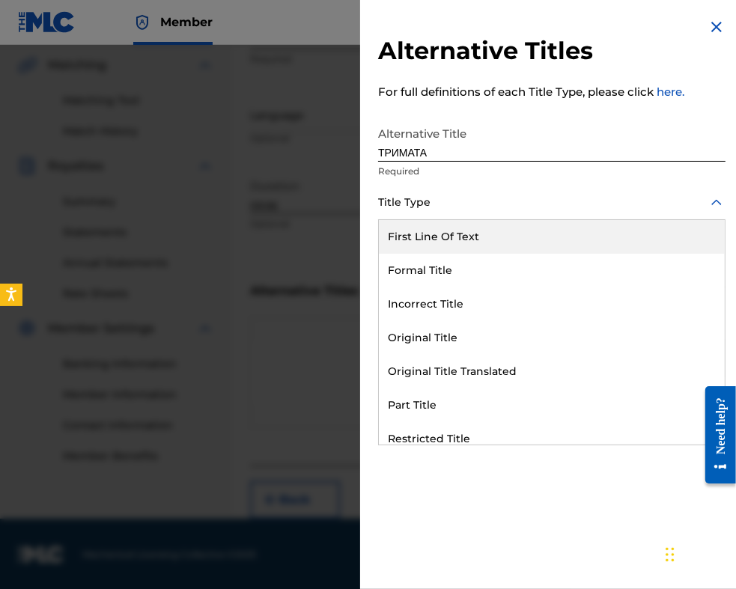
click at [450, 213] on div "Title Type" at bounding box center [551, 203] width 347 height 34
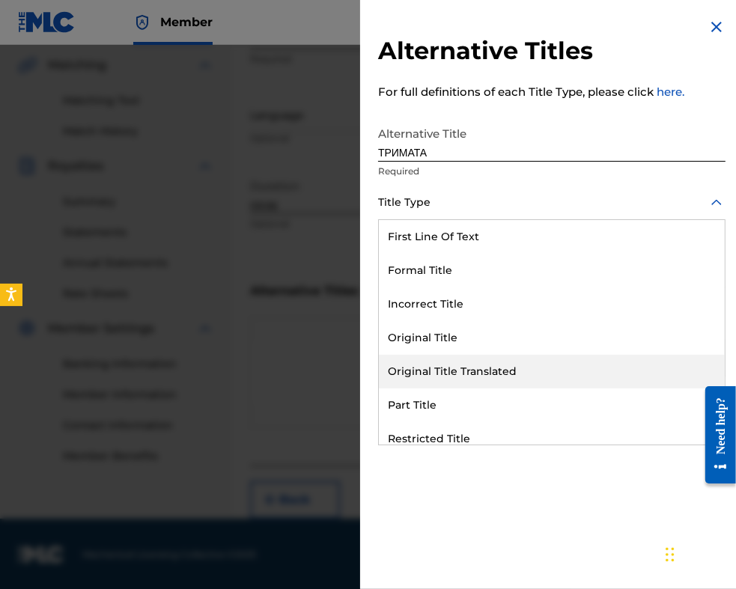
click at [469, 370] on div "Original Title Translated" at bounding box center [552, 372] width 346 height 34
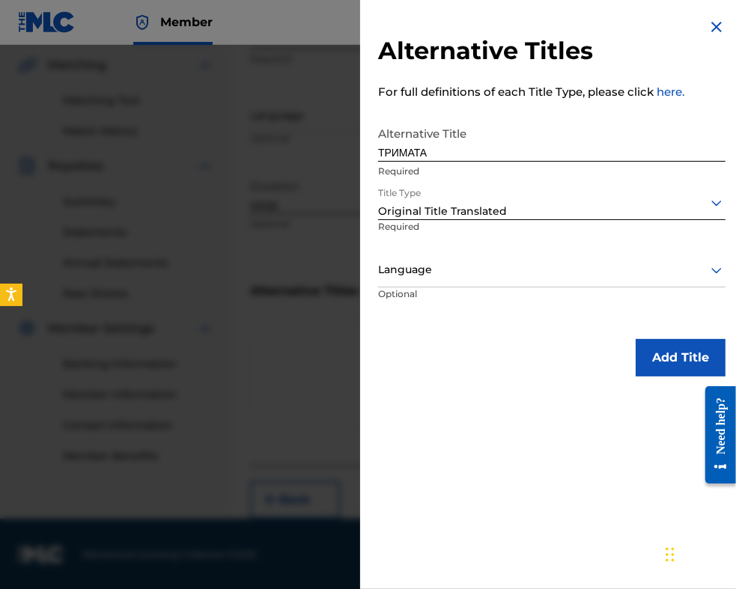
click at [455, 272] on div at bounding box center [551, 269] width 347 height 19
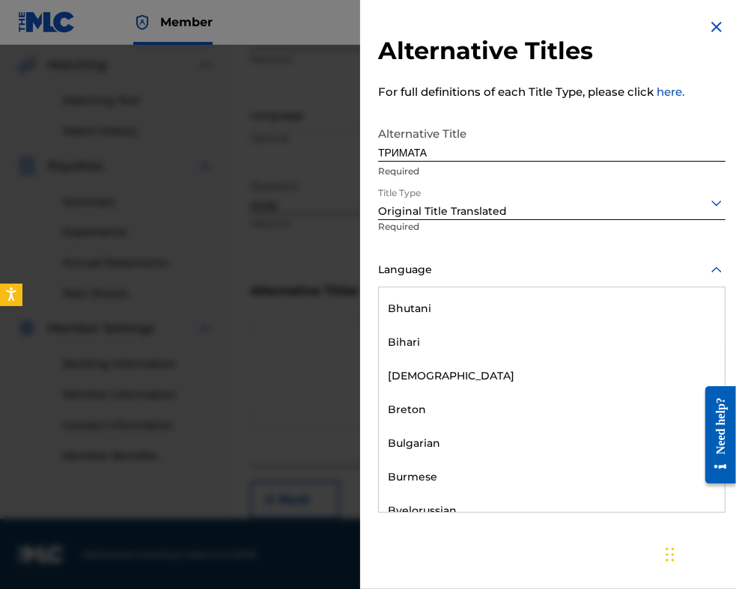
scroll to position [599, 0]
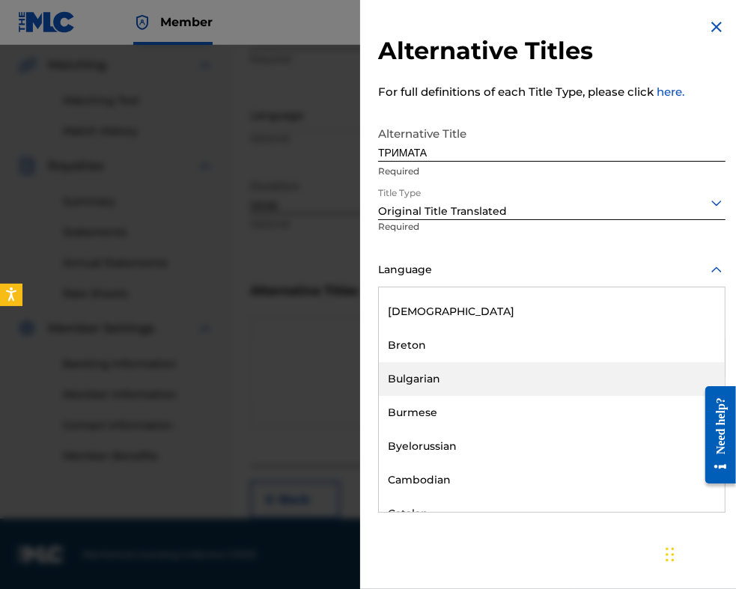
click at [459, 377] on div "Bulgarian" at bounding box center [552, 379] width 346 height 34
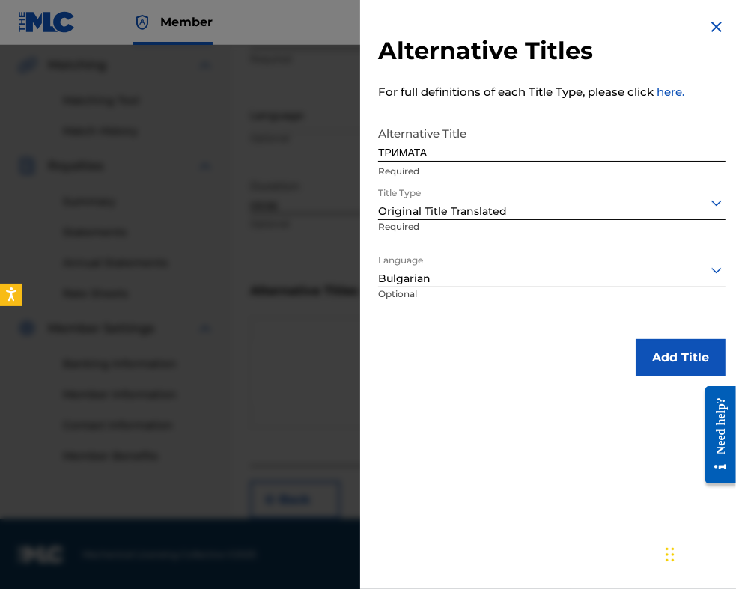
click at [660, 369] on button "Add Title" at bounding box center [680, 357] width 90 height 37
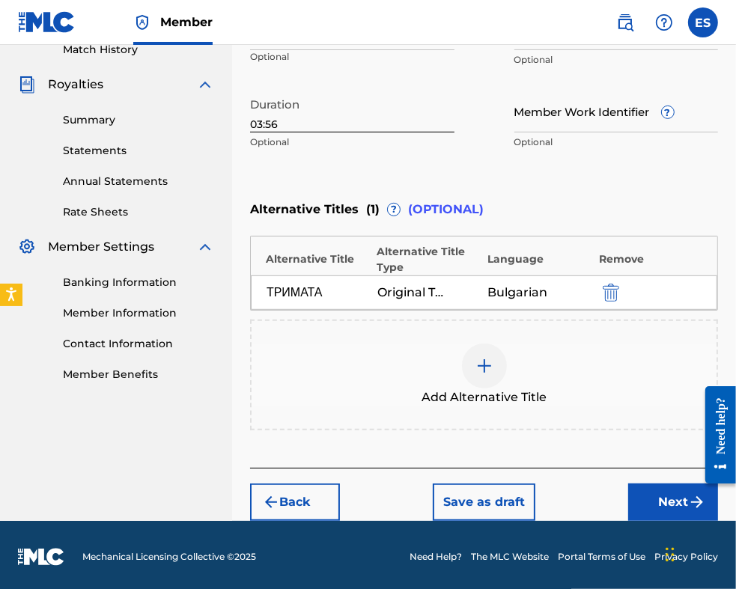
scroll to position [427, 0]
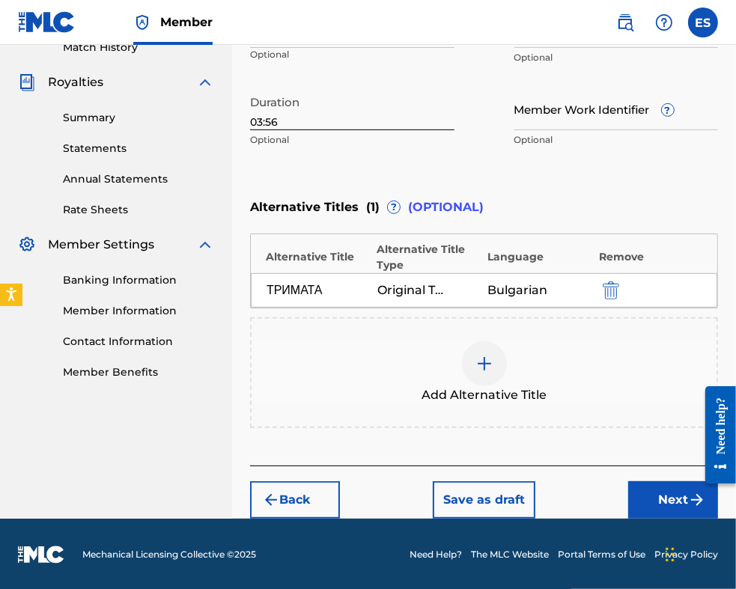
click at [647, 486] on button "Next" at bounding box center [673, 499] width 90 height 37
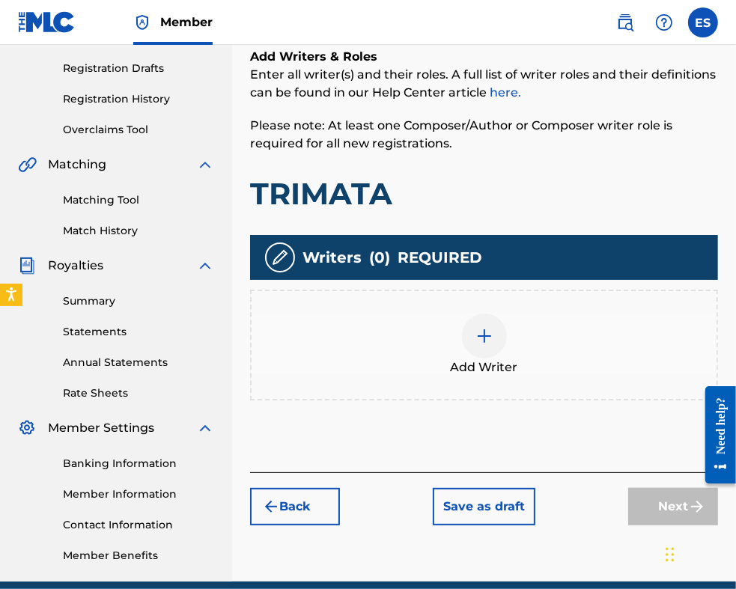
scroll to position [308, 0]
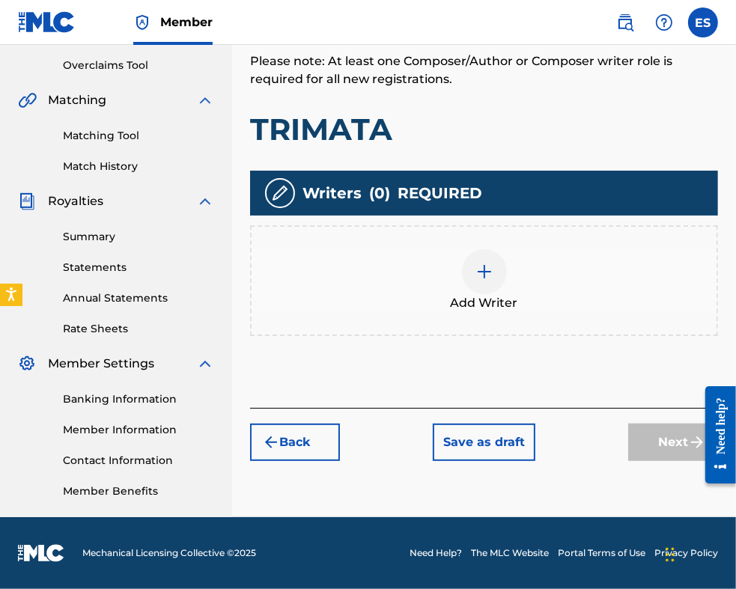
click at [497, 281] on div at bounding box center [484, 271] width 45 height 45
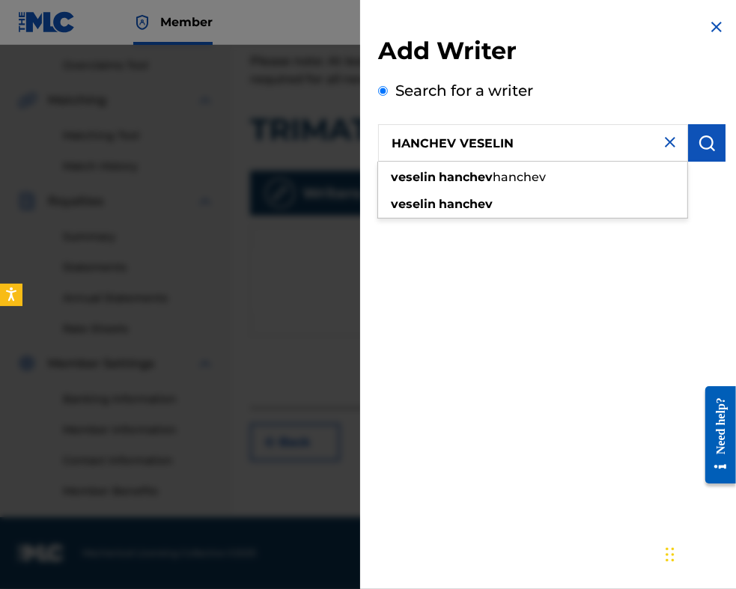
type input "HANCHEV VESELIN"
click at [697, 150] on img "submit" at bounding box center [706, 143] width 18 height 18
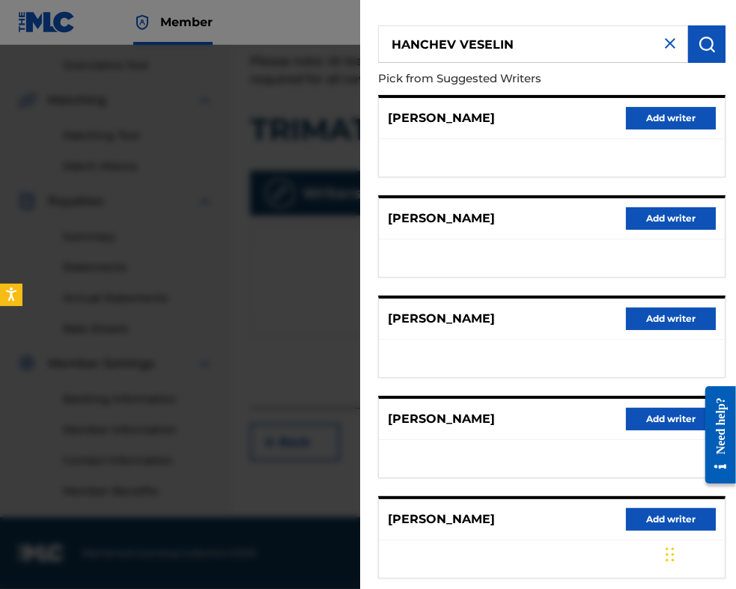
scroll to position [0, 0]
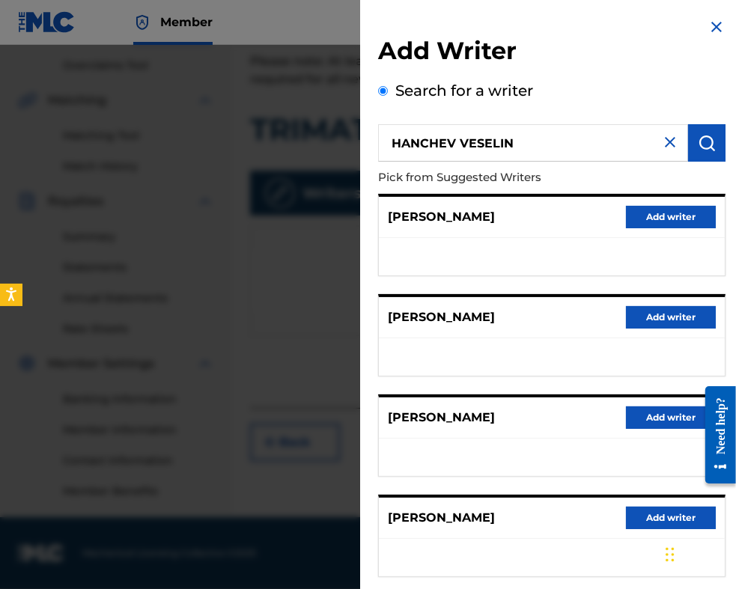
click at [663, 141] on img at bounding box center [670, 142] width 18 height 18
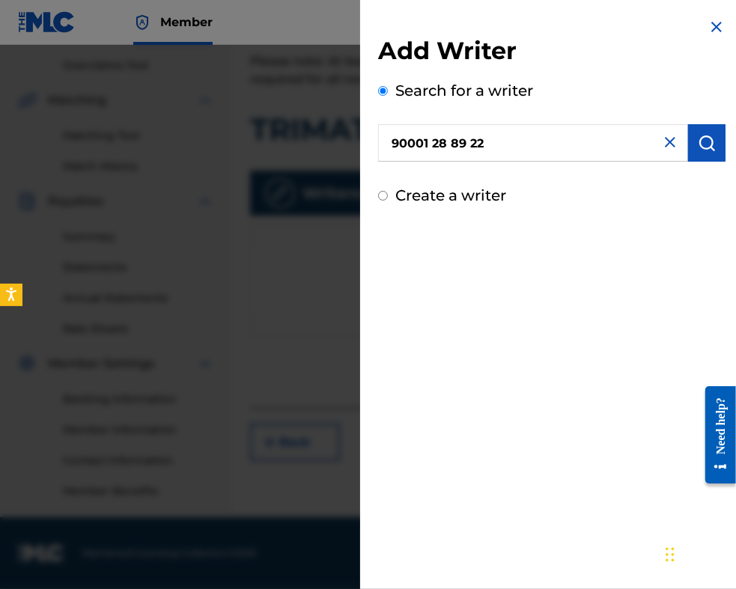
click at [436, 141] on input "90001 28 89 22" at bounding box center [533, 142] width 310 height 37
click at [434, 141] on input "90001 28 89 22" at bounding box center [533, 142] width 310 height 37
click at [447, 140] on input "9000128 89 22" at bounding box center [533, 142] width 310 height 37
click at [463, 139] on input "900012889 22" at bounding box center [533, 142] width 310 height 37
type input "90001288922"
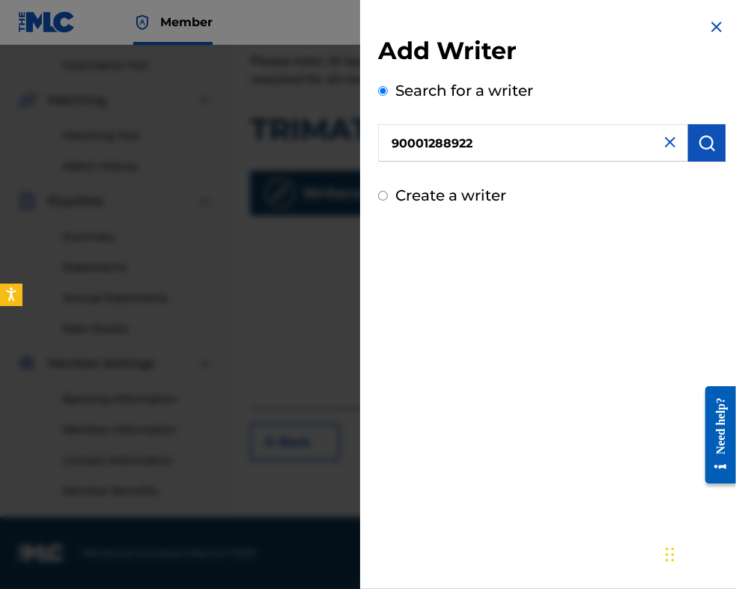
click at [697, 143] on img "submit" at bounding box center [706, 143] width 18 height 18
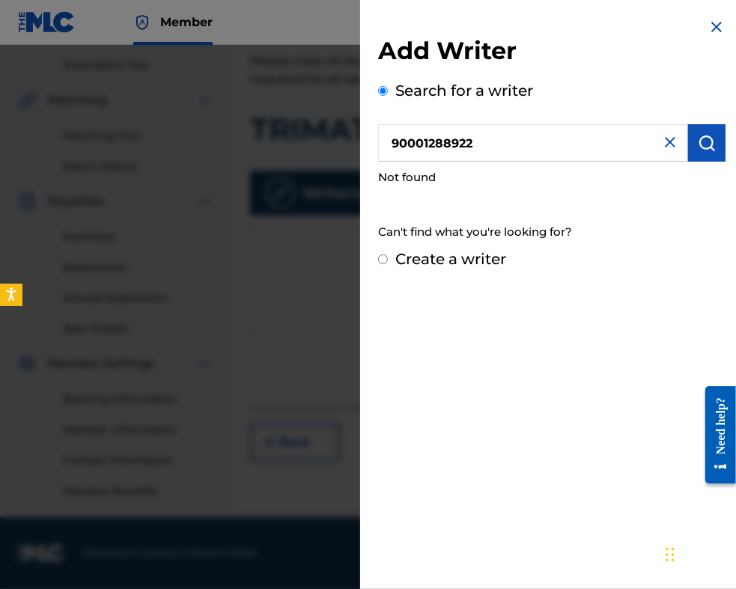
click at [392, 140] on input "90001288922" at bounding box center [533, 142] width 310 height 37
click at [697, 147] on img "submit" at bounding box center [706, 143] width 18 height 18
click at [490, 263] on label "Create a writer" at bounding box center [450, 259] width 111 height 18
radio input "true"
click at [388, 263] on input "Create a writer" at bounding box center [383, 259] width 10 height 10
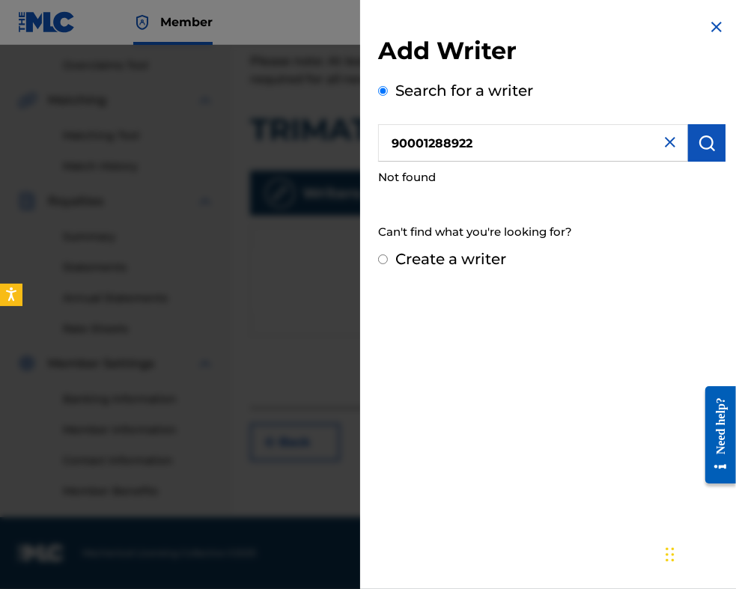
radio input "false"
radio input "true"
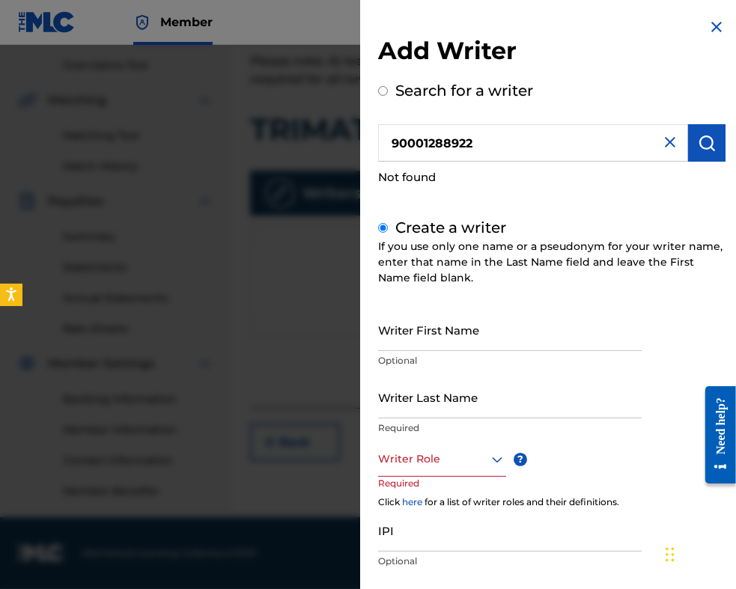
drag, startPoint x: 486, startPoint y: 145, endPoint x: 235, endPoint y: 123, distance: 251.6
click at [235, 123] on div "Add Writer Search for a writer 90001288922 Not found Create a writer If you use…" at bounding box center [368, 317] width 736 height 544
type input "90001288922"
click at [431, 452] on div "Writer Role" at bounding box center [442, 460] width 128 height 34
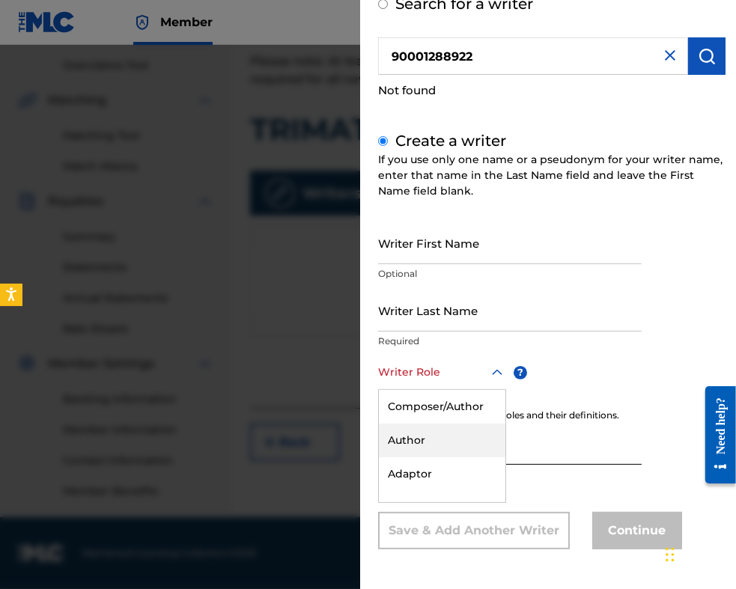
click at [421, 442] on div "Author" at bounding box center [442, 441] width 126 height 34
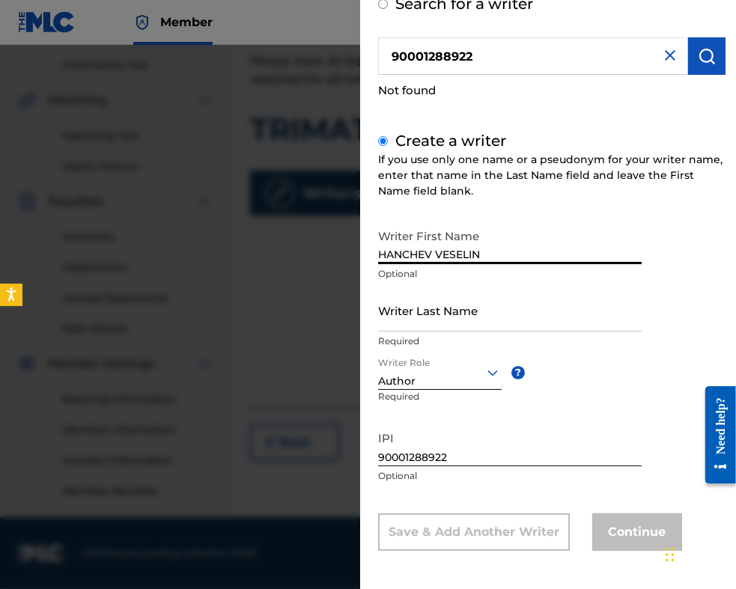
type input "HANCHEV VESELIN"
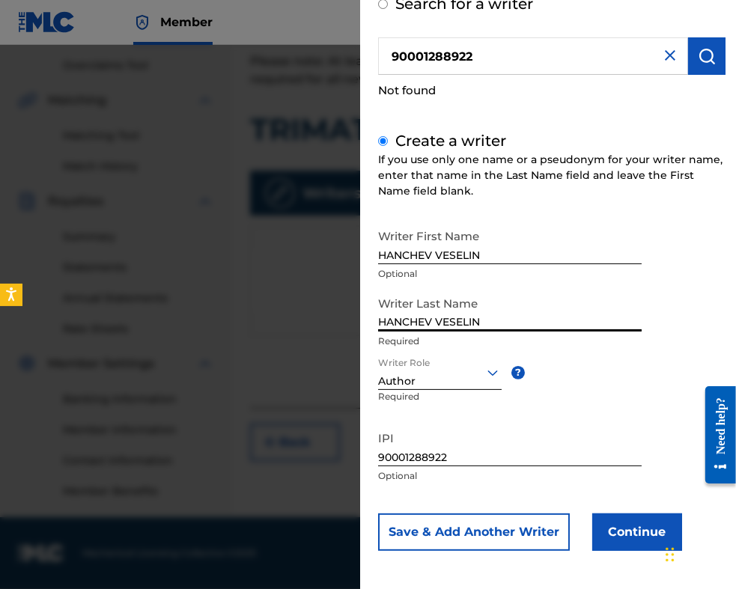
drag, startPoint x: 434, startPoint y: 320, endPoint x: 552, endPoint y: 309, distance: 118.8
click at [551, 309] on input "HANCHEV VESELIN" at bounding box center [509, 310] width 263 height 43
type input "HANCHEV"
drag, startPoint x: 437, startPoint y: 252, endPoint x: 97, endPoint y: 227, distance: 341.4
click at [162, 237] on div "Add Writer Search for a writer 90001288922 Not found Create a writer If you use…" at bounding box center [368, 317] width 736 height 544
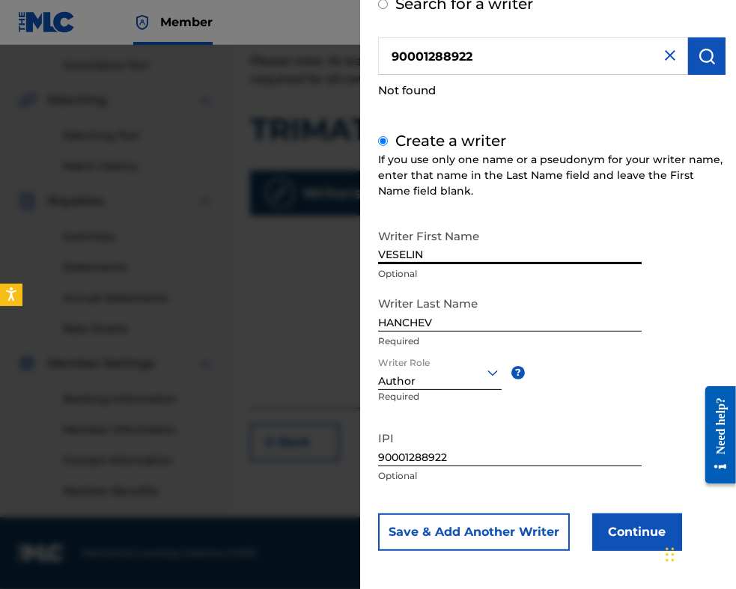
type input "VESELIN"
click at [608, 531] on button "Continue" at bounding box center [637, 531] width 90 height 37
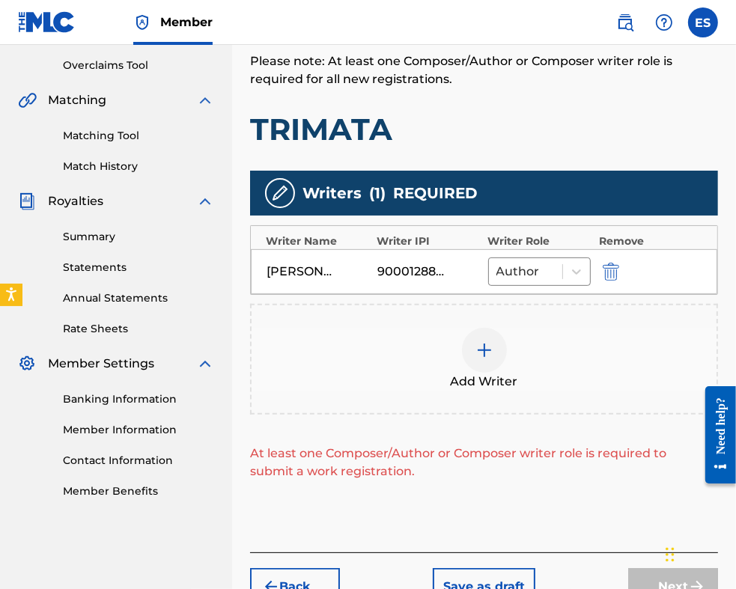
click at [483, 341] on img at bounding box center [484, 350] width 18 height 18
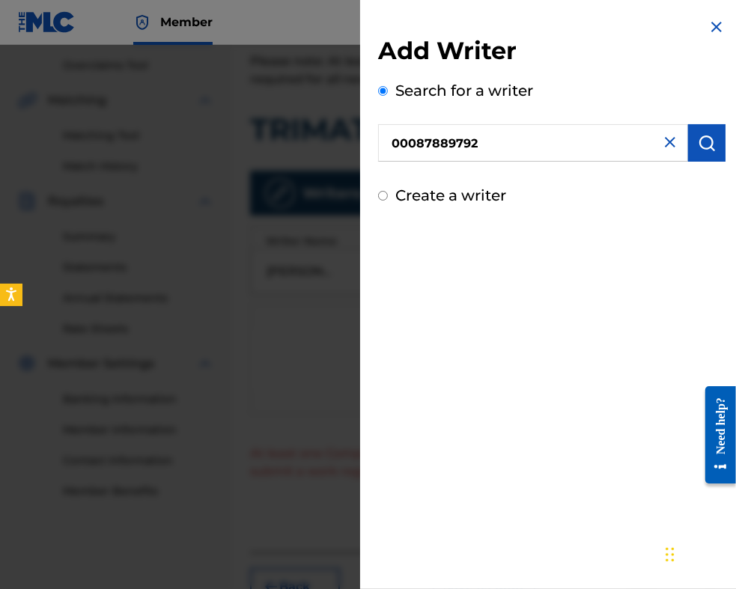
type input "00087889792"
click at [706, 147] on img "submit" at bounding box center [706, 143] width 18 height 18
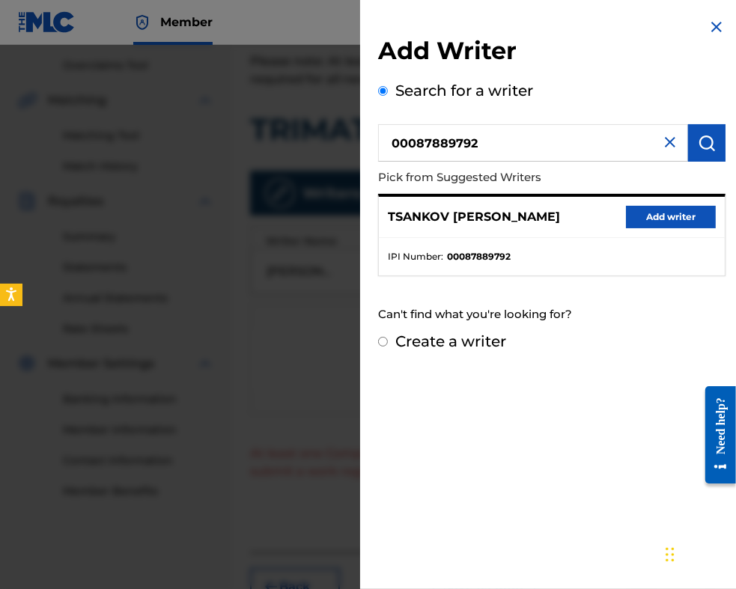
click at [688, 217] on button "Add writer" at bounding box center [671, 217] width 90 height 22
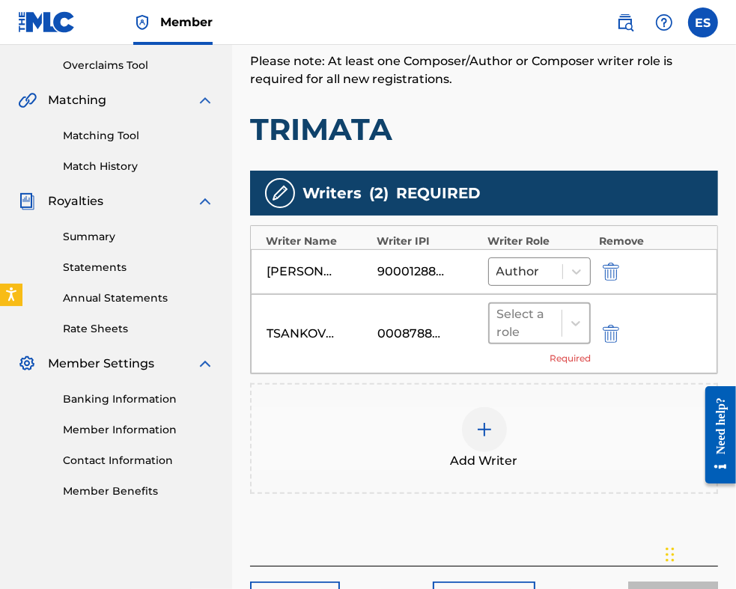
click at [533, 329] on div at bounding box center [526, 323] width 58 height 21
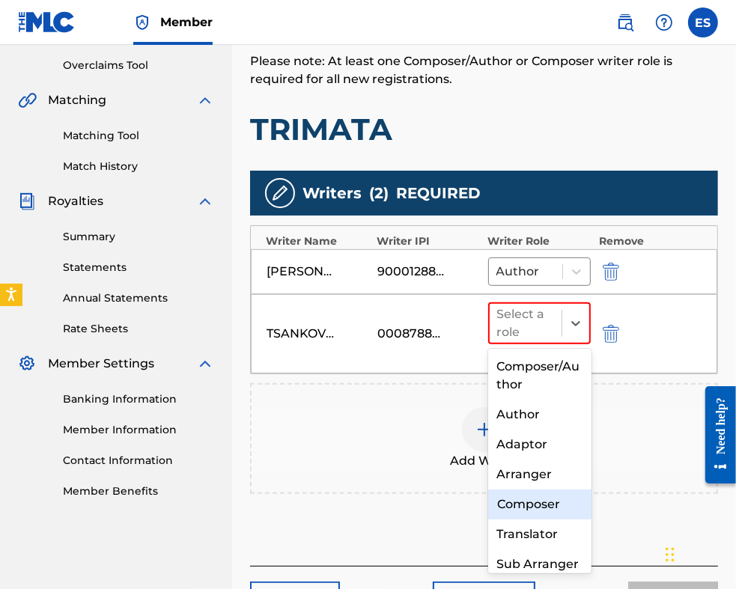
click at [537, 498] on div "Composer" at bounding box center [539, 504] width 103 height 30
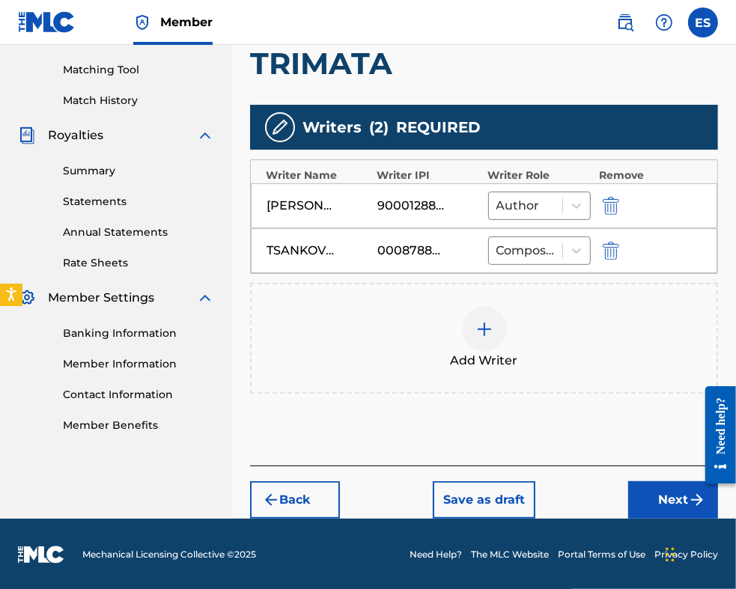
click at [671, 501] on button "Next" at bounding box center [673, 499] width 90 height 37
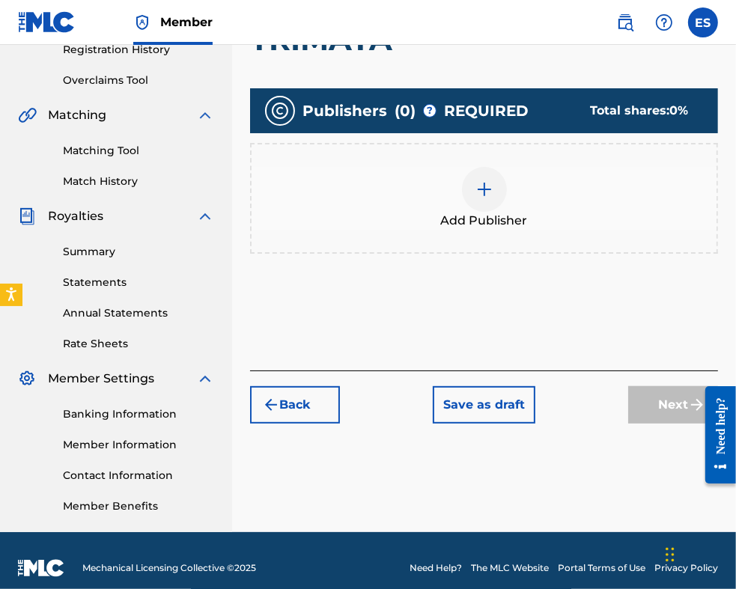
scroll to position [308, 0]
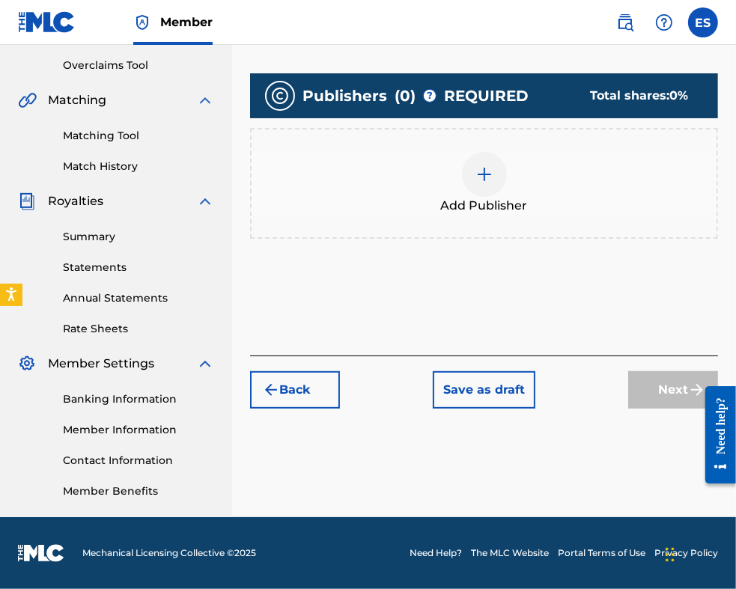
click at [473, 170] on div at bounding box center [484, 174] width 45 height 45
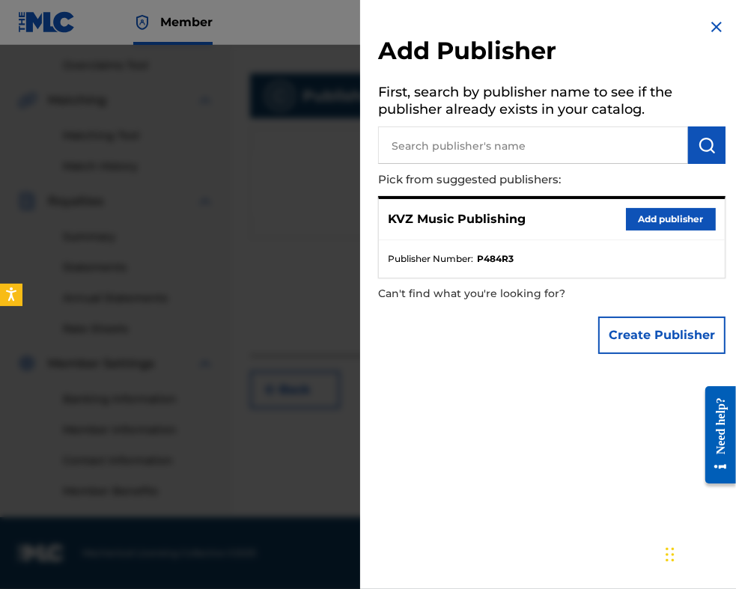
click at [631, 214] on button "Add publisher" at bounding box center [671, 219] width 90 height 22
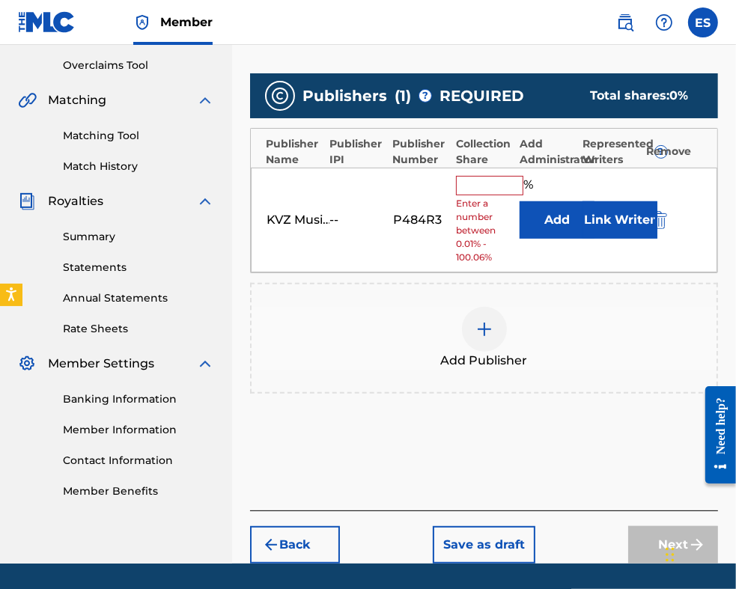
click at [488, 181] on input "text" at bounding box center [489, 185] width 67 height 19
type input "66.67"
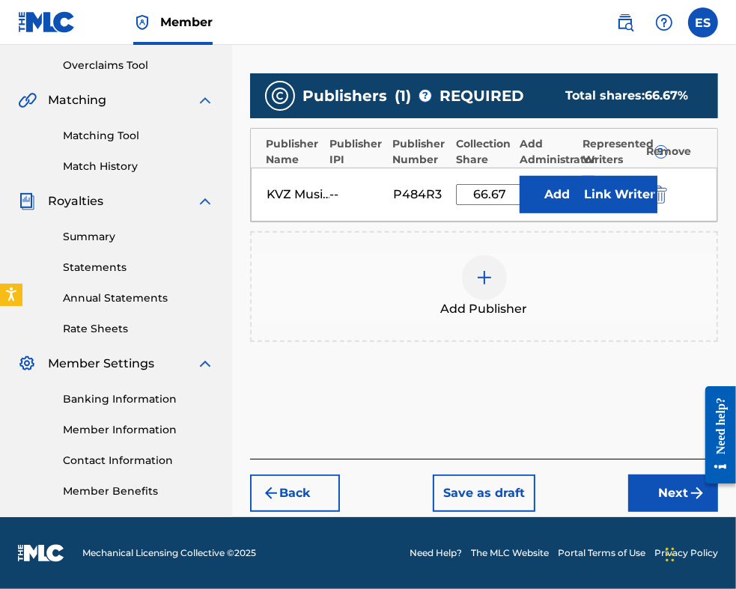
click at [649, 477] on button "Next" at bounding box center [673, 492] width 90 height 37
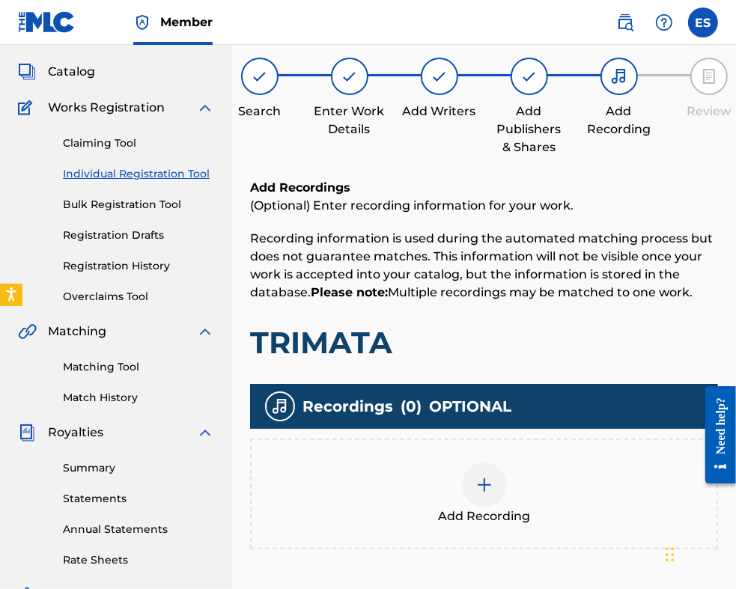
scroll to position [296, 0]
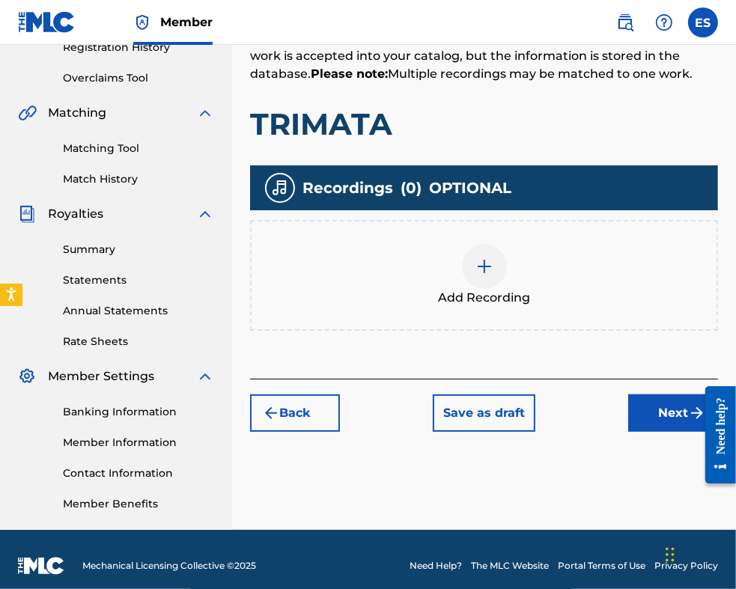
click at [486, 261] on img at bounding box center [484, 266] width 18 height 18
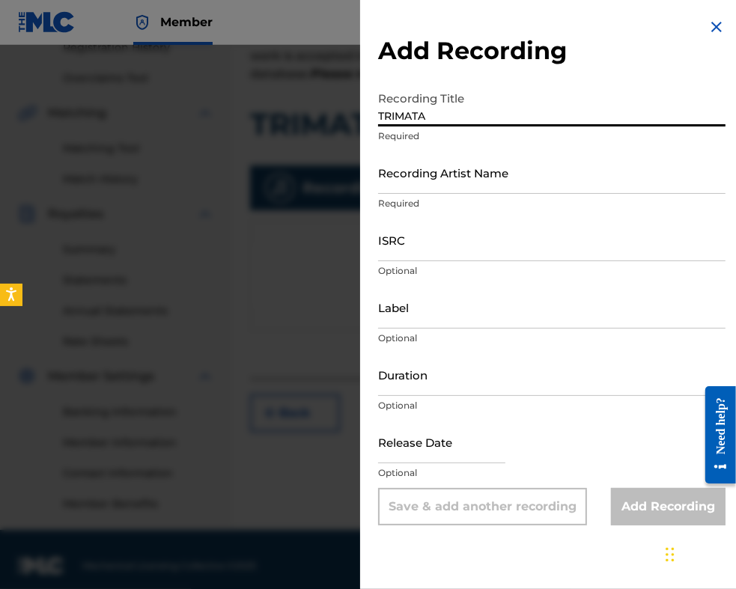
type input "TRIMATA"
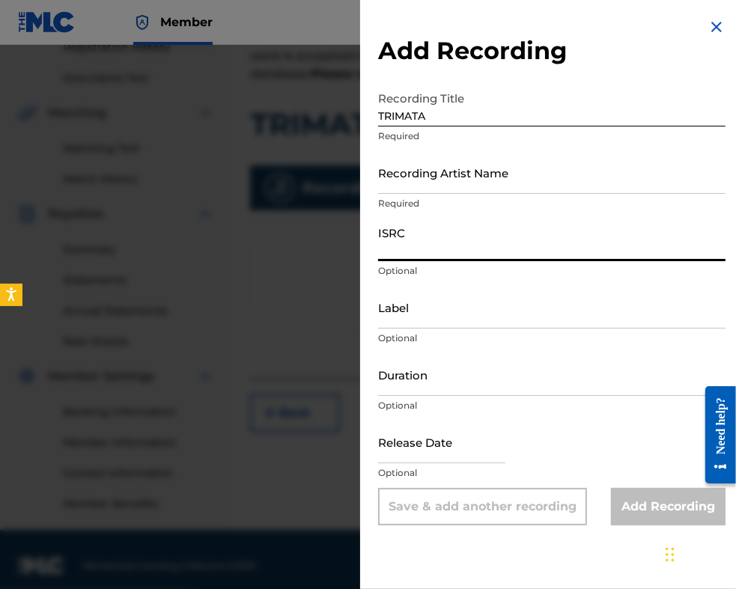
drag, startPoint x: 425, startPoint y: 175, endPoint x: 394, endPoint y: 236, distance: 68.6
click at [394, 236] on input "ISRC" at bounding box center [551, 240] width 347 height 43
type input "BGA672214605"
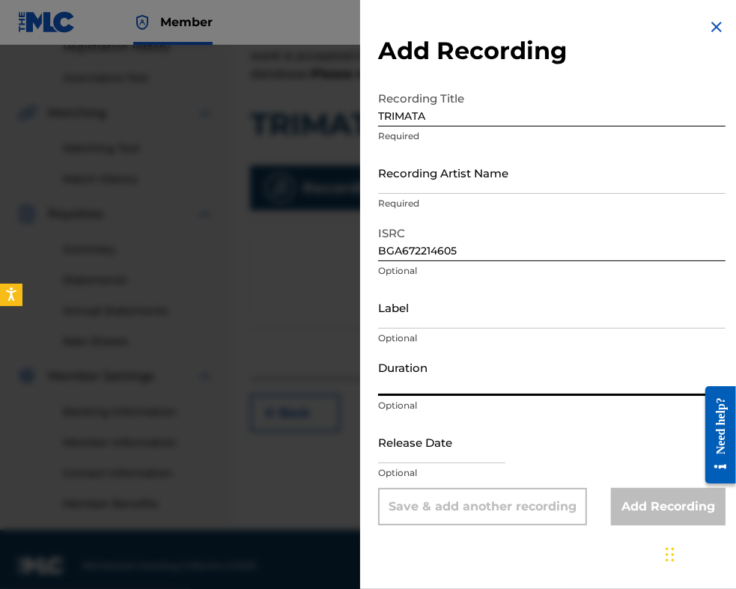
click at [430, 378] on input "Duration" at bounding box center [551, 374] width 347 height 43
type input "03:56"
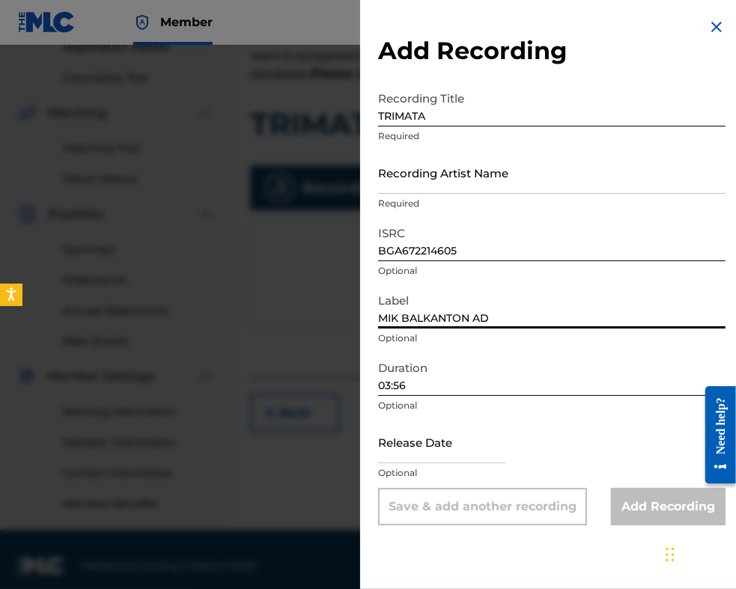
type input "MIK BALKANTON AD"
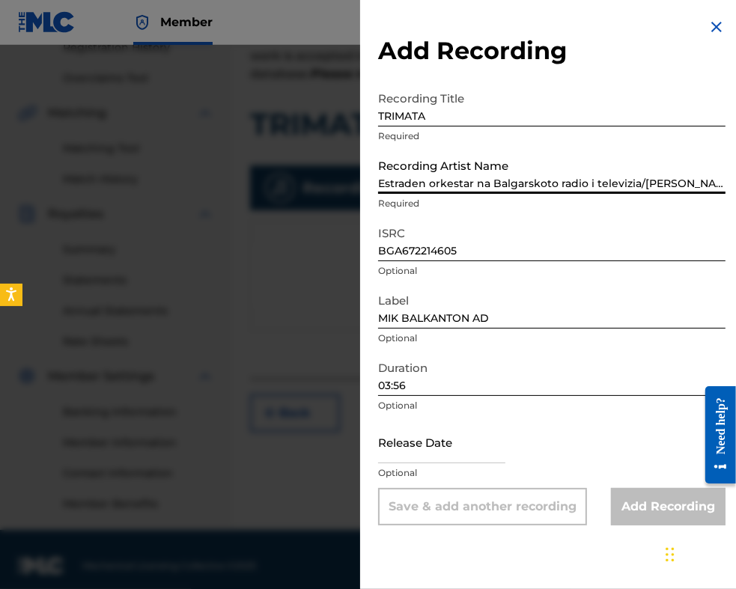
scroll to position [0, 21]
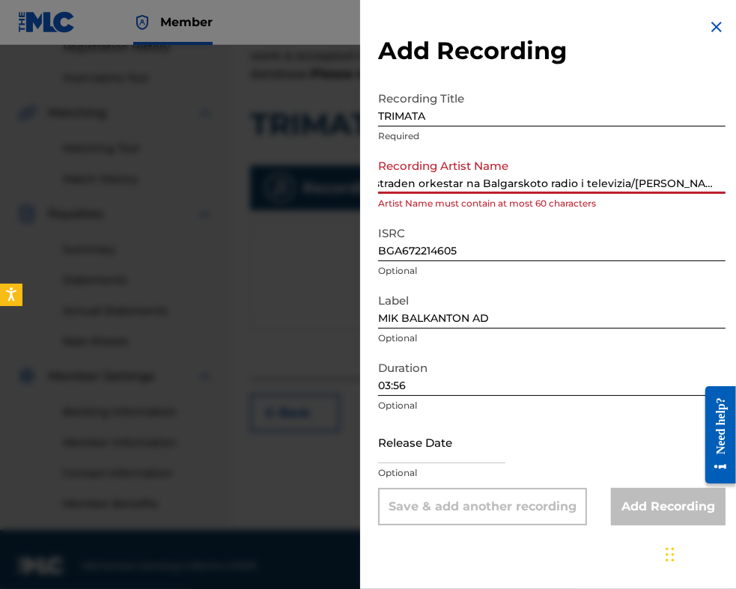
drag, startPoint x: 473, startPoint y: 183, endPoint x: 613, endPoint y: 180, distance: 140.0
click at [613, 180] on input "Estraden orkestar na Balgarskoto radio i televizia/[PERSON_NAME]" at bounding box center [551, 172] width 347 height 43
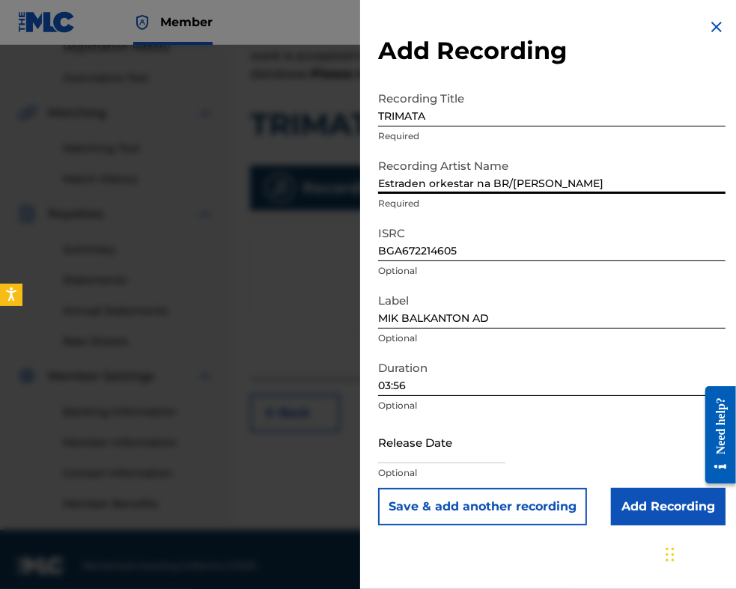
scroll to position [0, 0]
type input "Estraden orkestar na BRT&Margret Nikolova"
click at [625, 510] on input "Add Recording" at bounding box center [668, 506] width 114 height 37
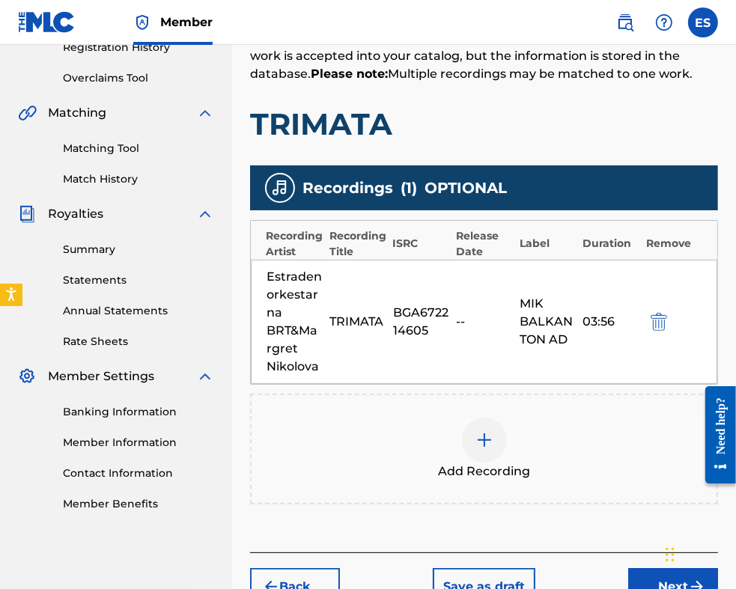
click at [486, 433] on img at bounding box center [484, 440] width 18 height 18
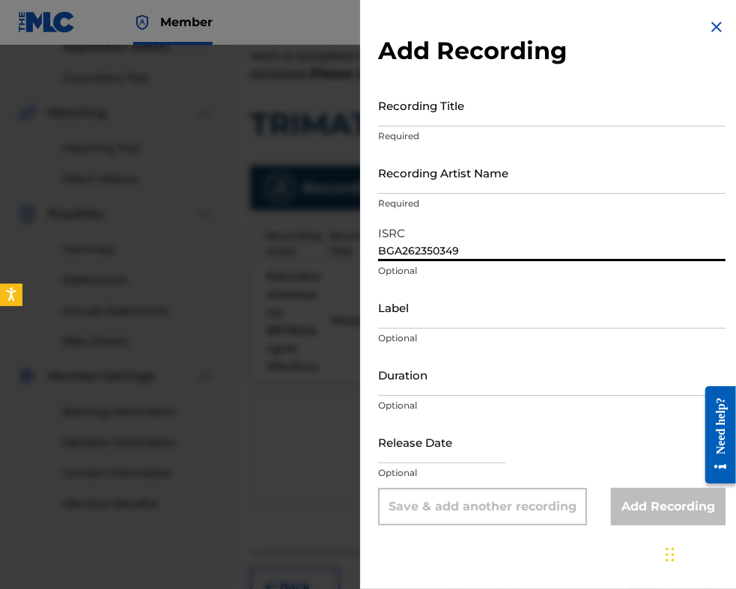
type input "BGA262350349"
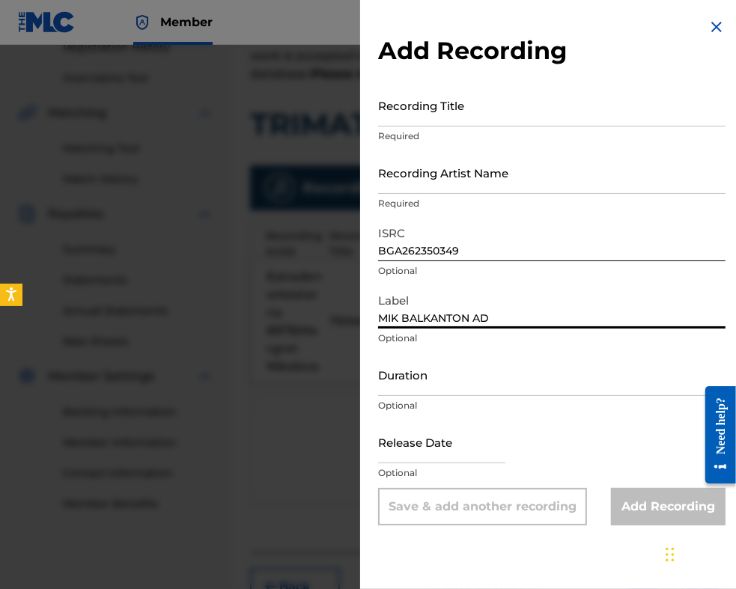
type input "MIK BALKANTON AD"
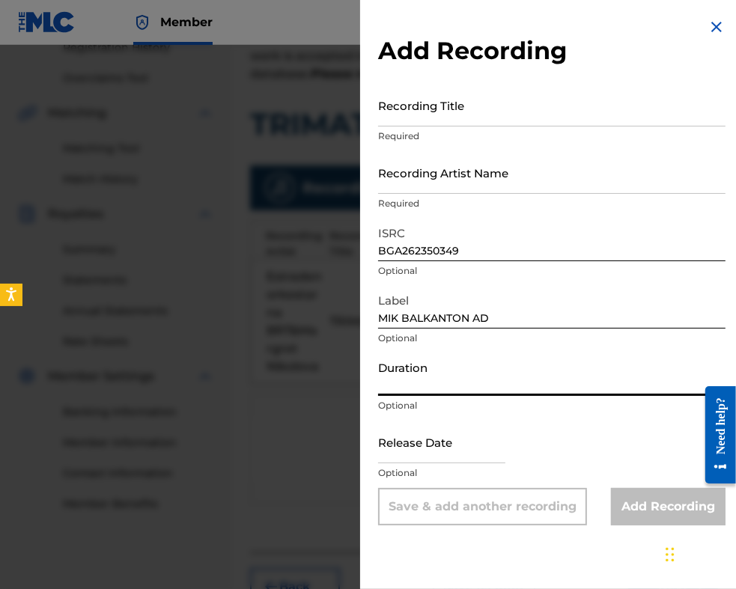
click at [464, 355] on input "Duration" at bounding box center [551, 374] width 347 height 43
type input "03:55"
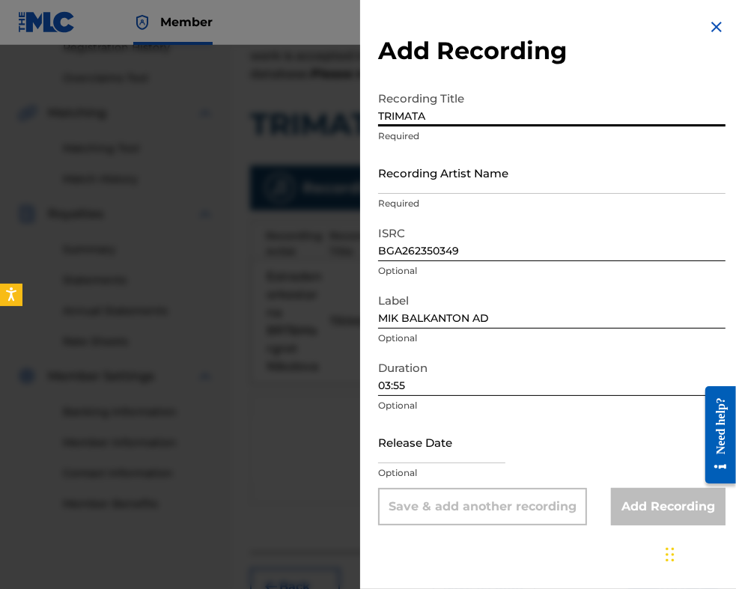
type input "TRIMATA"
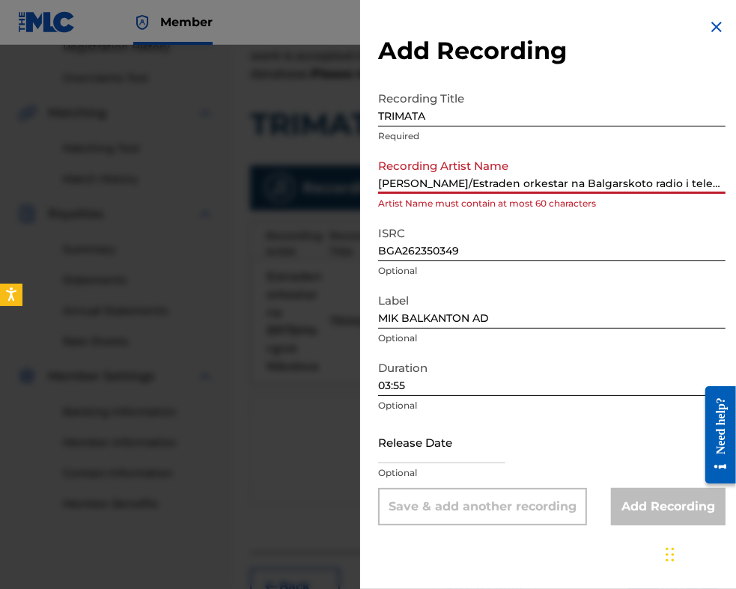
scroll to position [0, 21]
click at [451, 177] on input "[PERSON_NAME]/Estraden orkestar na Balgarskoto radio i televizia" at bounding box center [551, 172] width 347 height 43
drag, startPoint x: 464, startPoint y: 183, endPoint x: 714, endPoint y: 184, distance: 249.9
click at [714, 184] on input "[PERSON_NAME] orkestar na Balgarskoto radio i televizia" at bounding box center [551, 172] width 347 height 43
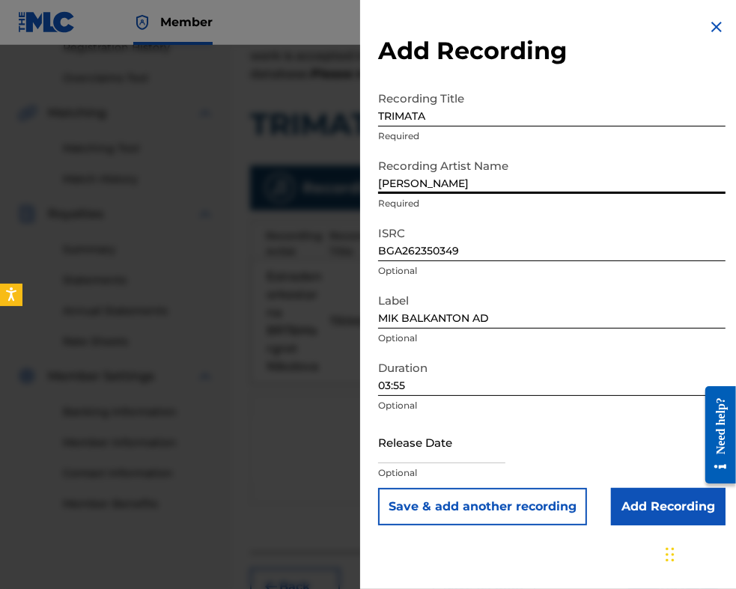
scroll to position [0, 0]
type input "[PERSON_NAME]"
click at [660, 504] on input "Add Recording" at bounding box center [668, 506] width 114 height 37
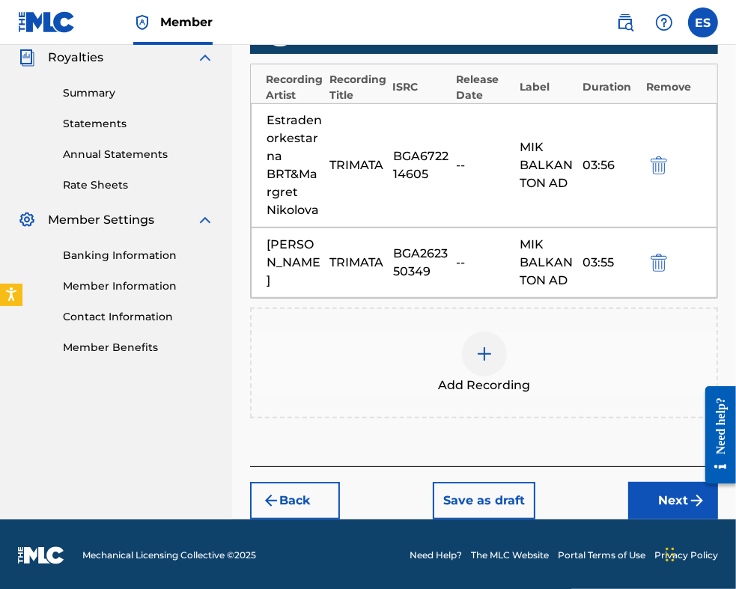
click at [667, 501] on button "Next" at bounding box center [673, 500] width 90 height 37
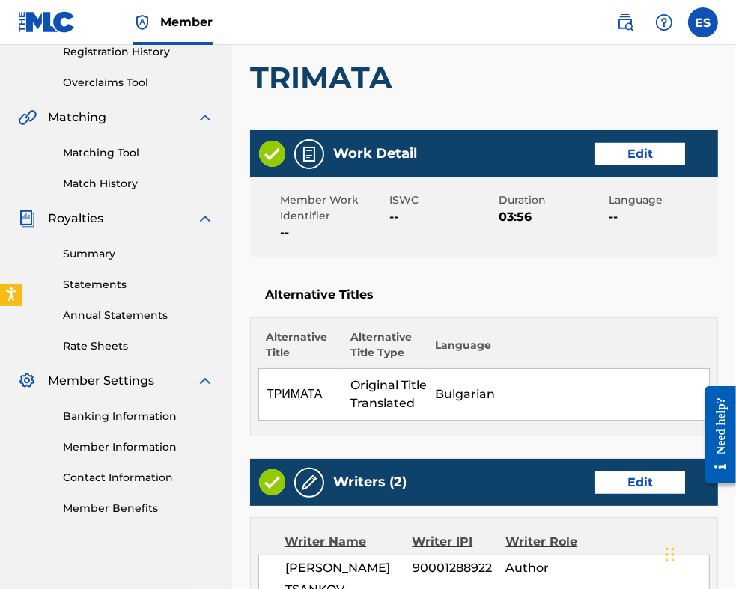
scroll to position [292, 0]
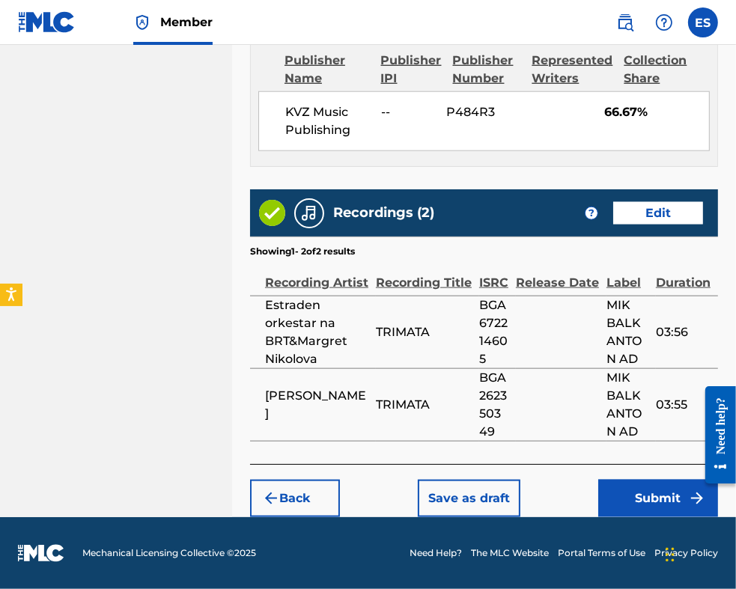
click at [320, 495] on button "Back" at bounding box center [295, 498] width 90 height 37
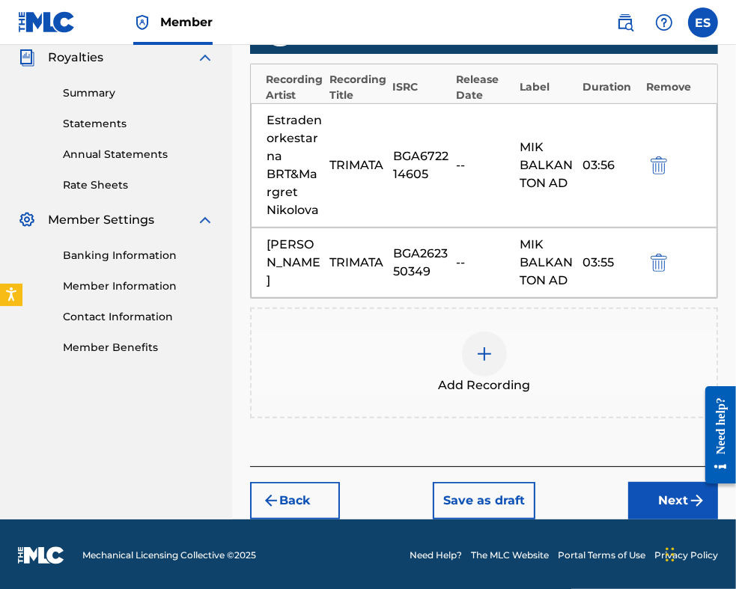
click at [293, 498] on button "Back" at bounding box center [295, 500] width 90 height 37
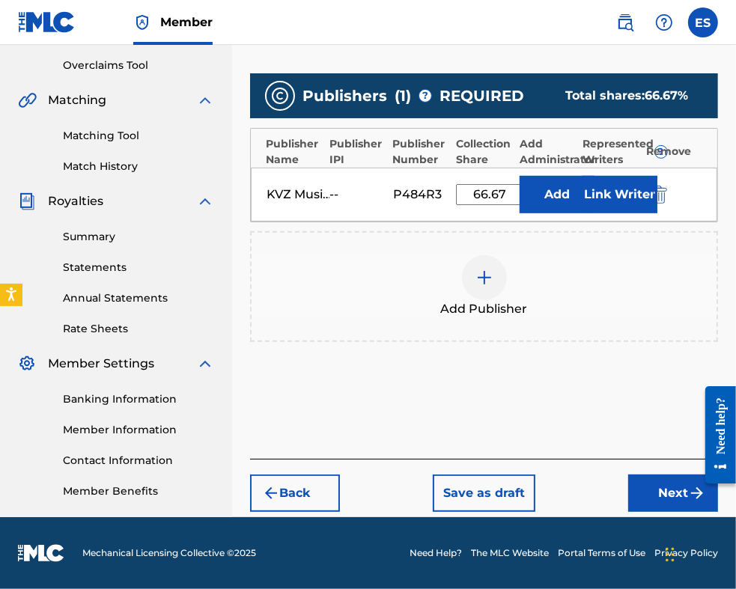
scroll to position [308, 0]
click at [316, 484] on button "Back" at bounding box center [295, 492] width 90 height 37
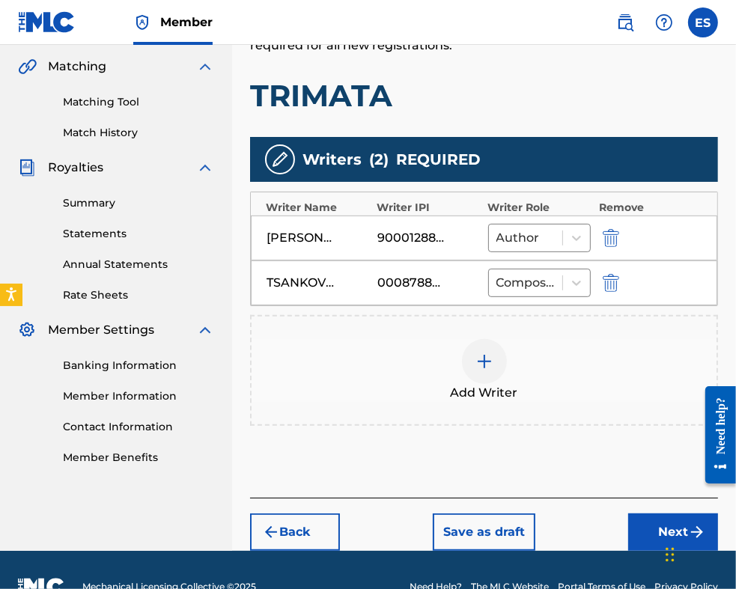
scroll to position [374, 0]
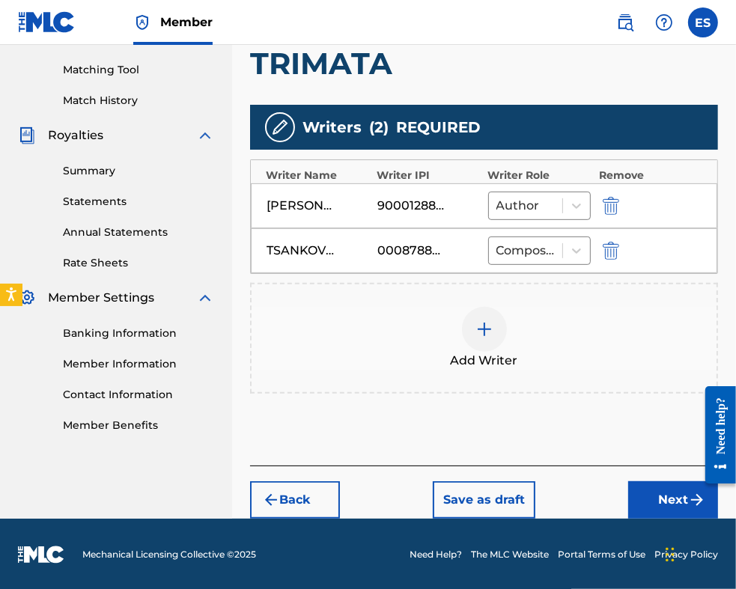
click at [308, 497] on button "Back" at bounding box center [295, 499] width 90 height 37
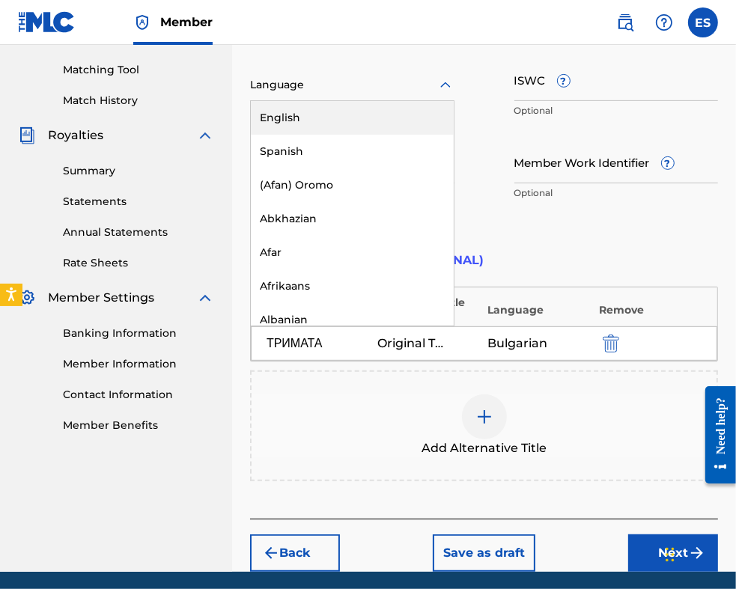
click at [375, 76] on div at bounding box center [352, 85] width 204 height 19
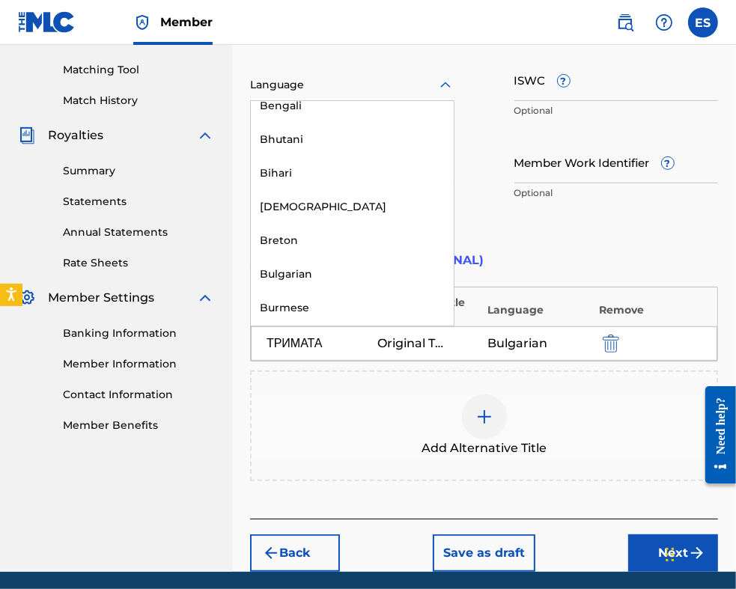
scroll to position [599, 0]
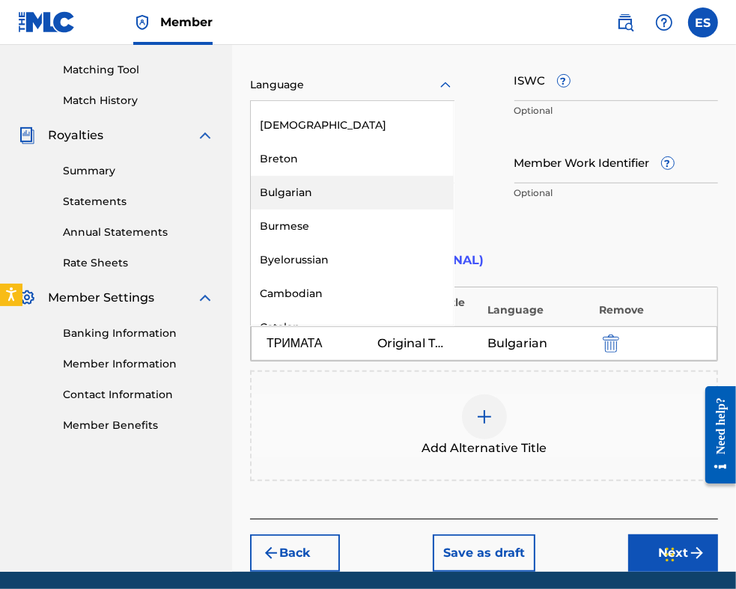
click at [376, 201] on div "Bulgarian" at bounding box center [352, 193] width 203 height 34
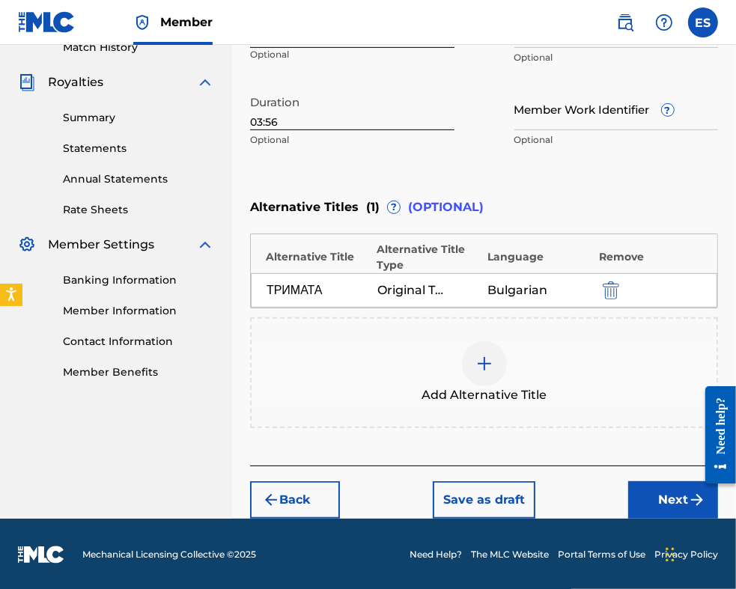
click at [638, 495] on button "Next" at bounding box center [673, 499] width 90 height 37
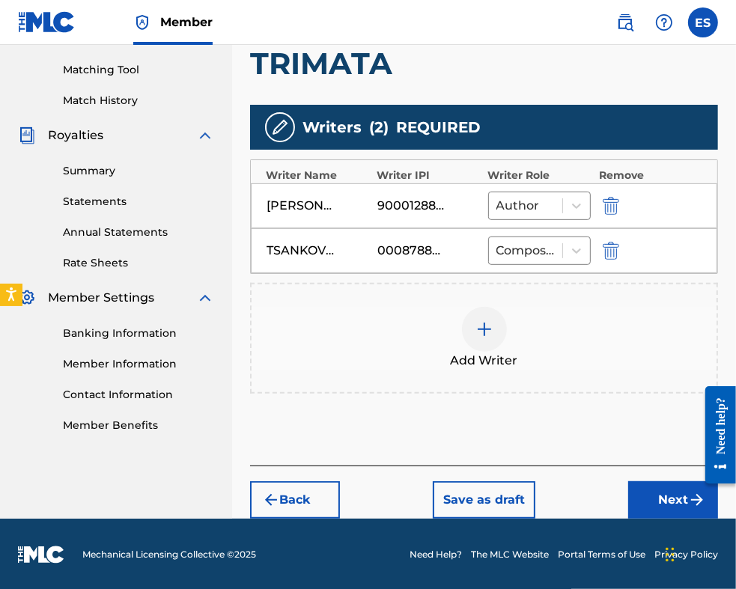
click at [651, 501] on button "Next" at bounding box center [673, 499] width 90 height 37
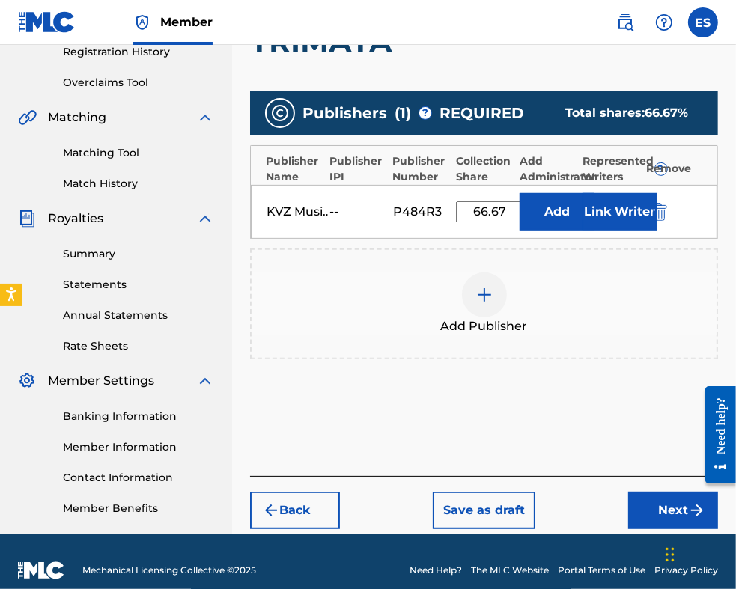
scroll to position [308, 0]
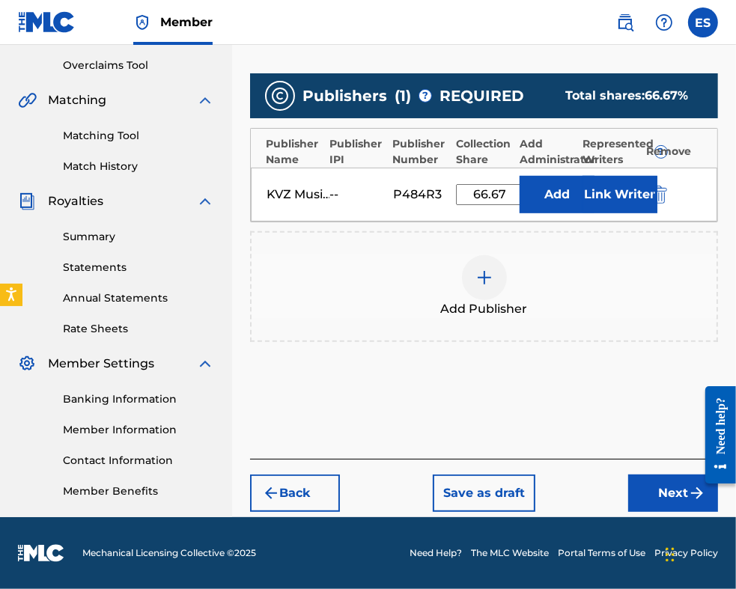
click at [651, 491] on button "Next" at bounding box center [673, 492] width 90 height 37
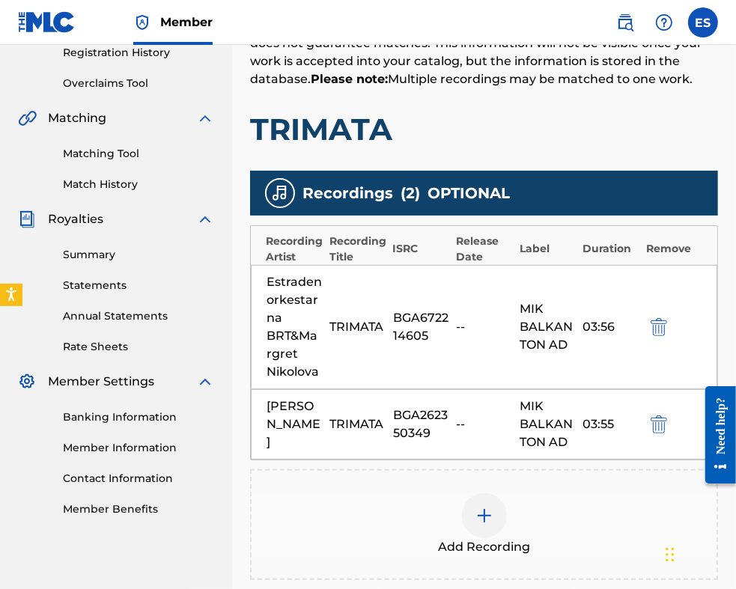
scroll to position [367, 0]
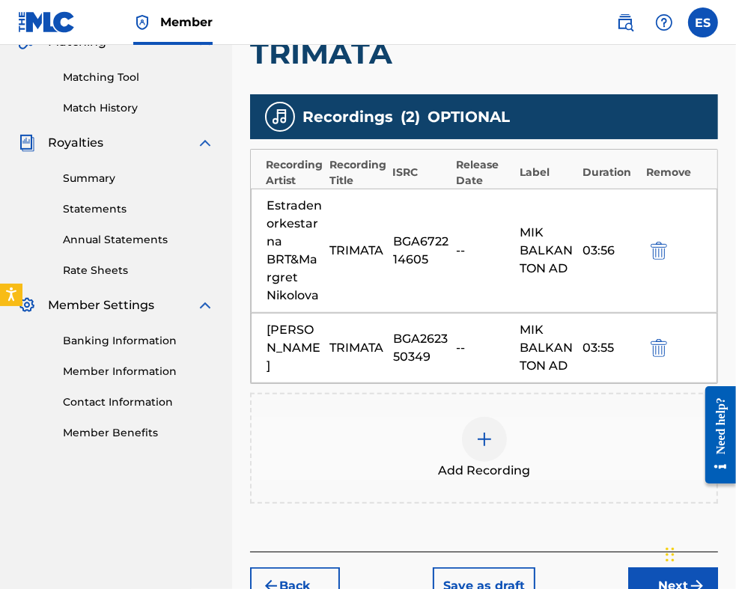
click at [650, 248] on img "submit" at bounding box center [658, 251] width 16 height 18
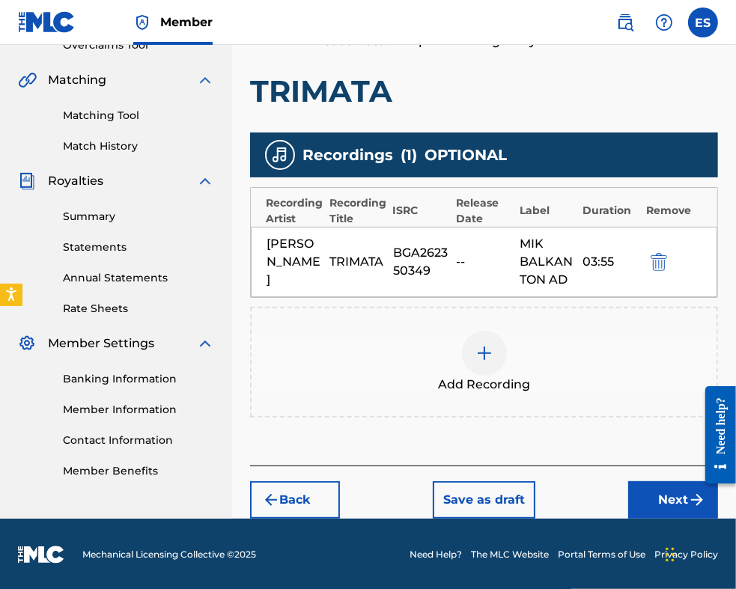
click at [284, 263] on div "[PERSON_NAME]" at bounding box center [293, 262] width 55 height 54
copy div "[PERSON_NAME]"
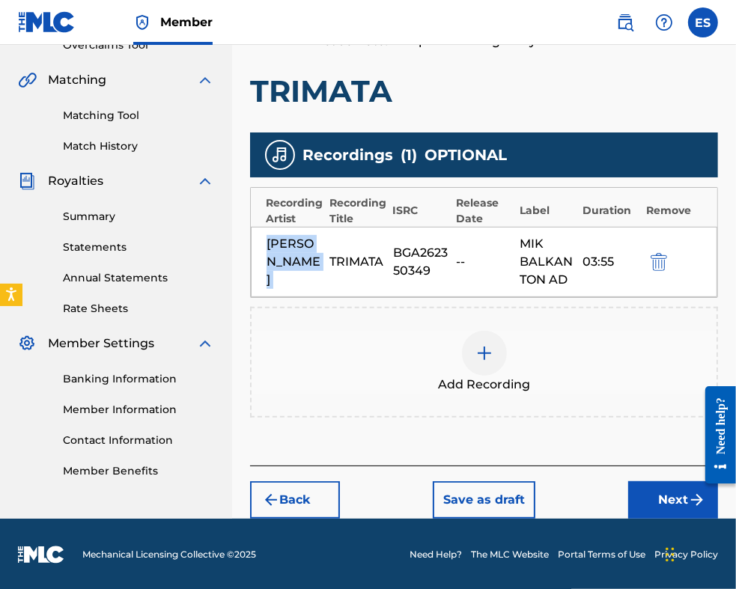
click at [477, 350] on img at bounding box center [484, 353] width 18 height 18
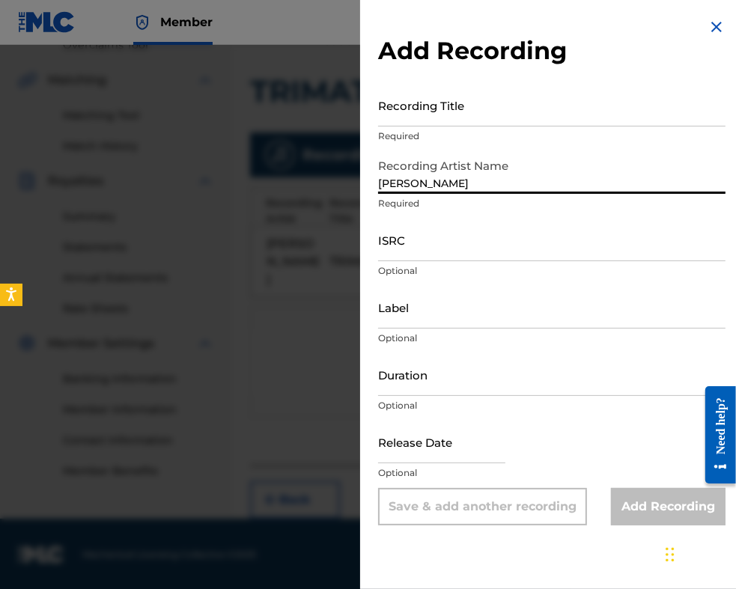
click at [555, 159] on input "[PERSON_NAME]" at bounding box center [551, 172] width 347 height 43
drag, startPoint x: 521, startPoint y: 181, endPoint x: 536, endPoint y: 181, distance: 15.0
click at [536, 181] on input "[PERSON_NAME]" at bounding box center [551, 172] width 347 height 43
click at [378, 177] on input "[PERSON_NAME]" at bounding box center [551, 172] width 347 height 43
click at [509, 182] on input "EOBRTMargret Nikolova&" at bounding box center [551, 172] width 347 height 43
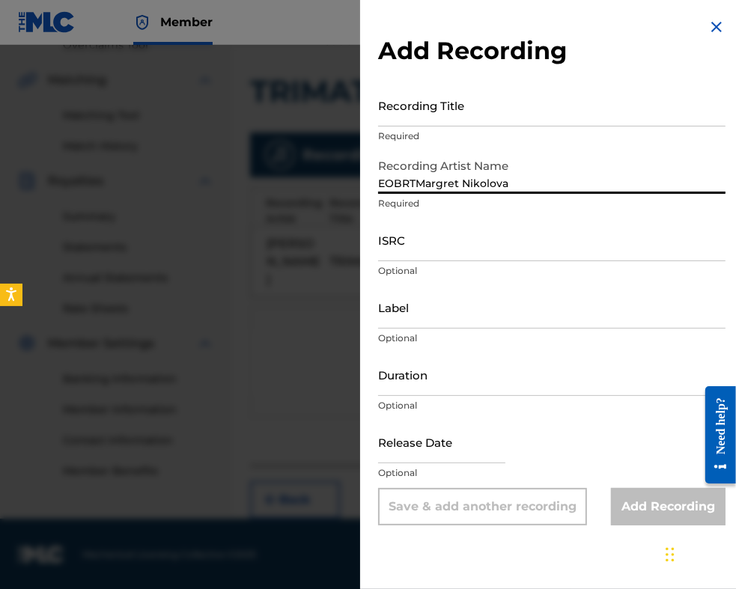
click at [416, 186] on input "EOBRTMargret Nikolova" at bounding box center [551, 172] width 347 height 43
type input "EOBRT&Margret Nikolova"
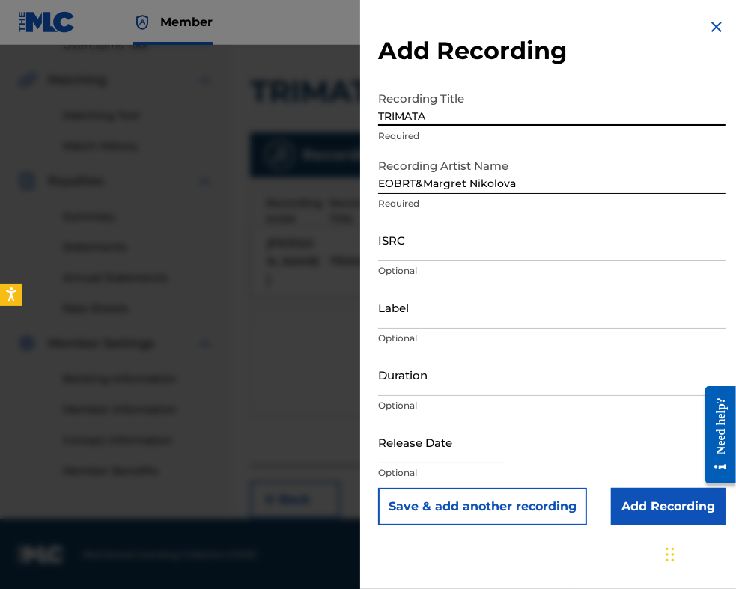
type input "TRIMATA"
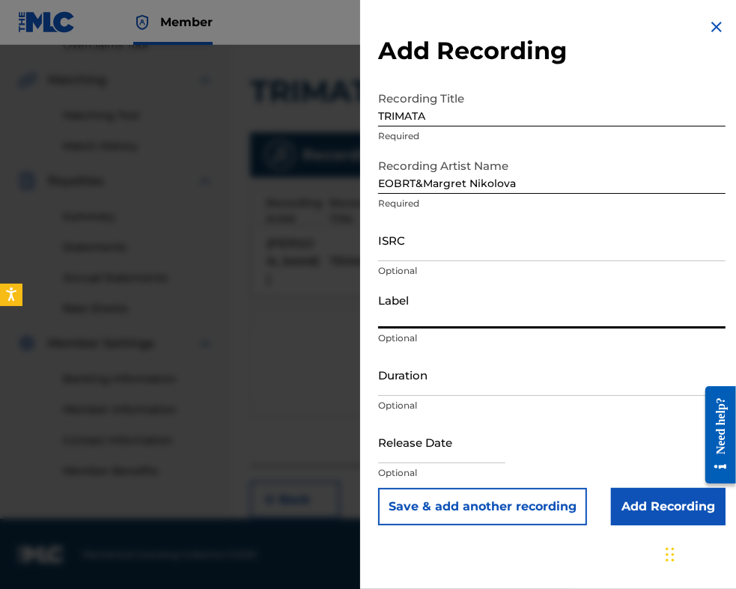
drag, startPoint x: 418, startPoint y: 313, endPoint x: 386, endPoint y: 234, distance: 84.9
click at [386, 233] on input "ISRC" at bounding box center [551, 240] width 347 height 43
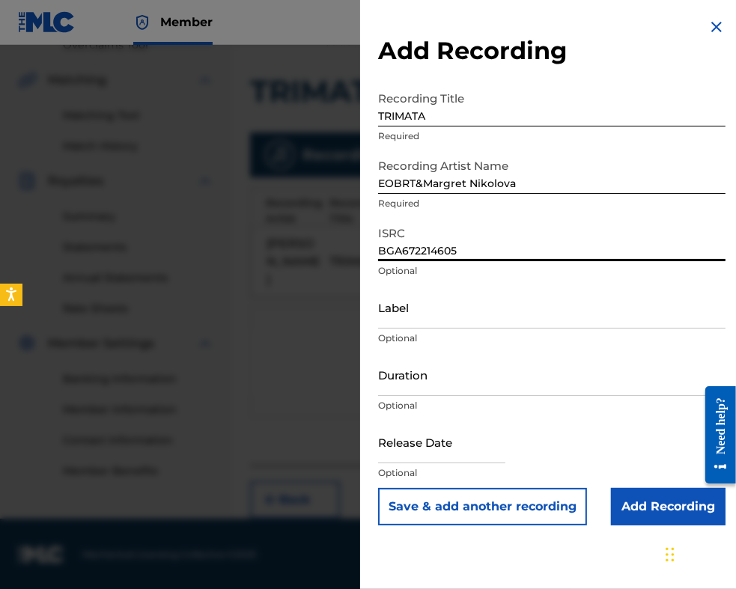
type input "BGA672214605"
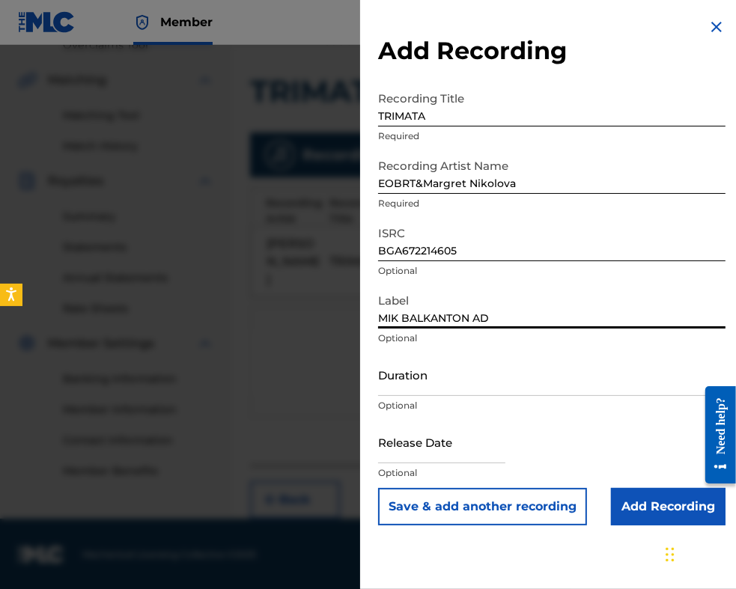
type input "MIK BALKANTON AD"
drag, startPoint x: 456, startPoint y: 380, endPoint x: 455, endPoint y: 366, distance: 14.2
click at [456, 380] on input "Duration" at bounding box center [551, 374] width 347 height 43
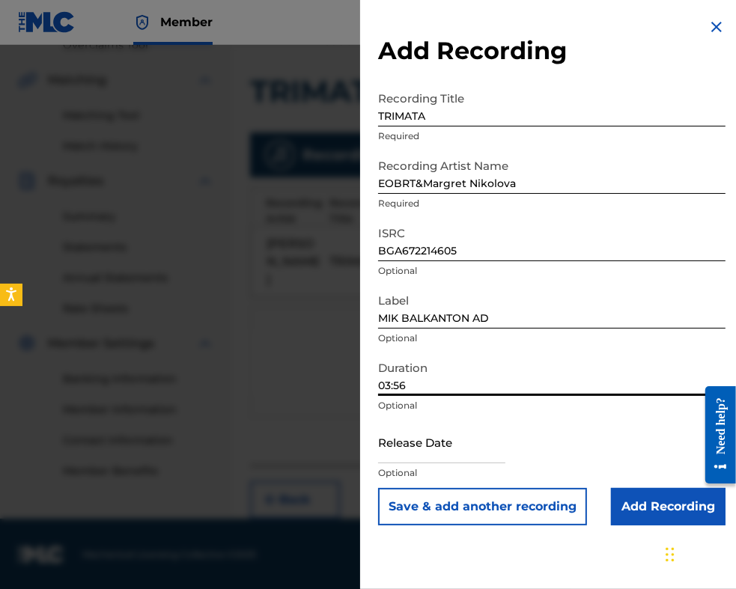
type input "03:56"
click at [659, 507] on input "Add Recording" at bounding box center [668, 506] width 114 height 37
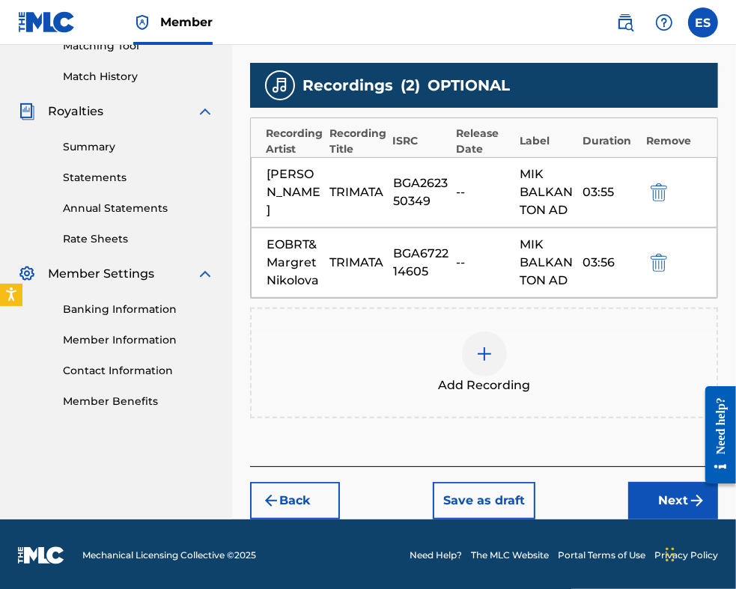
click at [647, 492] on button "Next" at bounding box center [673, 500] width 90 height 37
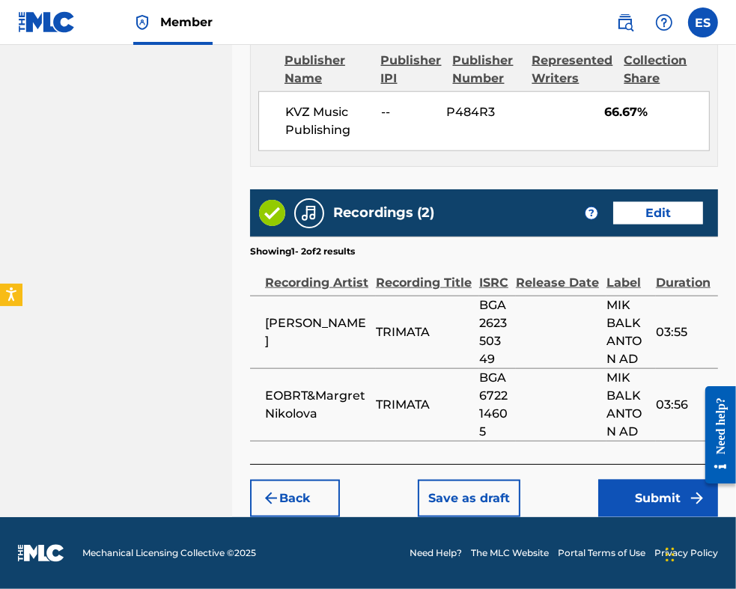
scroll to position [988, 0]
click at [626, 496] on button "Submit" at bounding box center [658, 498] width 120 height 37
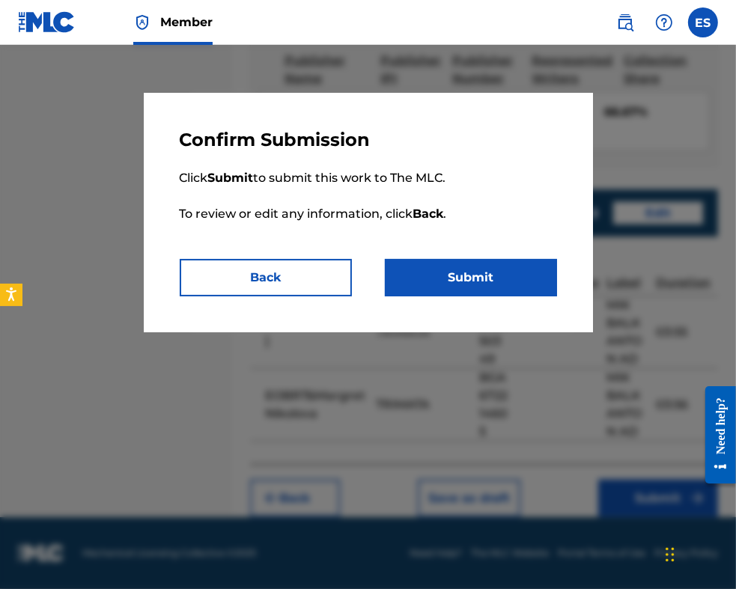
click at [501, 290] on button "Submit" at bounding box center [471, 277] width 172 height 37
click at [470, 280] on button "Submit" at bounding box center [471, 277] width 172 height 37
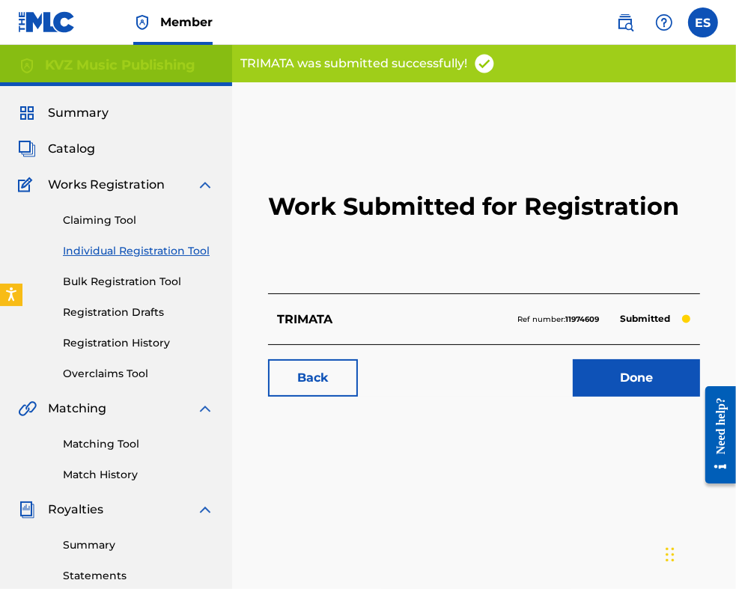
click at [178, 250] on link "Individual Registration Tool" at bounding box center [138, 251] width 151 height 16
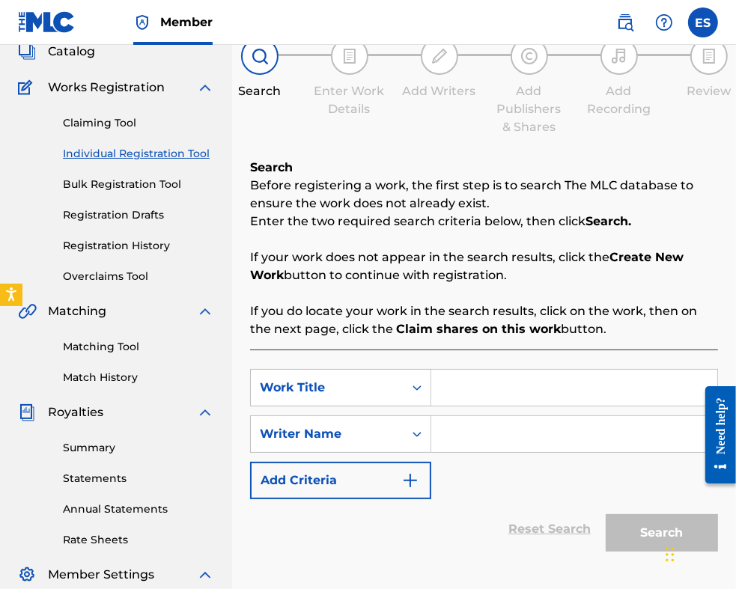
scroll to position [224, 0]
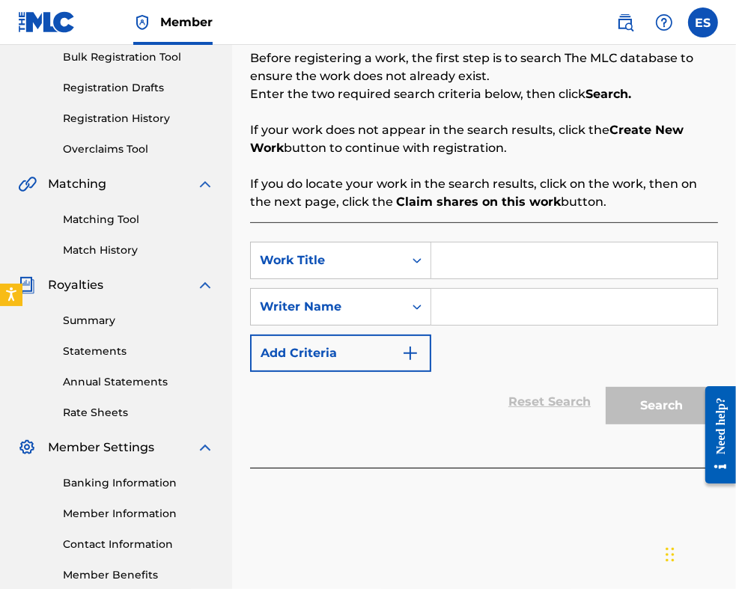
click at [451, 264] on input "Search Form" at bounding box center [574, 260] width 286 height 36
type input "TRYABVA SURTSE"
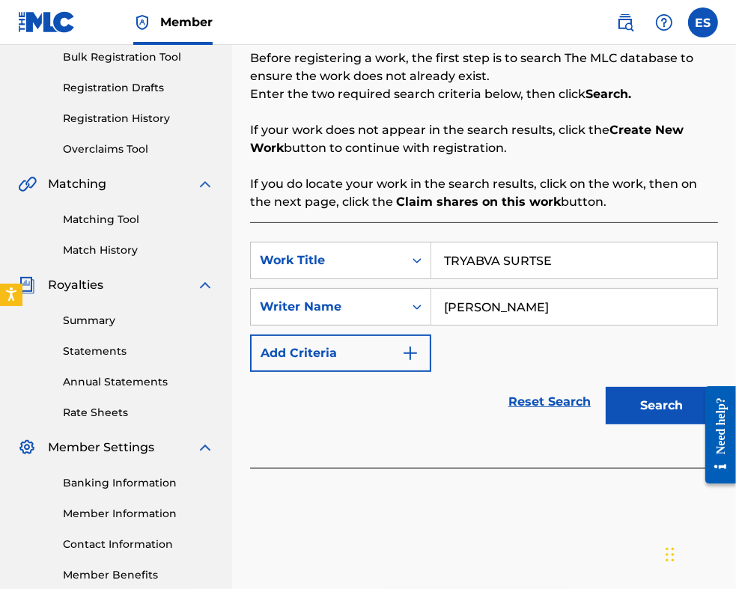
type input "[PERSON_NAME]"
click at [445, 256] on input "TRYABVA SURTSE" at bounding box center [574, 260] width 286 height 36
click at [626, 403] on button "Search" at bounding box center [661, 405] width 112 height 37
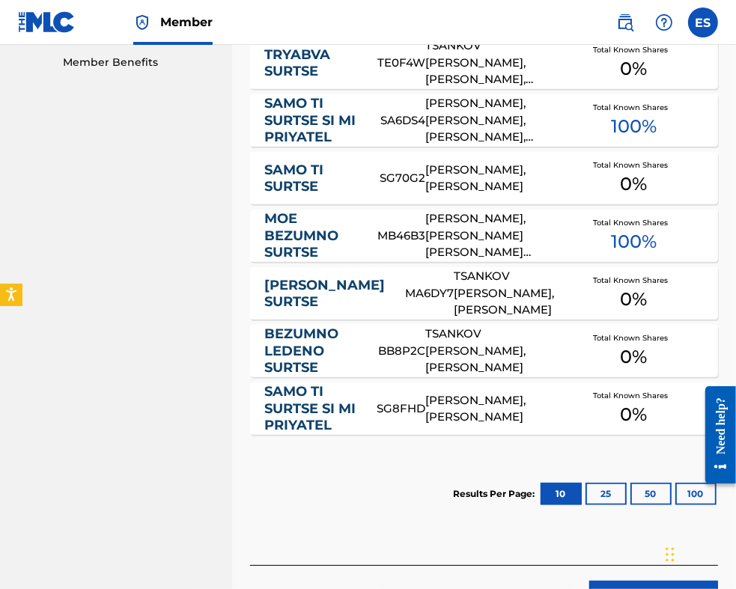
scroll to position [673, 0]
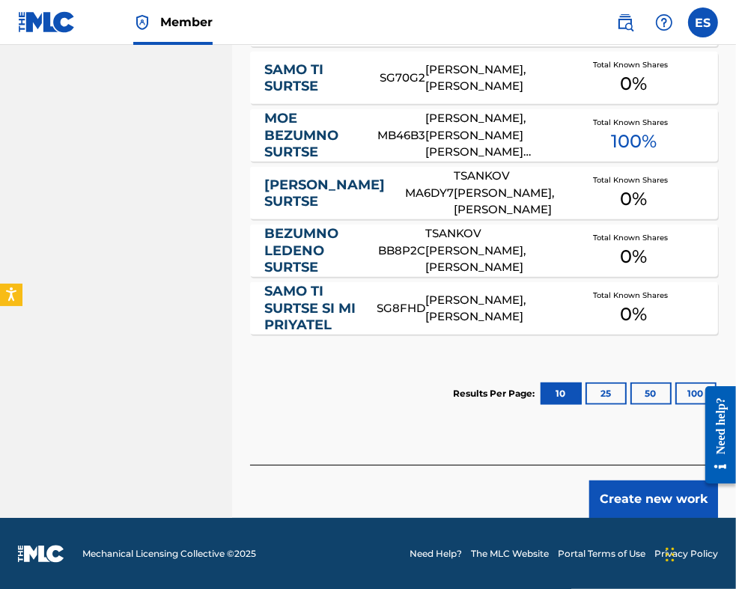
click at [635, 502] on button "Create new work" at bounding box center [653, 498] width 129 height 37
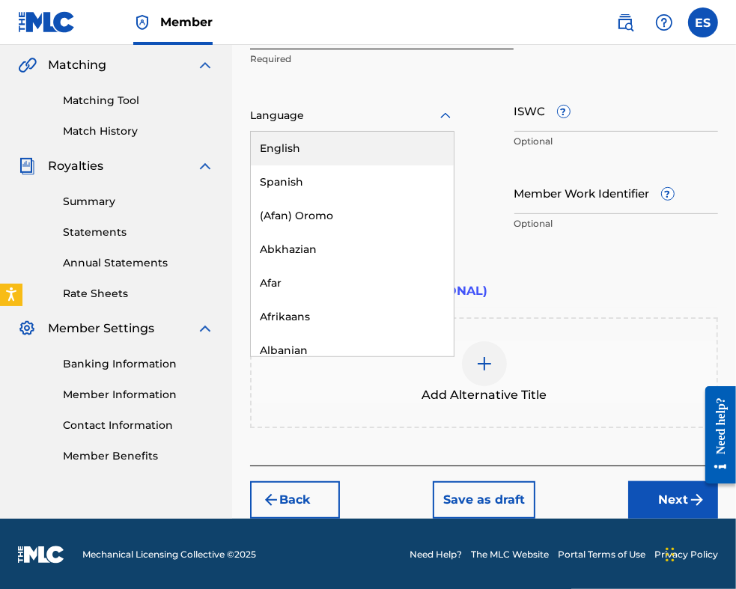
click at [323, 120] on div at bounding box center [352, 115] width 204 height 19
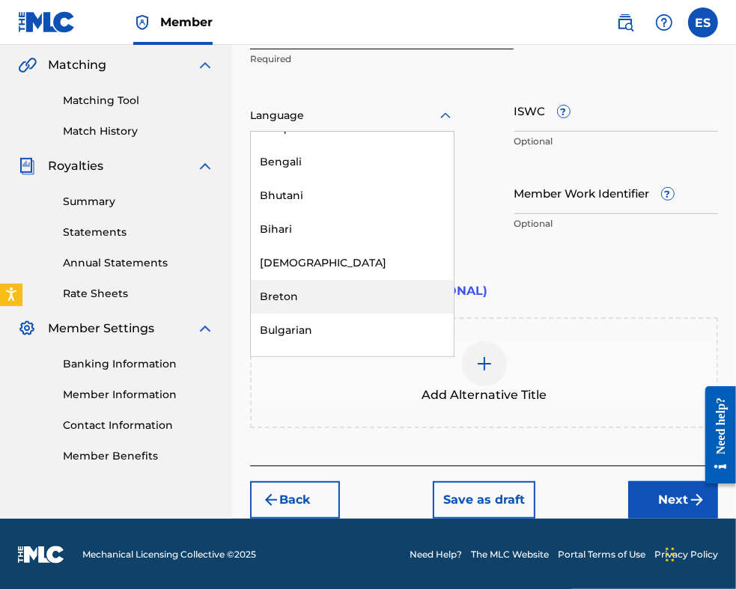
scroll to position [599, 0]
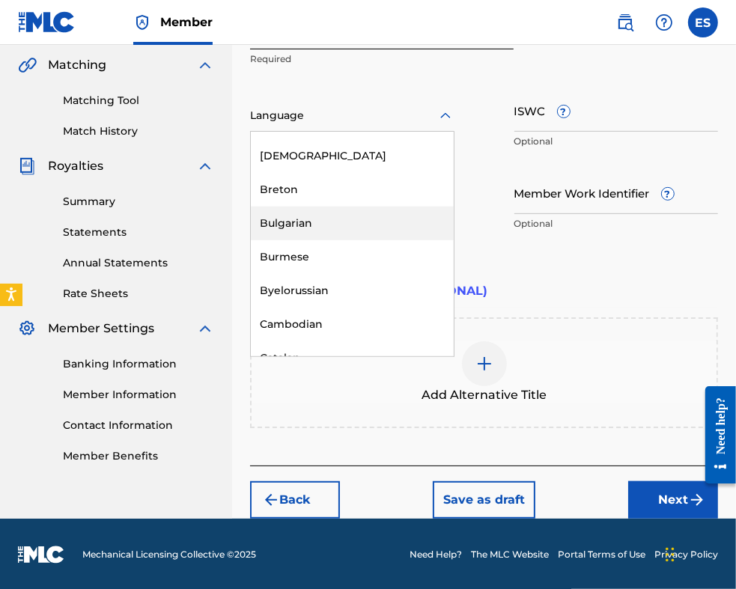
click at [334, 233] on div "Bulgarian" at bounding box center [352, 224] width 203 height 34
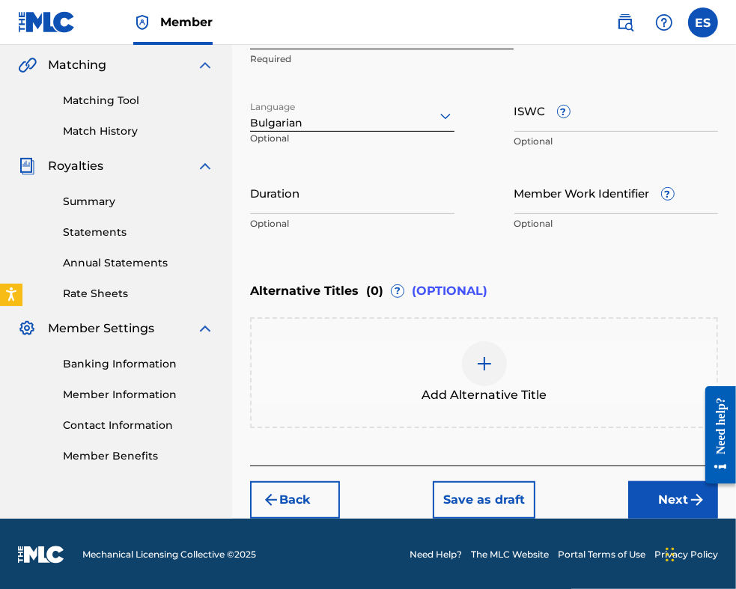
click at [326, 187] on input "Duration" at bounding box center [352, 192] width 204 height 43
type input "04:14"
click at [475, 366] on img at bounding box center [484, 364] width 18 height 18
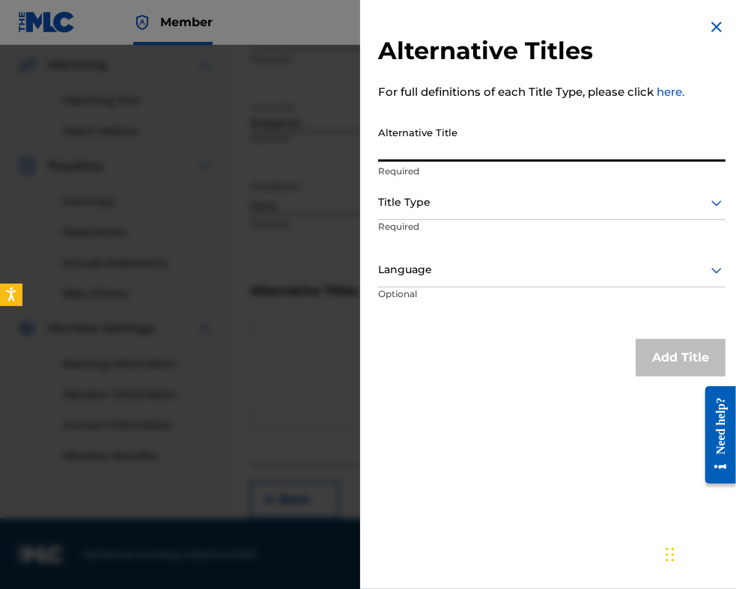
type input "[PERSON_NAME]"
drag, startPoint x: 486, startPoint y: 144, endPoint x: 312, endPoint y: 144, distance: 174.4
click at [346, 145] on div "Alternative Titles For full definitions of each Title Type, please click here. …" at bounding box center [368, 317] width 736 height 544
type input "ТРЯБВА СЪРЦЕ"
click at [398, 213] on div "Title Type" at bounding box center [551, 203] width 347 height 34
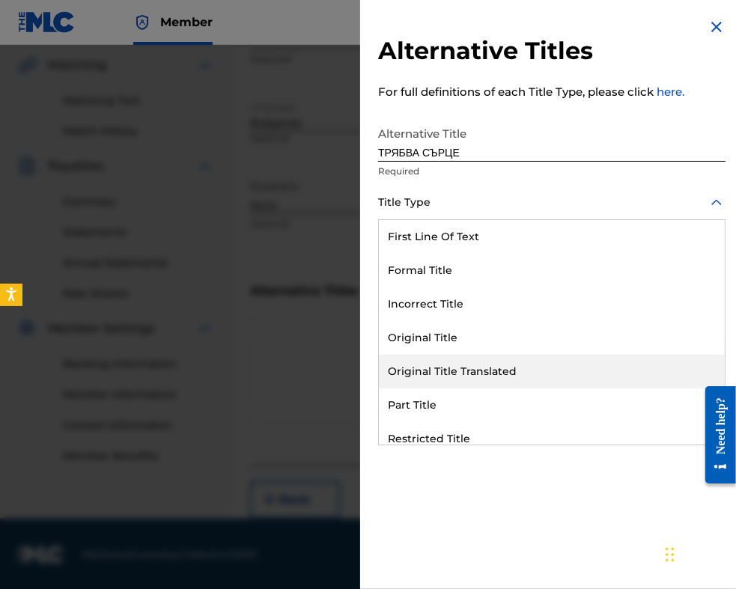
click at [456, 367] on div "Original Title Translated" at bounding box center [552, 372] width 346 height 34
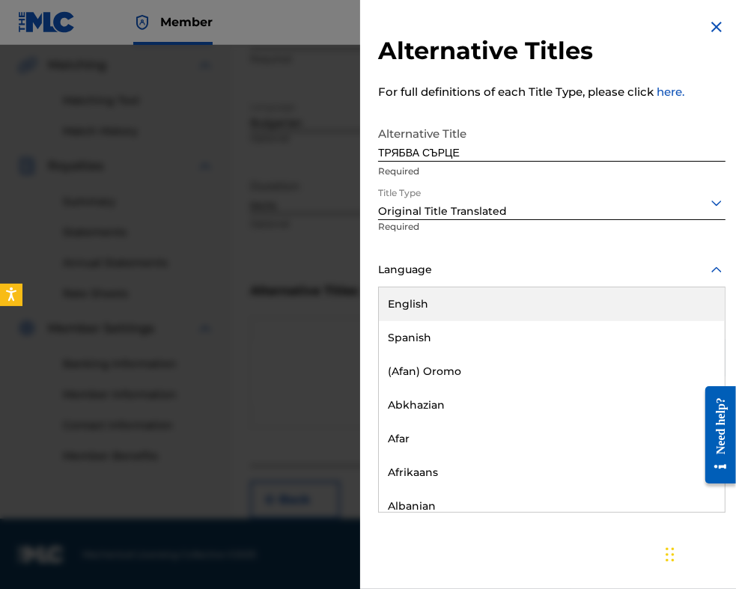
click at [463, 265] on div at bounding box center [551, 269] width 347 height 19
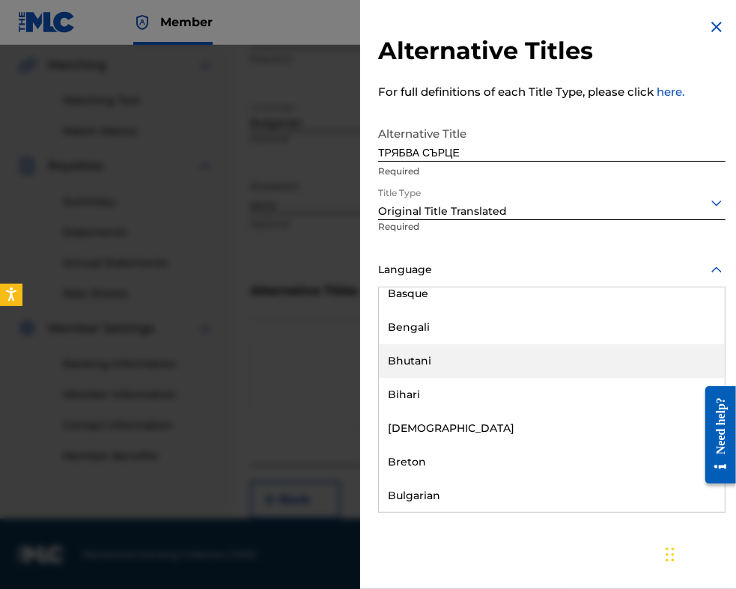
scroll to position [524, 0]
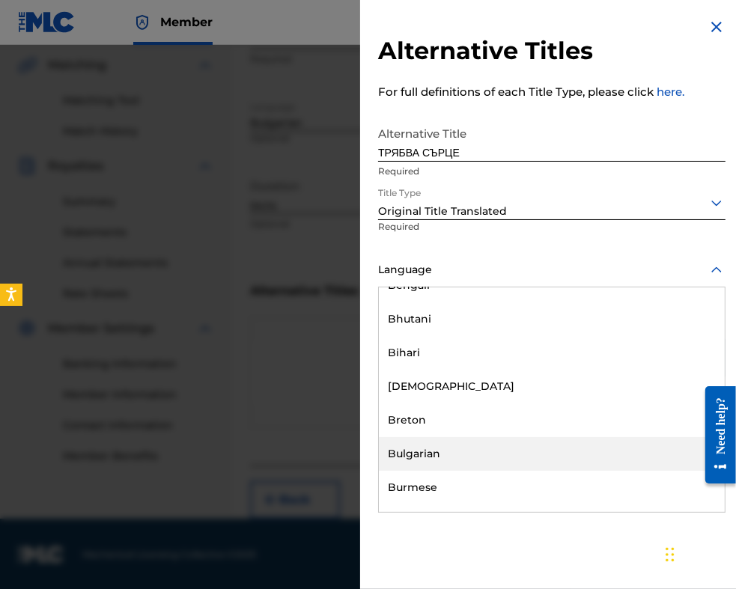
drag, startPoint x: 453, startPoint y: 444, endPoint x: 537, endPoint y: 400, distance: 94.7
click at [453, 444] on div "Bulgarian" at bounding box center [552, 454] width 346 height 34
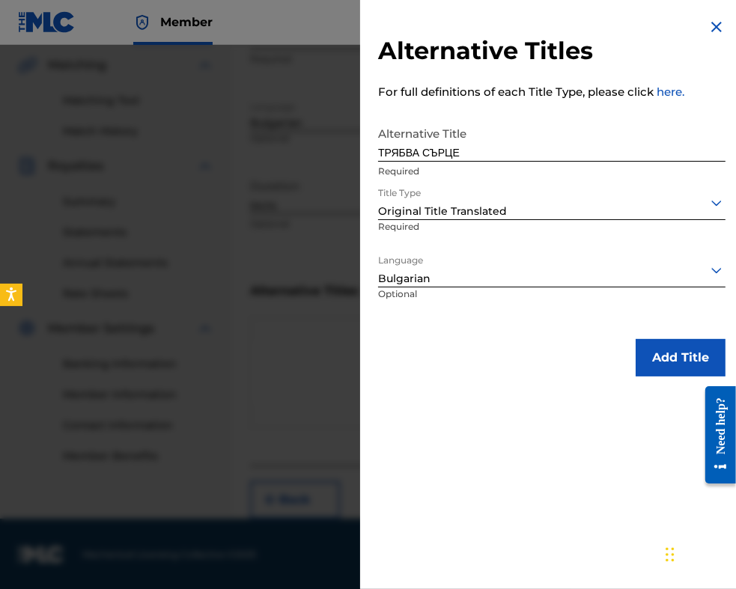
click at [656, 363] on button "Add Title" at bounding box center [680, 357] width 90 height 37
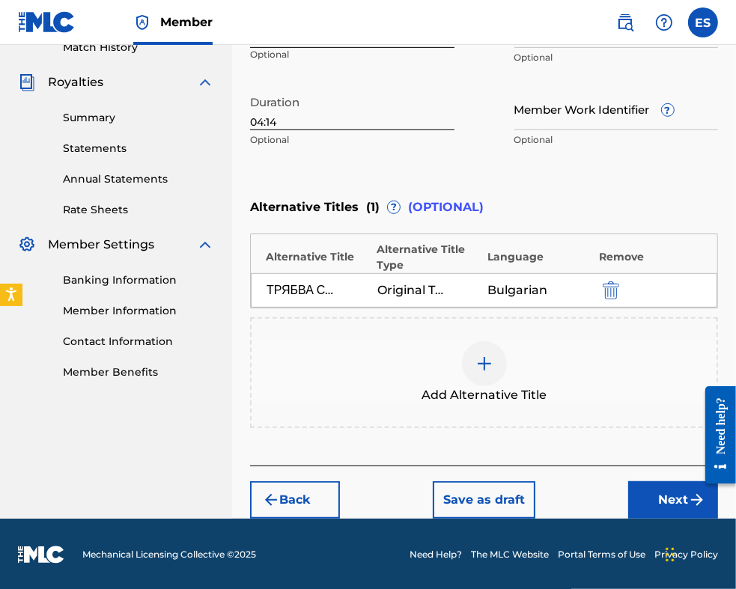
click at [647, 486] on button "Next" at bounding box center [673, 499] width 90 height 37
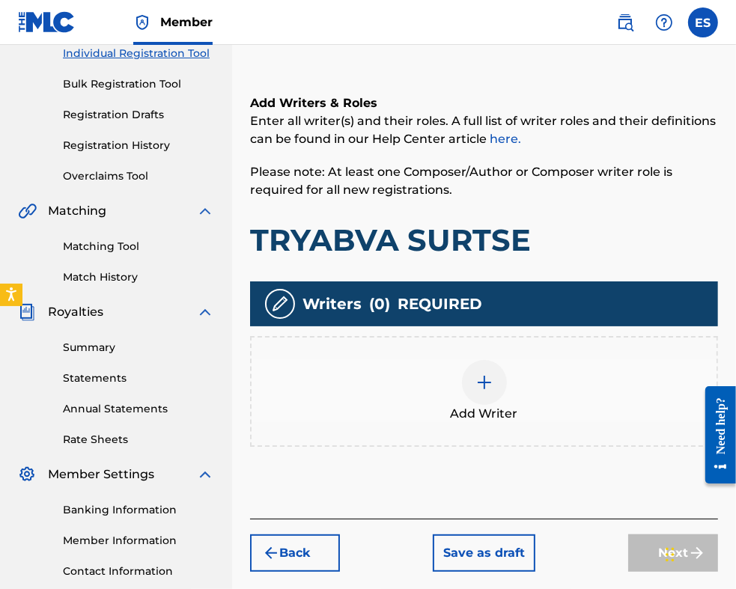
scroll to position [219, 0]
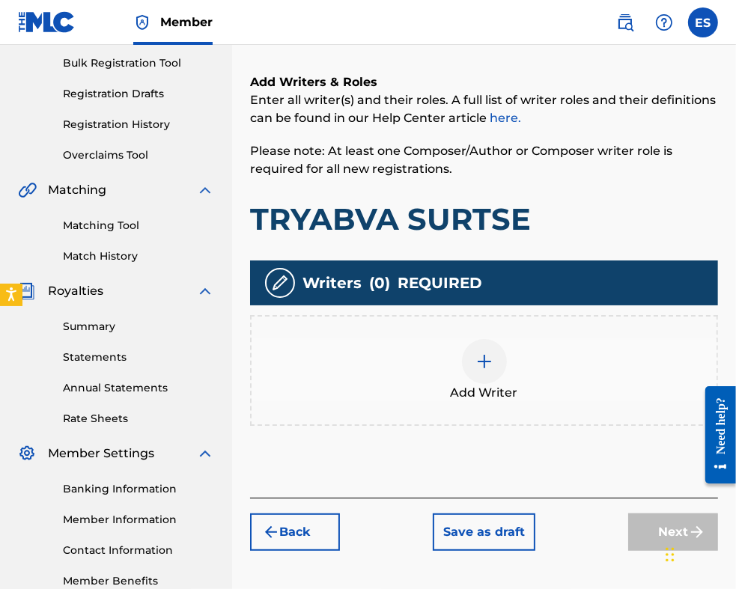
click at [487, 347] on div at bounding box center [484, 361] width 45 height 45
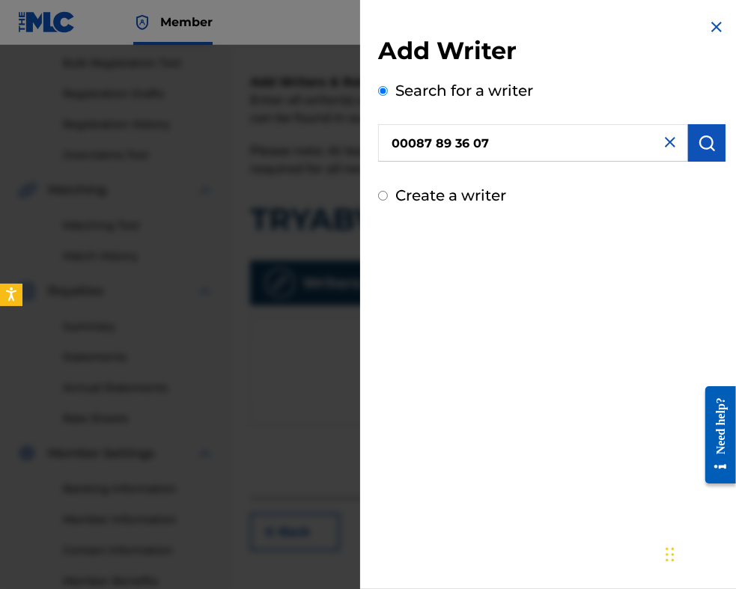
click at [440, 138] on input "00087 89 36 07" at bounding box center [533, 142] width 310 height 37
click at [453, 140] on input "0008789 36 07" at bounding box center [533, 142] width 310 height 37
click at [470, 144] on input "000878936 07" at bounding box center [533, 142] width 310 height 37
click at [398, 141] on input "00087893607" at bounding box center [533, 142] width 310 height 37
type input "00087893607"
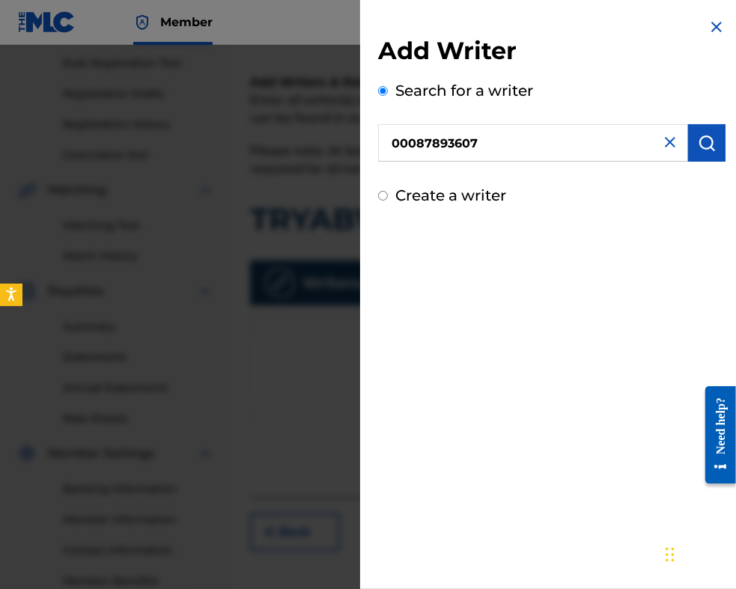
click at [697, 138] on img "submit" at bounding box center [706, 143] width 18 height 18
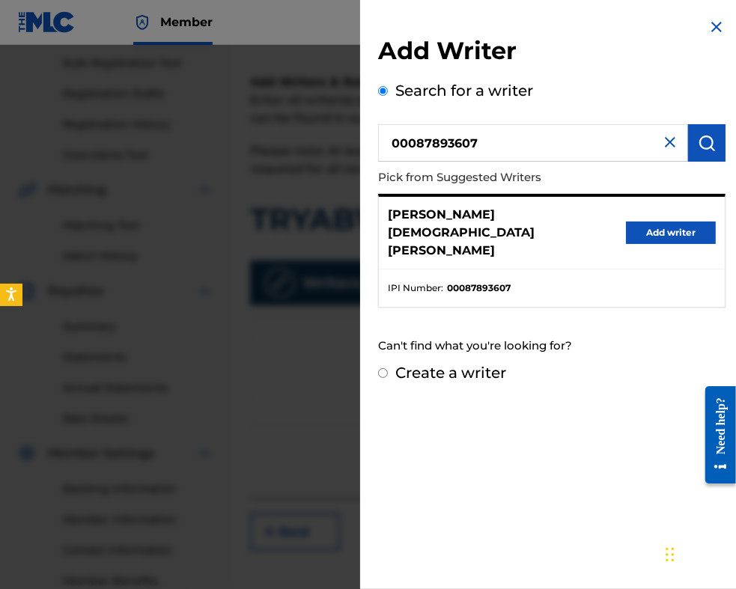
drag, startPoint x: 667, startPoint y: 225, endPoint x: 656, endPoint y: 222, distance: 11.8
click at [665, 224] on button "Add writer" at bounding box center [671, 233] width 90 height 22
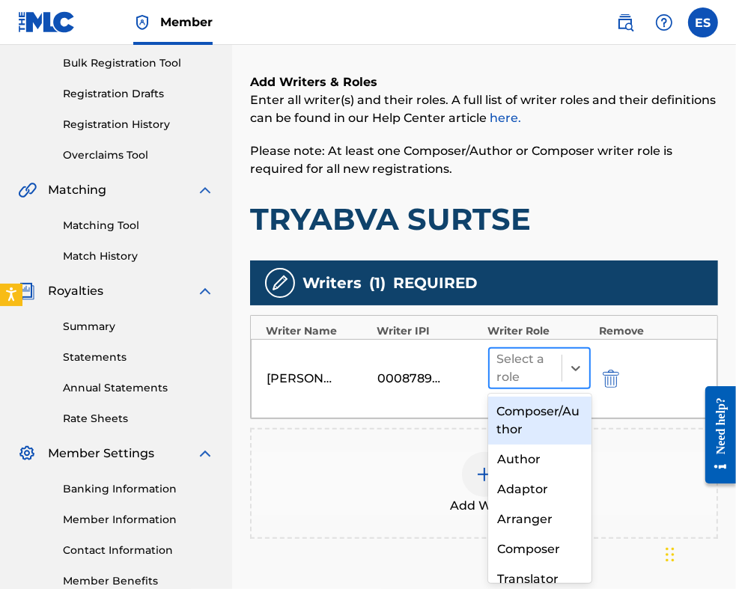
click at [532, 381] on div "Select a role" at bounding box center [526, 368] width 58 height 36
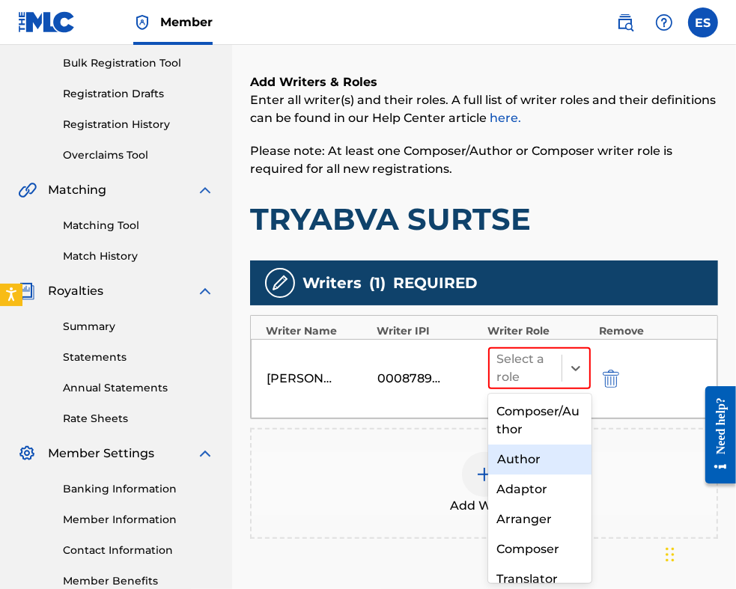
drag, startPoint x: 518, startPoint y: 459, endPoint x: 498, endPoint y: 427, distance: 38.0
click at [517, 459] on div "Author" at bounding box center [539, 460] width 103 height 30
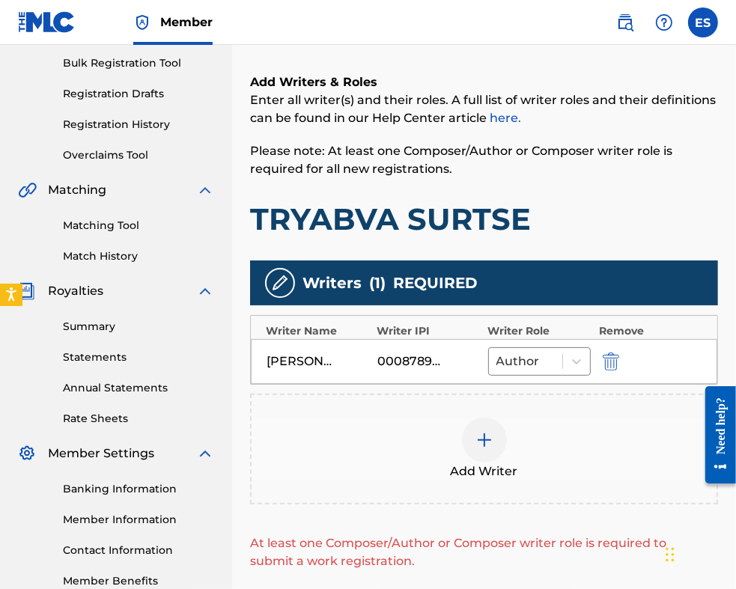
click at [492, 429] on div at bounding box center [484, 440] width 45 height 45
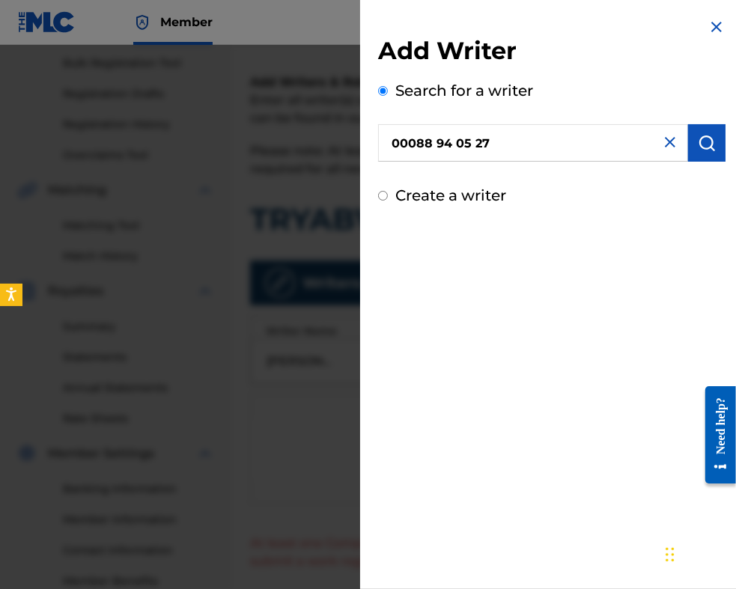
click at [452, 141] on input "00088 94 05 27" at bounding box center [533, 142] width 310 height 37
click at [436, 144] on input "00088 9405 27" at bounding box center [533, 142] width 310 height 37
click at [468, 142] on input "000889405 27" at bounding box center [533, 142] width 310 height 37
type input "00088940527"
drag, startPoint x: 709, startPoint y: 143, endPoint x: 587, endPoint y: 153, distance: 122.4
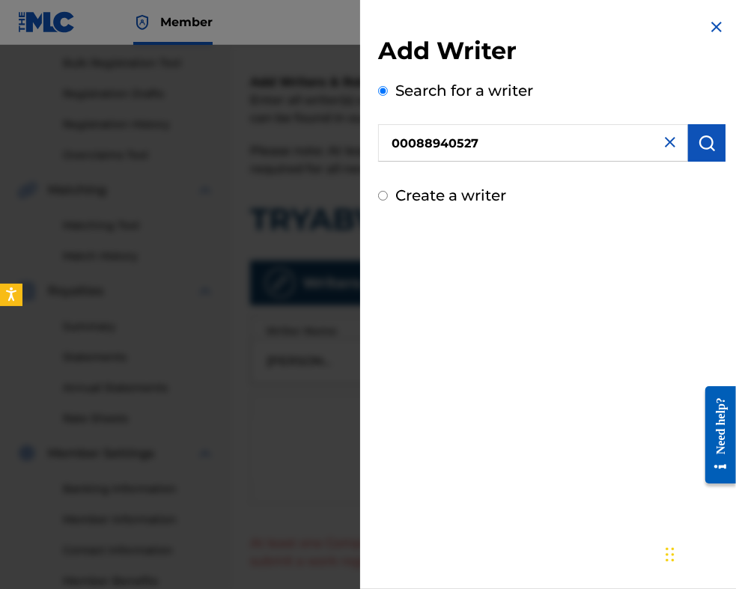
click at [707, 143] on img "submit" at bounding box center [706, 143] width 18 height 18
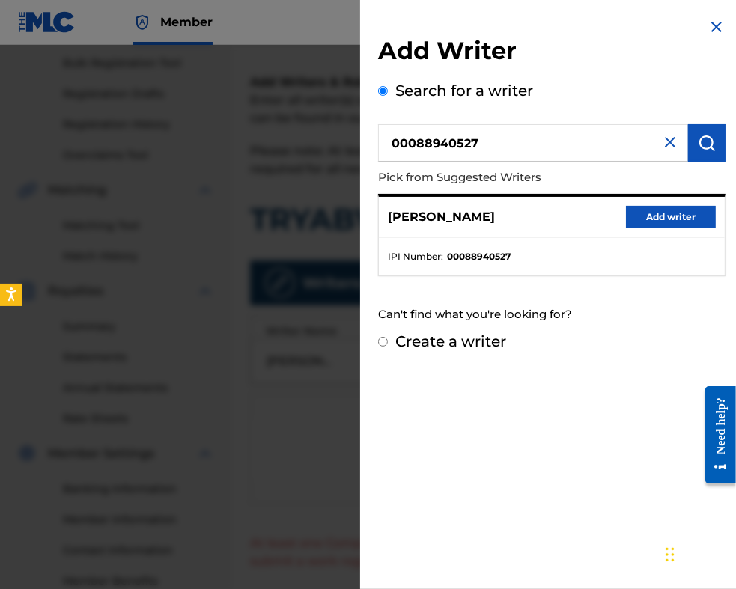
click at [635, 219] on button "Add writer" at bounding box center [671, 217] width 90 height 22
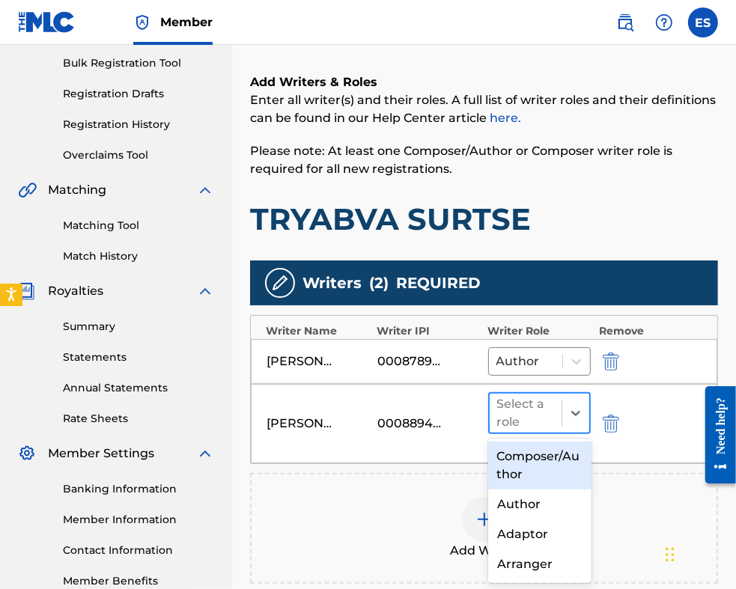
click at [519, 412] on div at bounding box center [526, 413] width 58 height 21
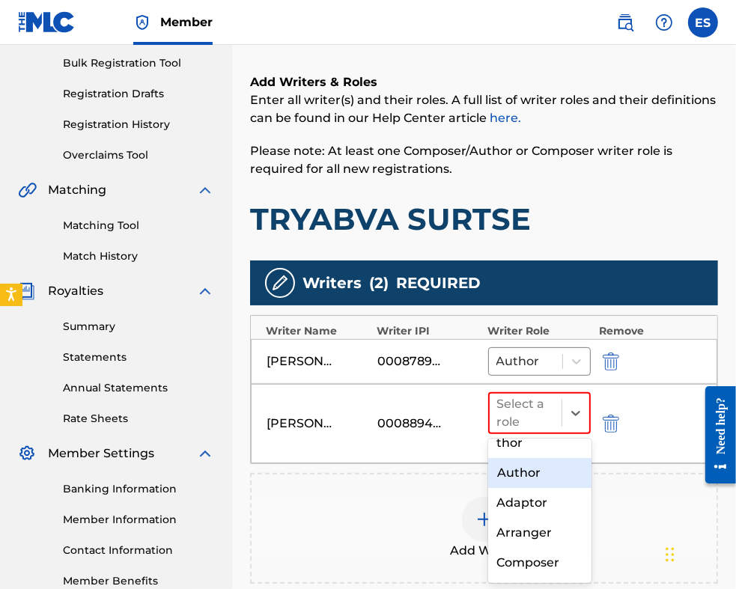
scroll to position [75, 0]
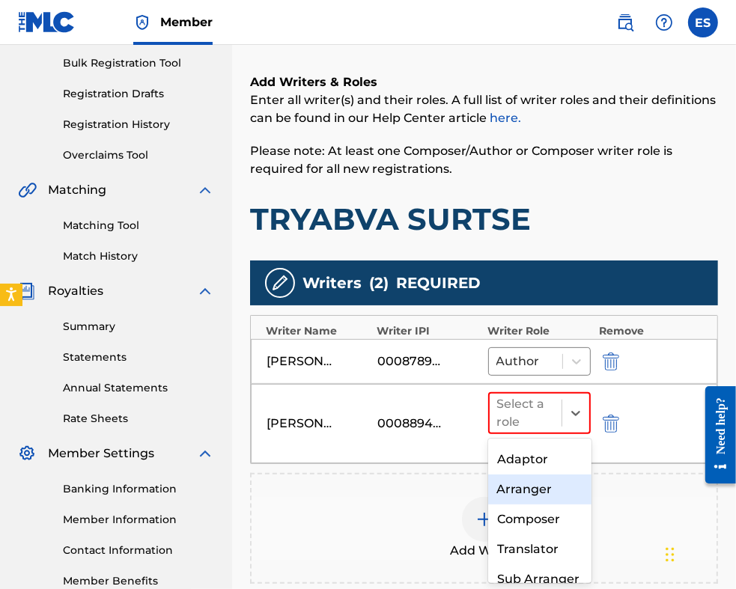
click at [529, 493] on div "Arranger" at bounding box center [539, 489] width 103 height 30
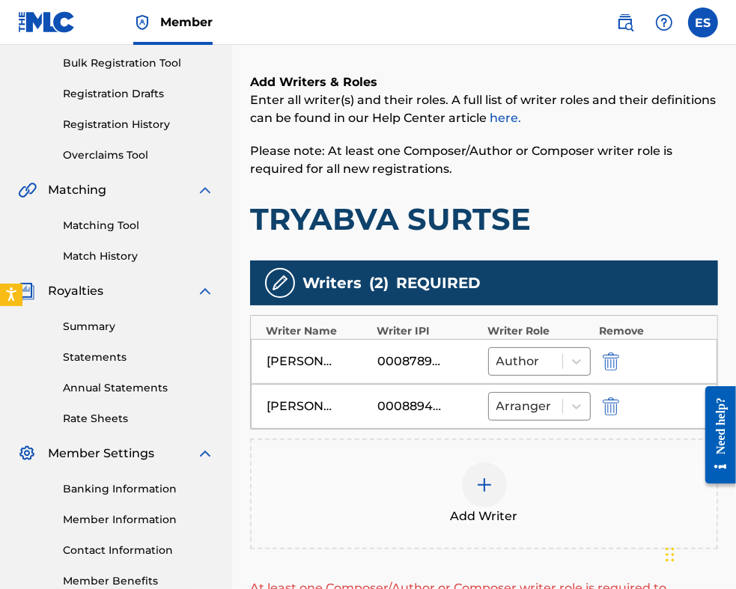
click at [485, 486] on img at bounding box center [484, 485] width 18 height 18
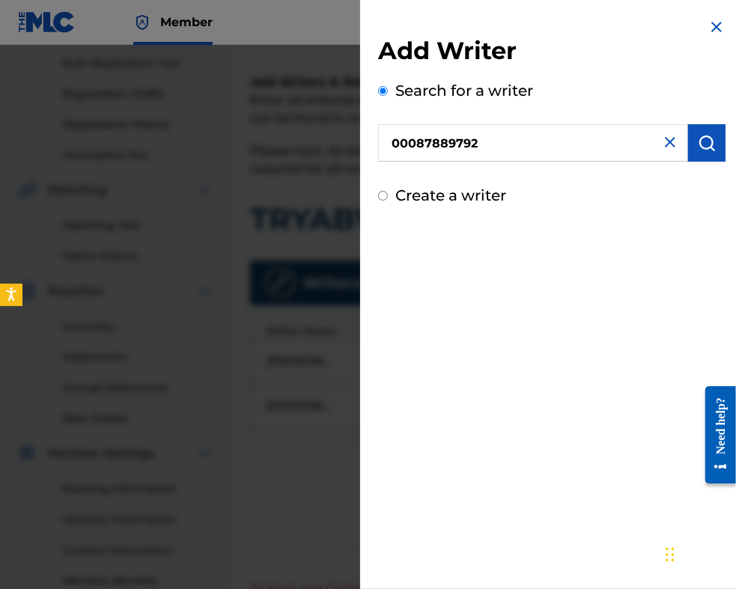
click at [690, 146] on button "submit" at bounding box center [706, 142] width 37 height 37
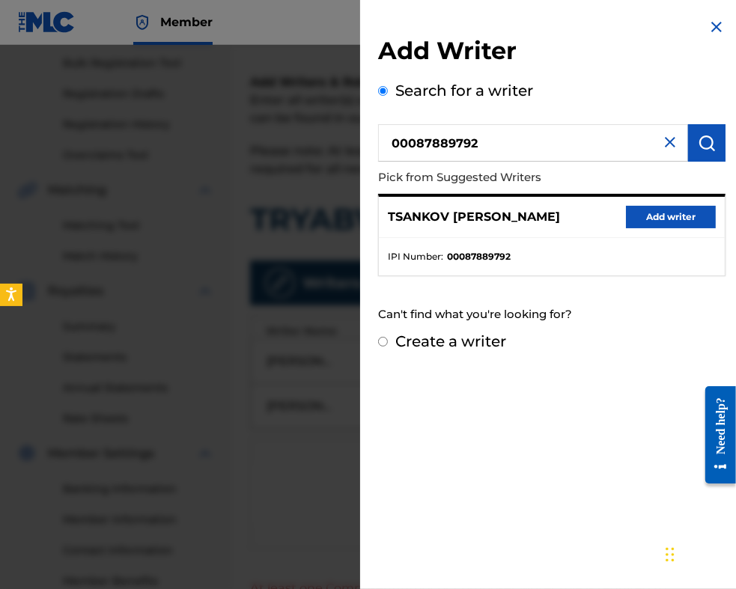
click at [626, 213] on button "Add writer" at bounding box center [671, 217] width 90 height 22
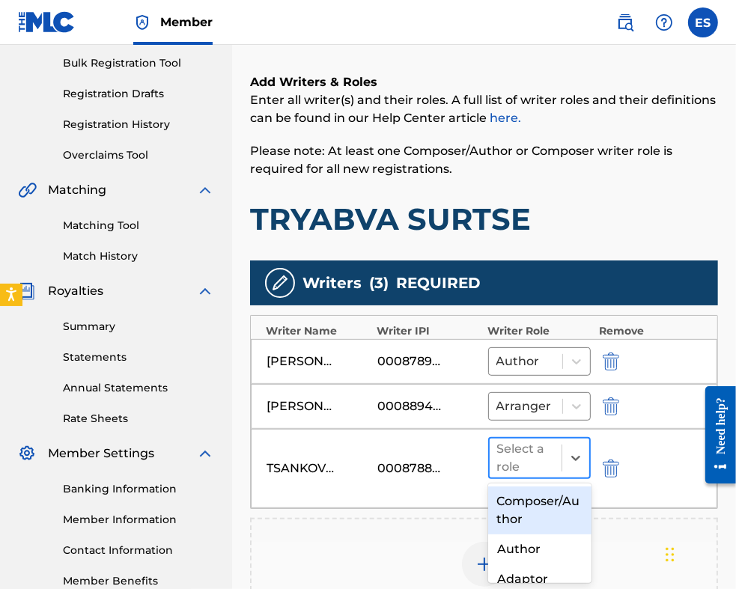
click at [511, 462] on div at bounding box center [526, 457] width 58 height 21
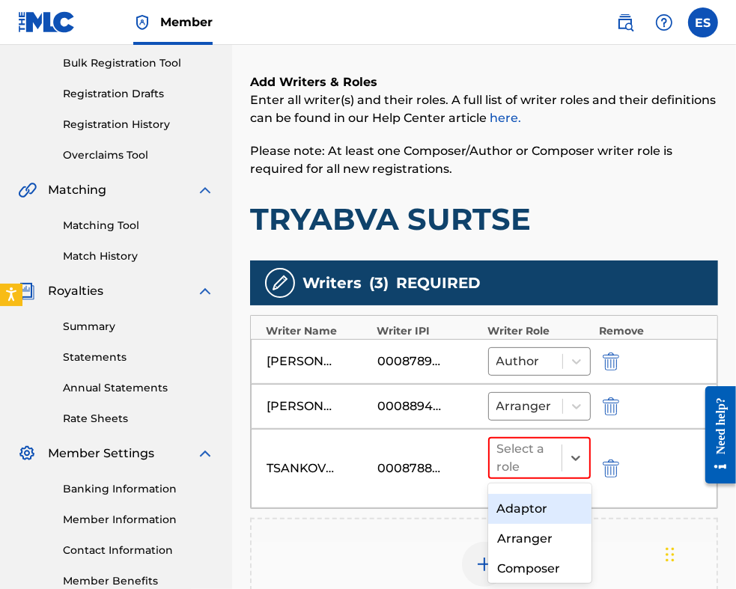
scroll to position [145, 0]
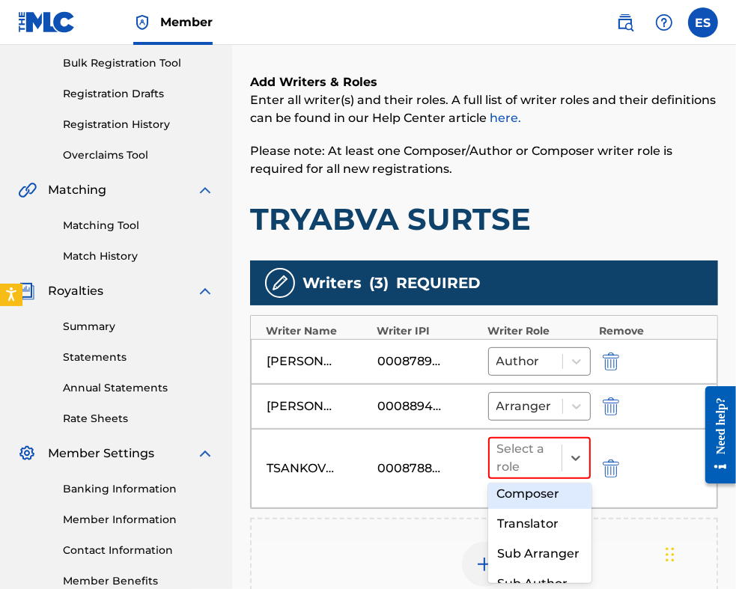
click at [525, 498] on div "Composer" at bounding box center [539, 494] width 103 height 30
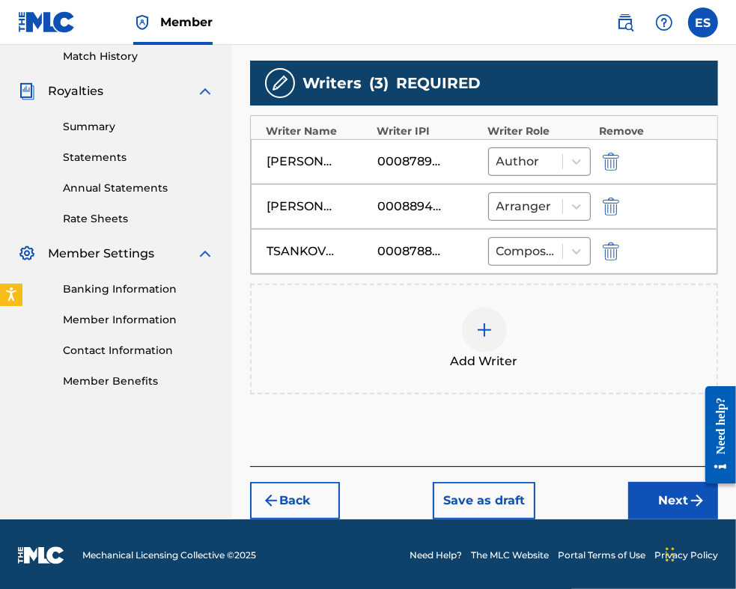
click at [675, 495] on button "Next" at bounding box center [673, 500] width 90 height 37
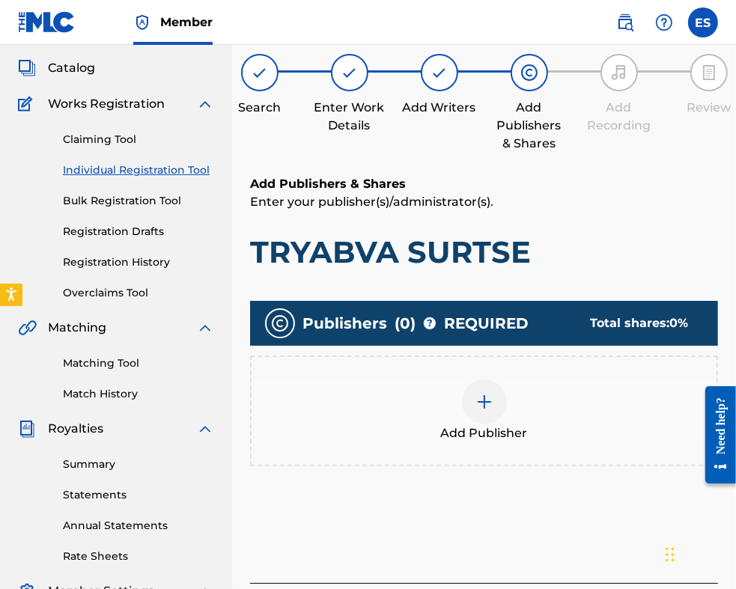
scroll to position [67, 0]
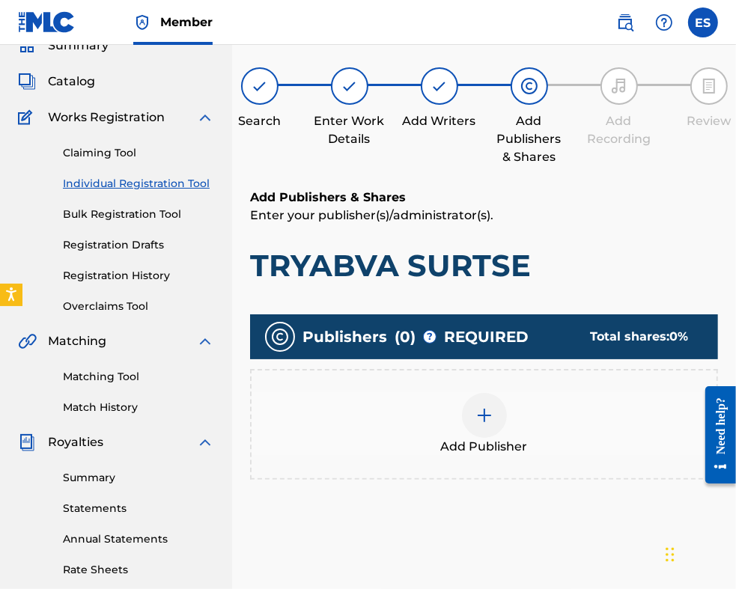
click at [500, 411] on div at bounding box center [484, 415] width 45 height 45
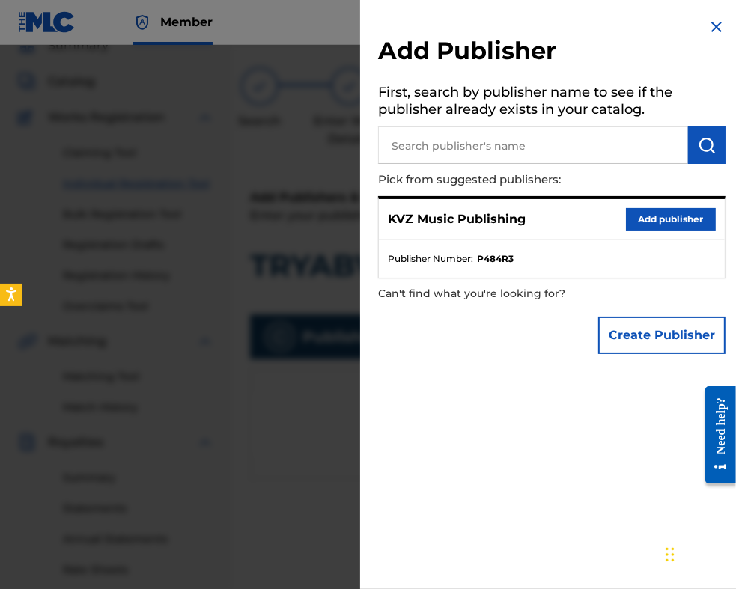
click at [668, 225] on button "Add publisher" at bounding box center [671, 219] width 90 height 22
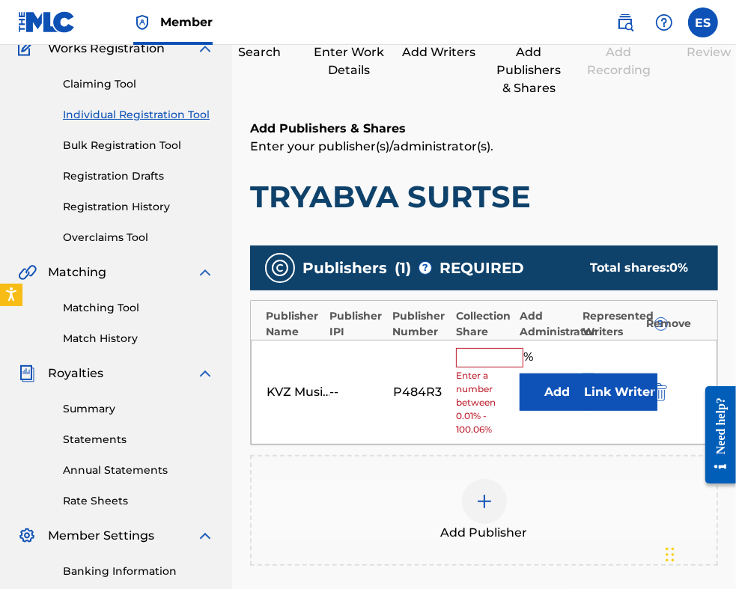
scroll to position [217, 0]
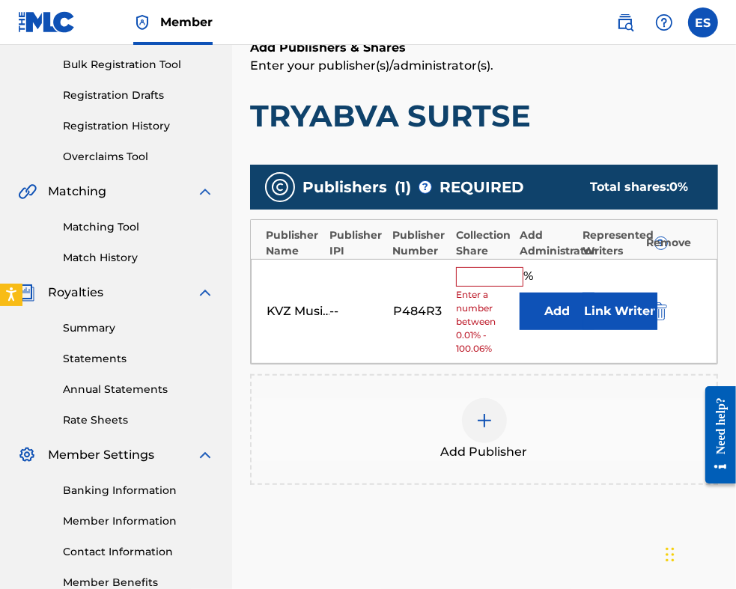
click at [494, 279] on input "text" at bounding box center [489, 276] width 67 height 19
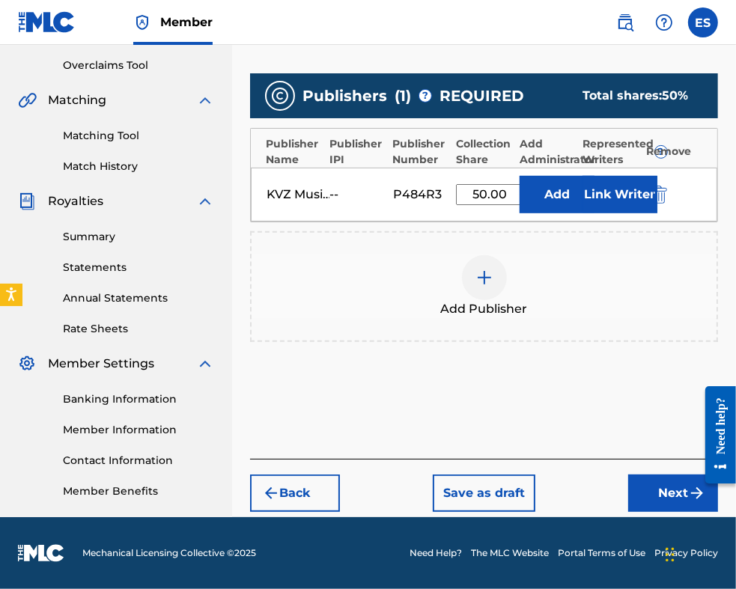
click at [646, 490] on button "Next" at bounding box center [673, 492] width 90 height 37
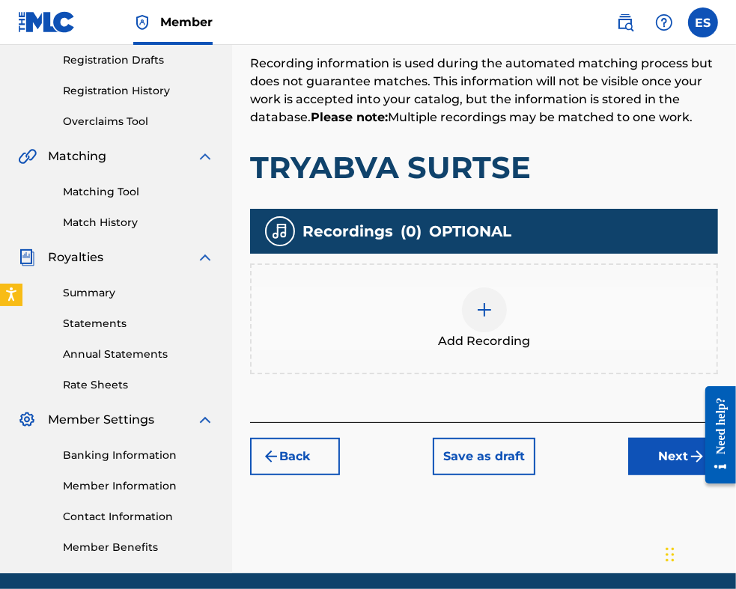
scroll to position [308, 0]
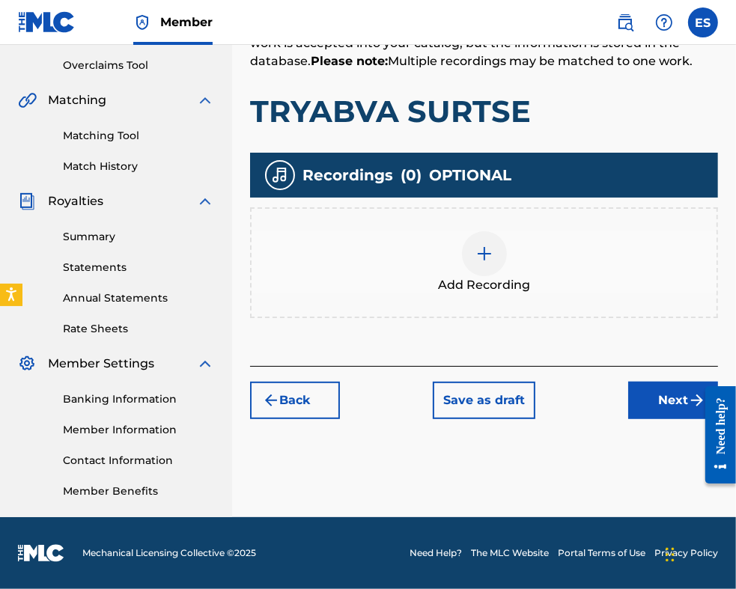
click at [485, 264] on div at bounding box center [484, 253] width 45 height 45
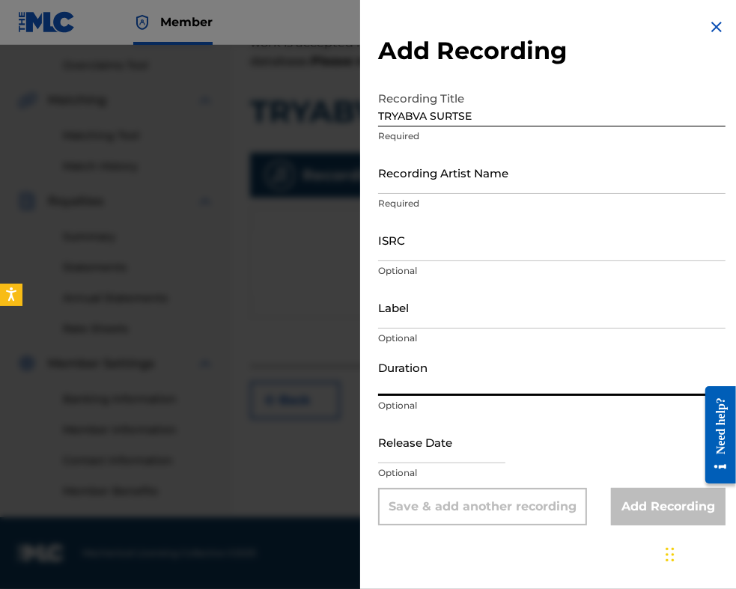
click at [448, 385] on input "Duration" at bounding box center [551, 374] width 347 height 43
drag, startPoint x: 412, startPoint y: 216, endPoint x: 381, endPoint y: 238, distance: 38.6
click at [381, 238] on input "ISRC" at bounding box center [551, 240] width 347 height 43
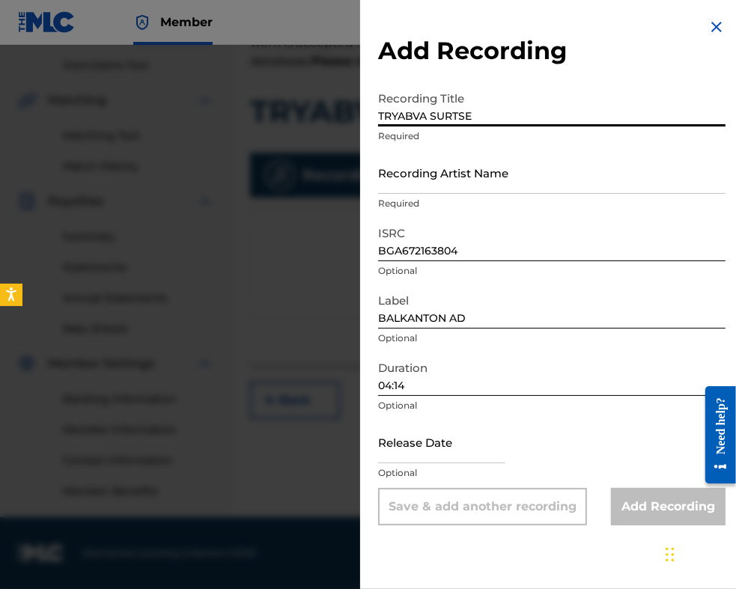
click at [378, 111] on input "TRYABVA SURTSE" at bounding box center [551, 105] width 347 height 43
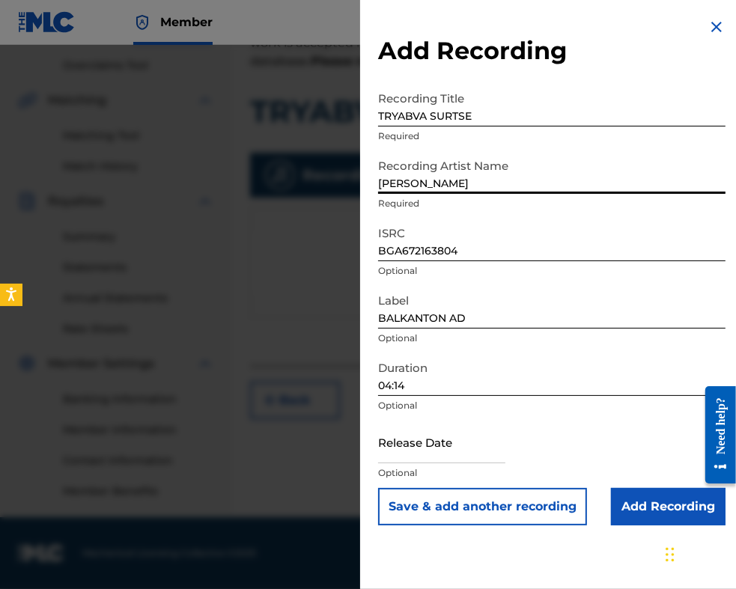
click at [644, 513] on input "Add Recording" at bounding box center [668, 506] width 114 height 37
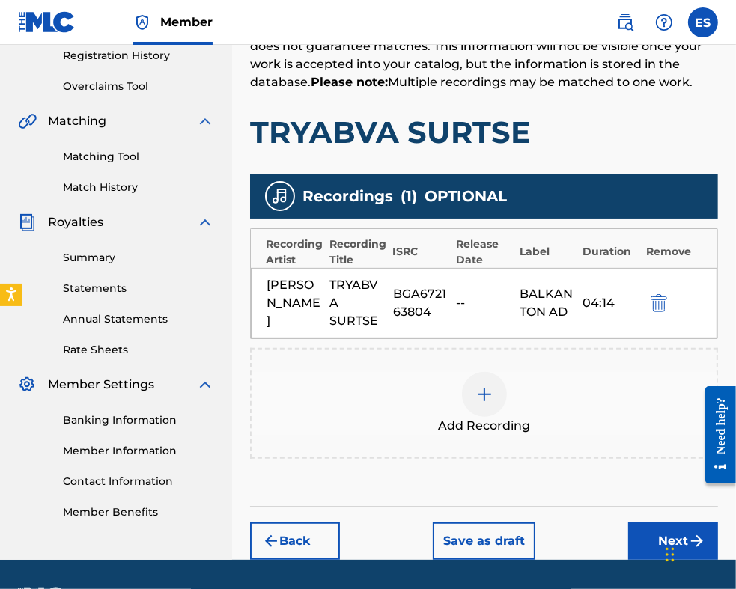
scroll to position [329, 0]
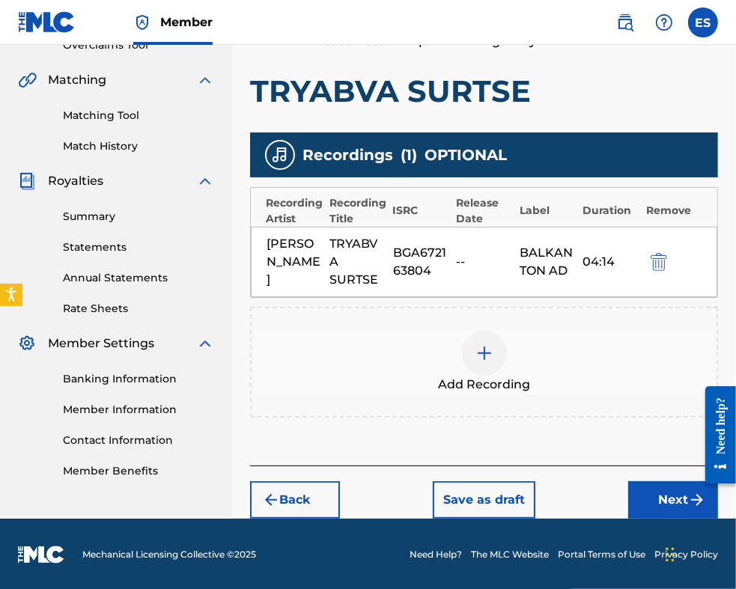
click at [643, 498] on button "Next" at bounding box center [673, 499] width 90 height 37
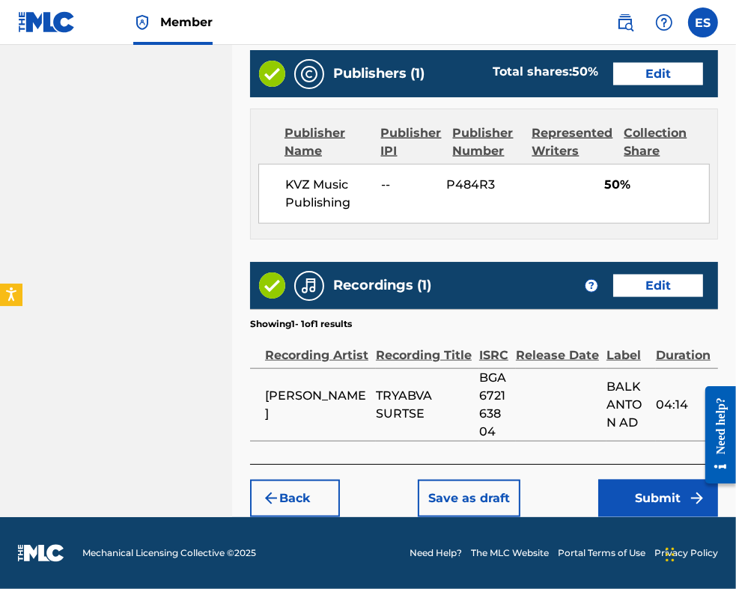
scroll to position [973, 0]
click at [659, 504] on button "Submit" at bounding box center [658, 498] width 120 height 37
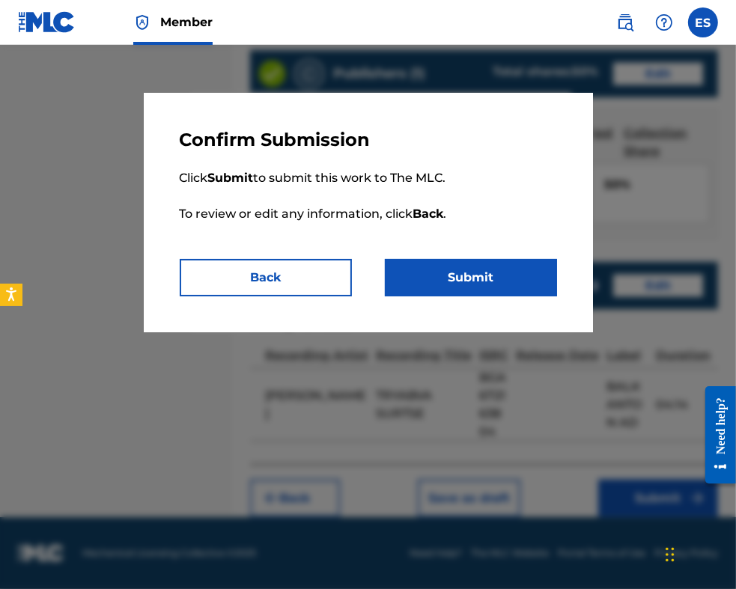
click at [503, 288] on button "Submit" at bounding box center [471, 277] width 172 height 37
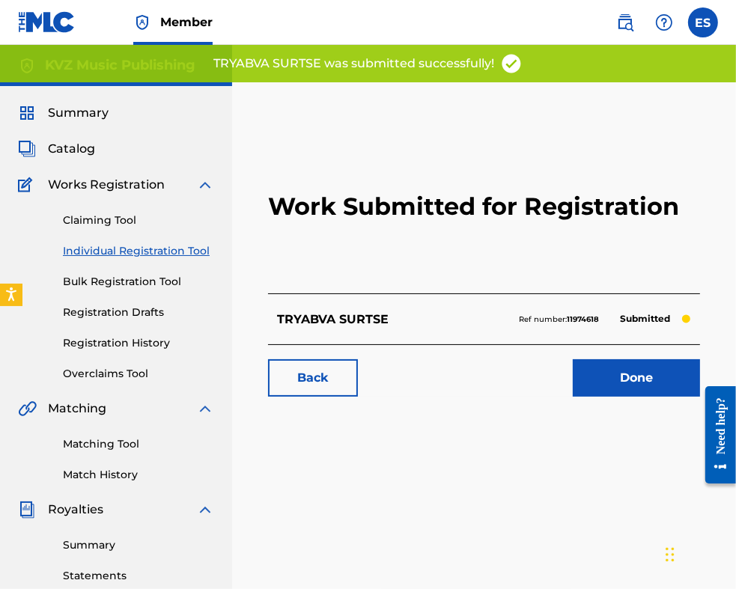
click at [141, 245] on link "Individual Registration Tool" at bounding box center [138, 251] width 151 height 16
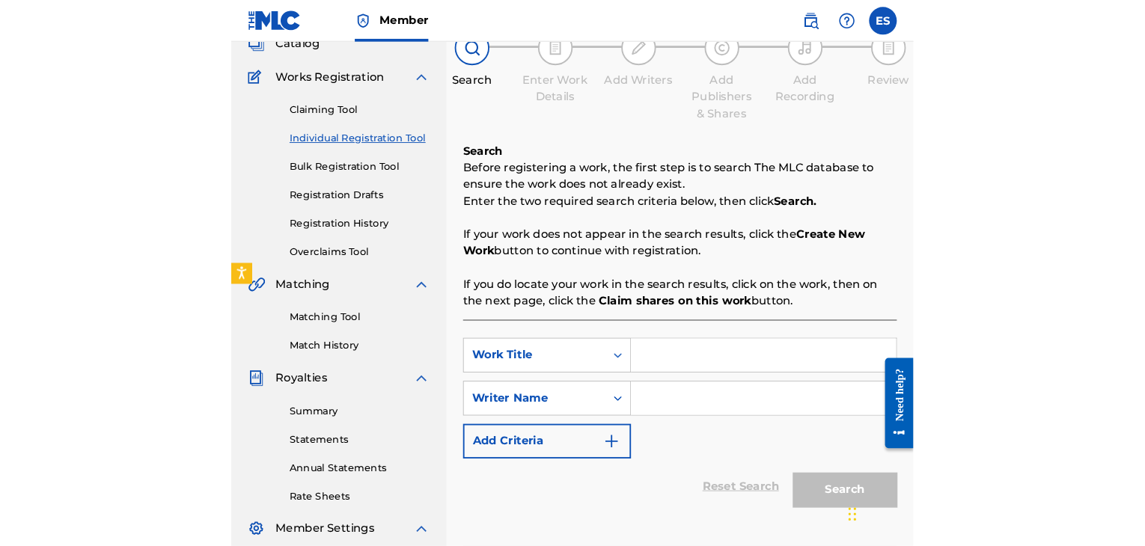
scroll to position [224, 0]
